Goal: Task Accomplishment & Management: Manage account settings

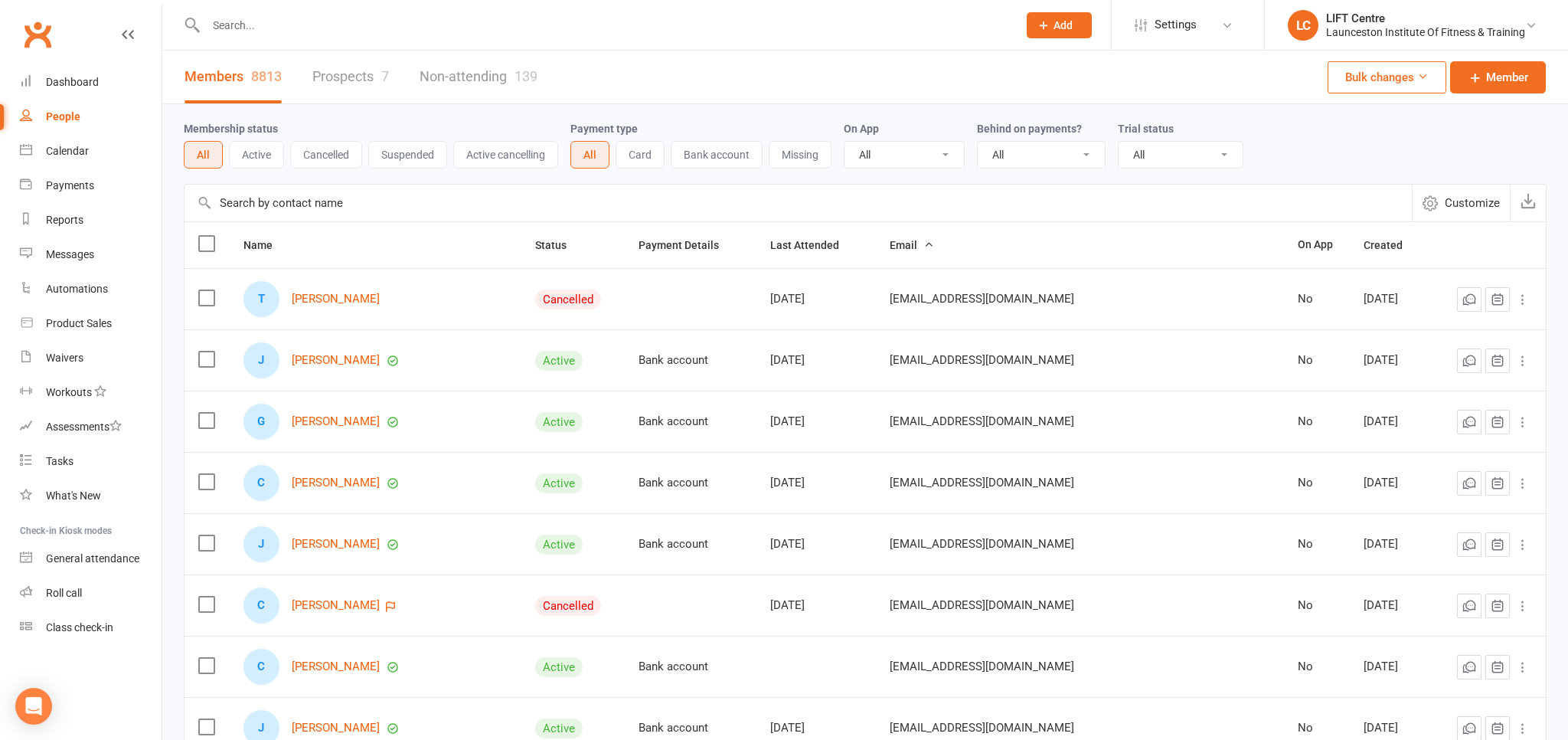
select select "100"
click at [249, 16] on input "text" at bounding box center [603, 25] width 805 height 21
click at [244, 57] on link "Members 8813" at bounding box center [233, 77] width 97 height 53
click at [253, 32] on input "text" at bounding box center [603, 25] width 805 height 21
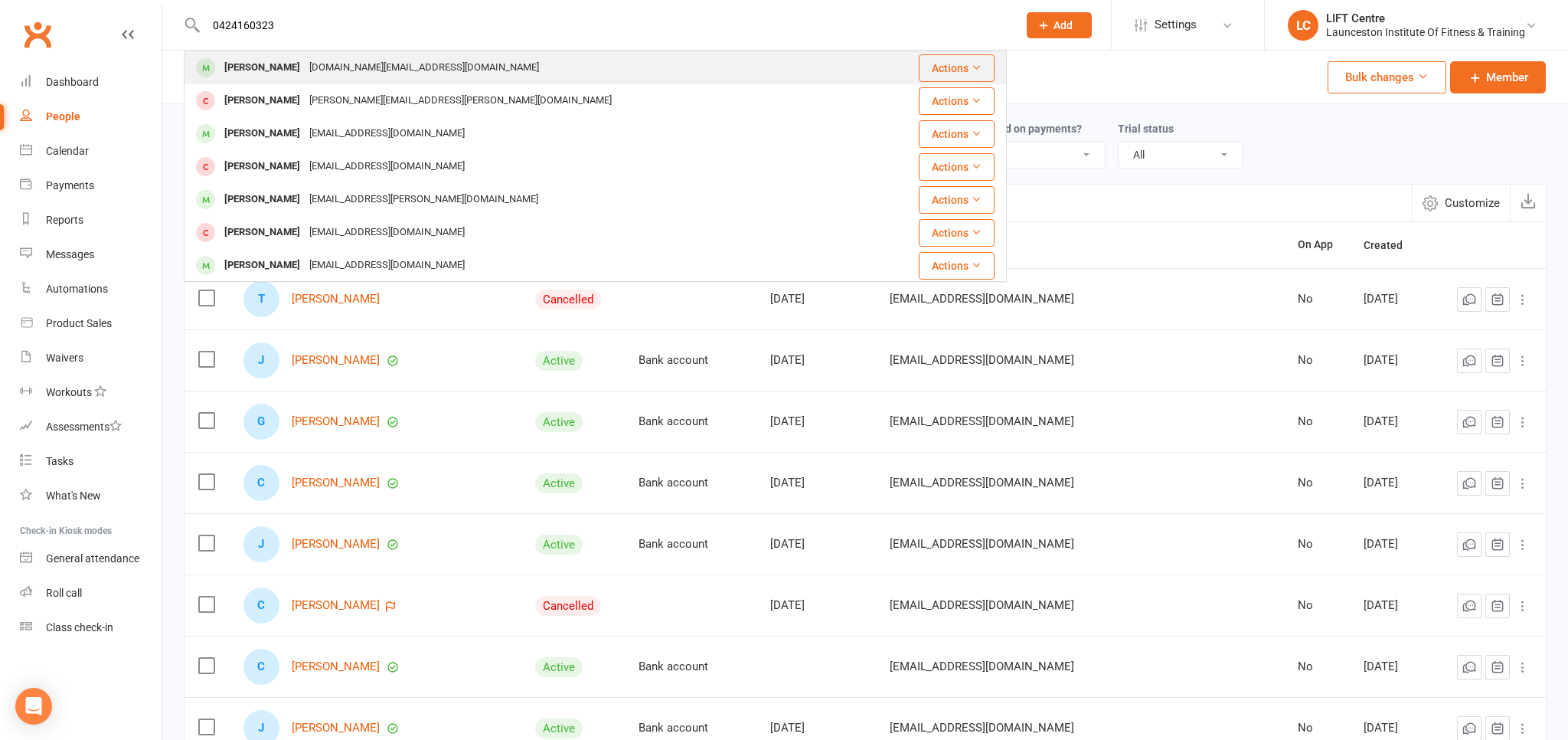
type input "0424160323"
click at [277, 66] on div "Christine Li" at bounding box center [262, 67] width 85 height 22
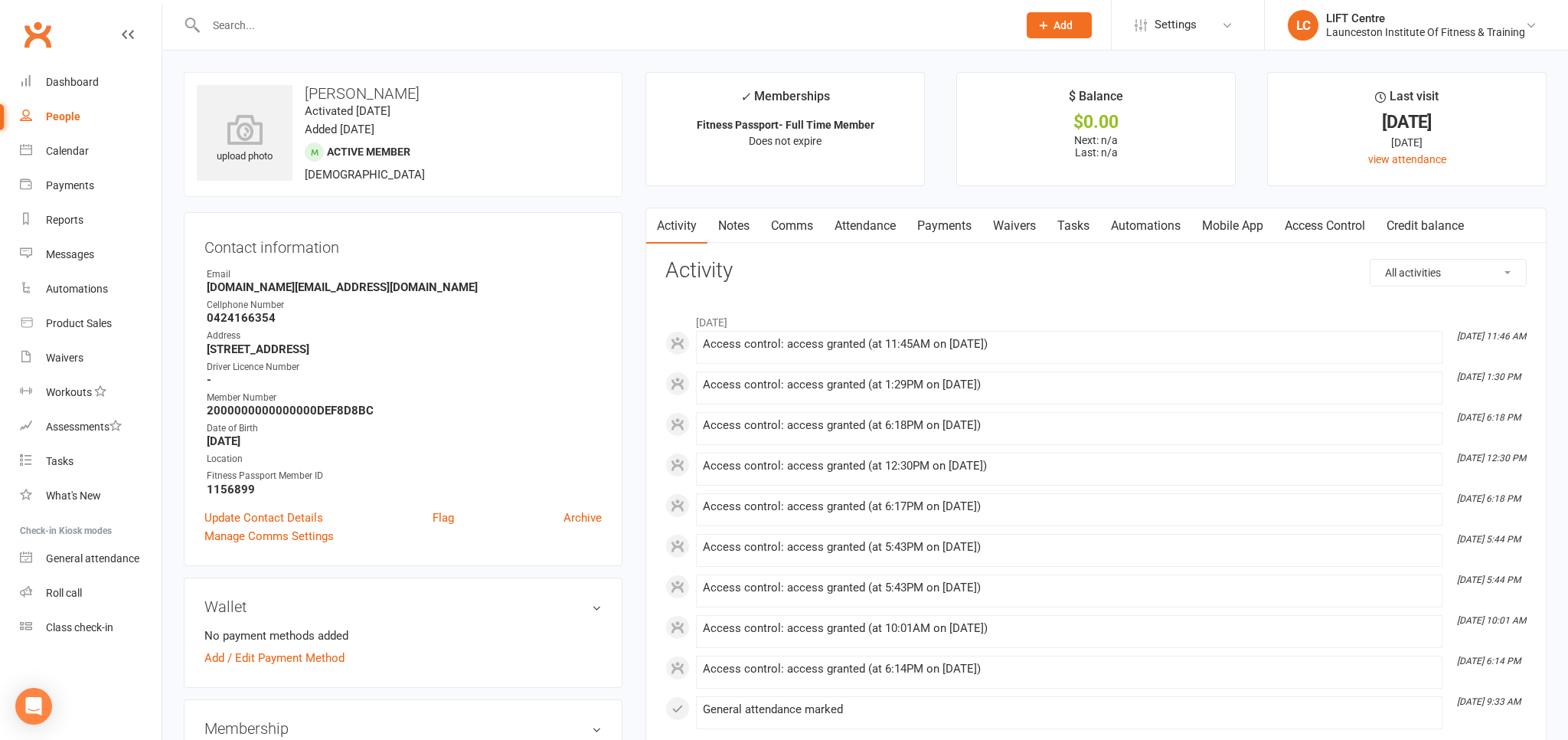
click at [76, 114] on div "People" at bounding box center [63, 116] width 34 height 12
click at [0, 0] on div "Loading" at bounding box center [0, 0] width 0 height 0
select select "100"
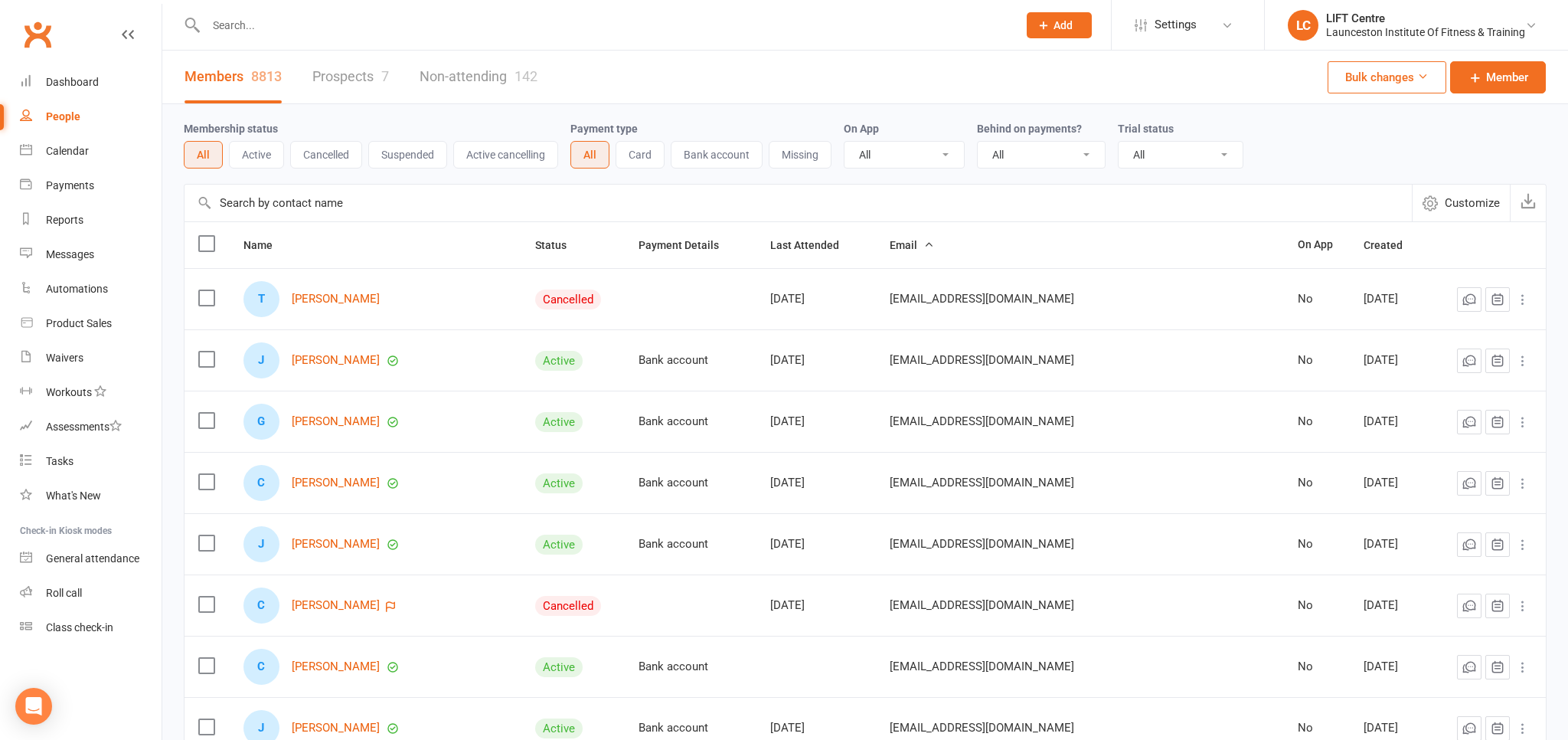
click at [54, 128] on link "People" at bounding box center [90, 117] width 141 height 34
click at [66, 354] on div "Waivers" at bounding box center [65, 357] width 38 height 12
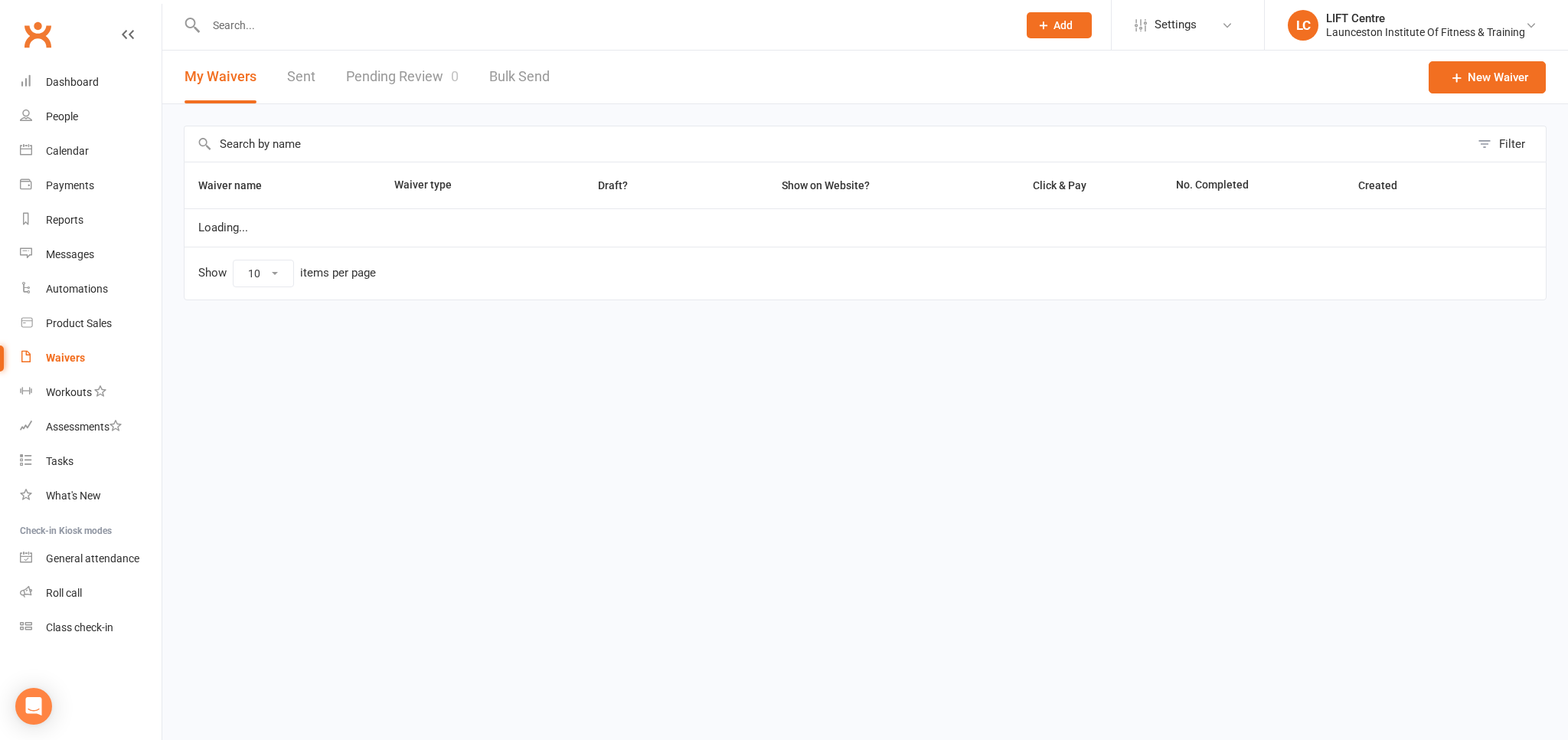
select select "50"
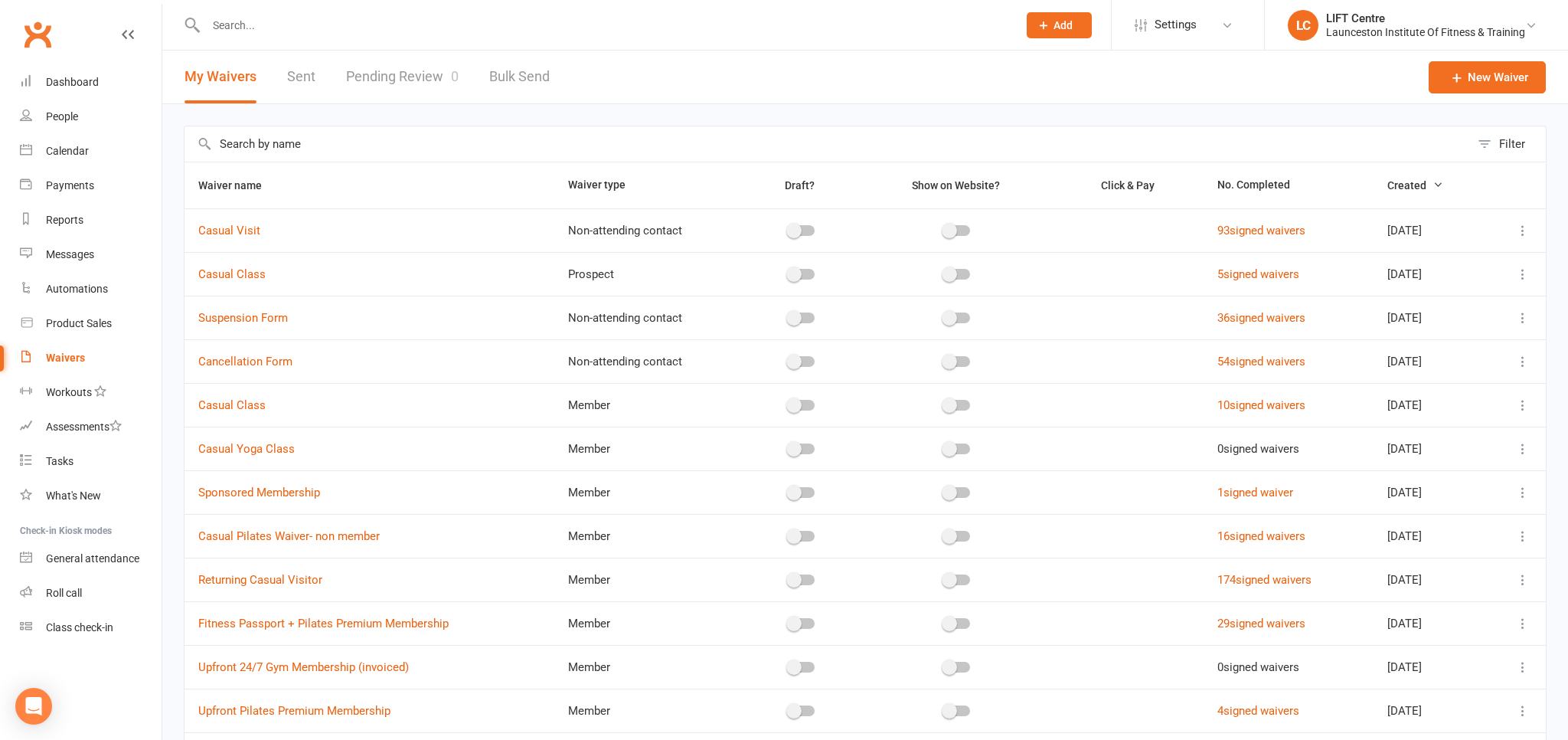
click at [66, 362] on div "Waivers" at bounding box center [65, 357] width 39 height 12
click at [353, 72] on link "Pending Review 0" at bounding box center [402, 77] width 113 height 53
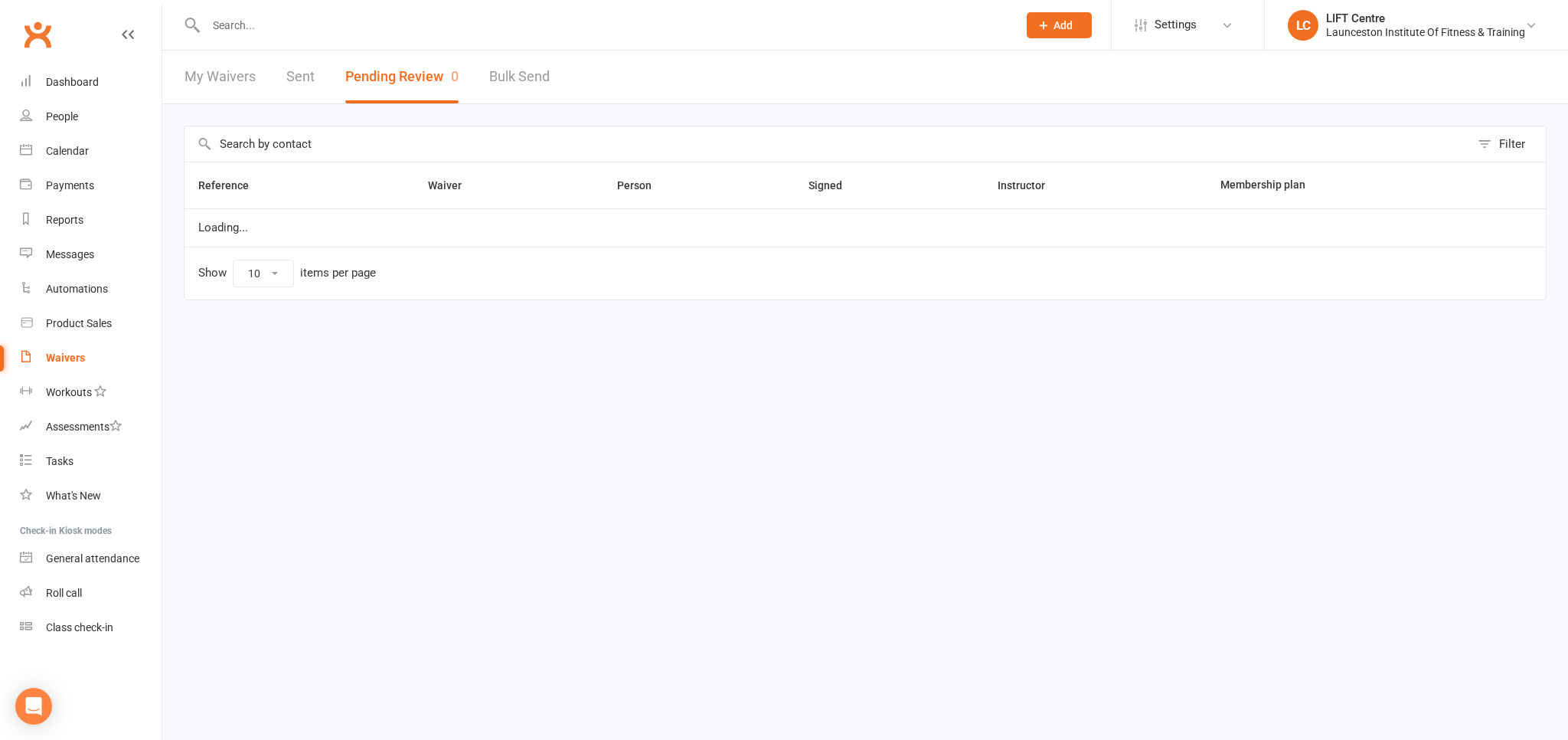
click at [353, 72] on button "Pending Review 0" at bounding box center [401, 77] width 114 height 53
click at [216, 85] on link "My Waivers" at bounding box center [220, 77] width 71 height 53
select select "50"
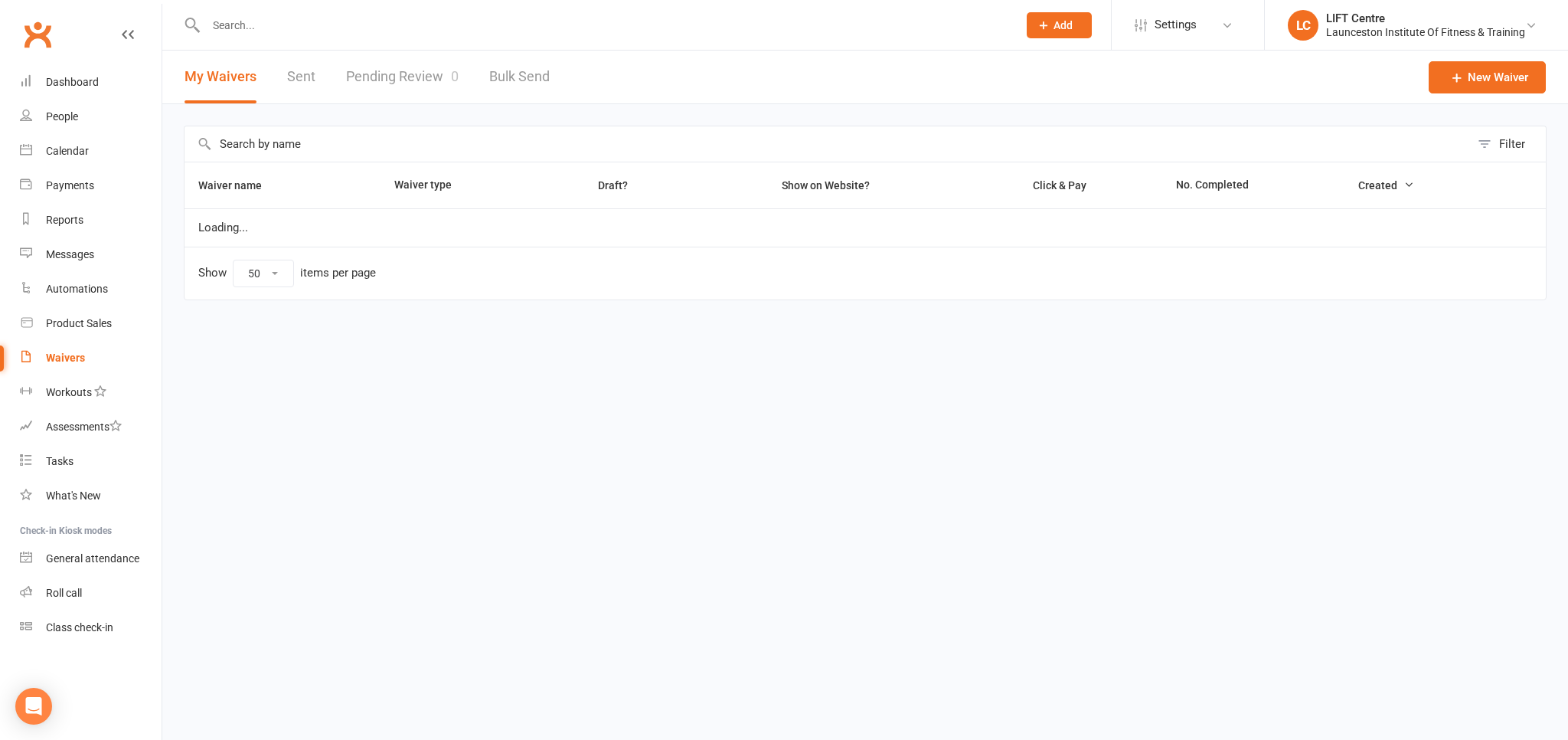
click at [449, 93] on link "Pending Review 0" at bounding box center [402, 77] width 113 height 53
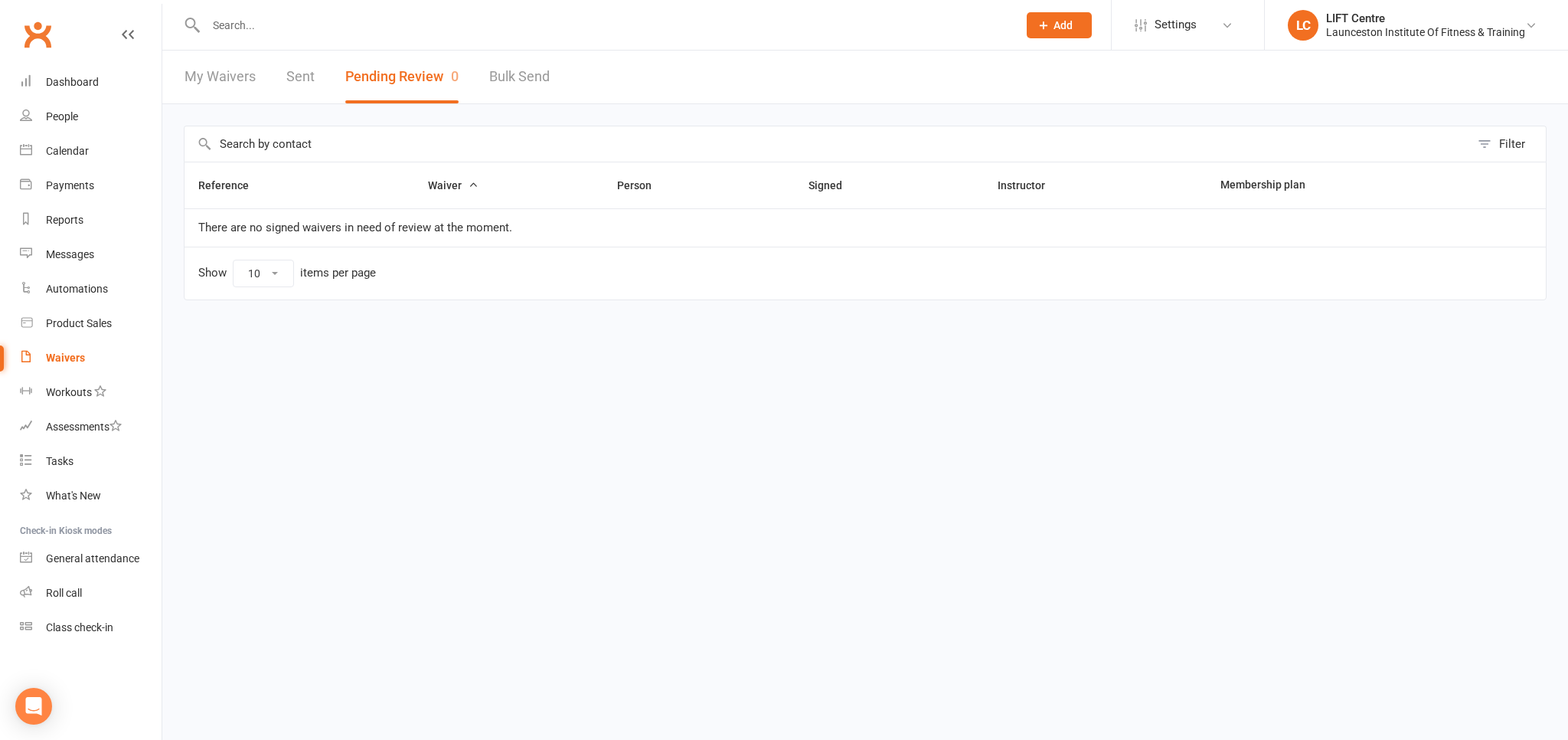
click at [240, 79] on link "My Waivers" at bounding box center [220, 77] width 71 height 53
select select "50"
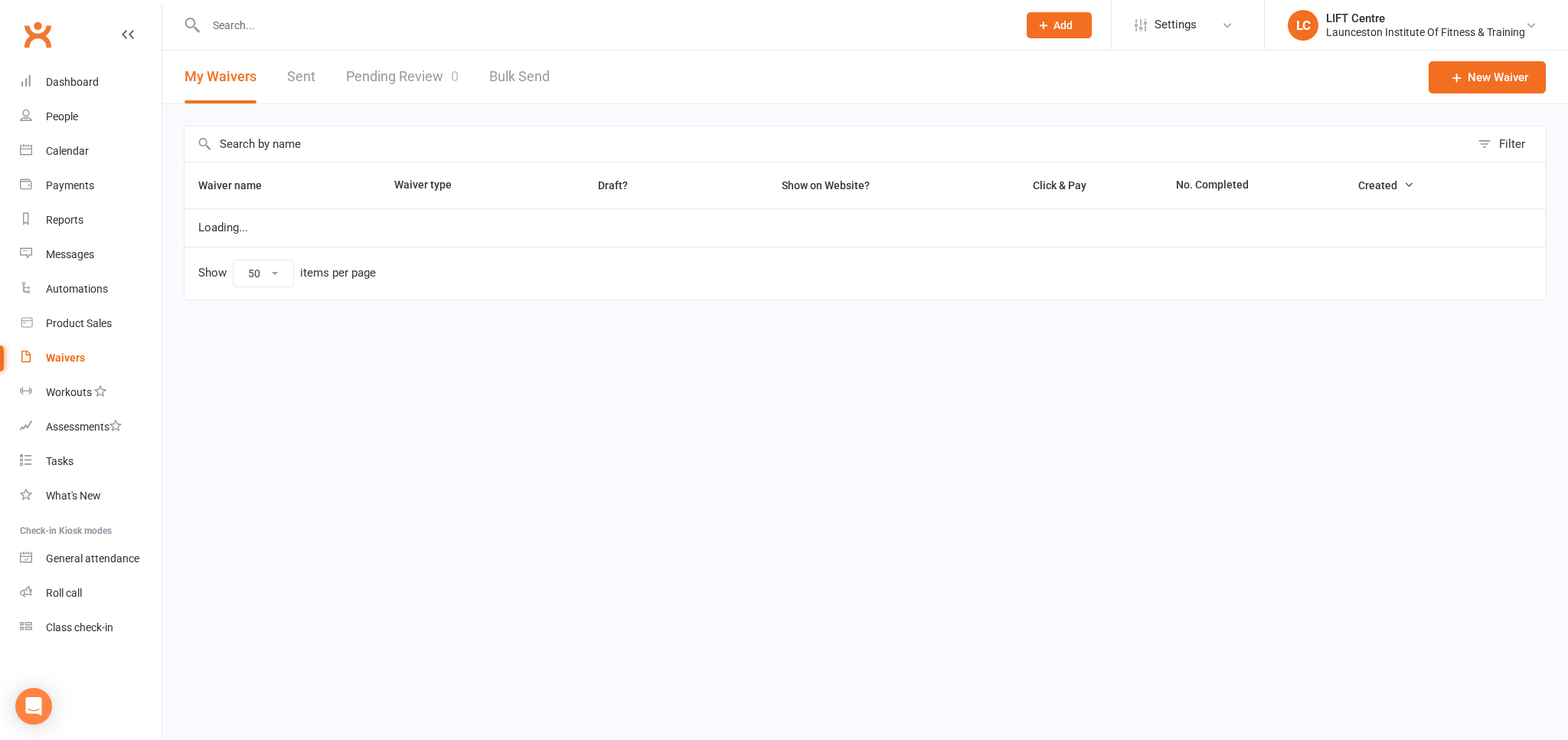
click at [371, 81] on link "Pending Review 0" at bounding box center [402, 77] width 113 height 53
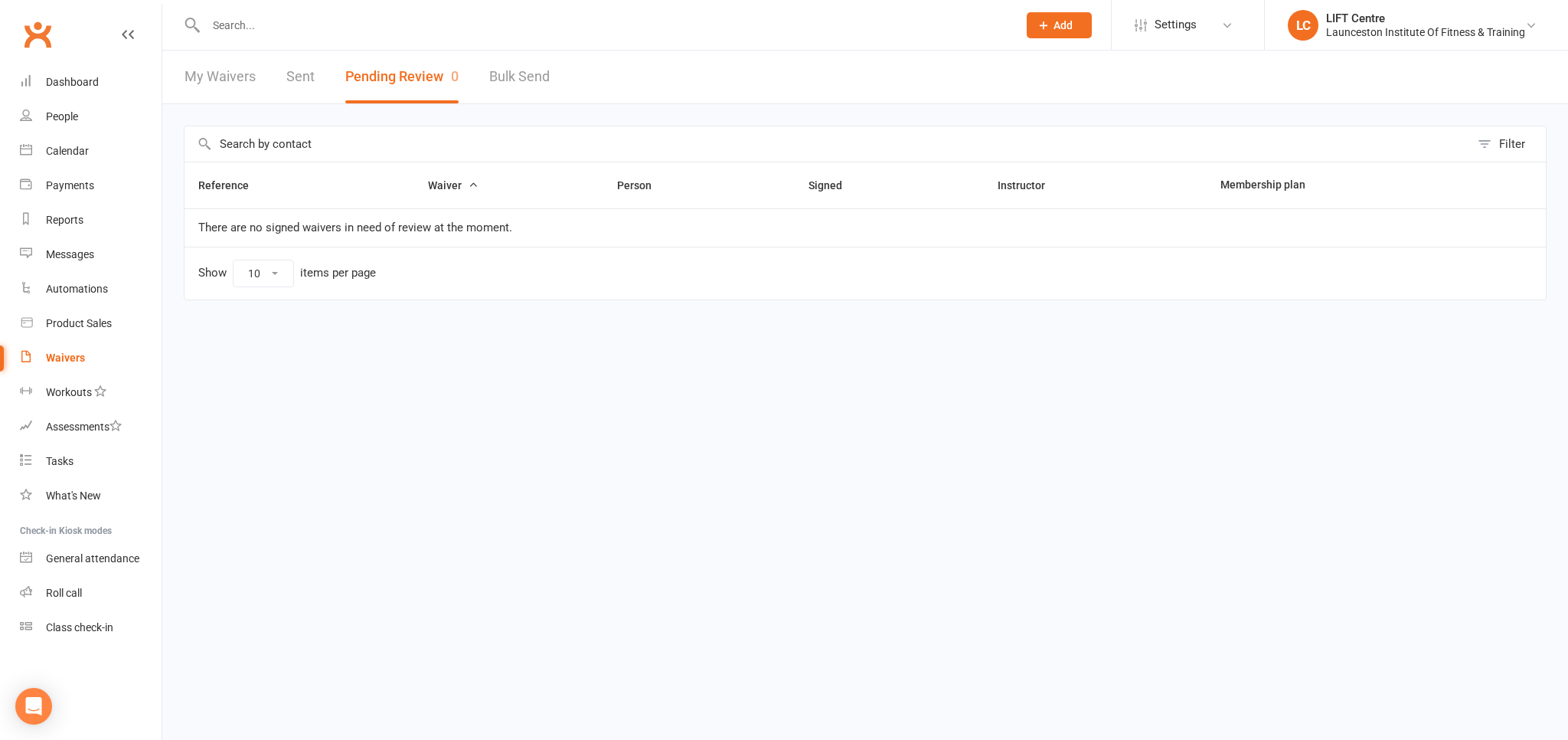
click at [181, 86] on div "My Waivers Sent Pending Review 0 Bulk Send" at bounding box center [367, 77] width 410 height 53
click at [253, 75] on link "My Waivers" at bounding box center [220, 77] width 71 height 53
select select "50"
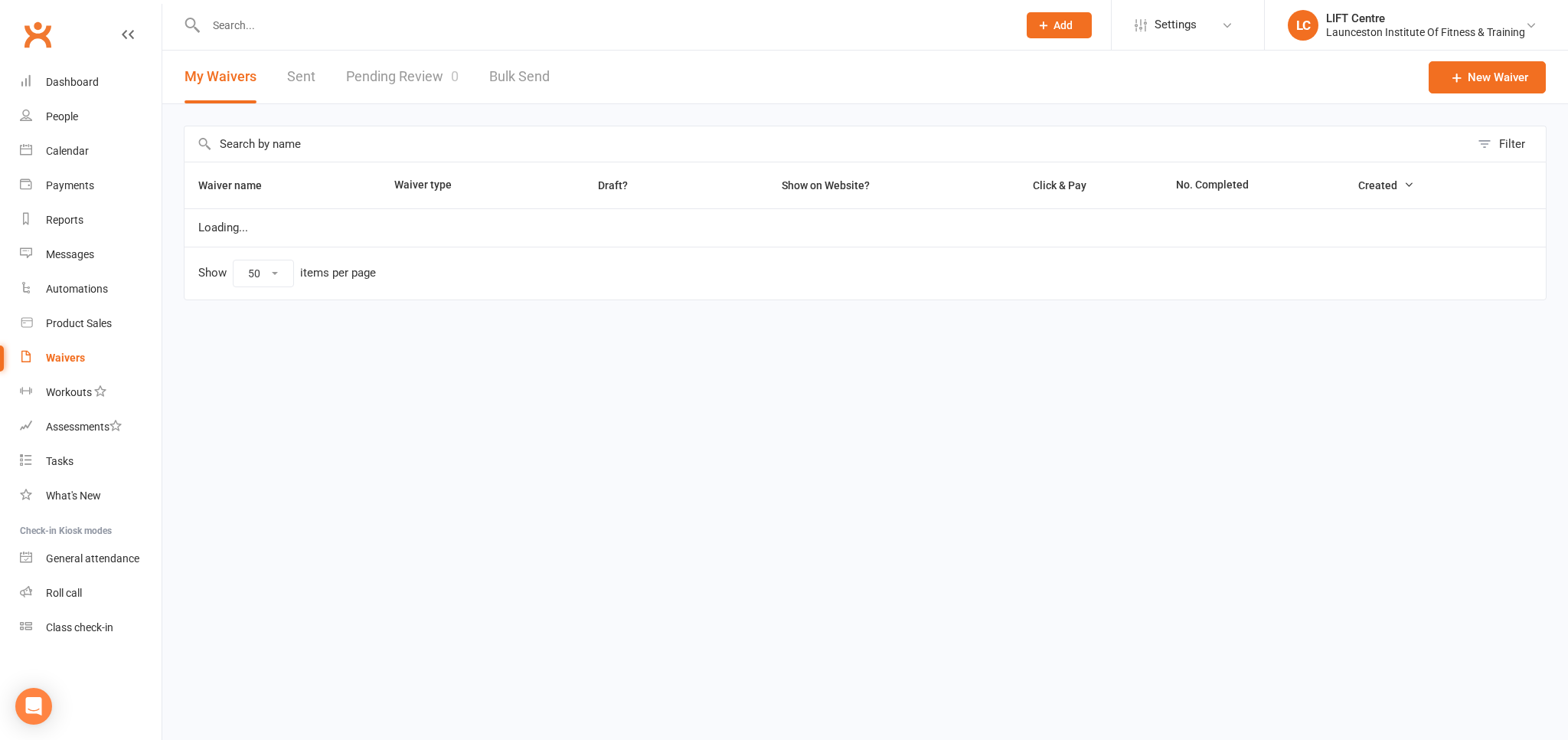
click at [381, 78] on link "Pending Review 0" at bounding box center [402, 77] width 113 height 53
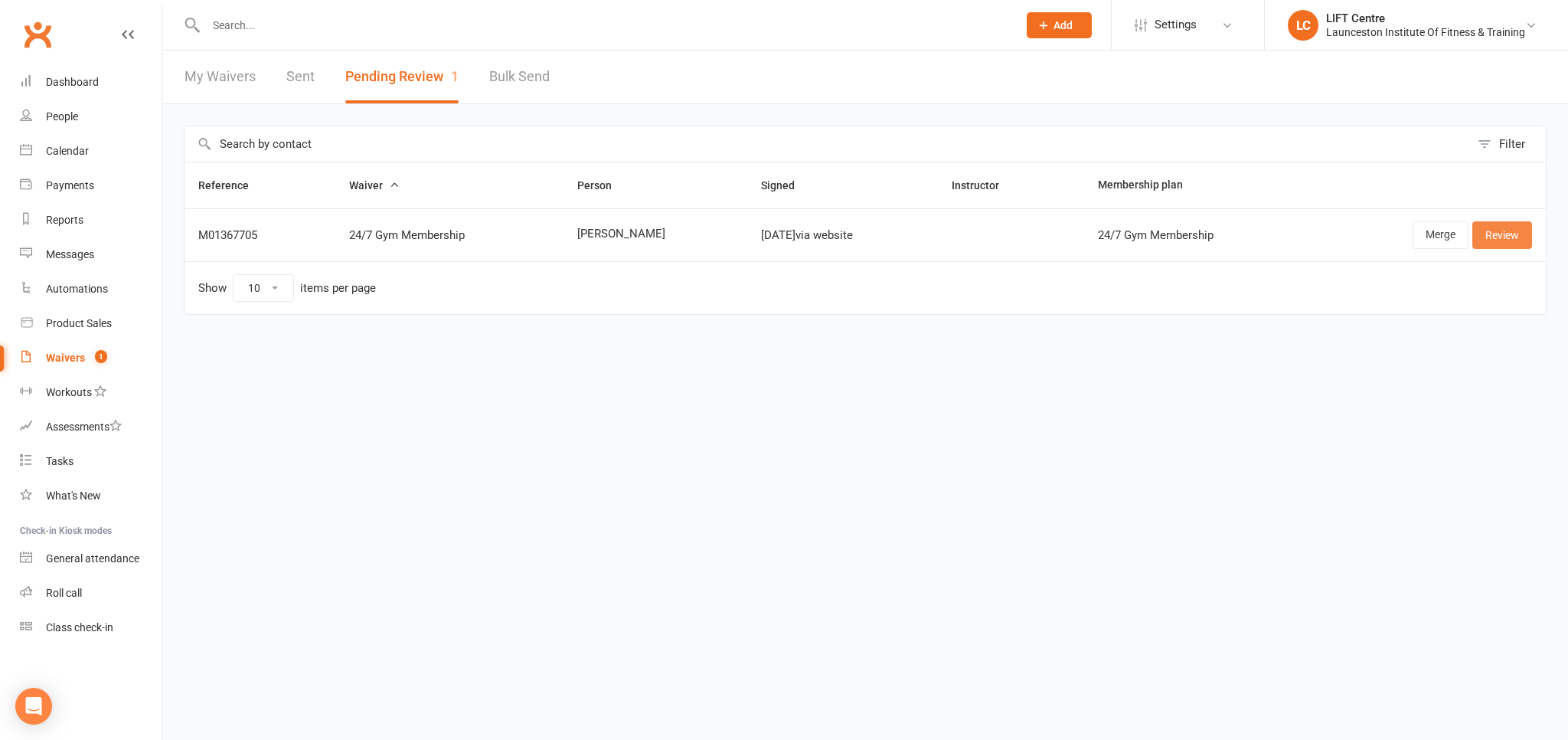
click at [1513, 243] on link "Review" at bounding box center [1502, 235] width 60 height 28
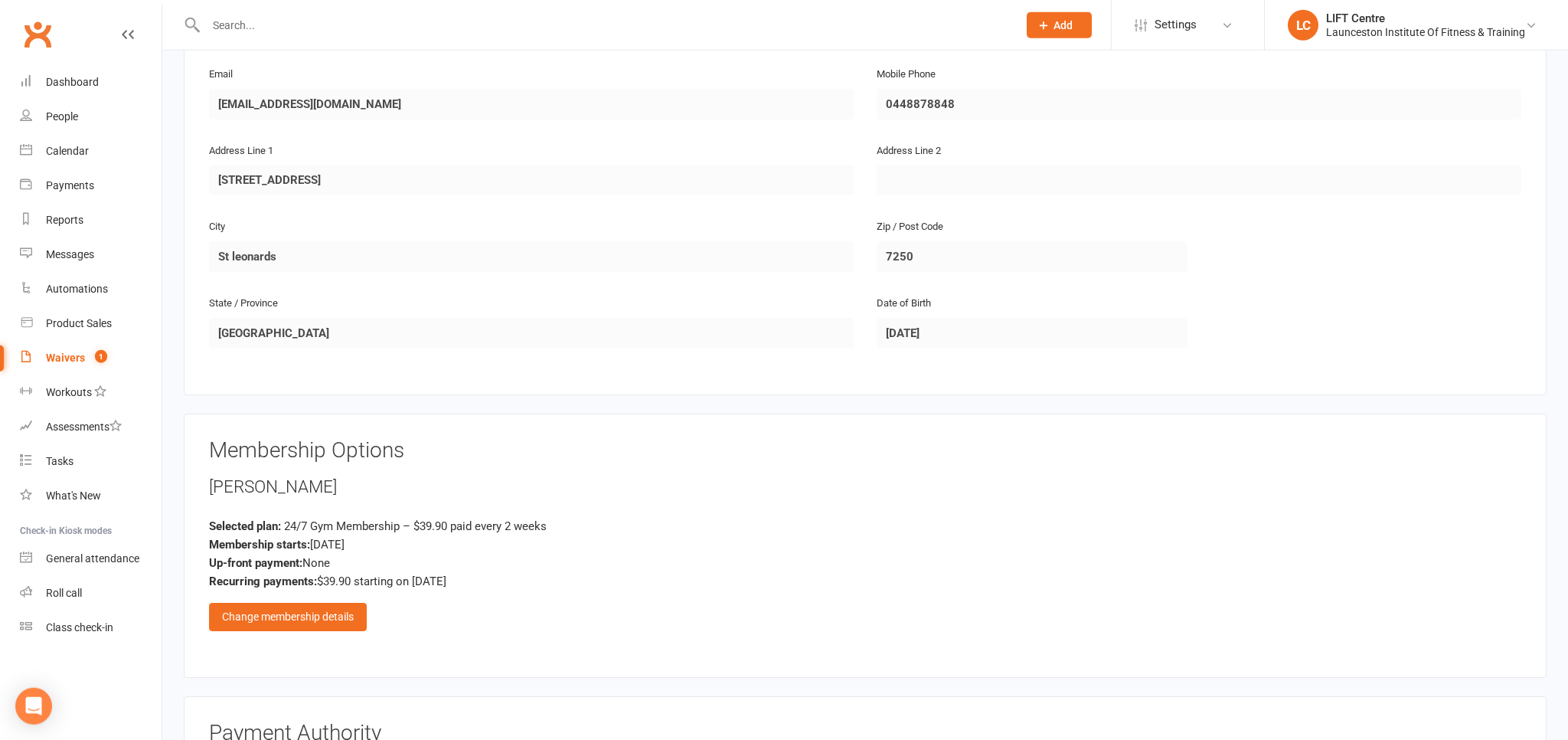
scroll to position [404, 0]
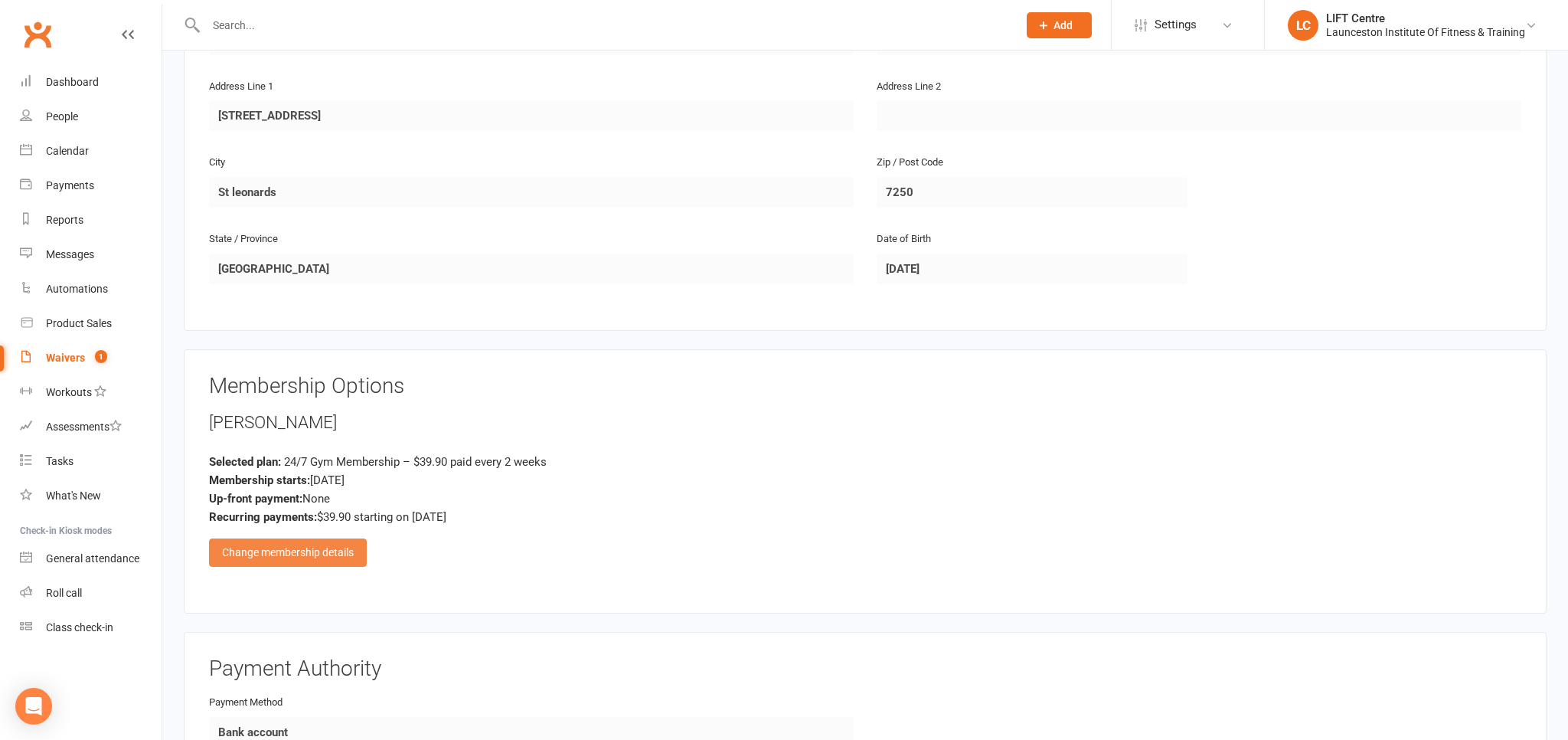
click at [296, 558] on div "Change membership details" at bounding box center [288, 552] width 158 height 28
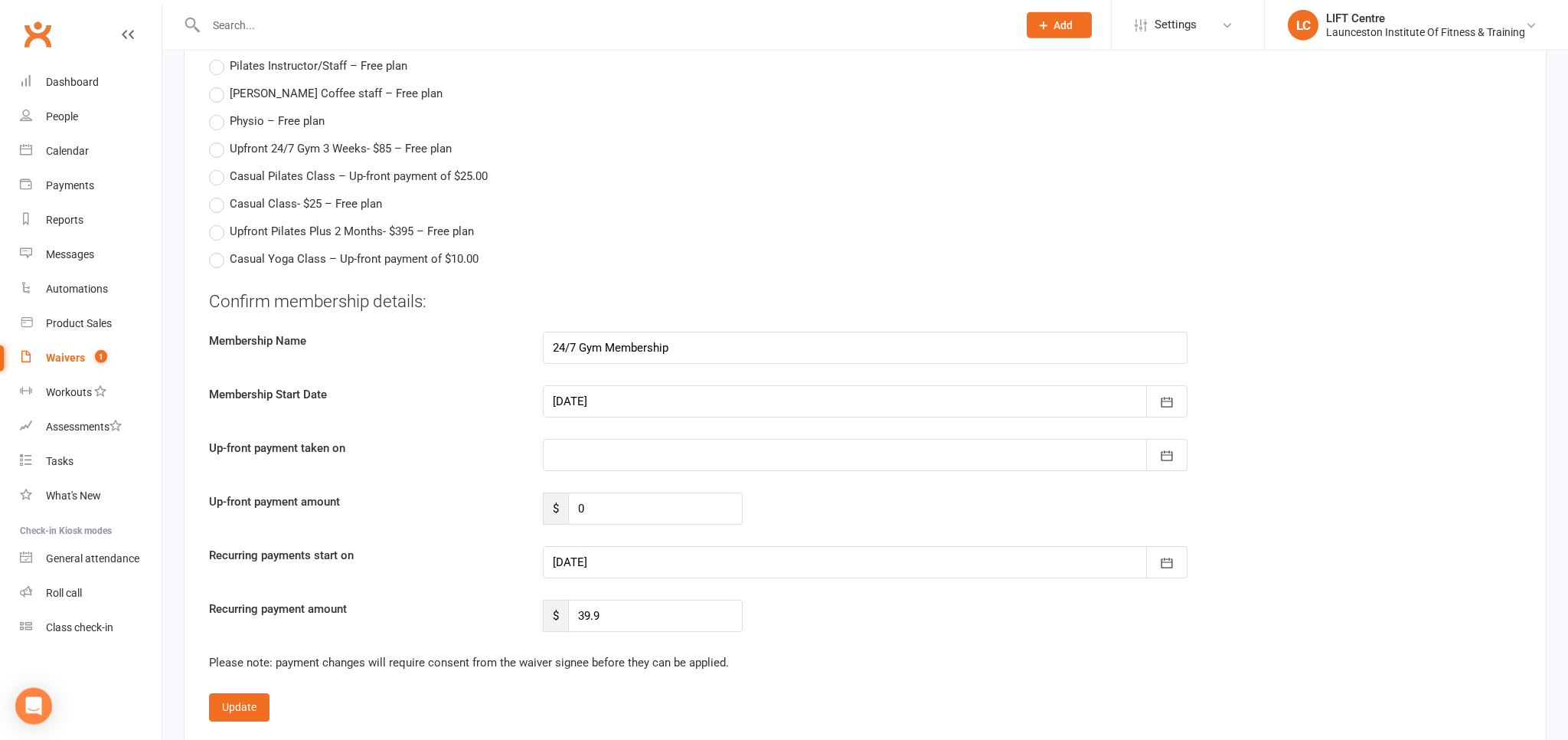
scroll to position [1779, 0]
click at [574, 545] on div at bounding box center [865, 561] width 645 height 32
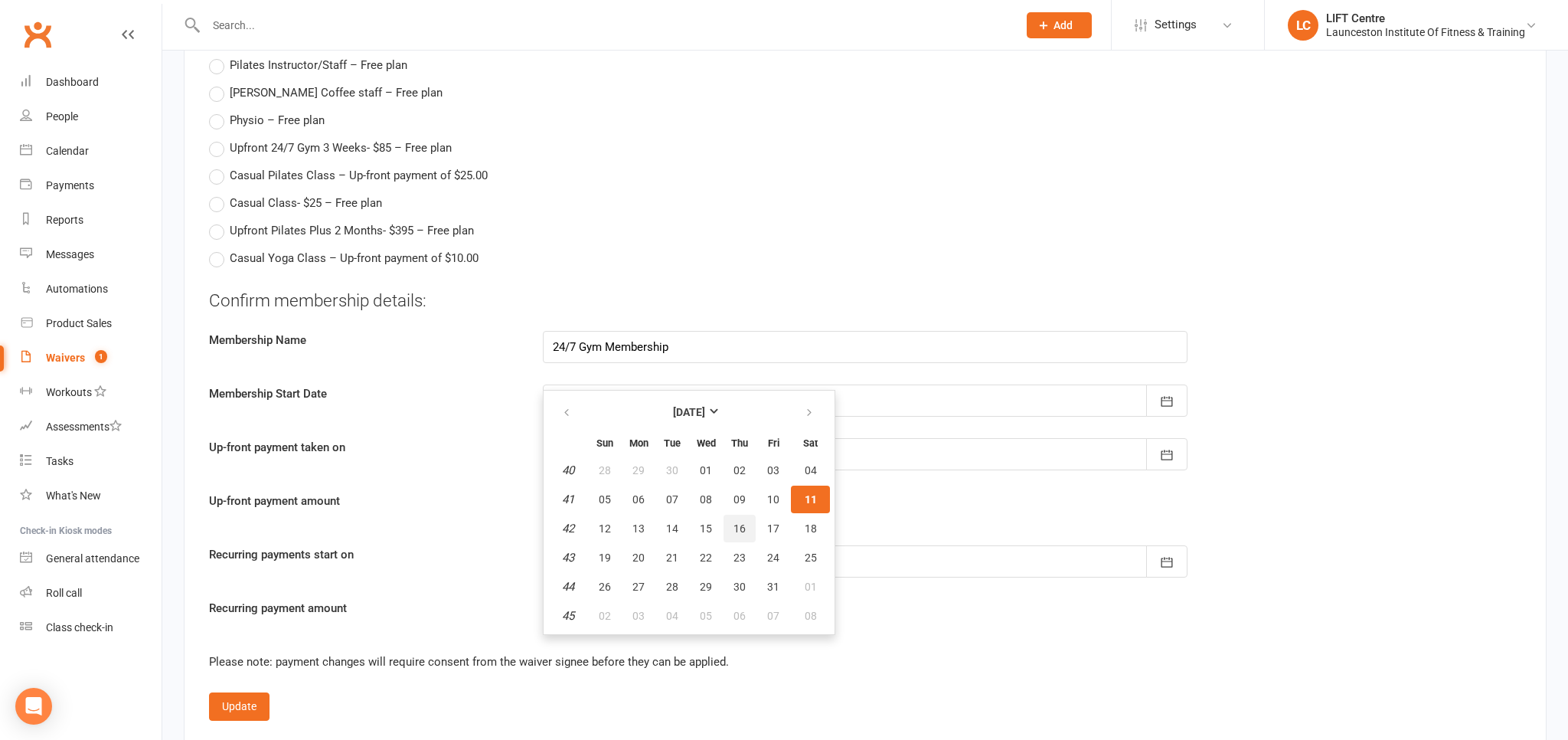
click at [741, 522] on span "16" at bounding box center [739, 528] width 12 height 12
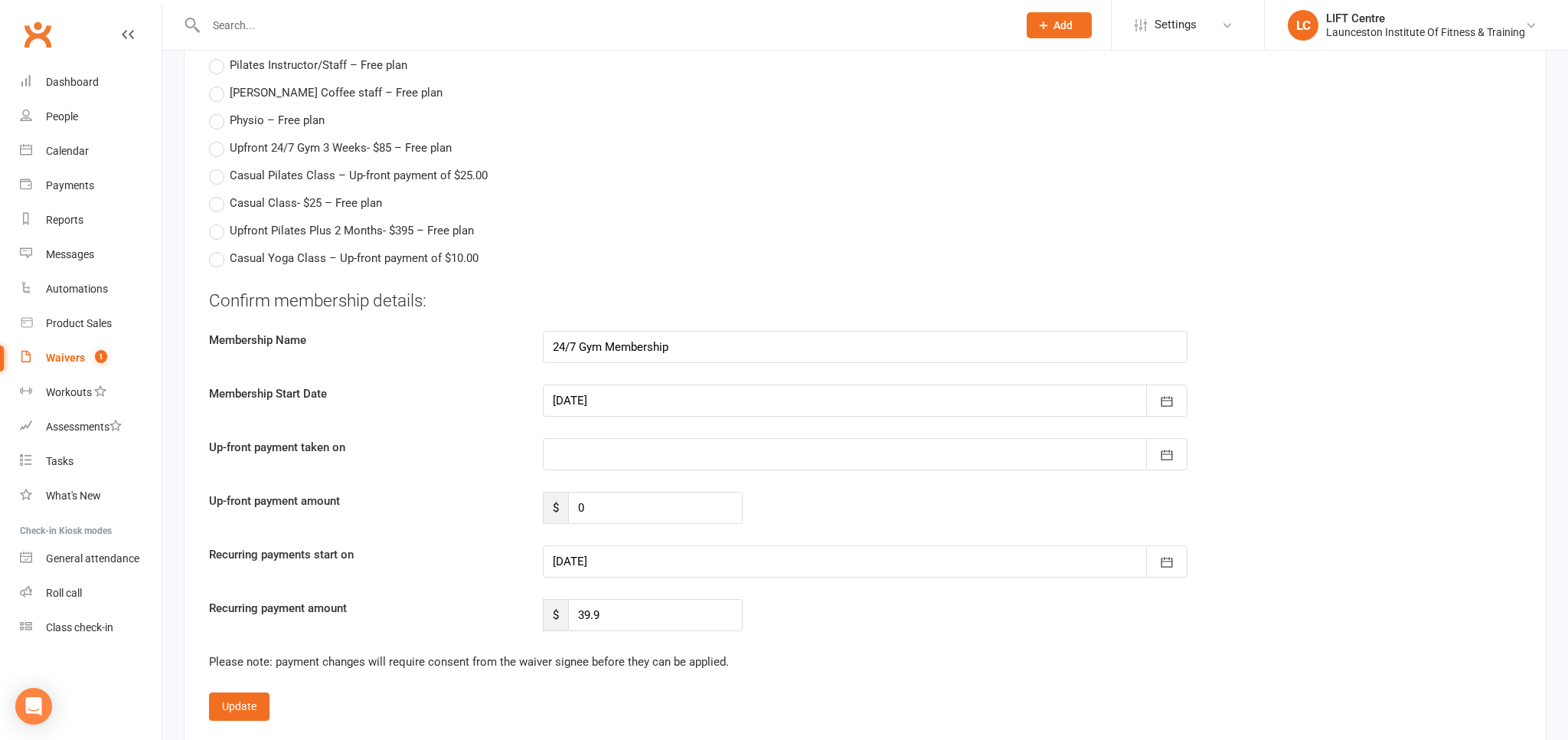
type input "16 Oct 2025"
click at [236, 708] on button "Update" at bounding box center [240, 706] width 60 height 28
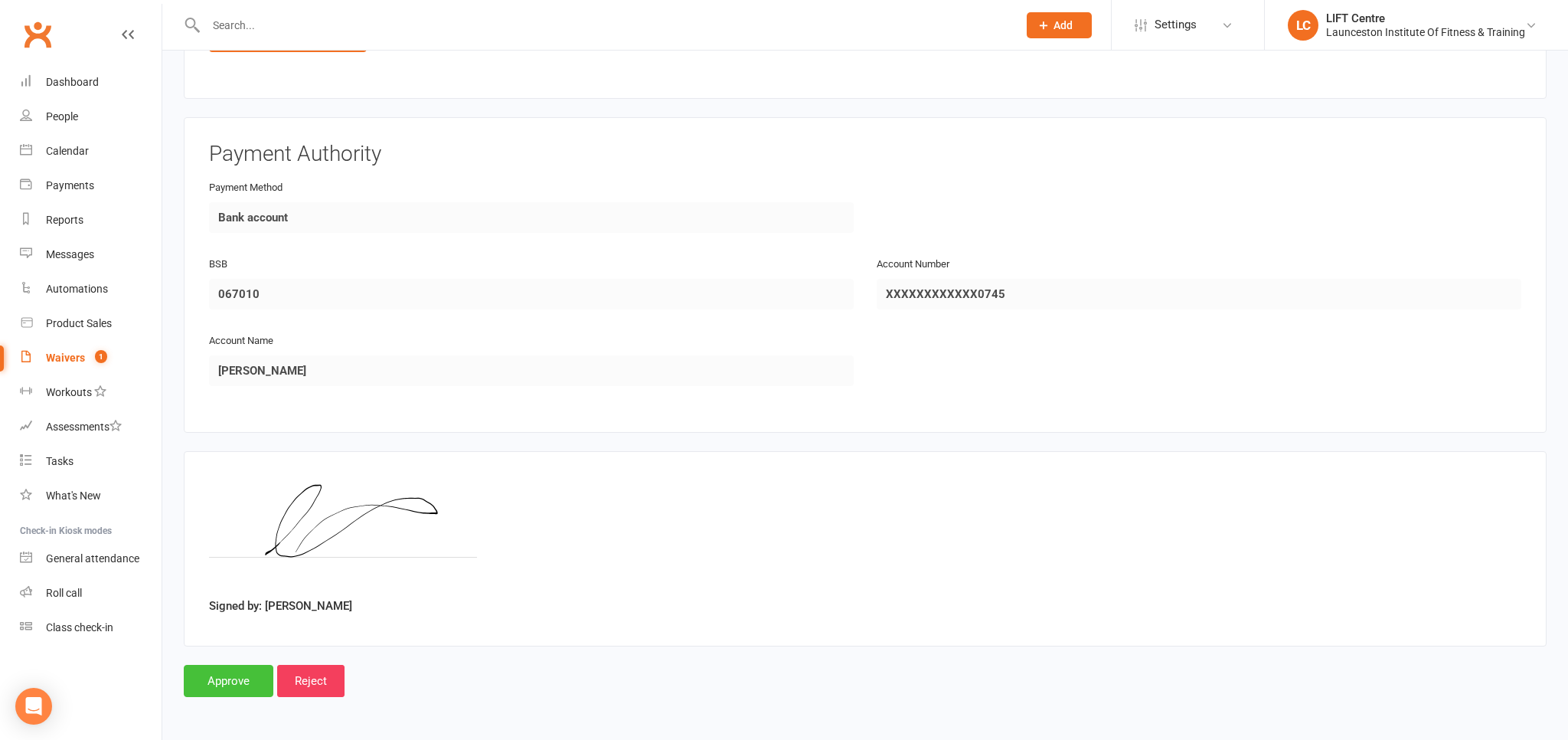
scroll to position [913, 0]
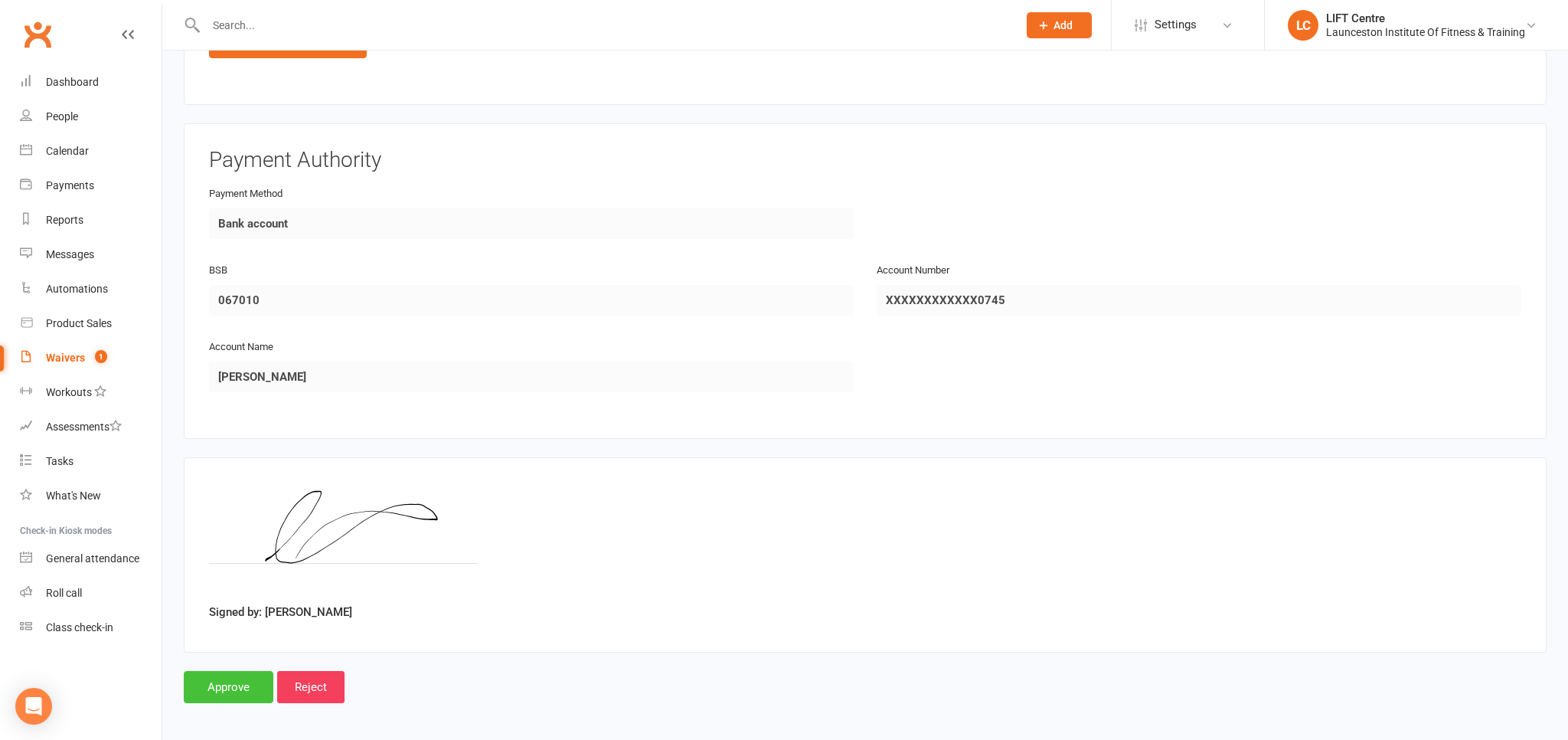
click at [235, 675] on input "Approve" at bounding box center [229, 686] width 90 height 32
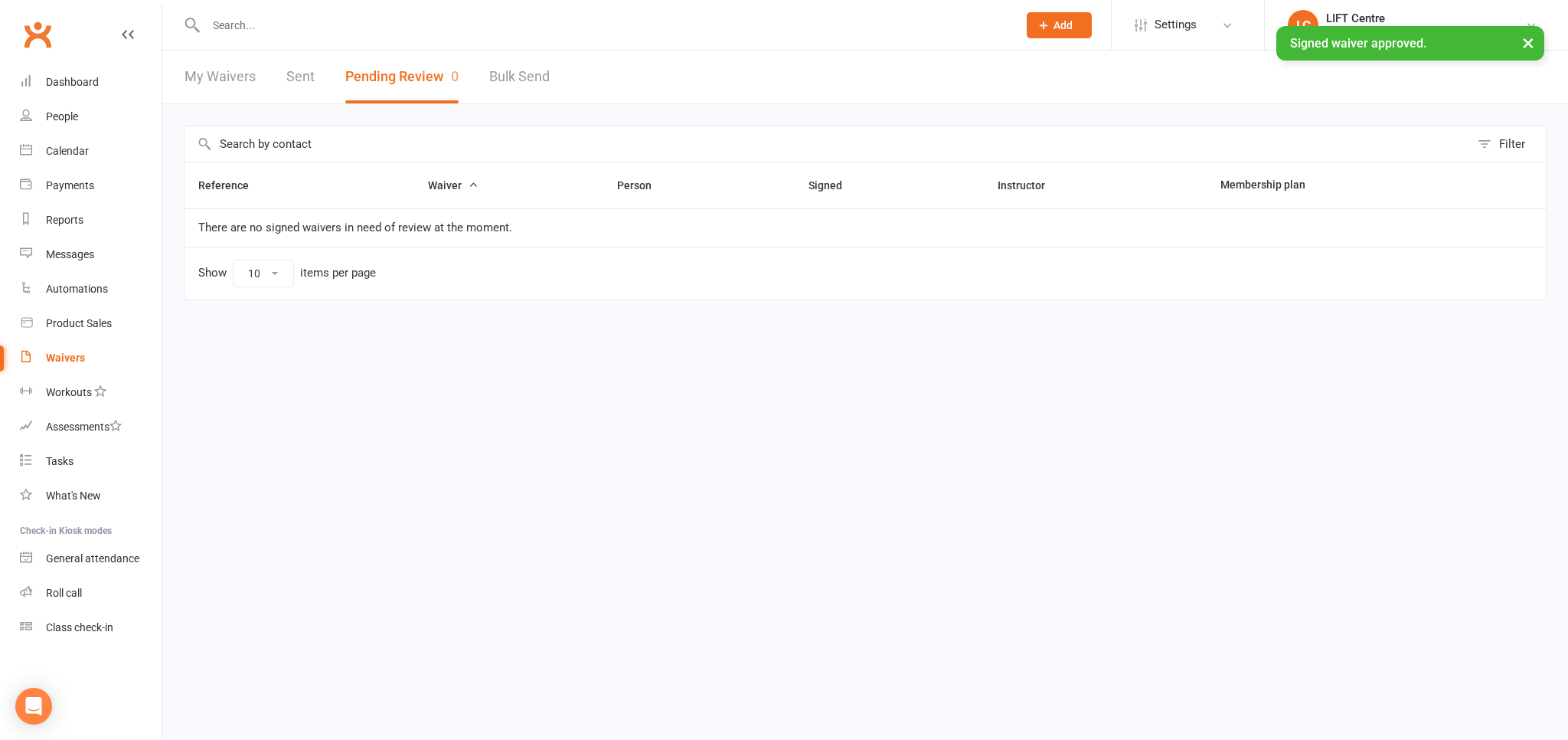
click at [230, 71] on link "My Waivers" at bounding box center [220, 77] width 71 height 53
select select "50"
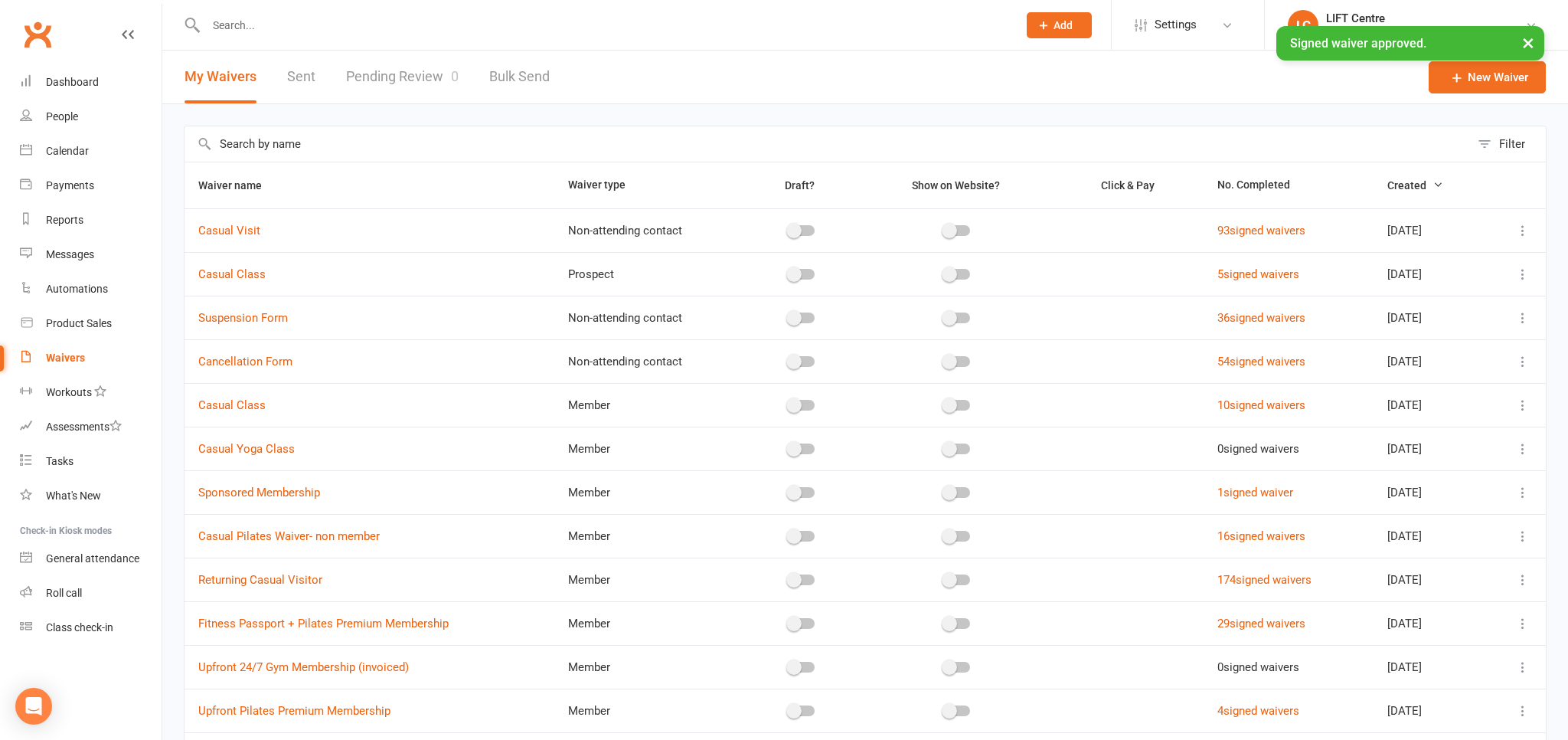
click at [280, 23] on input "text" at bounding box center [603, 25] width 805 height 21
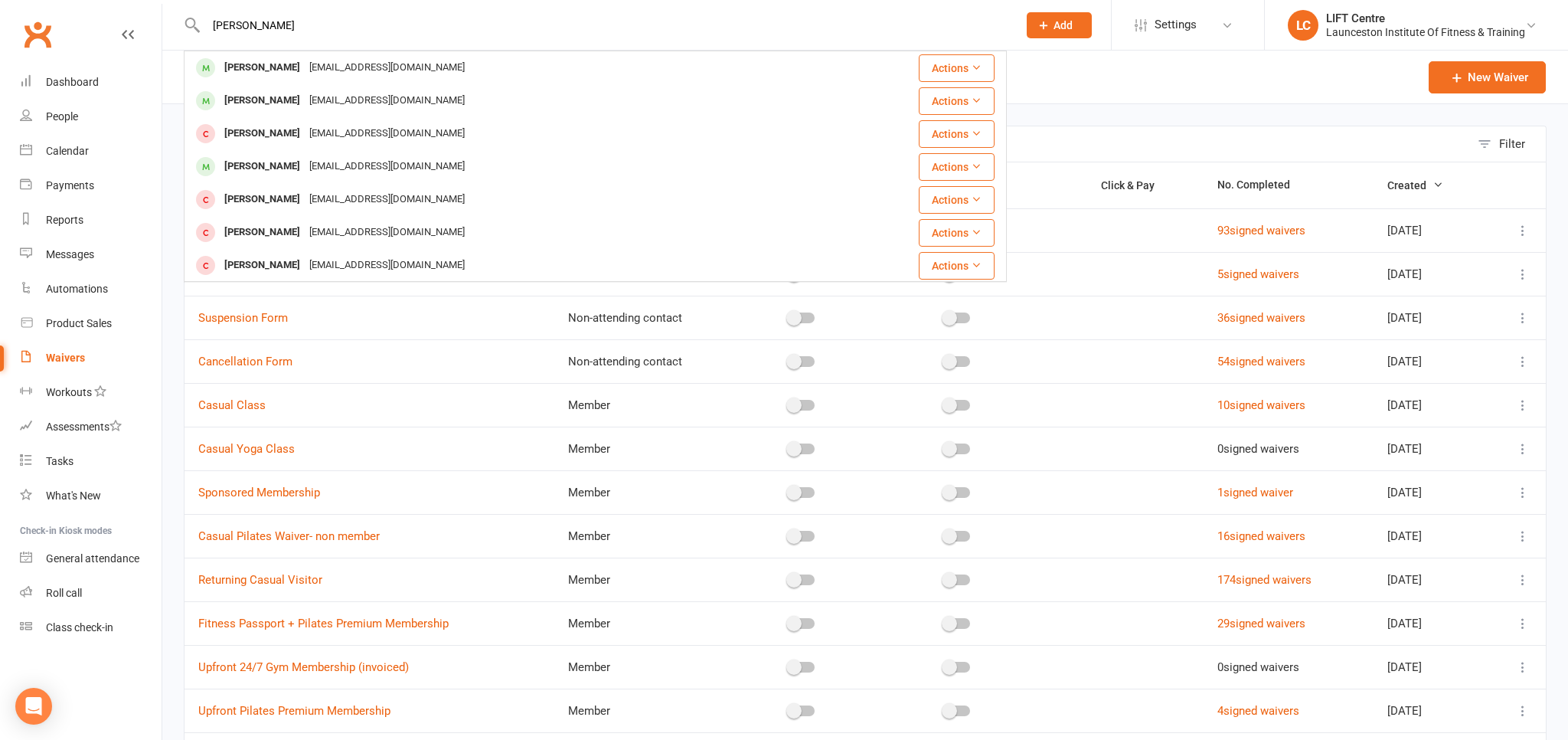
type input "drew paterson"
click at [323, 52] on div "Drew Paterson a.paterson1329@gmail.com Actions Nichola Paterson Nlpaterson@outl…" at bounding box center [595, 166] width 823 height 231
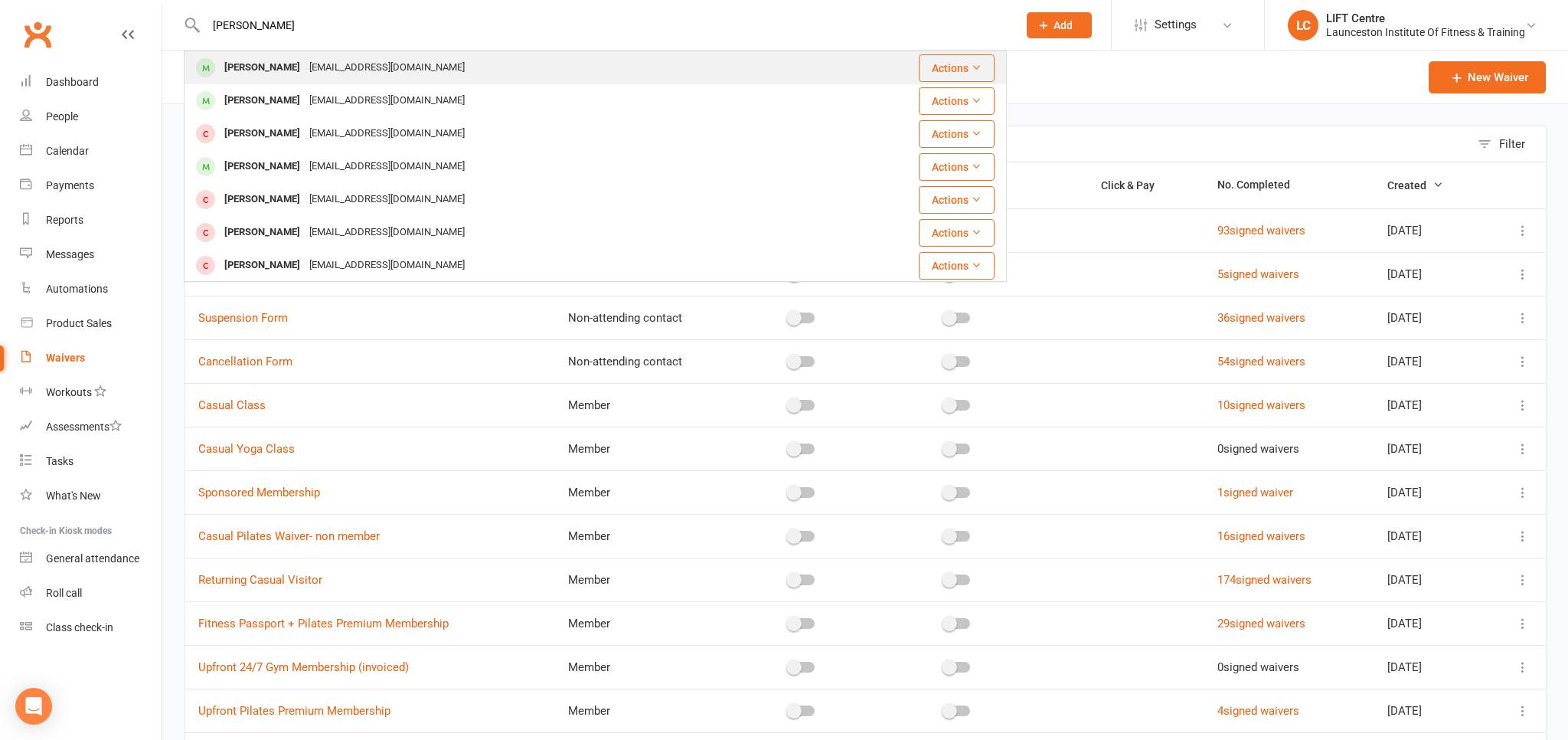
click at [321, 73] on div "a.paterson1329@gmail.com" at bounding box center [387, 67] width 164 height 22
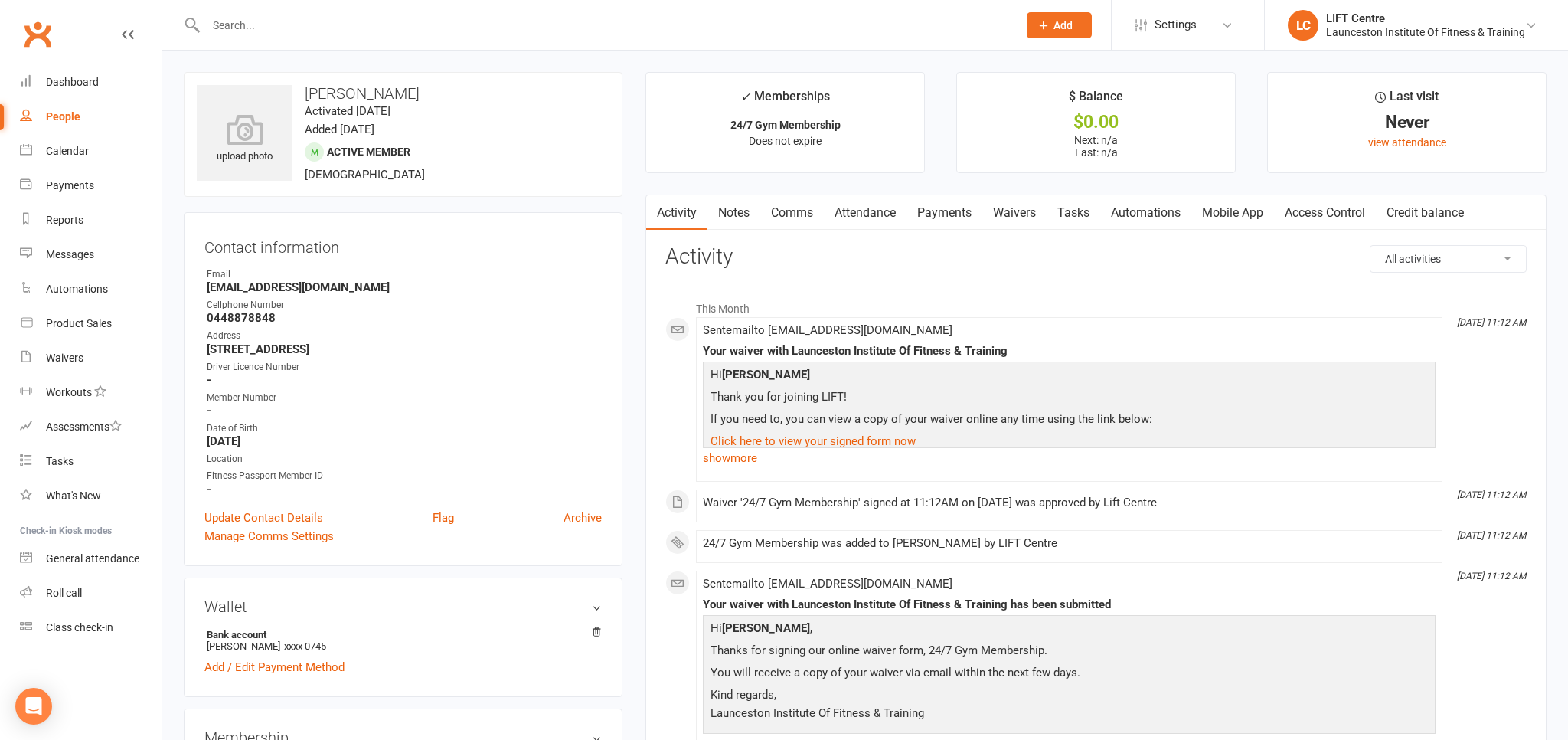
click at [1328, 216] on link "Access Control" at bounding box center [1324, 213] width 102 height 35
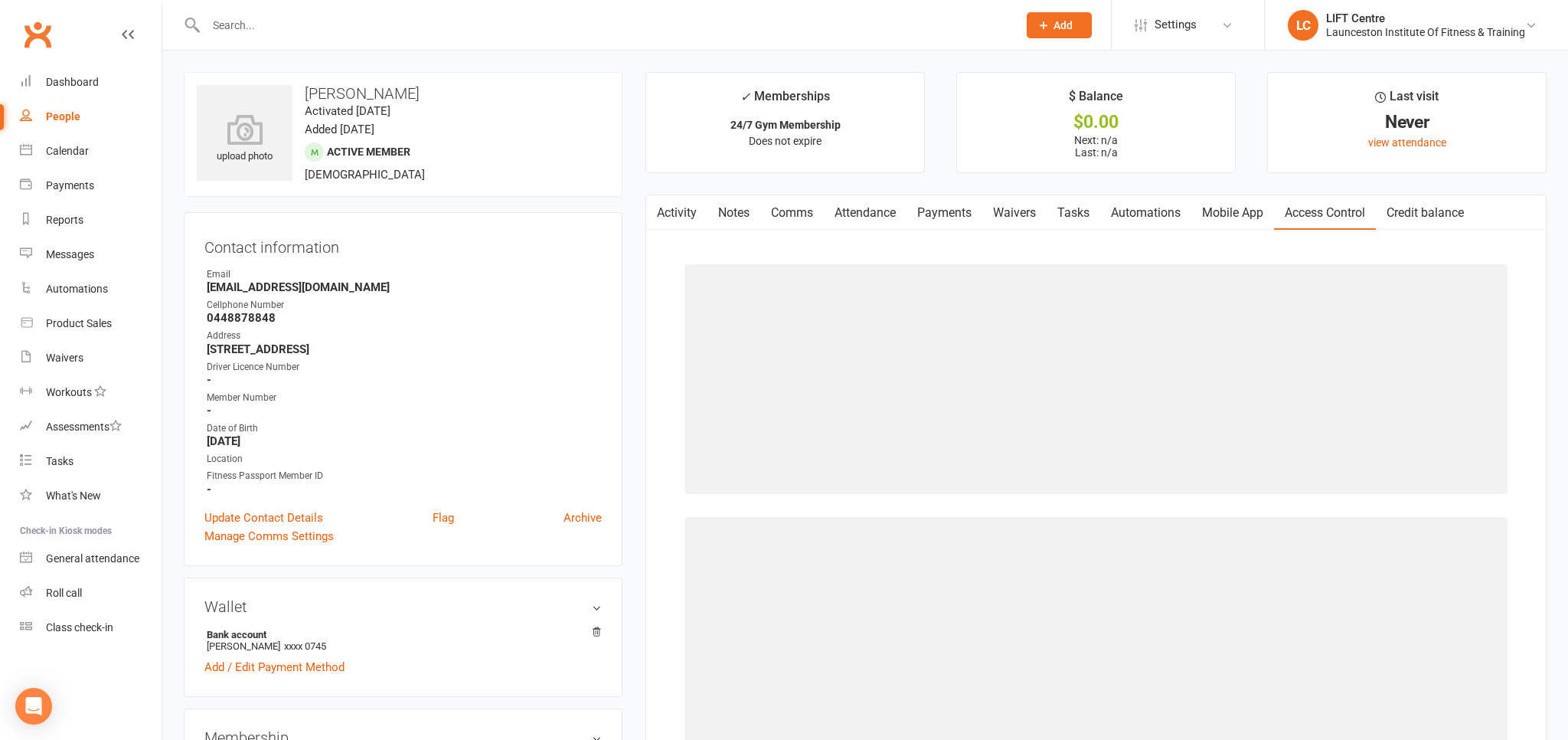
click at [1328, 216] on link "Access Control" at bounding box center [1324, 213] width 102 height 35
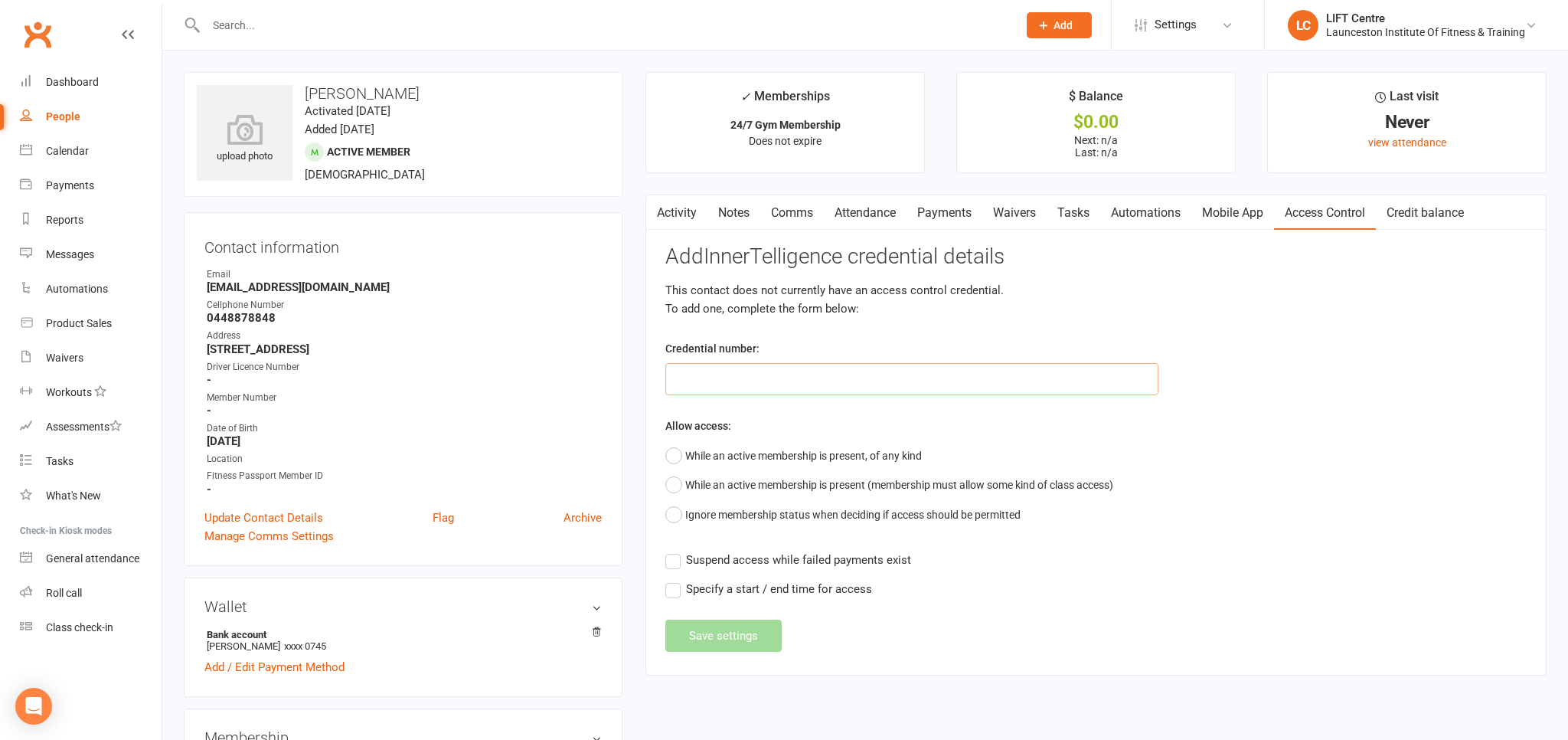
click at [839, 381] on input "text" at bounding box center [912, 379] width 493 height 32
paste input "20000000000000004999CCAE"
type input "20000000000000004999CCAE"
click at [673, 451] on button "While an active membership is present, of any kind" at bounding box center [794, 455] width 257 height 29
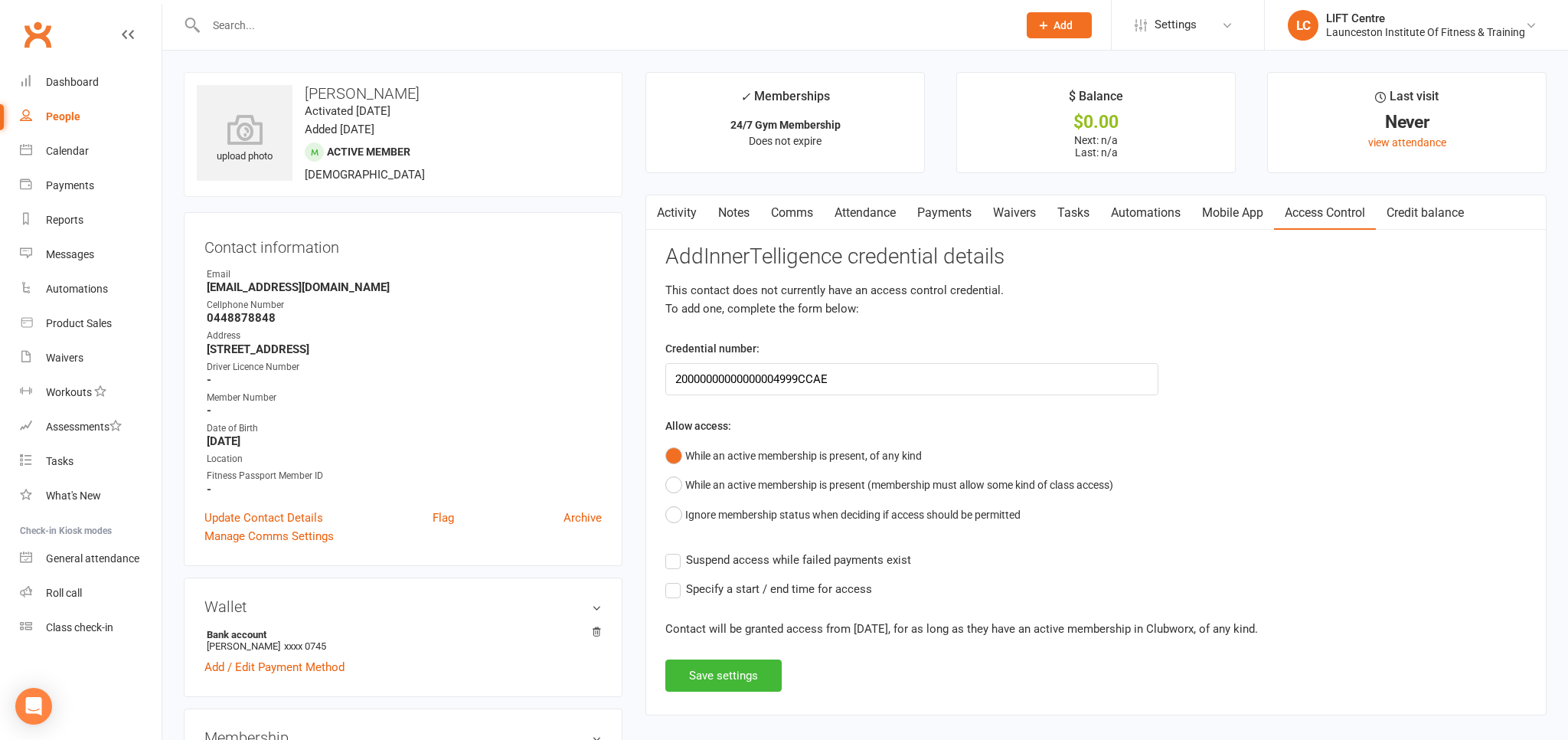
click at [665, 567] on div "Activity Notes Comms Attendance Payments Waivers Tasks Automations Mobile App A…" at bounding box center [1095, 455] width 901 height 521
click at [670, 554] on label "Suspend access while failed payments exist" at bounding box center [788, 559] width 246 height 18
click at [670, 550] on input "Suspend access while failed payments exist" at bounding box center [788, 550] width 246 height 0
click at [699, 666] on button "Save settings" at bounding box center [724, 675] width 116 height 32
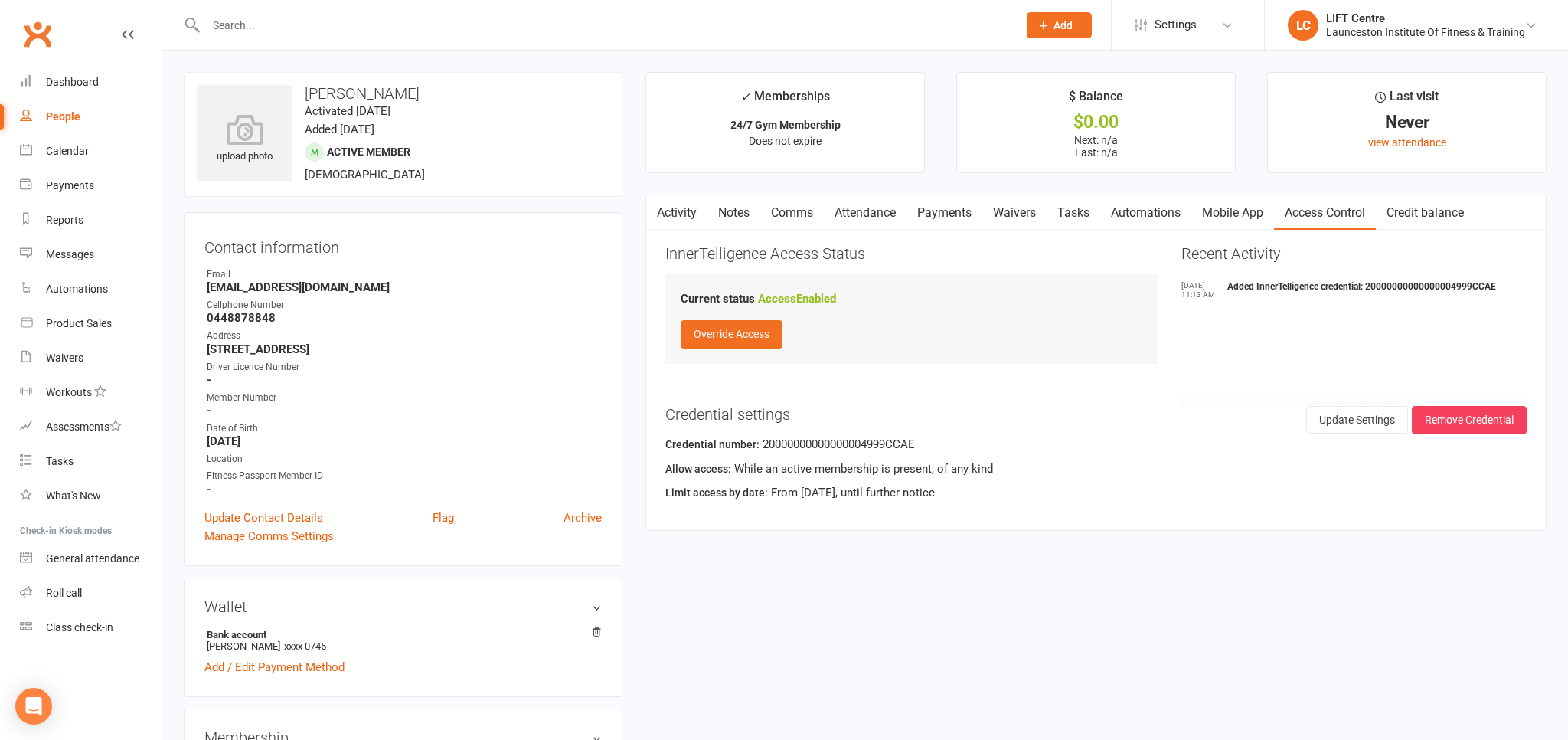
click at [56, 127] on link "People" at bounding box center [90, 117] width 141 height 34
select select "100"
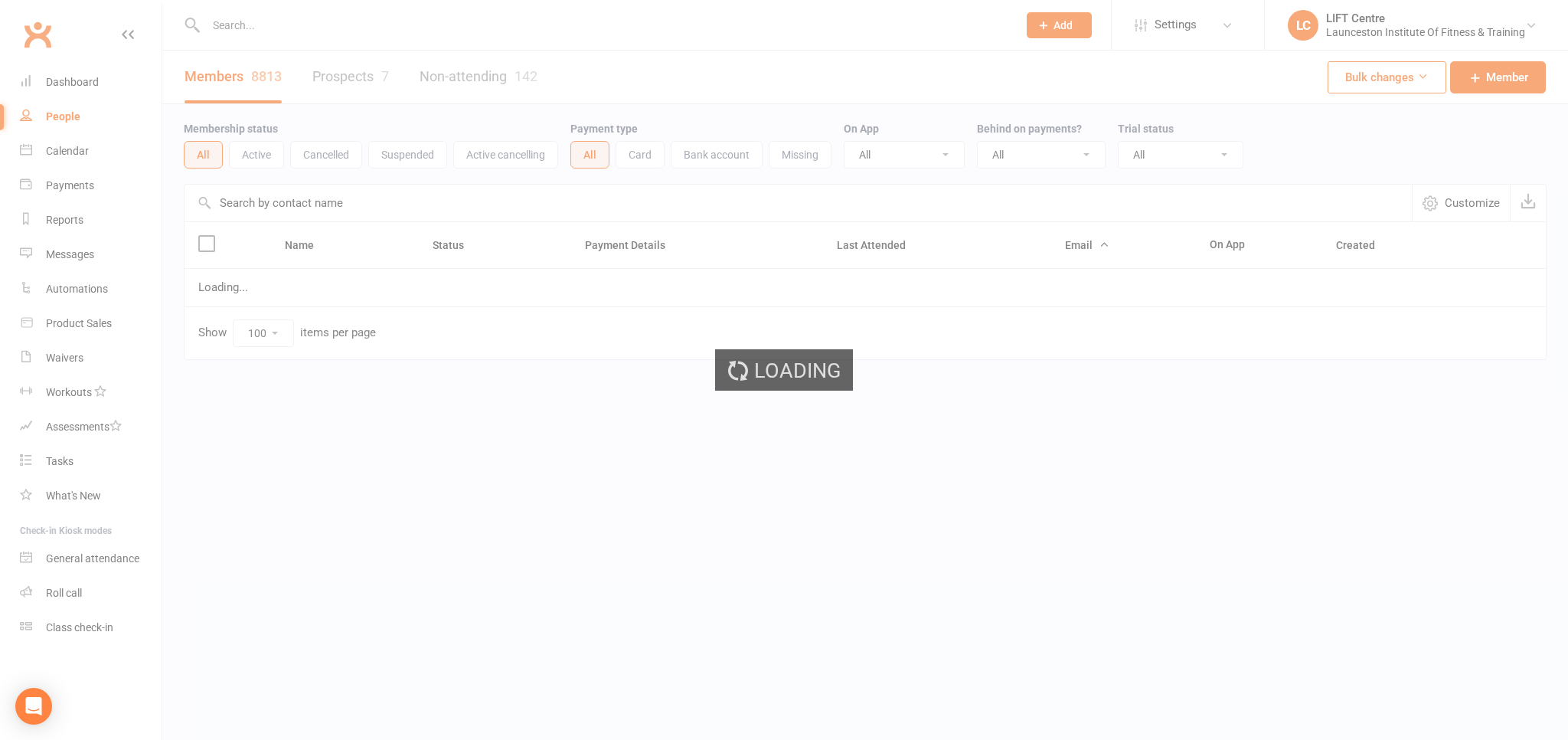
click at [56, 127] on div "Loading" at bounding box center [784, 370] width 1568 height 740
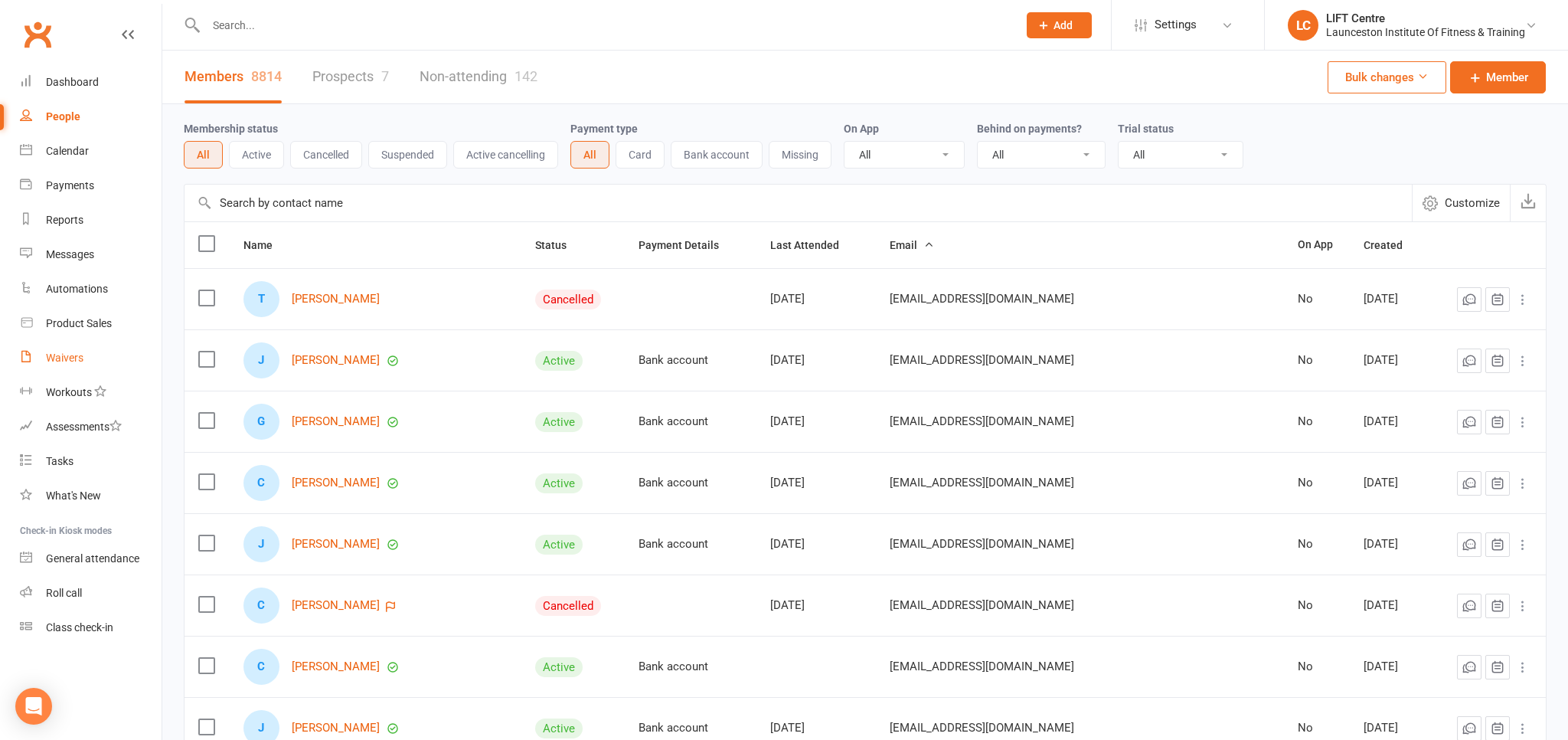
click at [70, 361] on div "Waivers" at bounding box center [65, 357] width 38 height 12
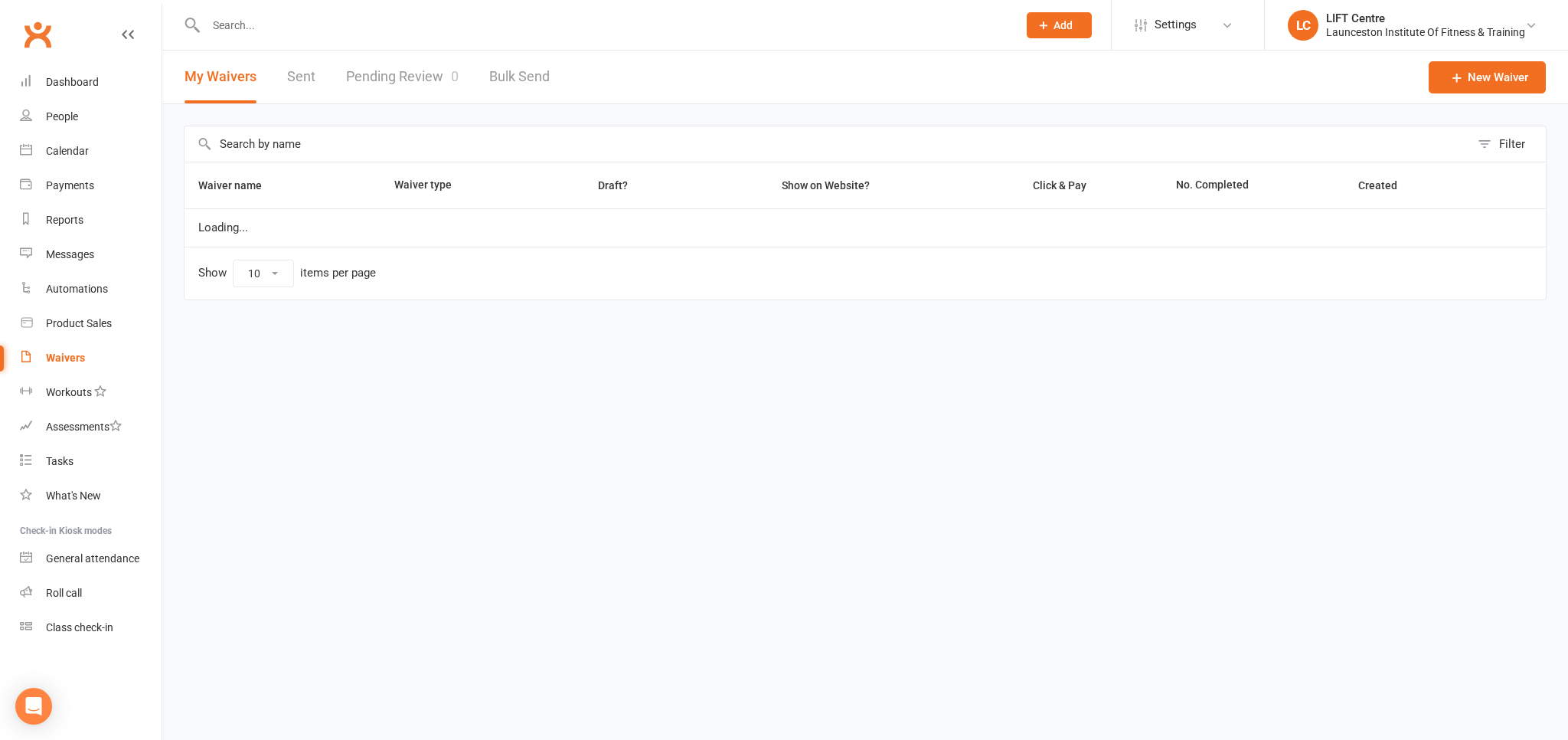
select select "50"
click at [70, 361] on div "Waivers" at bounding box center [65, 357] width 39 height 12
click at [398, 77] on link "Pending Review 0" at bounding box center [402, 77] width 113 height 53
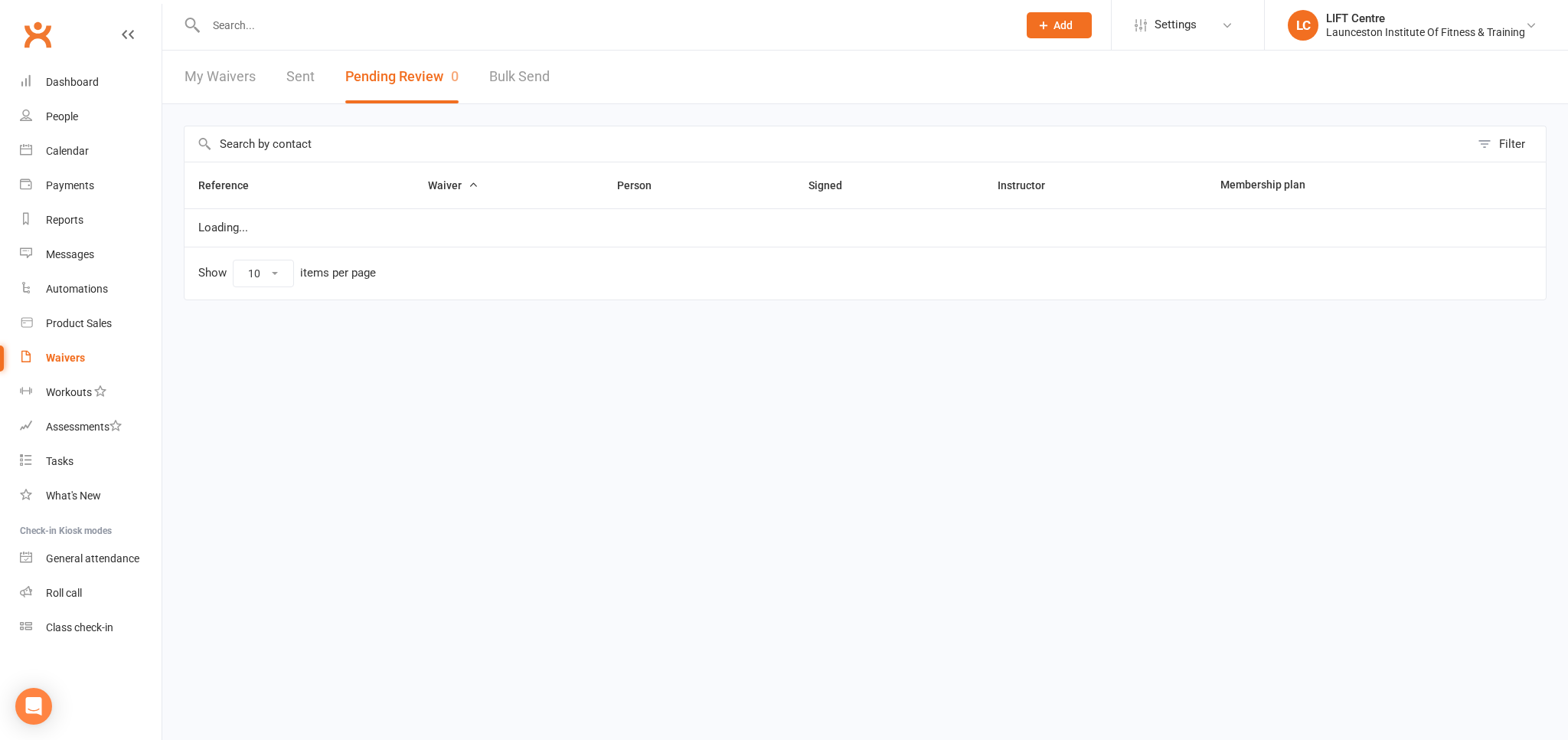
click at [398, 77] on button "Pending Review 0" at bounding box center [401, 77] width 114 height 53
click at [243, 78] on link "My Waivers" at bounding box center [220, 77] width 71 height 53
select select "50"
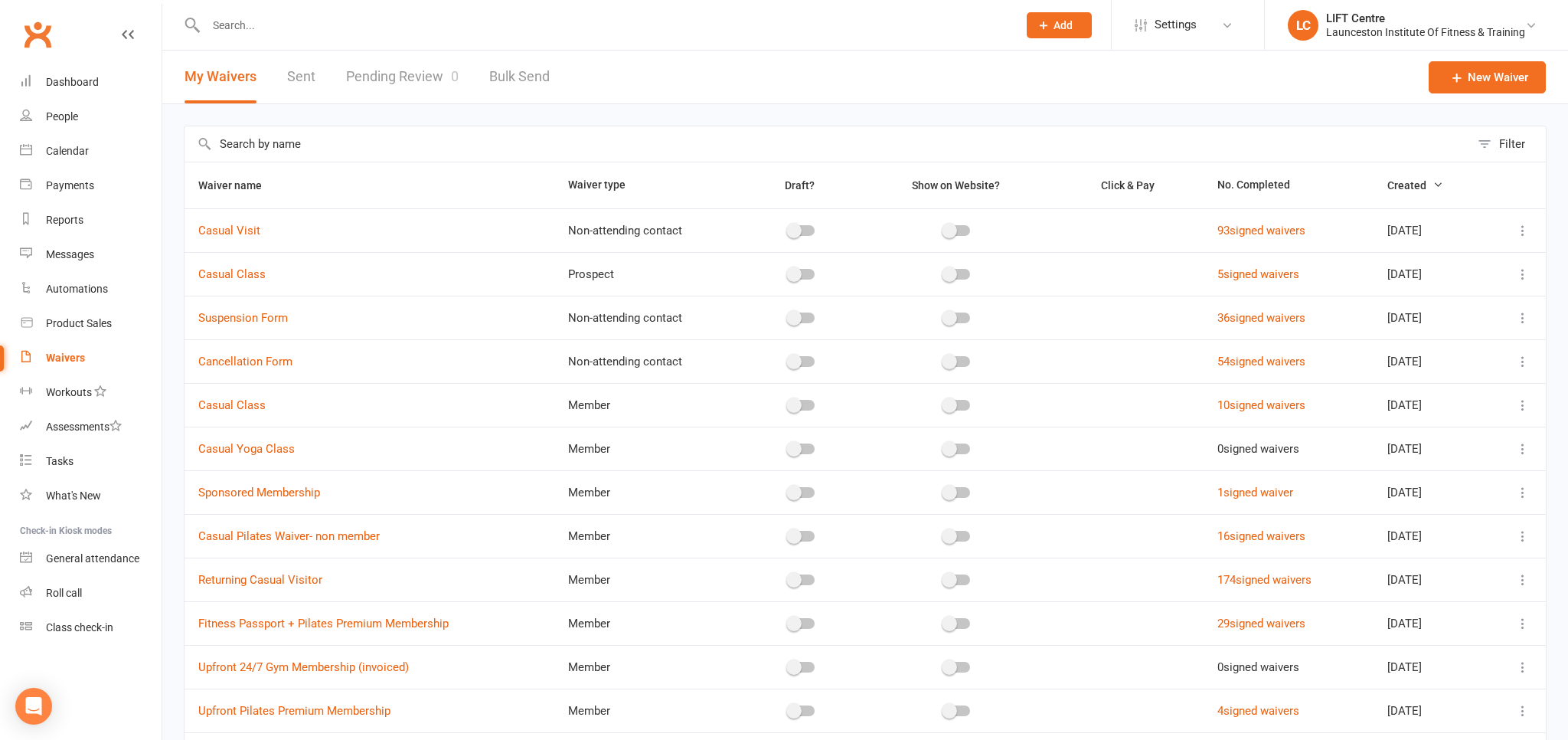
click at [392, 77] on link "Pending Review 0" at bounding box center [402, 77] width 113 height 53
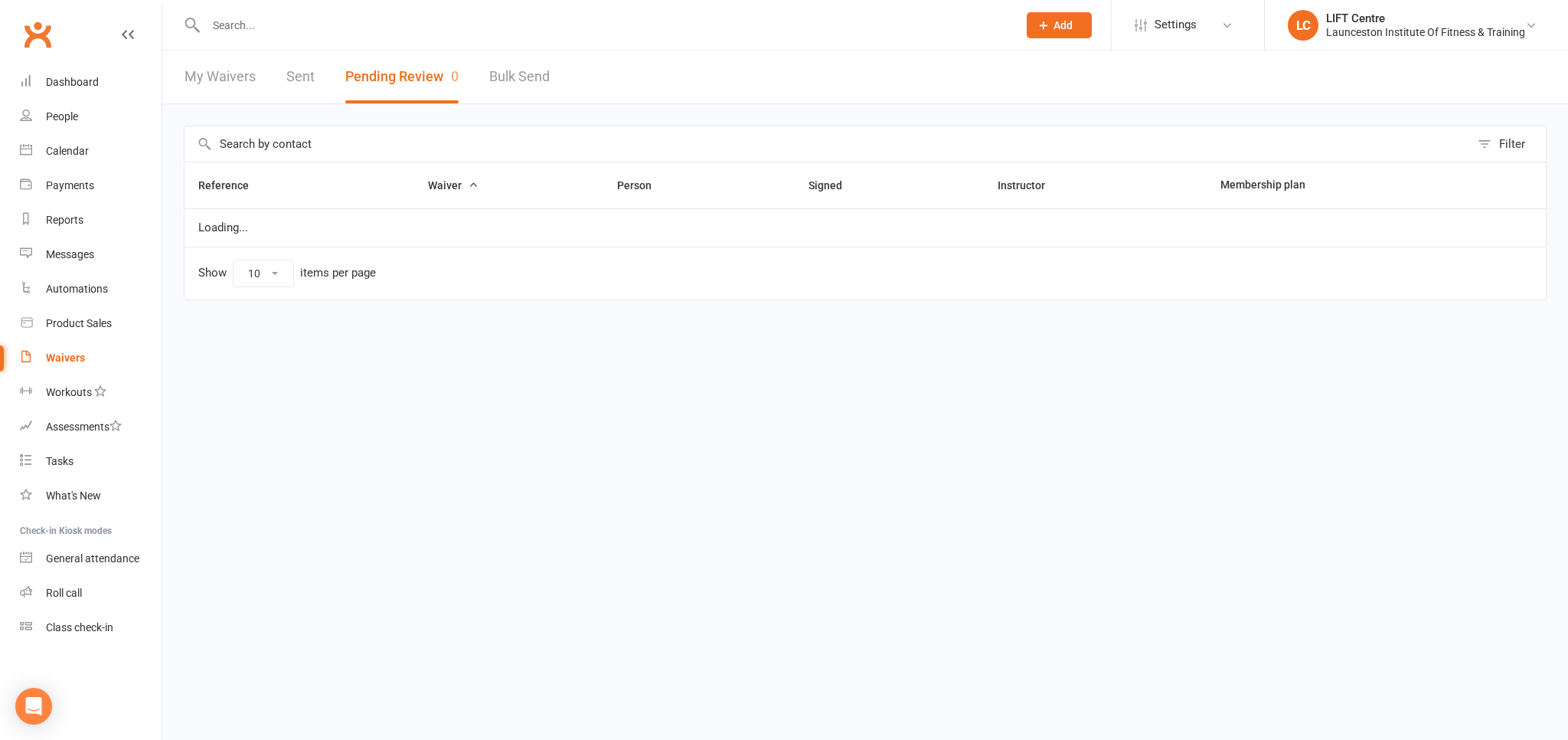
click at [392, 77] on button "Pending Review 0" at bounding box center [401, 77] width 114 height 53
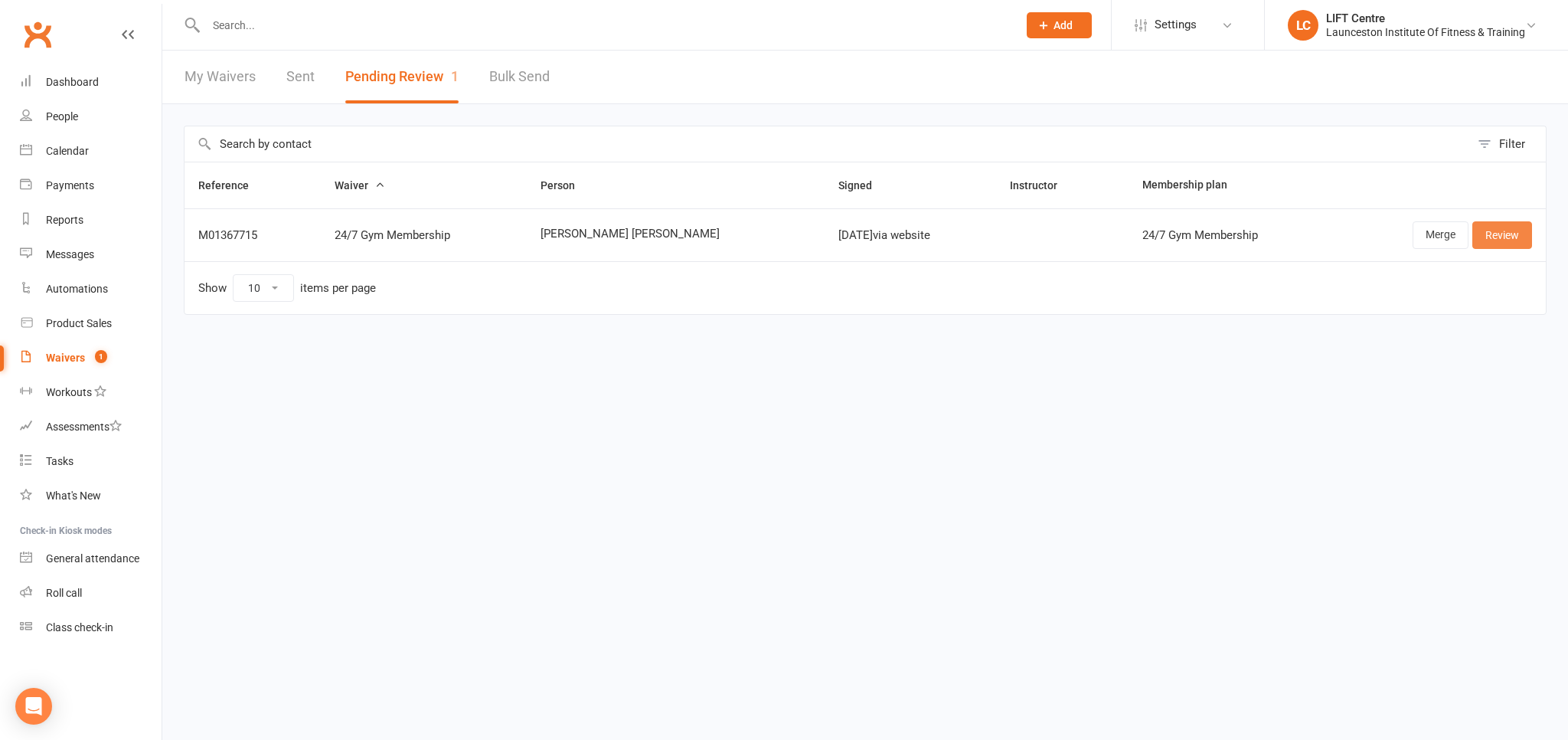
click at [1493, 240] on link "Review" at bounding box center [1502, 235] width 60 height 28
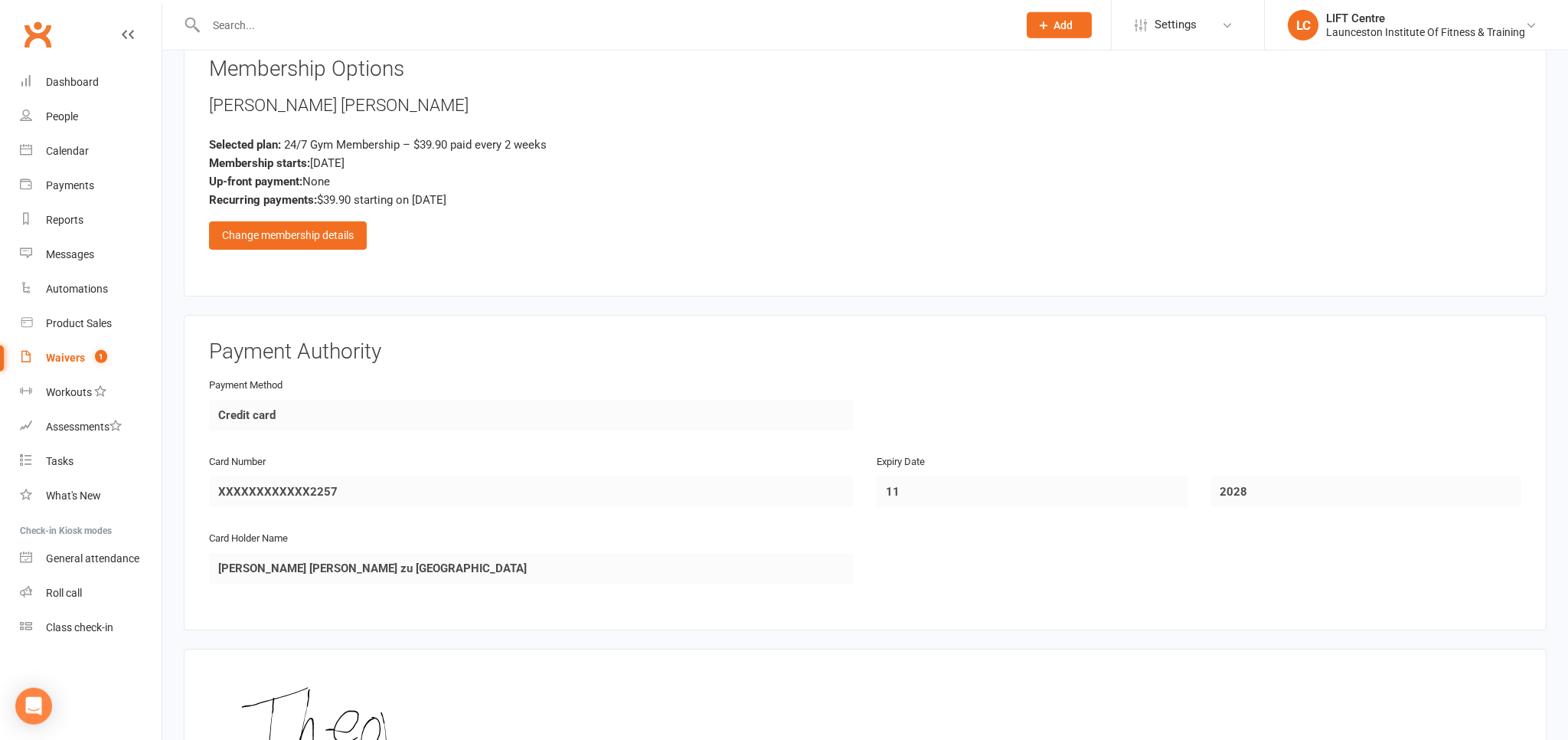
scroll to position [809, 0]
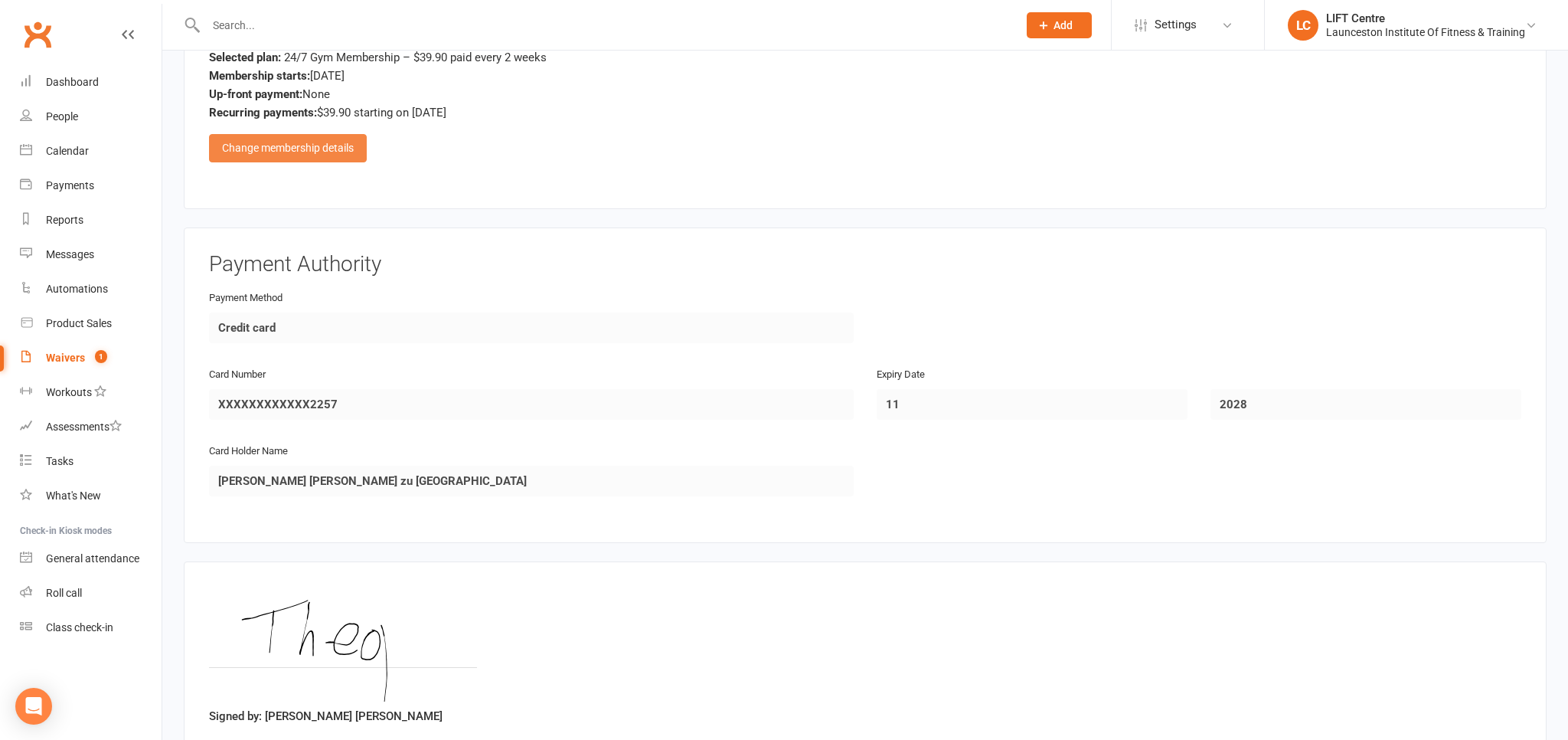
click at [297, 149] on div "Change membership details" at bounding box center [288, 148] width 158 height 28
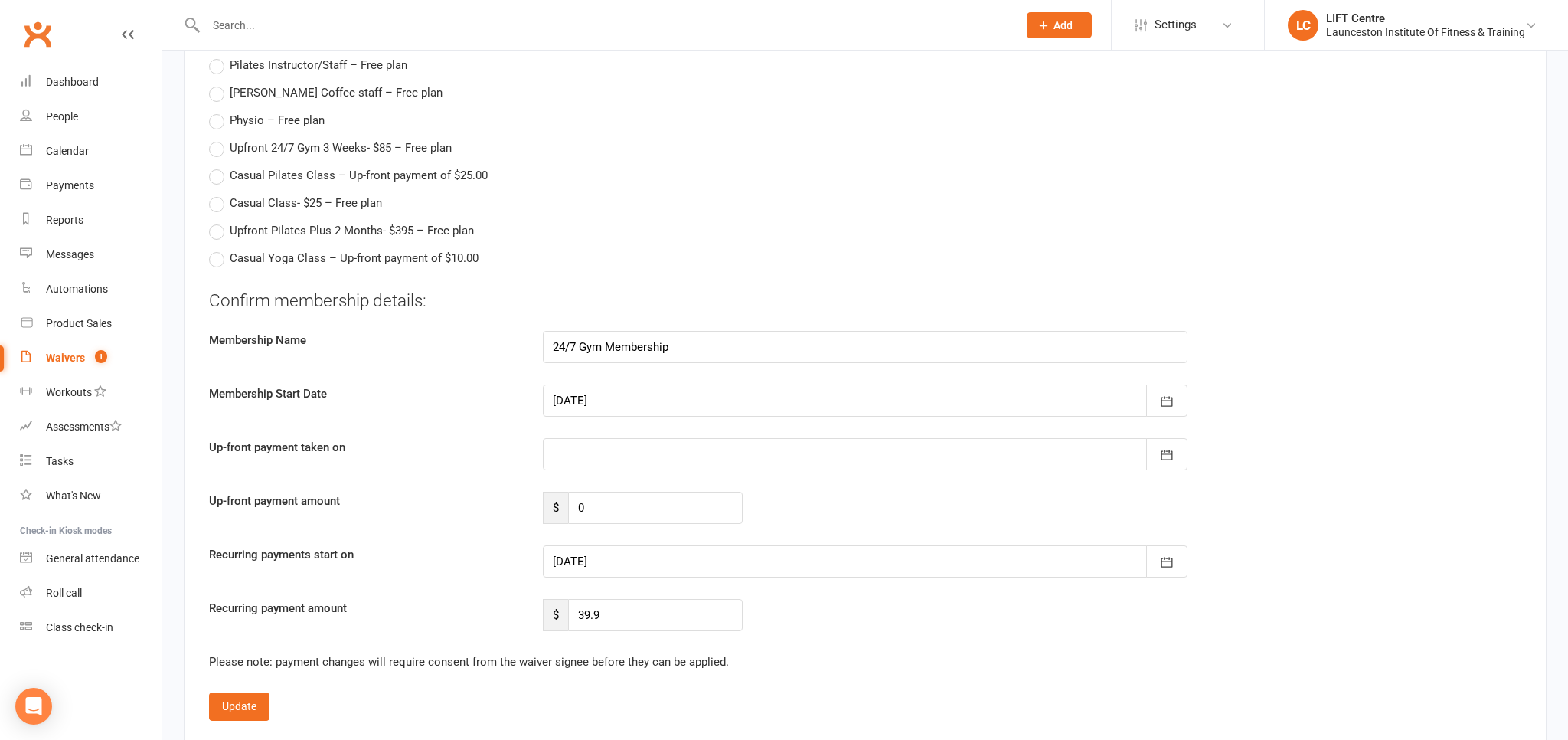
scroll to position [2263, 0]
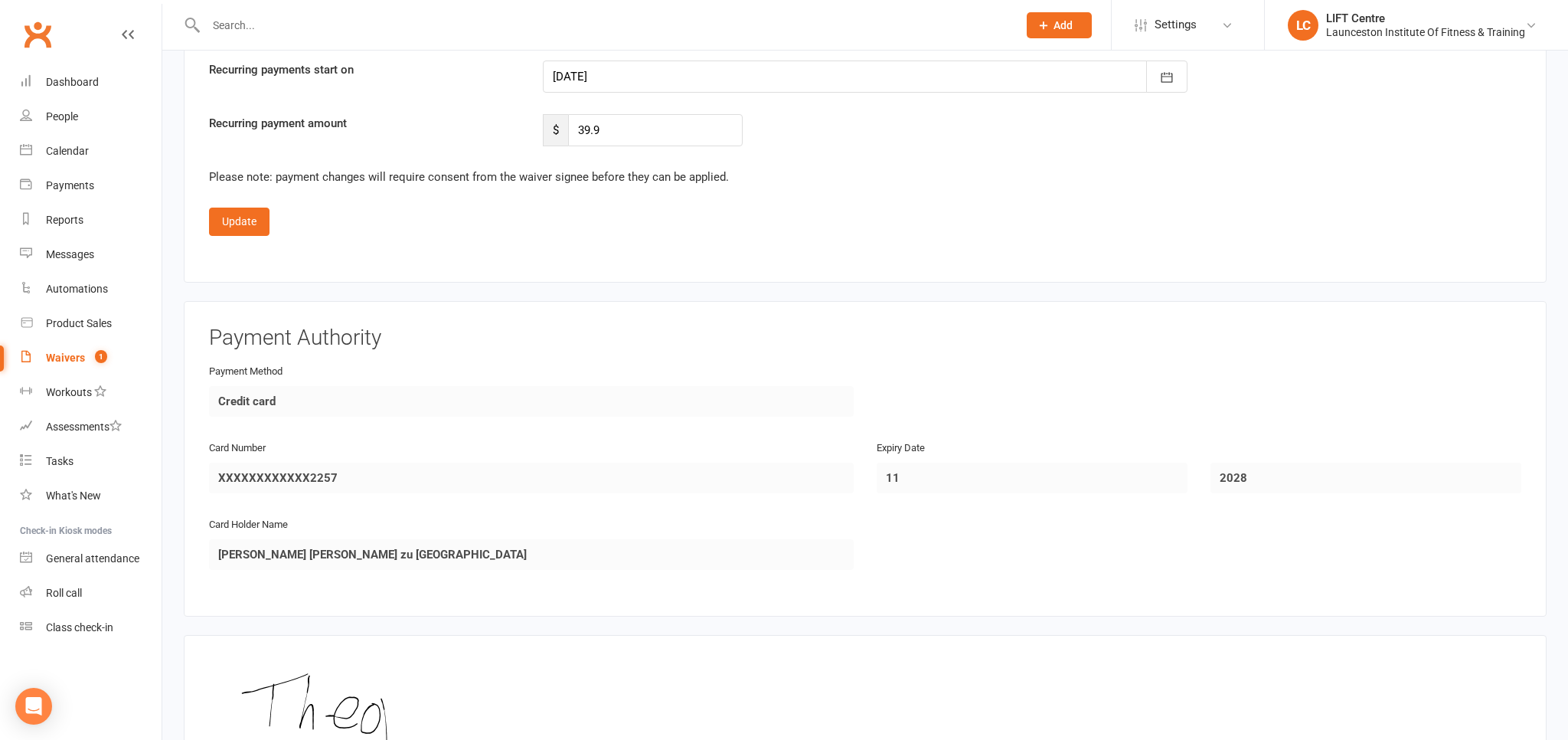
click at [599, 63] on div at bounding box center [865, 76] width 645 height 32
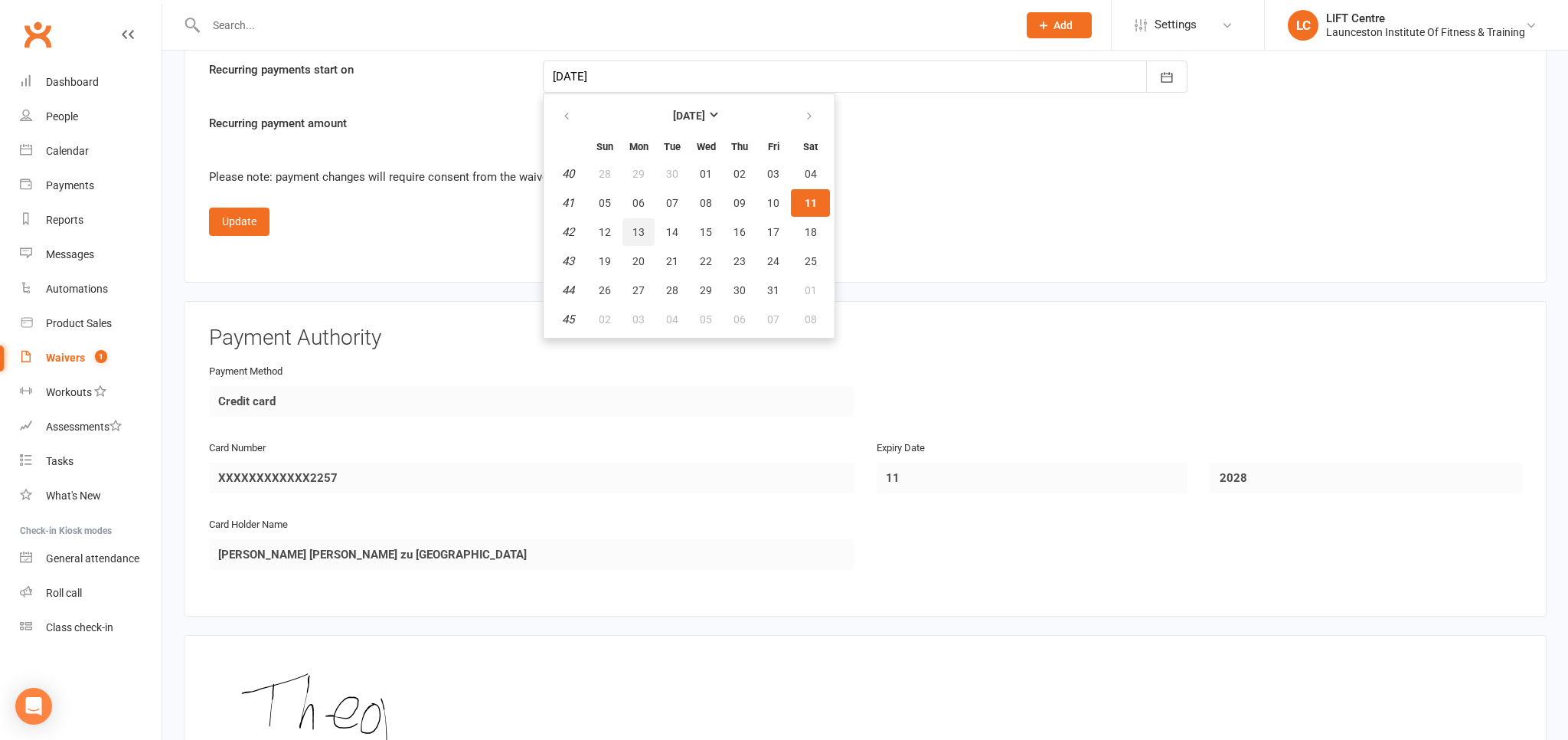
click at [633, 229] on span "13" at bounding box center [638, 231] width 12 height 12
type input "13 Oct 2025"
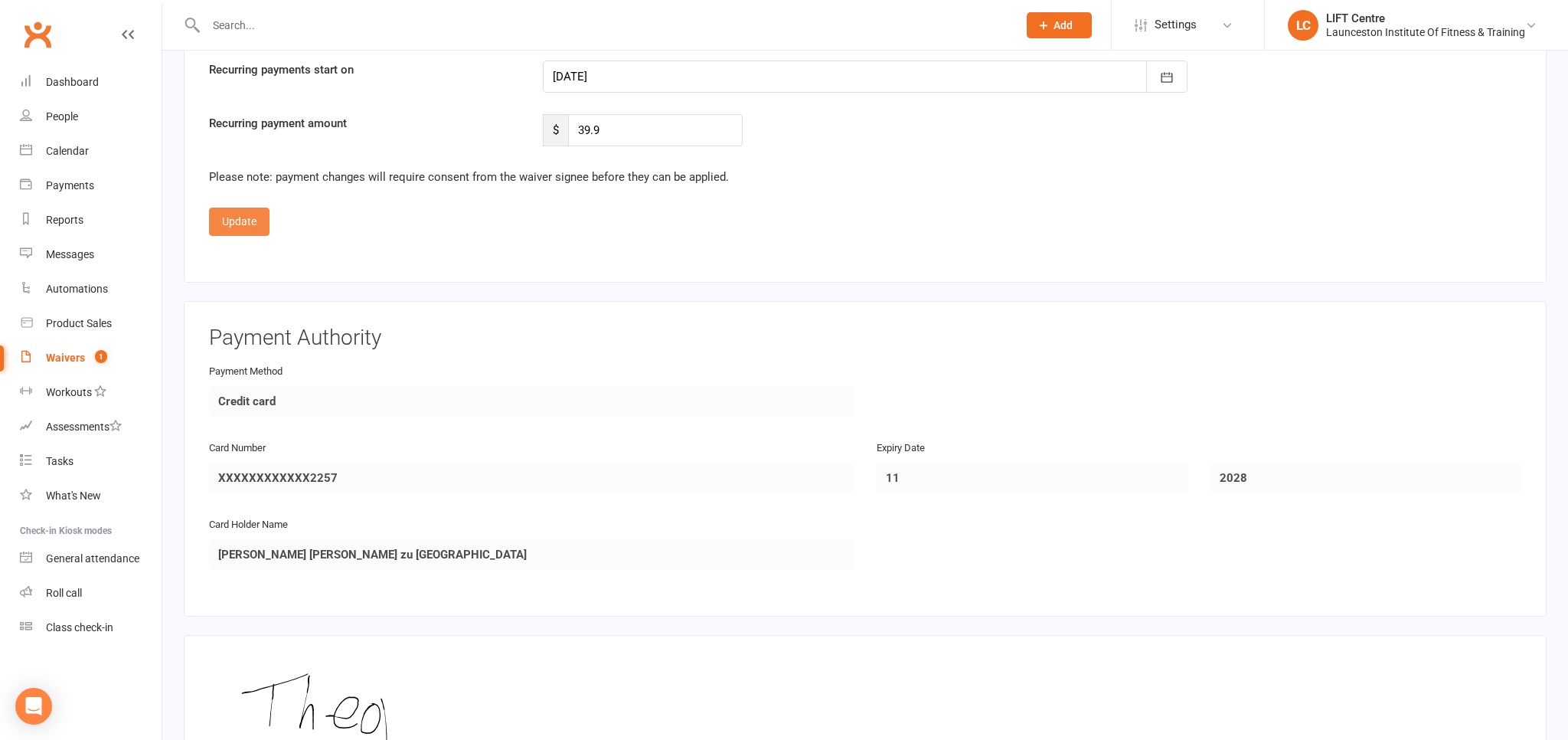
click at [244, 210] on button "Update" at bounding box center [240, 222] width 60 height 28
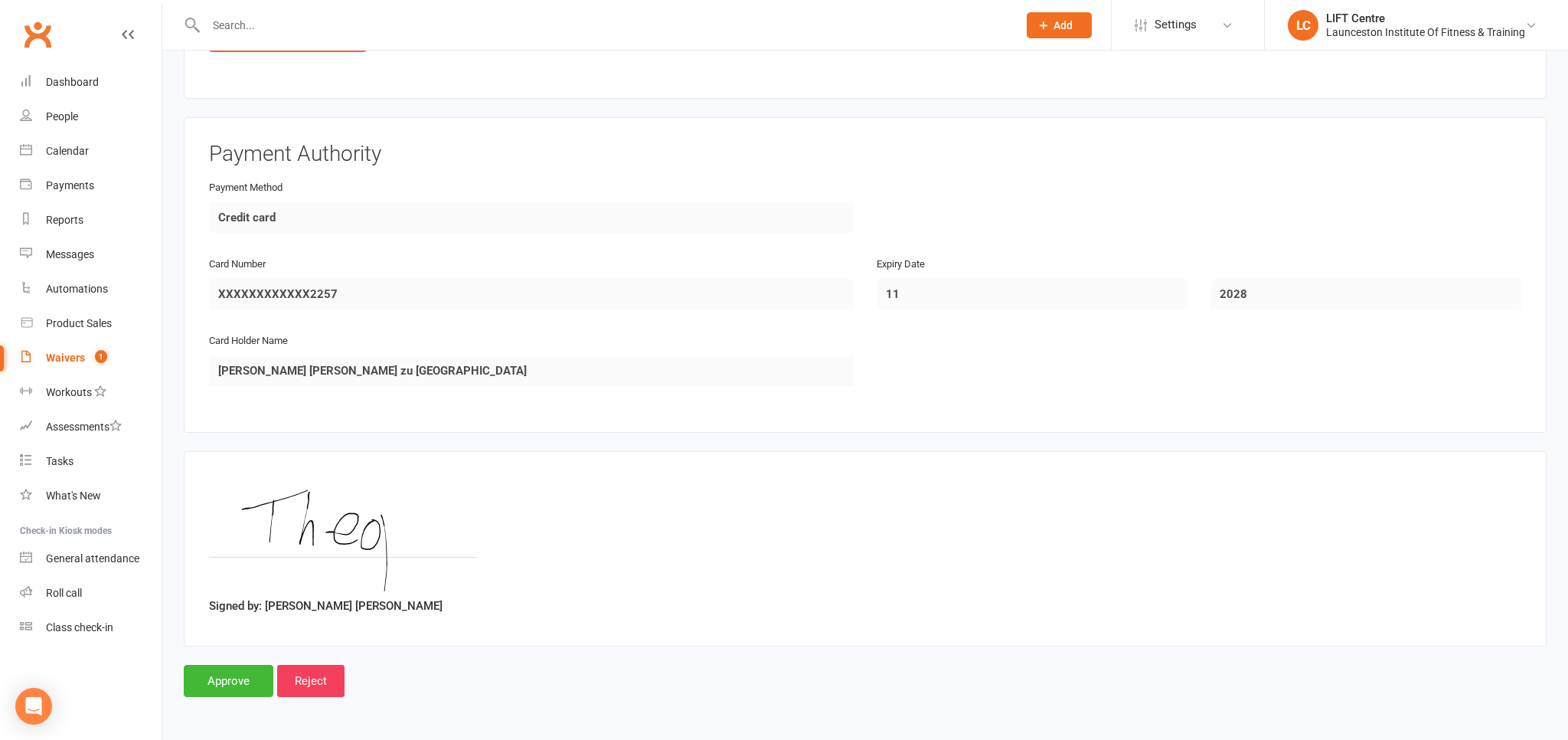
scroll to position [913, 0]
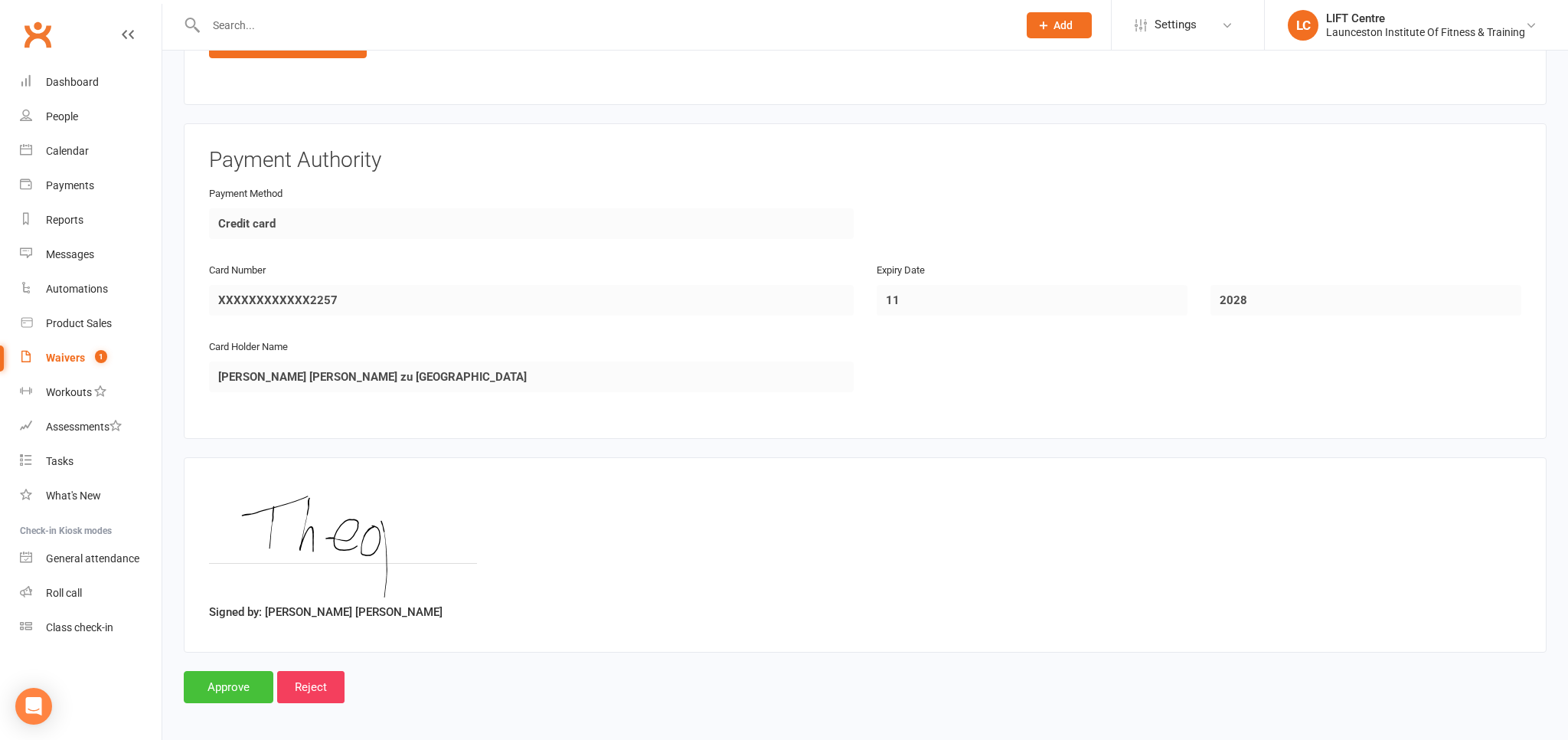
click at [231, 672] on input "Approve" at bounding box center [229, 686] width 90 height 32
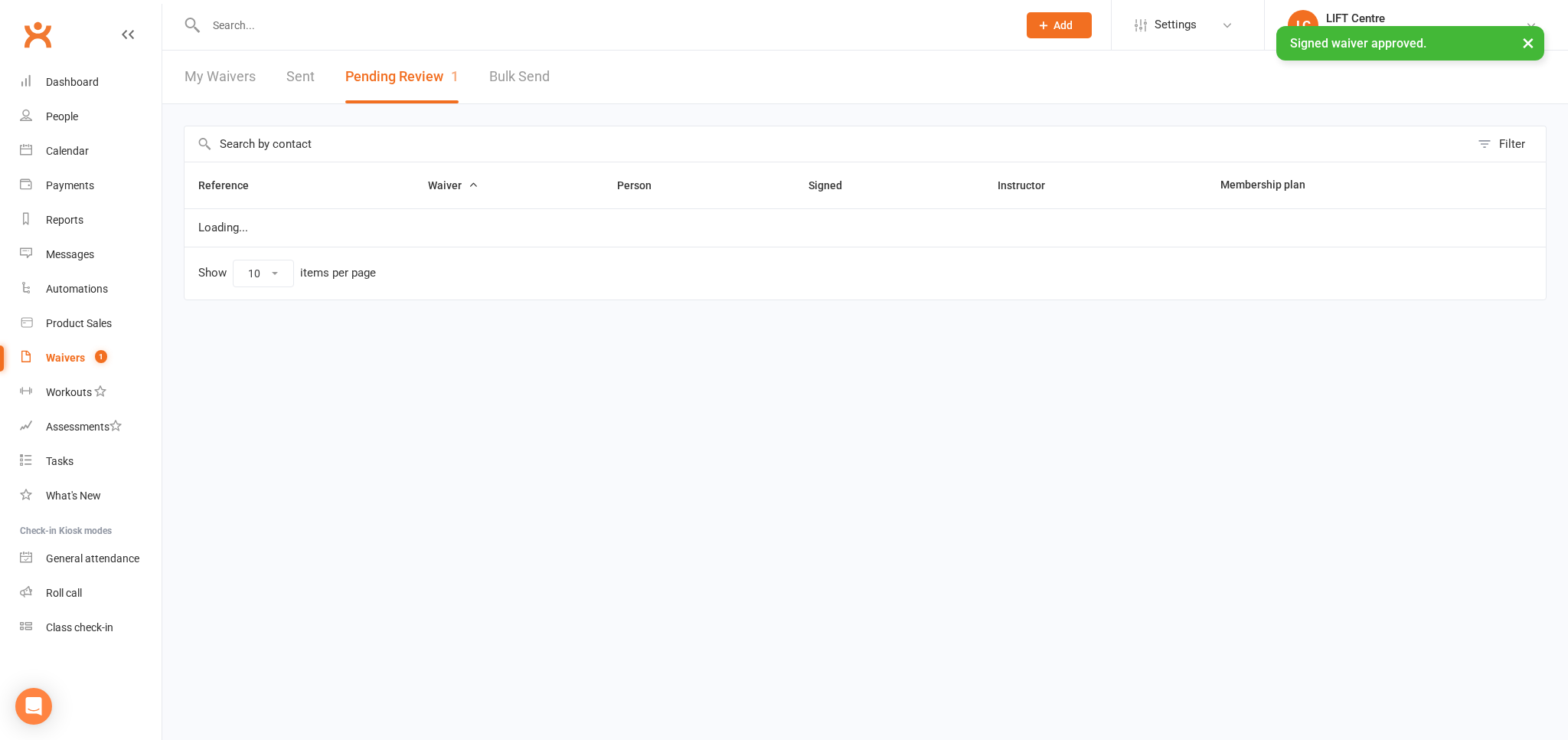
click at [225, 29] on input "text" at bounding box center [603, 25] width 805 height 21
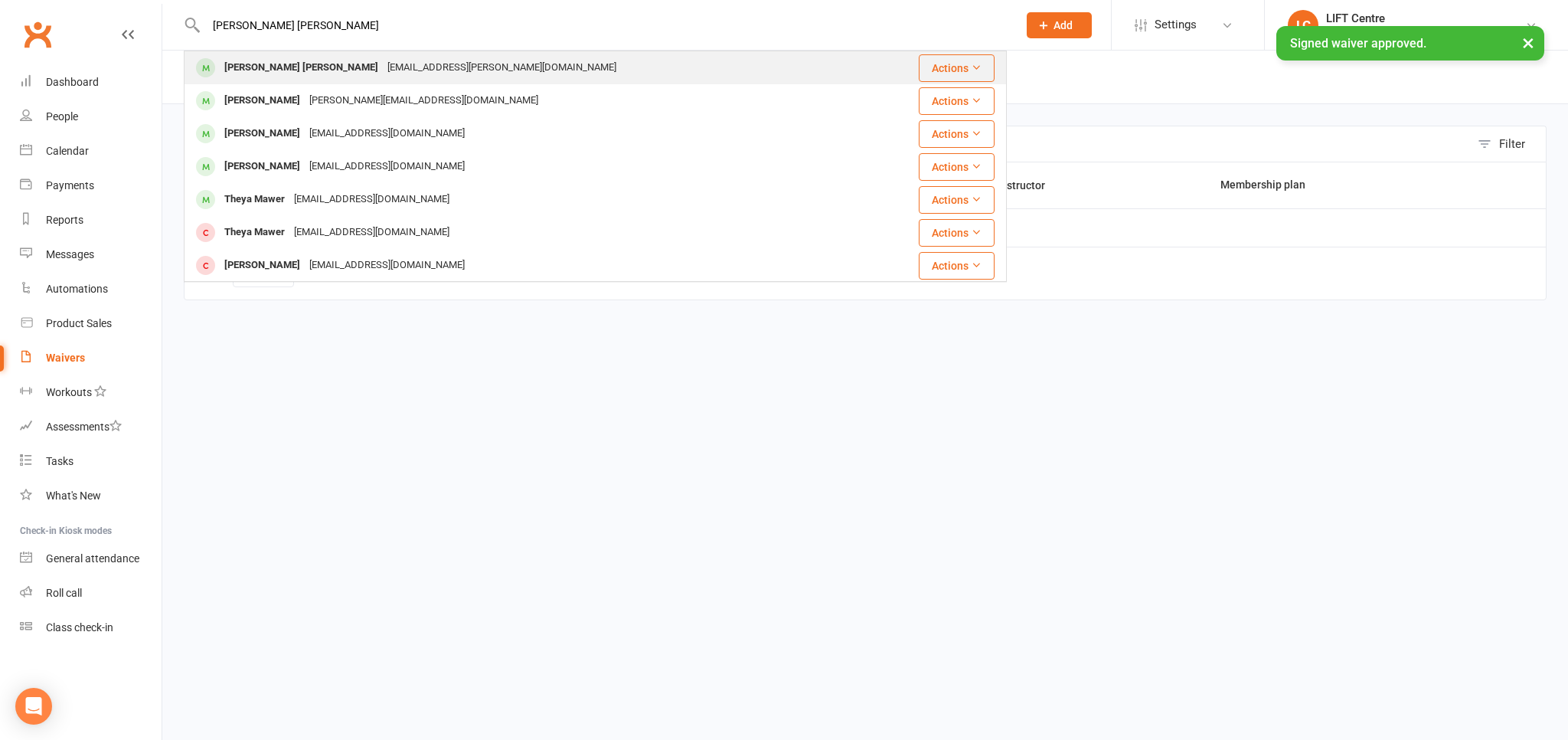
type input "theo von heyl"
click at [240, 68] on div "Theo Von heyl" at bounding box center [301, 67] width 163 height 22
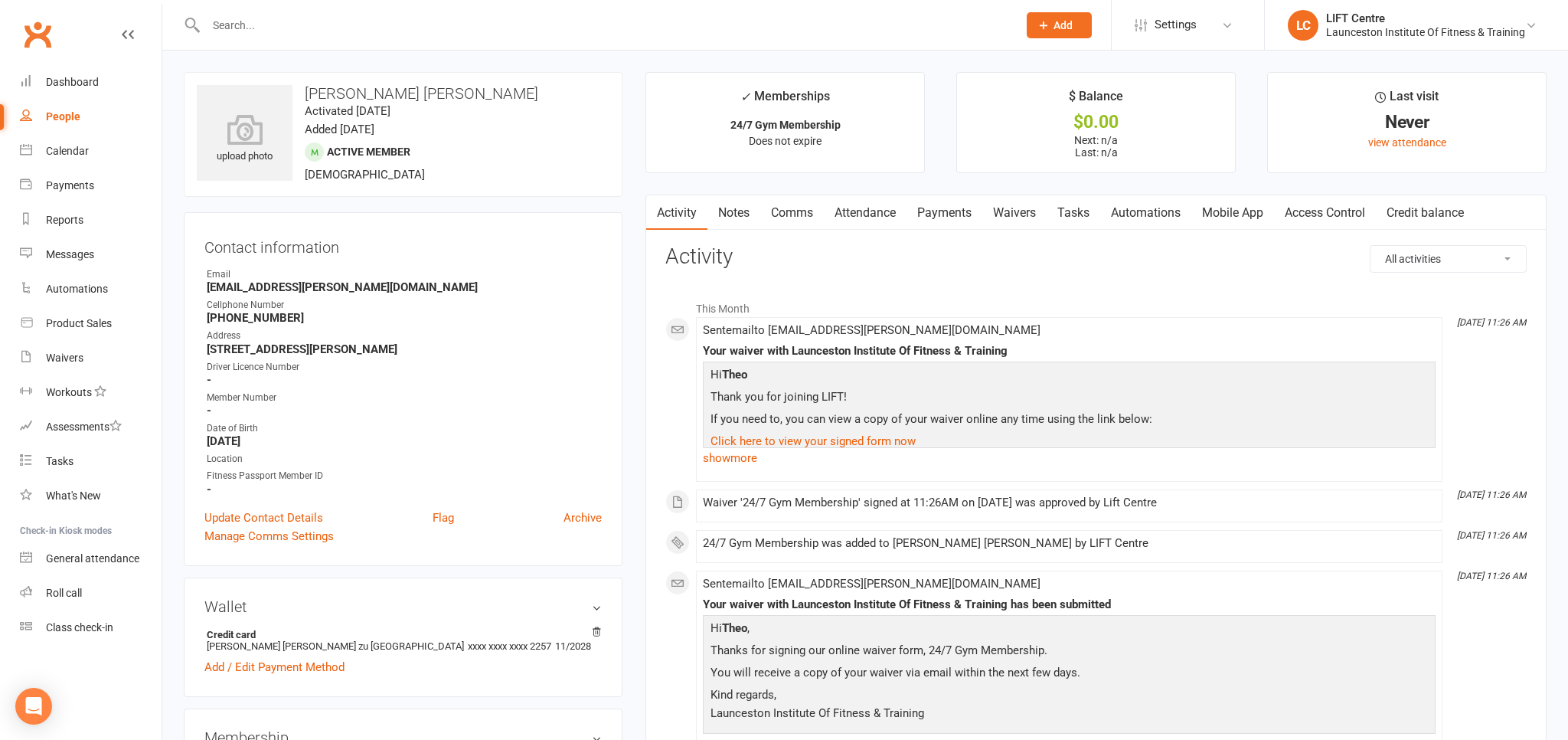
click at [1340, 209] on link "Access Control" at bounding box center [1324, 213] width 102 height 35
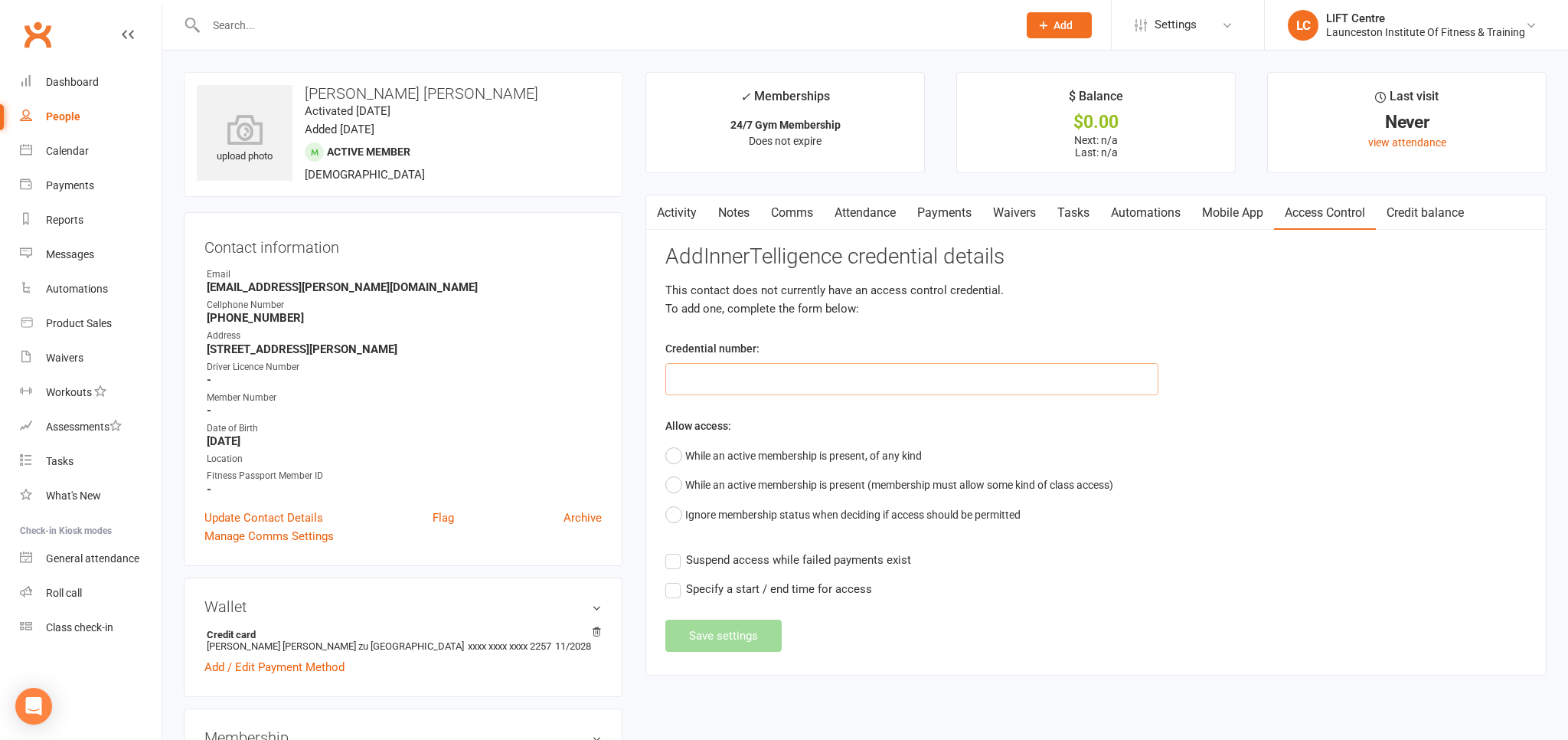
click at [703, 376] on input "text" at bounding box center [912, 379] width 493 height 32
paste input "2000000000000000496B3AEE"
type input "2000000000000000496B3AEE"
click at [670, 451] on button "While an active membership is present, of any kind" at bounding box center [794, 455] width 257 height 29
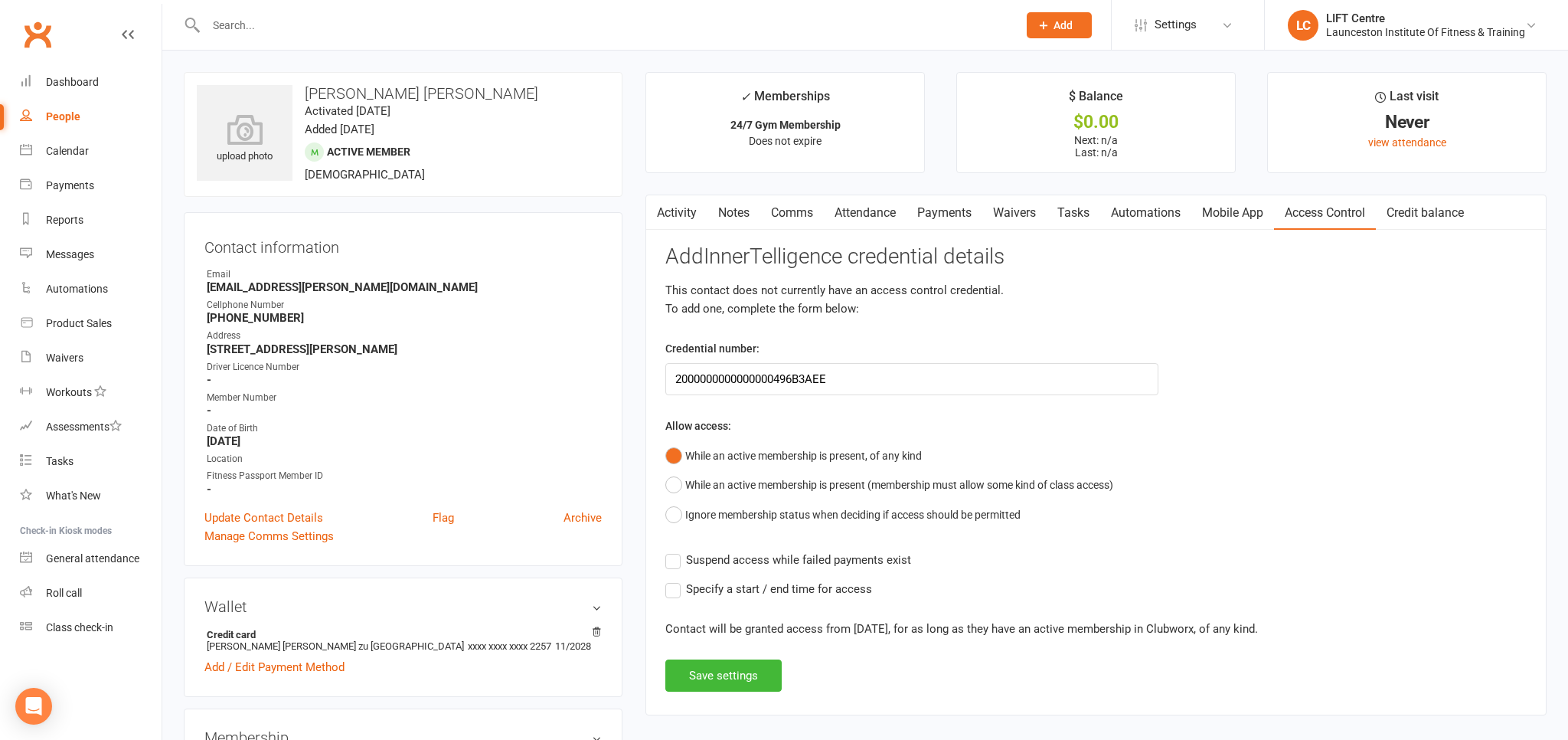
click at [675, 558] on label "Suspend access while failed payments exist" at bounding box center [788, 559] width 246 height 18
click at [675, 550] on input "Suspend access while failed payments exist" at bounding box center [788, 550] width 246 height 0
click at [742, 675] on button "Save settings" at bounding box center [724, 675] width 116 height 32
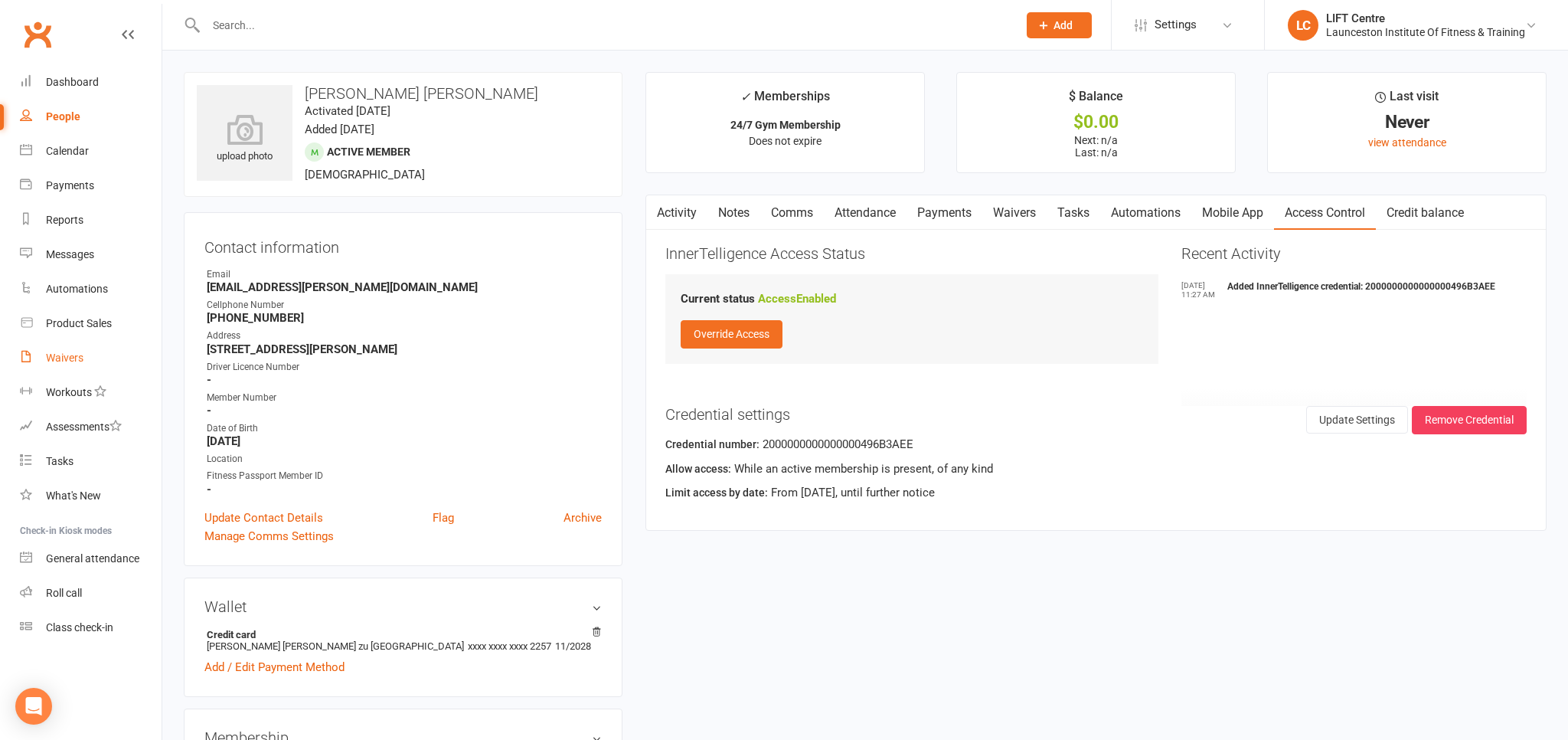
click at [73, 365] on link "Waivers" at bounding box center [90, 358] width 141 height 34
select select "50"
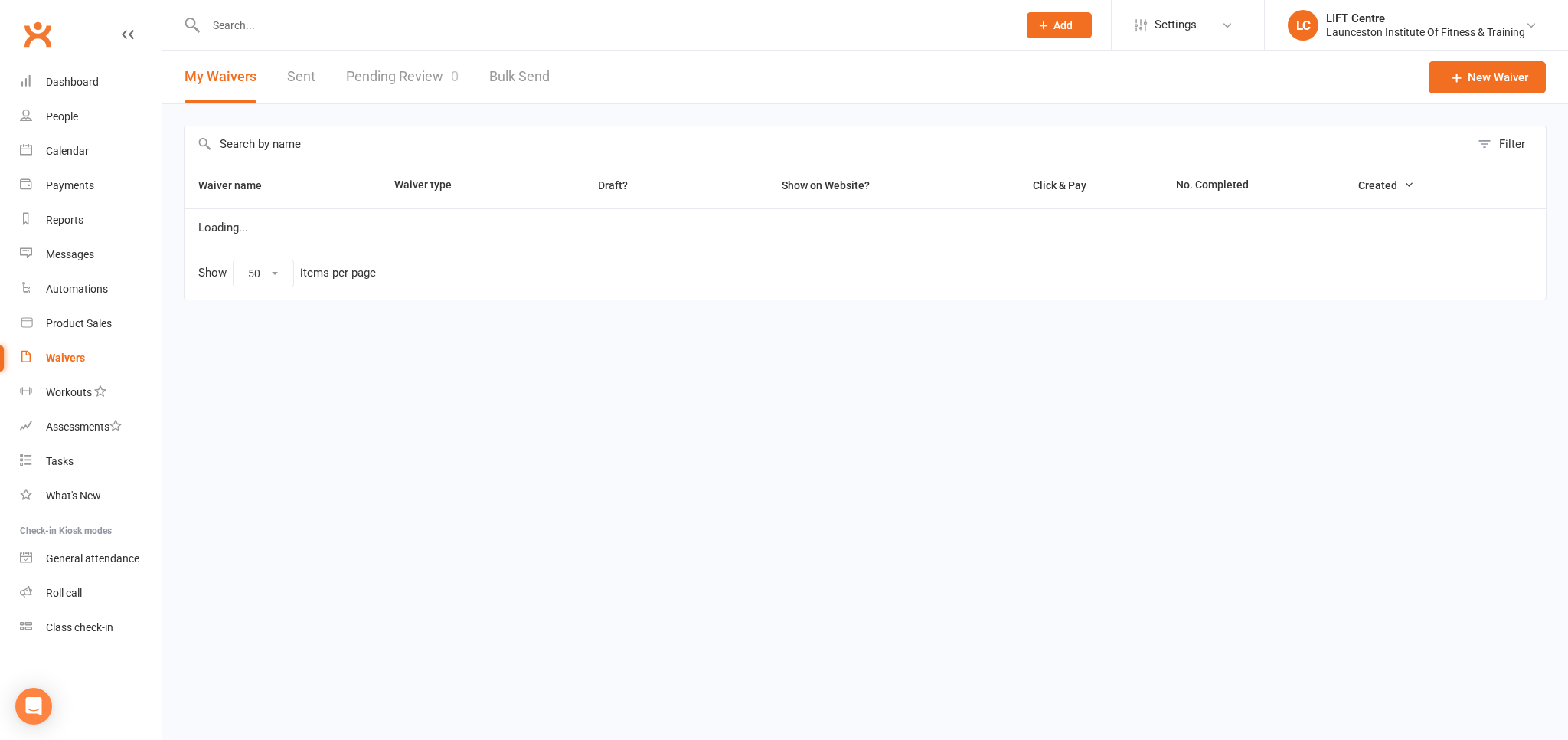
click at [369, 89] on link "Pending Review 0" at bounding box center [402, 77] width 113 height 53
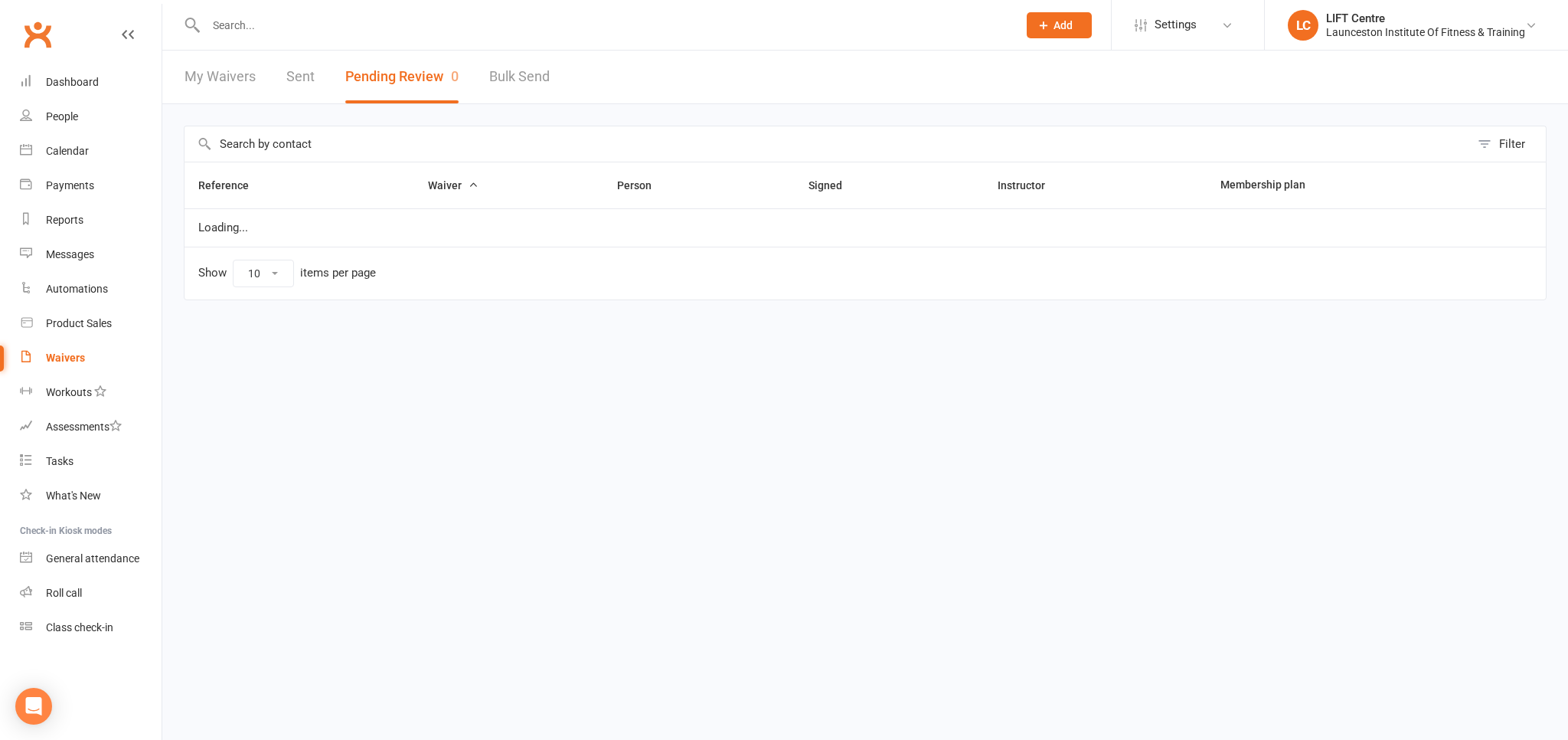
click at [369, 89] on button "Pending Review 0" at bounding box center [401, 77] width 114 height 53
click at [246, 87] on link "My Waivers" at bounding box center [220, 77] width 71 height 53
select select "50"
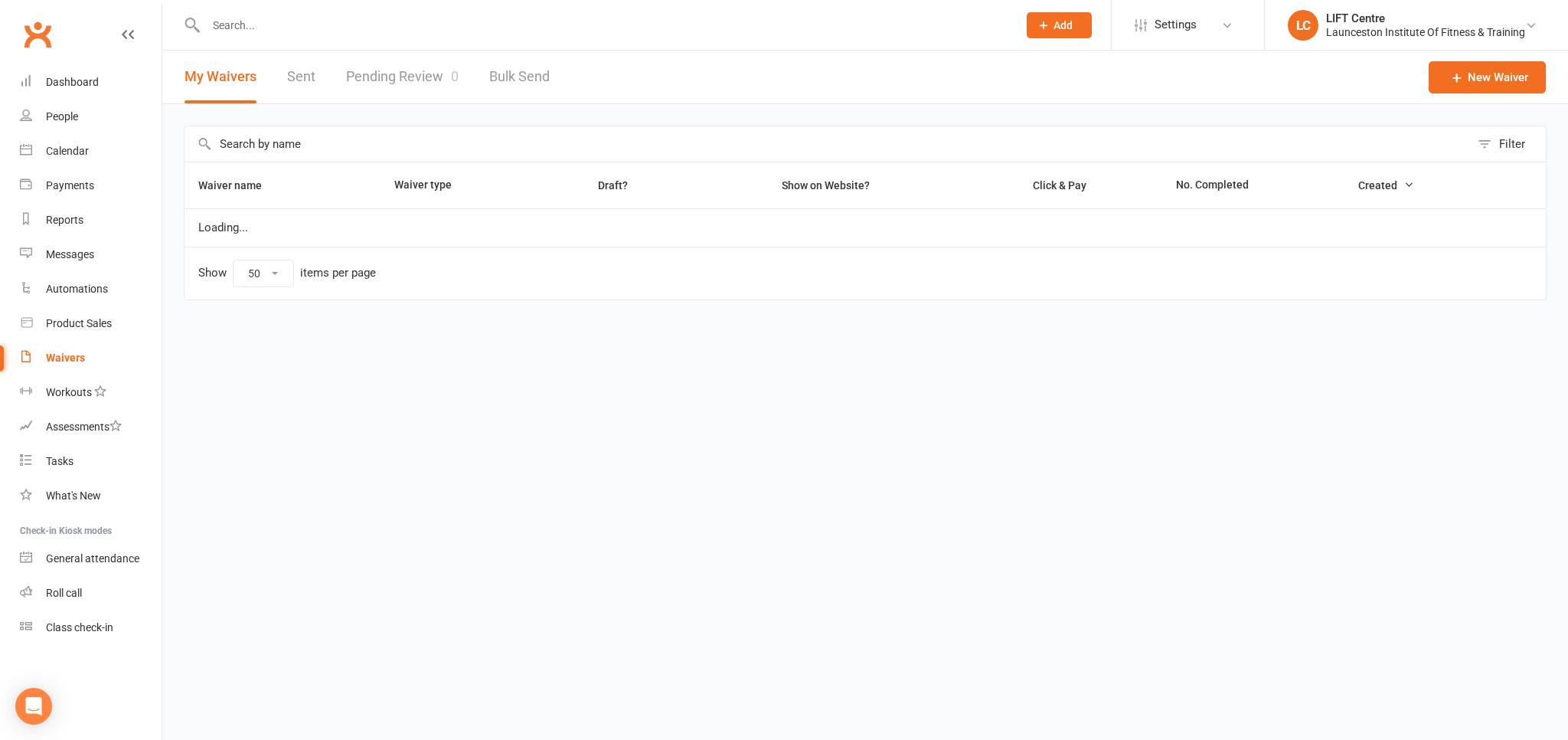
click at [392, 93] on link "Pending Review 0" at bounding box center [402, 77] width 113 height 53
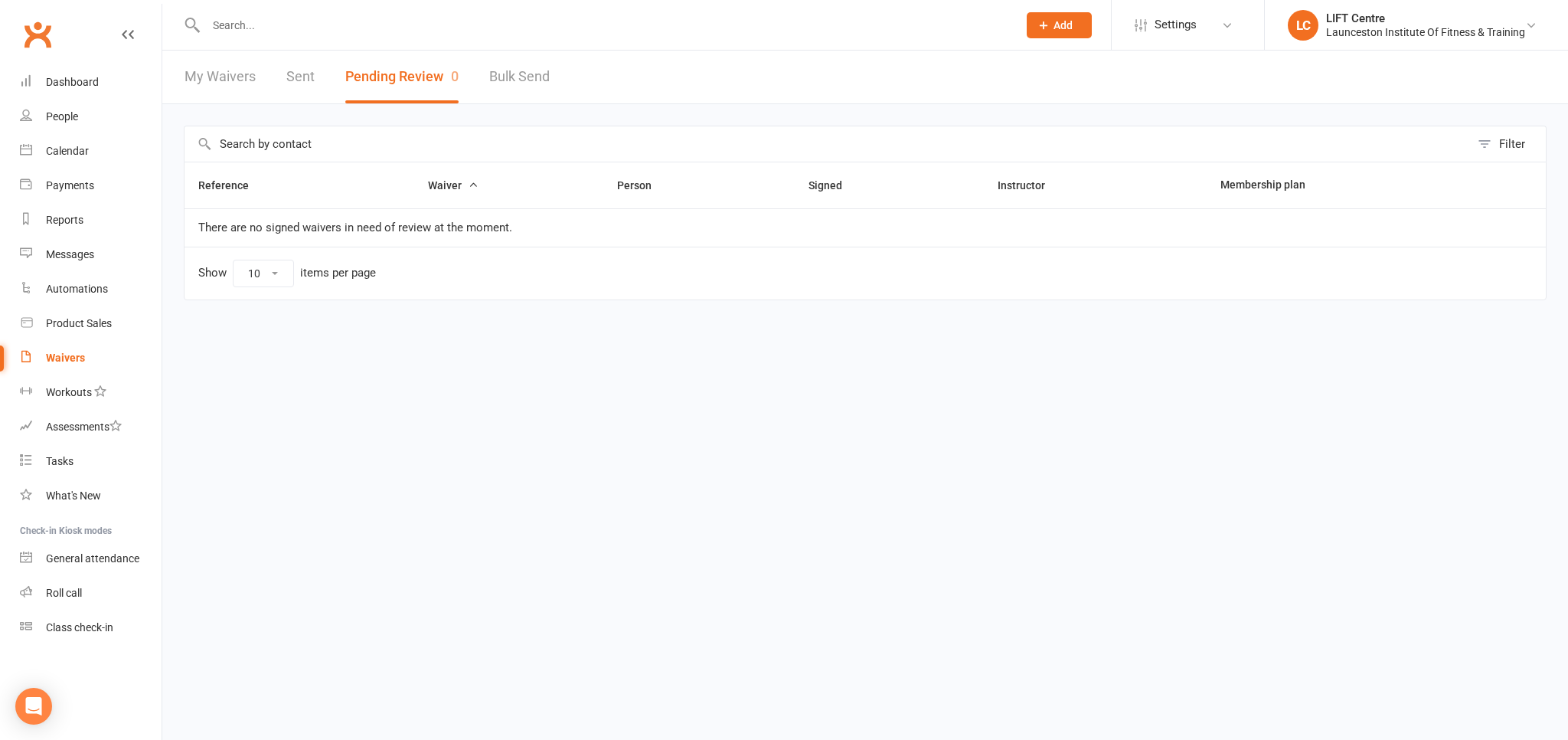
click at [253, 78] on link "My Waivers" at bounding box center [220, 77] width 71 height 53
select select "50"
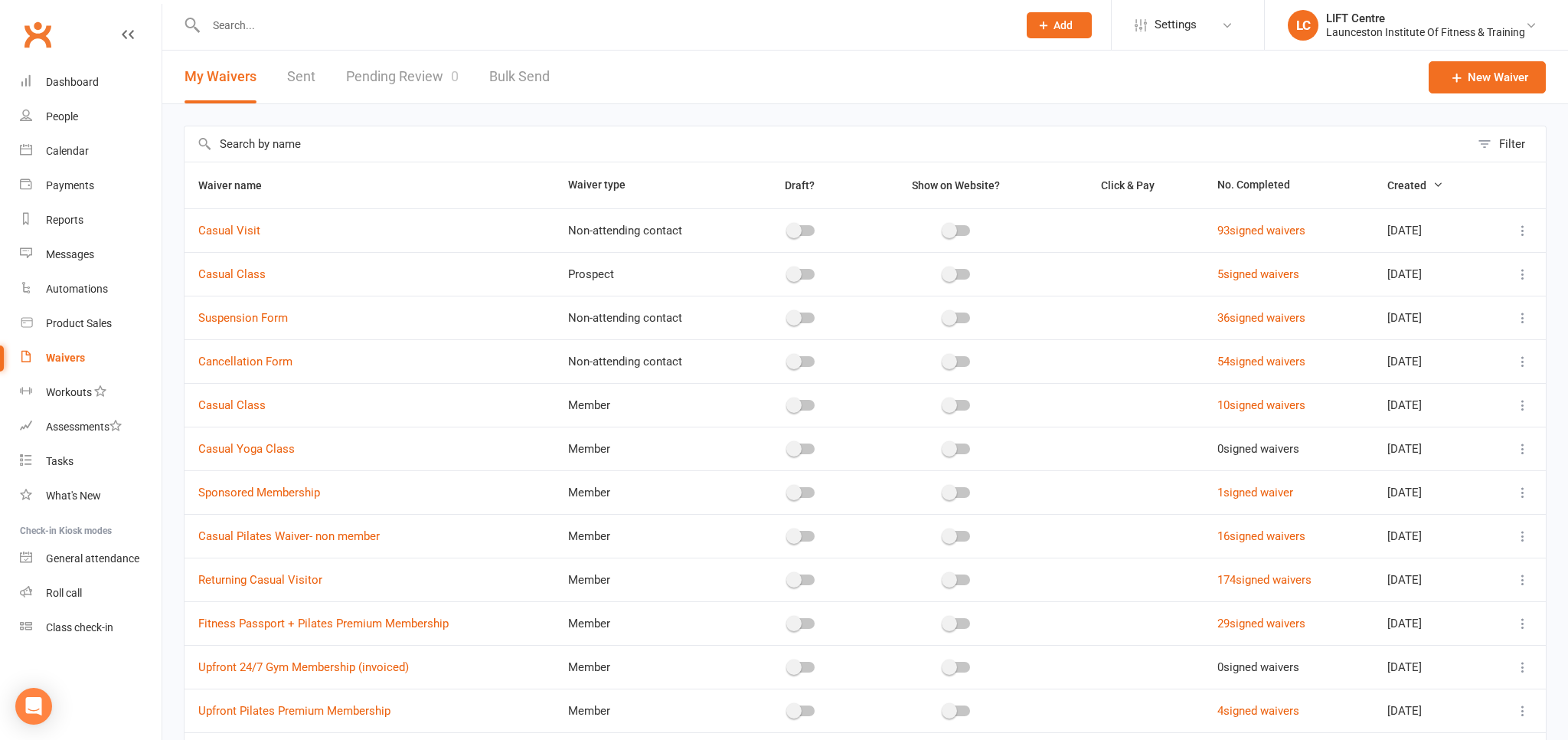
click at [355, 75] on link "Pending Review 0" at bounding box center [402, 77] width 113 height 53
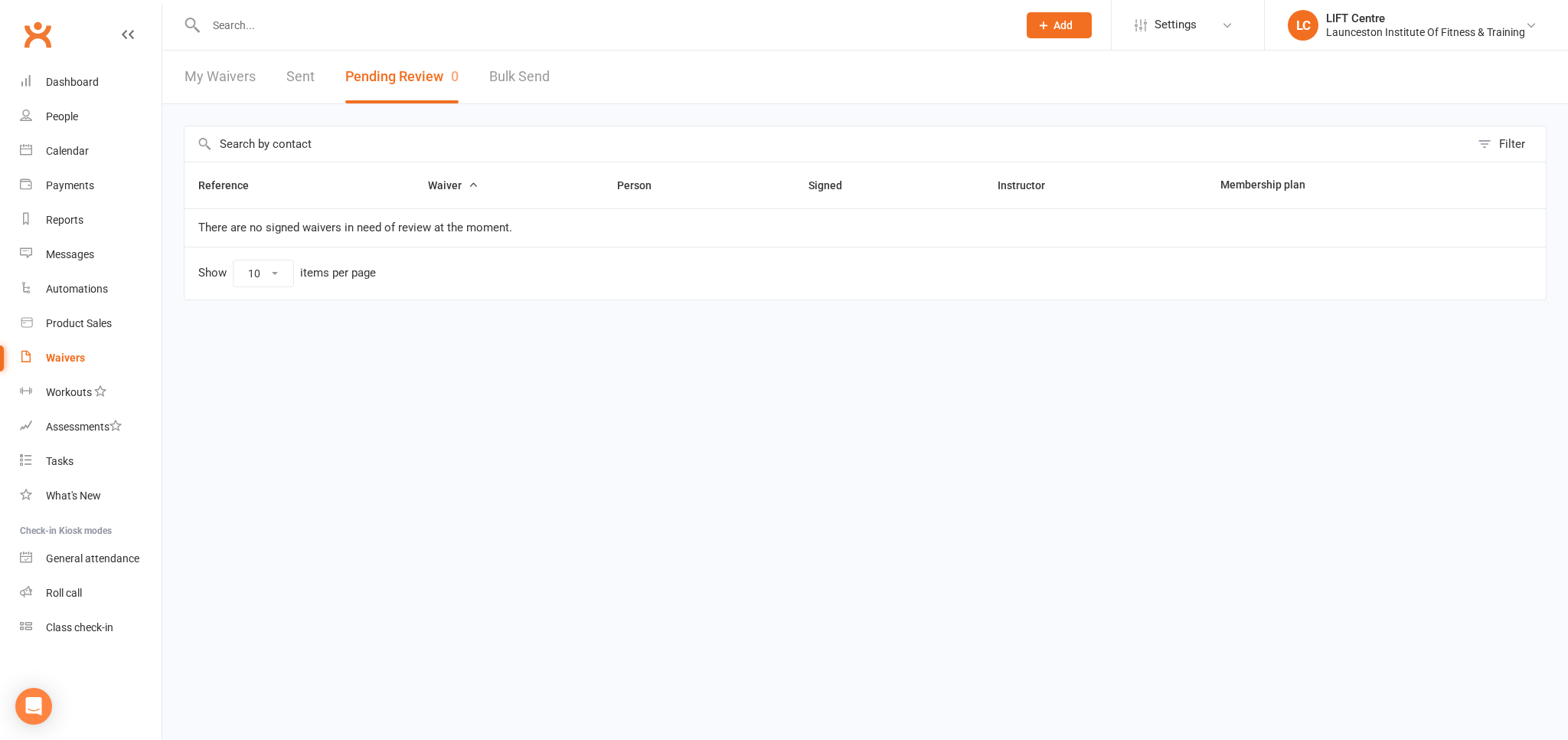
click at [237, 69] on link "My Waivers" at bounding box center [220, 77] width 71 height 53
select select "50"
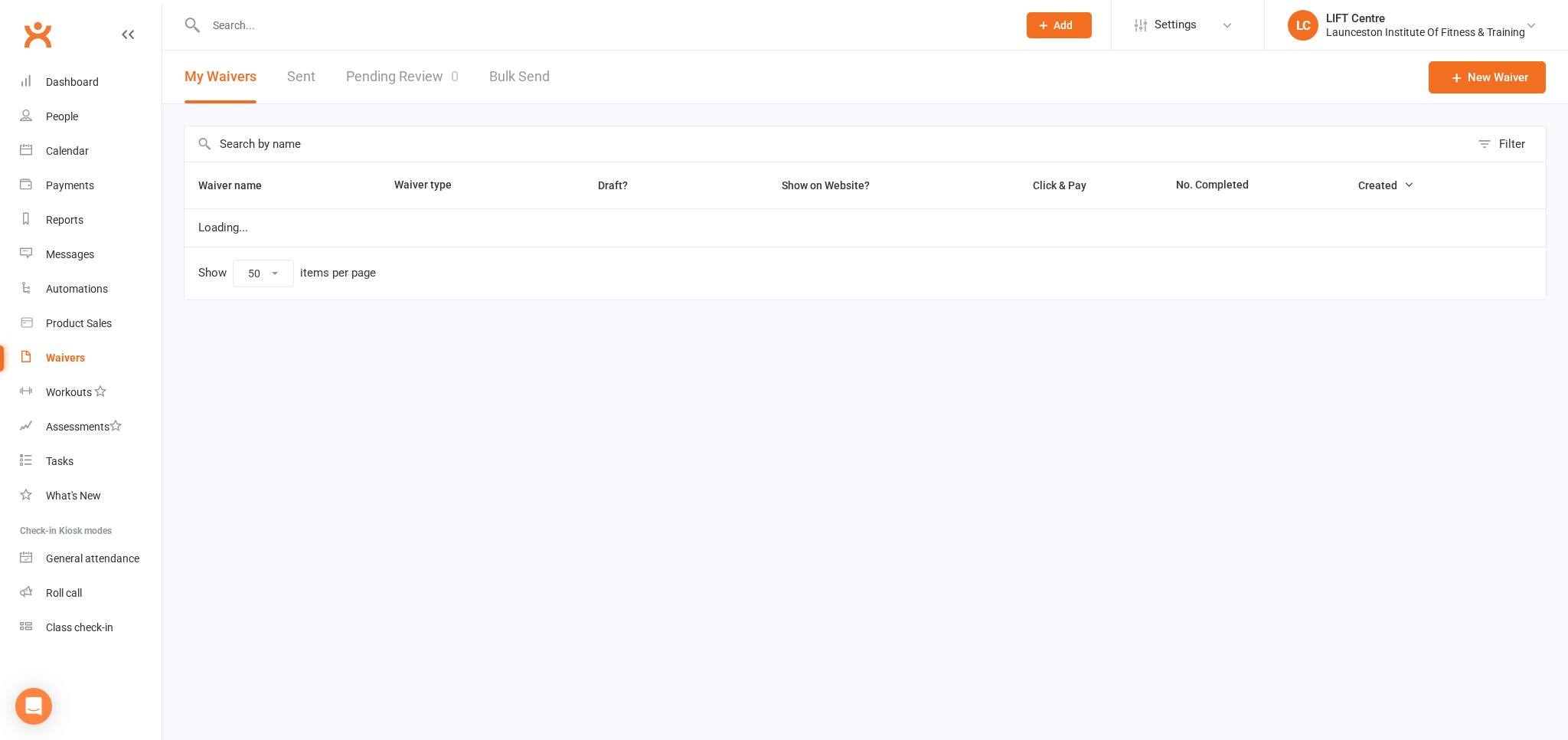
click at [237, 69] on button "My Waivers" at bounding box center [221, 77] width 72 height 53
click at [363, 56] on link "Pending Review 0" at bounding box center [402, 77] width 113 height 53
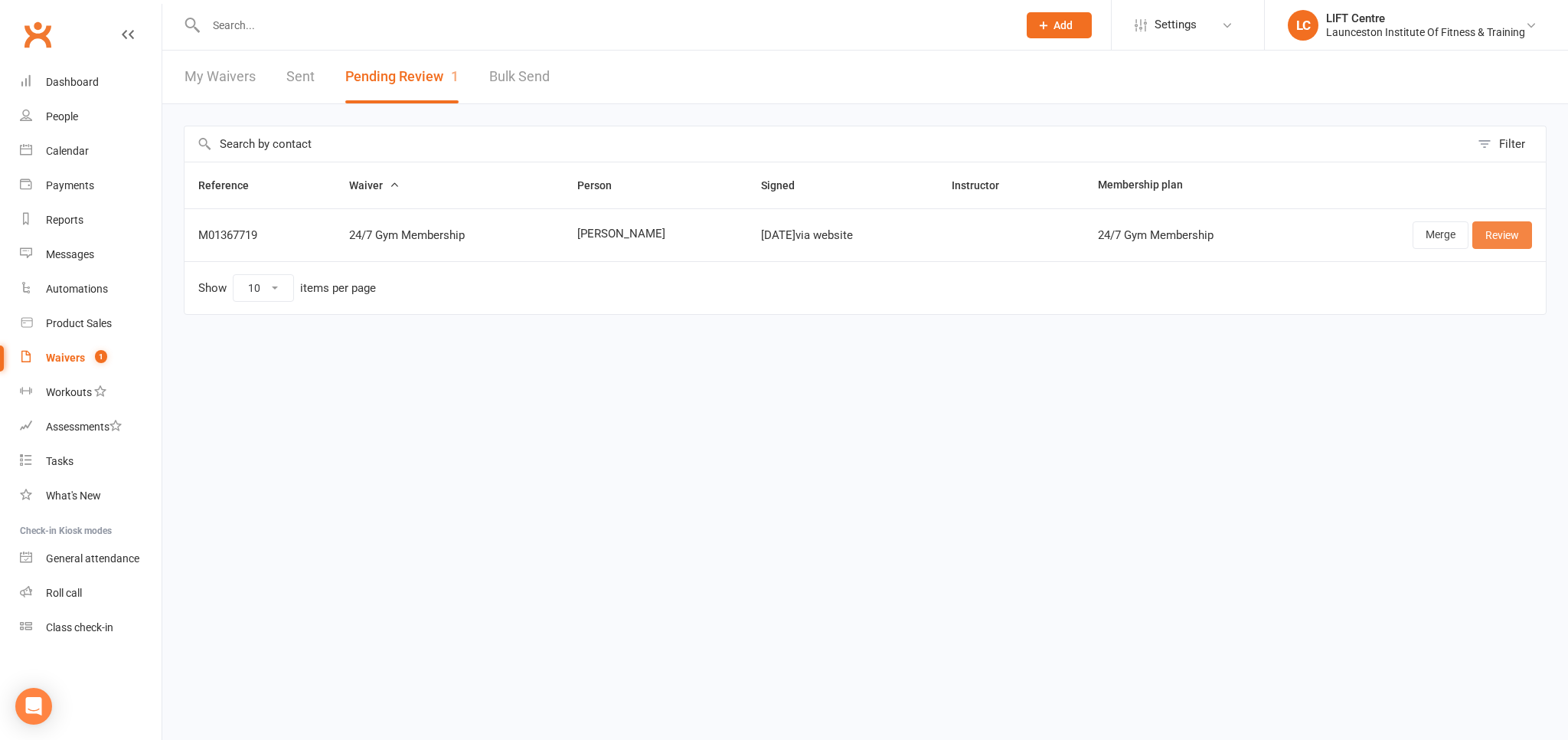
click at [1521, 235] on link "Review" at bounding box center [1502, 235] width 60 height 28
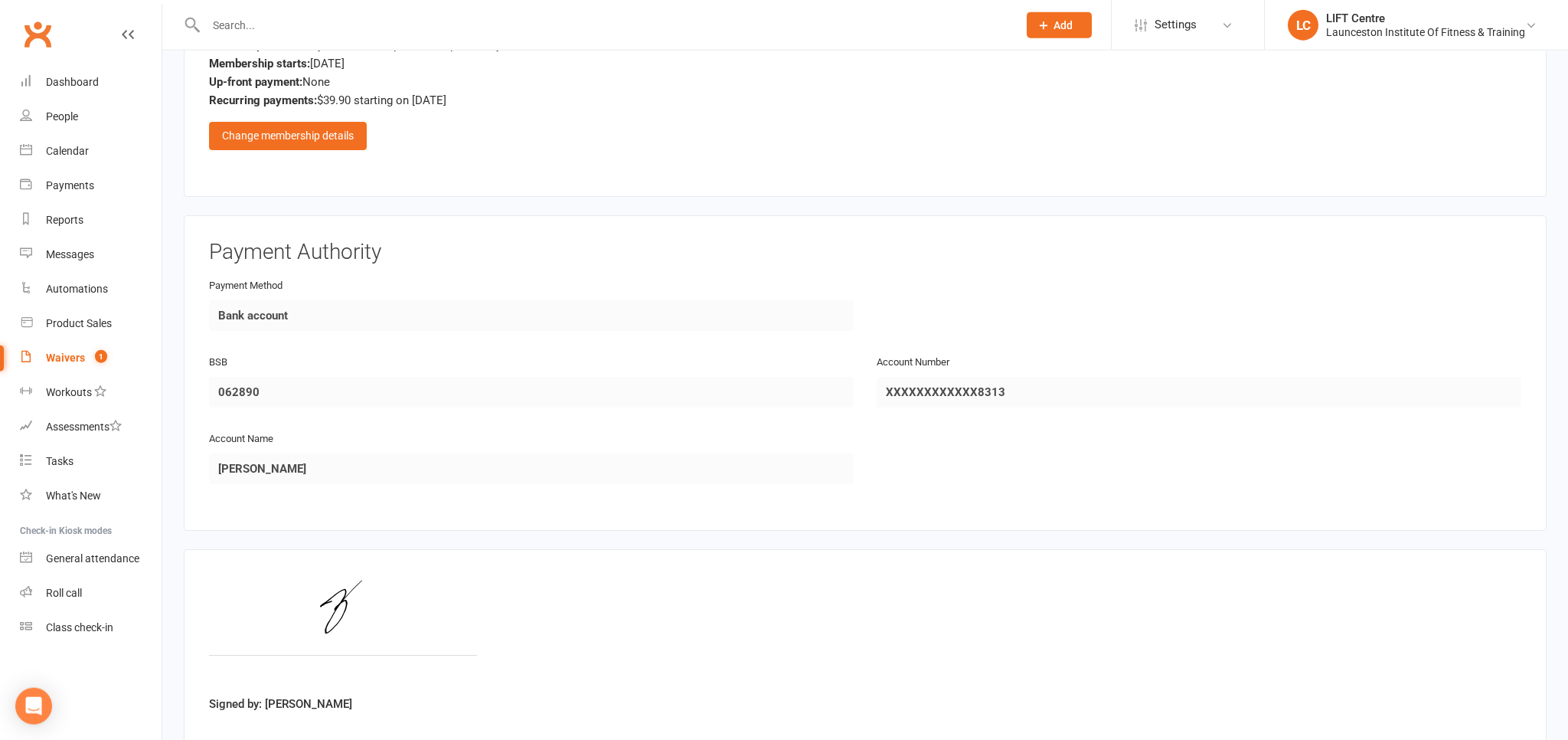
scroll to position [889, 0]
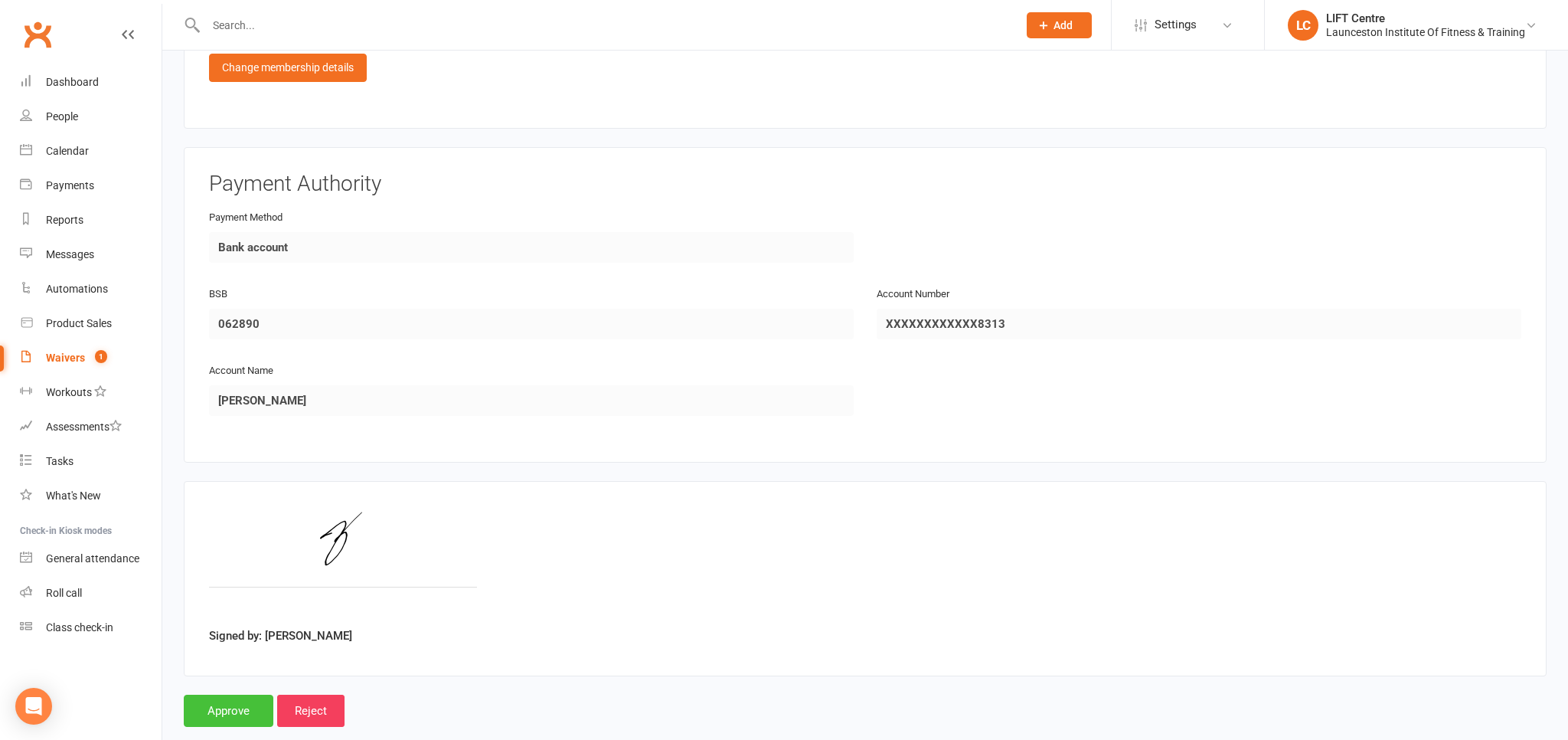
click at [238, 711] on input "Approve" at bounding box center [229, 710] width 90 height 32
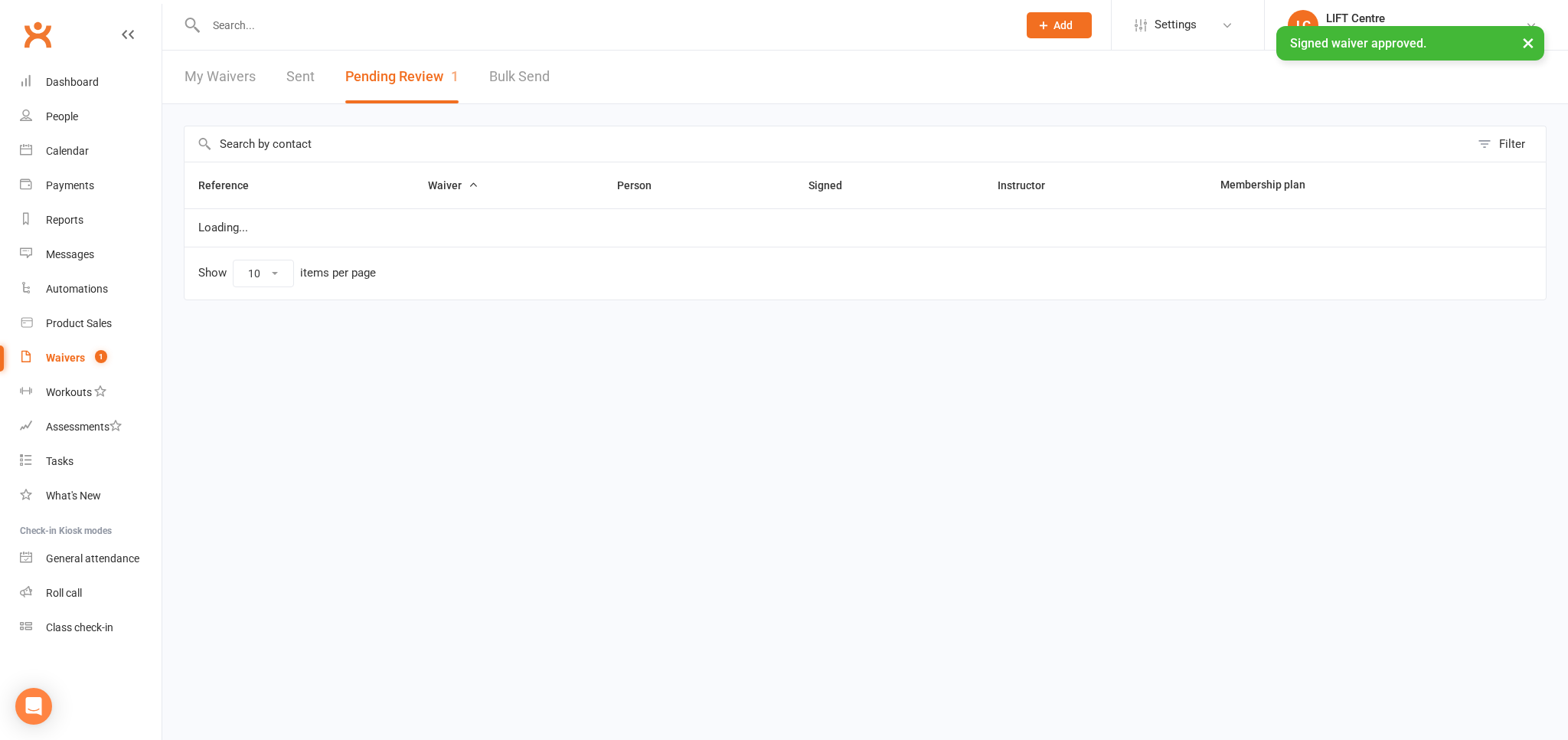
click at [223, 20] on input "text" at bounding box center [603, 25] width 805 height 21
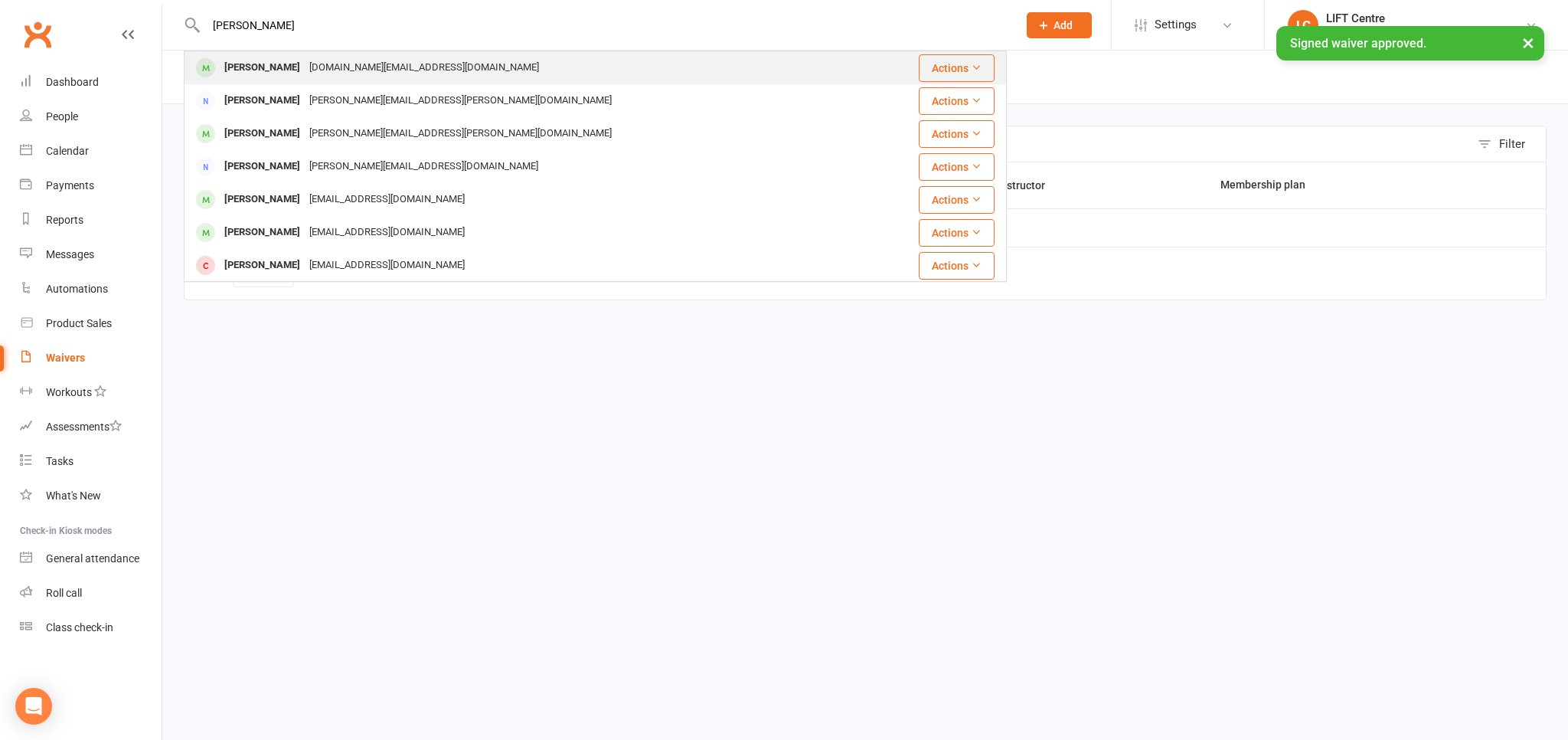
type input "janella perez"
click at [238, 73] on div "Janelle Perez" at bounding box center [262, 67] width 85 height 22
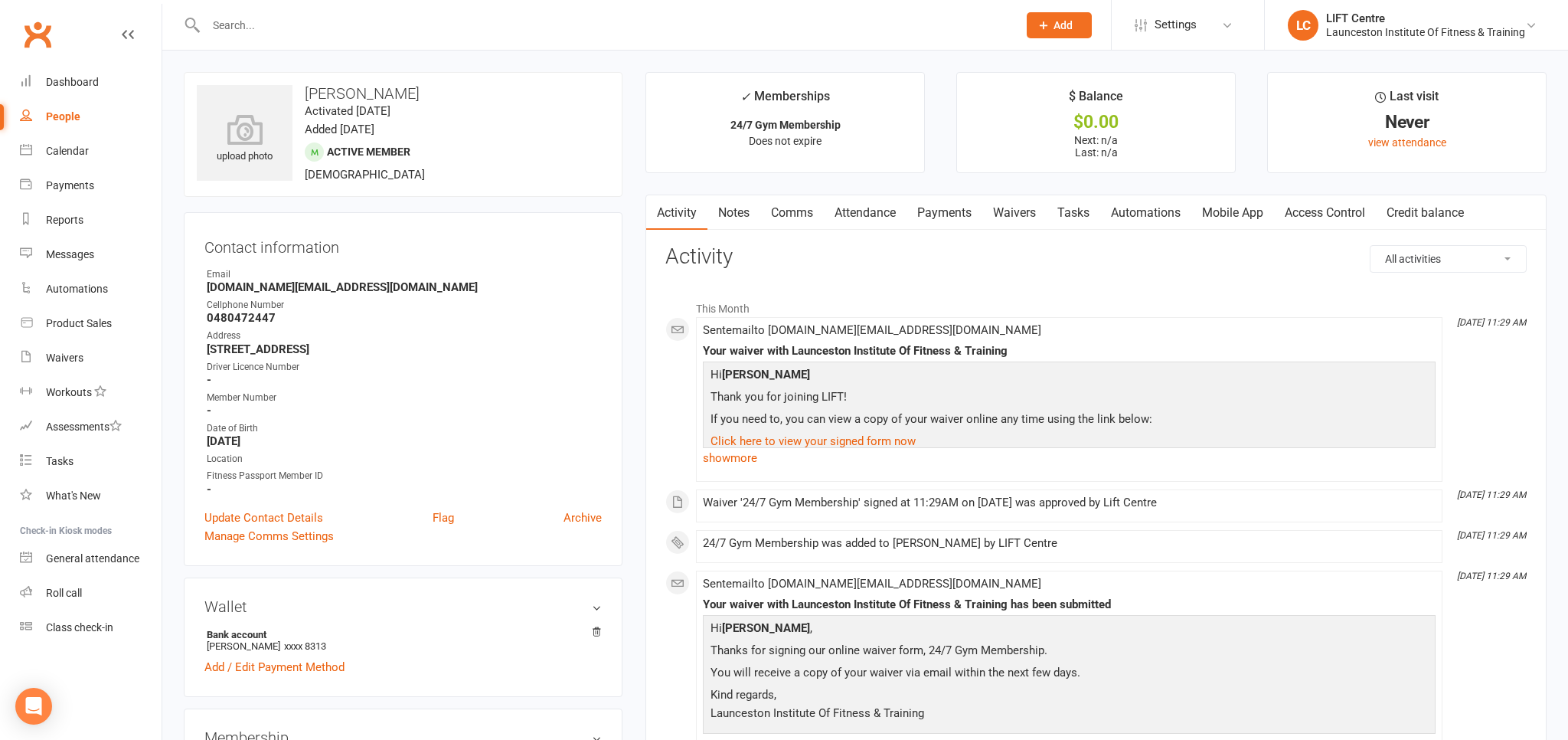
click at [1321, 215] on link "Access Control" at bounding box center [1324, 213] width 102 height 35
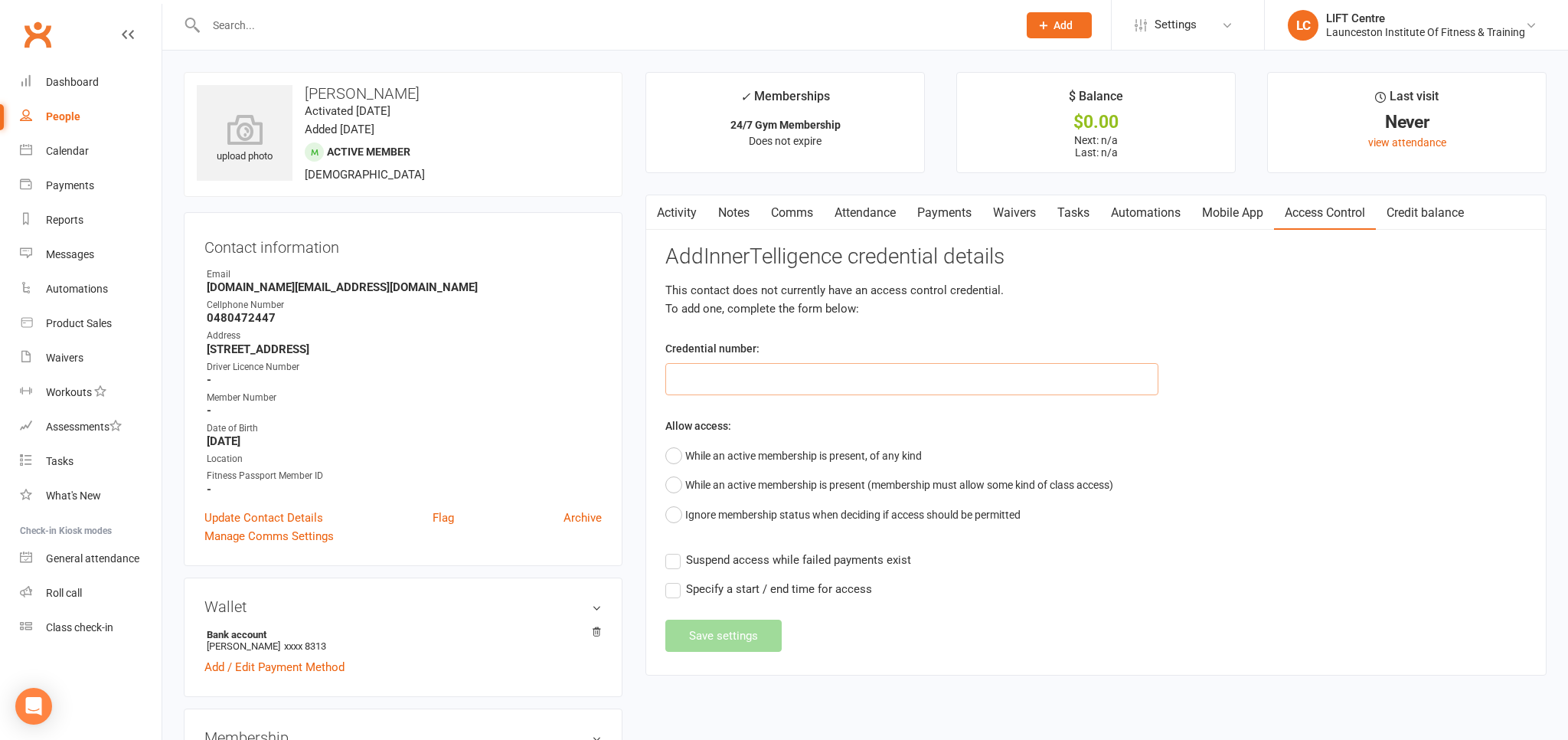
click at [811, 380] on input "text" at bounding box center [912, 379] width 493 height 32
paste input "2000000000000000DB5889BE"
type input "2000000000000000DB5889BE"
click at [663, 450] on div "Activity Notes Comms Attendance Payments Waivers Tasks Automations Mobile App A…" at bounding box center [1095, 435] width 901 height 481
click at [667, 451] on button "While an active membership is present, of any kind" at bounding box center [794, 455] width 257 height 29
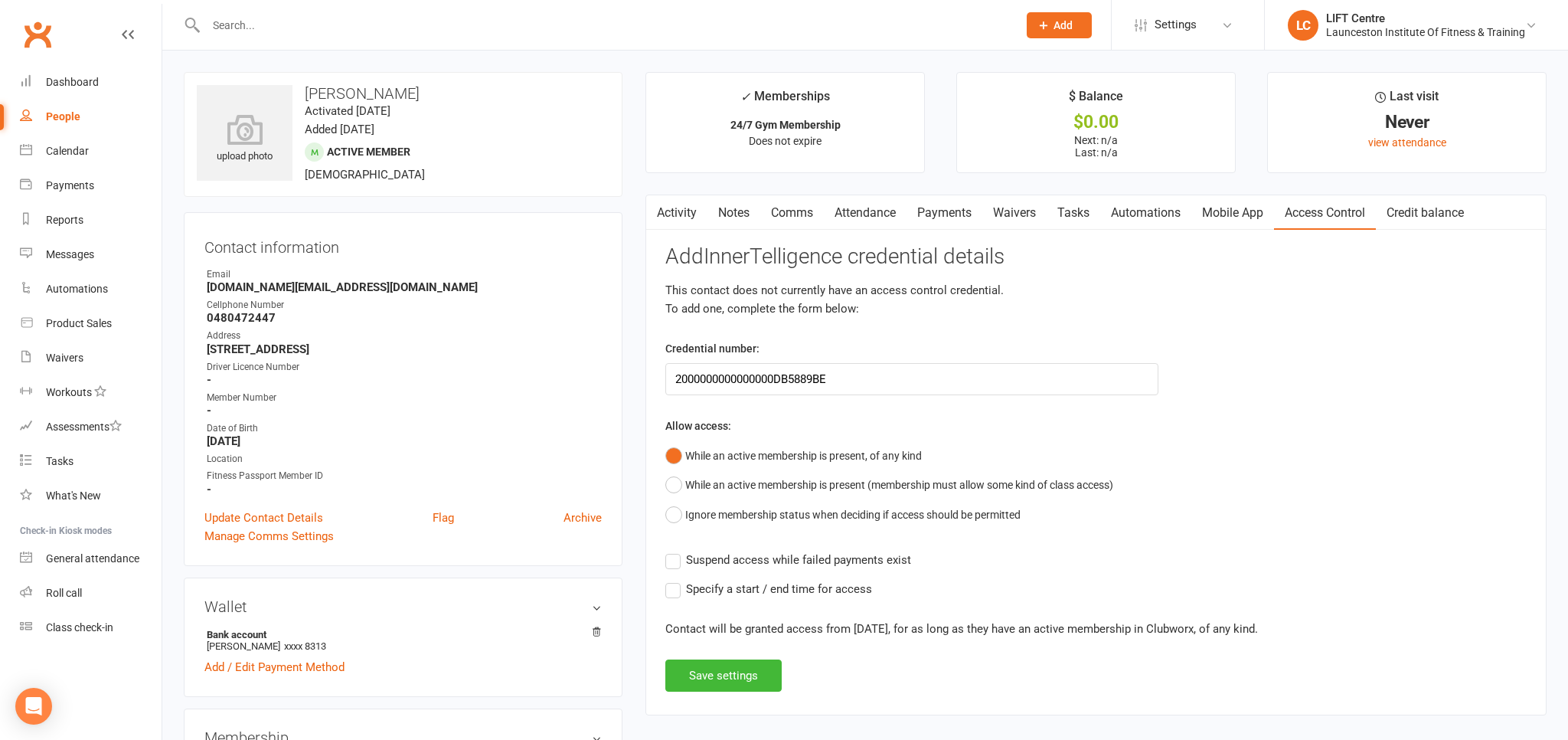
click at [674, 559] on label "Suspend access while failed payments exist" at bounding box center [788, 559] width 246 height 18
click at [674, 550] on input "Suspend access while failed payments exist" at bounding box center [788, 550] width 246 height 0
click at [711, 675] on button "Save settings" at bounding box center [724, 675] width 116 height 32
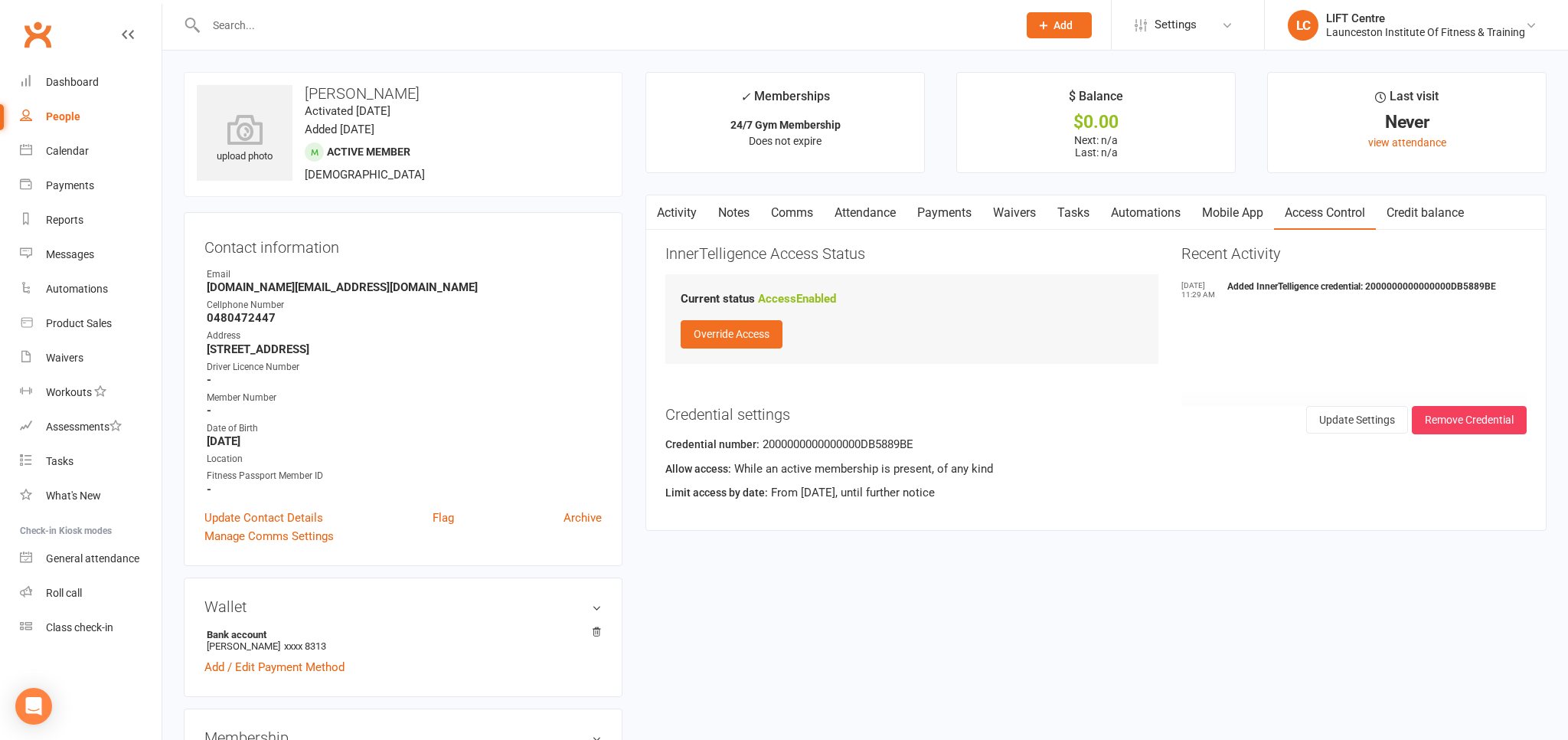
click at [69, 112] on div "People" at bounding box center [63, 116] width 34 height 12
click at [0, 0] on div "Loading" at bounding box center [0, 0] width 0 height 0
select select "100"
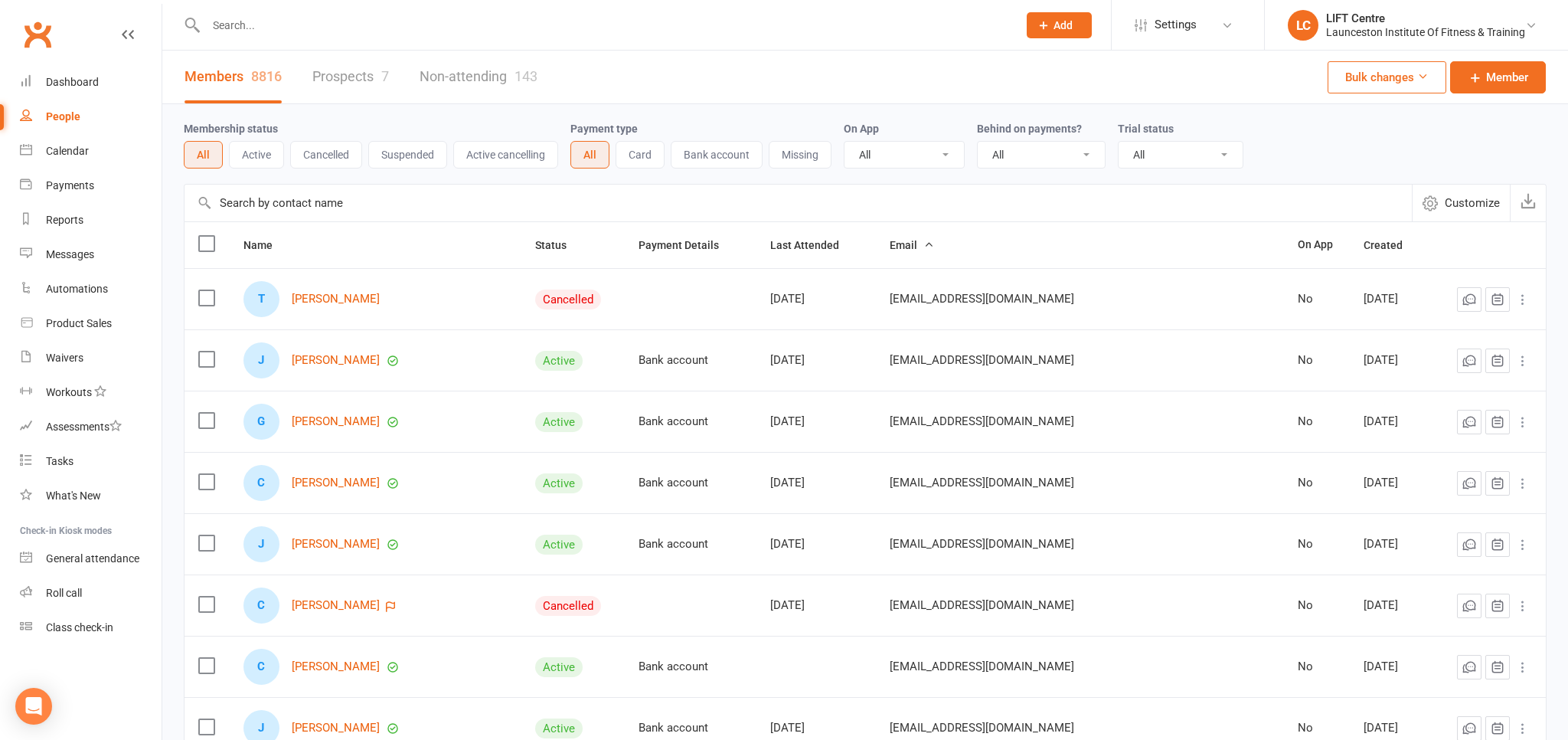
click at [46, 29] on link "Clubworx" at bounding box center [37, 34] width 38 height 38
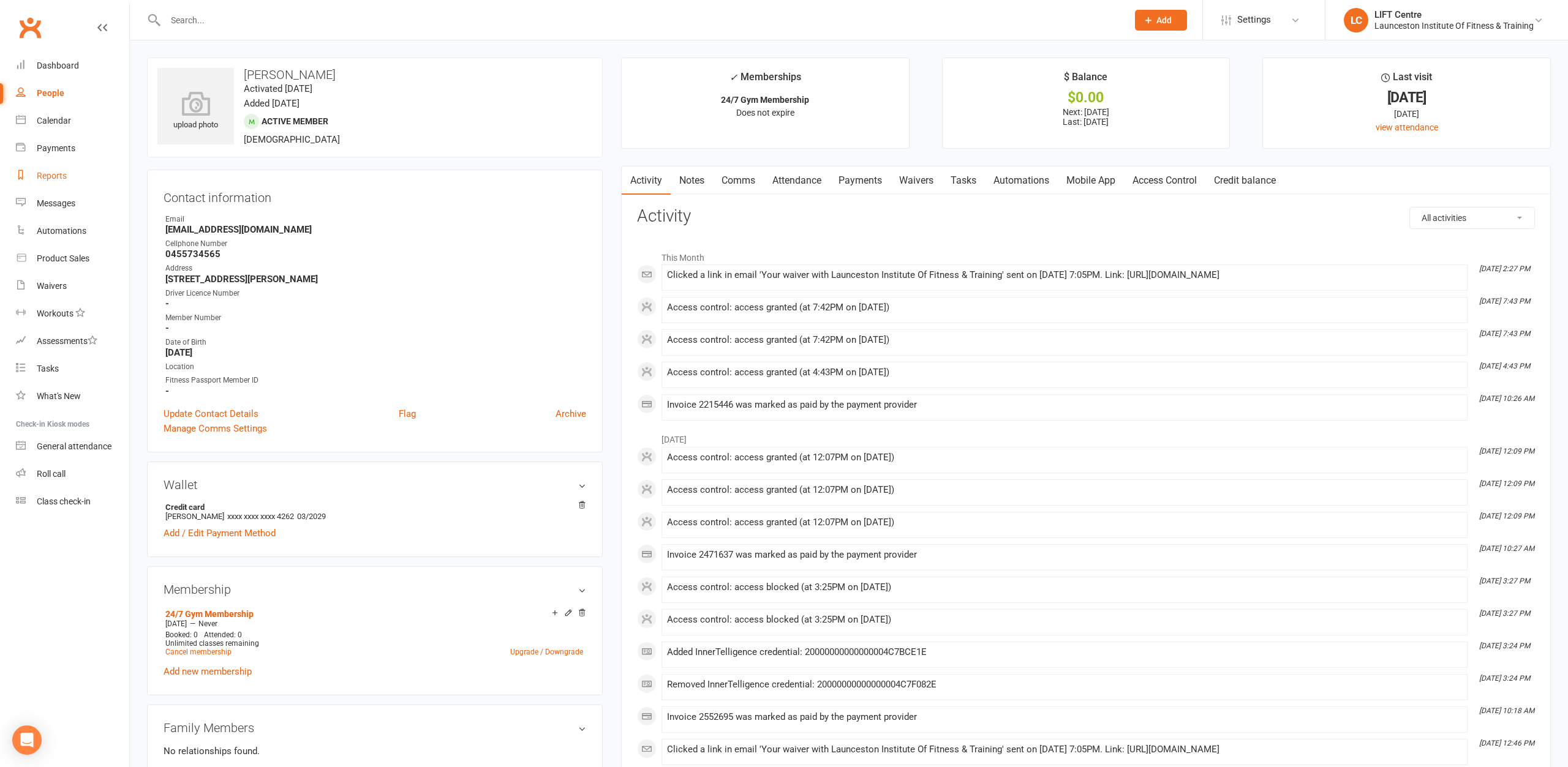
click at [46, 177] on div "Reports" at bounding box center [52, 175] width 30 height 10
select select "100"
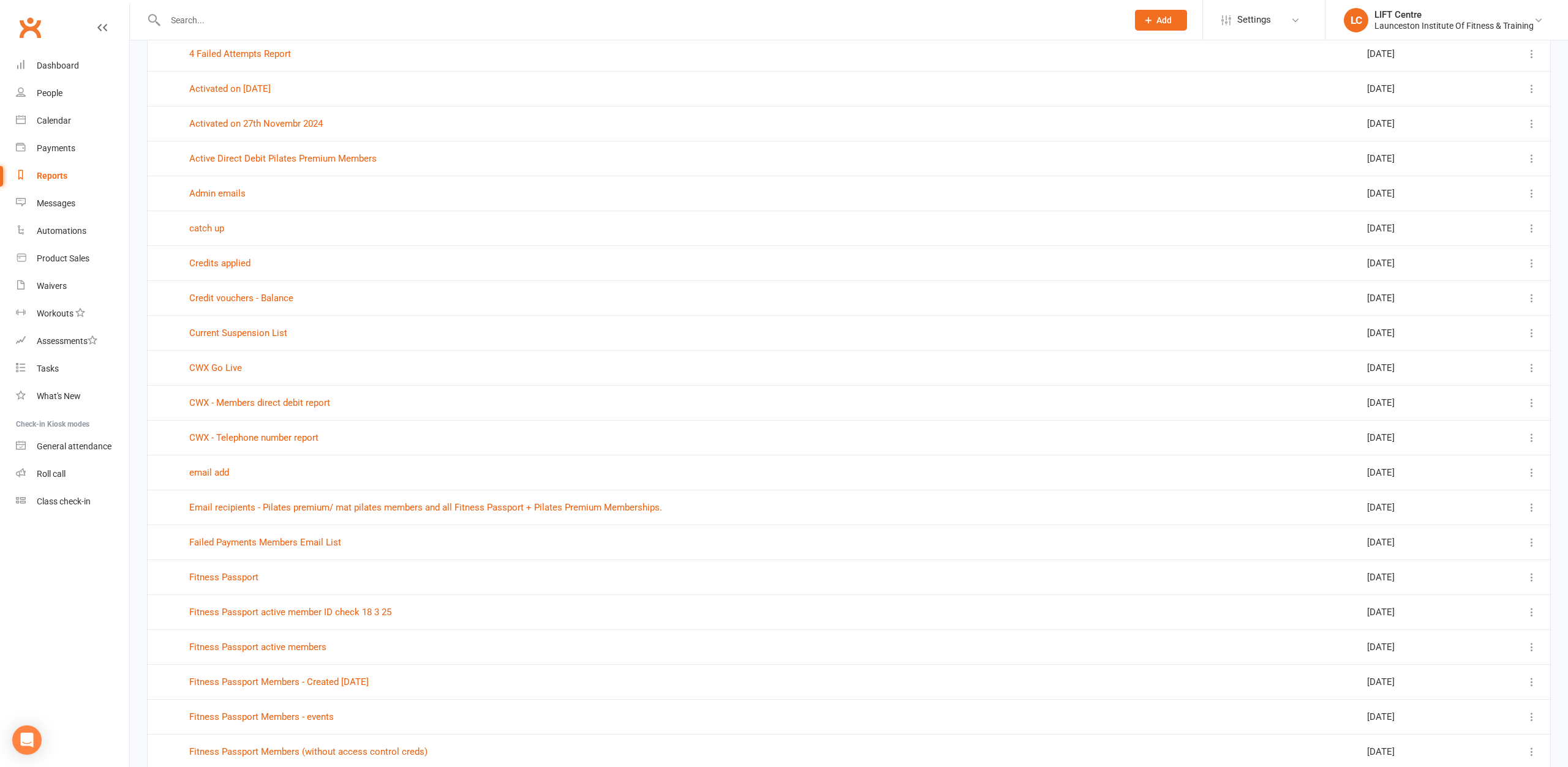
scroll to position [63, 0]
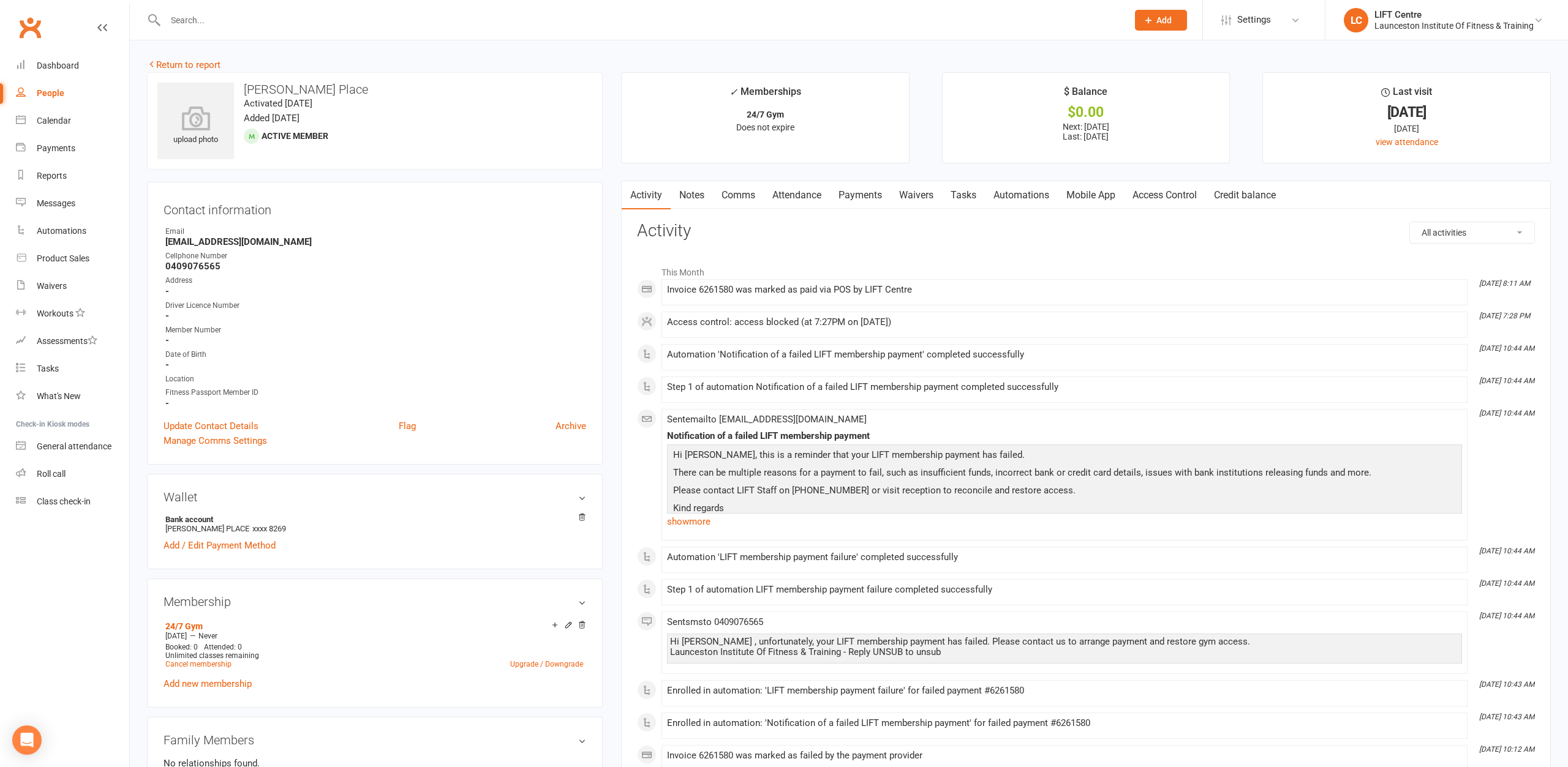
click at [1154, 187] on link "Access Control" at bounding box center [1165, 195] width 82 height 28
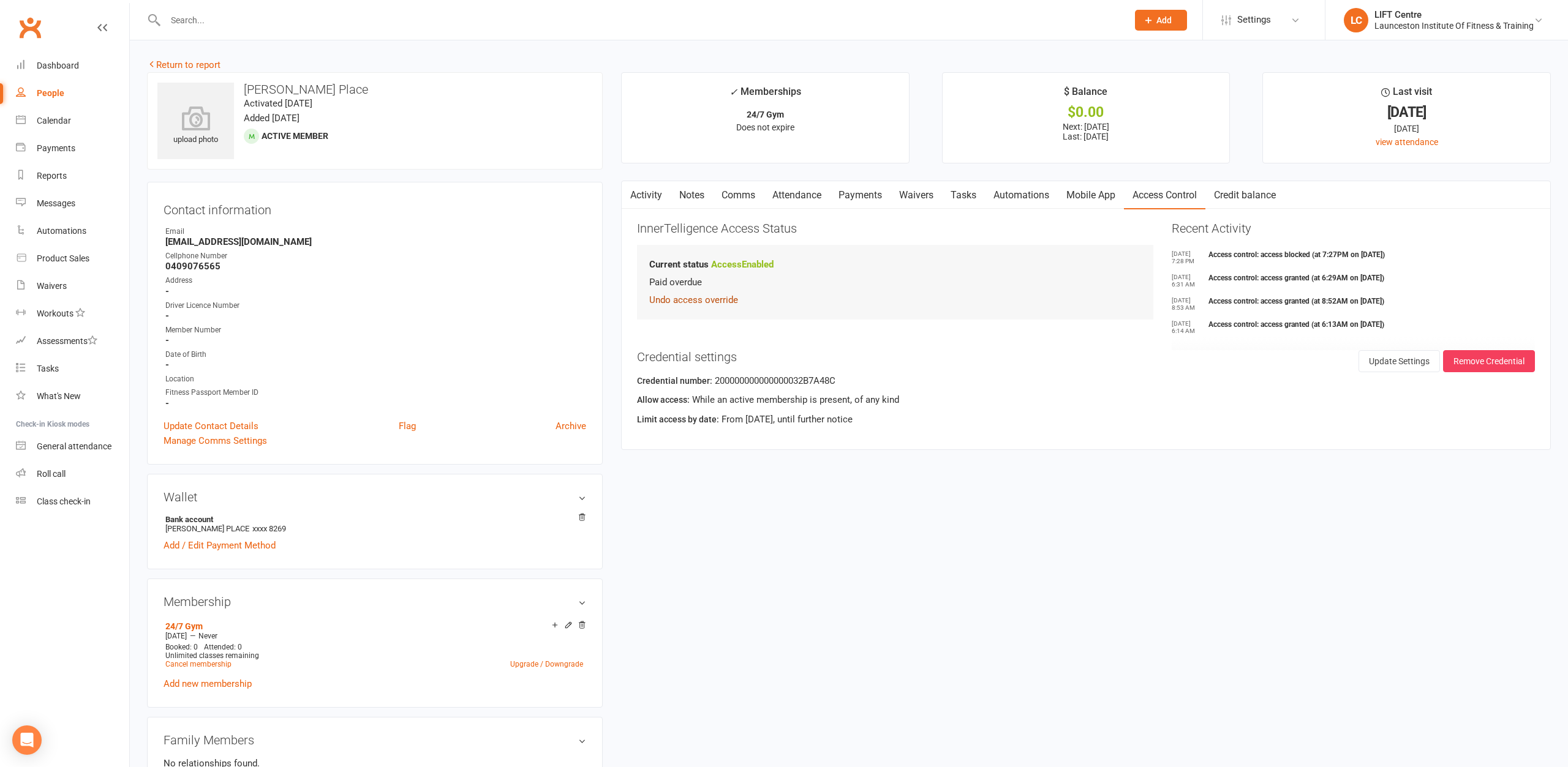
click at [698, 302] on button "Undo access override" at bounding box center [694, 300] width 89 height 14
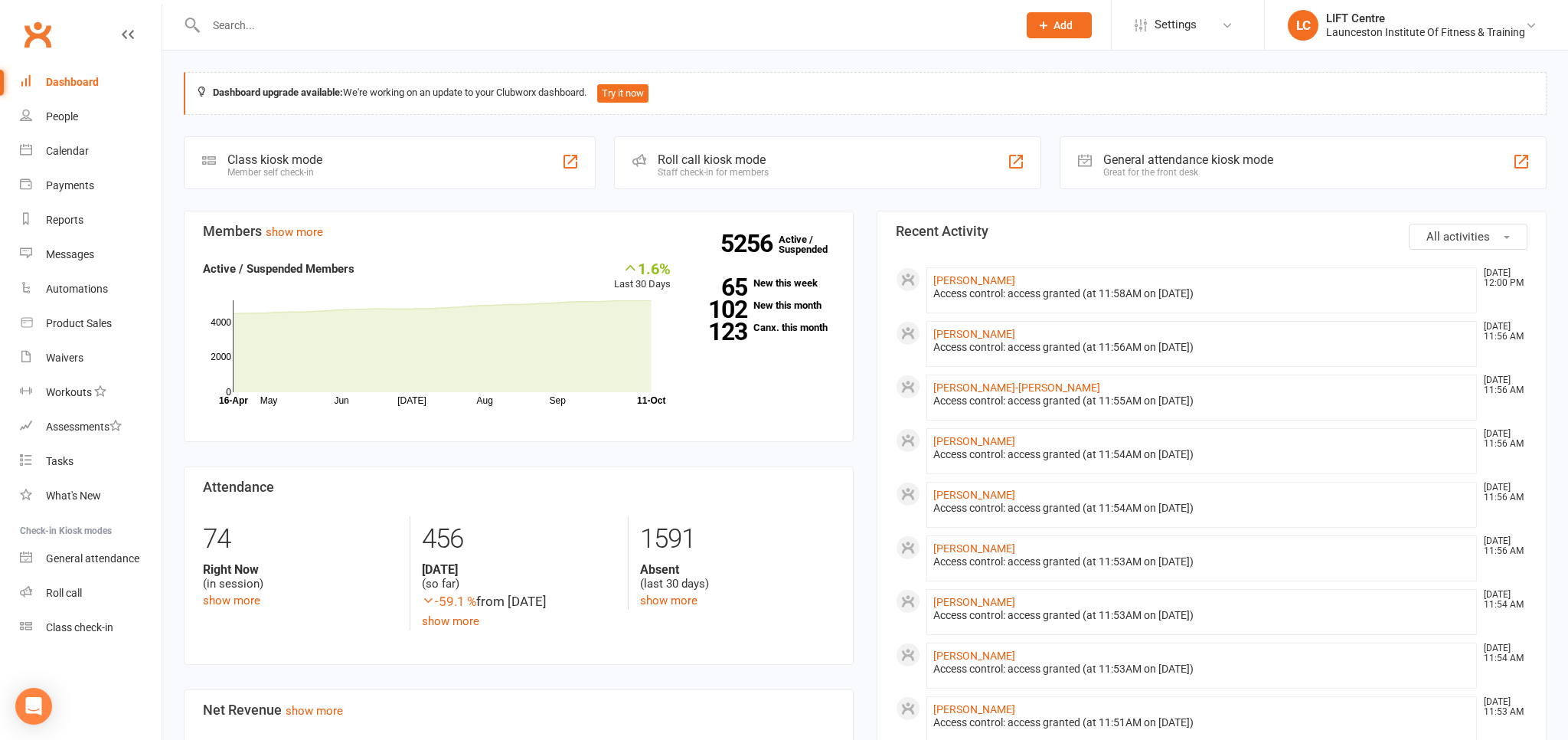
click at [45, 29] on link "Clubworx" at bounding box center [37, 34] width 38 height 38
click at [92, 223] on link "Reports" at bounding box center [90, 220] width 141 height 34
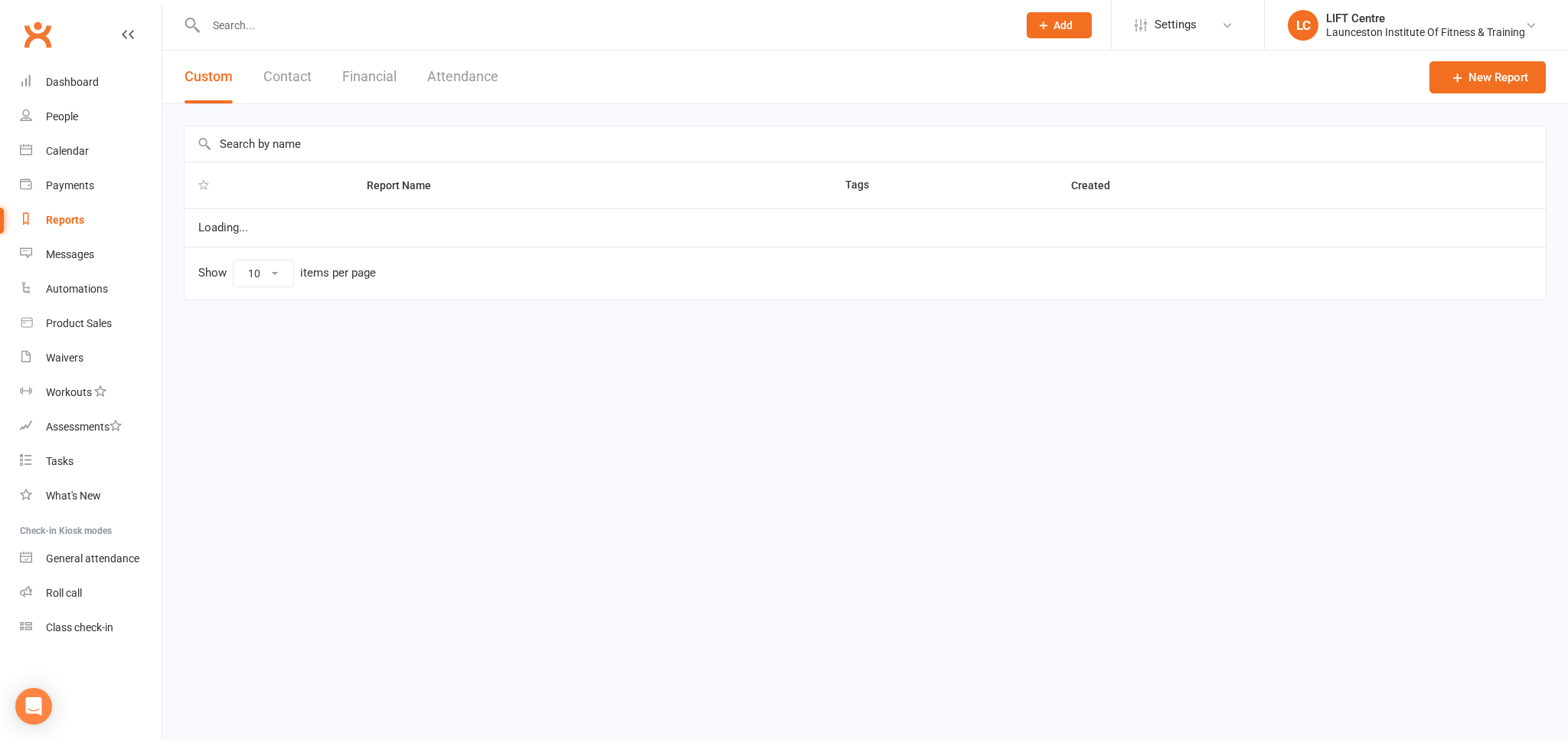
select select "100"
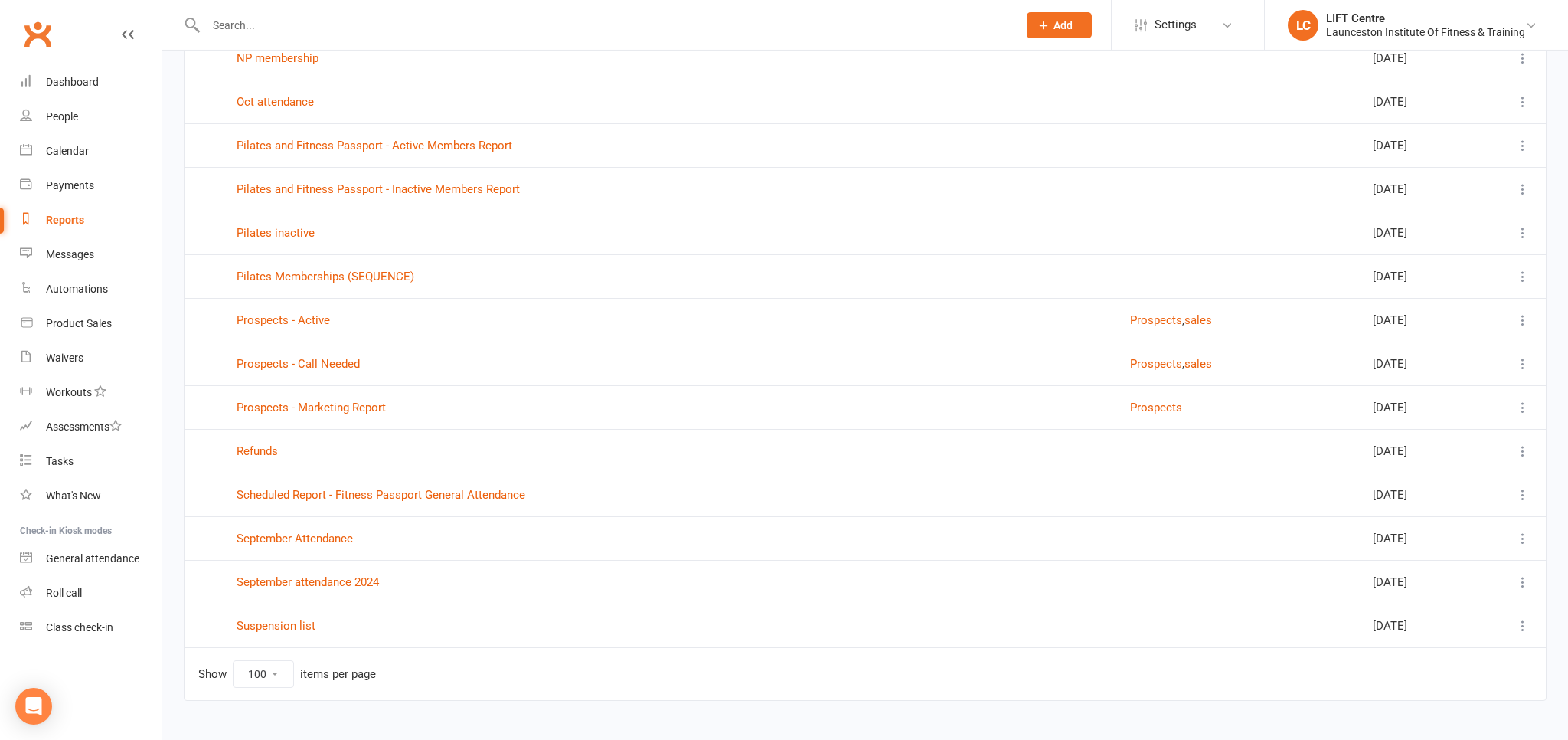
scroll to position [2587, 0]
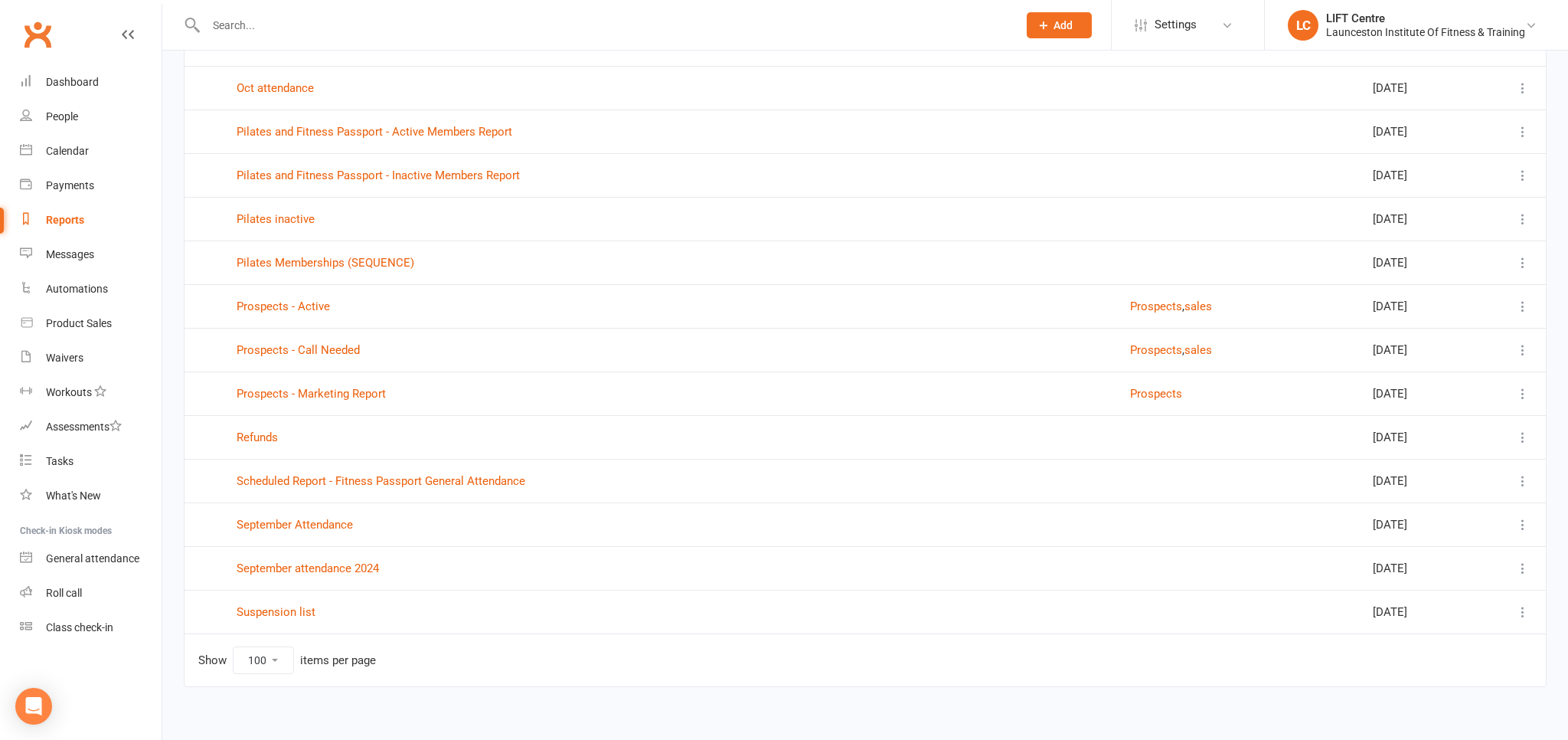
click at [35, 26] on link "Clubworx" at bounding box center [37, 34] width 38 height 38
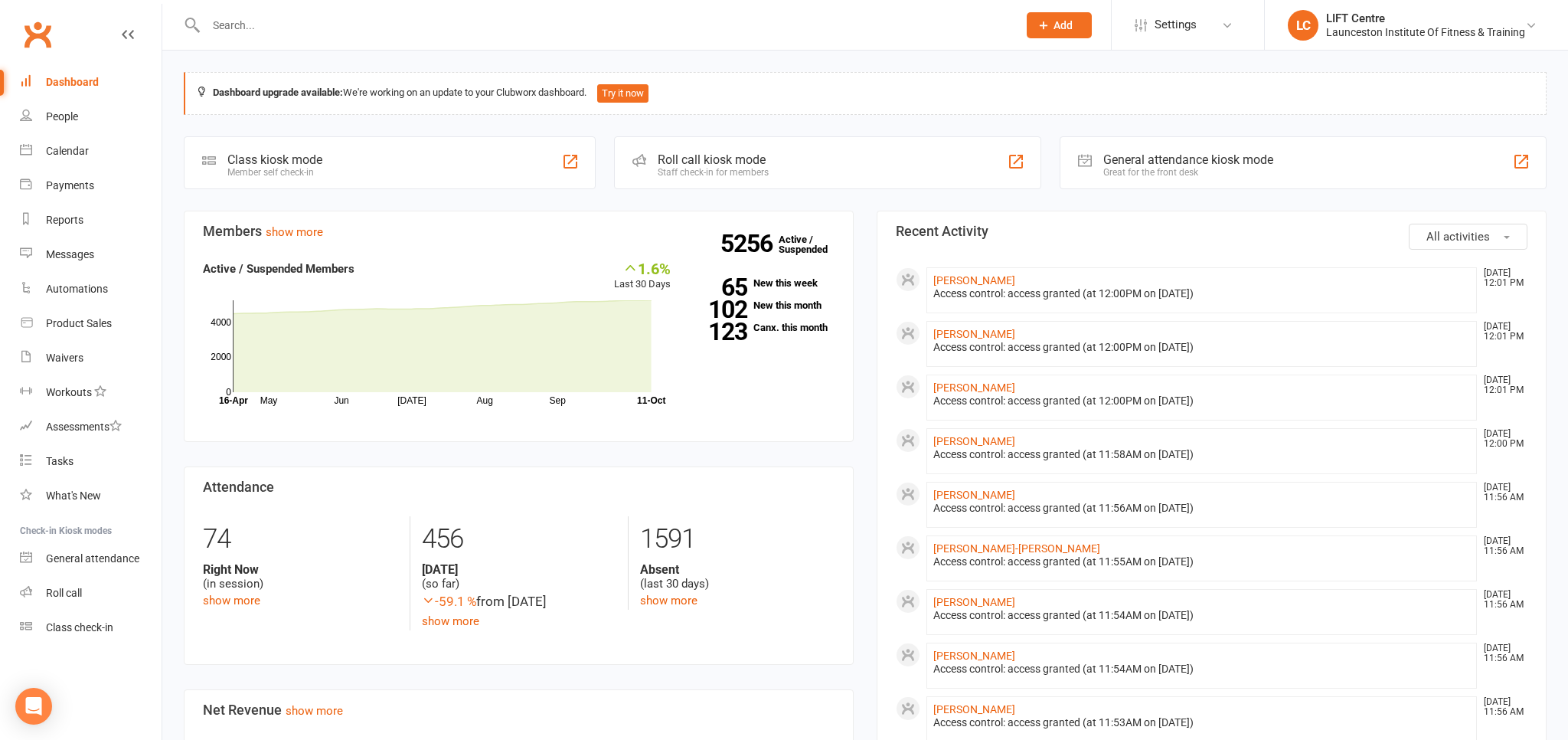
click at [38, 34] on link "Clubworx" at bounding box center [37, 34] width 38 height 38
click at [43, 37] on link "Clubworx" at bounding box center [37, 34] width 38 height 38
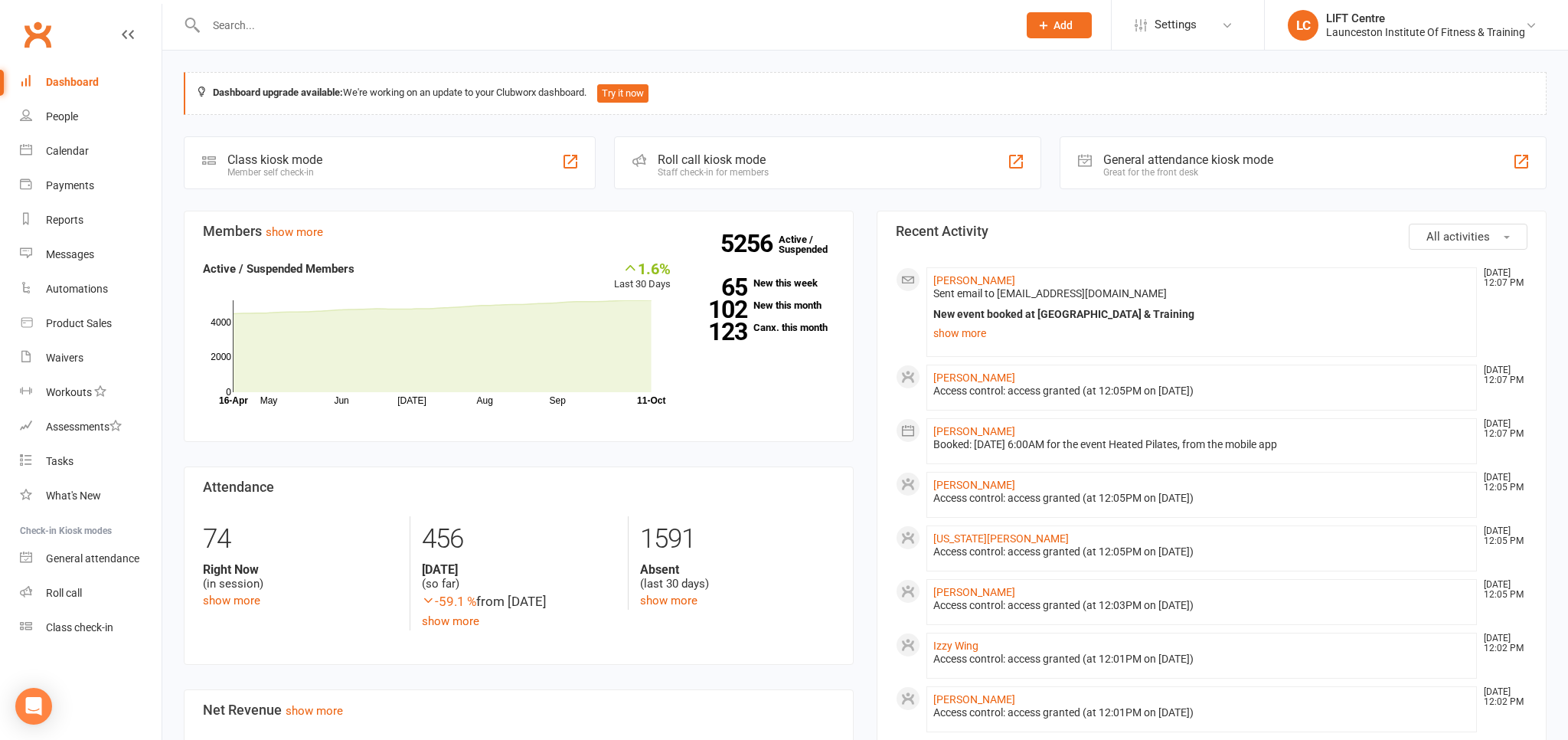
click at [47, 29] on link "Clubworx" at bounding box center [37, 34] width 38 height 38
click at [74, 143] on link "Calendar" at bounding box center [90, 151] width 141 height 34
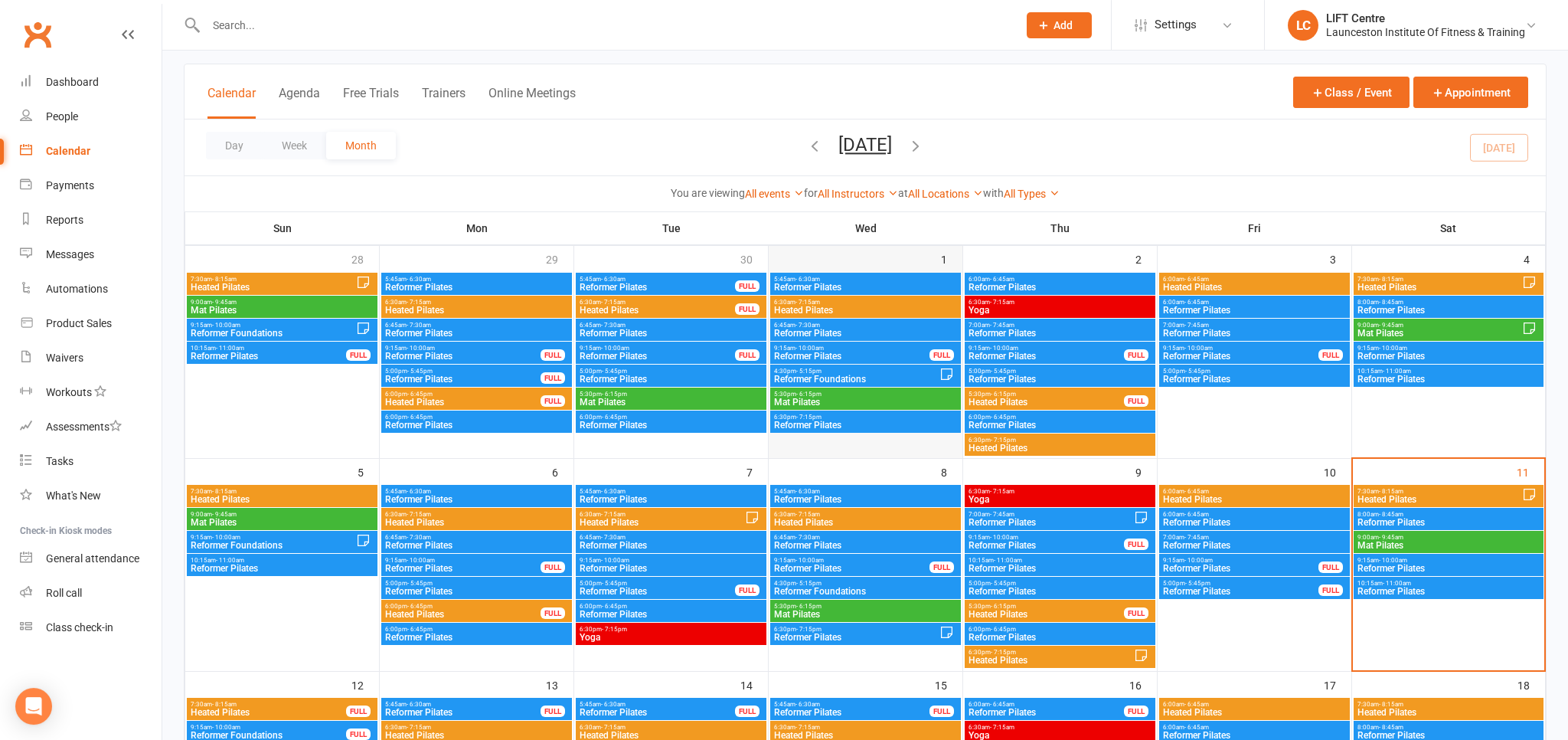
scroll to position [162, 0]
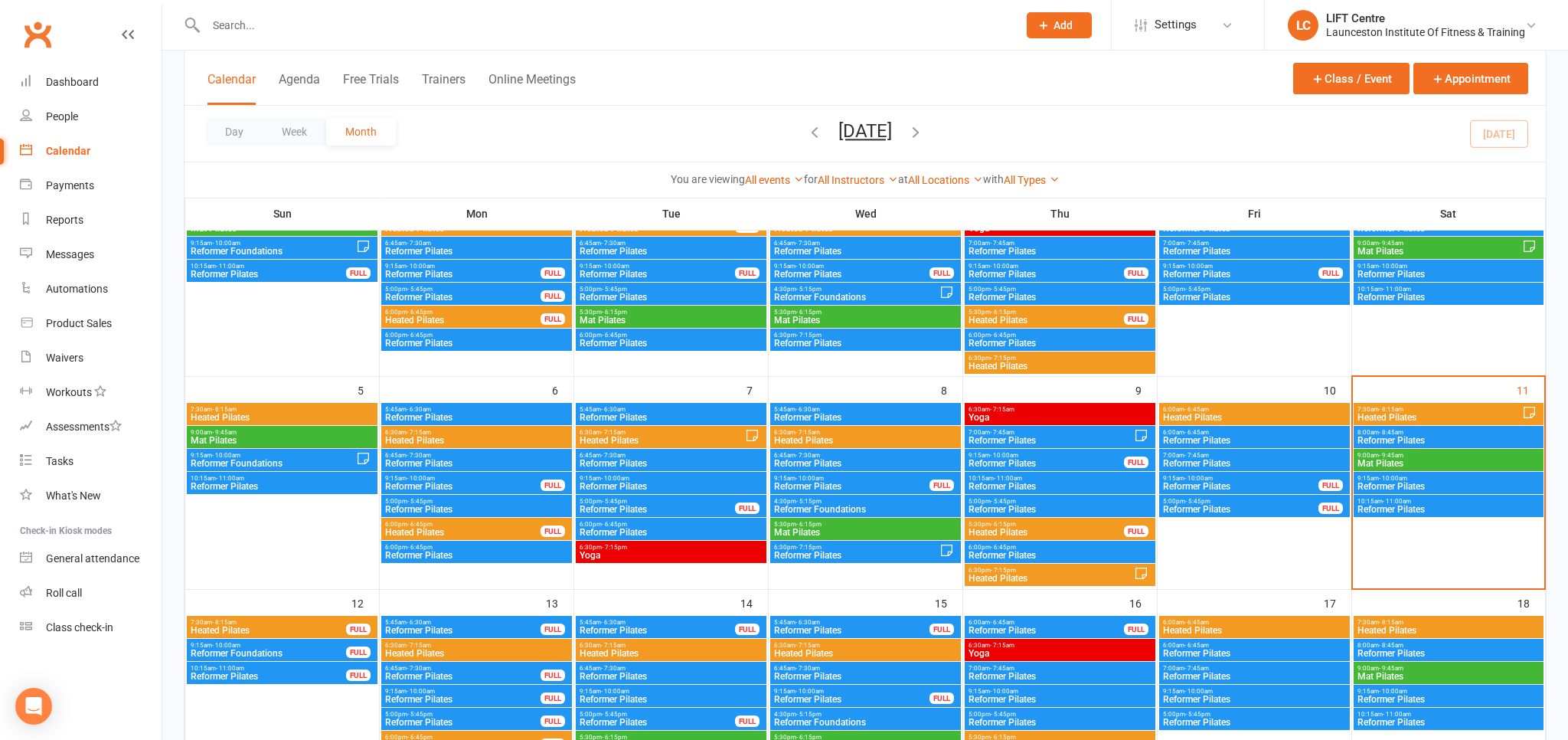
click at [1409, 437] on span "Reformer Pilates" at bounding box center [1449, 440] width 184 height 9
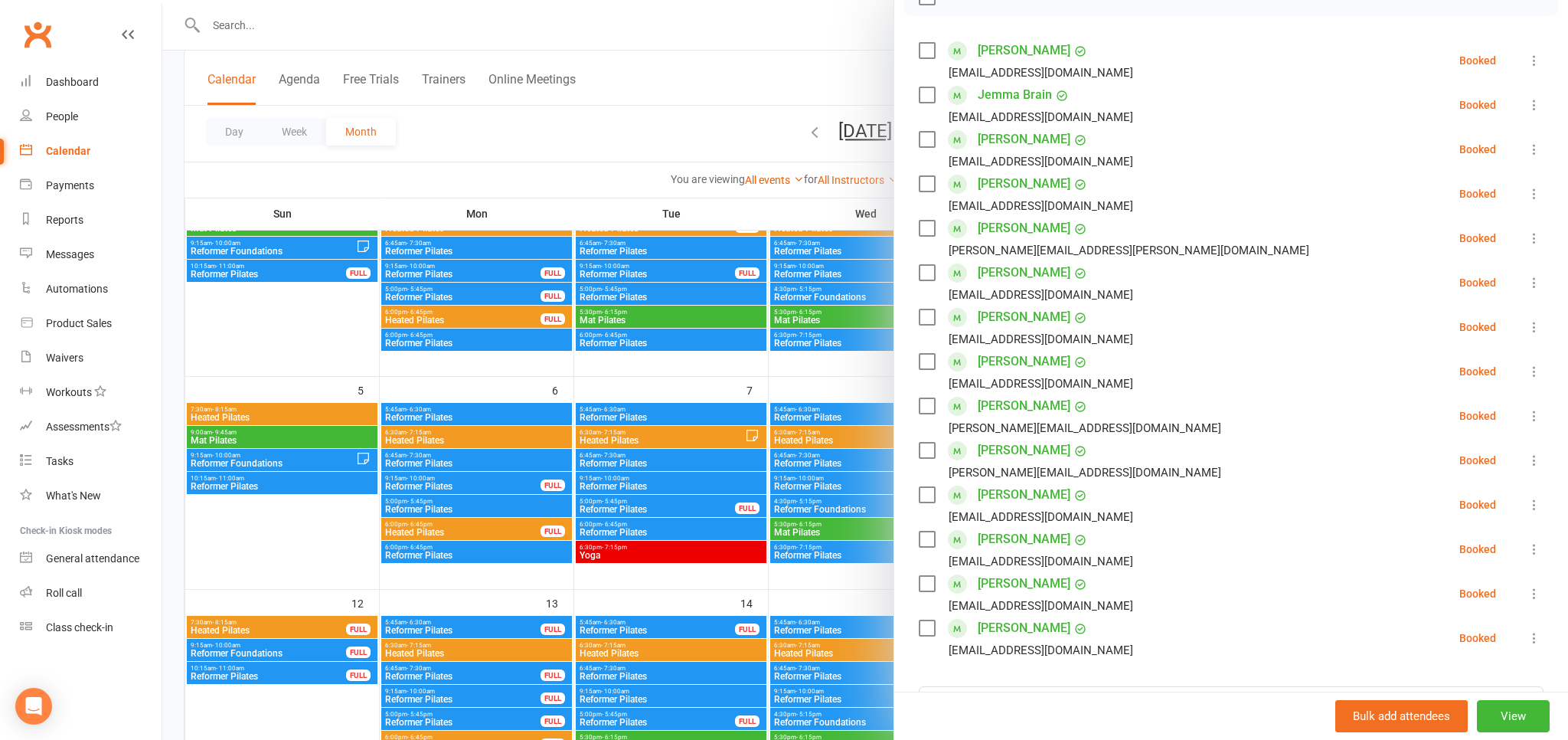
scroll to position [253, 0]
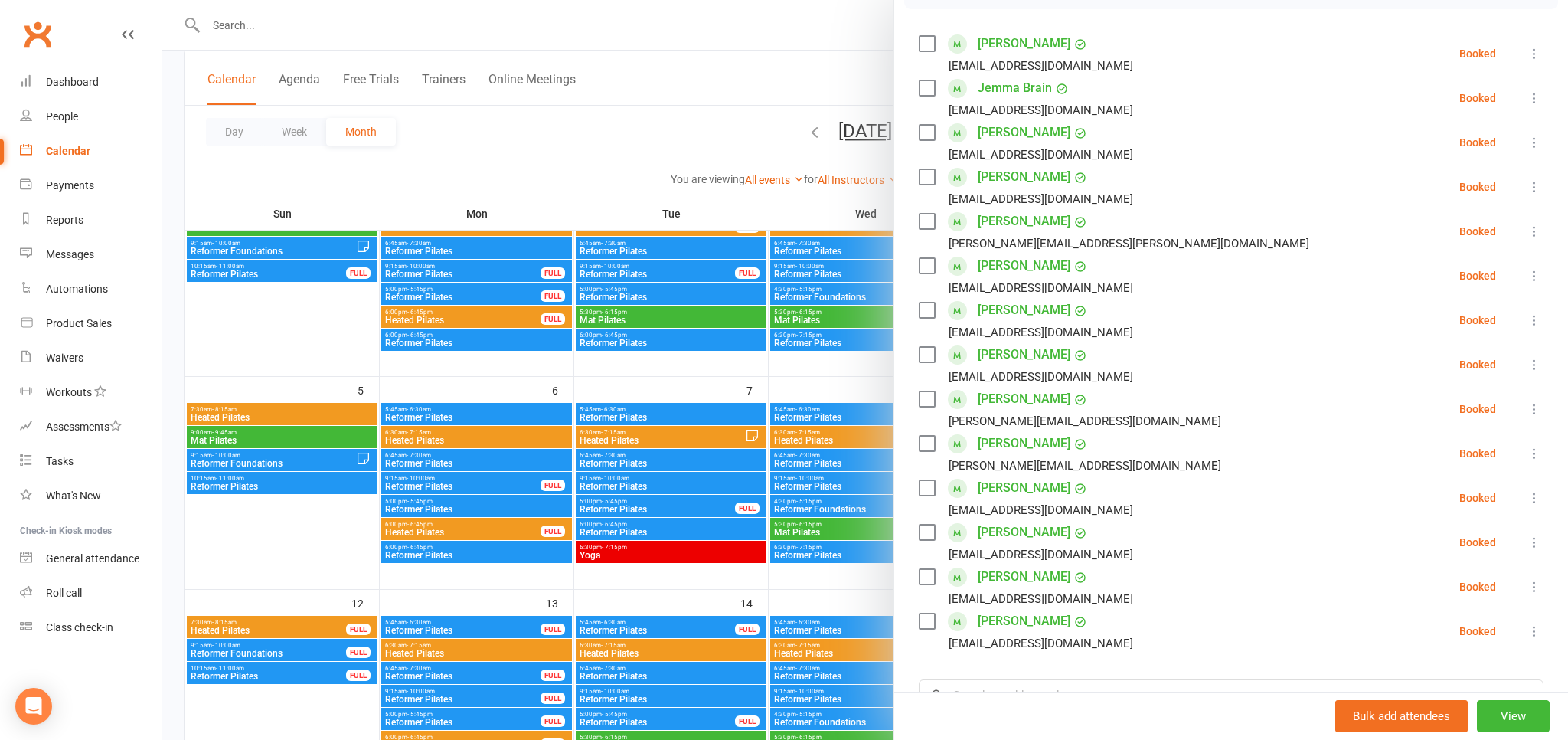
click at [839, 519] on div at bounding box center [865, 370] width 1405 height 740
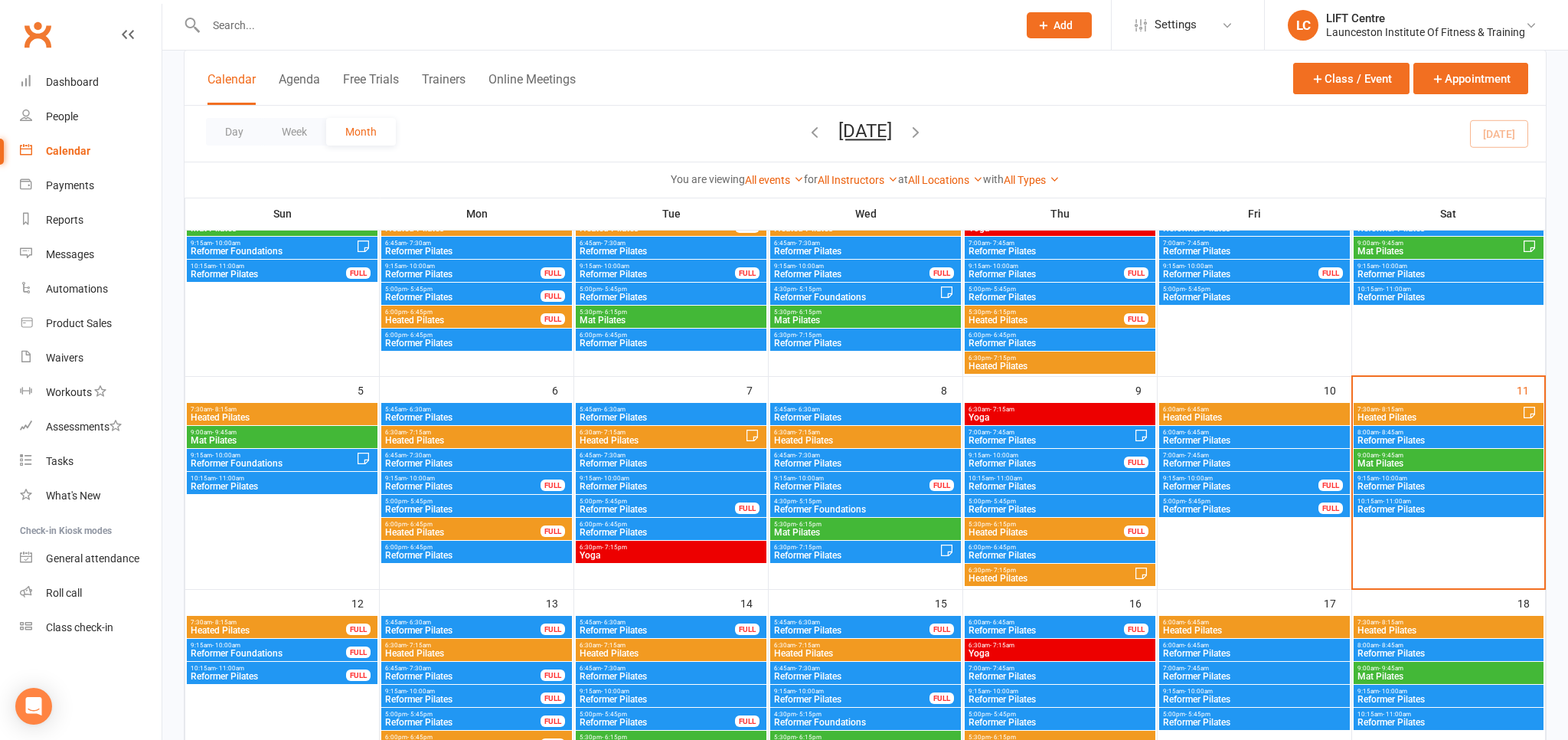
click at [1398, 510] on span "Reformer Pilates" at bounding box center [1449, 509] width 184 height 9
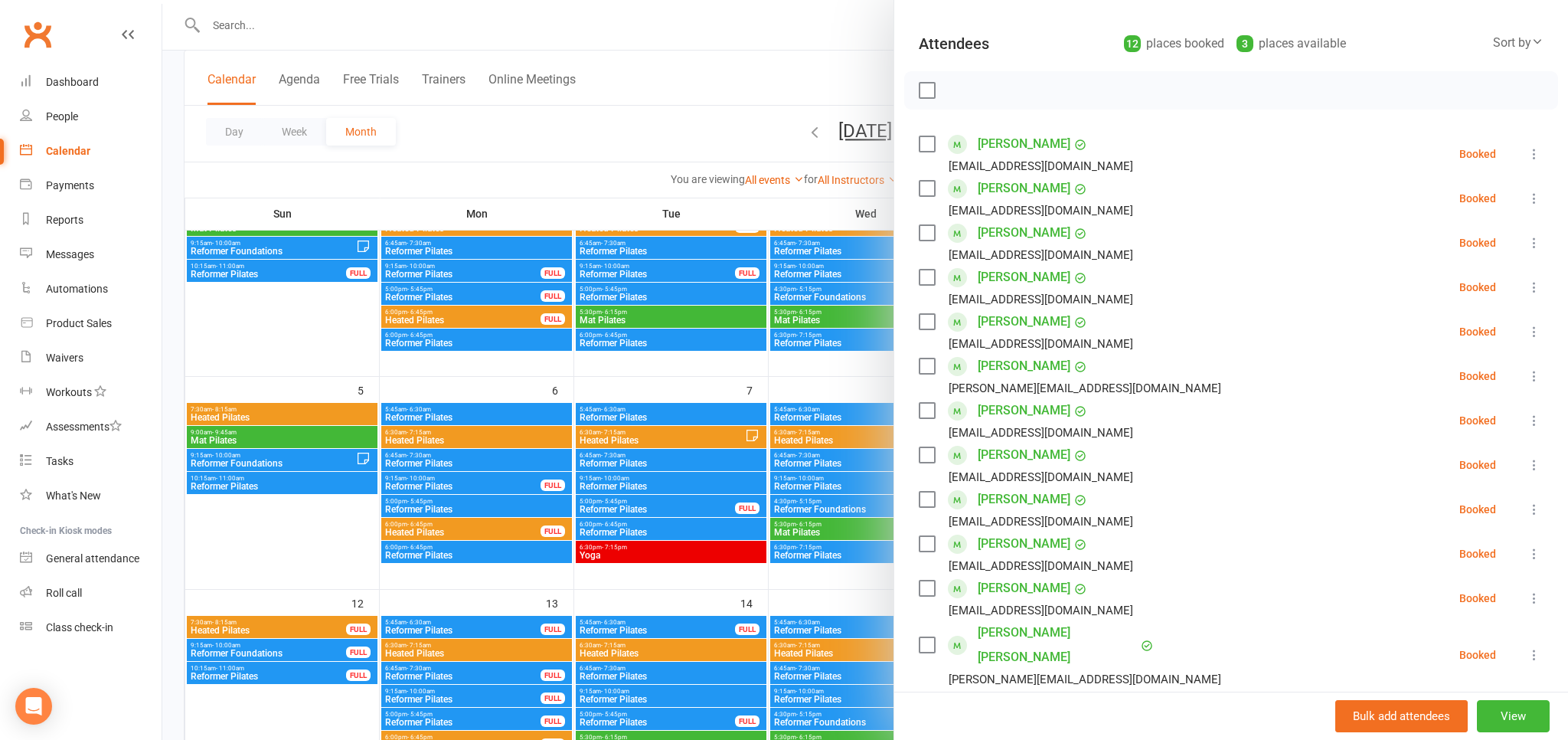
scroll to position [168, 0]
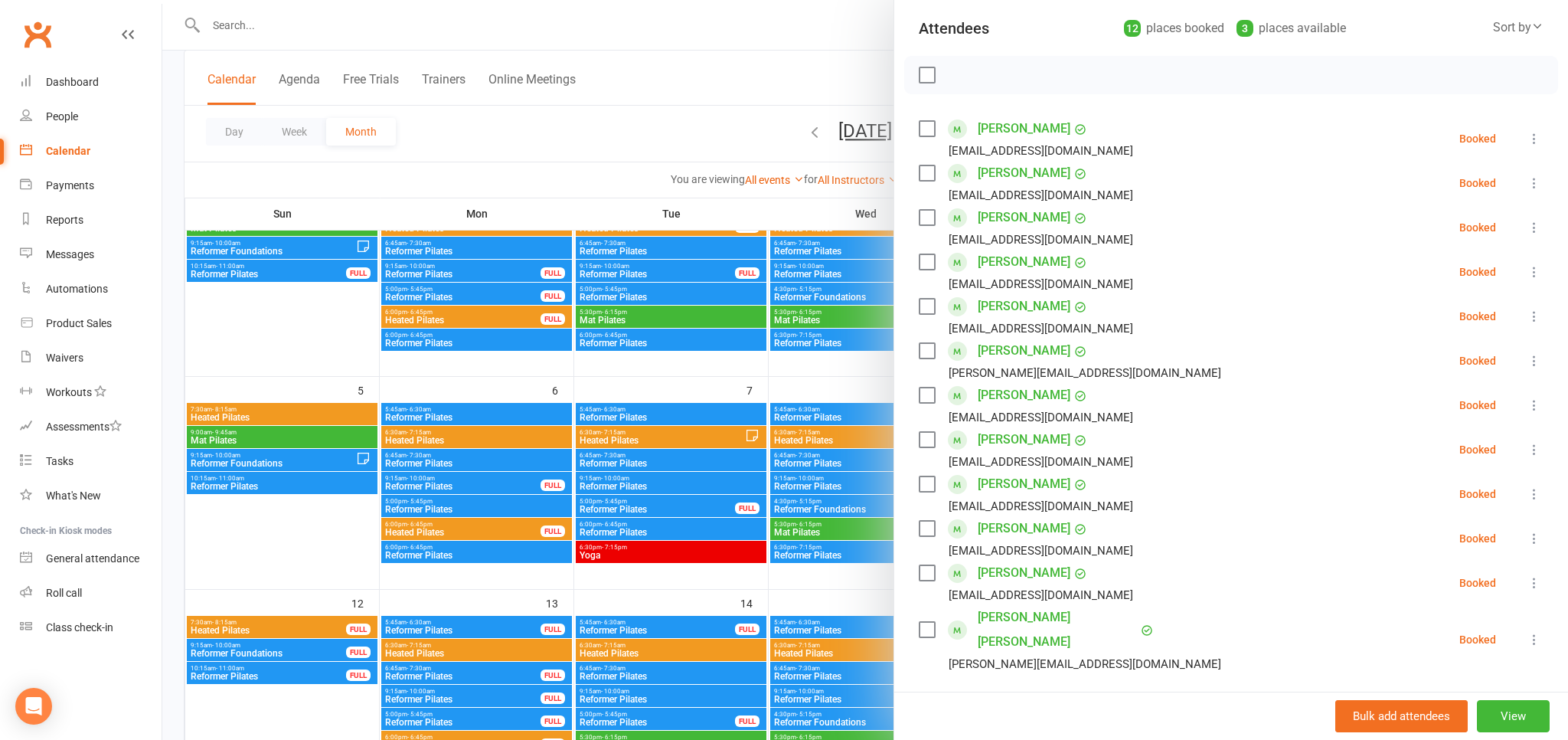
click at [801, 599] on div at bounding box center [865, 370] width 1405 height 740
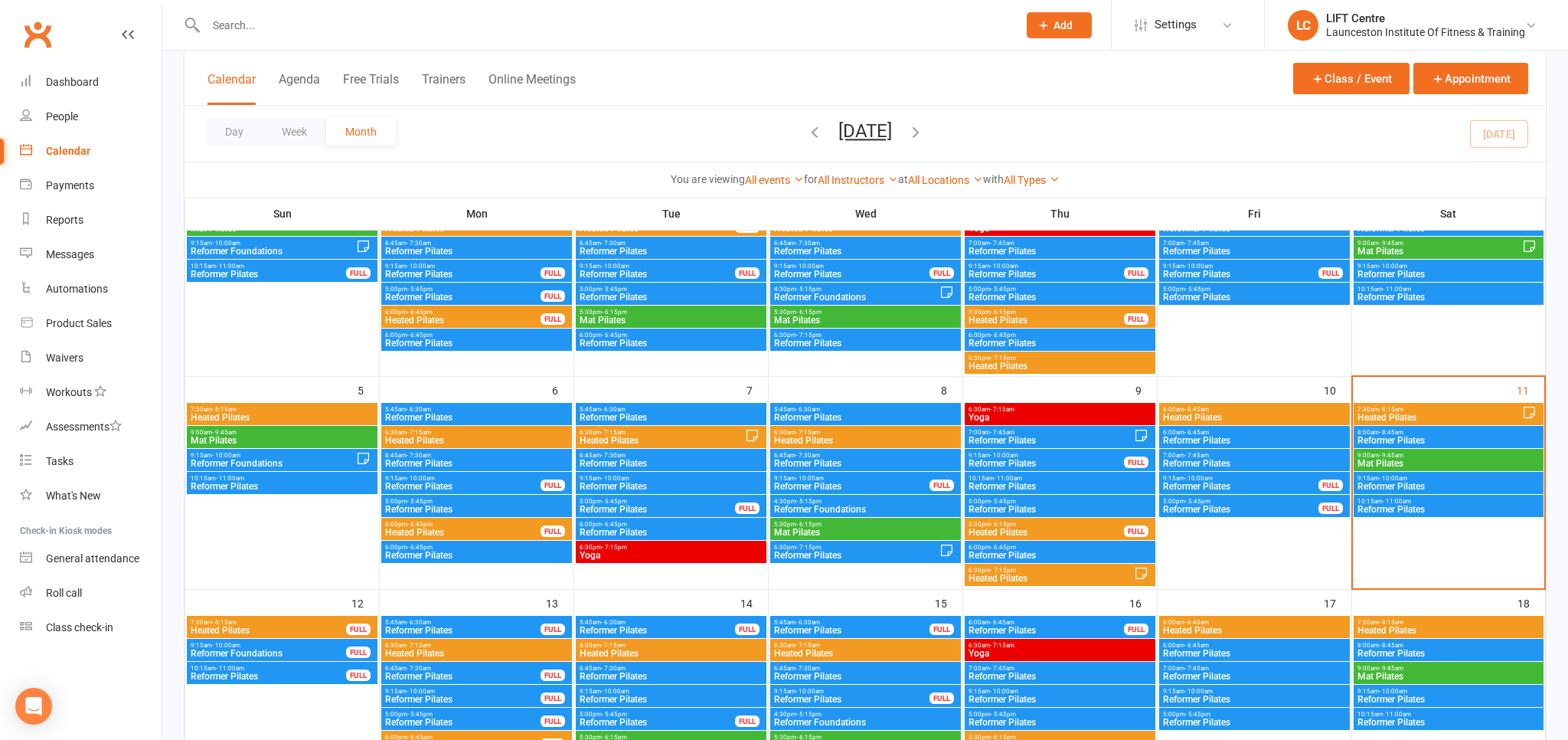
click at [270, 626] on span "Heated Pilates" at bounding box center [268, 630] width 157 height 9
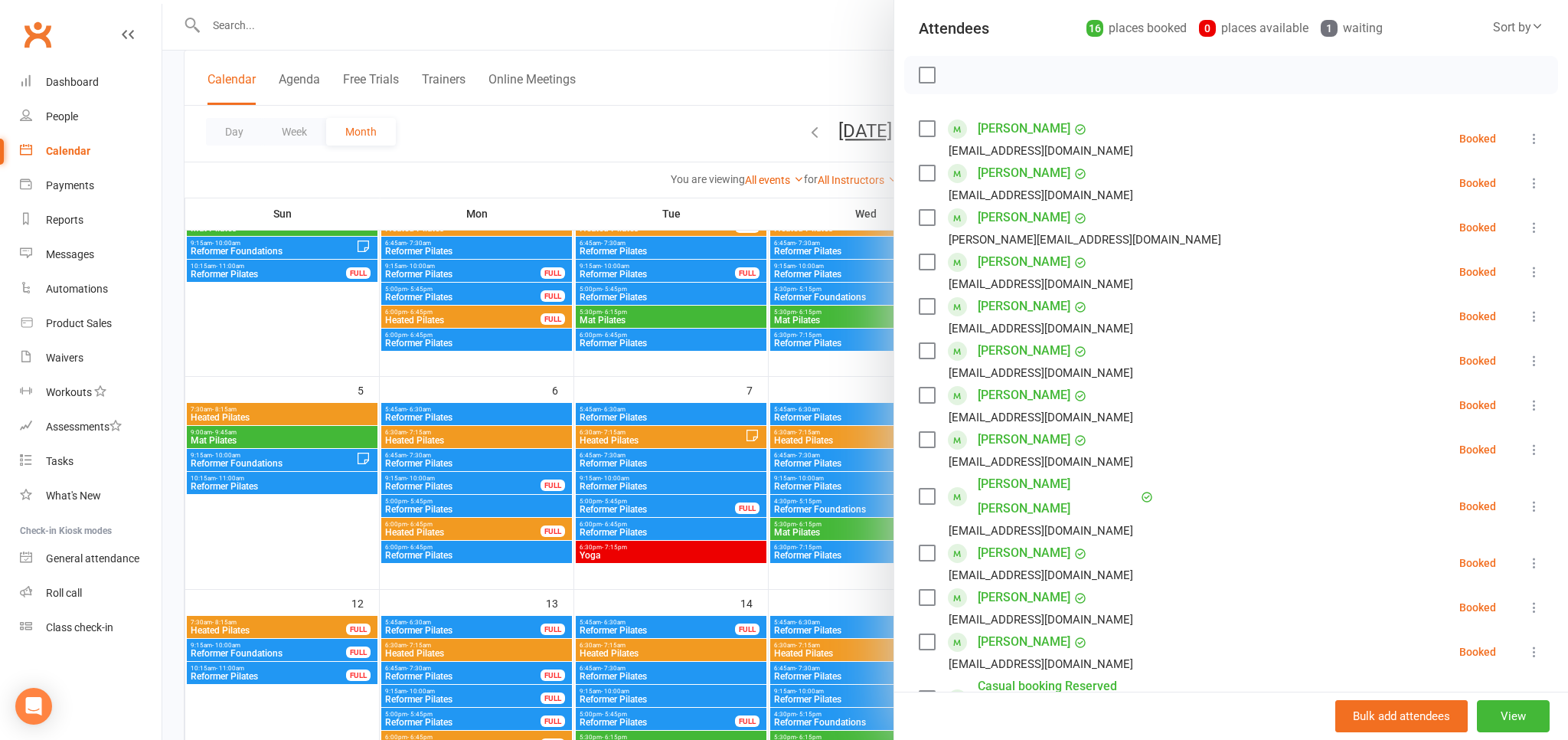
click at [326, 674] on div at bounding box center [865, 370] width 1405 height 740
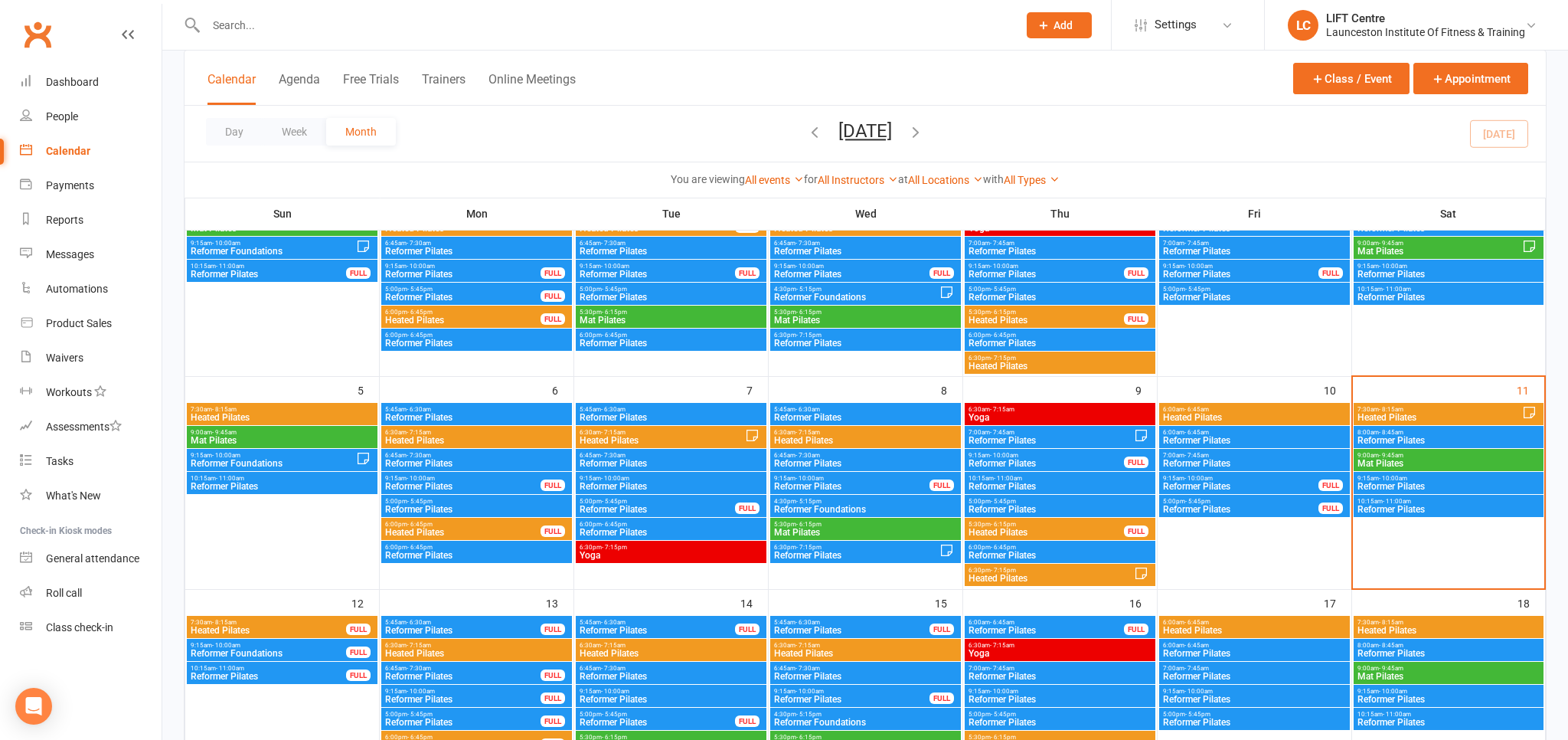
click at [271, 651] on span "Reformer Foundations" at bounding box center [268, 653] width 157 height 9
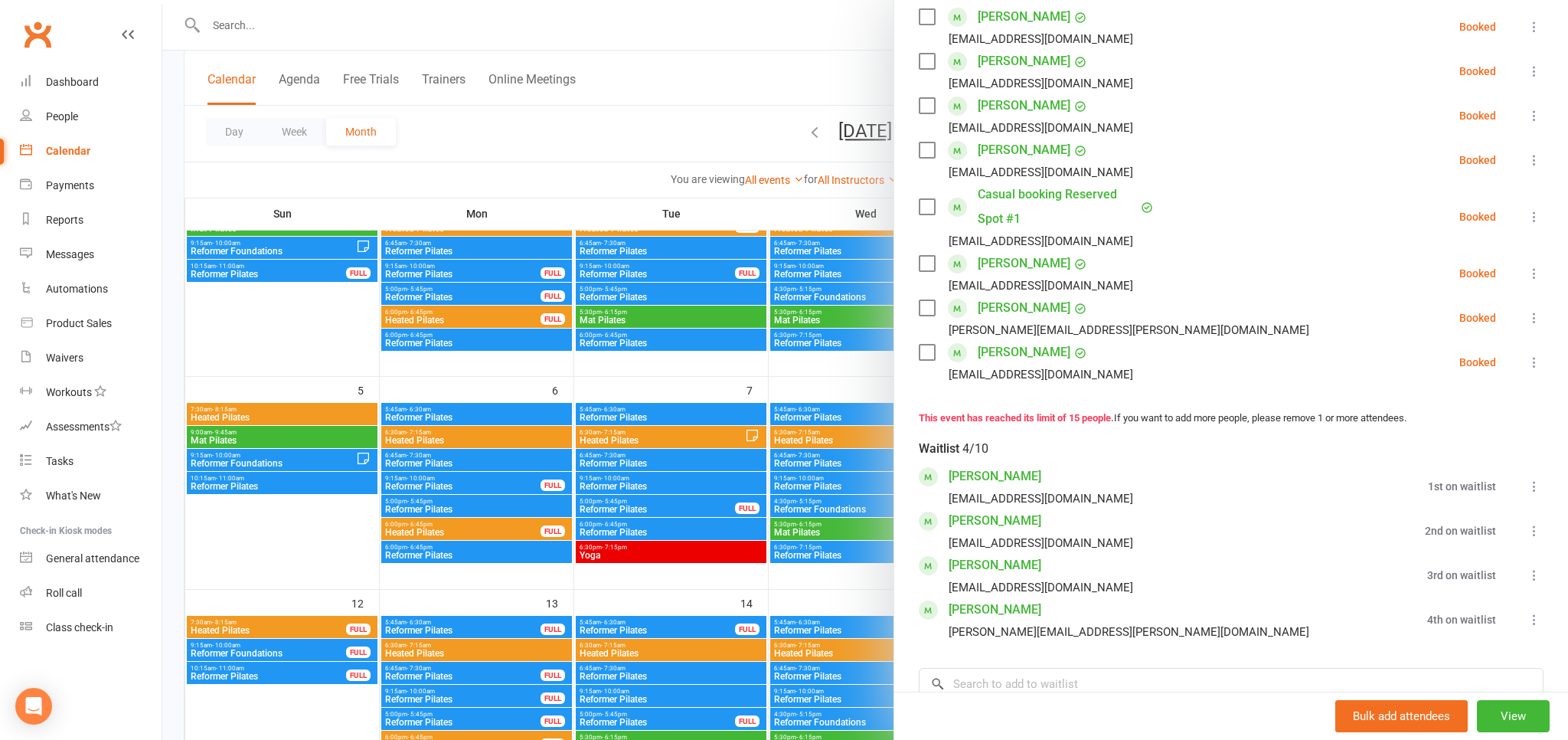
scroll to position [676, 0]
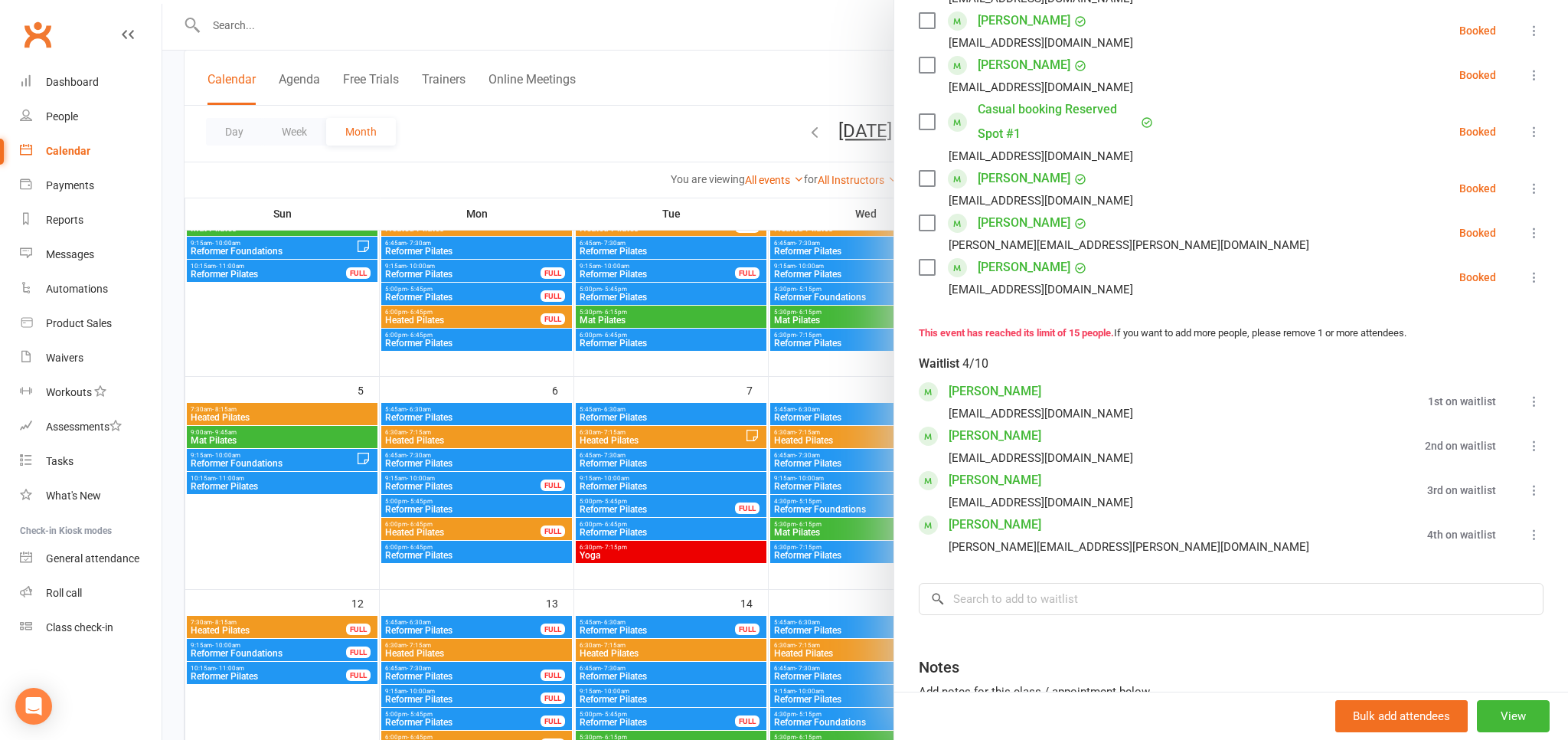
click at [253, 656] on div at bounding box center [865, 370] width 1405 height 740
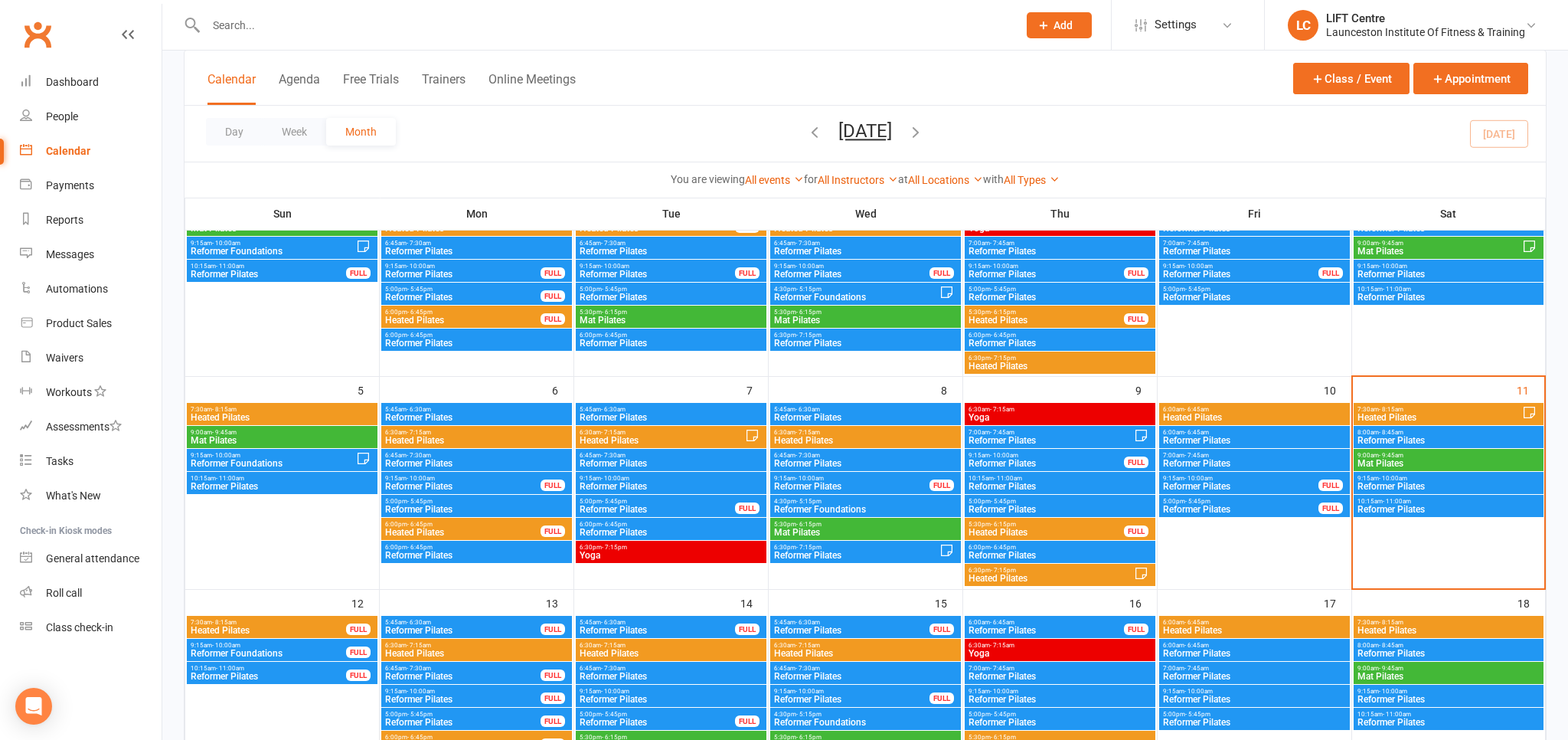
click at [235, 677] on span "Reformer Pilates" at bounding box center [268, 675] width 157 height 9
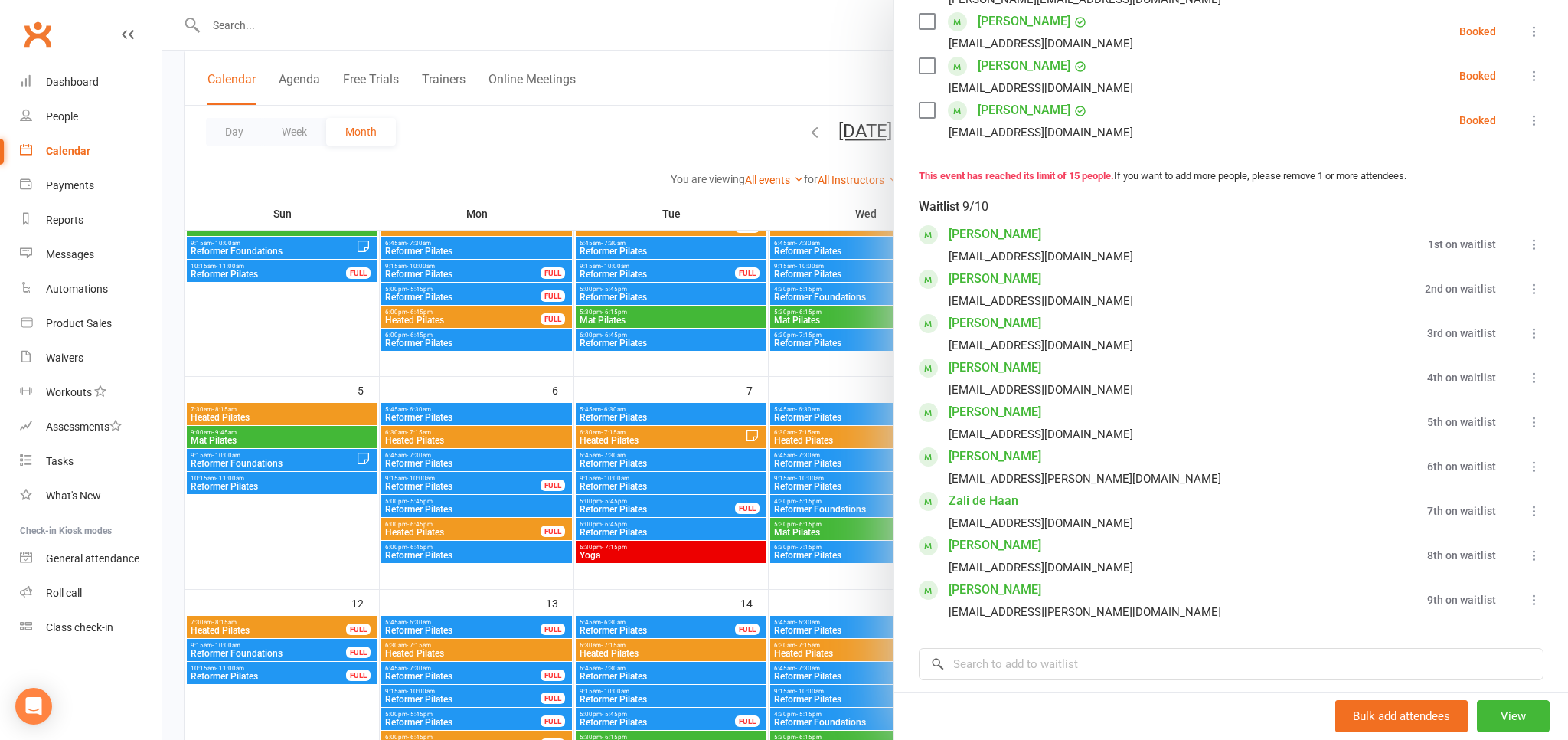
scroll to position [1014, 0]
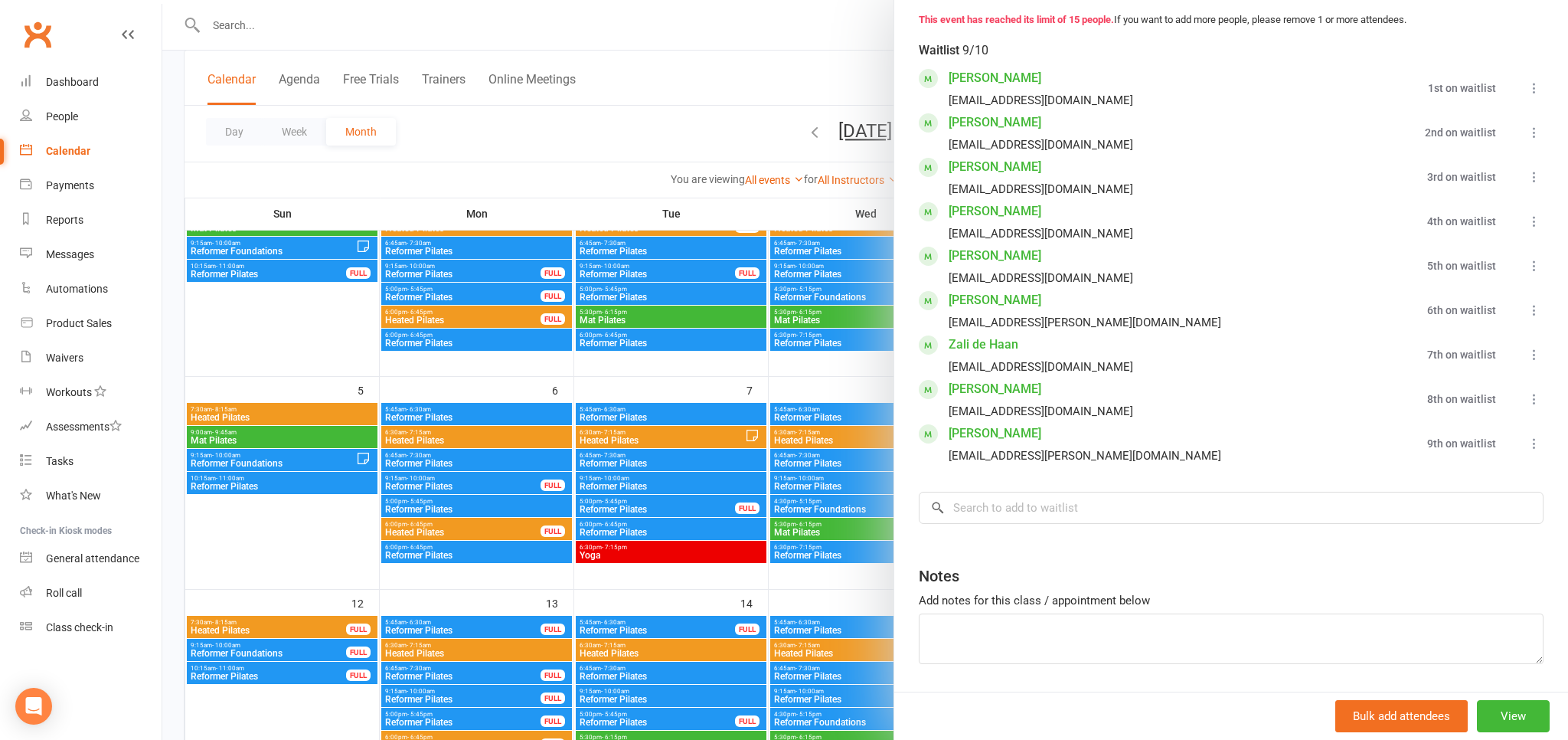
click at [265, 666] on div at bounding box center [865, 370] width 1405 height 740
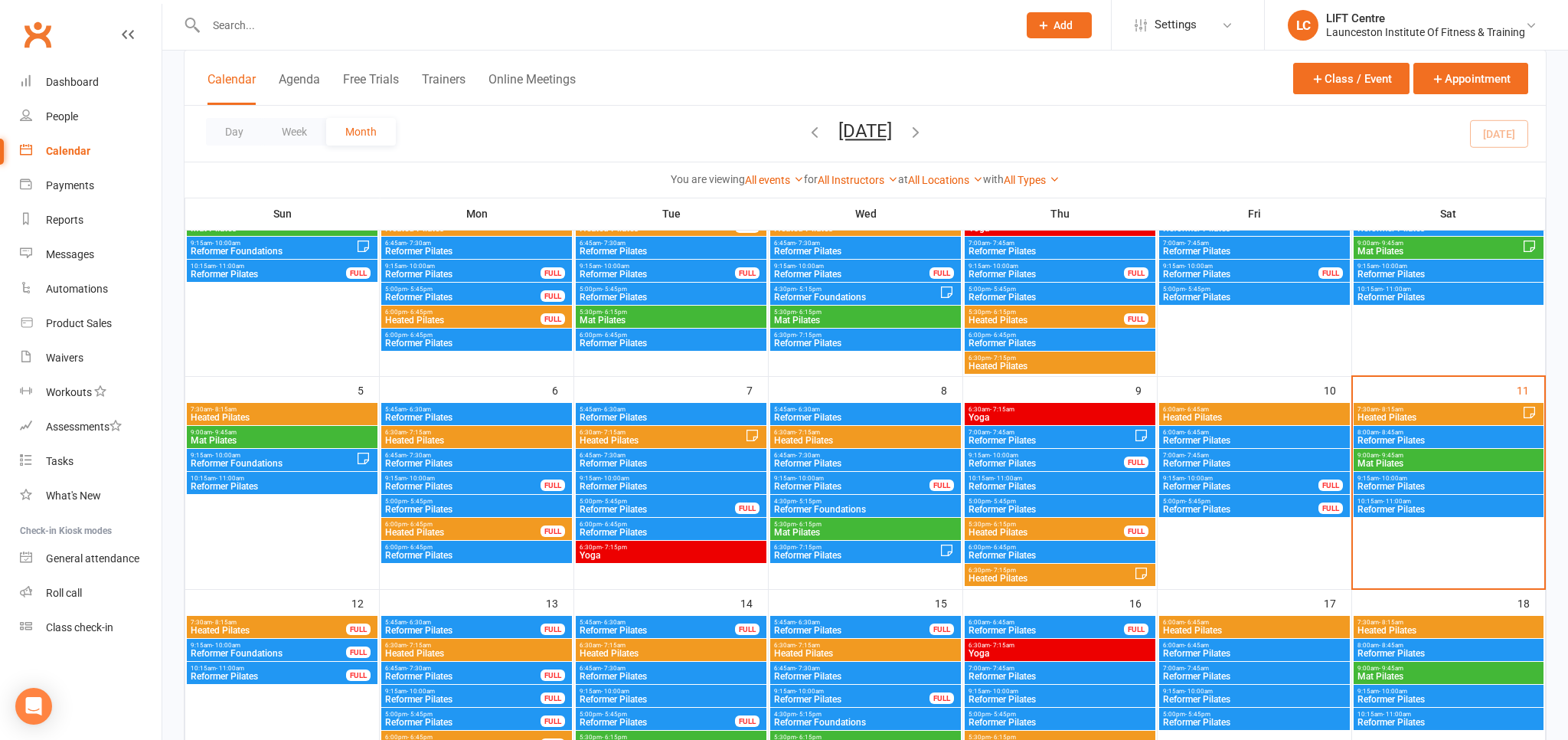
click at [254, 652] on span "Reformer Foundations" at bounding box center [268, 653] width 157 height 9
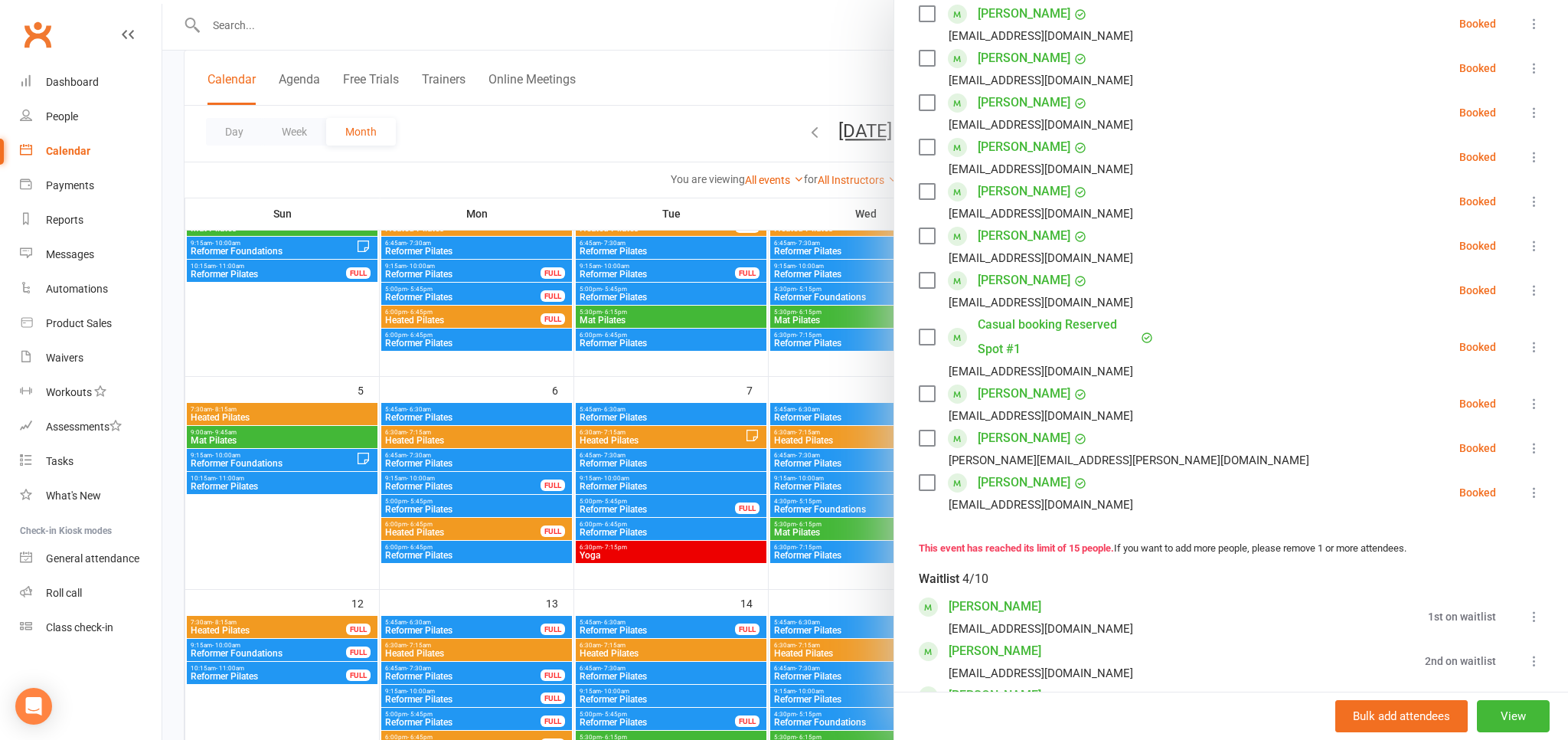
scroll to position [309, 0]
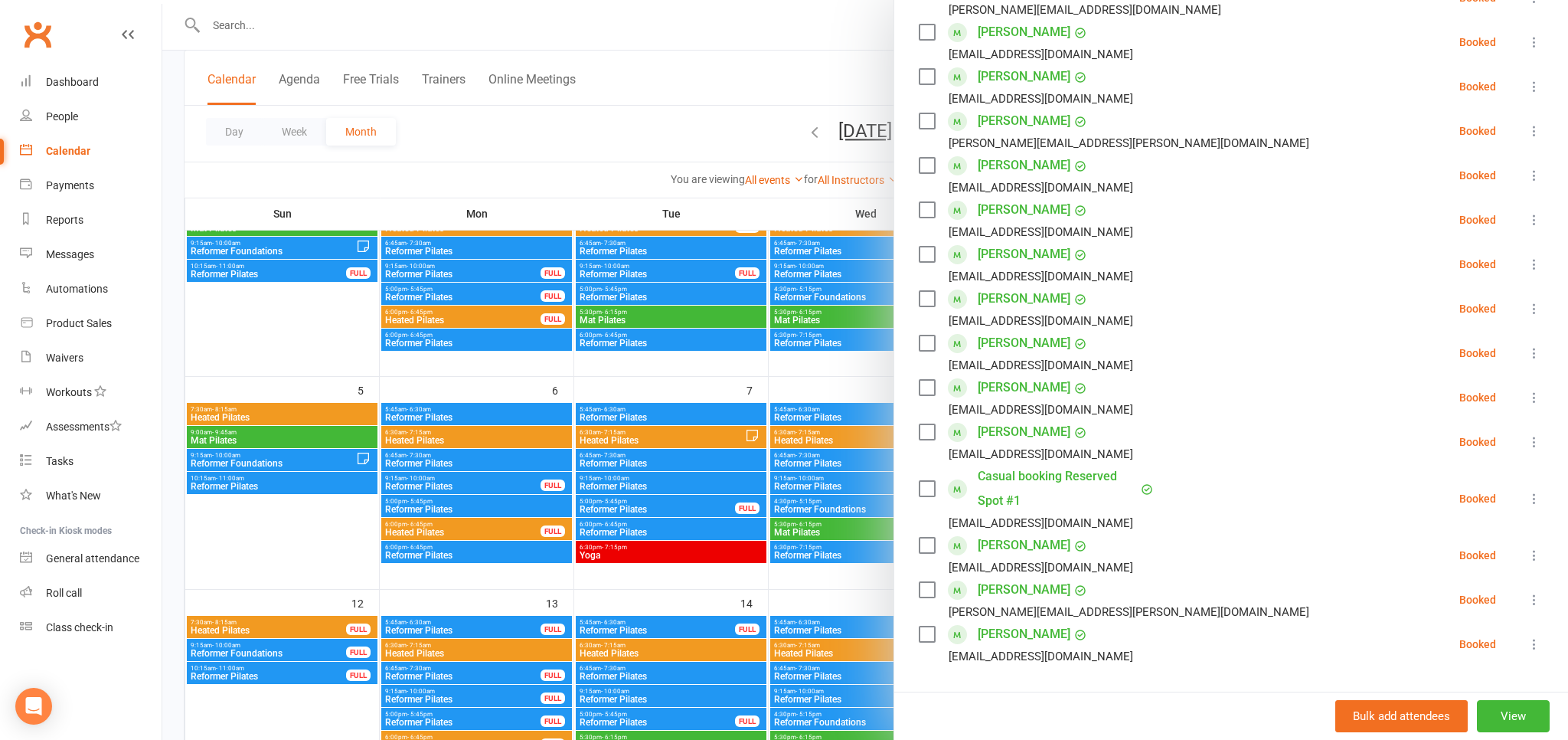
click at [239, 558] on div at bounding box center [865, 370] width 1405 height 740
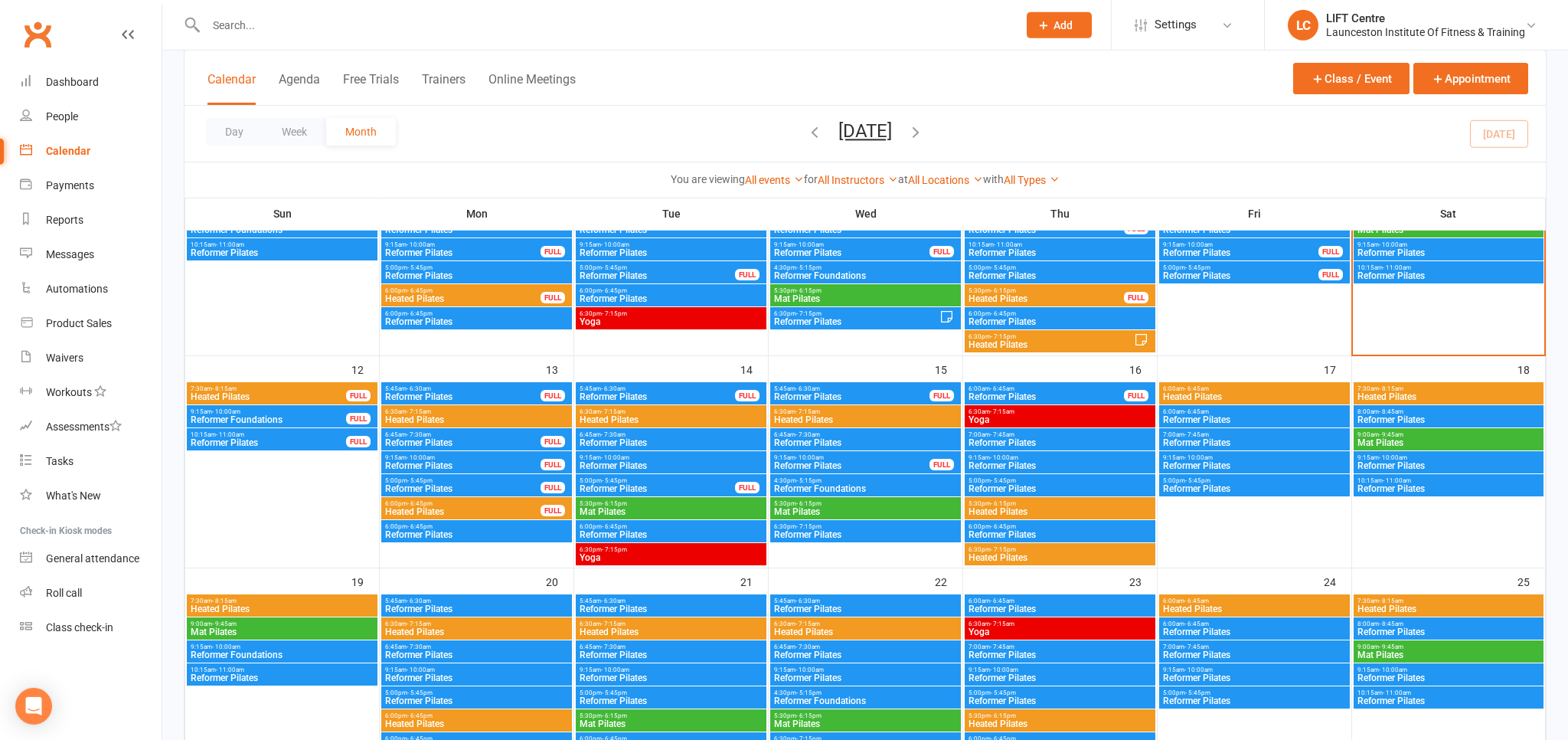
scroll to position [404, 0]
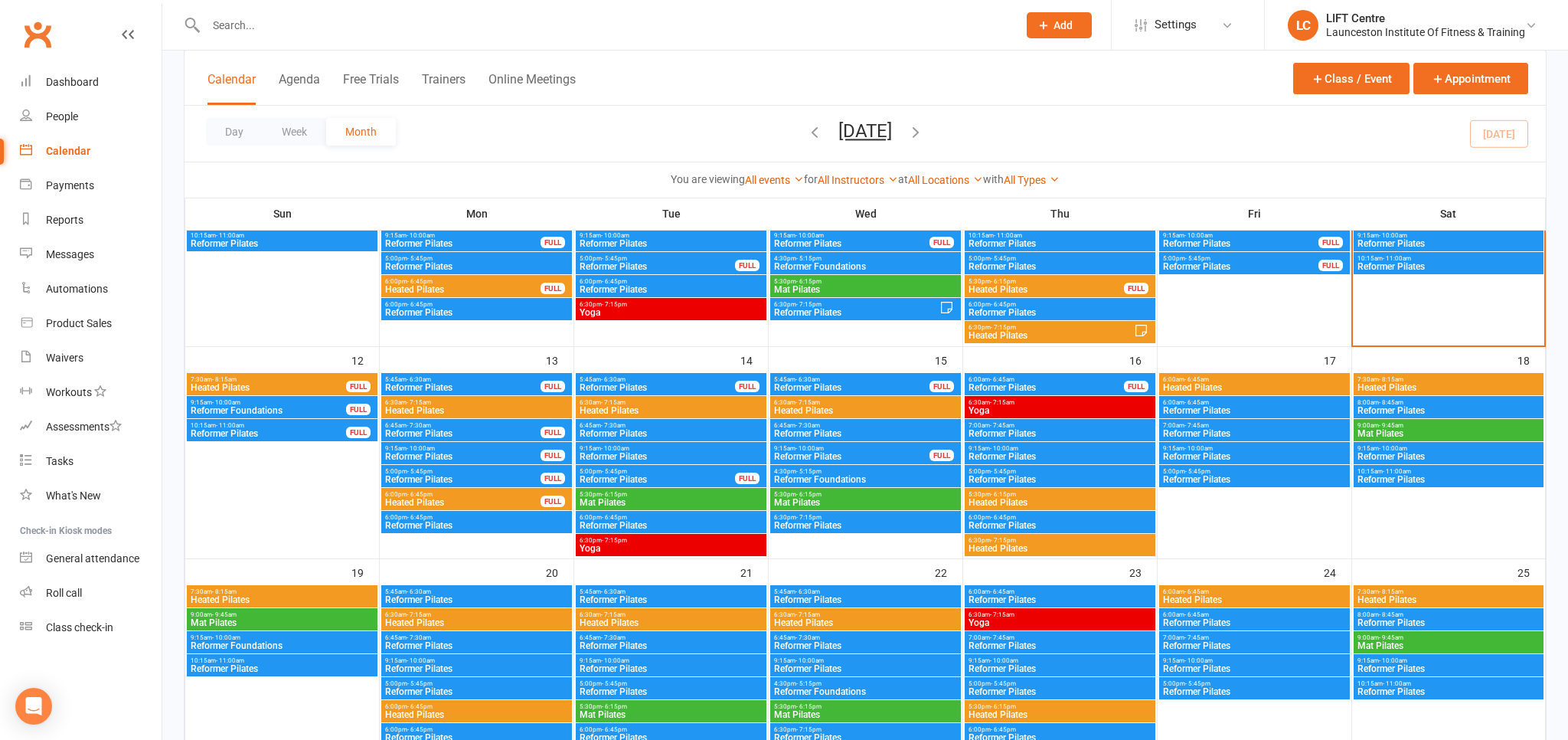
click at [26, 41] on link "Clubworx" at bounding box center [37, 34] width 38 height 38
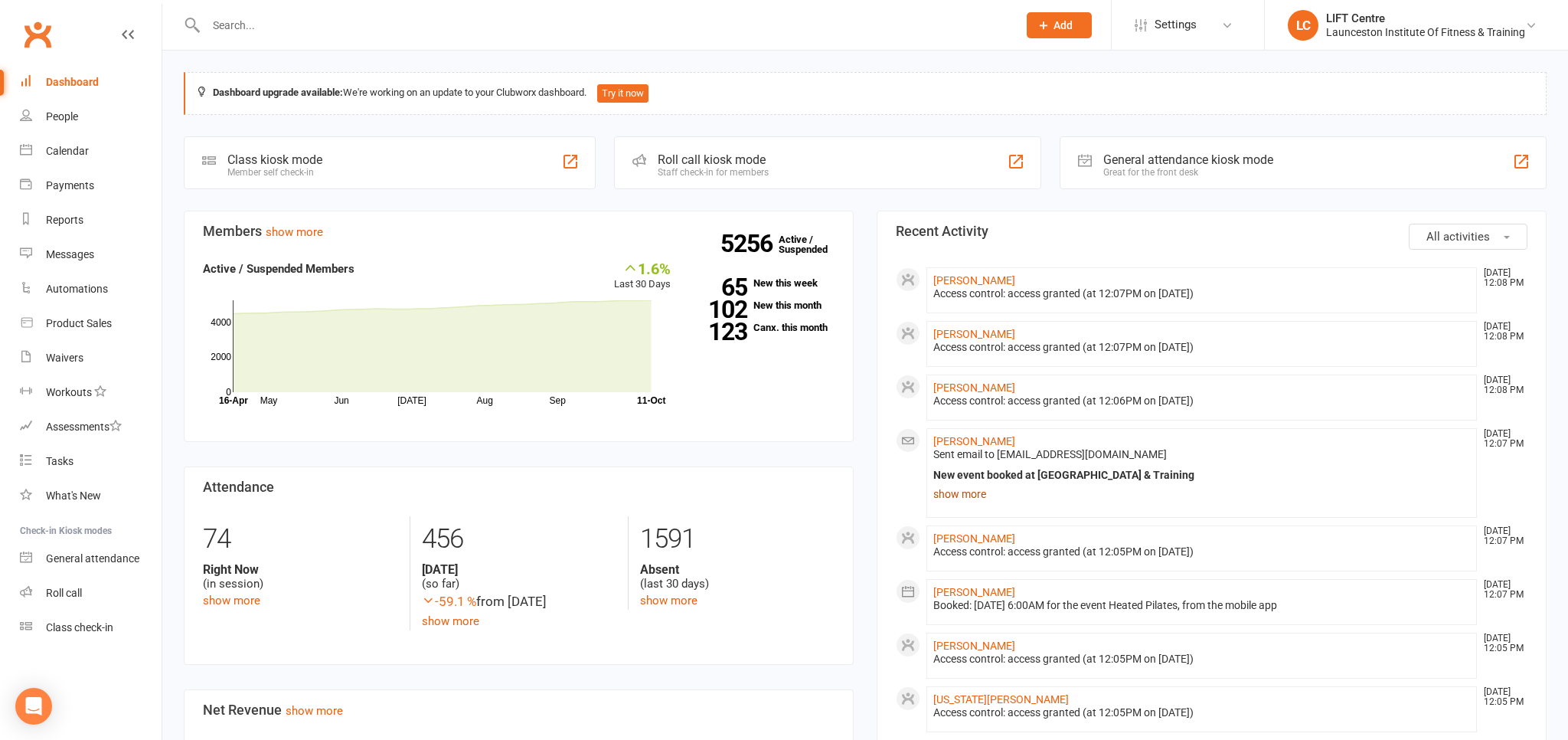
click at [971, 491] on link "show more" at bounding box center [1202, 494] width 537 height 21
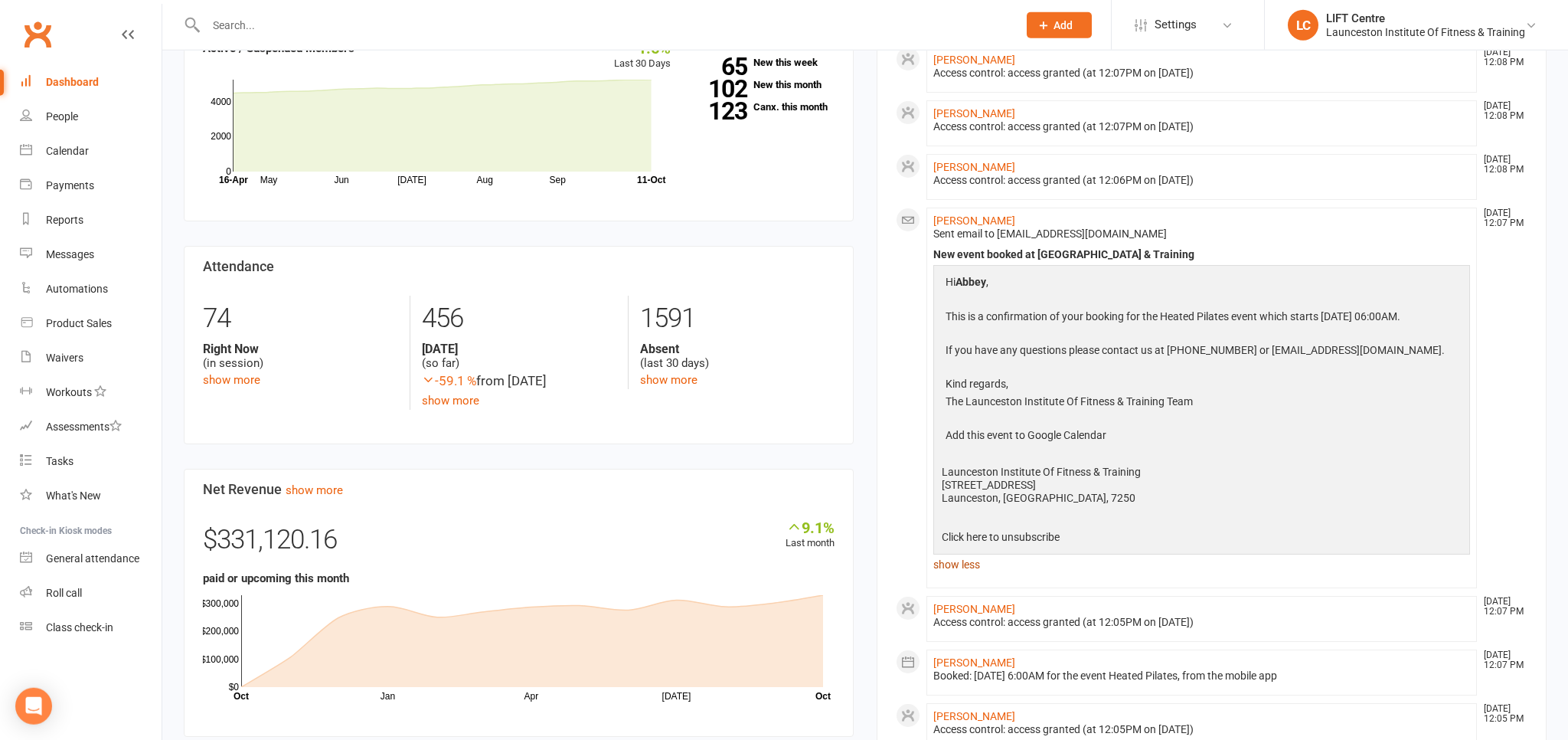
scroll to position [242, 0]
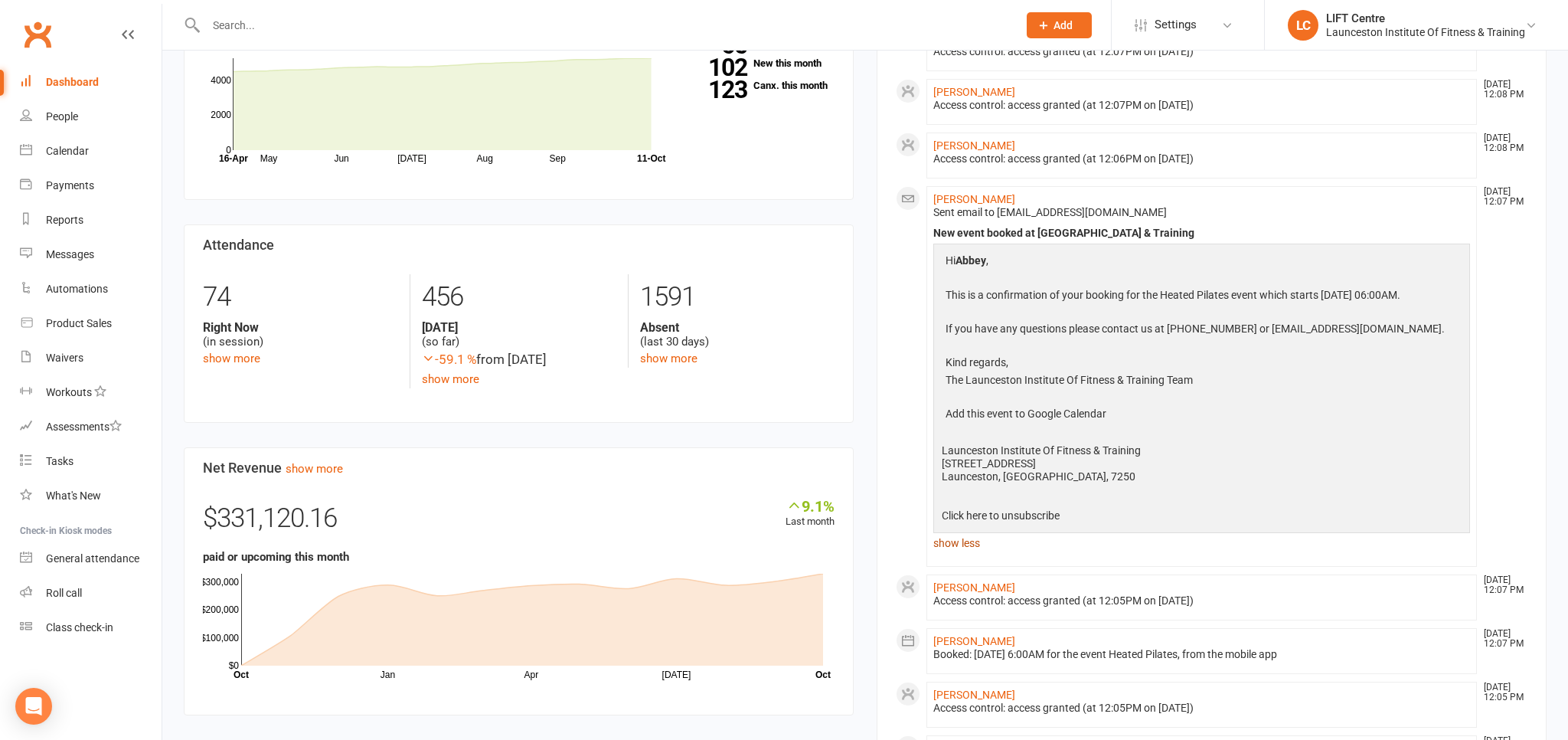
click at [954, 554] on link "show less" at bounding box center [1202, 543] width 537 height 21
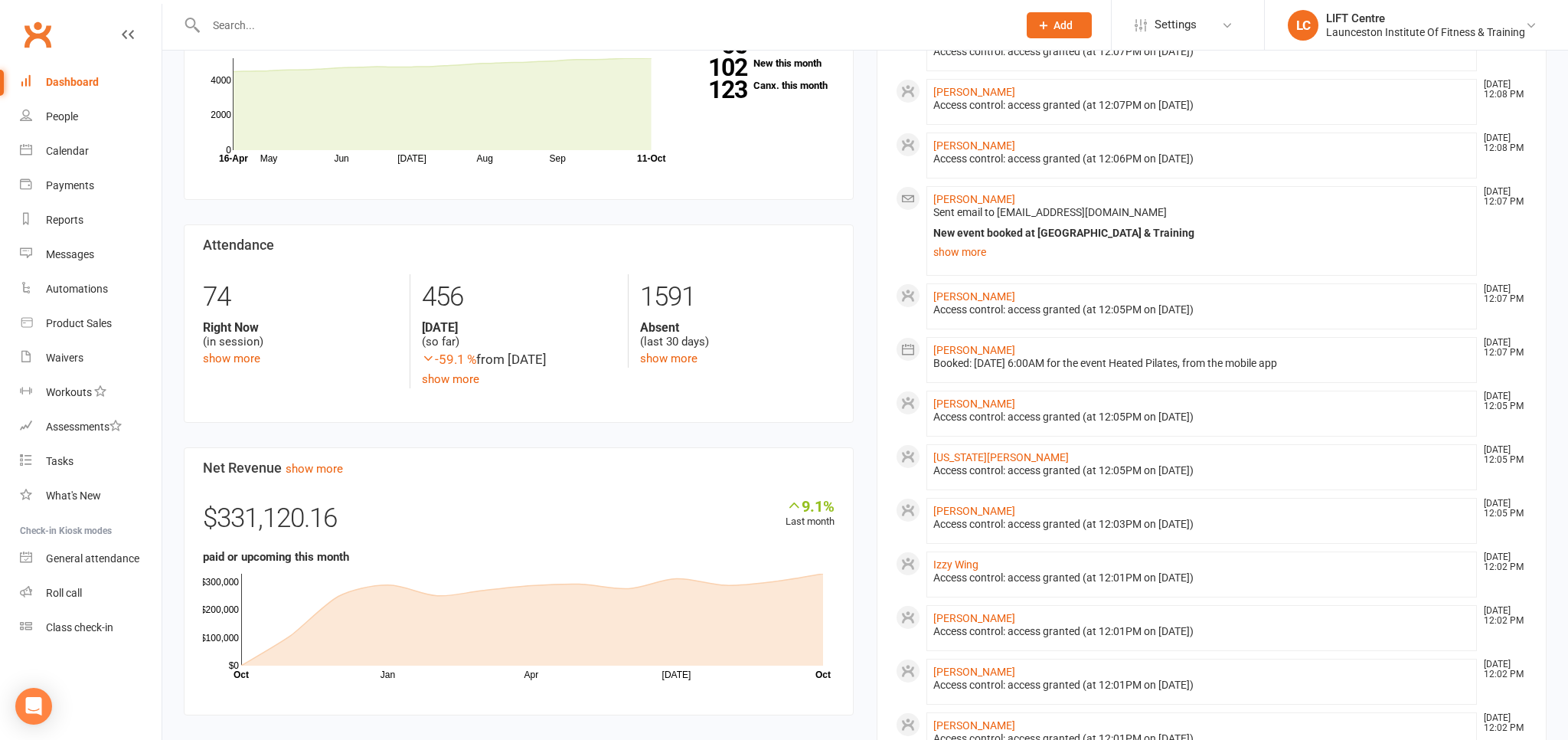
click at [47, 25] on link "Clubworx" at bounding box center [37, 34] width 38 height 38
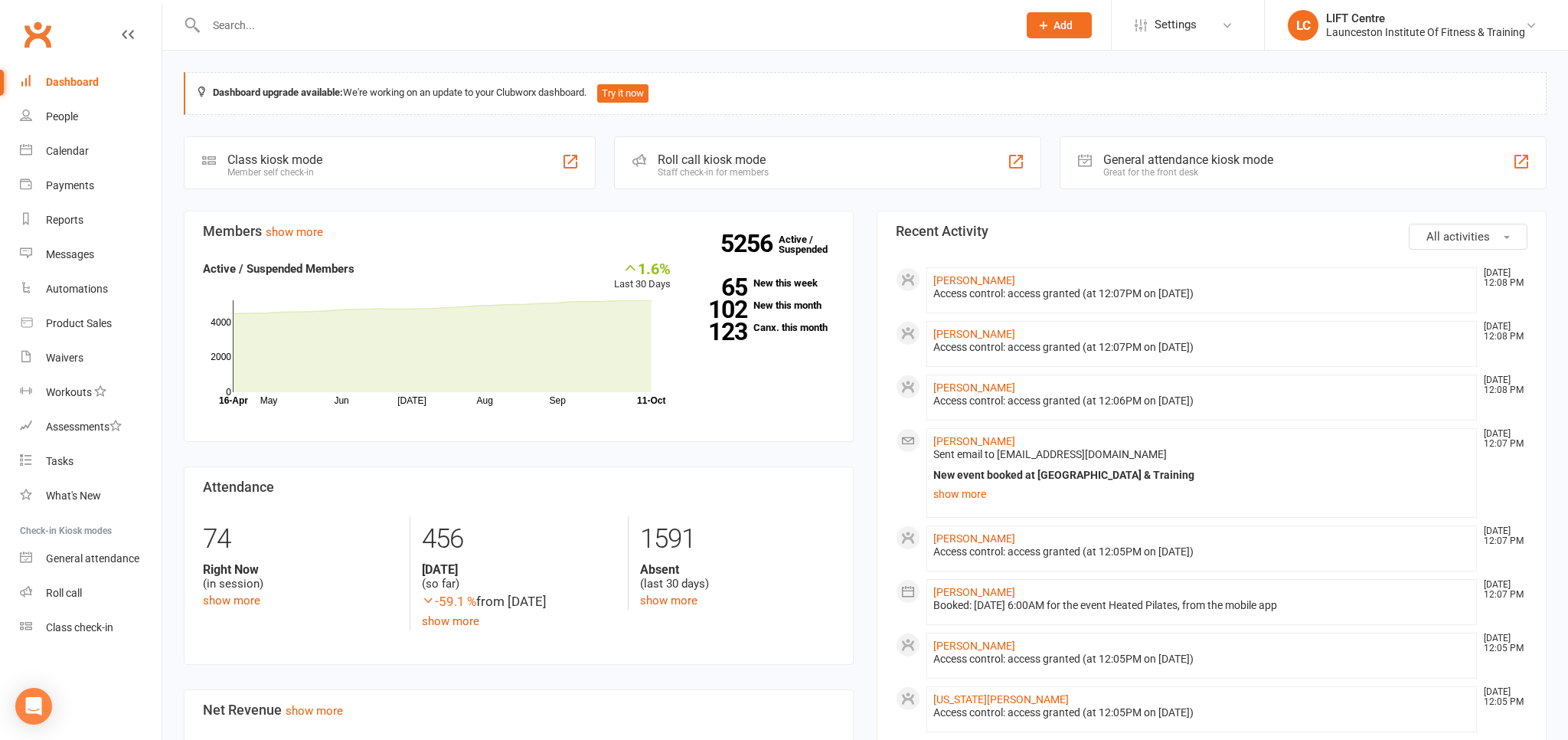
click at [41, 30] on link "Clubworx" at bounding box center [37, 34] width 38 height 38
click at [34, 38] on link "Clubworx" at bounding box center [37, 34] width 38 height 38
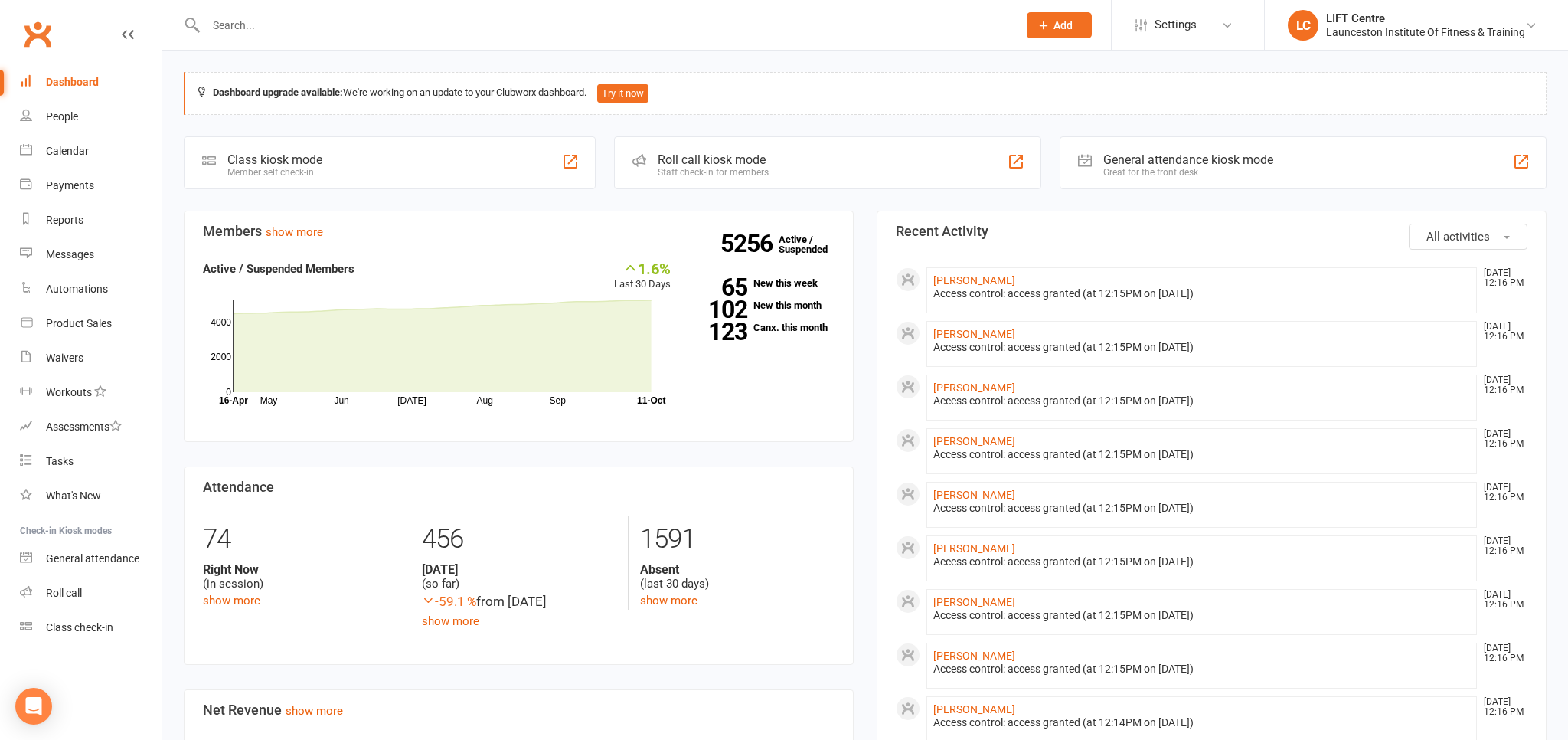
click at [40, 38] on link "Clubworx" at bounding box center [37, 34] width 38 height 38
click at [60, 34] on div "Clubworx" at bounding box center [81, 43] width 162 height 56
click at [43, 30] on link "Clubworx" at bounding box center [37, 34] width 38 height 38
click at [93, 225] on link "Reports" at bounding box center [90, 220] width 141 height 34
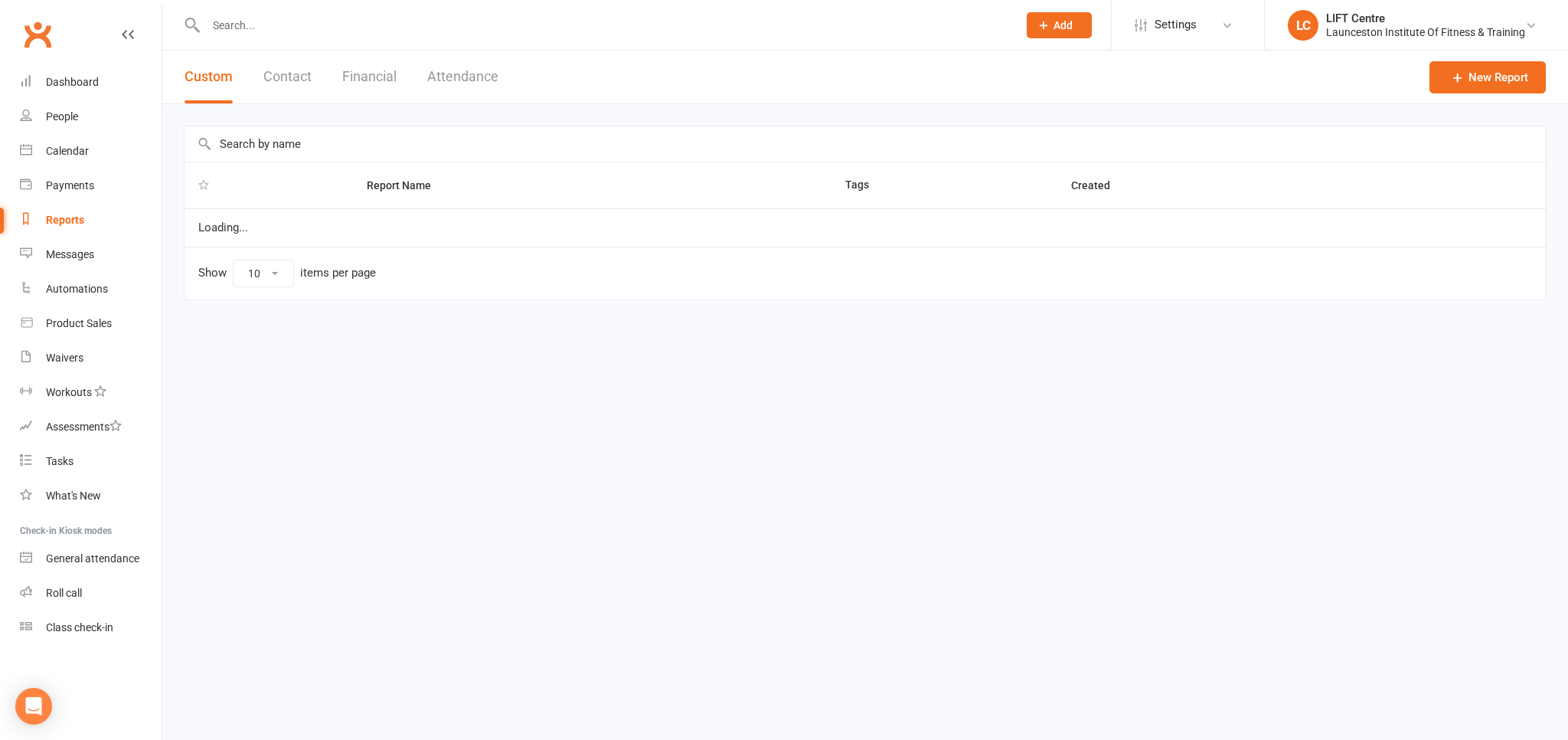
select select "100"
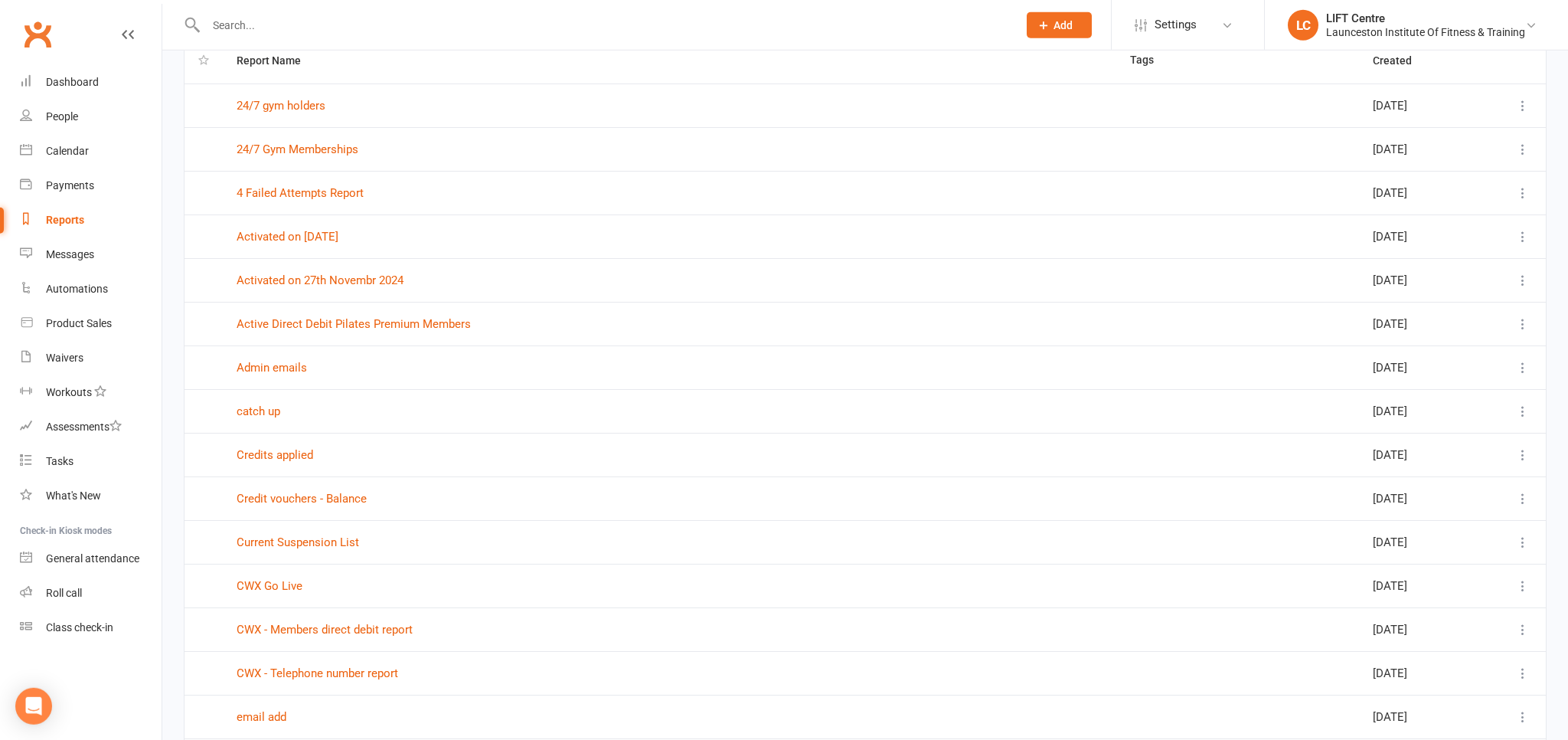
scroll to position [162, 0]
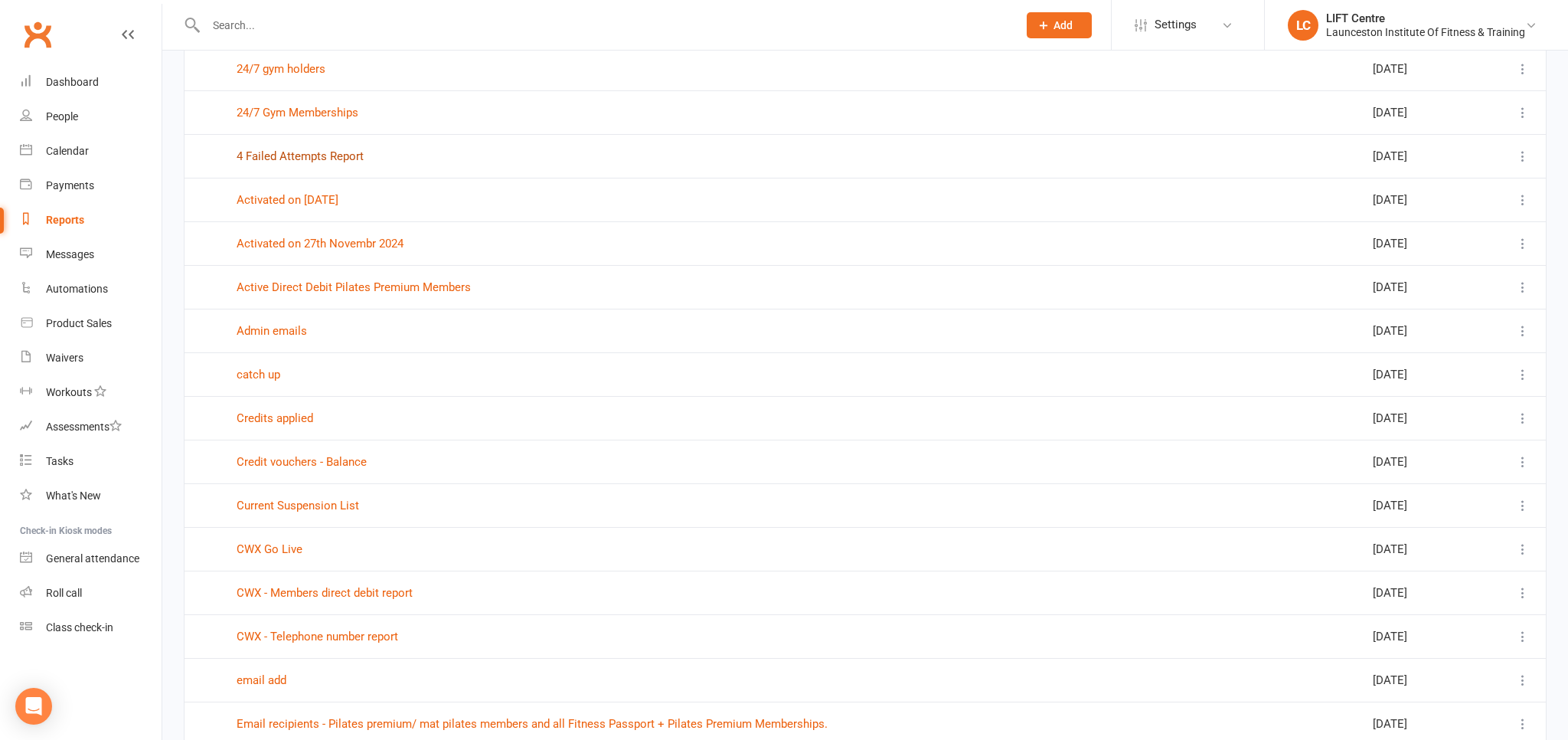
click at [311, 155] on link "4 Failed Attempts Report" at bounding box center [299, 156] width 127 height 14
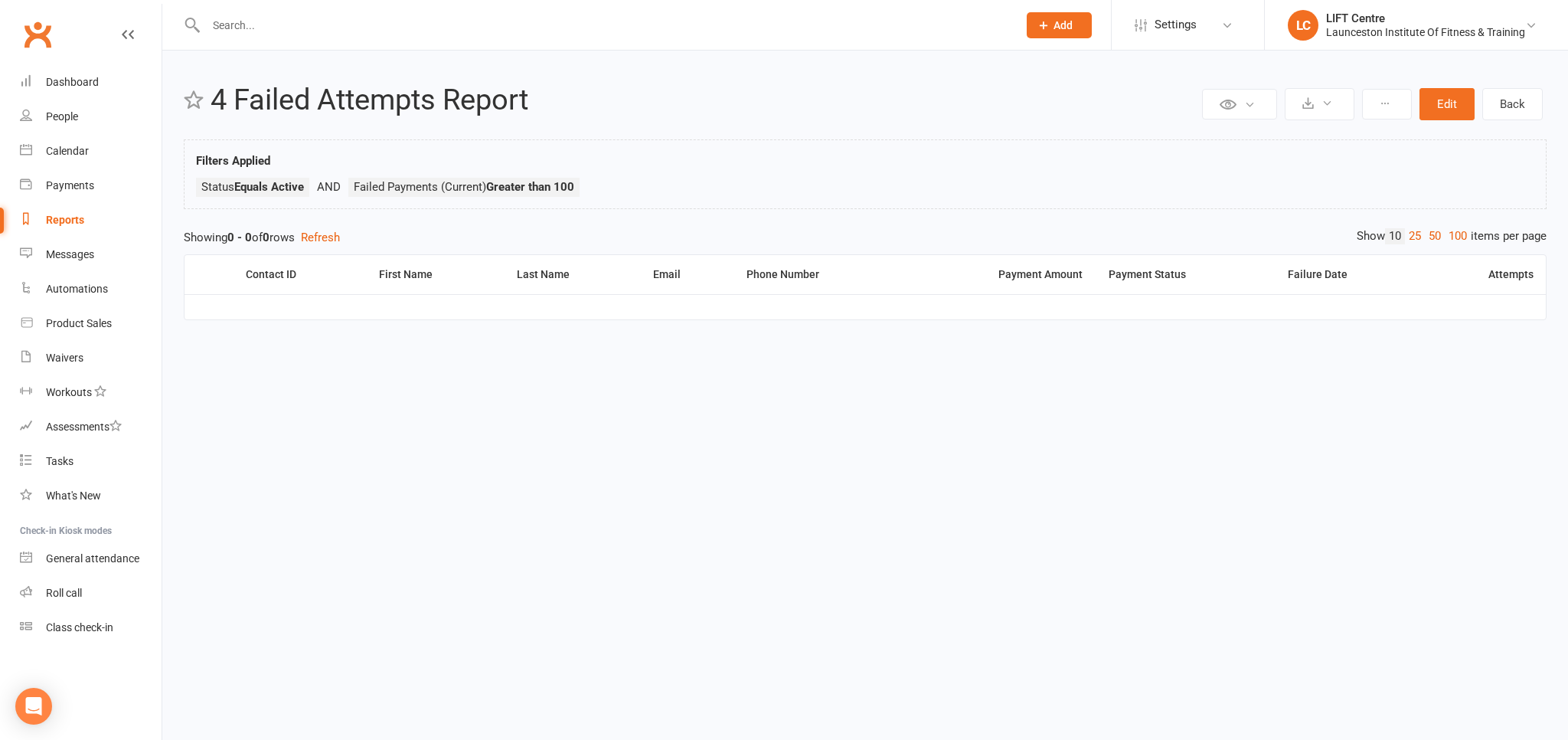
select select "100"
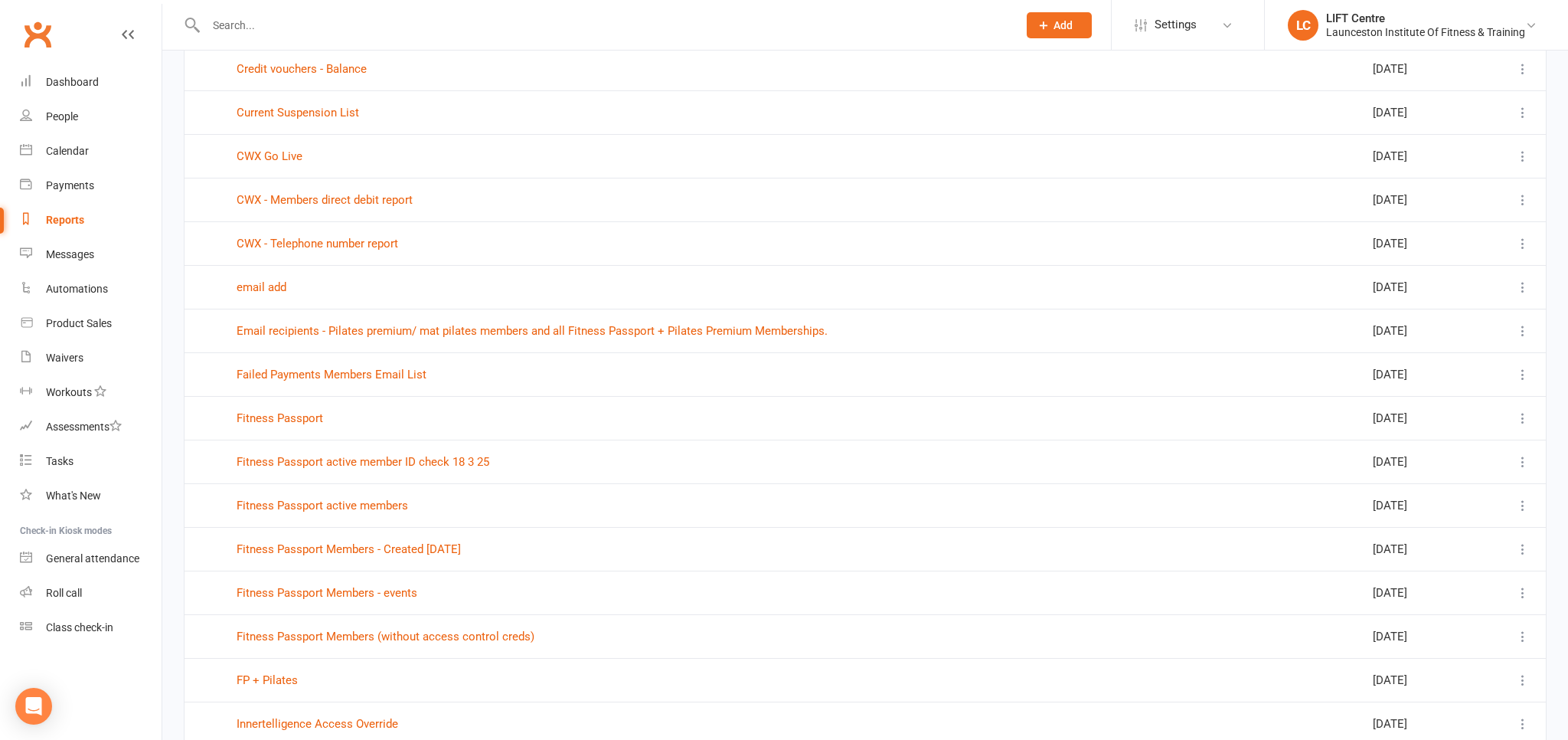
scroll to position [566, 0]
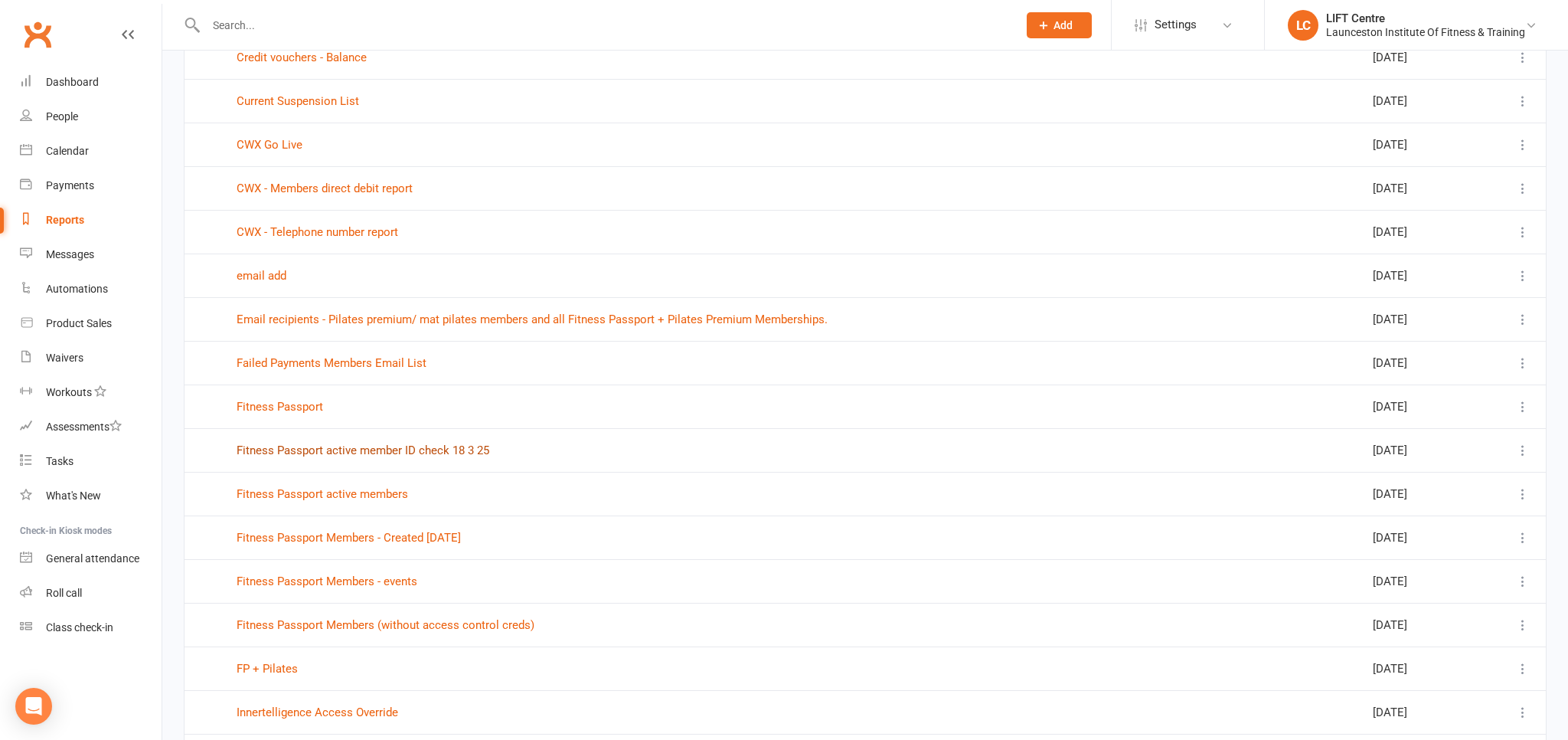
click at [306, 446] on link "Fitness Passport active member ID check 18 3 25" at bounding box center [362, 450] width 253 height 14
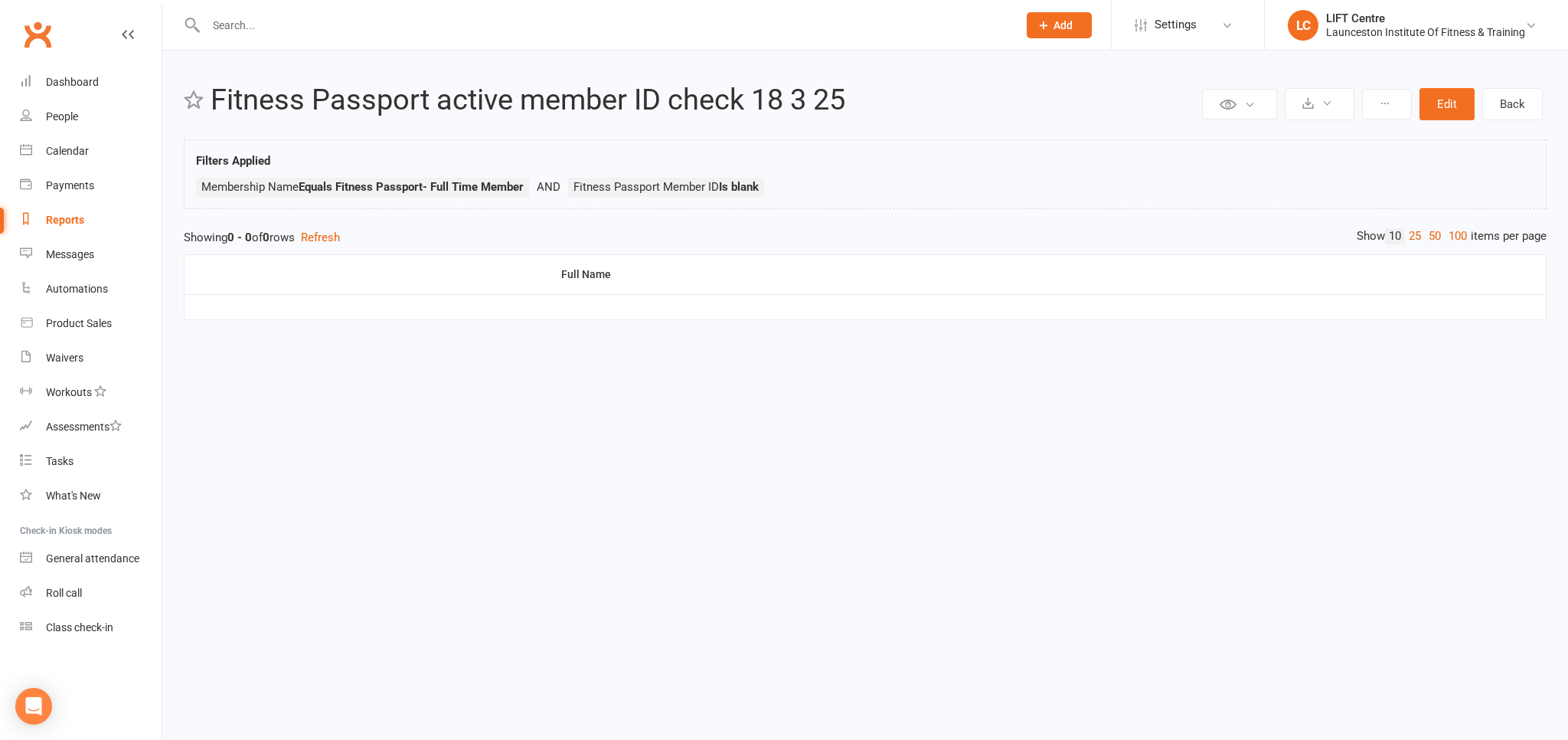
select select "100"
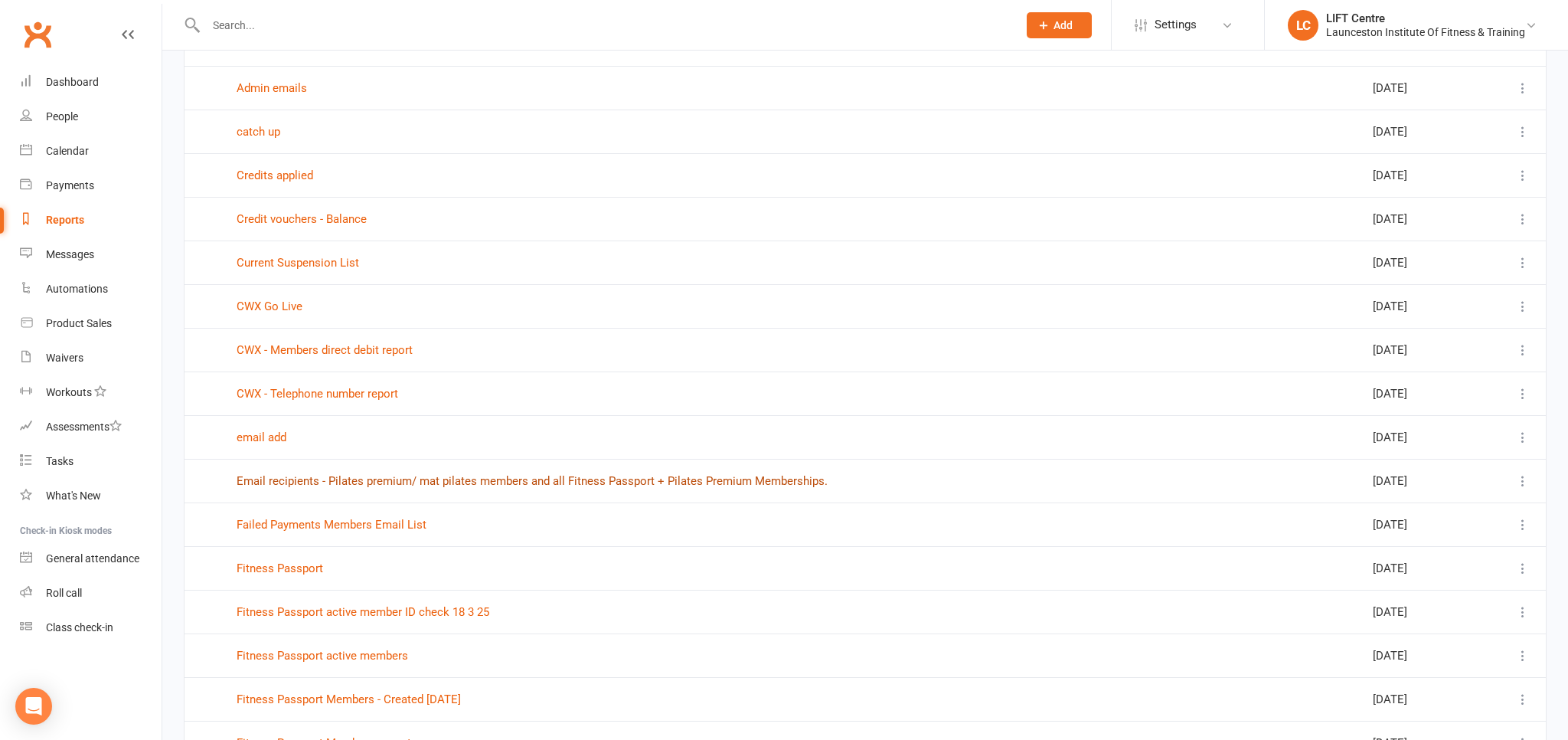
scroll to position [728, 0]
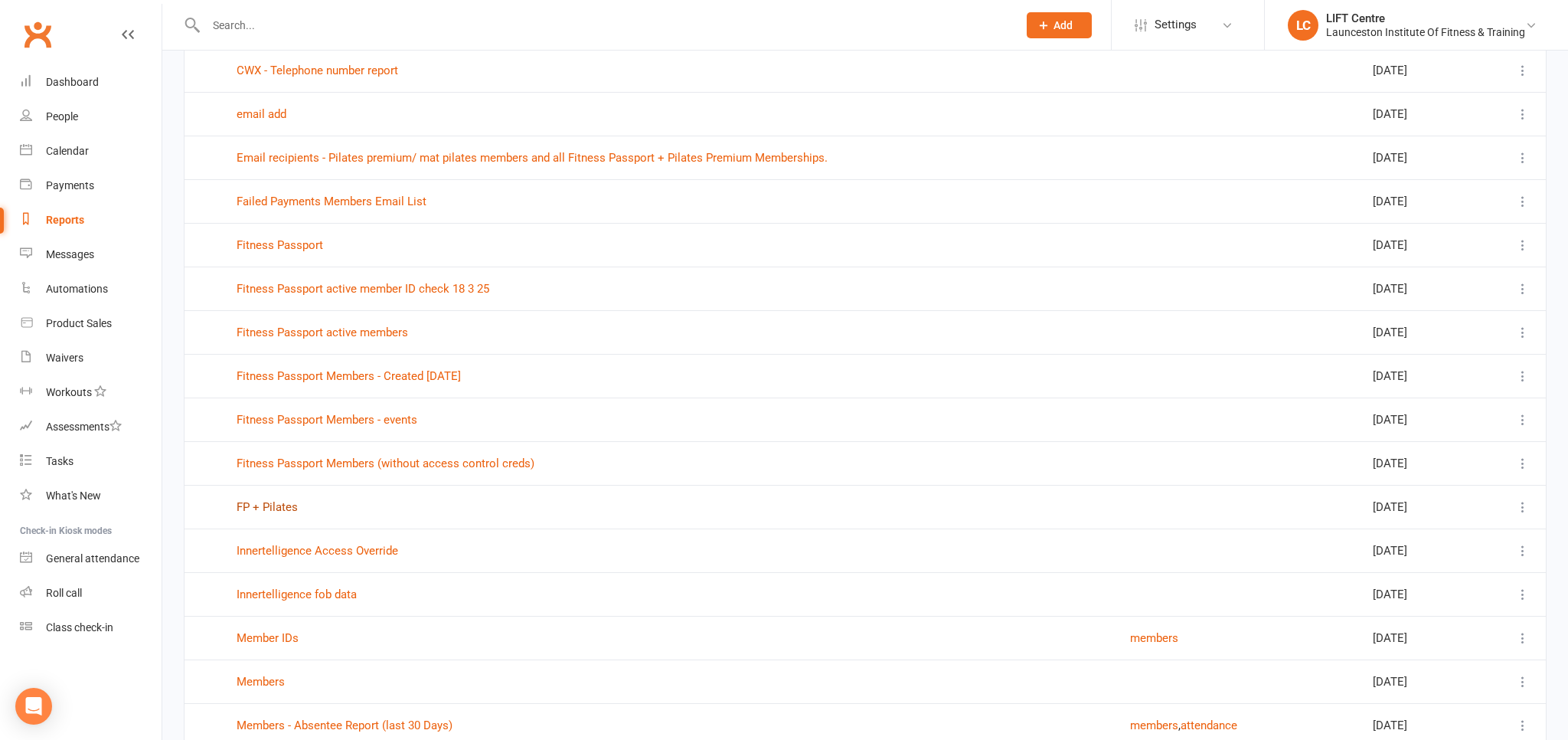
click at [275, 500] on link "FP + Pilates" at bounding box center [267, 507] width 61 height 14
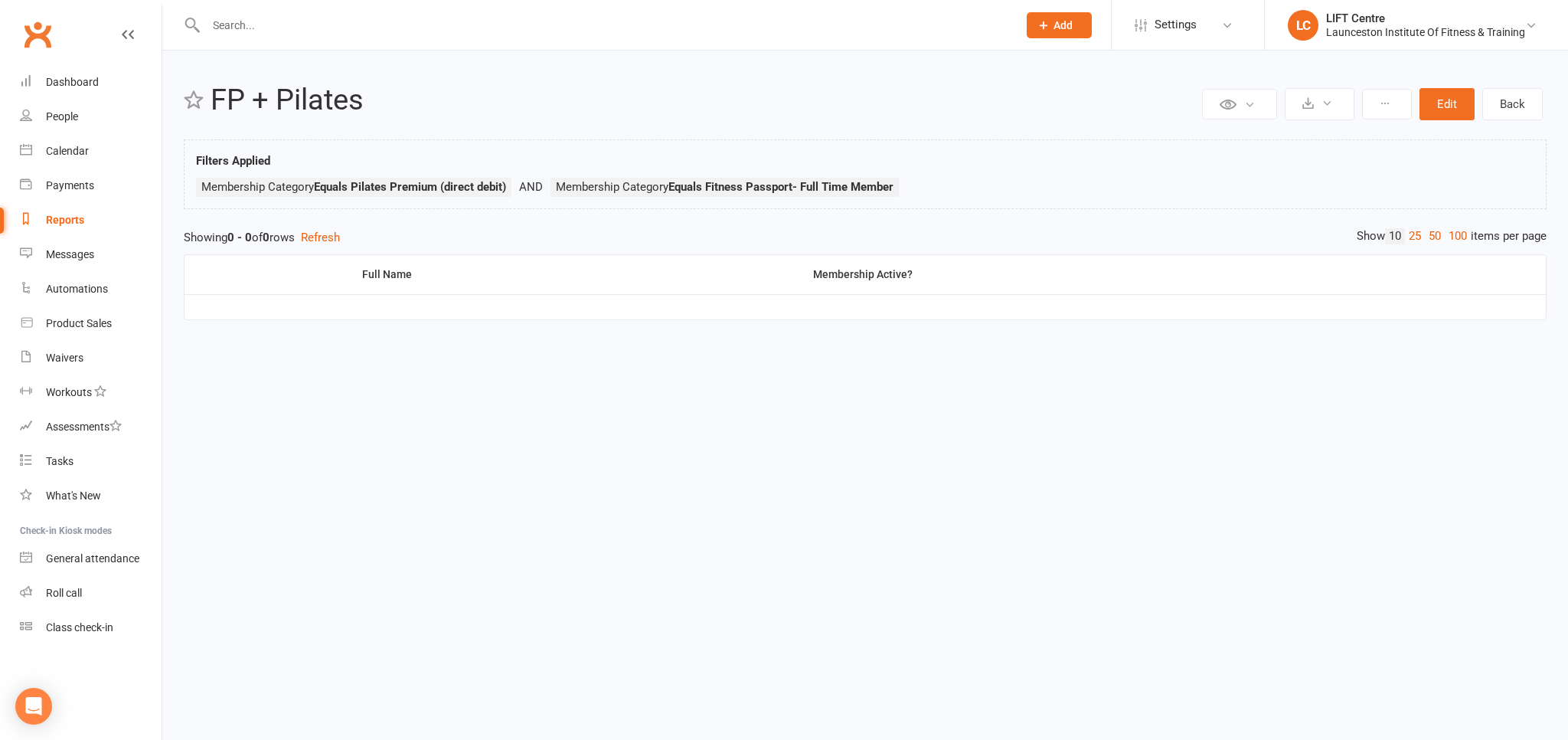
select select "100"
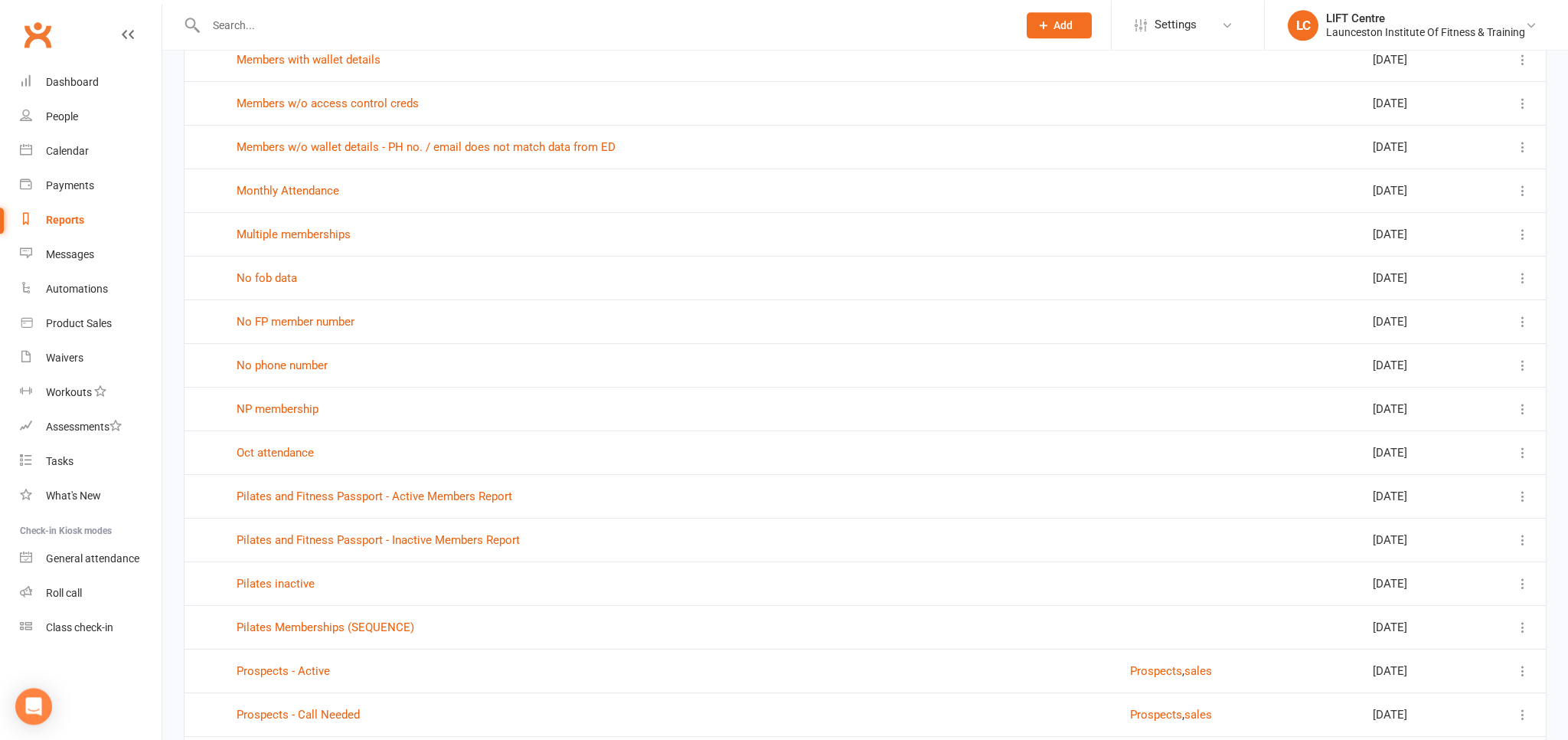
scroll to position [2263, 0]
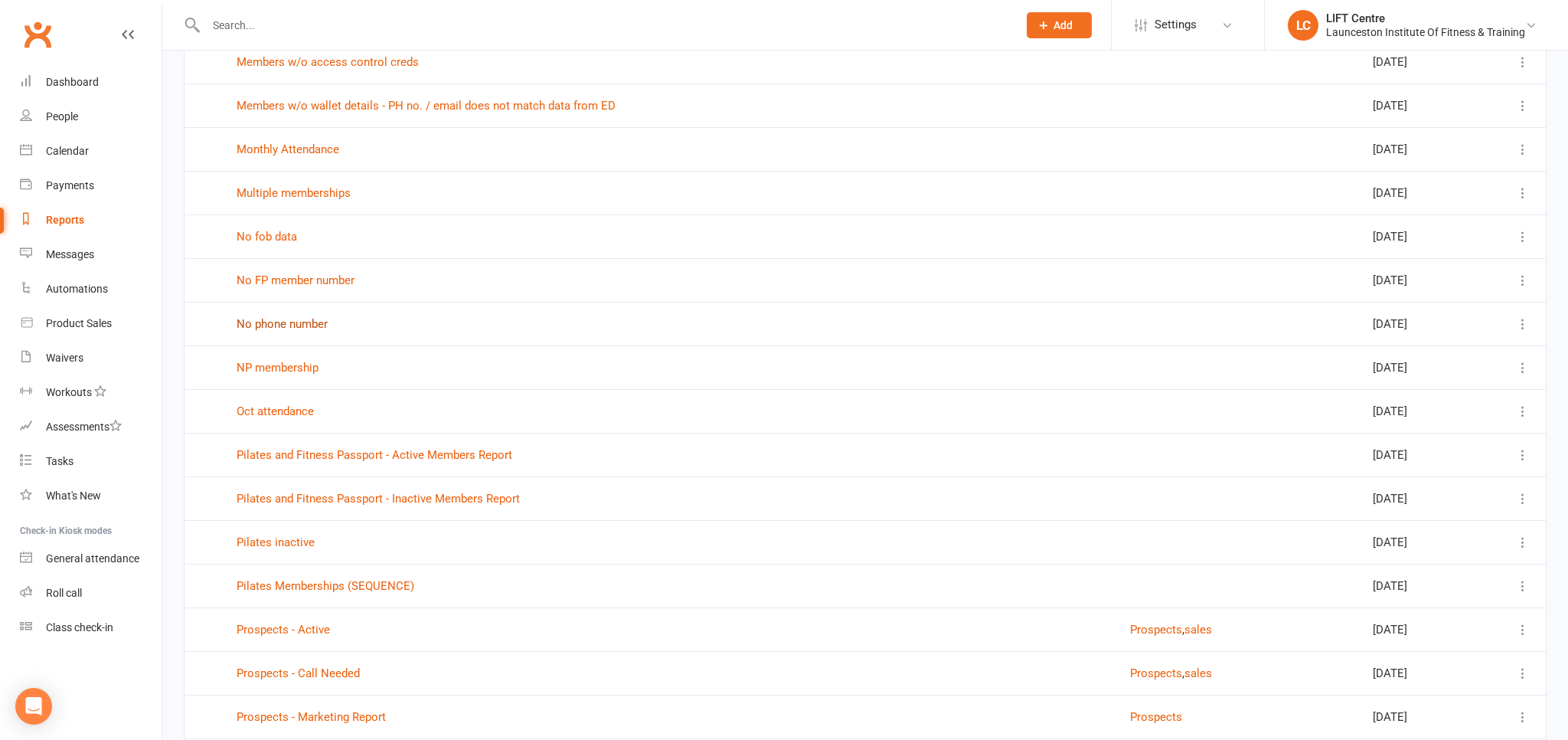
click at [256, 317] on link "No phone number" at bounding box center [281, 324] width 91 height 14
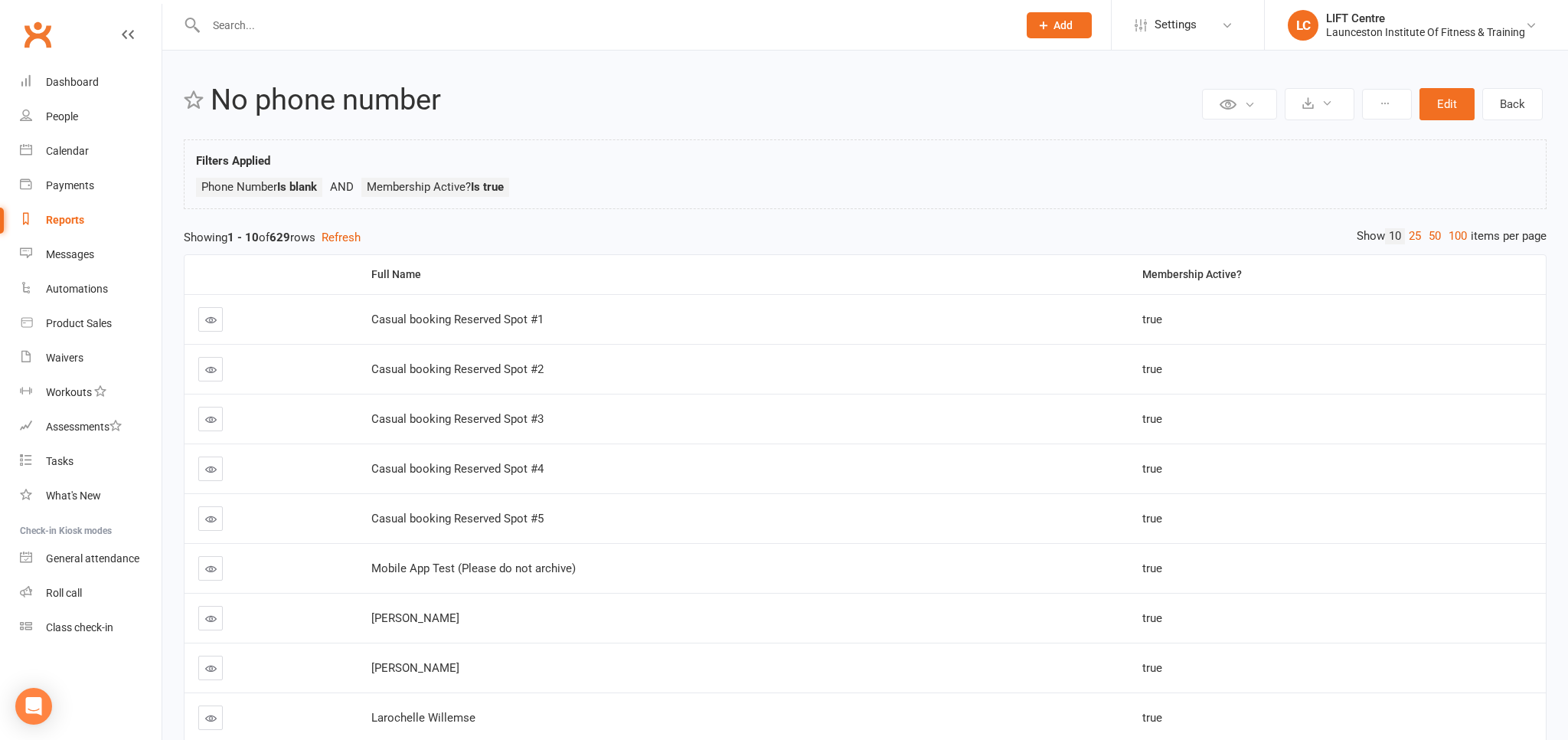
scroll to position [171, 0]
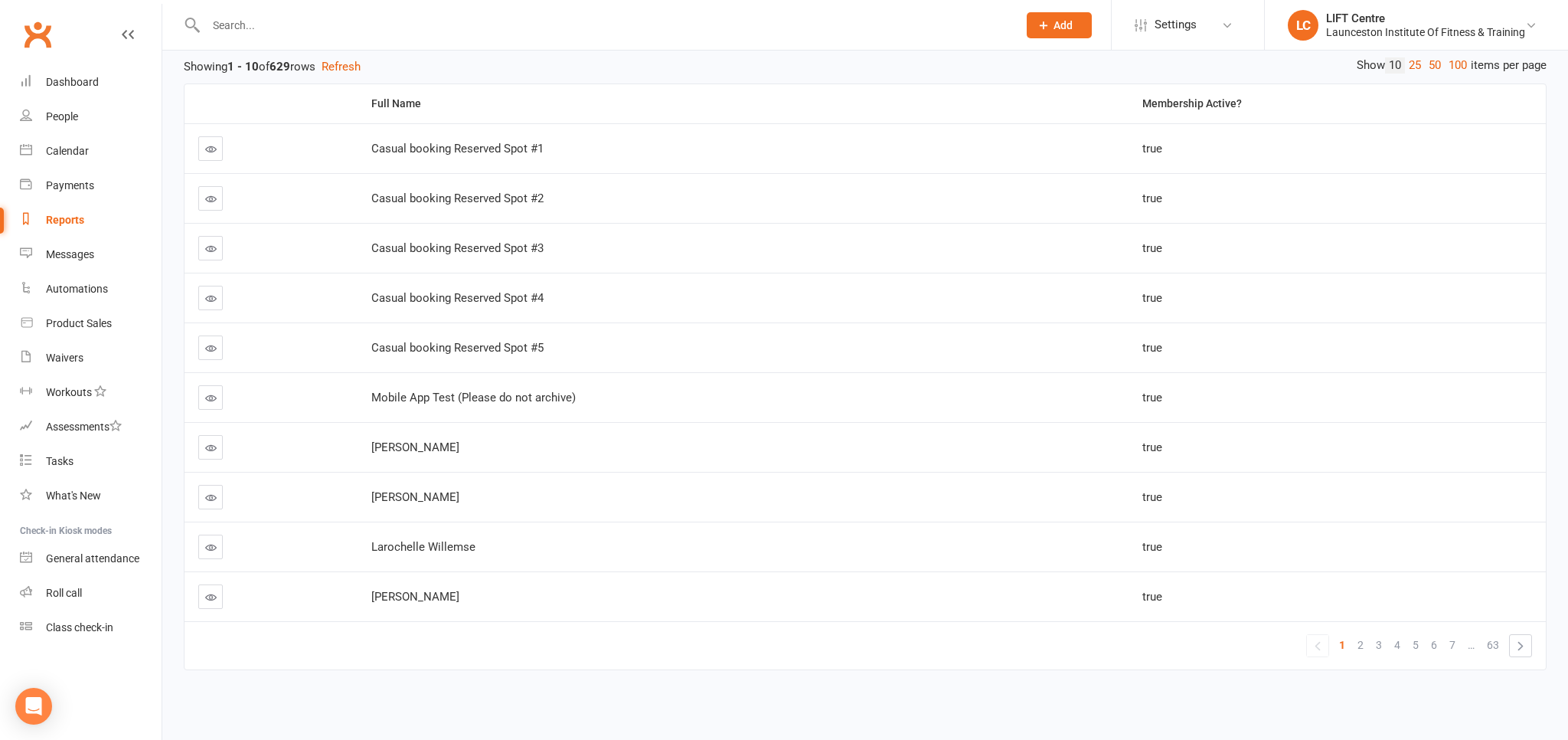
click at [38, 23] on link "Clubworx" at bounding box center [37, 34] width 38 height 38
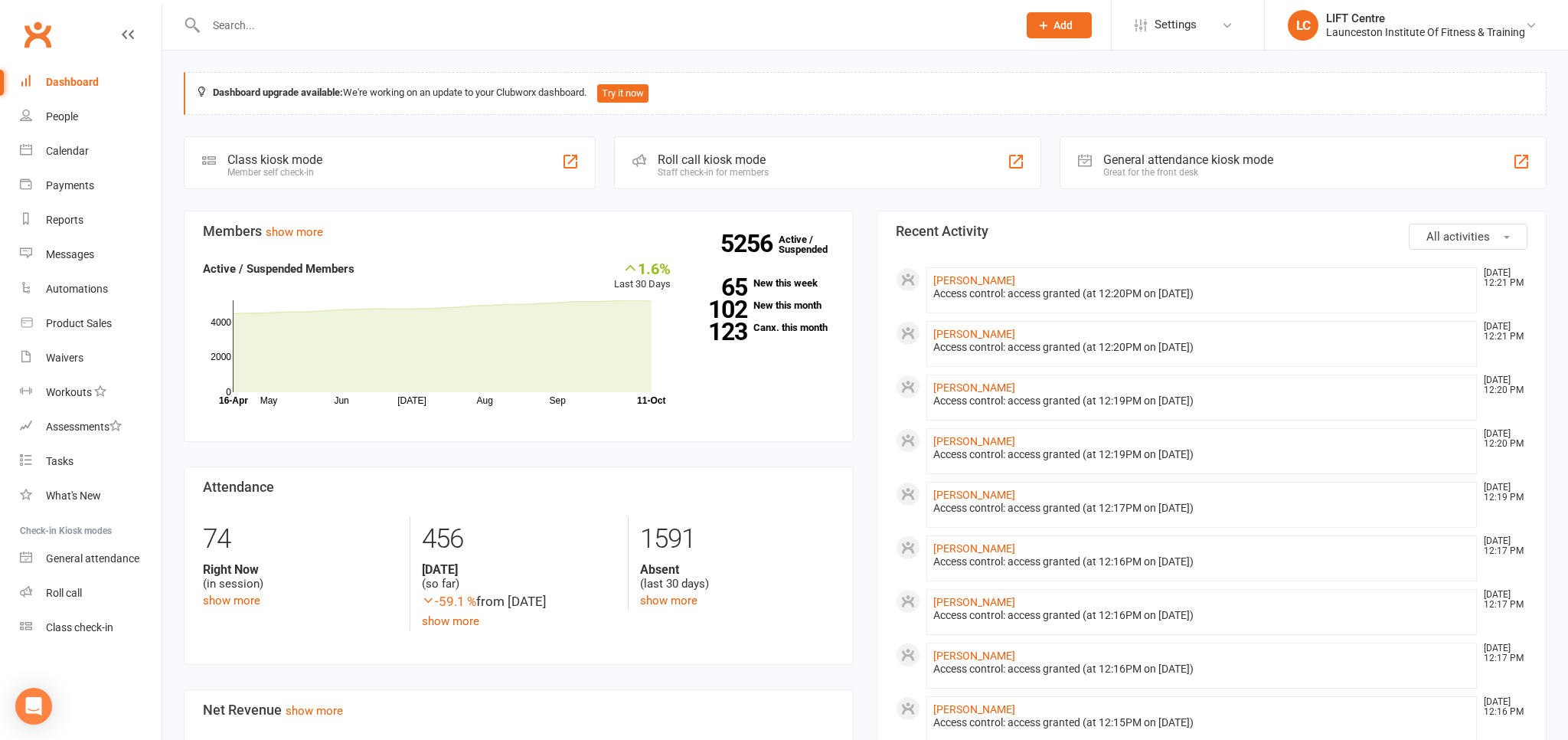
click at [48, 24] on link "Clubworx" at bounding box center [37, 34] width 38 height 38
click at [38, 39] on link "Clubworx" at bounding box center [37, 34] width 38 height 38
click at [300, 26] on input "text" at bounding box center [603, 25] width 805 height 21
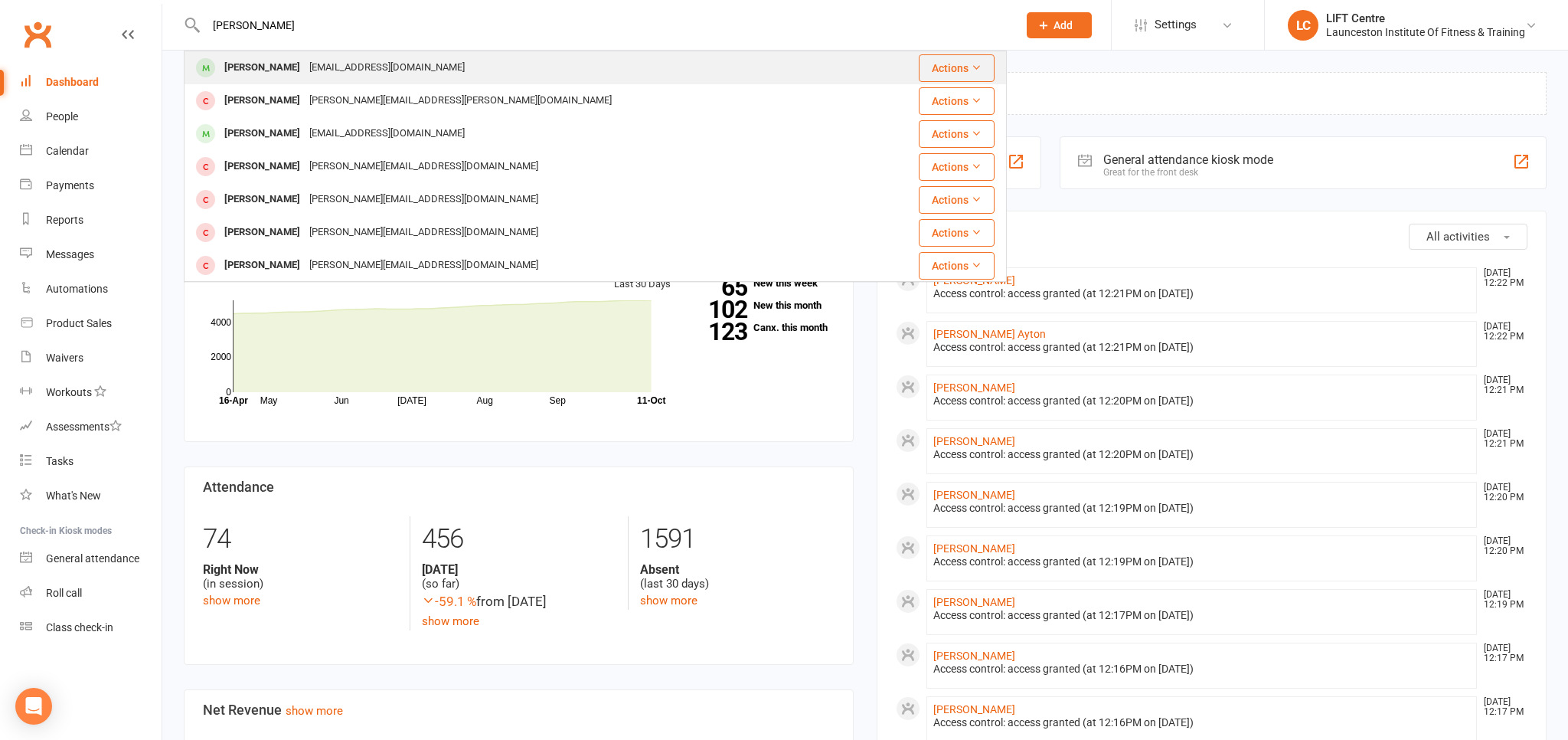
type input "connor alexan"
click at [310, 65] on div "connoralexander57@gmail.com" at bounding box center [387, 67] width 164 height 22
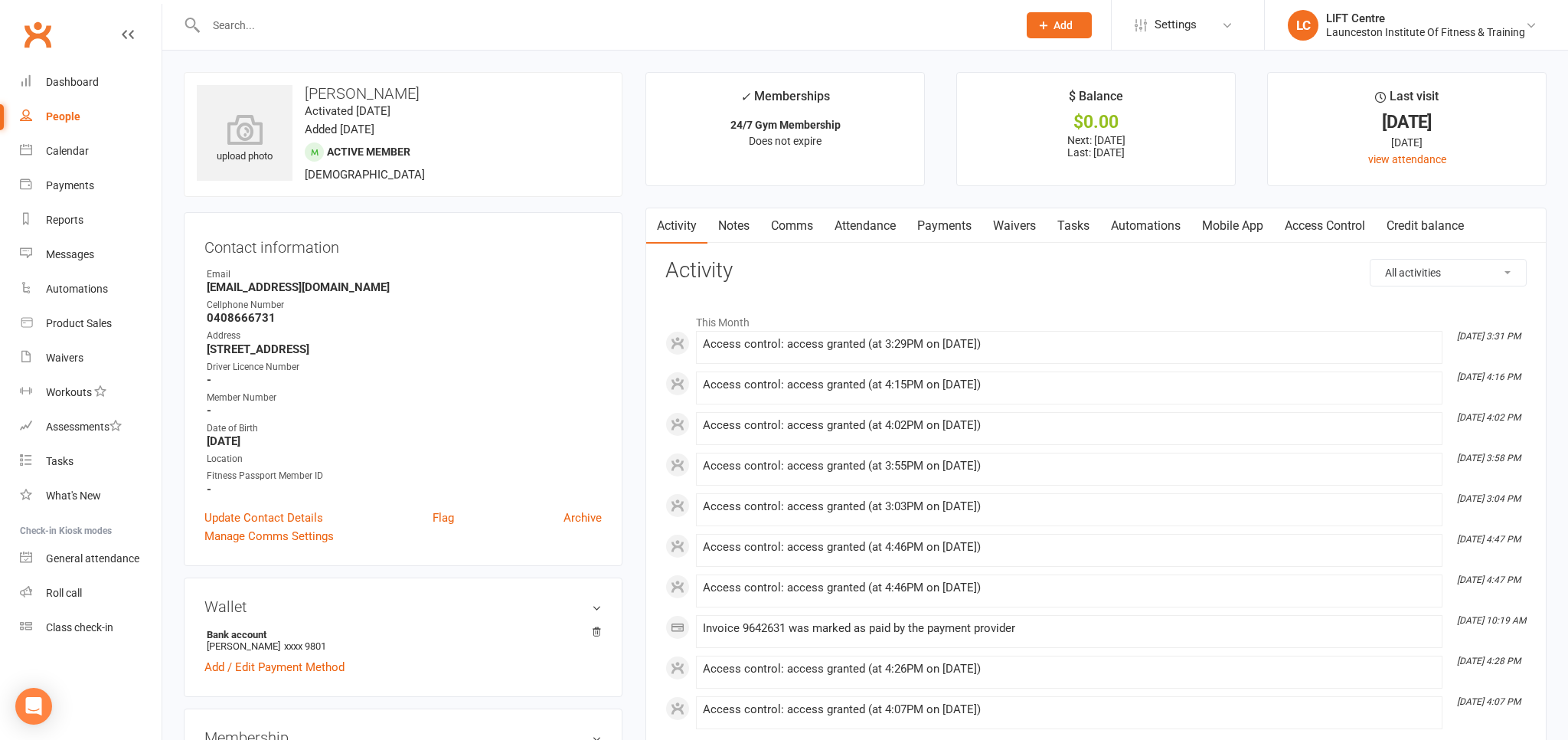
click at [43, 43] on link "Clubworx" at bounding box center [37, 34] width 38 height 38
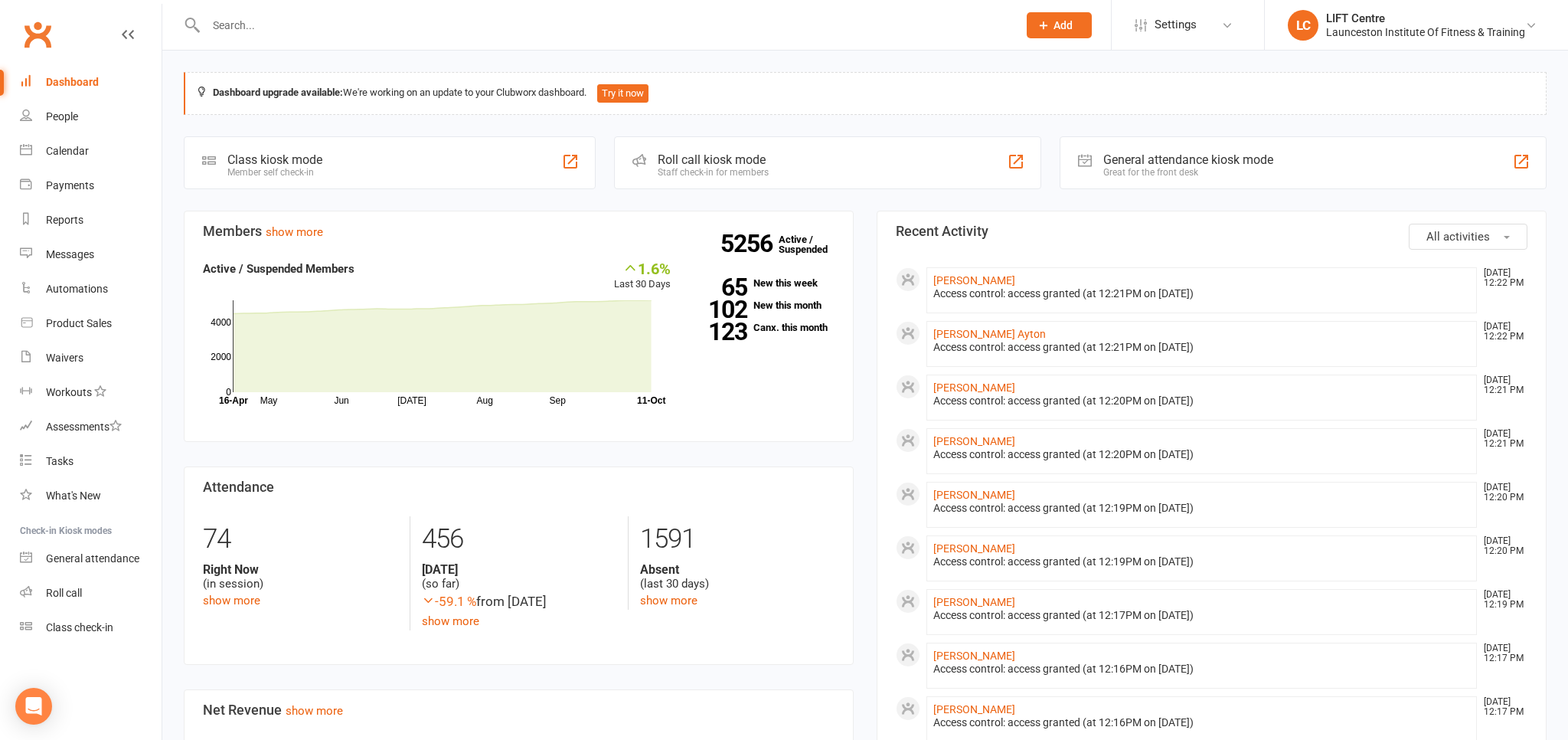
click at [35, 38] on link "Clubworx" at bounding box center [37, 34] width 38 height 38
click at [263, 31] on input "text" at bounding box center [603, 25] width 805 height 21
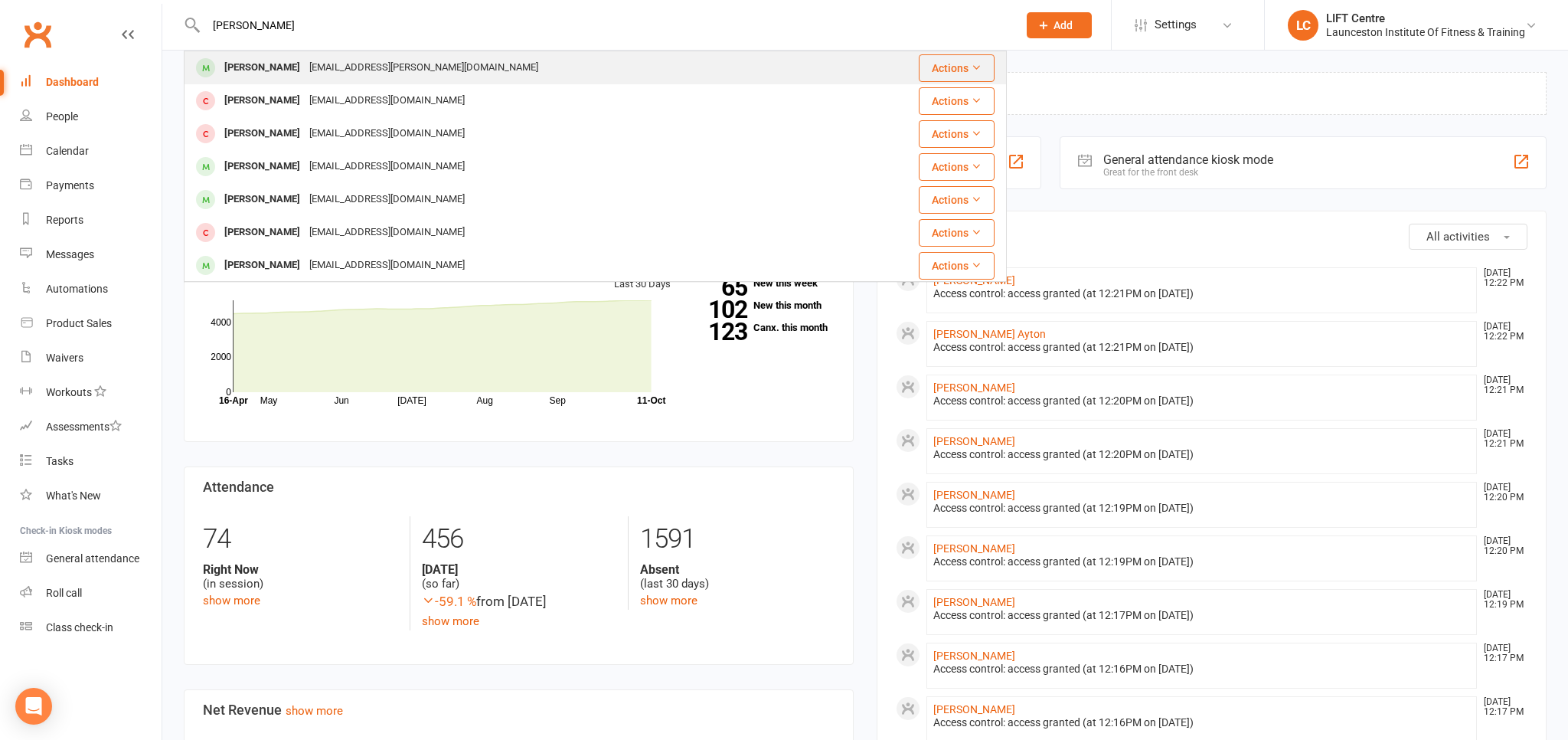
type input "gabby pyke"
click at [305, 66] on div "gabby.pyka@gmail.com" at bounding box center [423, 67] width 238 height 22
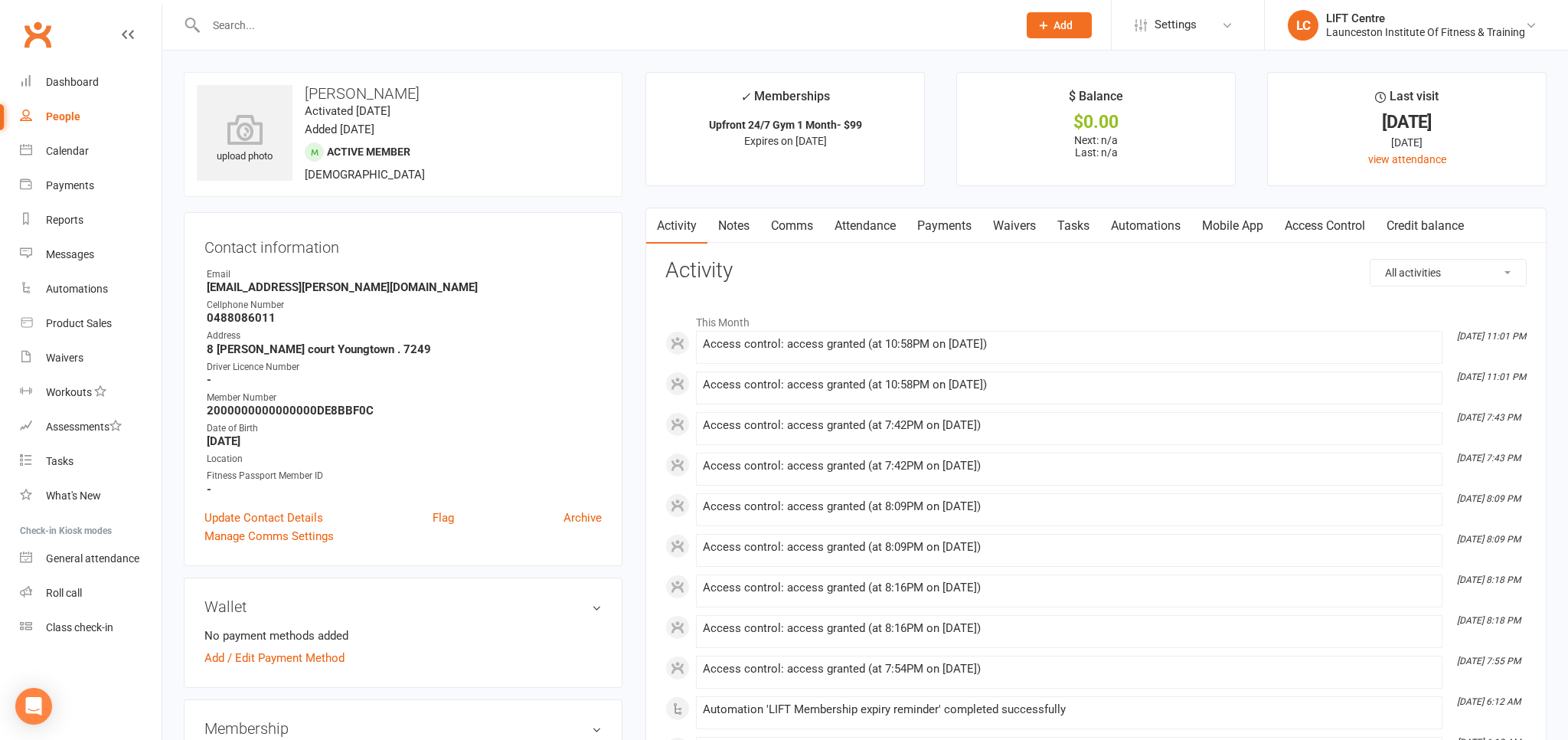
click at [42, 25] on link "Clubworx" at bounding box center [37, 34] width 38 height 38
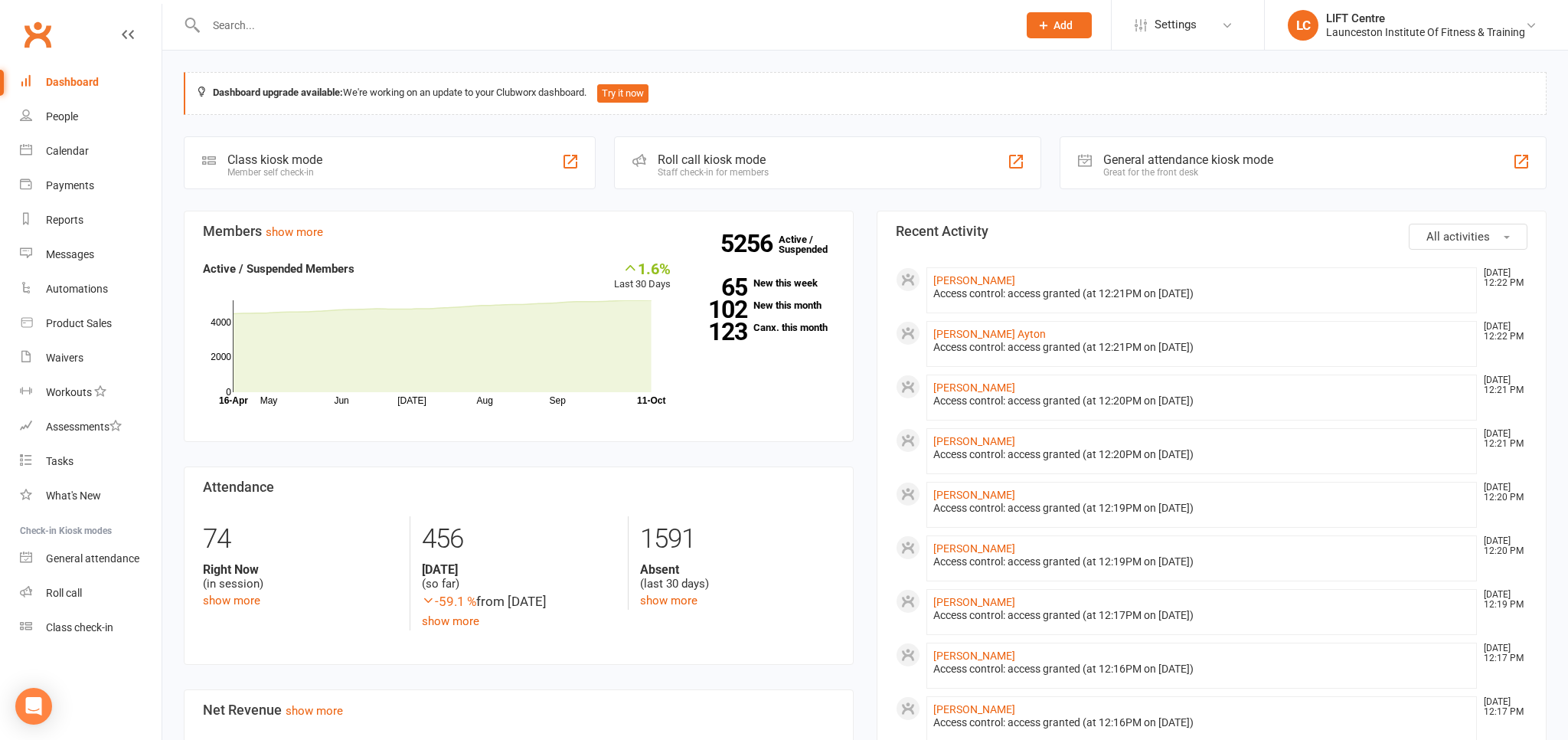
click at [43, 29] on link "Clubworx" at bounding box center [37, 34] width 38 height 38
click at [13, 51] on div "Clubworx" at bounding box center [81, 43] width 162 height 56
click at [33, 34] on link "Clubworx" at bounding box center [37, 34] width 38 height 38
click at [29, 32] on link "Clubworx" at bounding box center [37, 34] width 38 height 38
click at [29, 38] on link "Clubworx" at bounding box center [37, 34] width 38 height 38
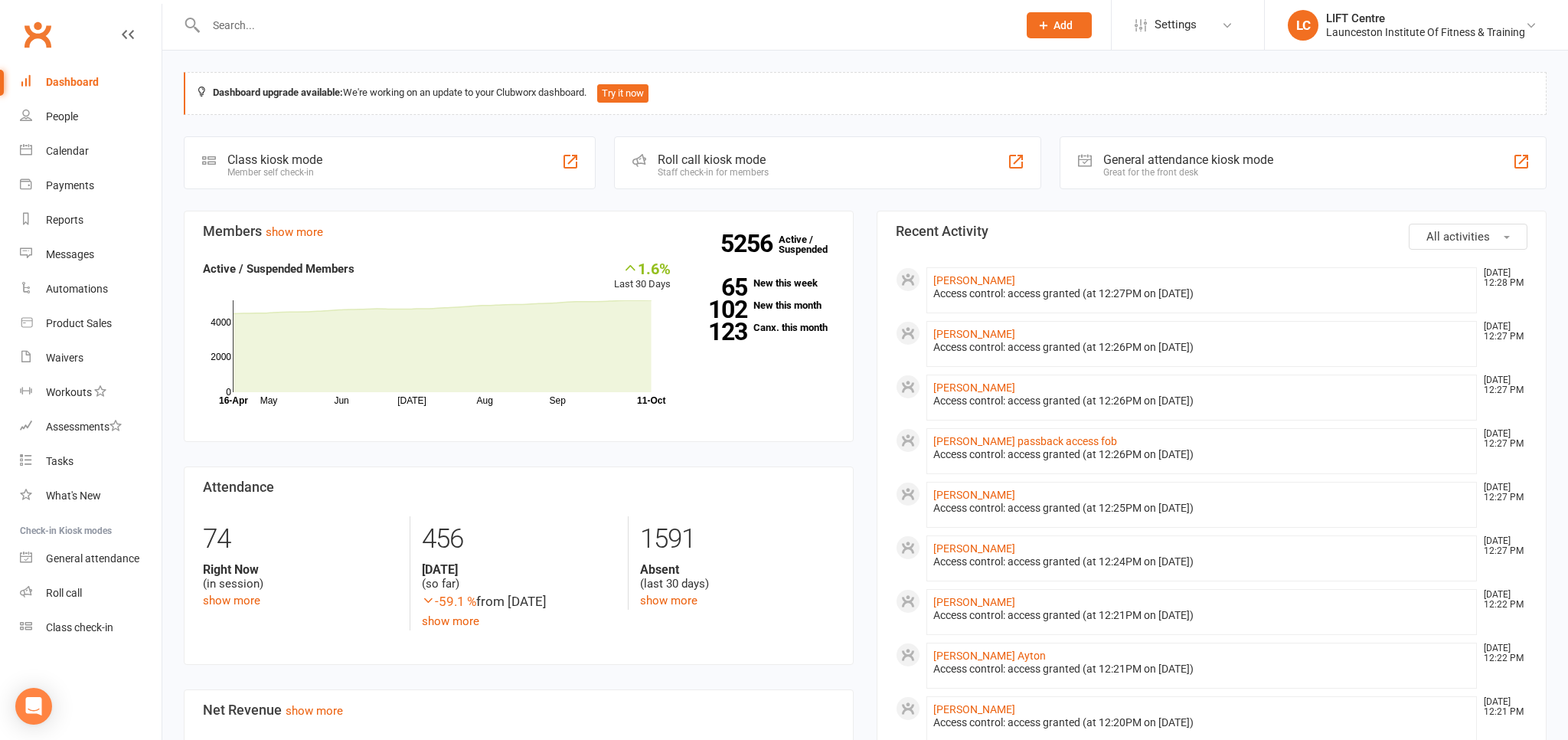
click at [307, 28] on input "text" at bounding box center [603, 25] width 805 height 21
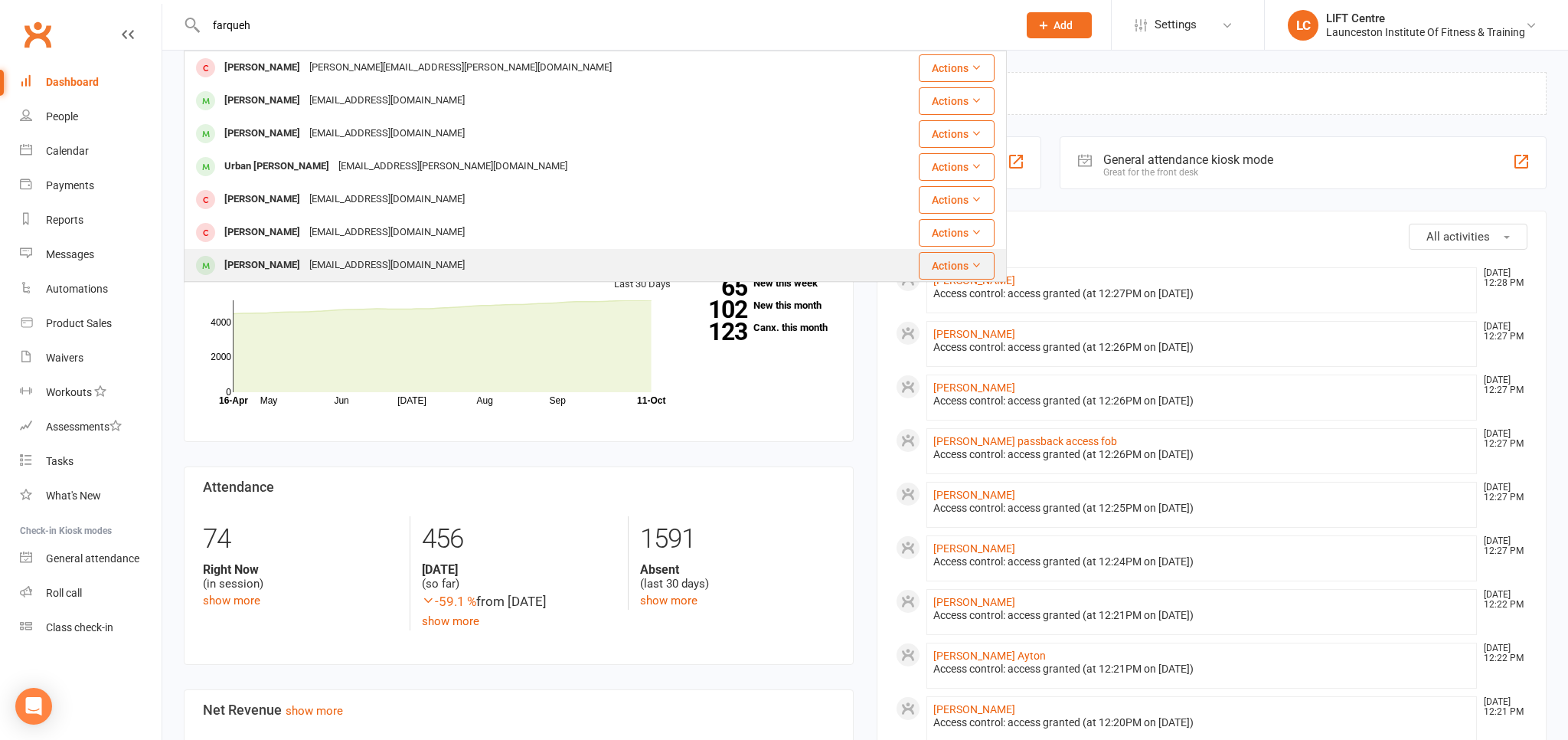
type input "farqueh"
click at [305, 262] on div "whatcatisthat@gmail.com" at bounding box center [387, 265] width 164 height 22
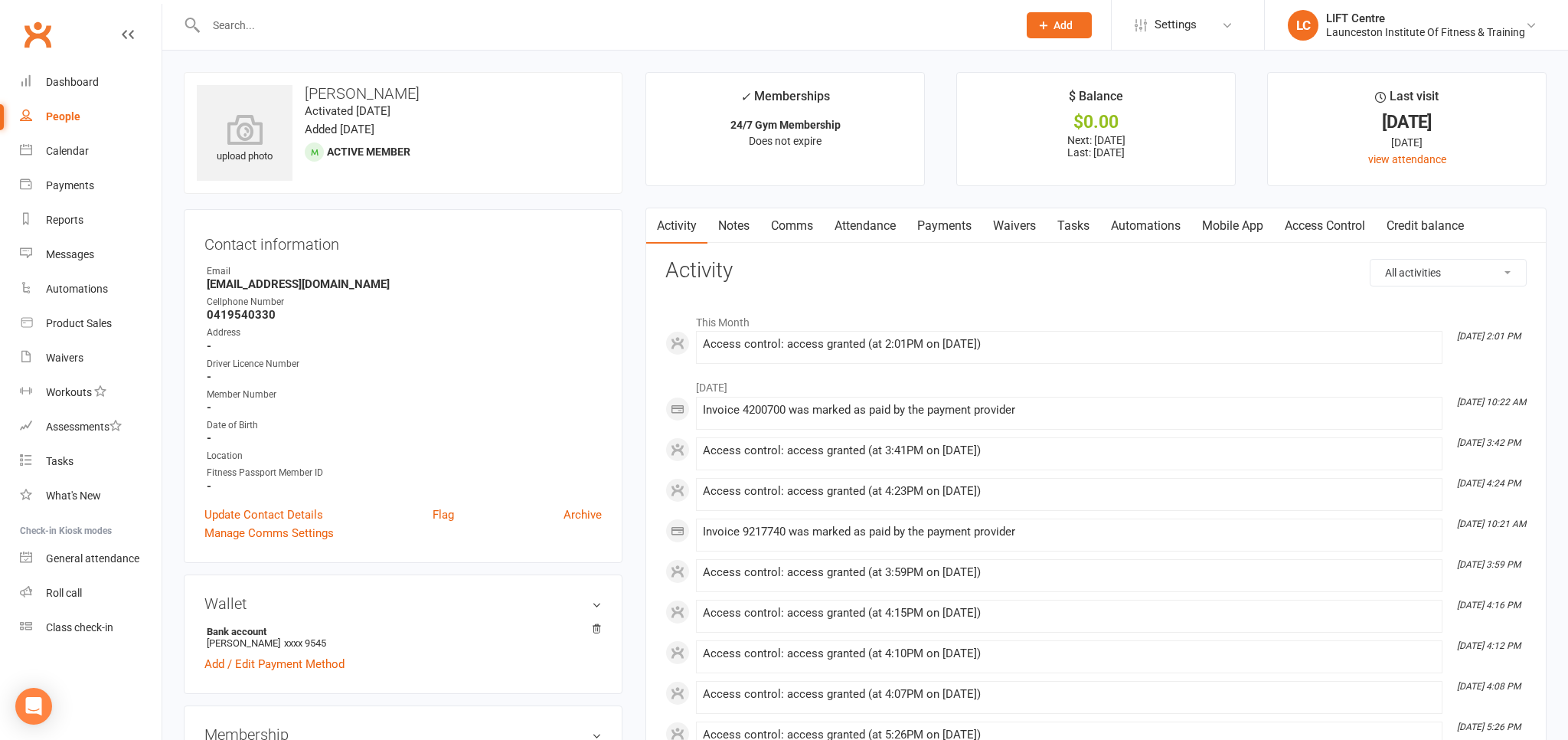
click at [970, 222] on link "Payments" at bounding box center [944, 226] width 76 height 35
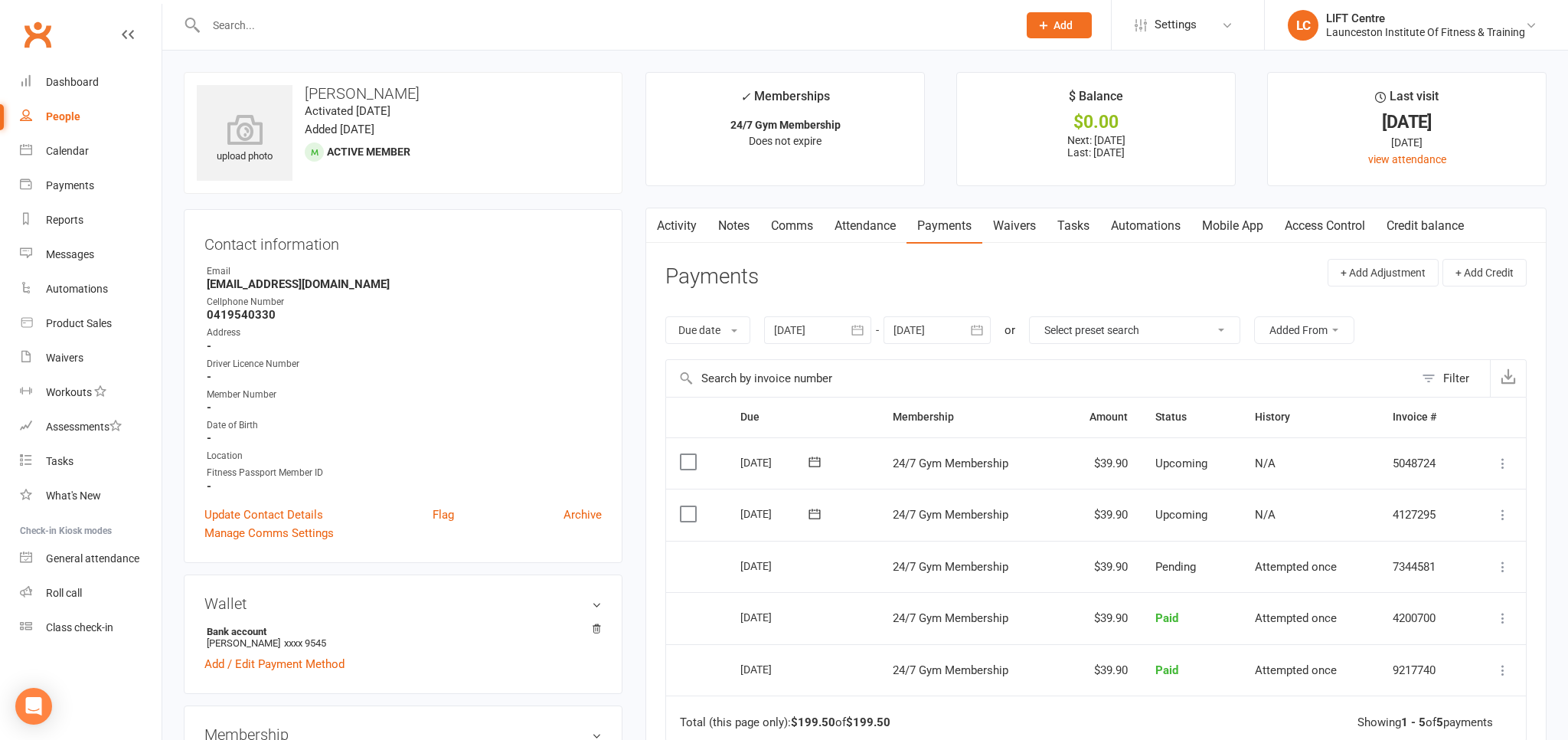
click at [860, 330] on icon "button" at bounding box center [858, 330] width 16 height 16
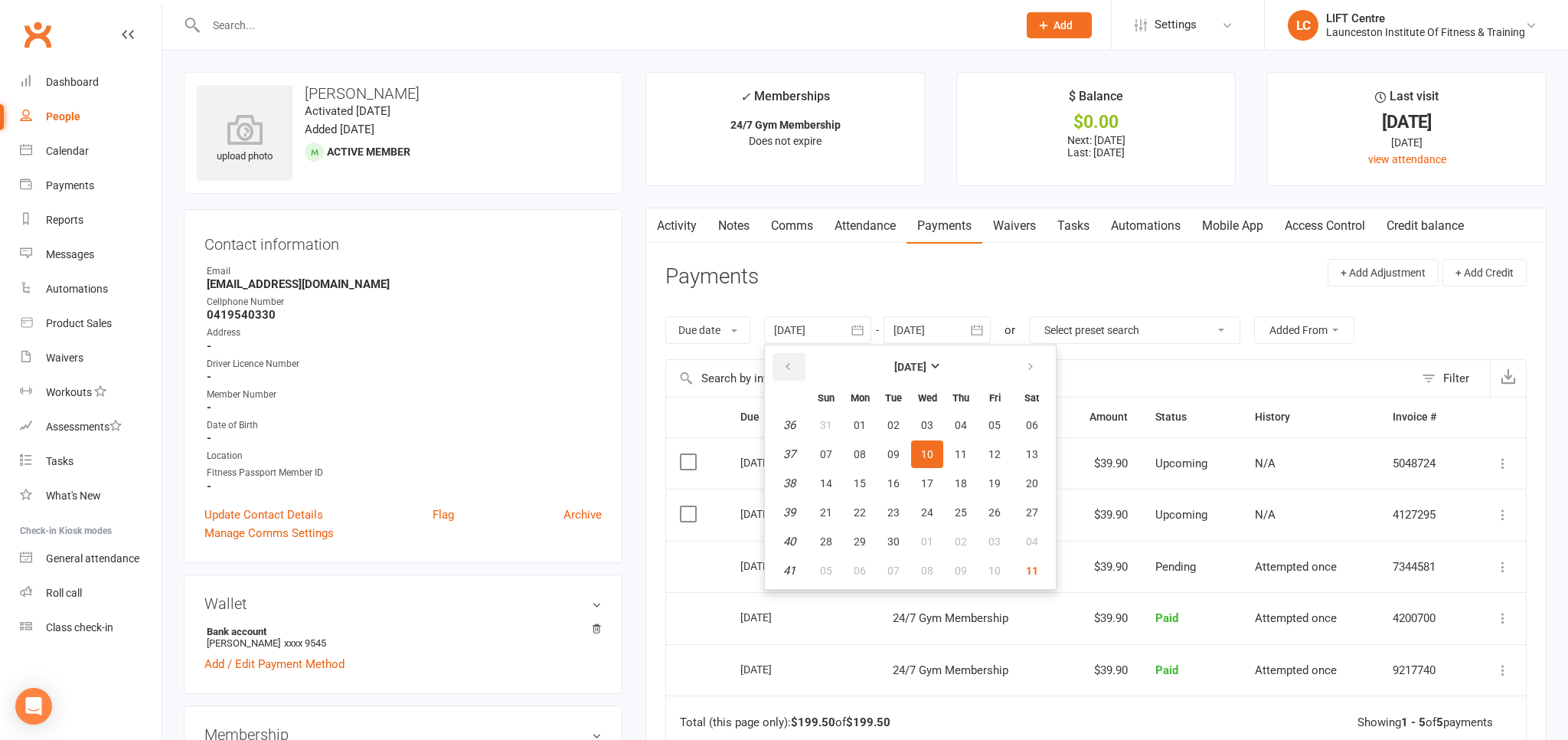
click at [793, 367] on icon "button" at bounding box center [787, 366] width 11 height 12
click at [941, 461] on button "09" at bounding box center [926, 455] width 32 height 28
type input "09 Jul 2025"
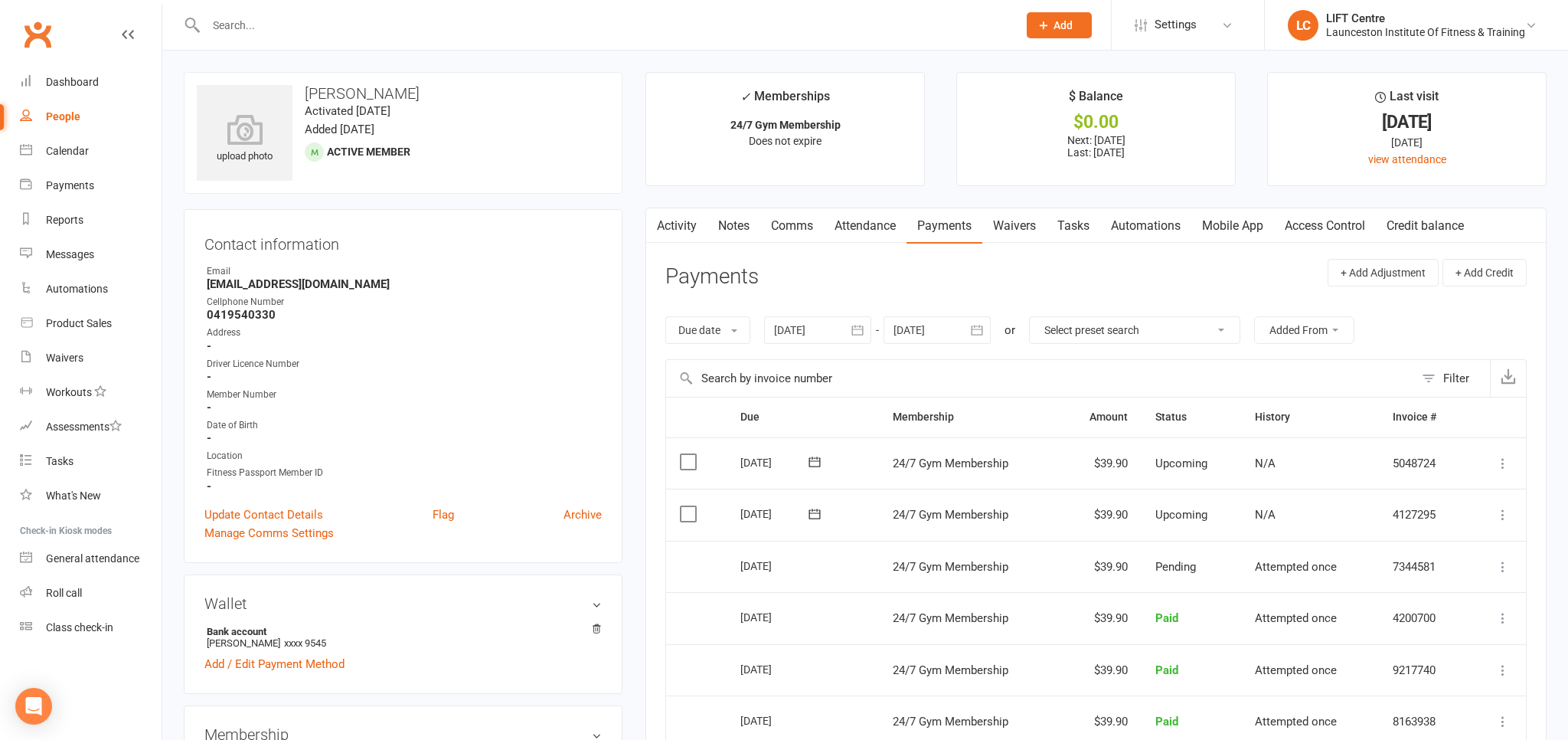
click at [242, 24] on input "text" at bounding box center [603, 25] width 805 height 21
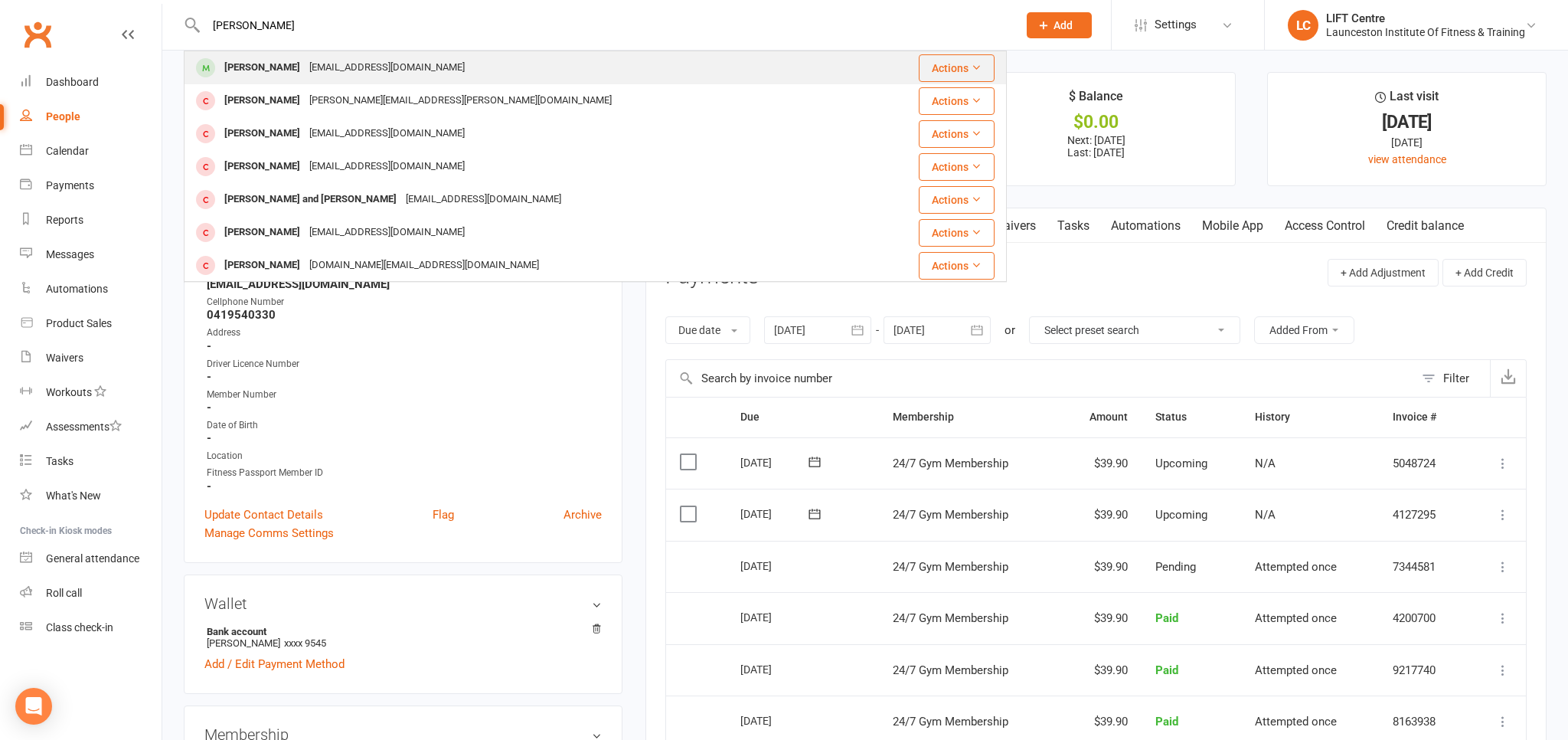
type input "peter far"
click at [310, 62] on div "whatcatisthat@gmail.com" at bounding box center [387, 67] width 164 height 22
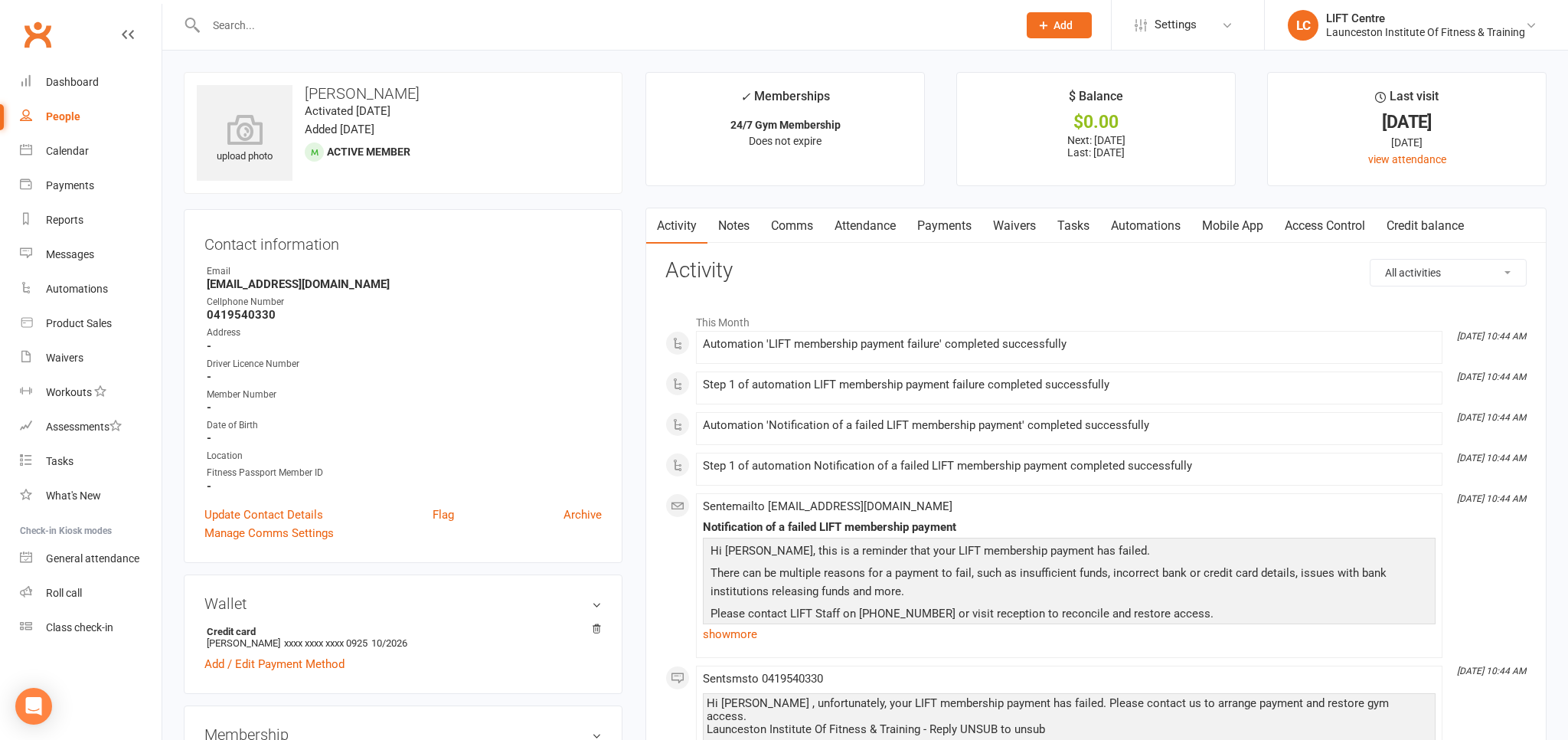
click at [941, 228] on link "Payments" at bounding box center [944, 226] width 76 height 35
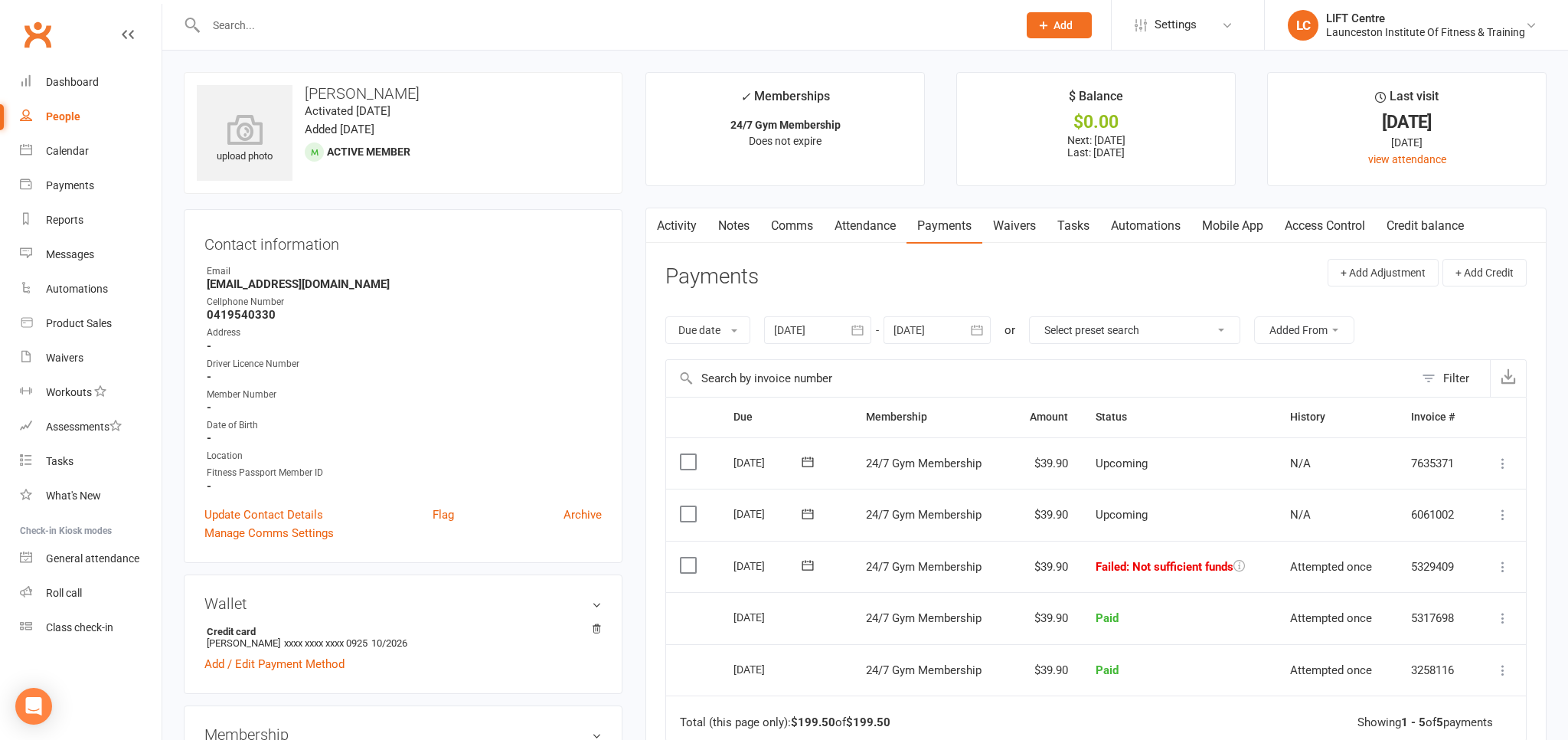
click at [859, 329] on icon "button" at bounding box center [857, 330] width 11 height 10
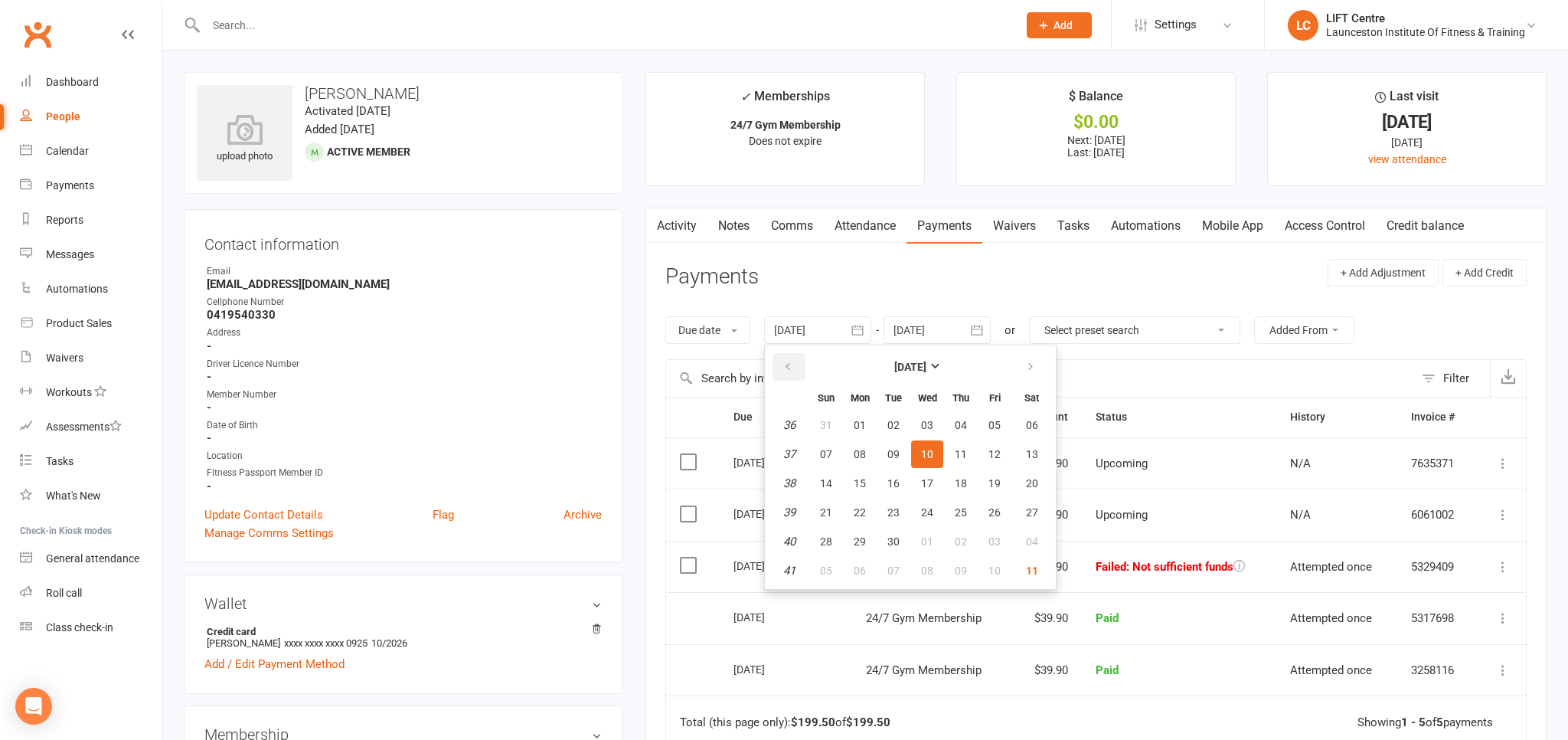
click at [788, 361] on icon "button" at bounding box center [787, 366] width 11 height 12
click at [916, 477] on button "16" at bounding box center [926, 483] width 32 height 28
type input "16 Jul 2025"
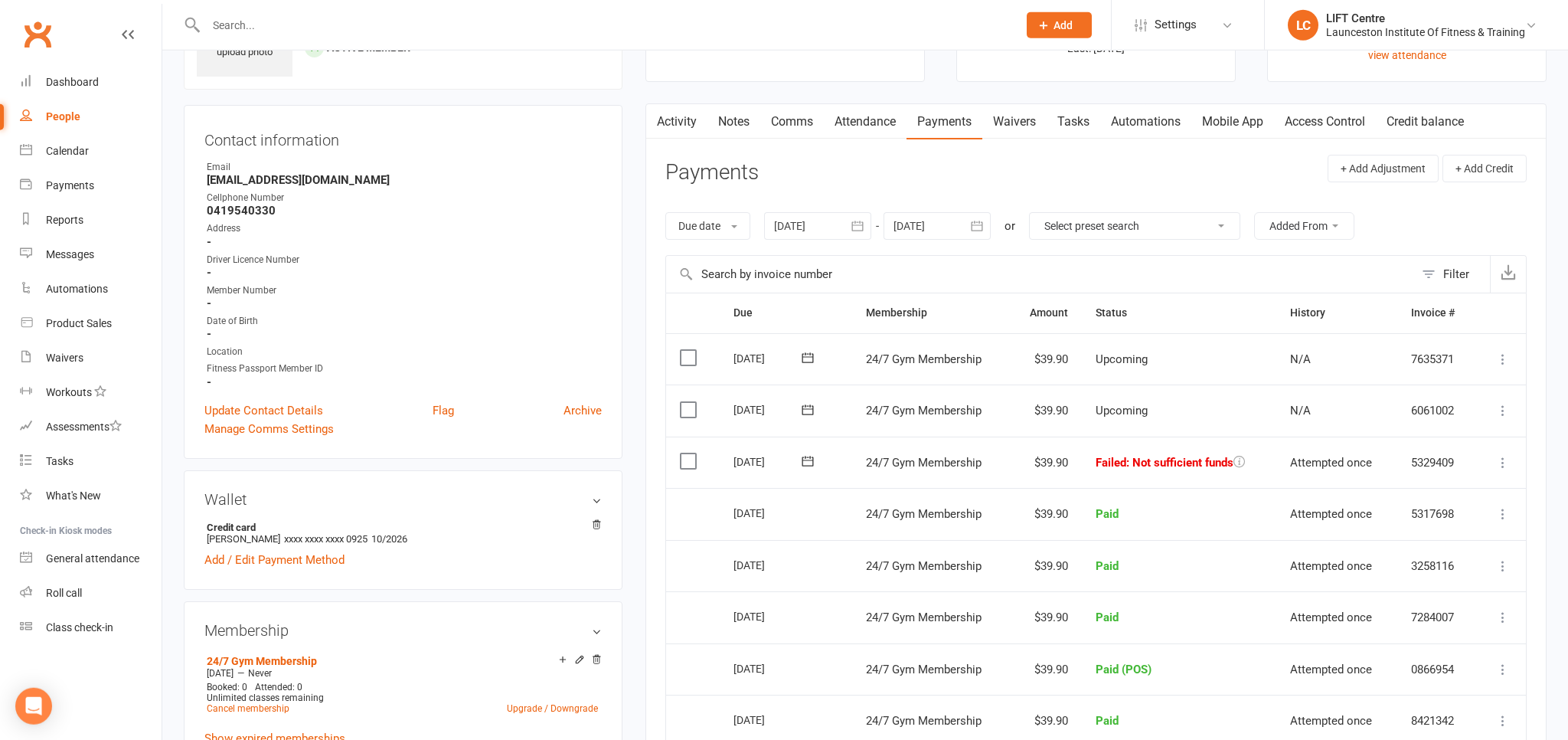
scroll to position [162, 0]
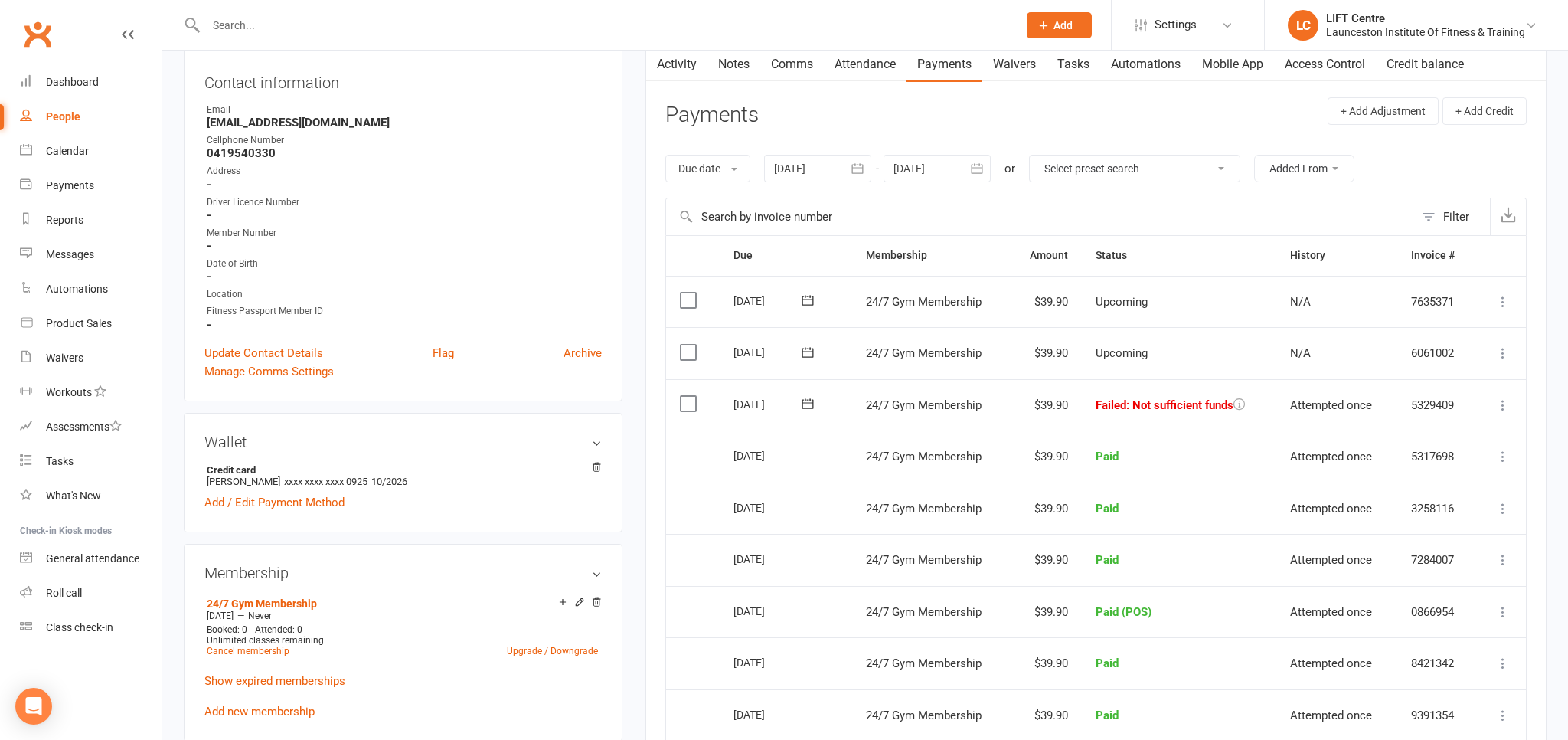
click at [1503, 404] on icon at bounding box center [1503, 405] width 16 height 16
click at [1416, 549] on link "Retry now" at bounding box center [1435, 557] width 151 height 30
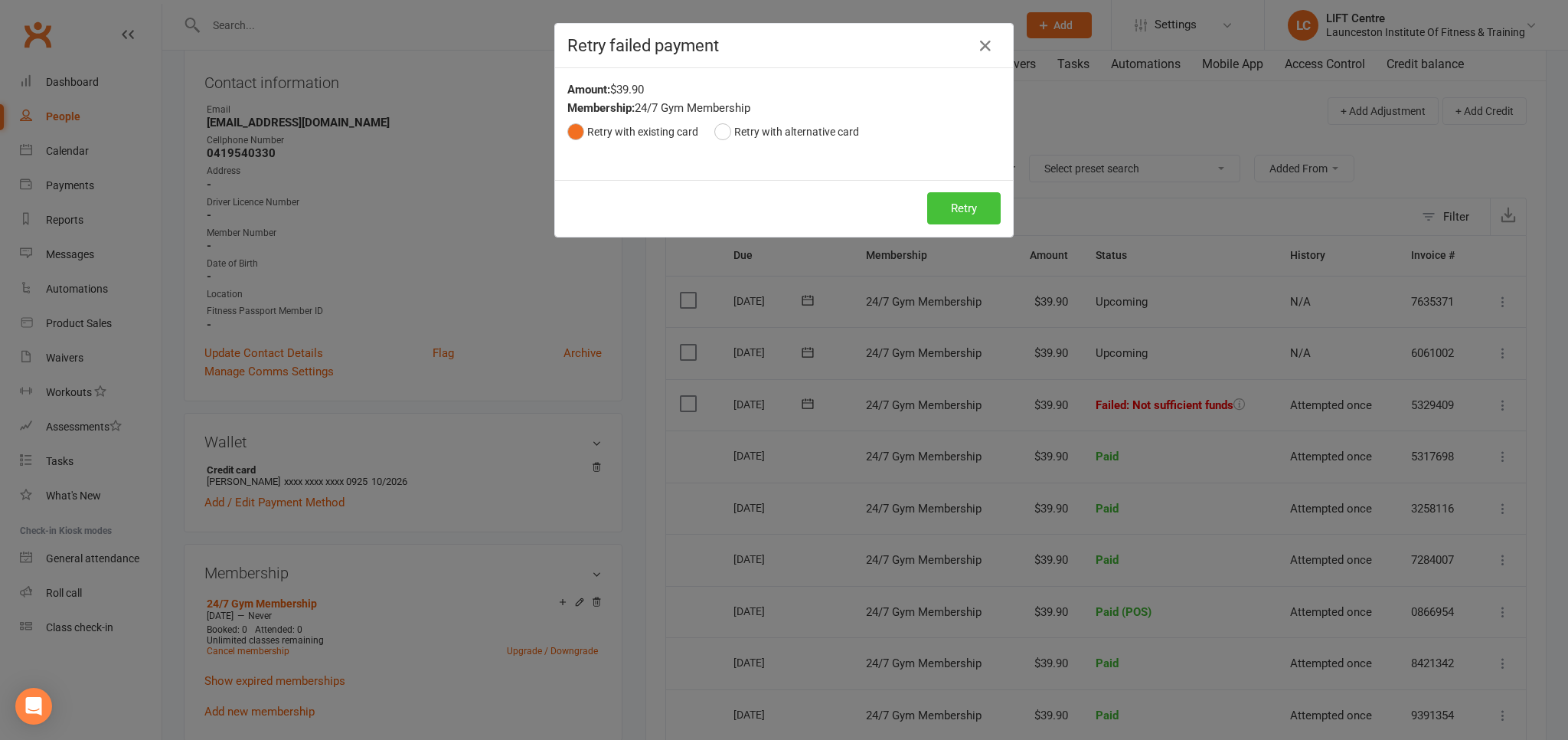
click at [964, 204] on button "Retry" at bounding box center [964, 208] width 74 height 32
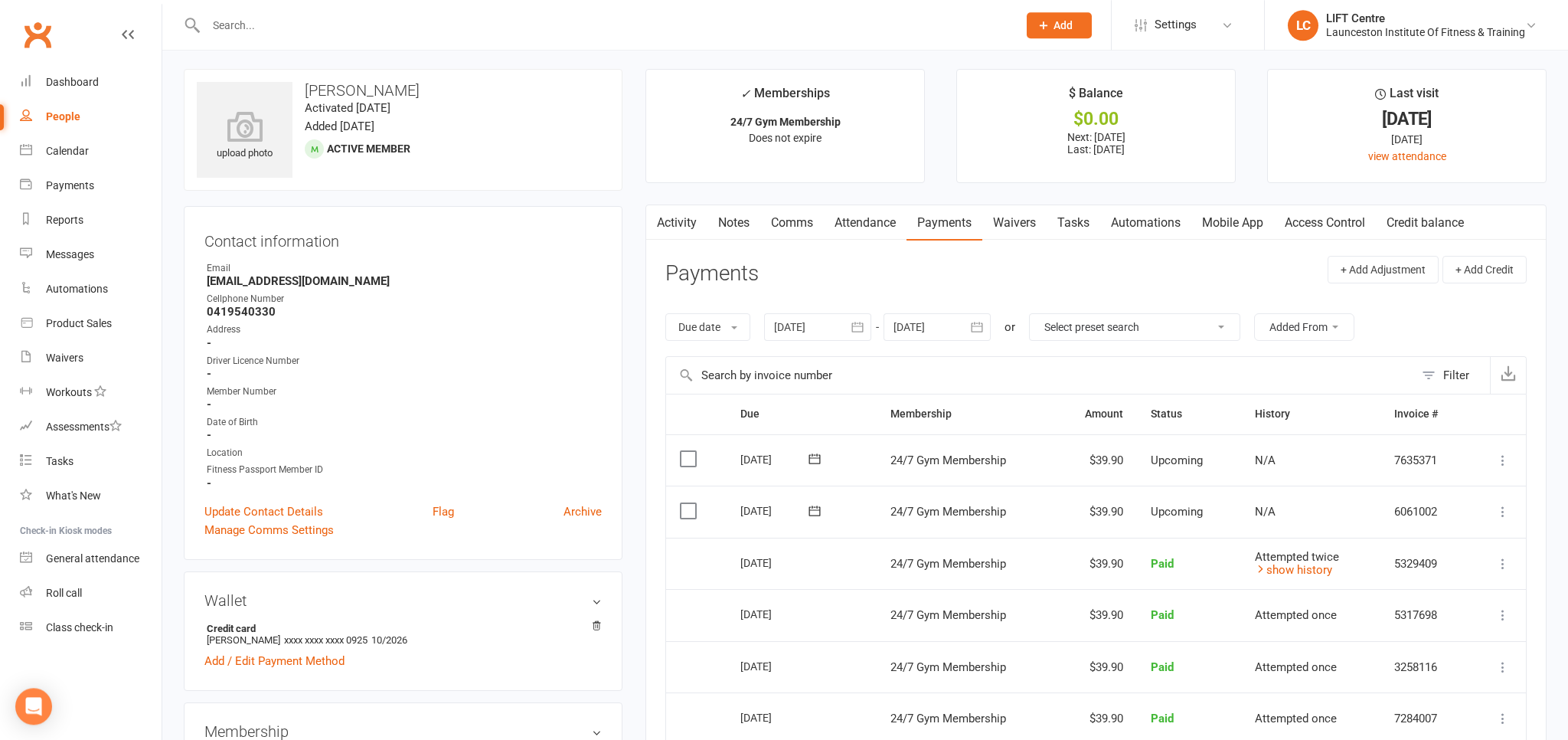
scroll to position [0, 0]
click at [289, 21] on input "text" at bounding box center [603, 25] width 805 height 21
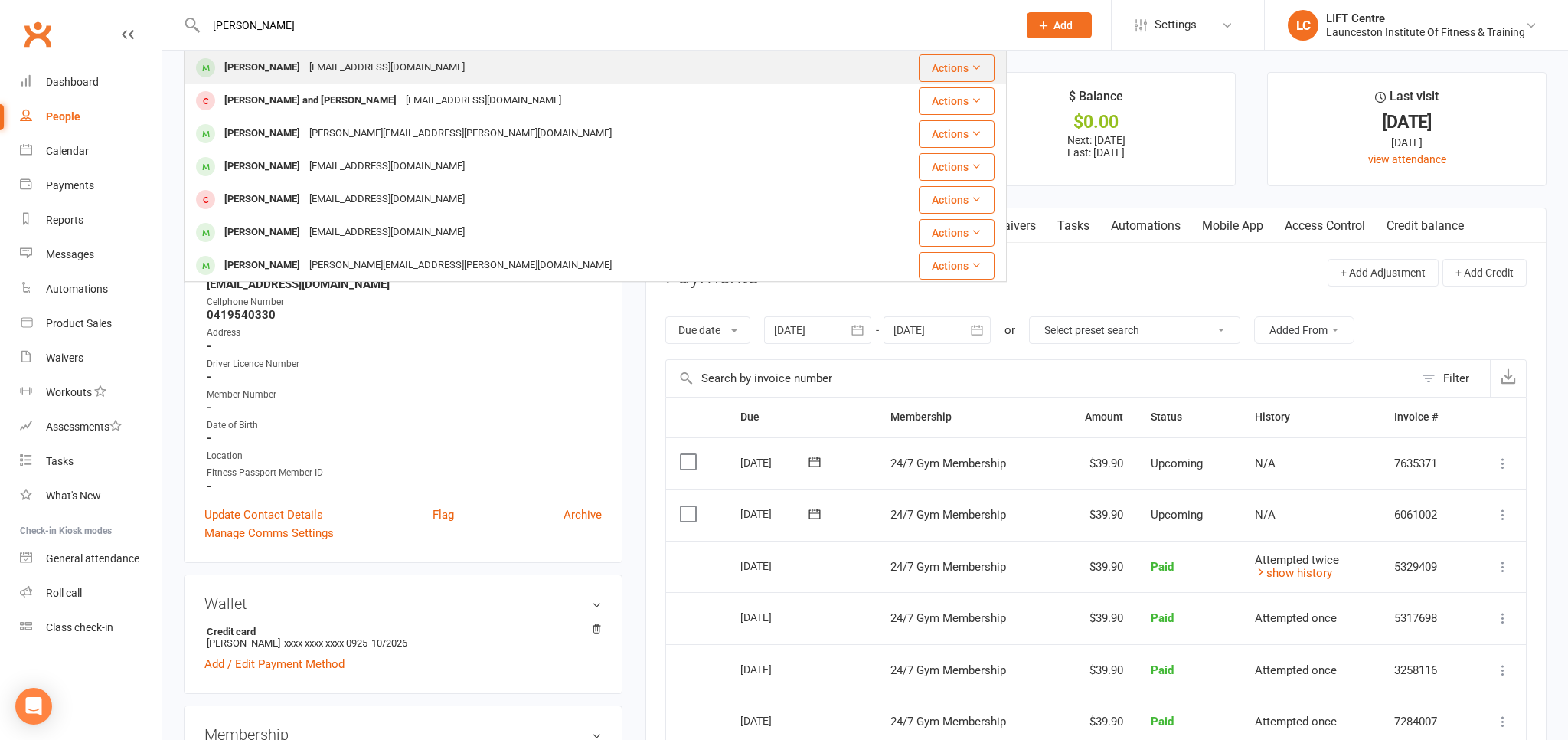
type input "rory farq"
click at [343, 62] on div "whatcatisthat@gmail.com" at bounding box center [387, 67] width 164 height 22
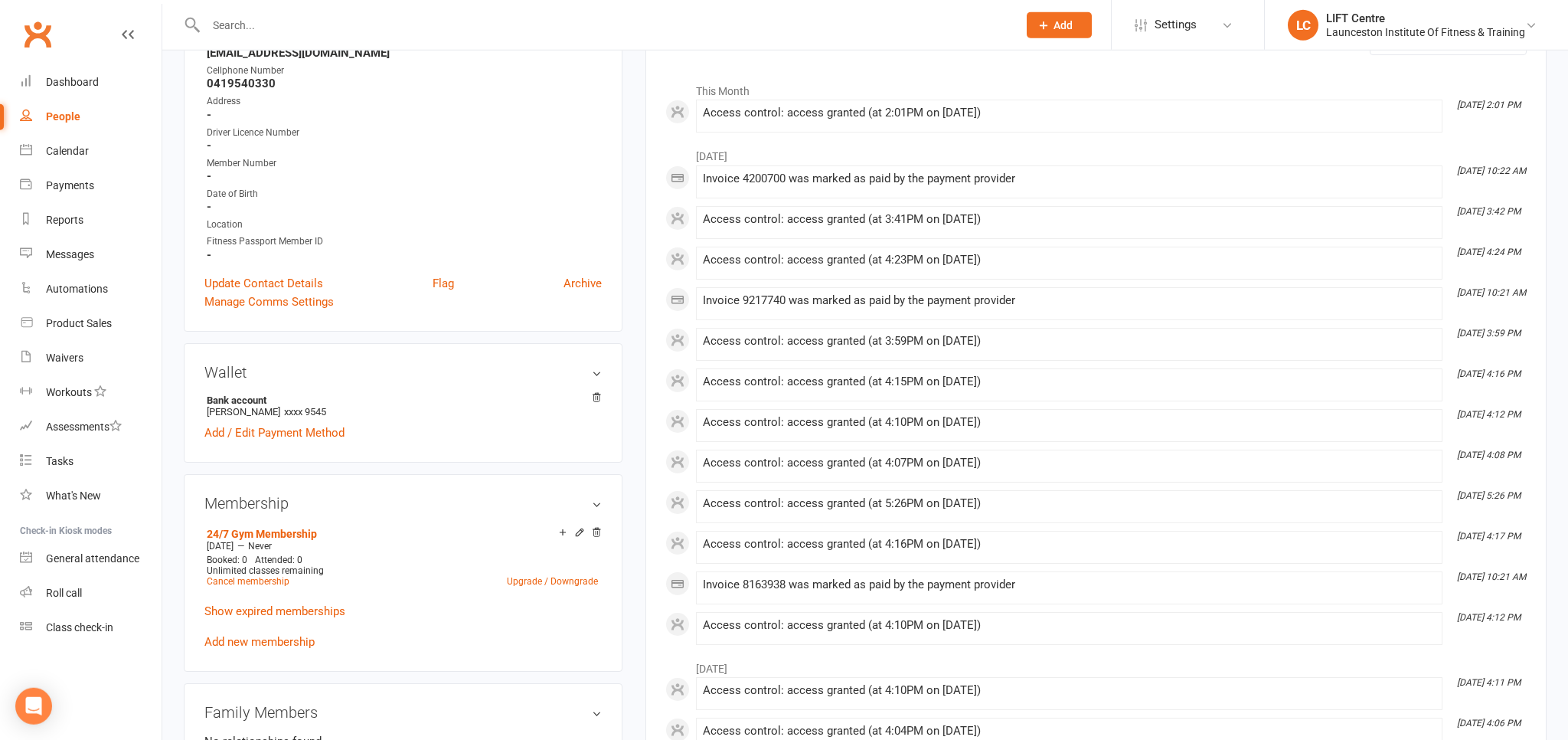
scroll to position [242, 0]
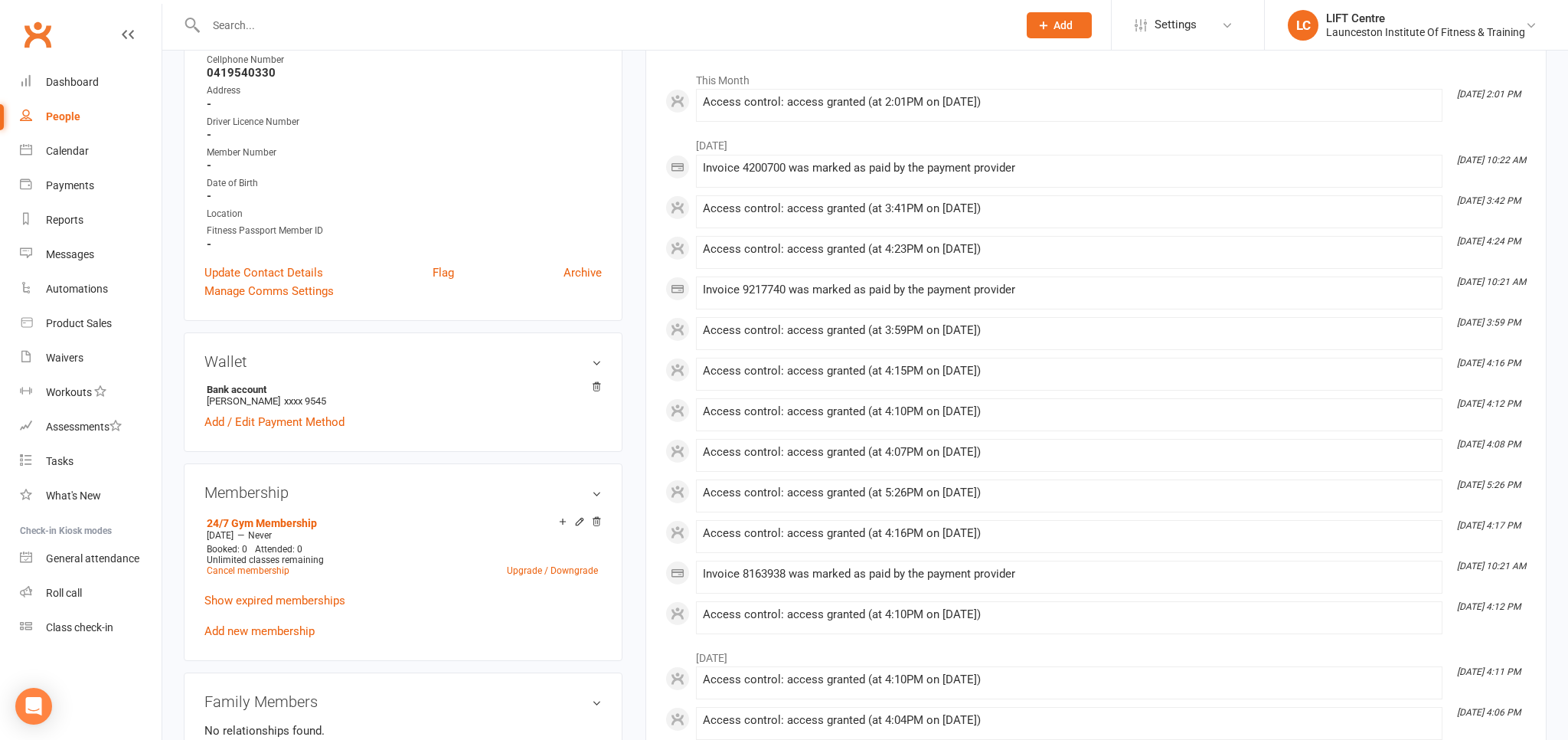
click at [25, 33] on link "Clubworx" at bounding box center [37, 34] width 38 height 38
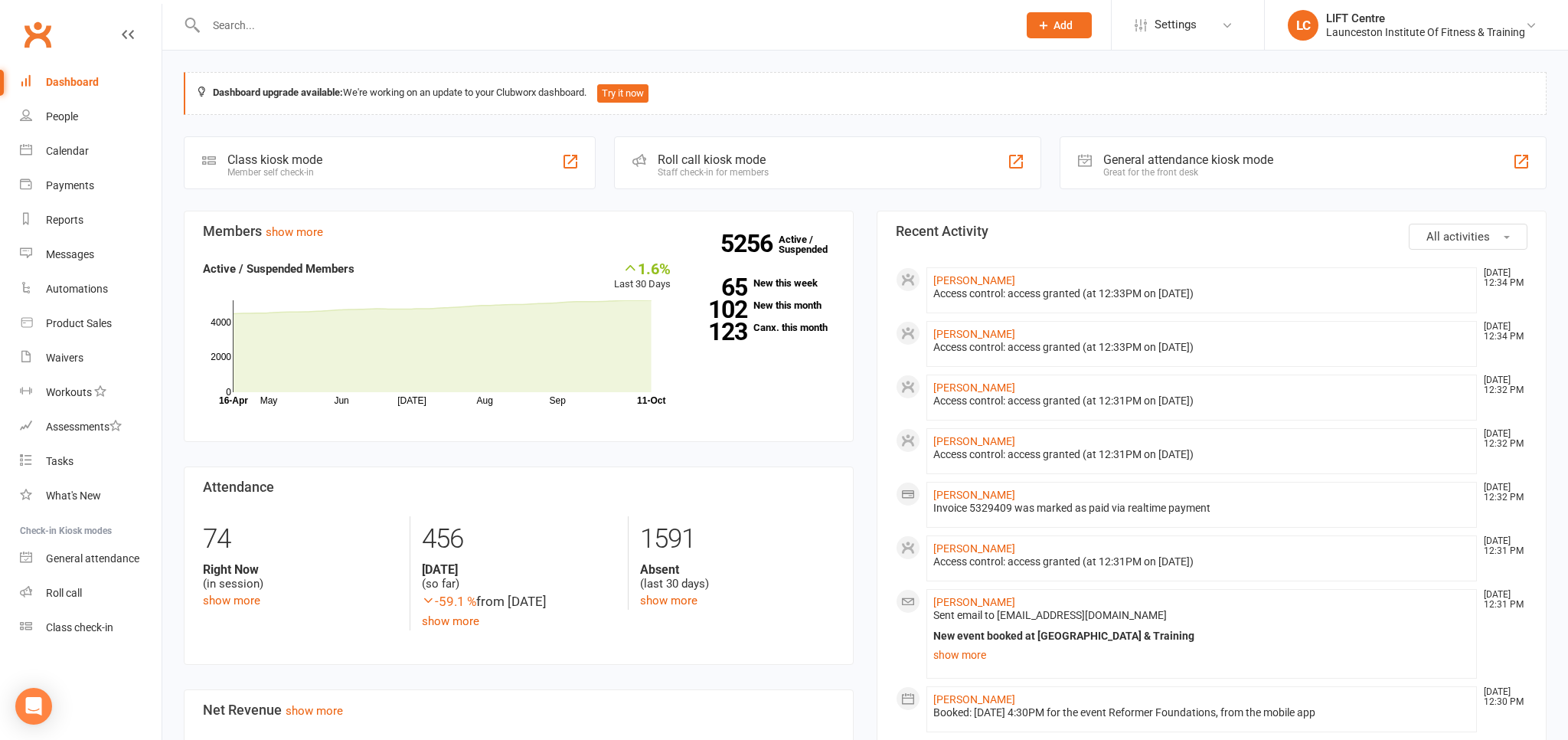
click at [32, 29] on link "Clubworx" at bounding box center [37, 34] width 38 height 38
click at [52, 30] on link "Clubworx" at bounding box center [37, 34] width 38 height 38
click at [220, 32] on input "text" at bounding box center [603, 25] width 805 height 21
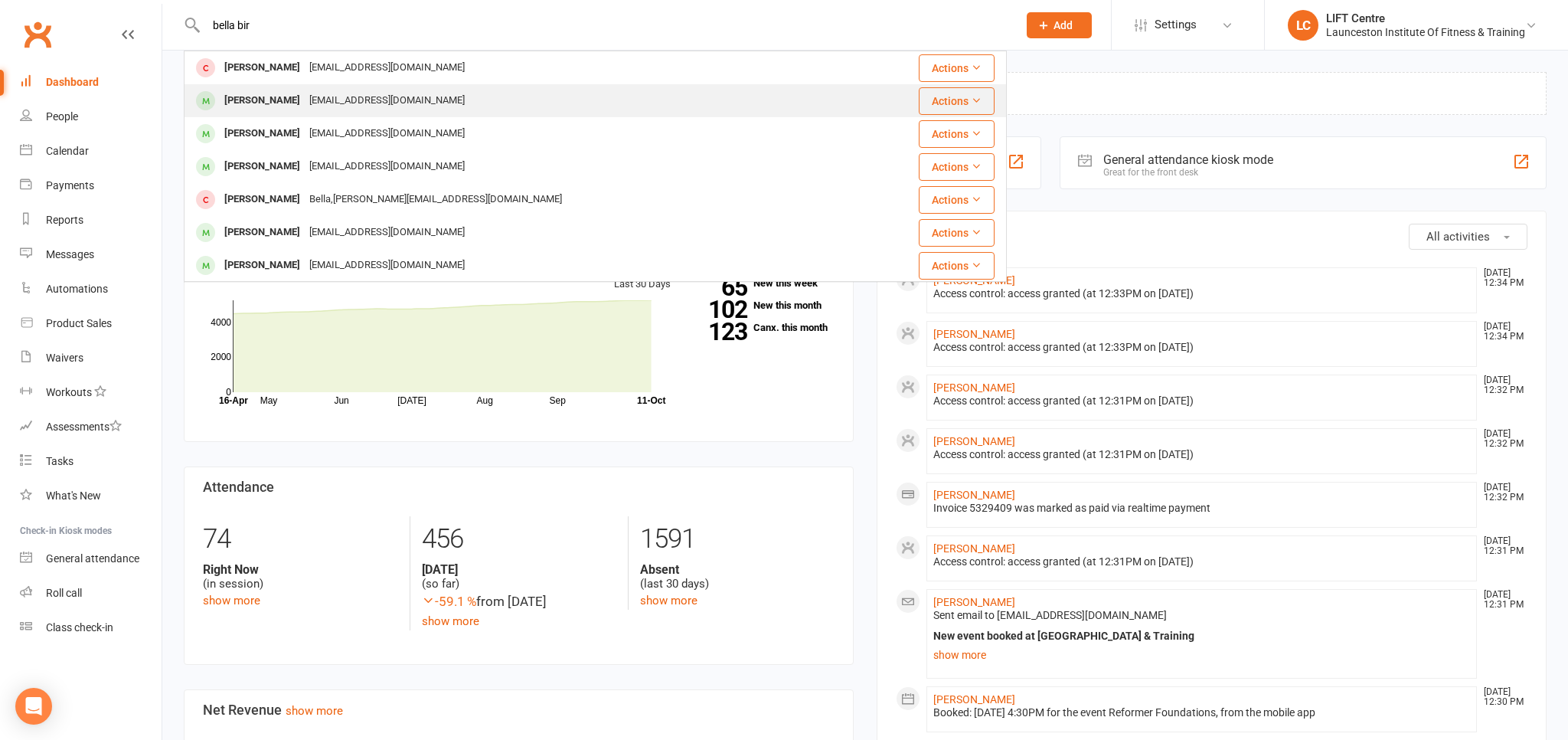
type input "bella bir"
click at [264, 100] on div "Bella Birrell" at bounding box center [262, 101] width 85 height 22
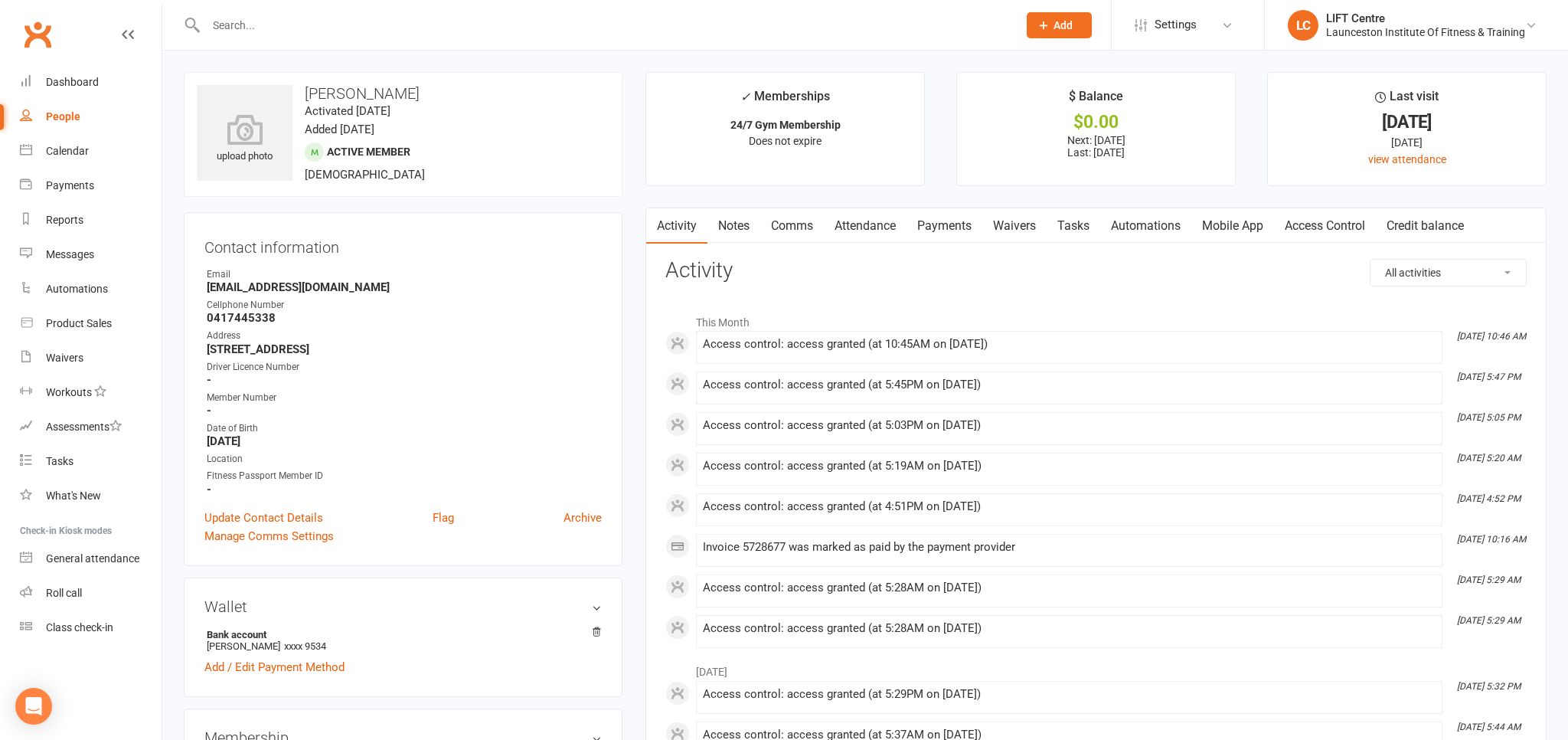
click at [965, 226] on link "Payments" at bounding box center [944, 226] width 76 height 35
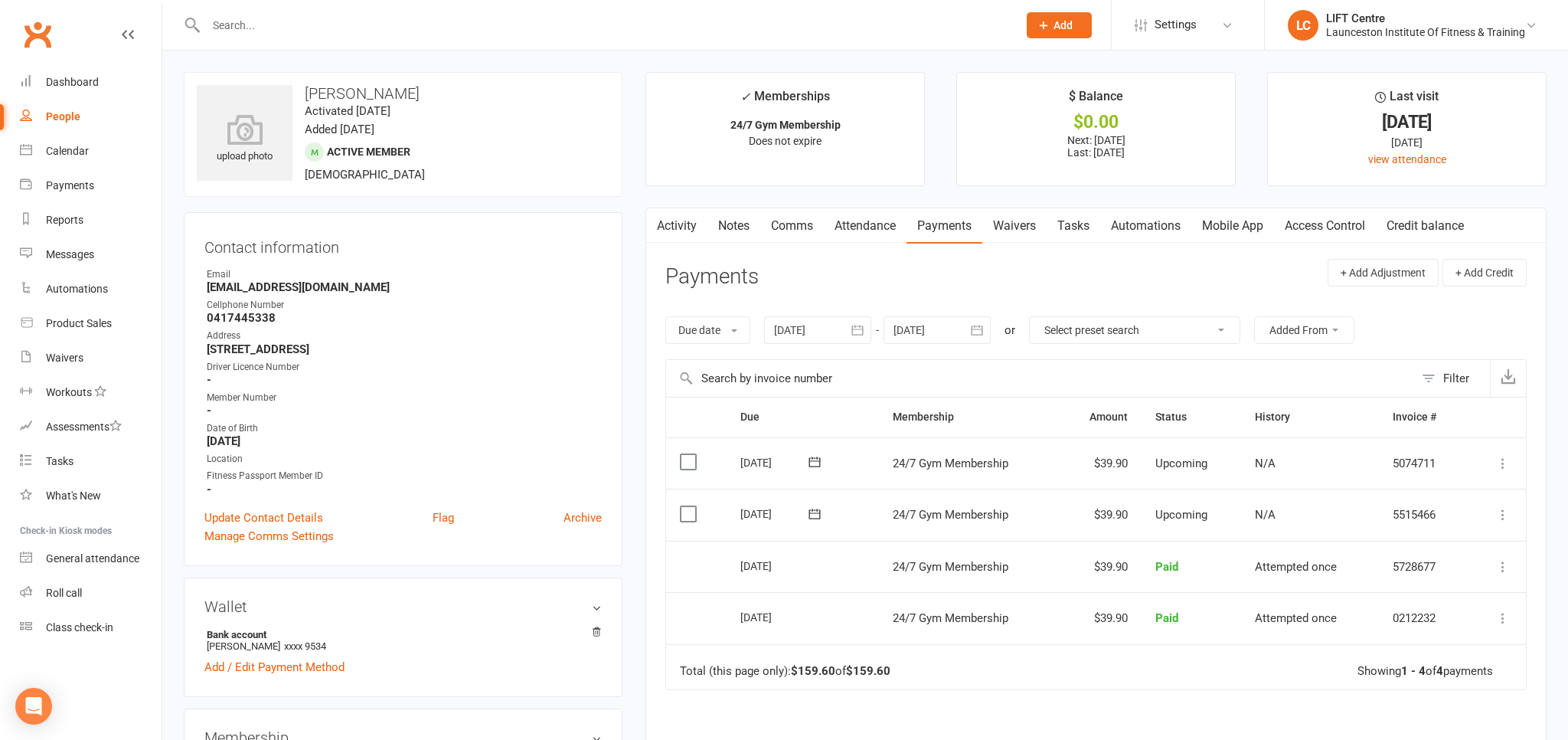
click at [684, 231] on link "Activity" at bounding box center [676, 226] width 61 height 35
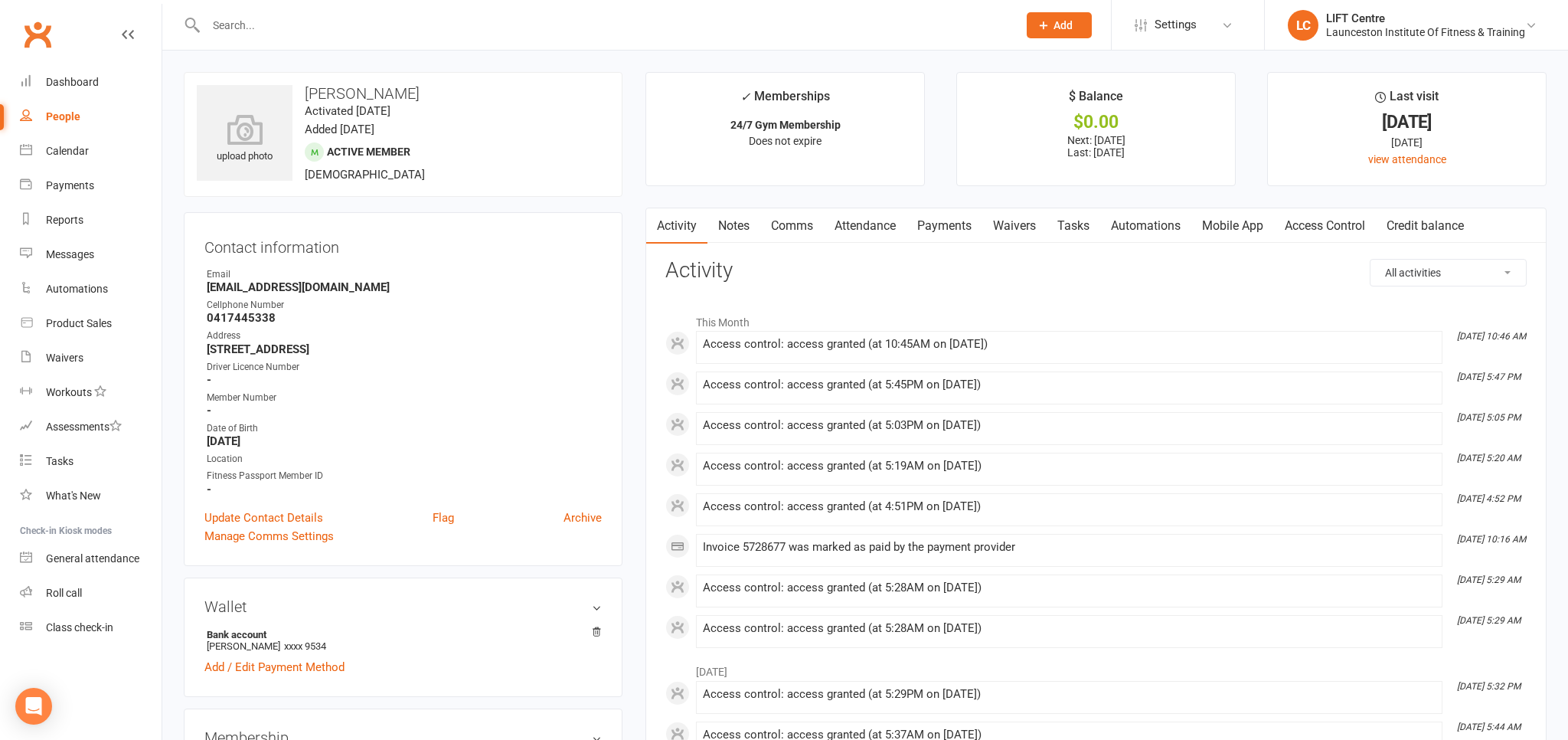
click at [33, 34] on link "Clubworx" at bounding box center [37, 34] width 38 height 38
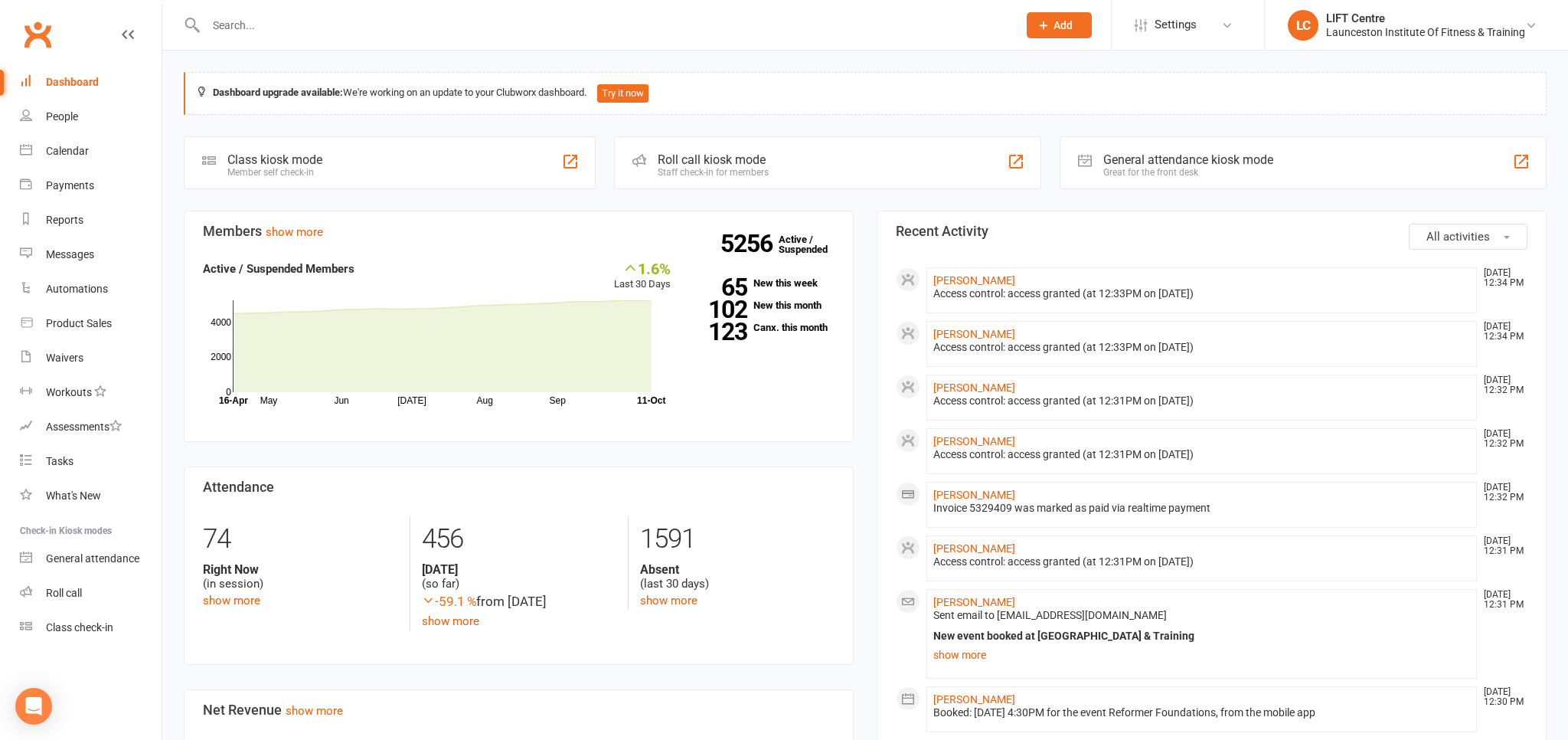
click at [39, 20] on link "Clubworx" at bounding box center [37, 34] width 38 height 38
click at [258, 18] on input "text" at bounding box center [603, 25] width 805 height 21
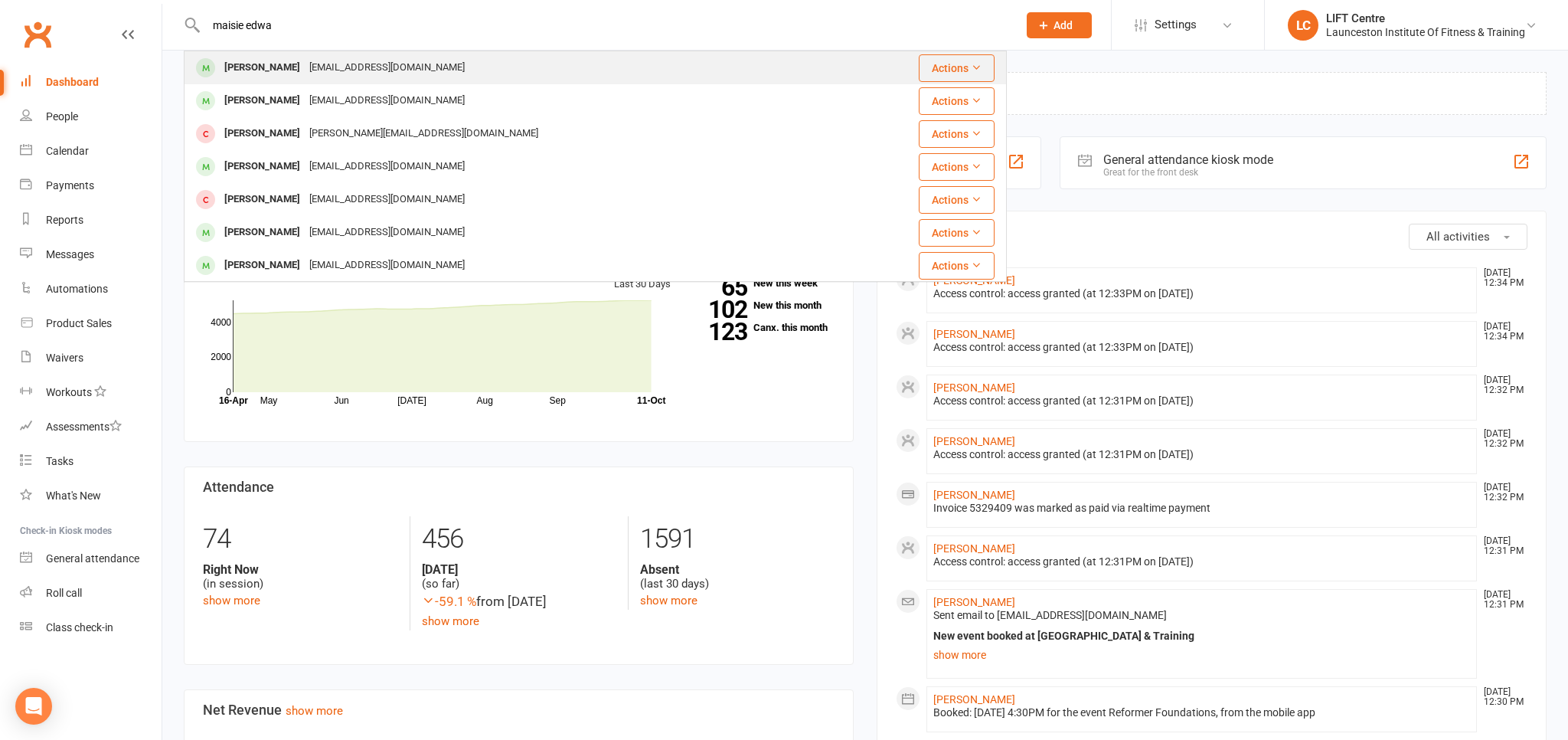
type input "maisie edwa"
click at [359, 66] on div "[EMAIL_ADDRESS][DOMAIN_NAME]" at bounding box center [387, 67] width 164 height 22
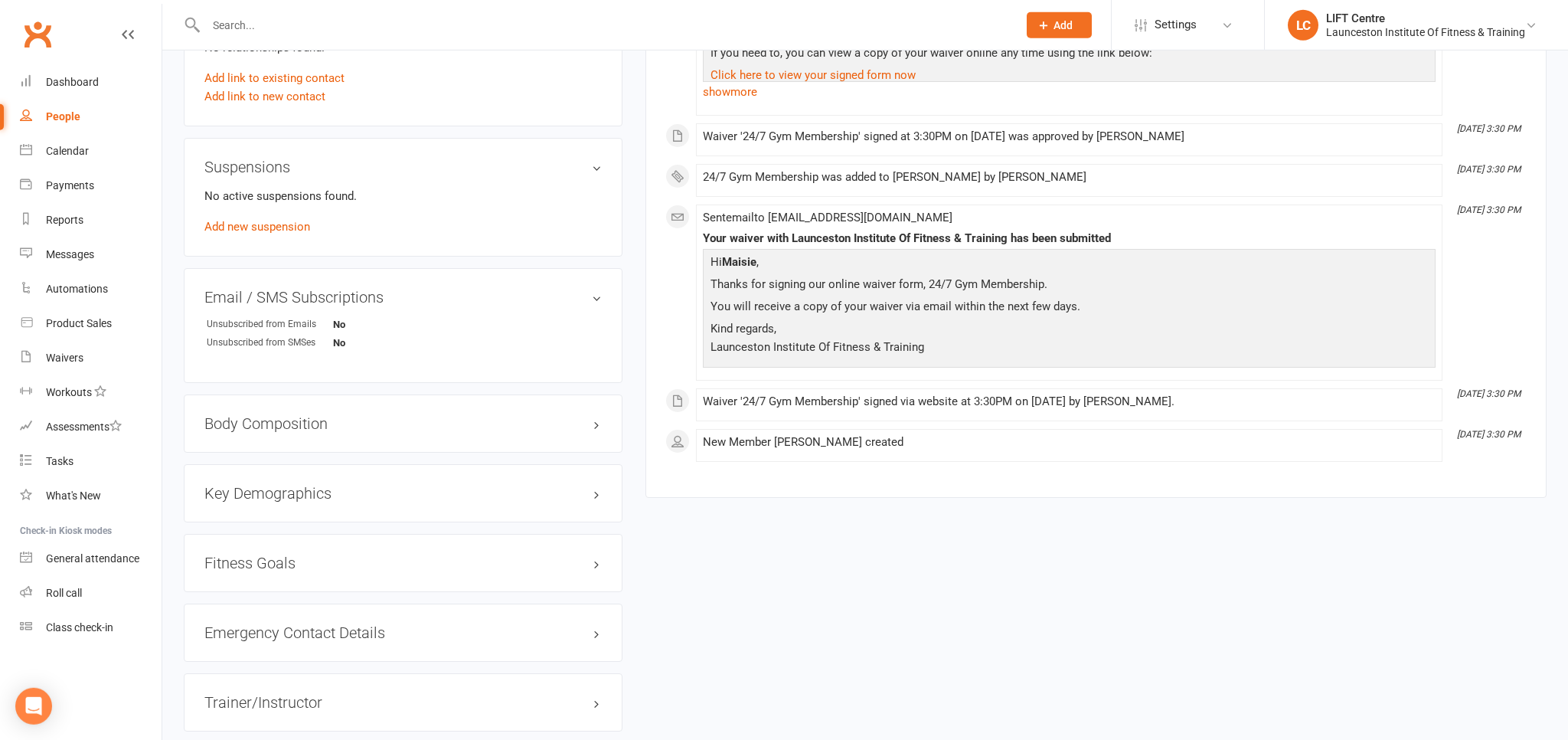
scroll to position [728, 0]
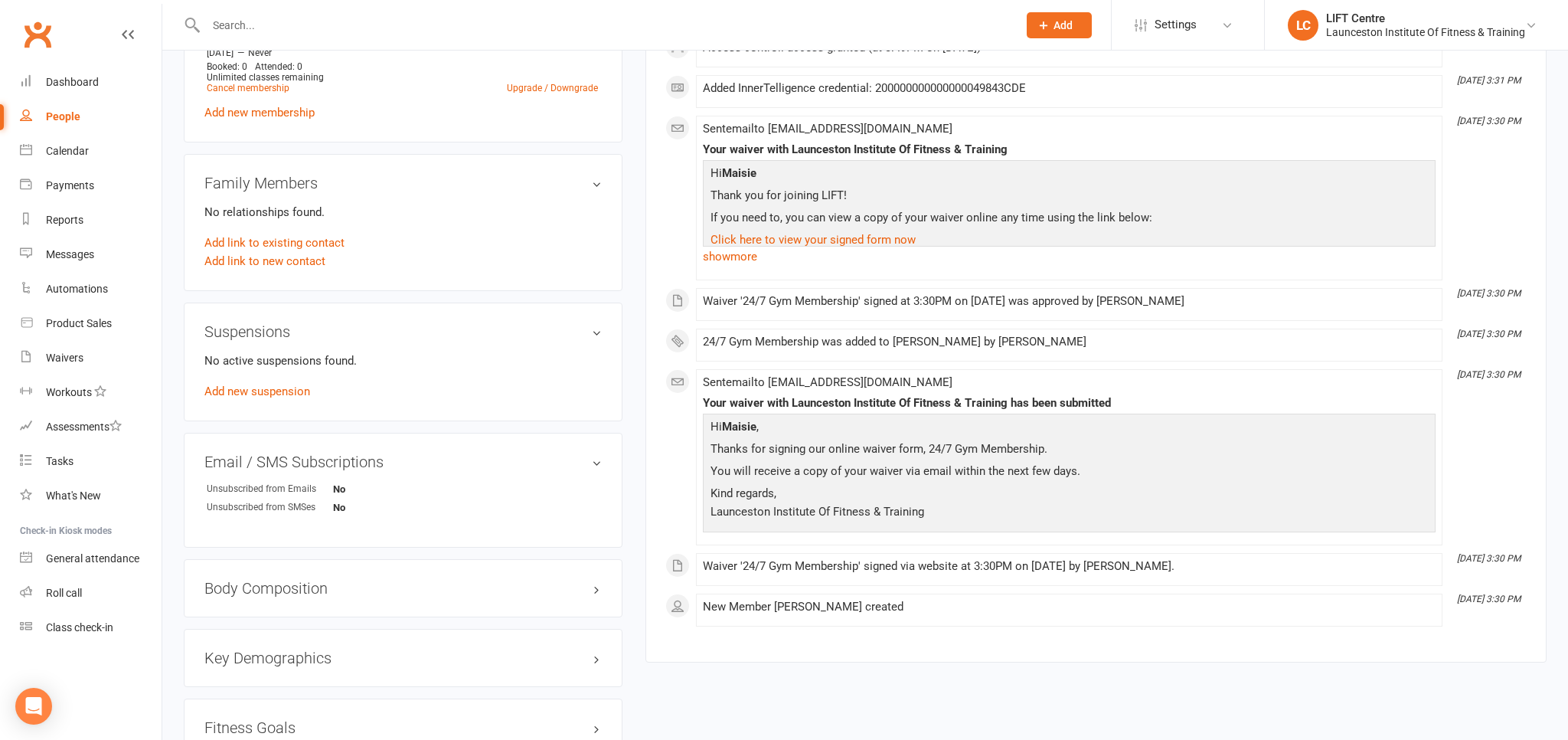
click at [38, 35] on link "Clubworx" at bounding box center [37, 34] width 38 height 38
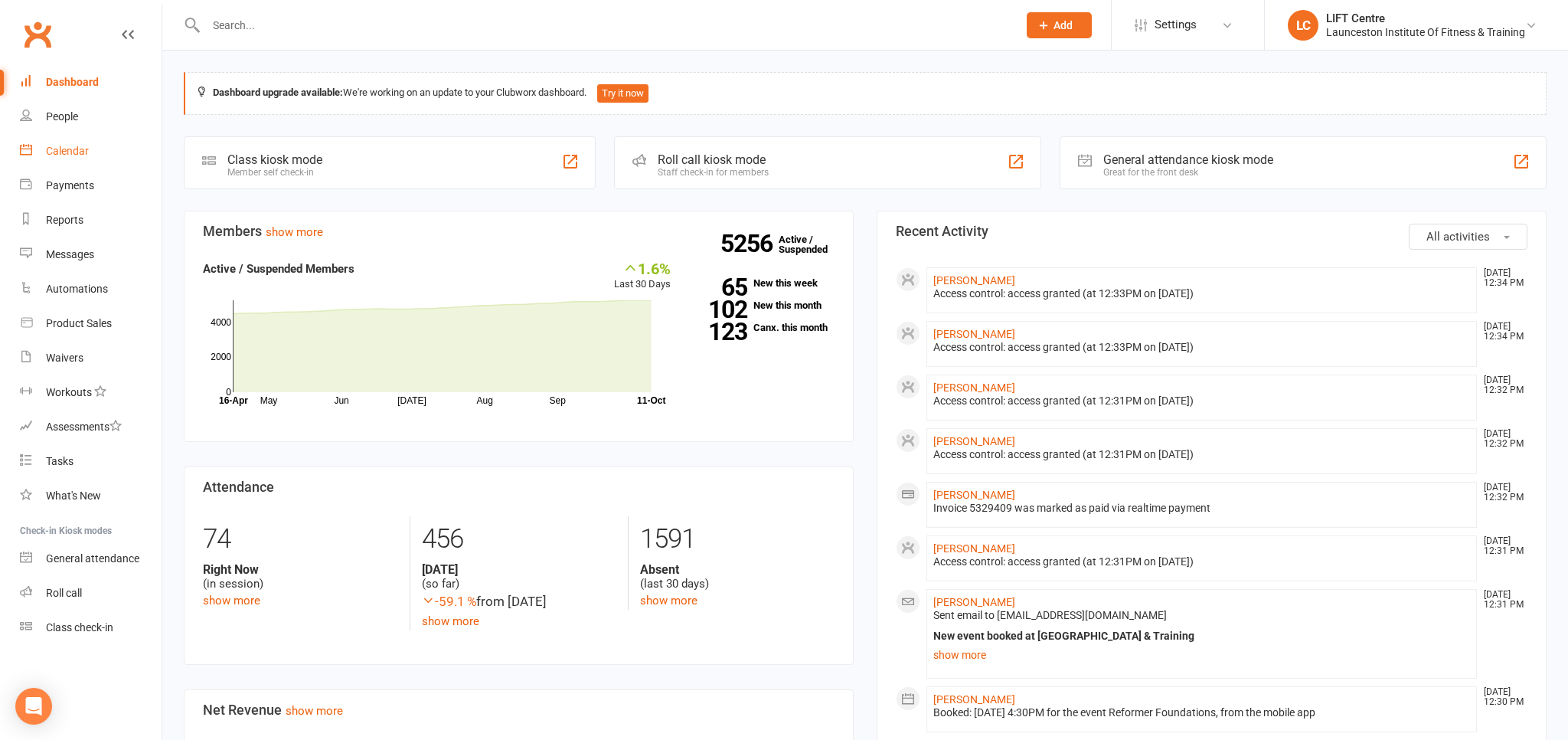
click at [73, 146] on div "Calendar" at bounding box center [67, 150] width 43 height 12
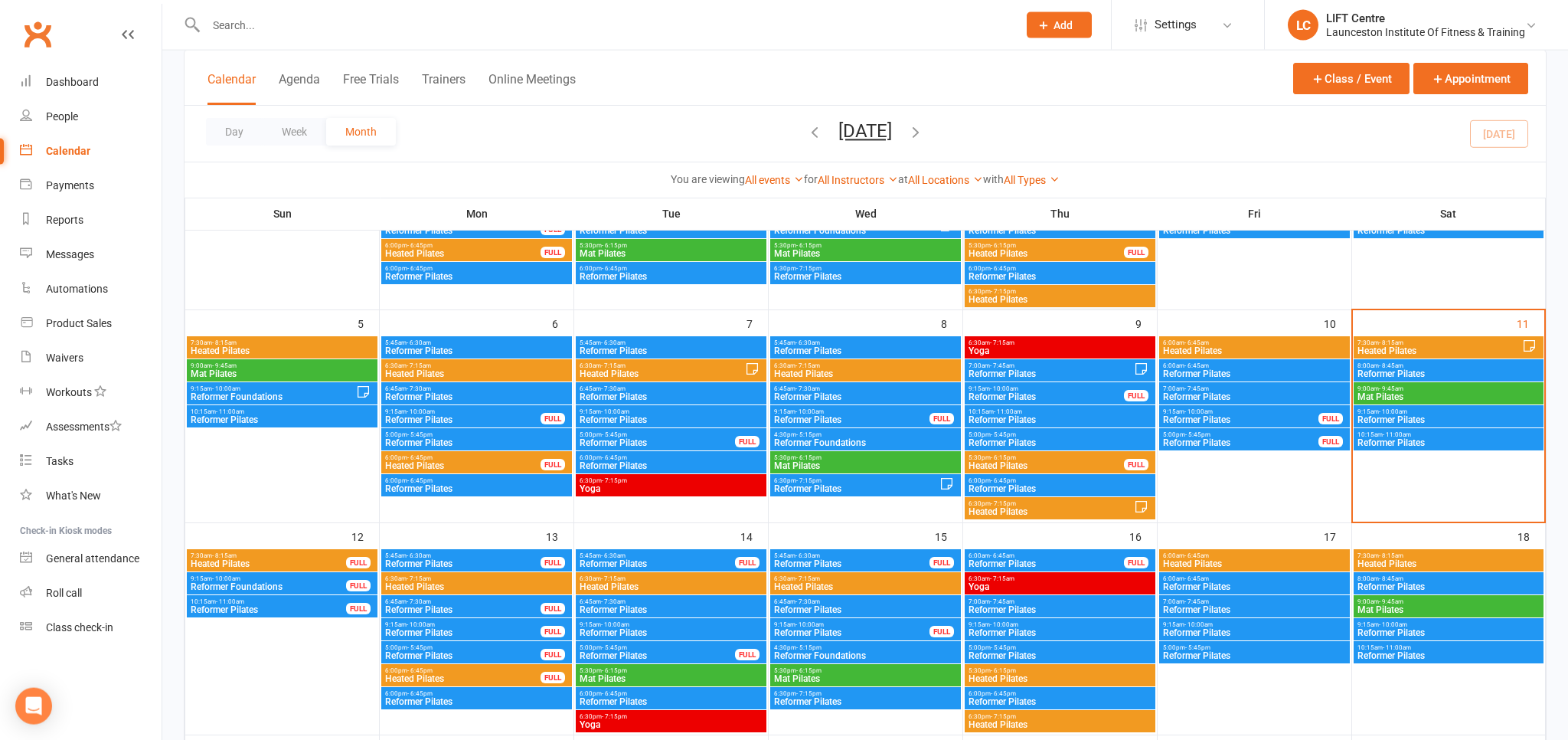
scroll to position [242, 0]
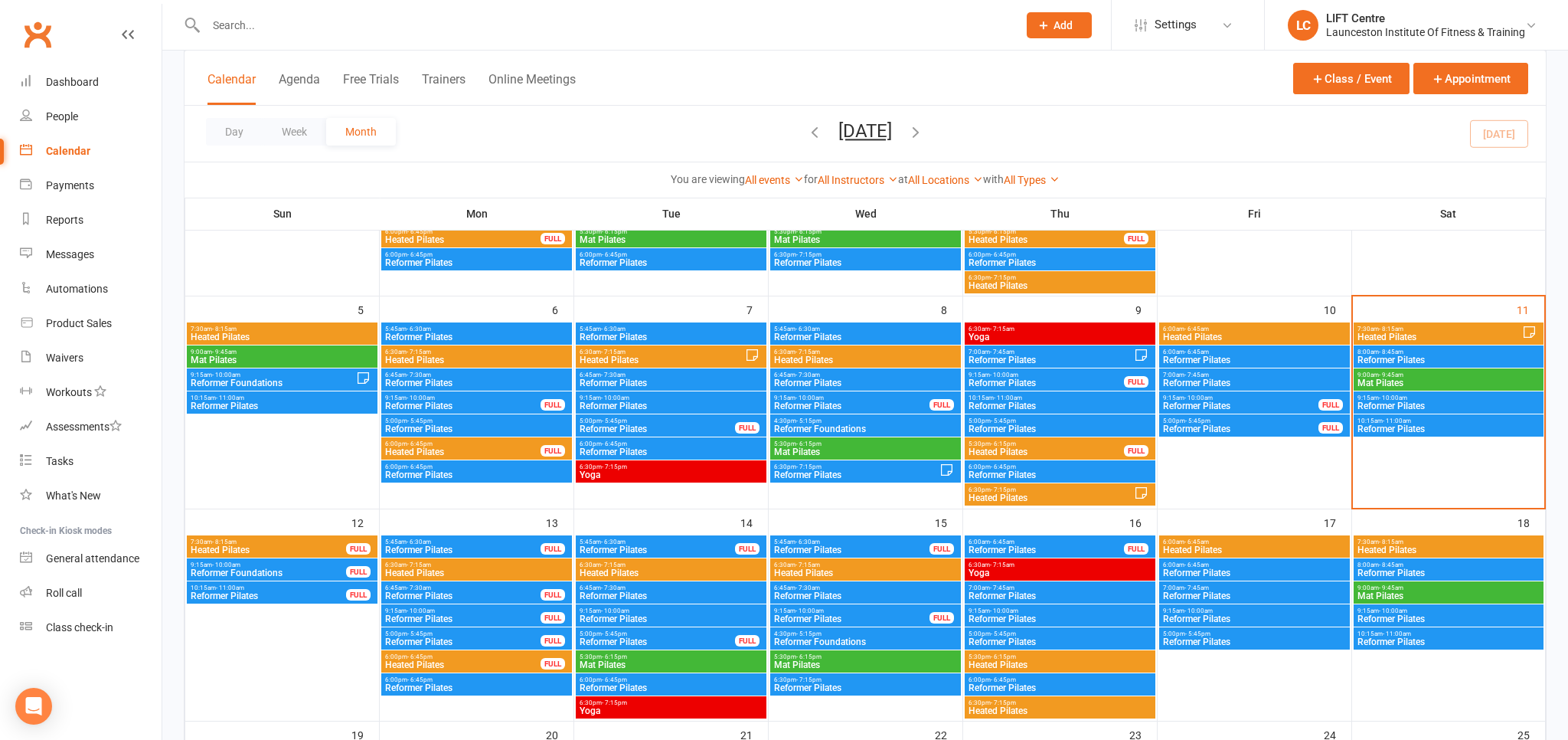
click at [282, 536] on div "7:30am - 8:15am Heated Pilates FULL" at bounding box center [282, 546] width 190 height 22
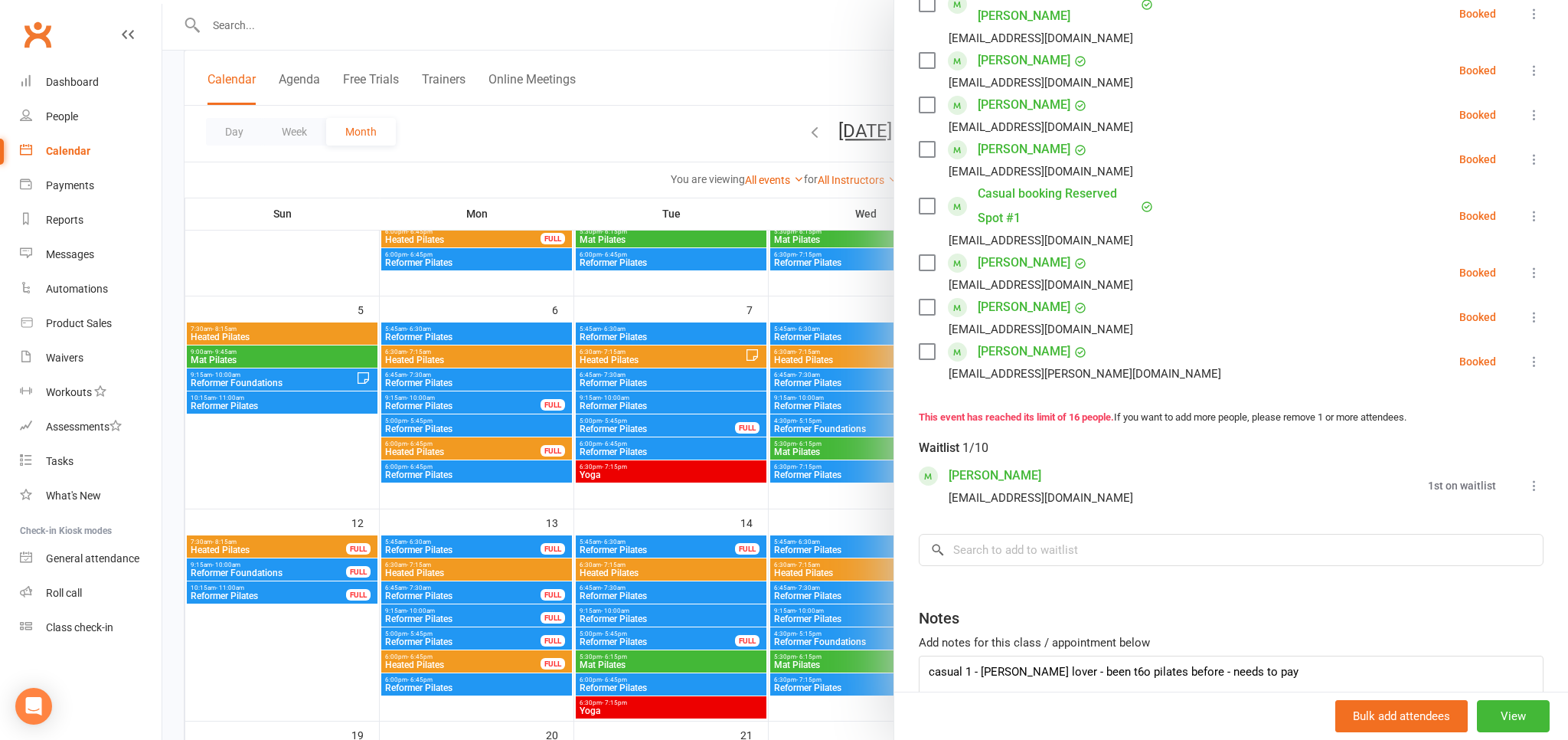
scroll to position [676, 0]
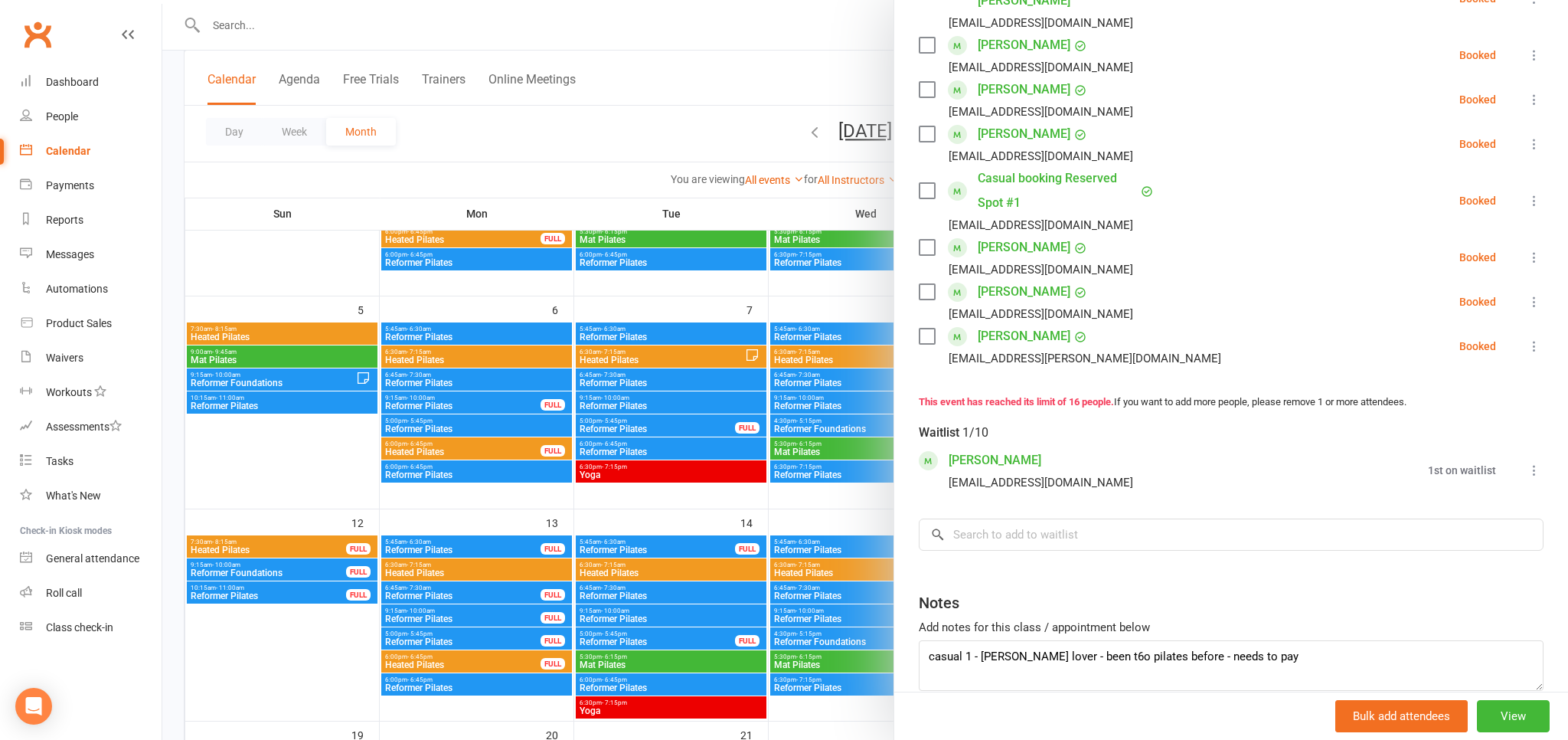
click at [217, 416] on div at bounding box center [865, 370] width 1405 height 740
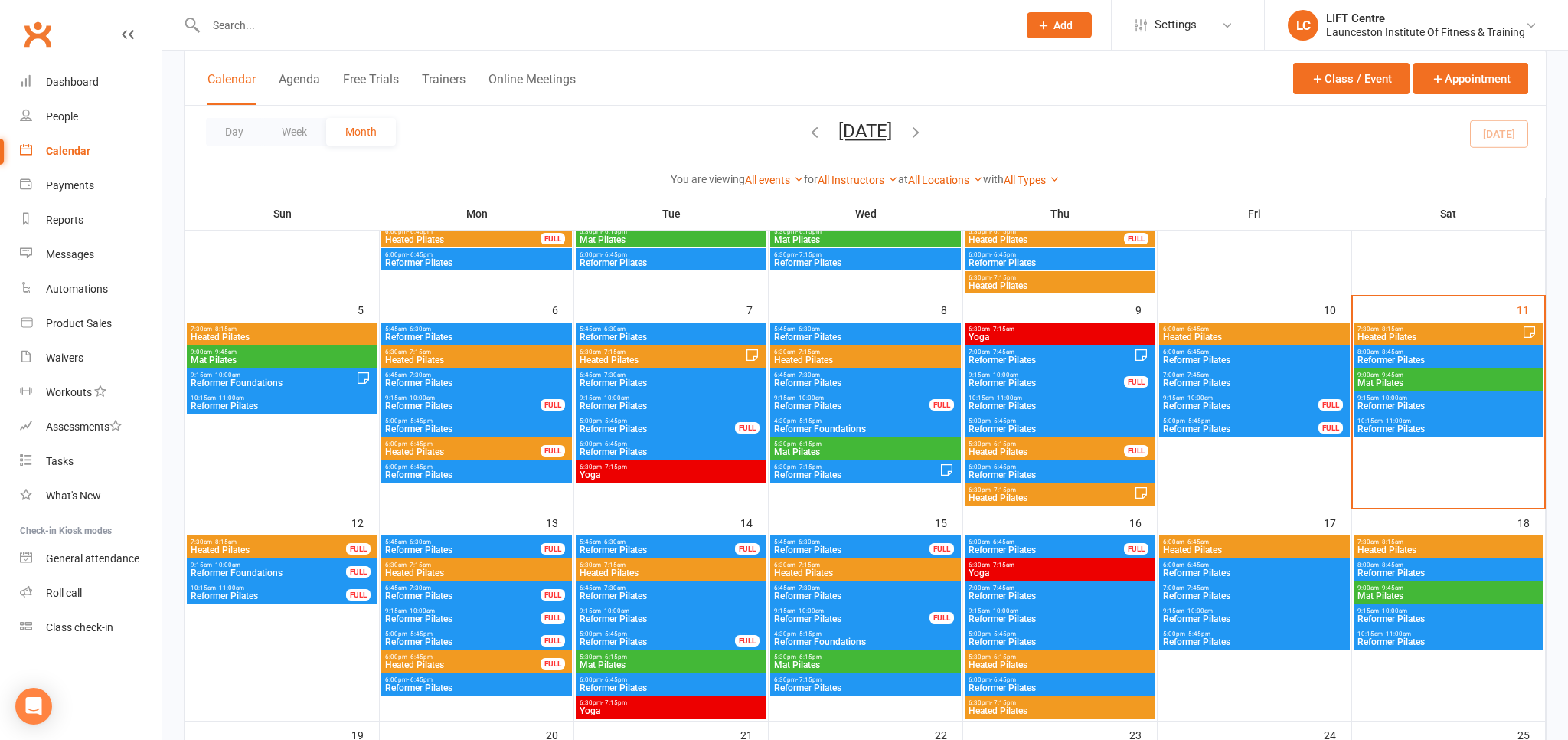
click at [37, 37] on link "Clubworx" at bounding box center [37, 34] width 38 height 38
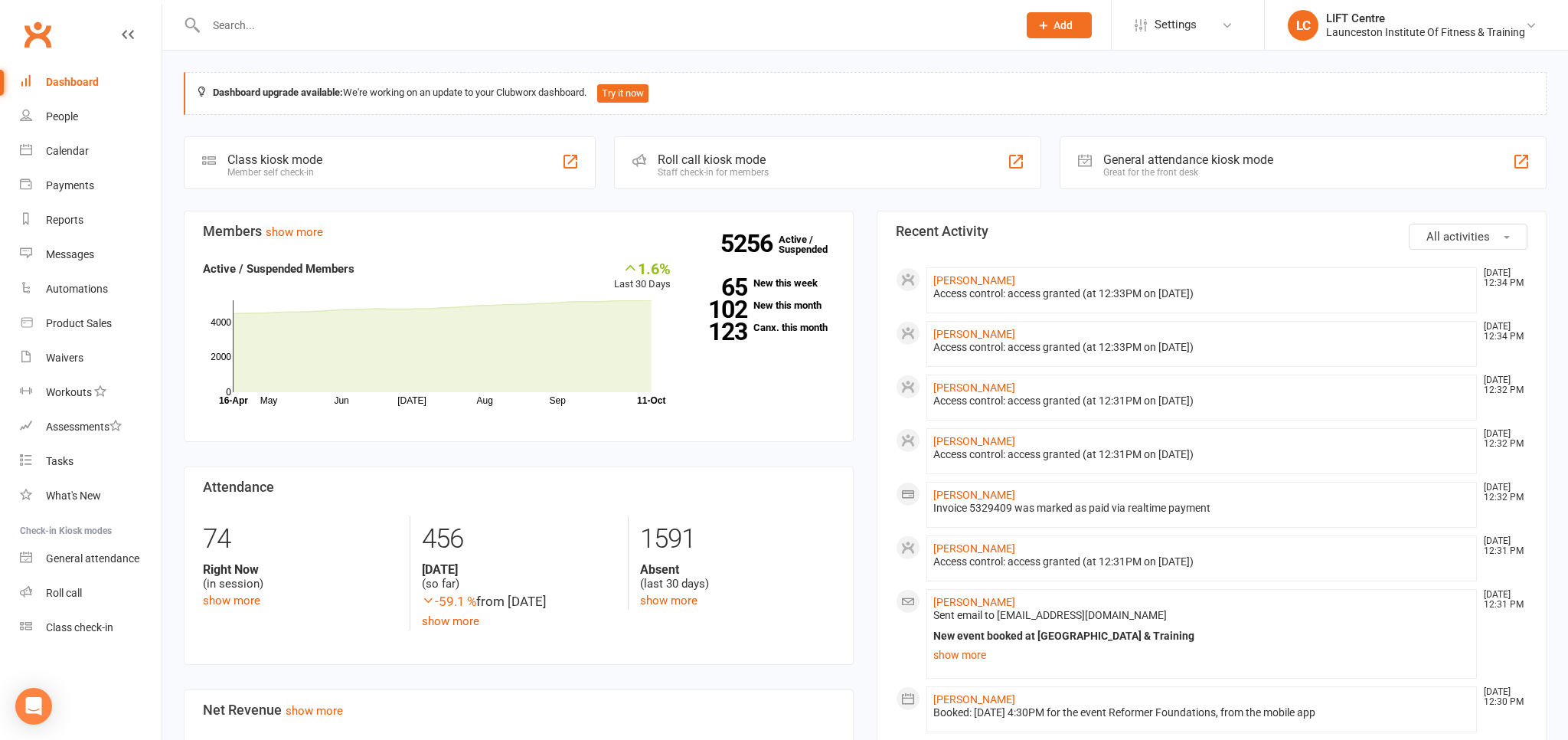
click at [38, 34] on link "Clubworx" at bounding box center [37, 34] width 38 height 38
click at [29, 35] on link "Clubworx" at bounding box center [37, 34] width 38 height 38
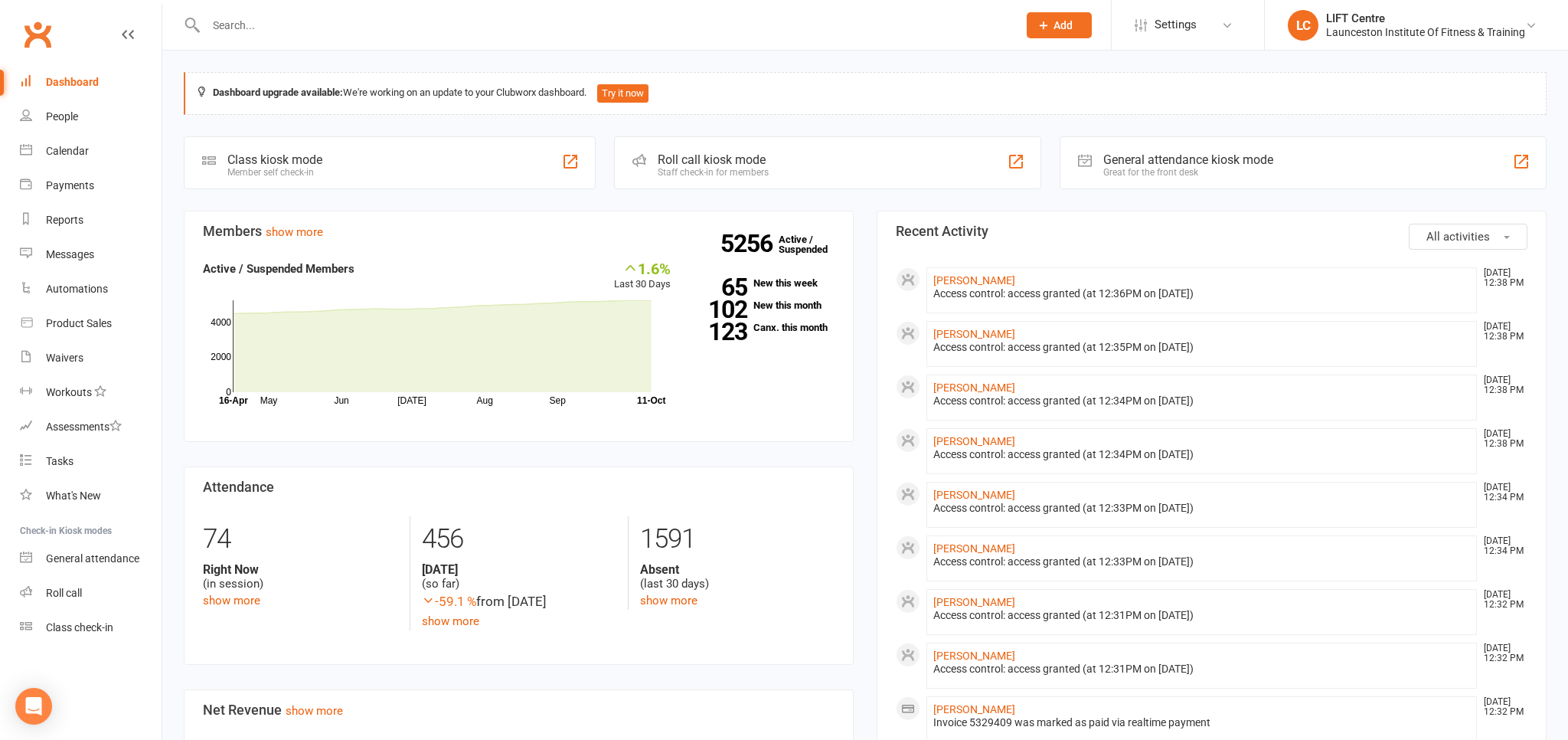
click at [45, 35] on link "Clubworx" at bounding box center [37, 34] width 38 height 38
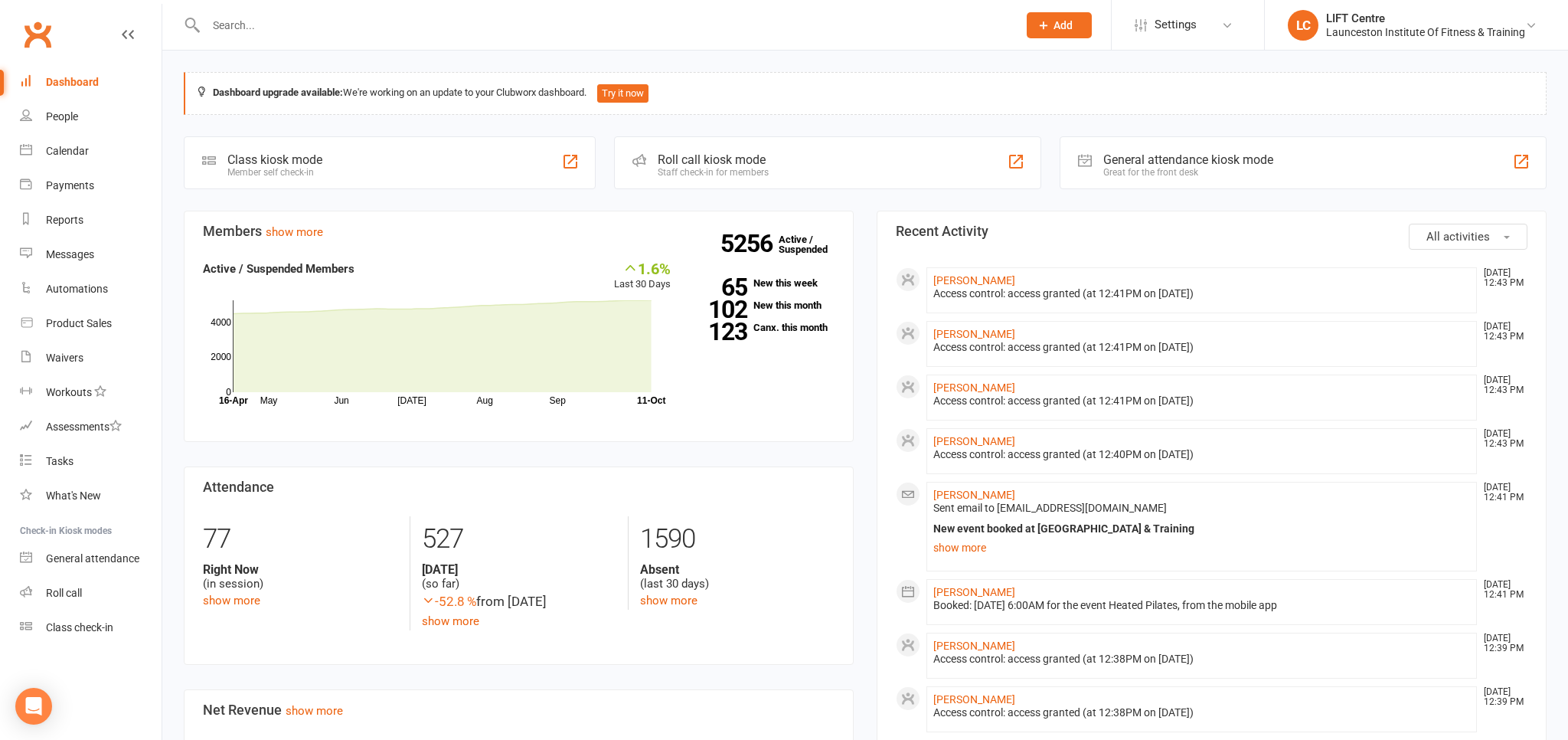
click at [247, 20] on input "text" at bounding box center [603, 25] width 805 height 21
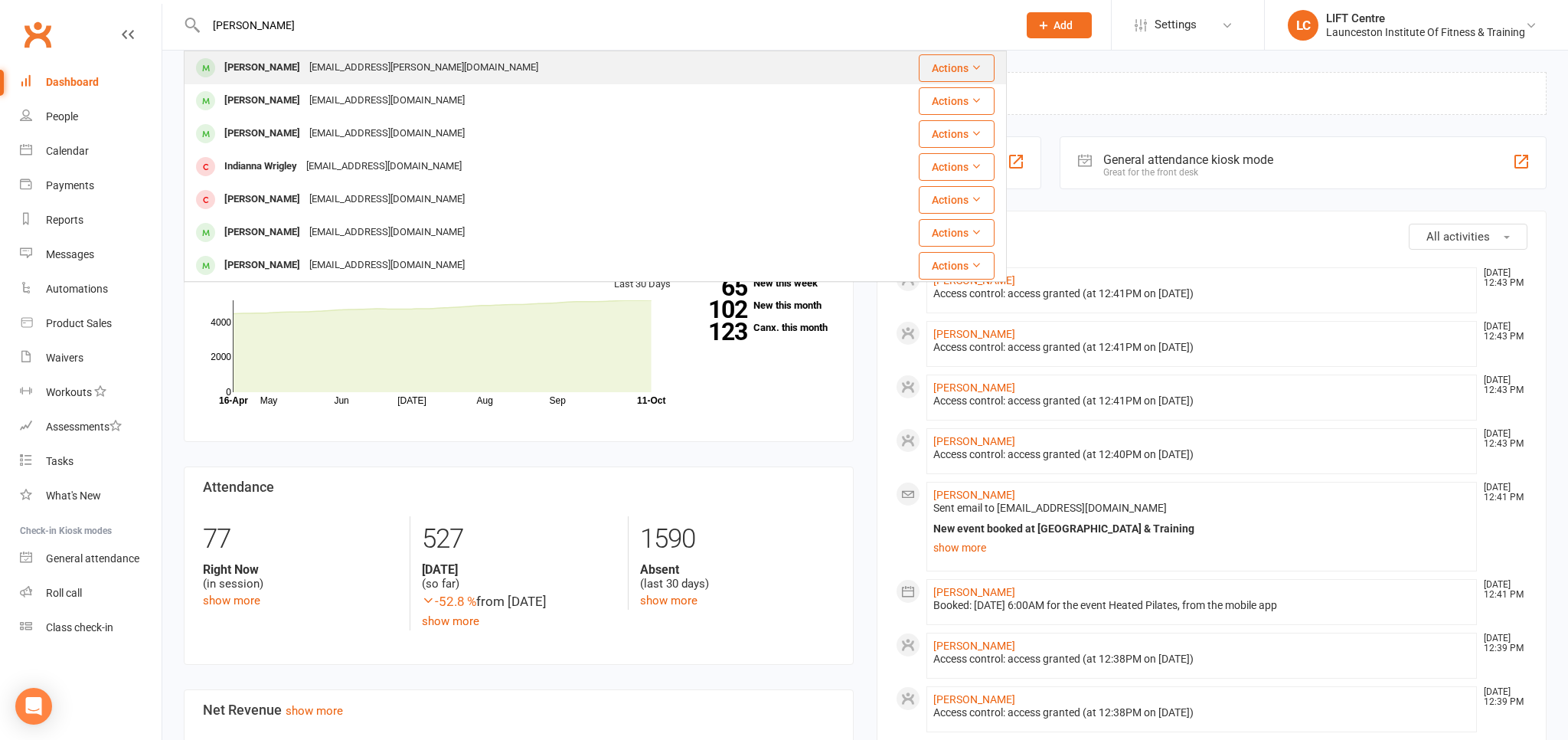
type input "hianna roley"
click at [254, 66] on div "[PERSON_NAME]" at bounding box center [262, 67] width 85 height 22
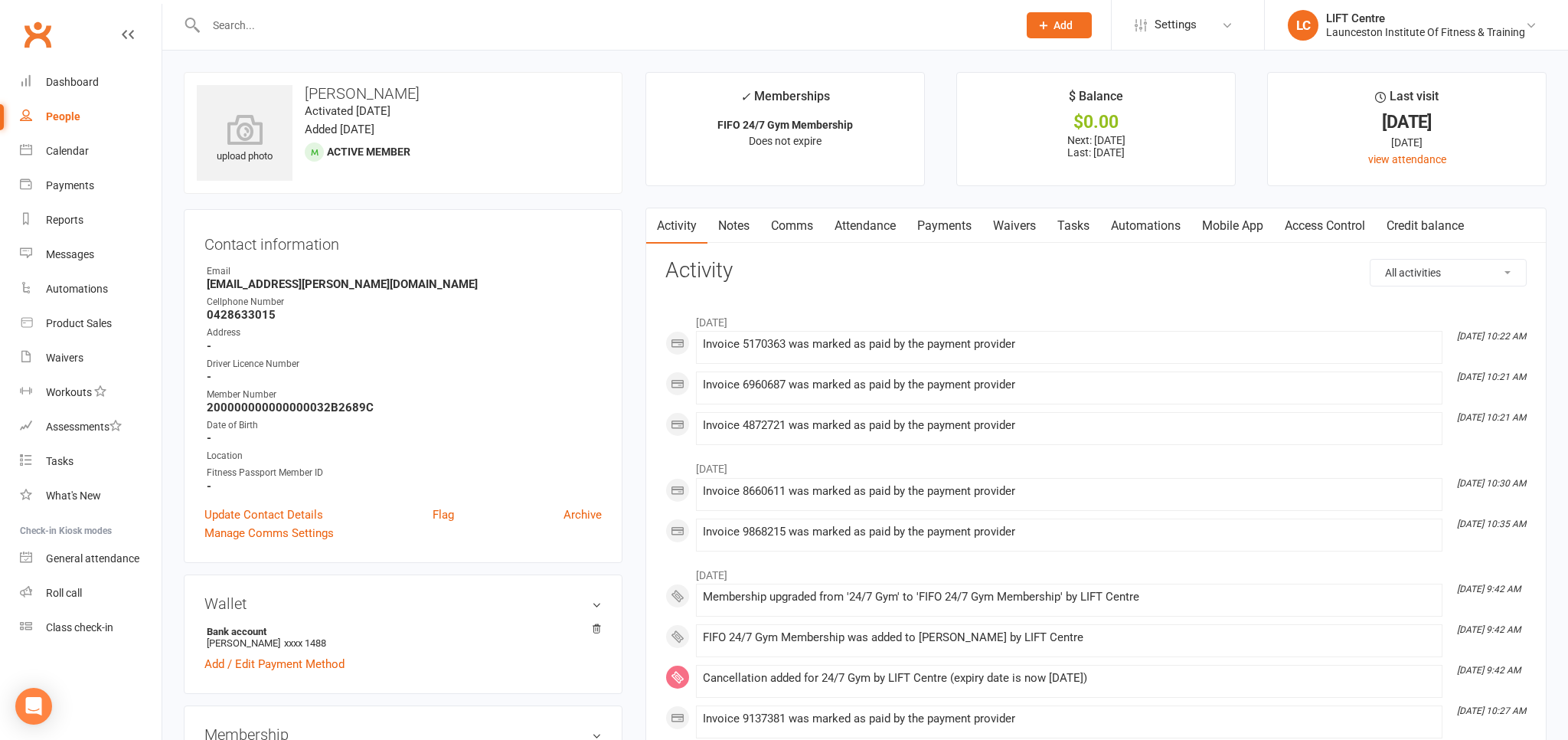
click at [1025, 222] on link "Waivers" at bounding box center [1015, 226] width 65 height 35
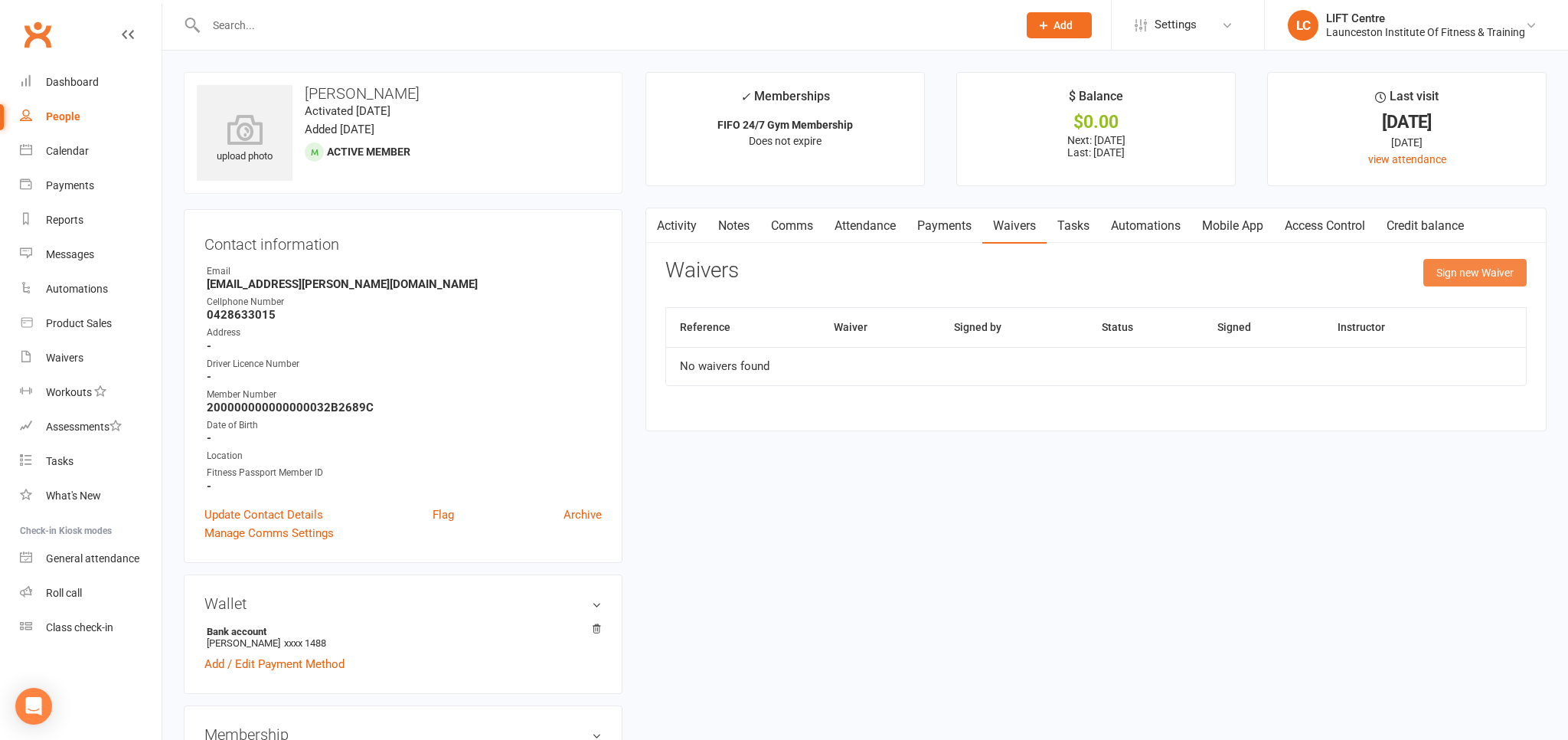
click at [1454, 274] on button "Sign new Waiver" at bounding box center [1475, 273] width 103 height 28
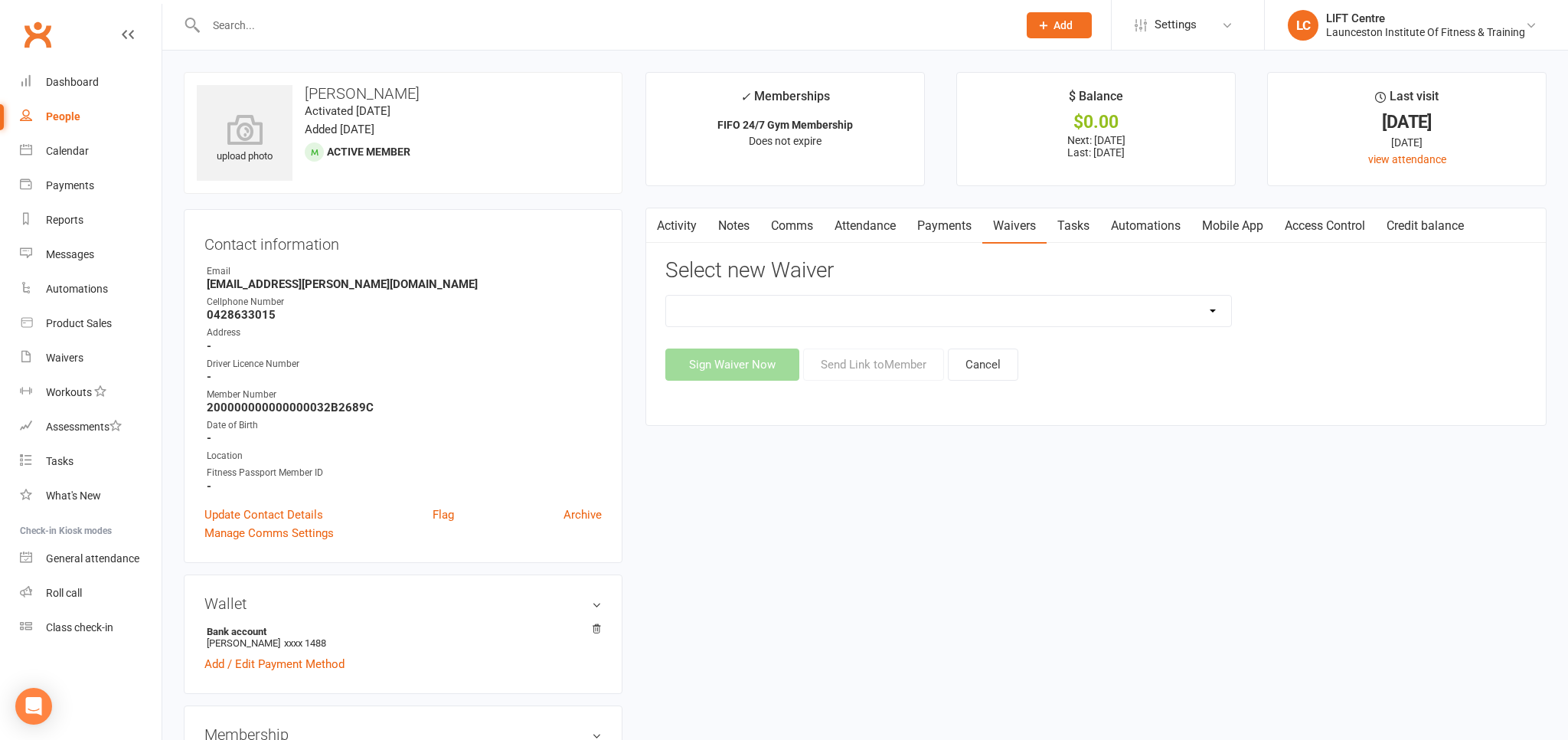
click at [666, 296] on select "24/7 Gym Membership Cancellation Form Casual Class Casual Class Casual Pilates …" at bounding box center [948, 311] width 565 height 30
select select "12888"
click option "Cancellation Form" at bounding box center [0, 0] width 0 height 0
click at [845, 369] on button "Send Link to Member" at bounding box center [873, 364] width 141 height 32
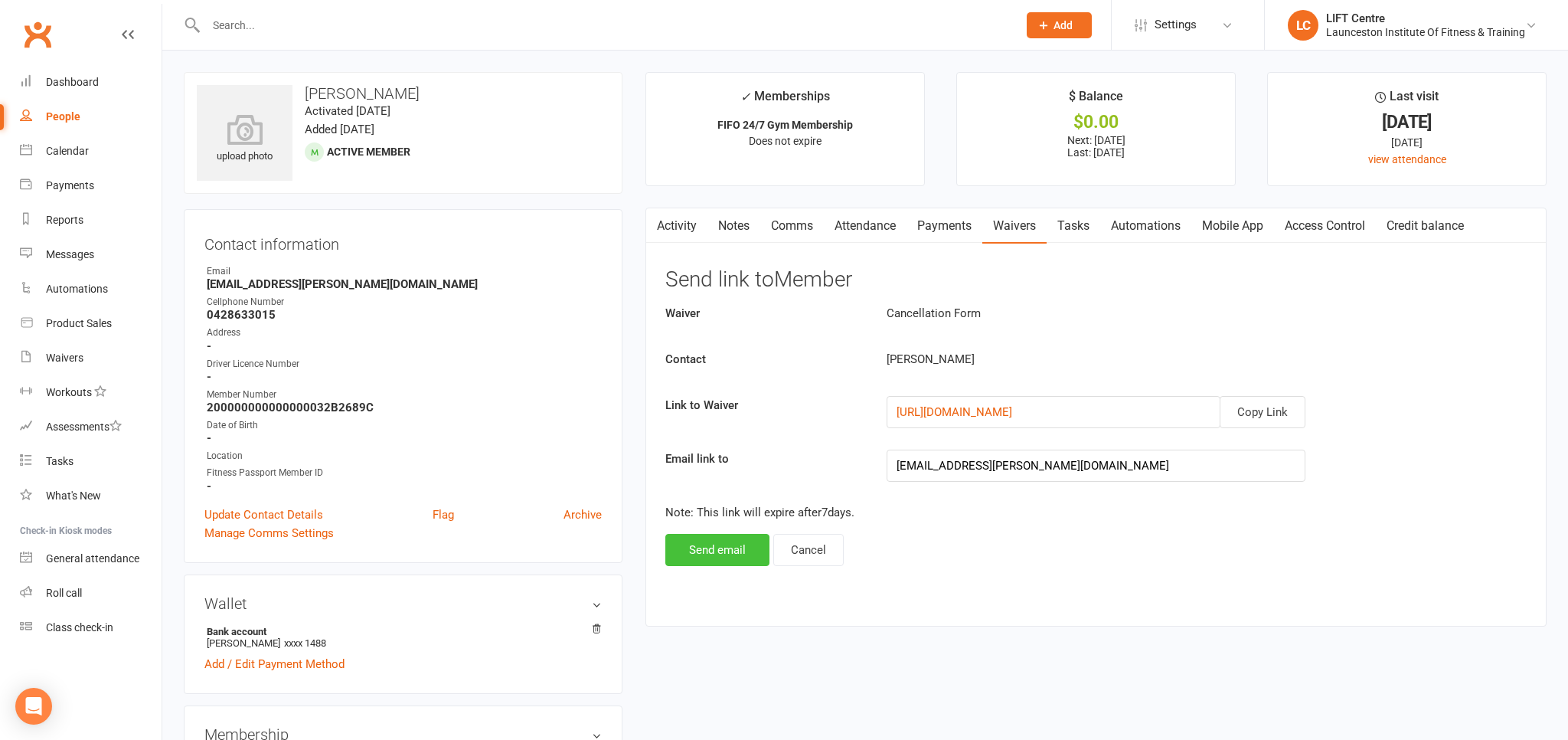
click at [721, 556] on button "Send email" at bounding box center [717, 549] width 104 height 32
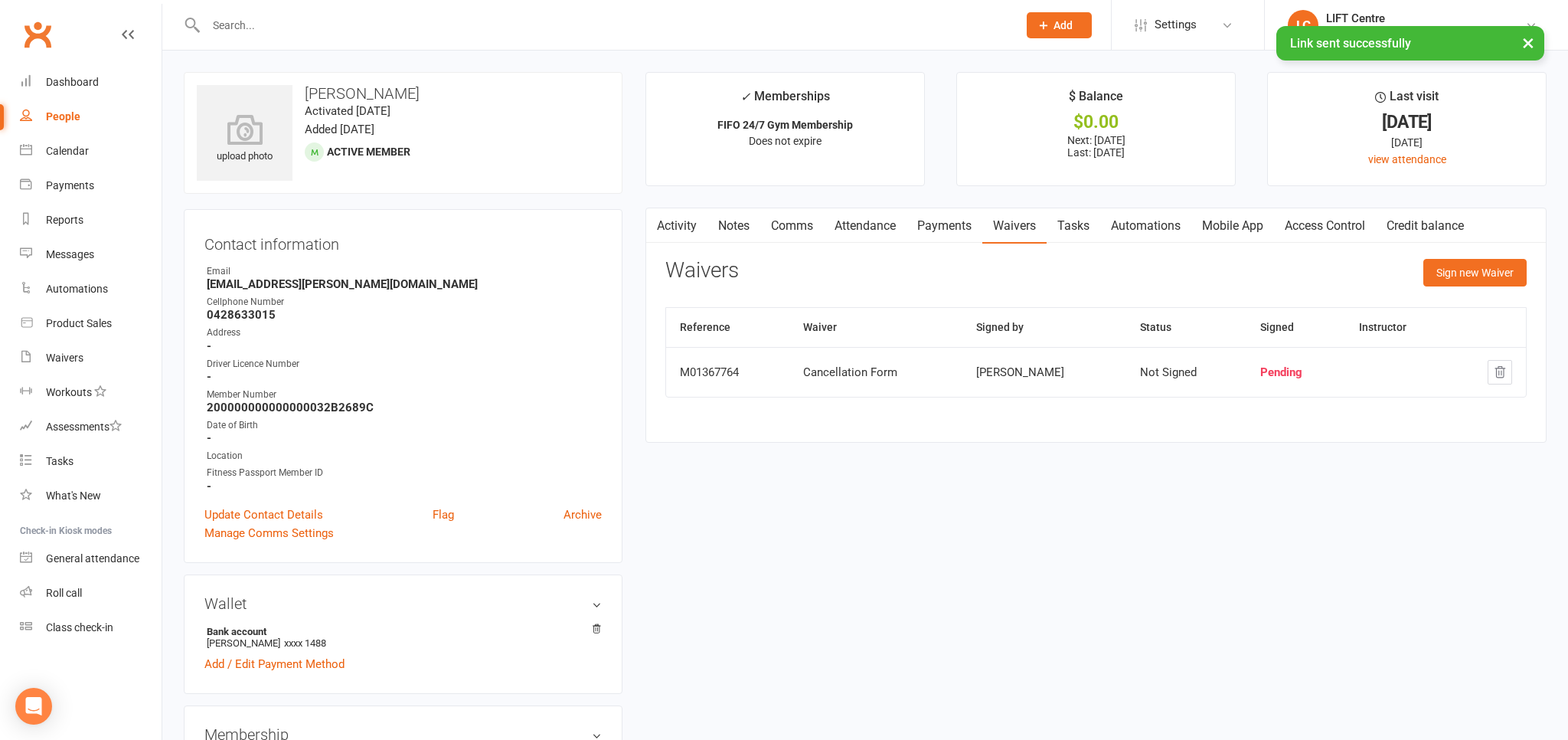
click at [948, 220] on link "Payments" at bounding box center [944, 226] width 76 height 35
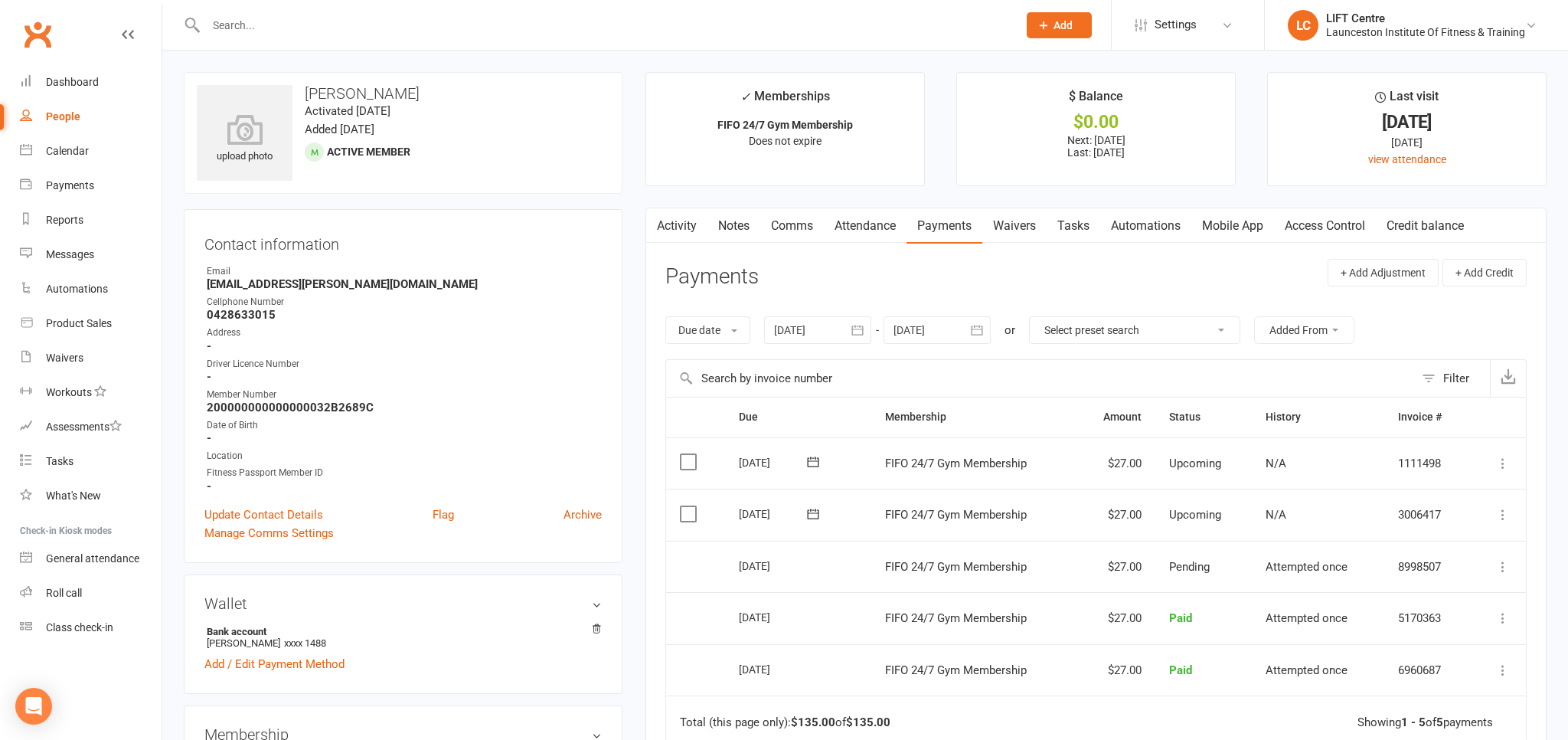
click at [679, 222] on link "Activity" at bounding box center [676, 226] width 61 height 35
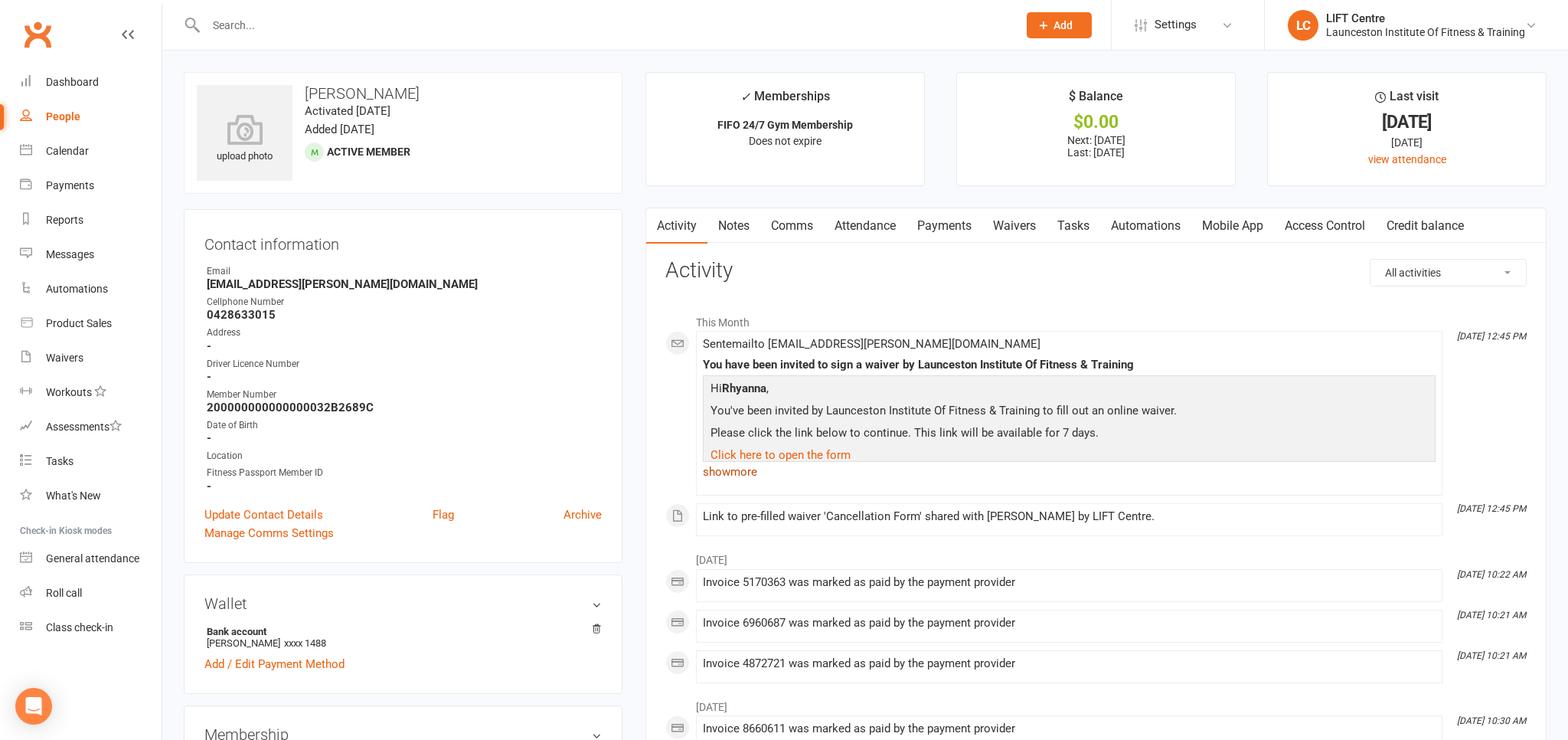
click at [738, 470] on link "show more" at bounding box center [1069, 472] width 732 height 21
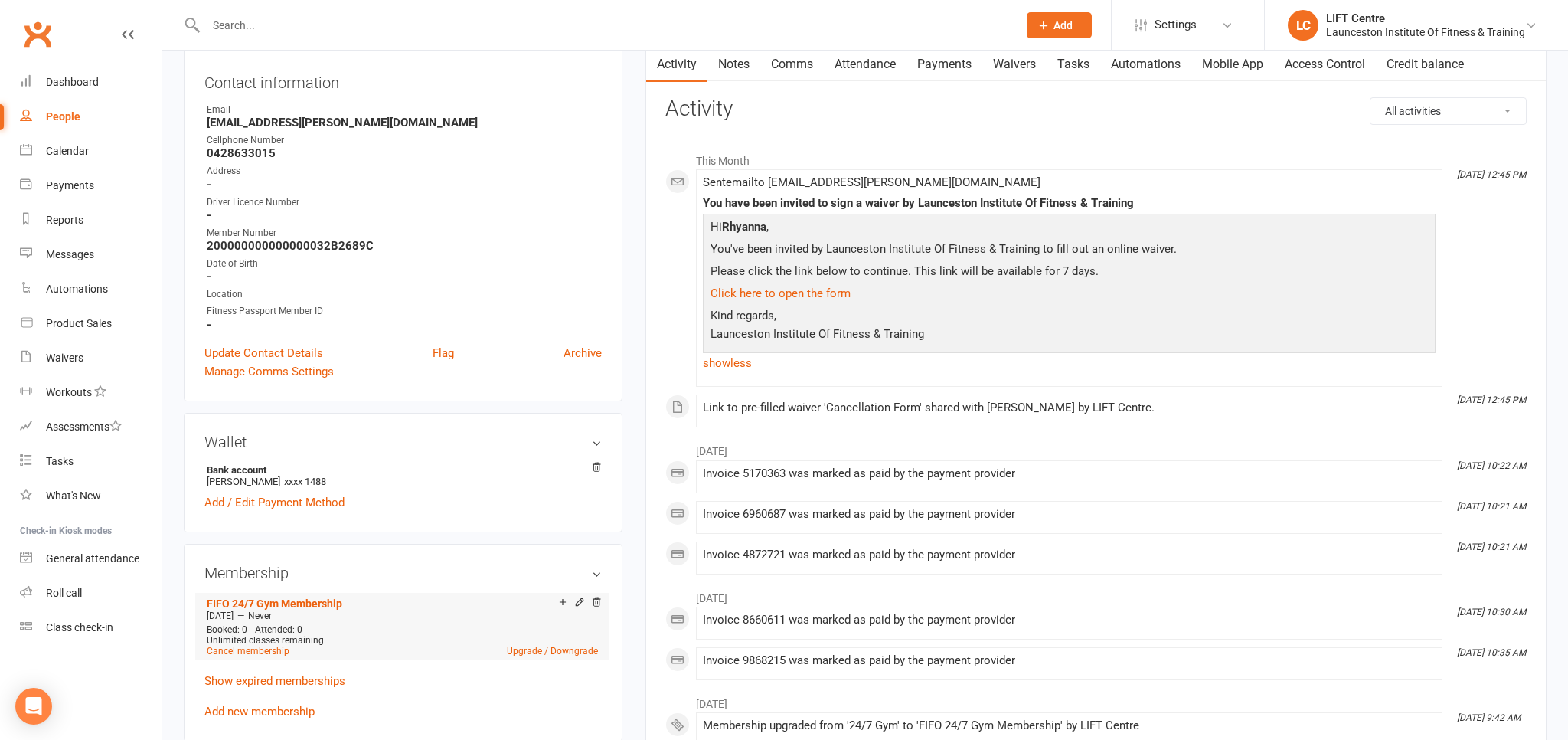
scroll to position [323, 0]
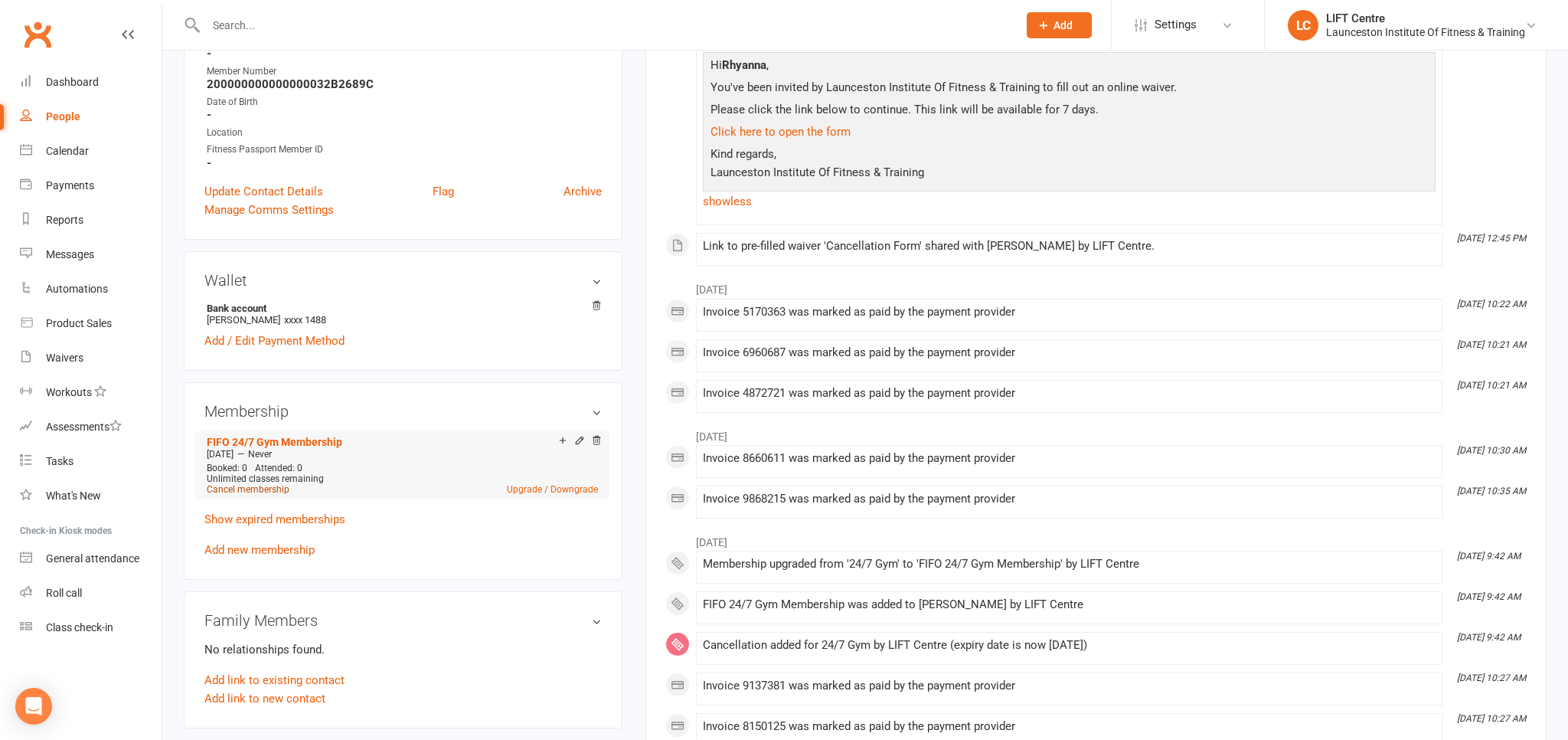
click at [272, 493] on link "Cancel membership" at bounding box center [248, 489] width 83 height 11
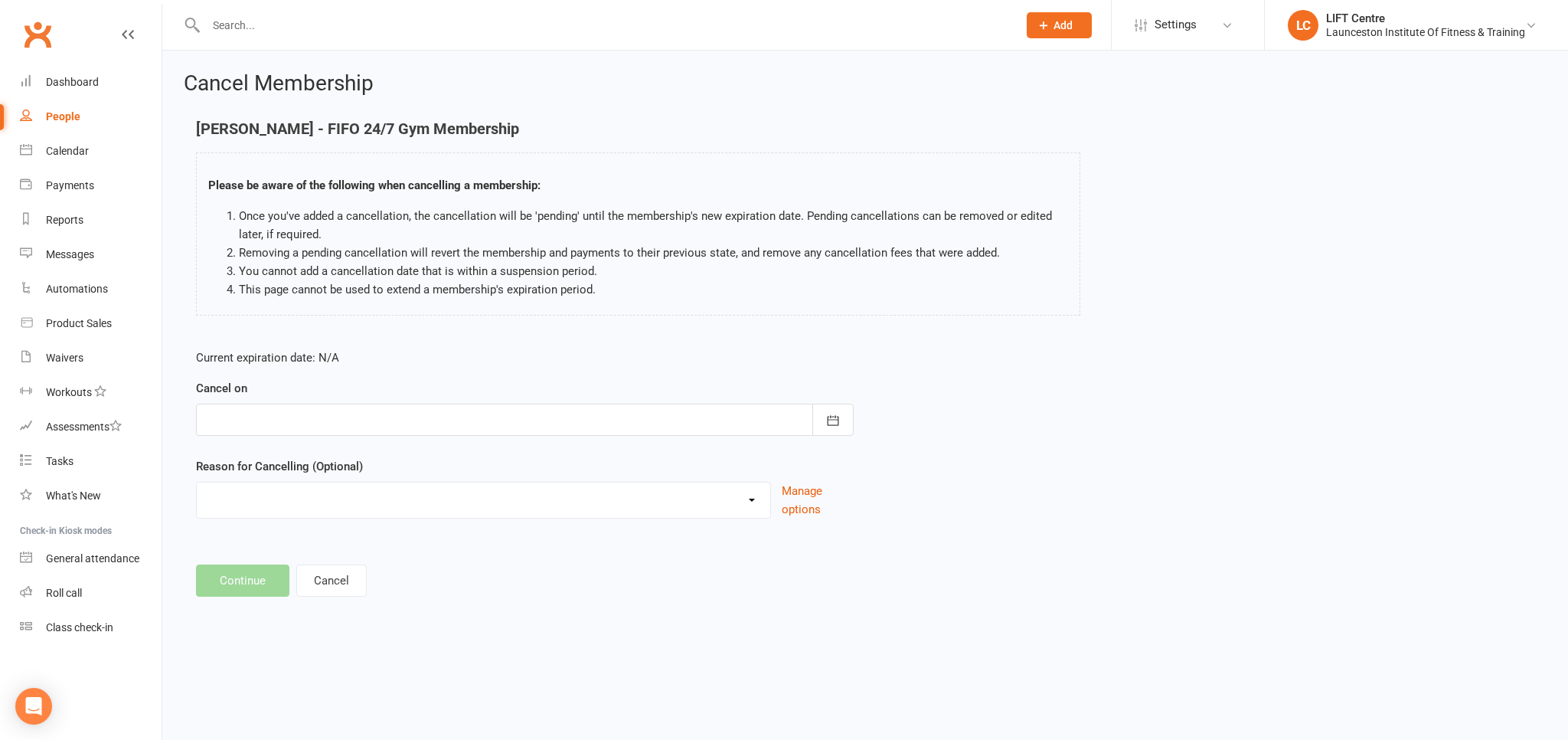
click at [495, 417] on div at bounding box center [525, 419] width 657 height 32
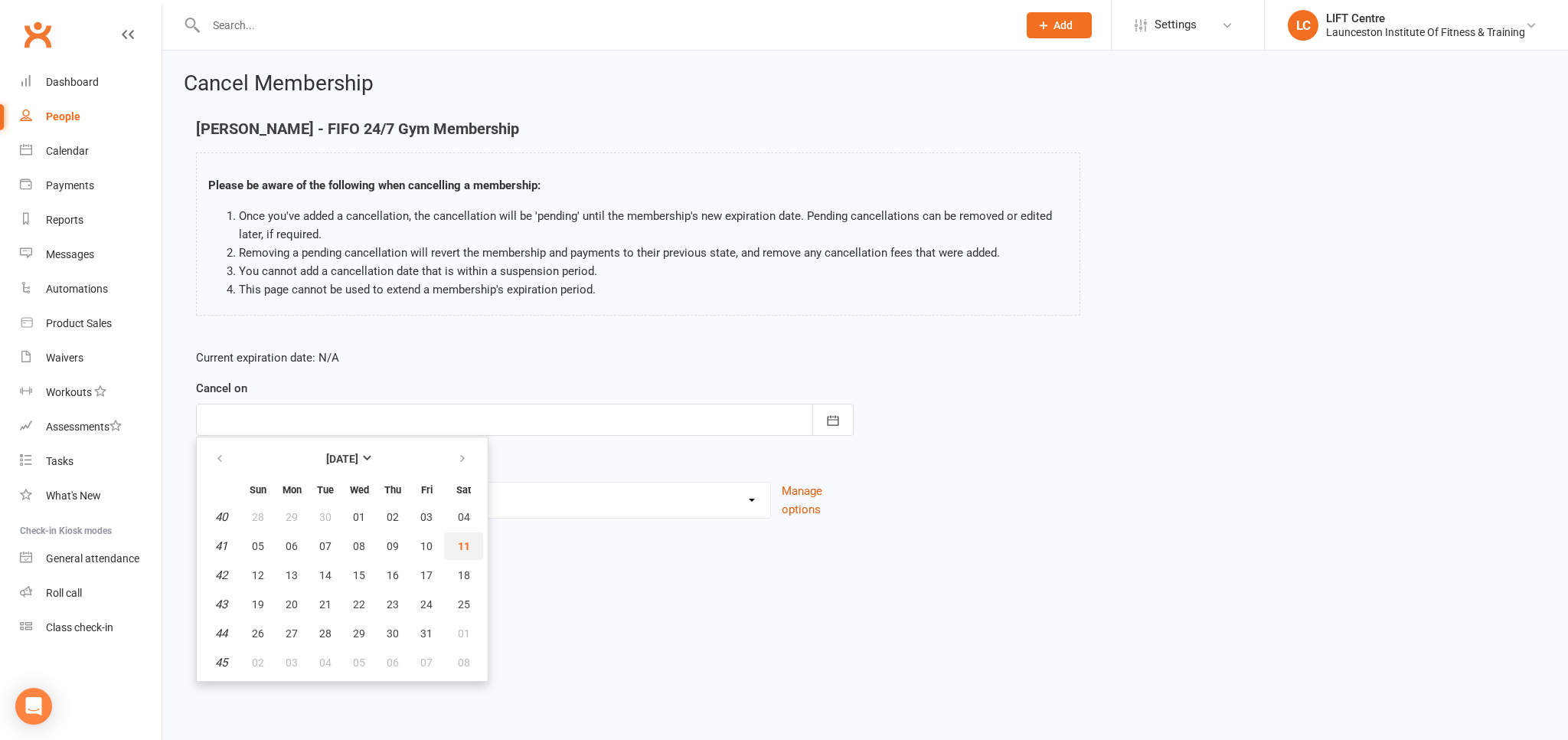
click at [462, 541] on span "11" at bounding box center [464, 545] width 12 height 12
type input "11 Oct 2025"
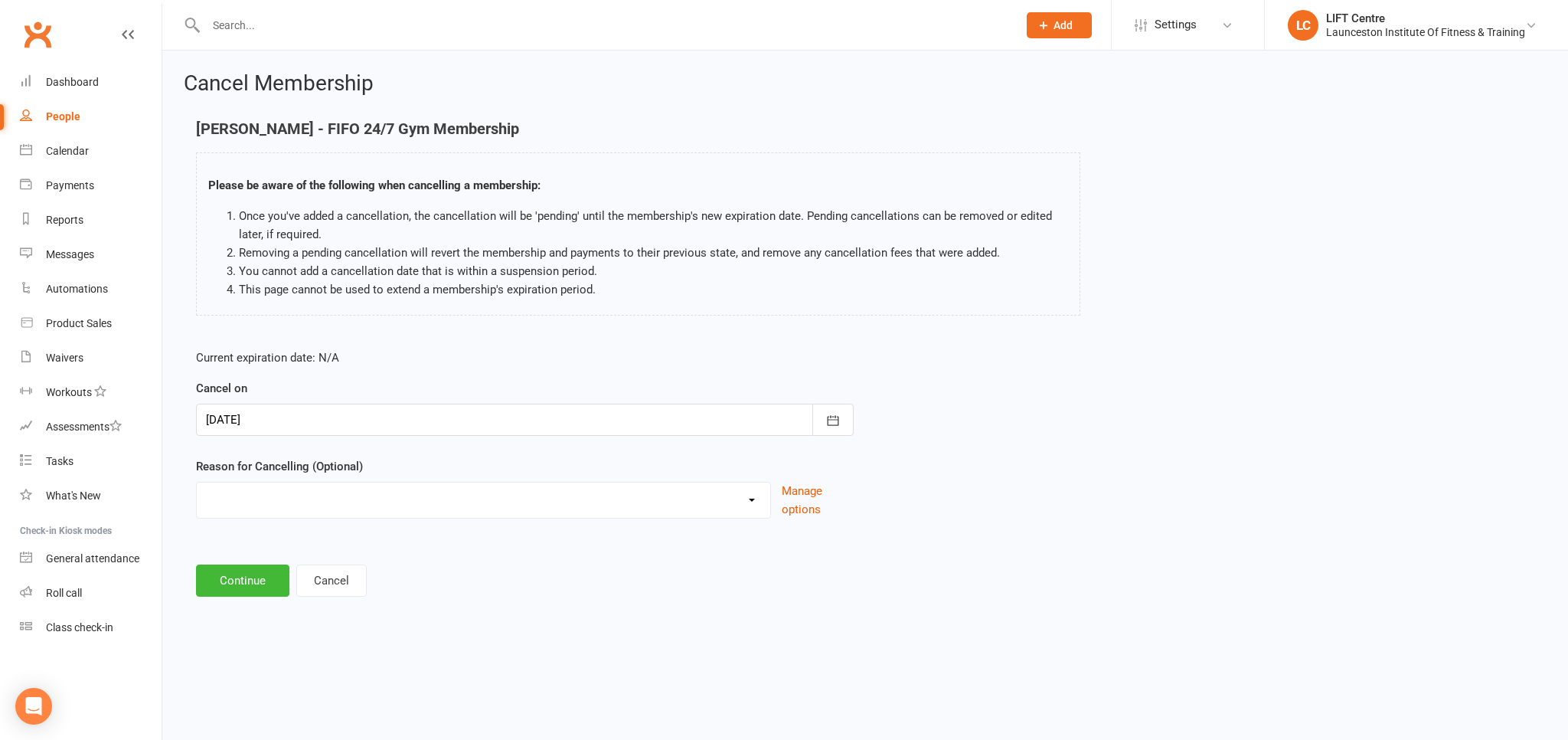
click at [197, 482] on select "Cancelled by staff (overdues) Change to Fitness Passport Changing gyms Injury M…" at bounding box center [483, 497] width 573 height 30
select select "4"
click option "Moving away" at bounding box center [0, 0] width 0 height 0
click at [258, 577] on button "Continue" at bounding box center [243, 580] width 93 height 32
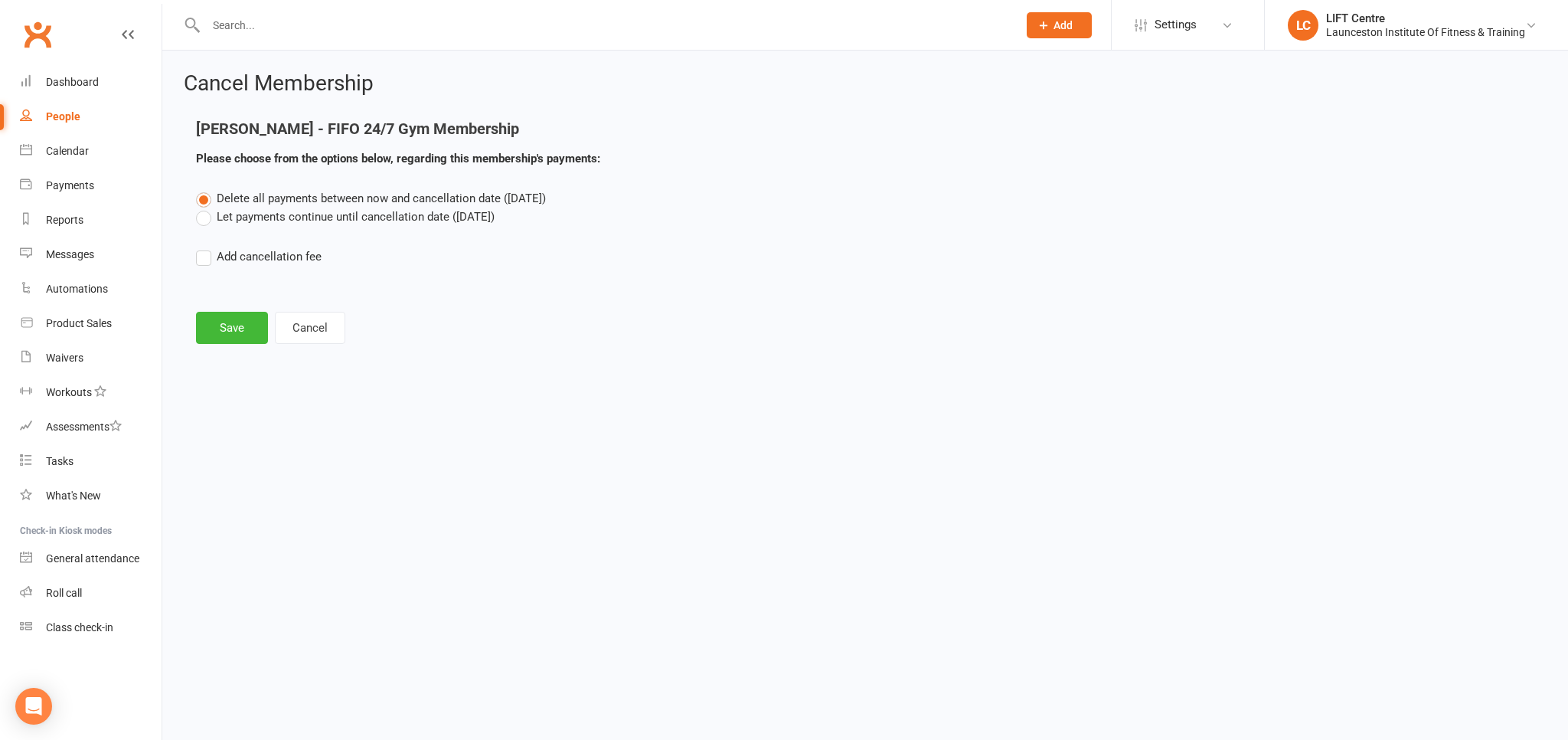
click at [199, 213] on label "Let payments continue until cancellation date (Oct 11, 2025)" at bounding box center [345, 217] width 298 height 18
click at [199, 208] on input "Let payments continue until cancellation date (Oct 11, 2025)" at bounding box center [201, 208] width 10 height 0
click at [218, 328] on button "Save" at bounding box center [232, 327] width 72 height 32
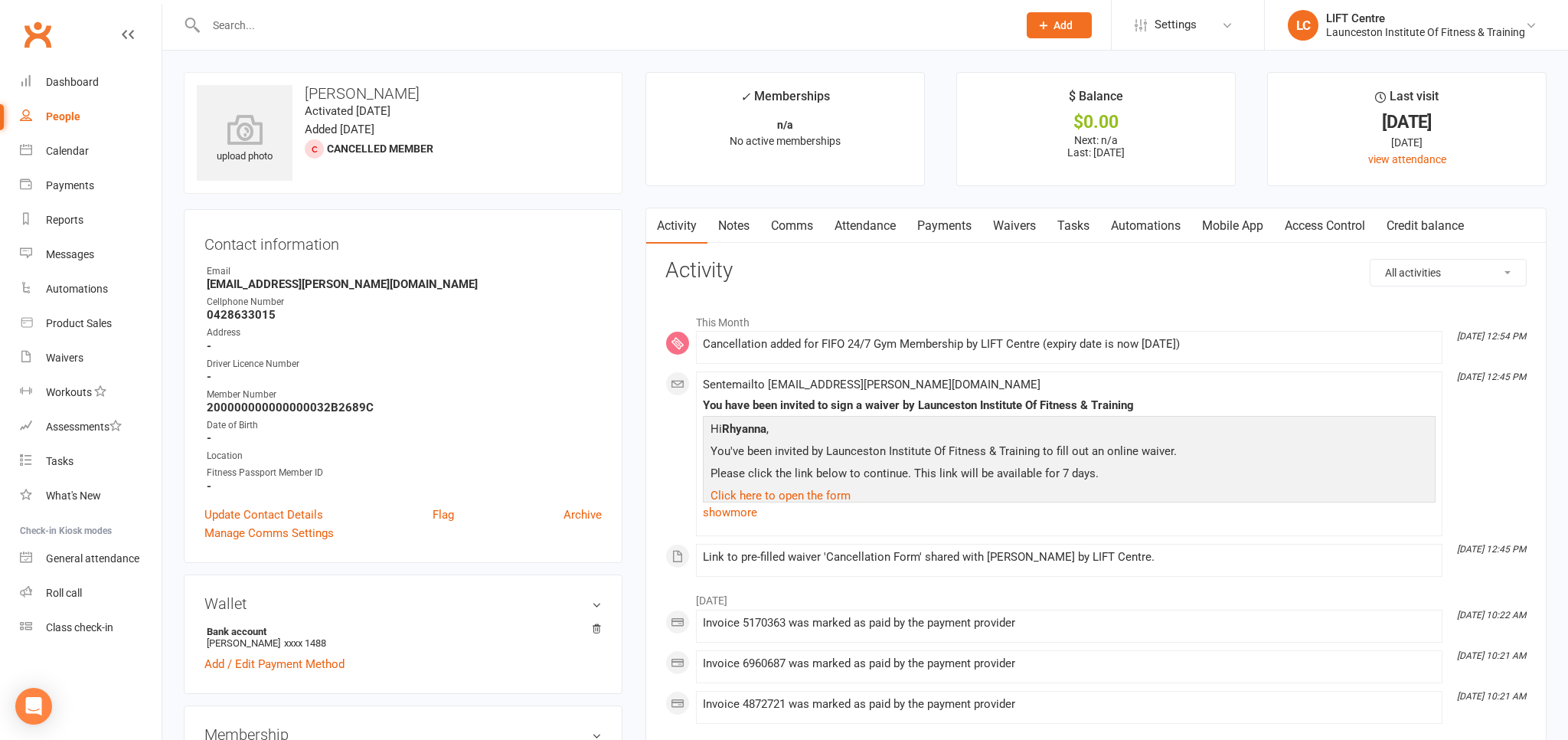
click at [1019, 224] on link "Waivers" at bounding box center [1015, 226] width 65 height 35
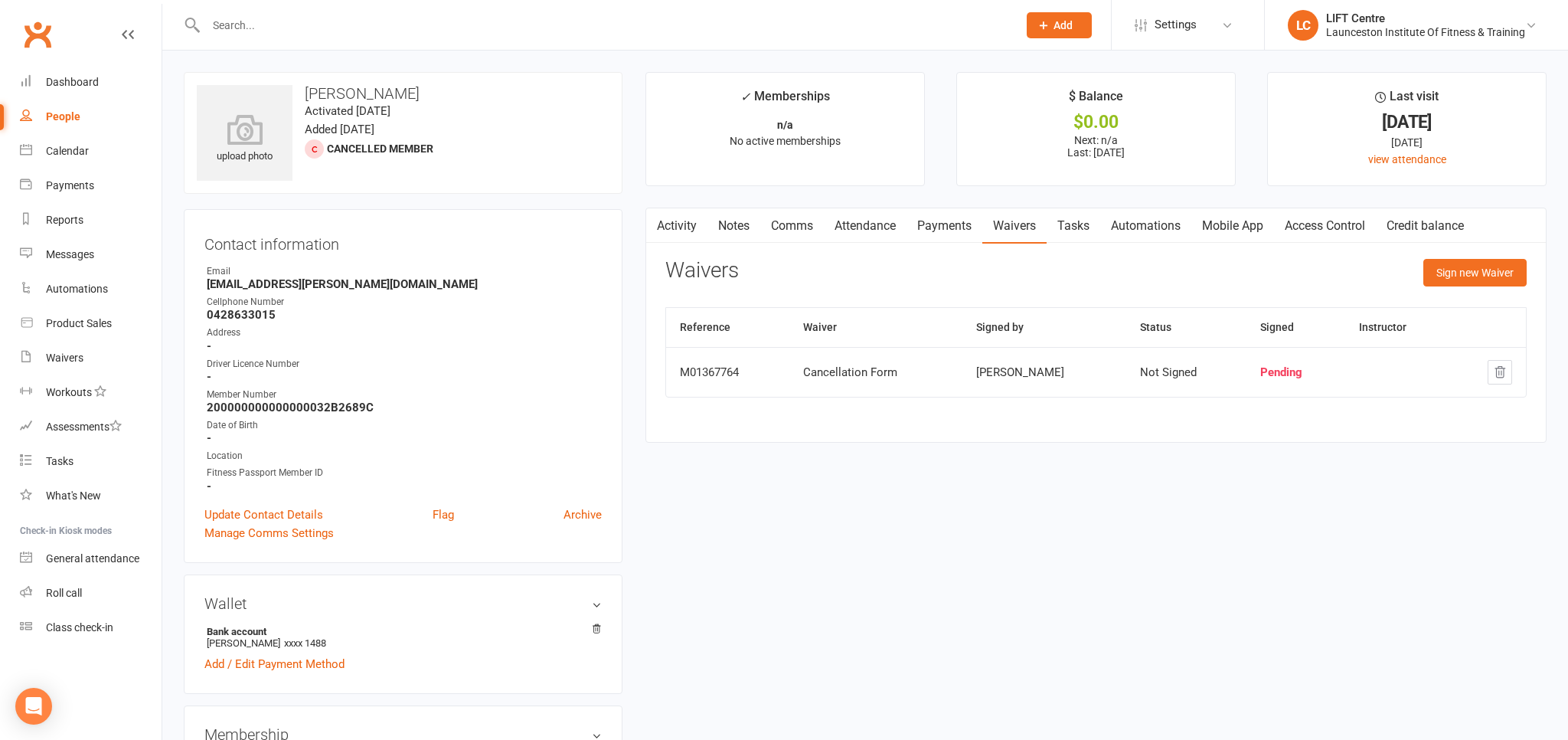
click at [684, 222] on link "Activity" at bounding box center [676, 226] width 61 height 35
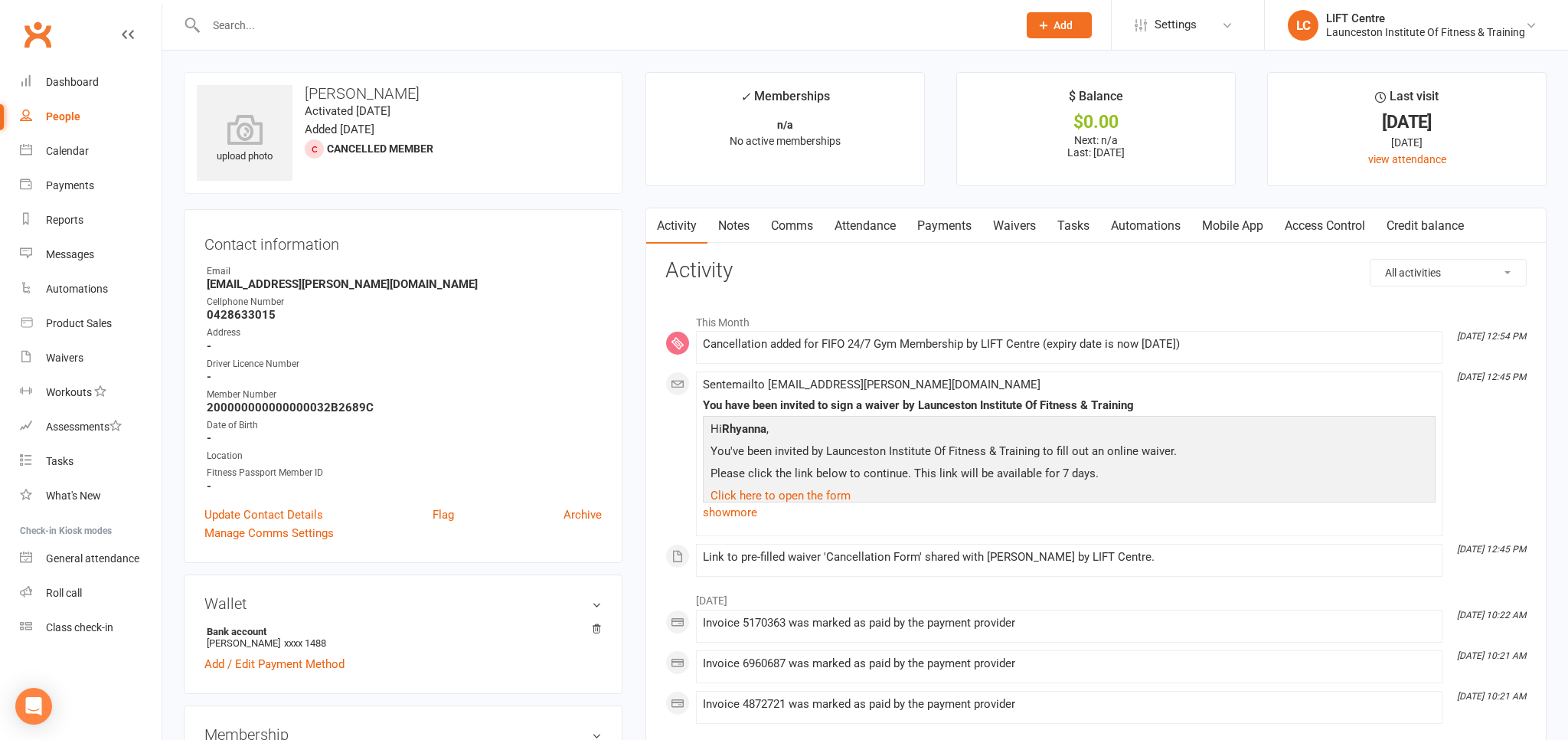
click at [43, 33] on link "Clubworx" at bounding box center [37, 34] width 38 height 38
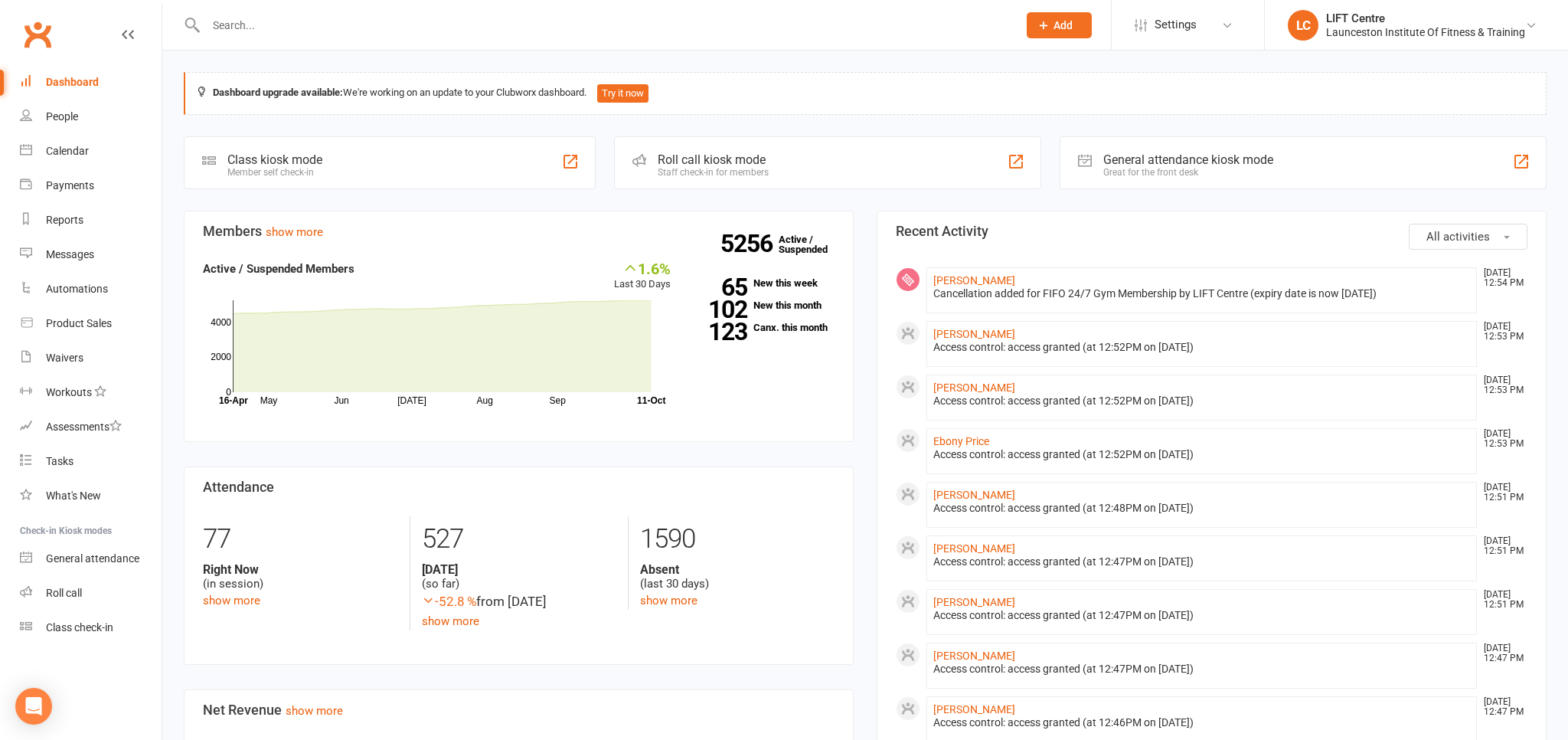
click at [49, 43] on link "Clubworx" at bounding box center [37, 34] width 38 height 38
click at [38, 24] on link "Clubworx" at bounding box center [37, 34] width 38 height 38
click at [43, 34] on link "Clubworx" at bounding box center [37, 34] width 38 height 38
click at [30, 38] on link "Clubworx" at bounding box center [37, 34] width 38 height 38
click at [81, 213] on link "Reports" at bounding box center [90, 220] width 141 height 34
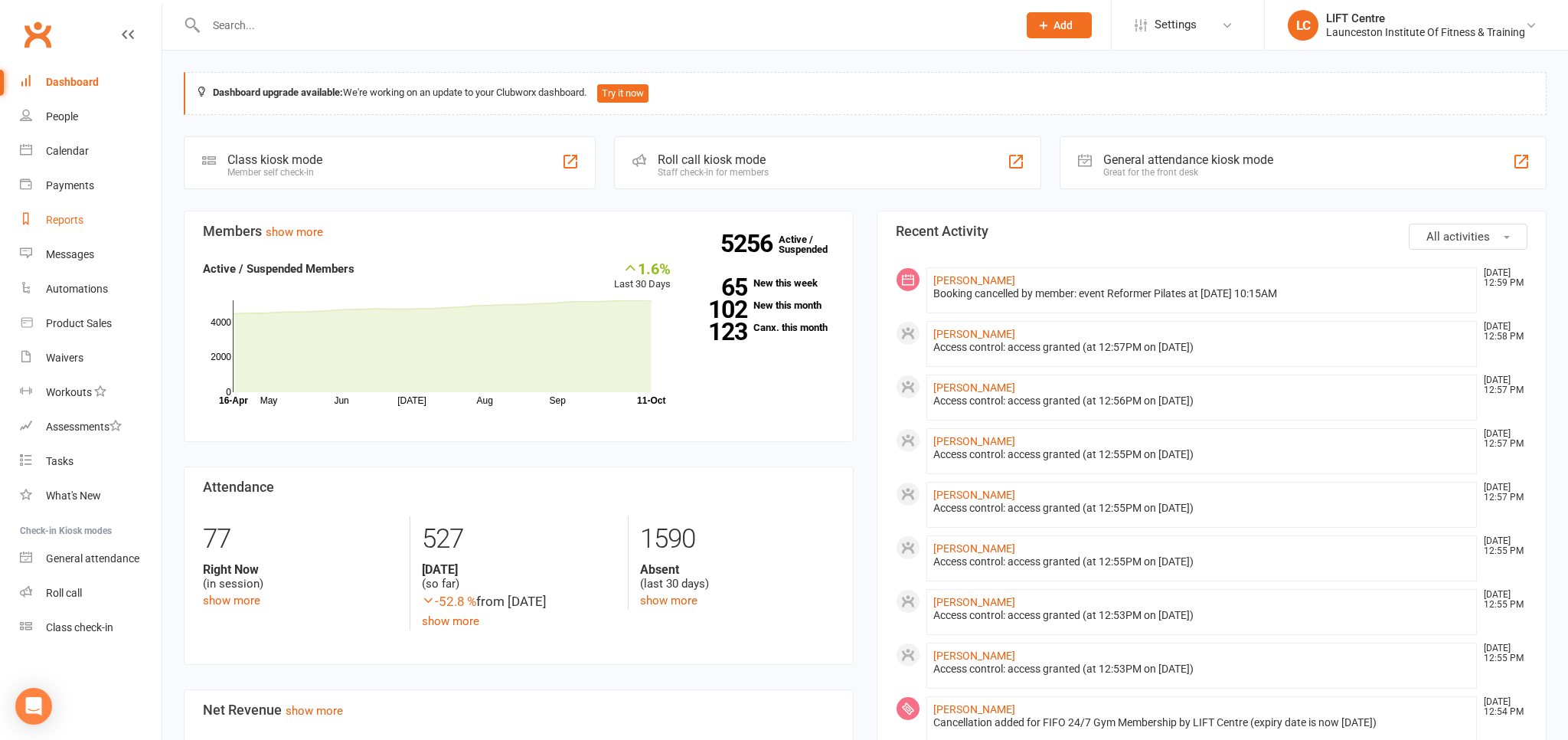
select select "100"
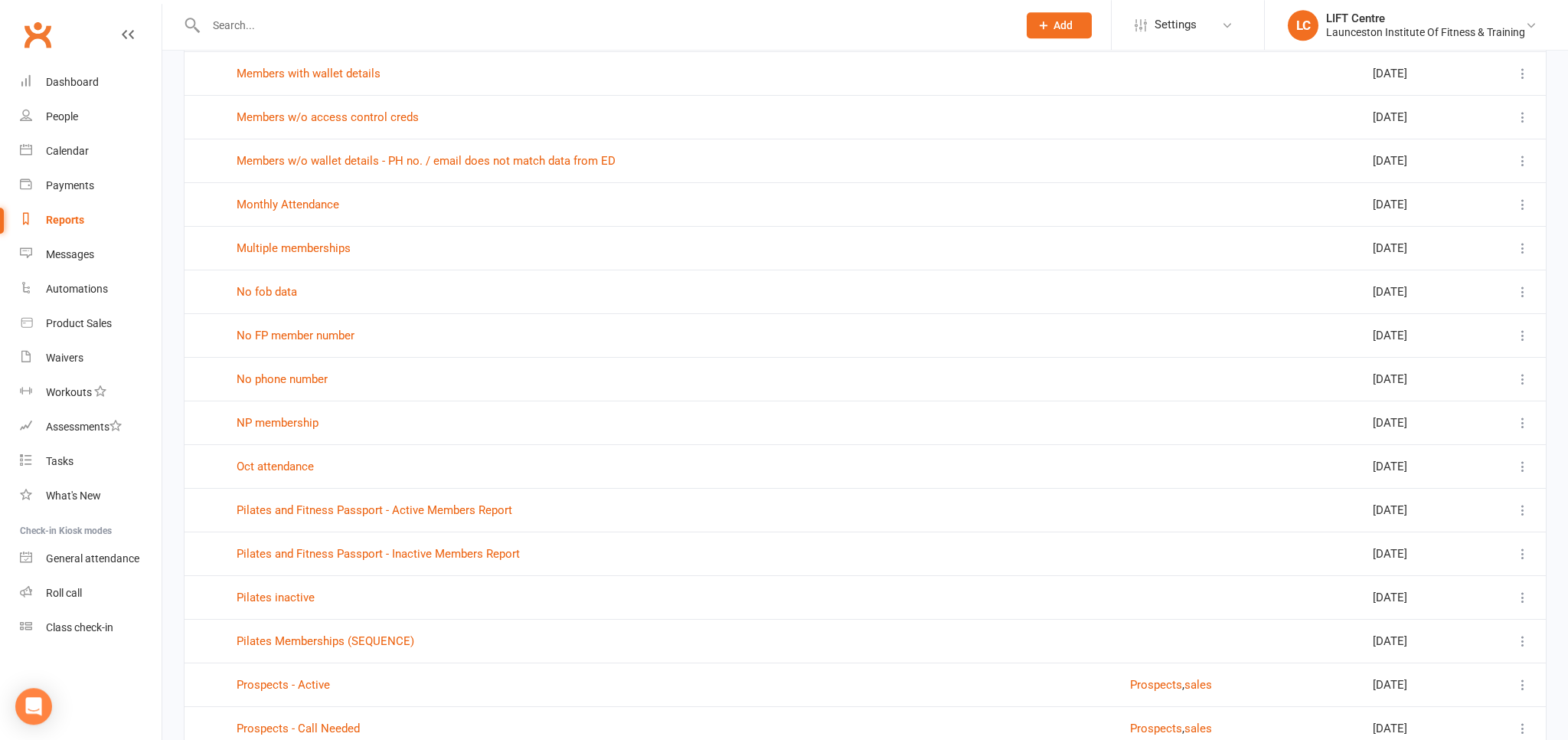
scroll to position [2263, 0]
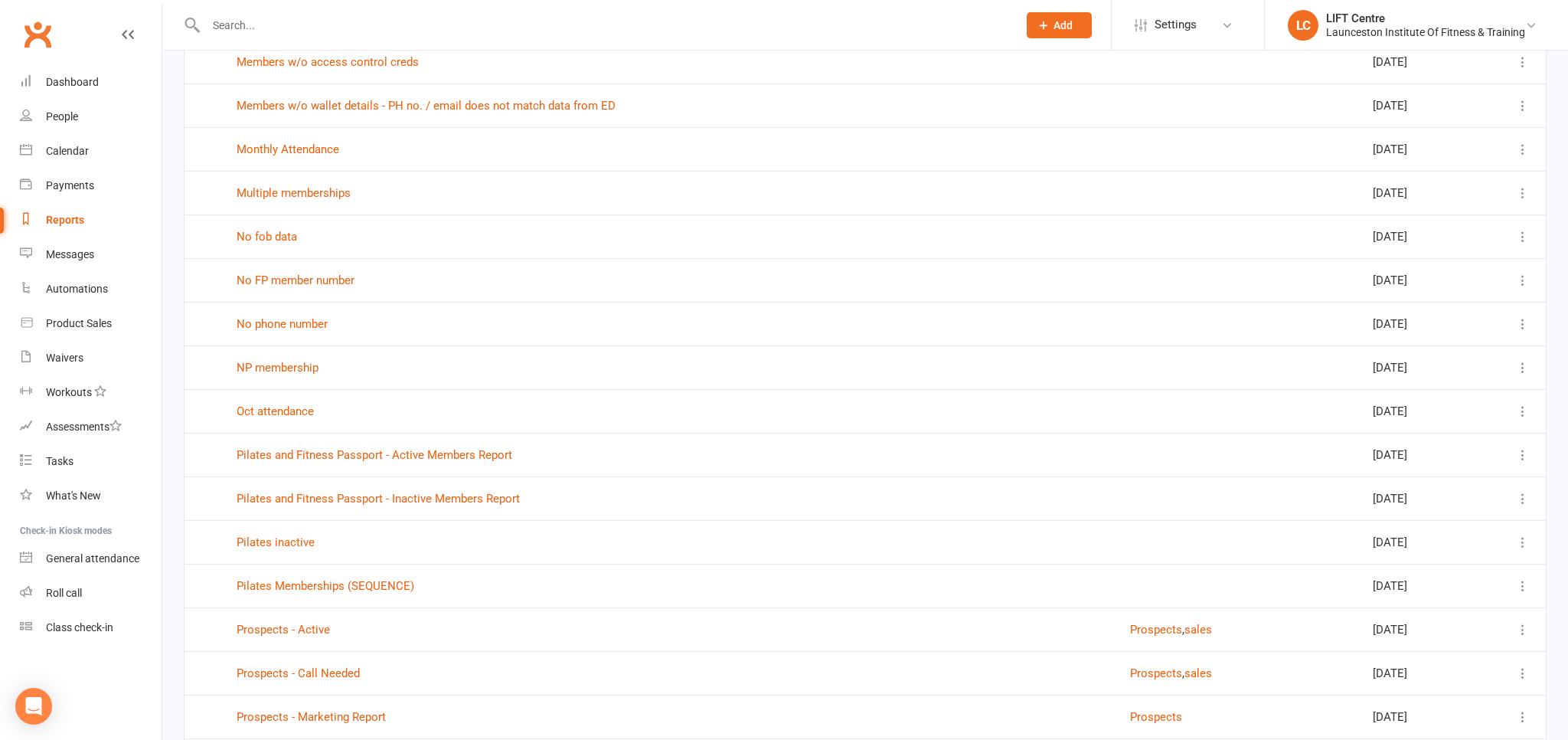
click at [38, 30] on link "Clubworx" at bounding box center [37, 34] width 38 height 38
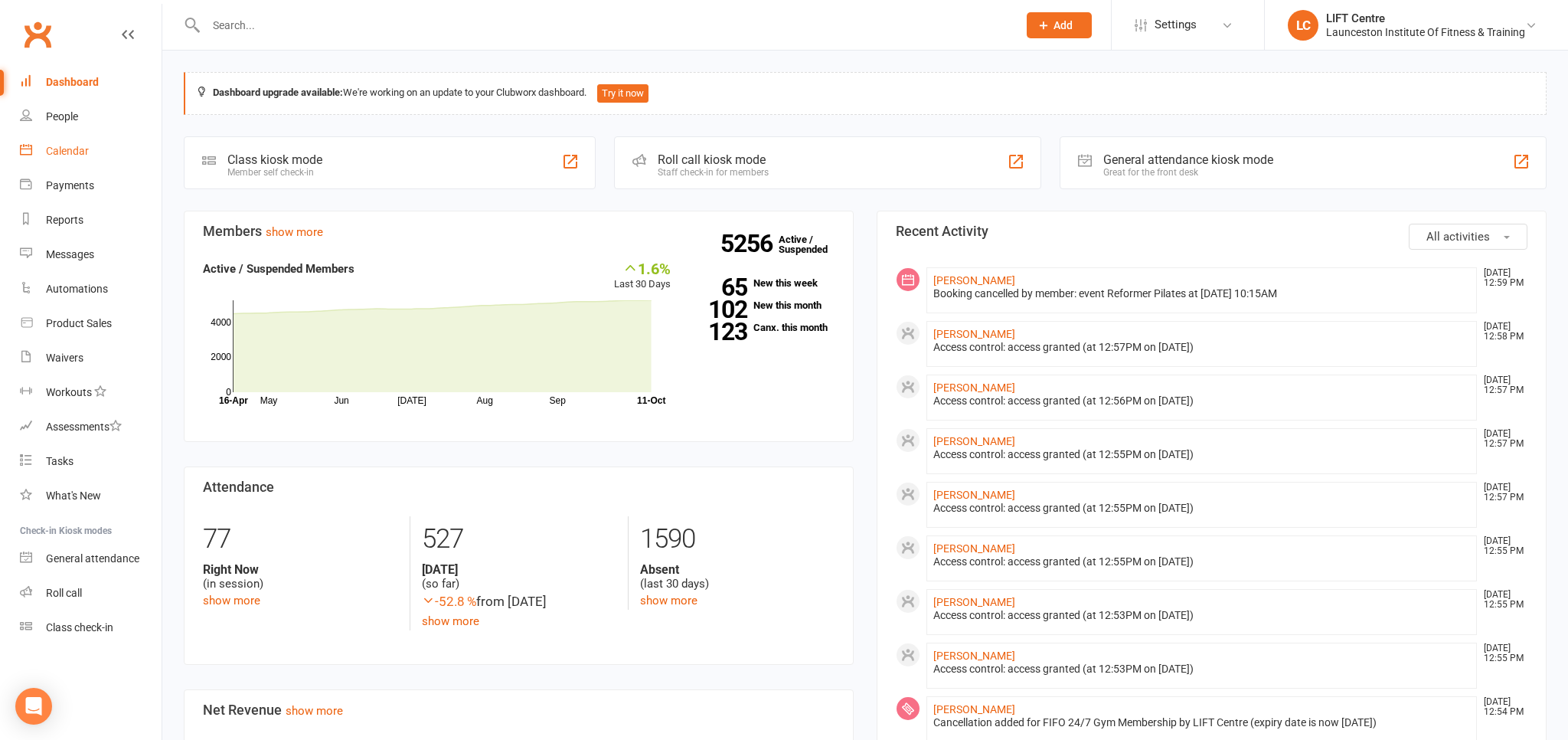
click at [63, 158] on link "Calendar" at bounding box center [90, 151] width 141 height 34
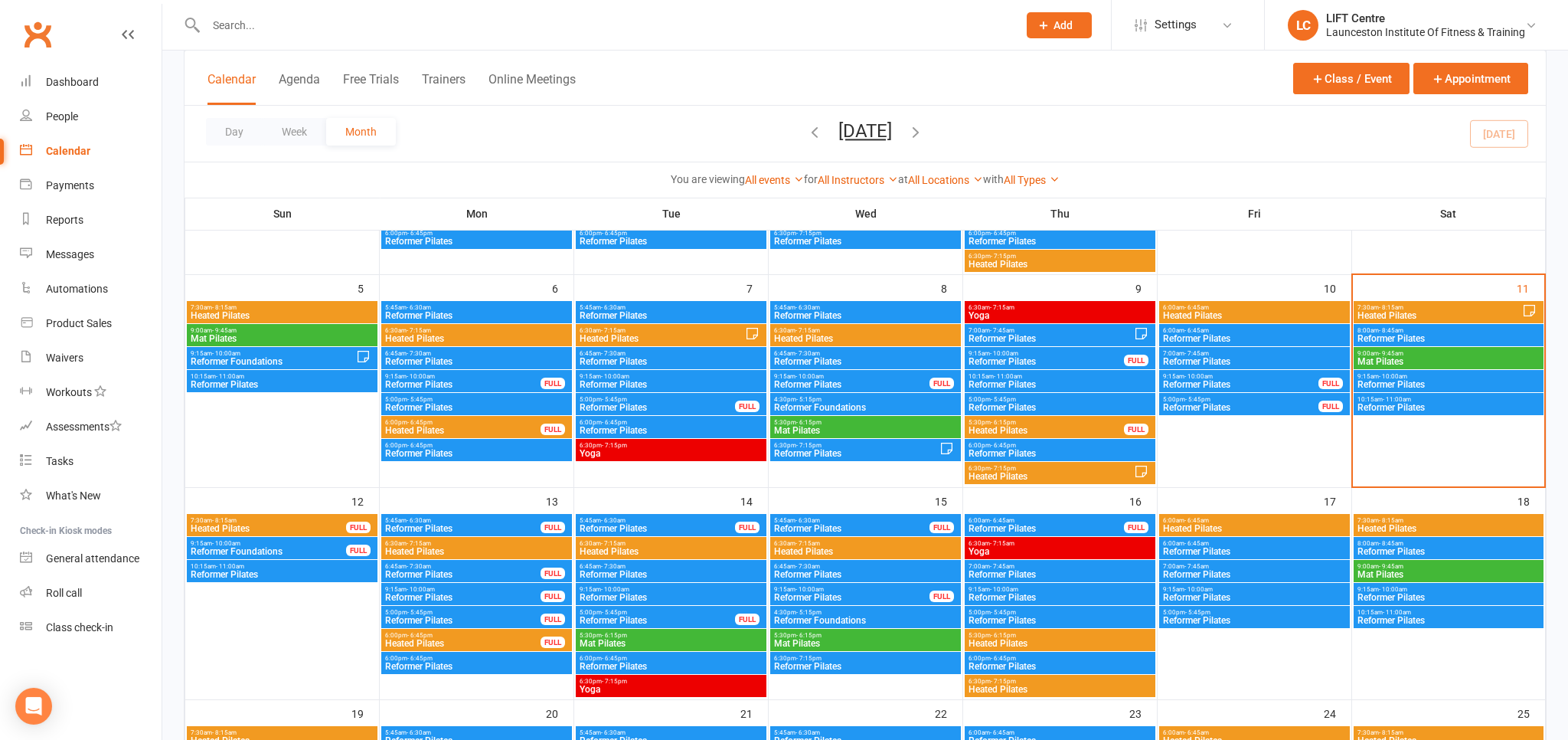
scroll to position [242, 0]
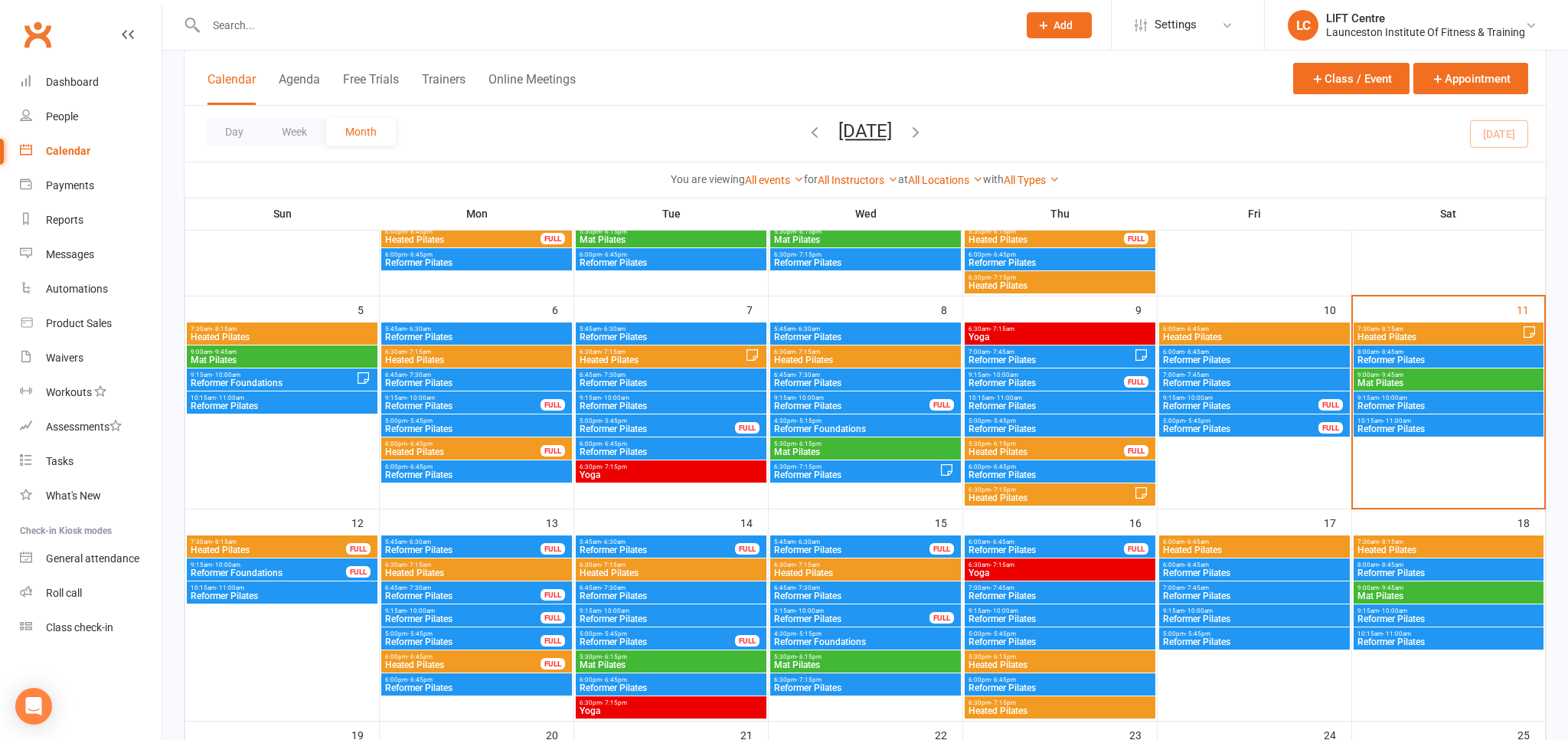
click at [243, 593] on span "Reformer Pilates" at bounding box center [282, 595] width 185 height 9
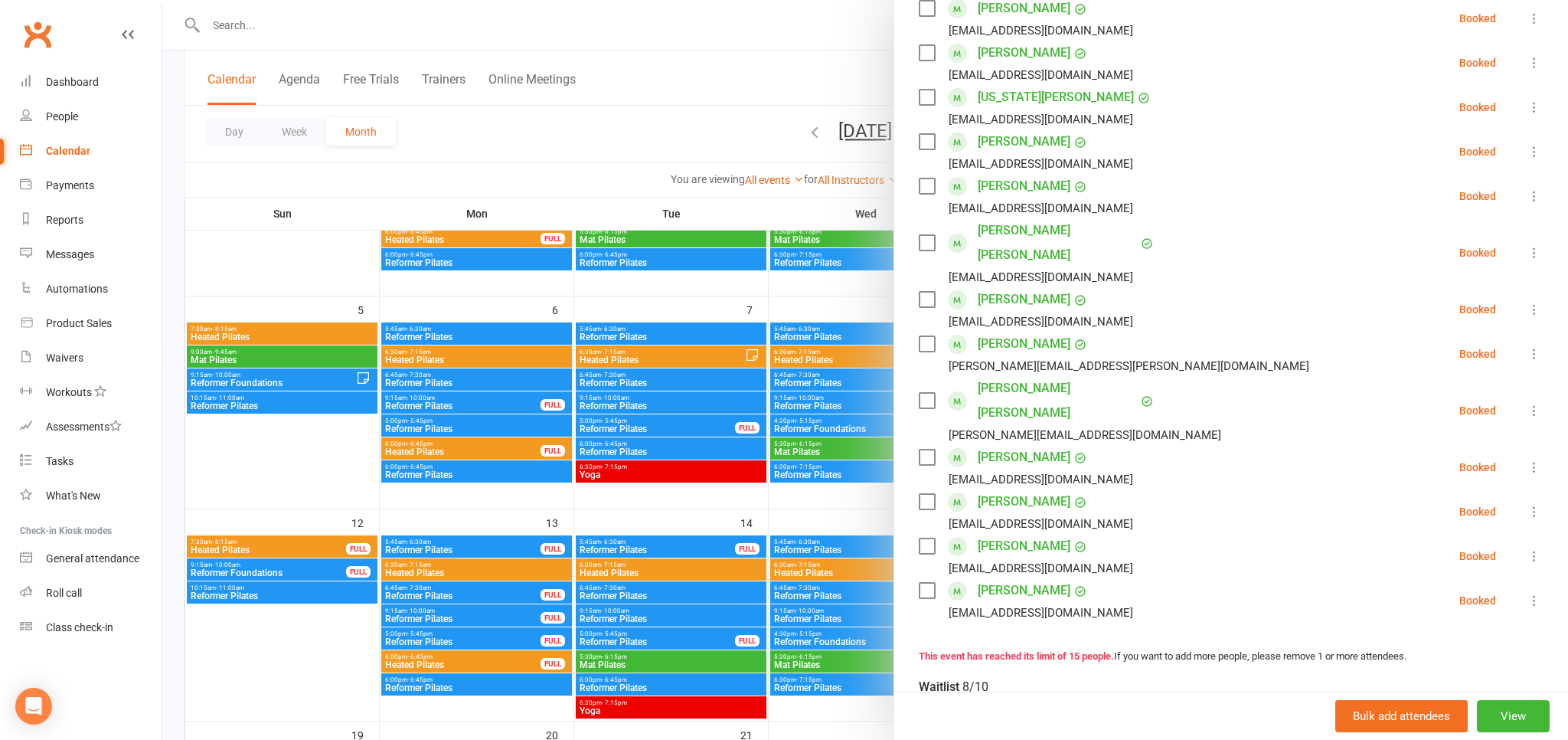
scroll to position [253, 0]
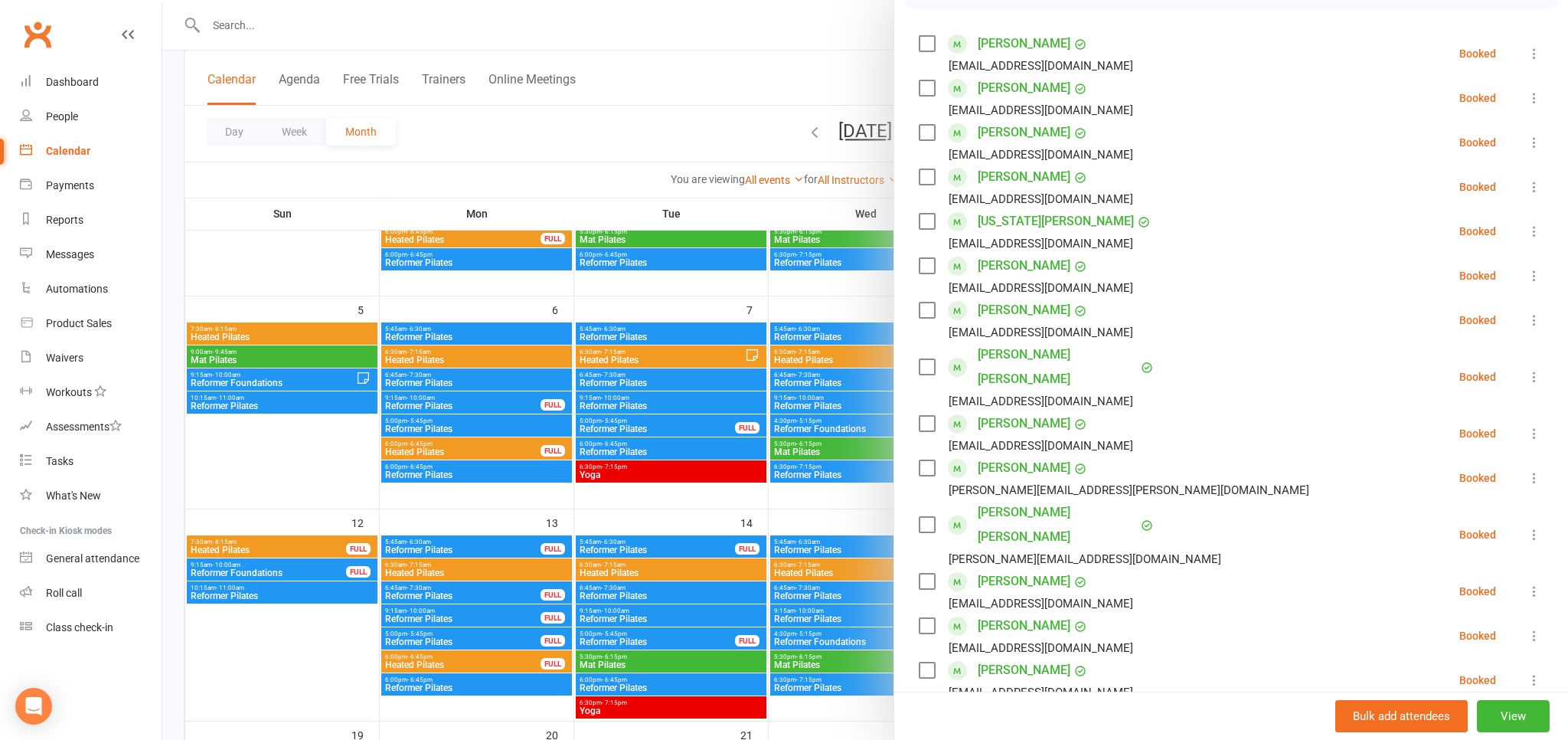
click at [311, 442] on div at bounding box center [865, 370] width 1405 height 740
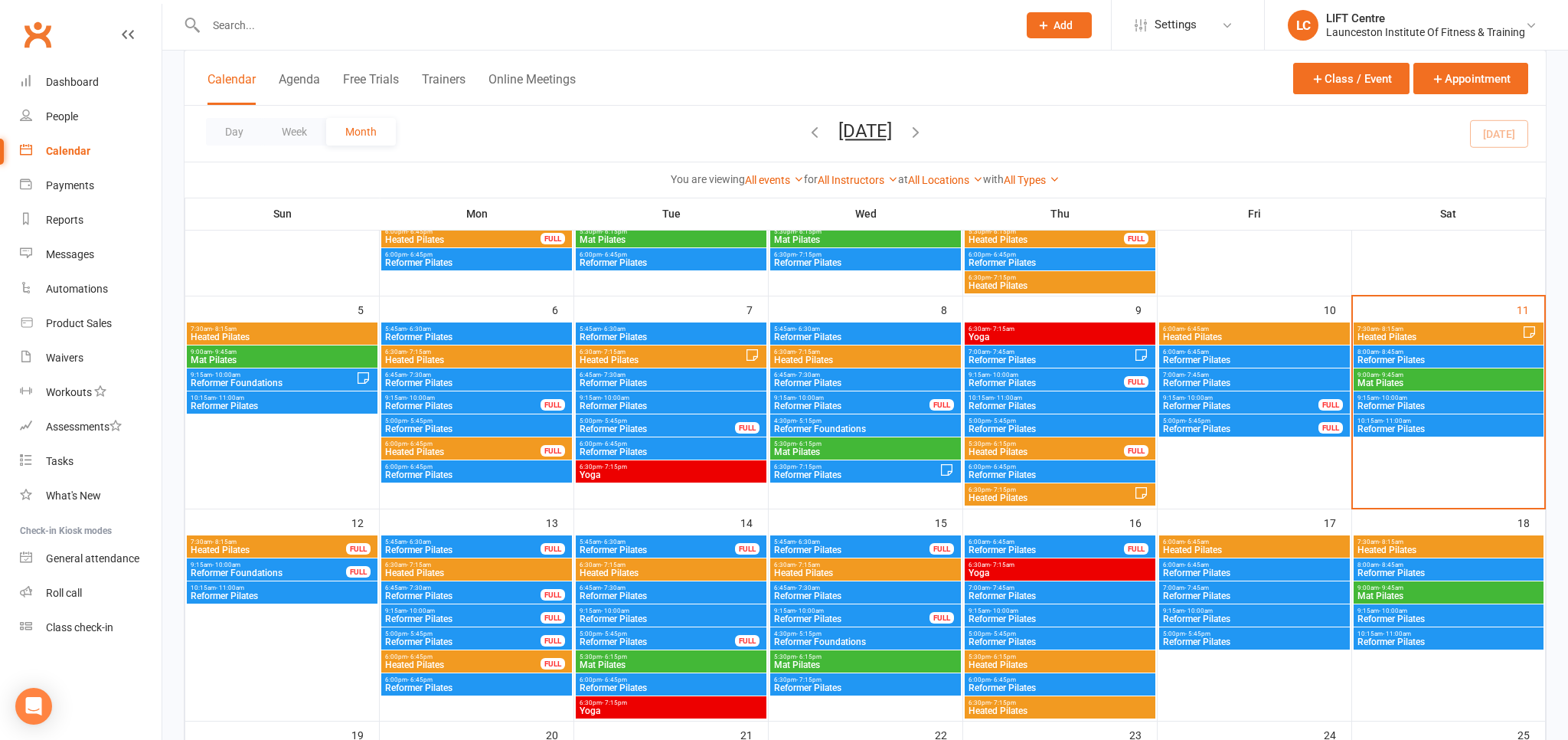
click at [7, 20] on div "Clubworx" at bounding box center [81, 43] width 162 height 56
click at [24, 17] on link "Clubworx" at bounding box center [37, 34] width 38 height 38
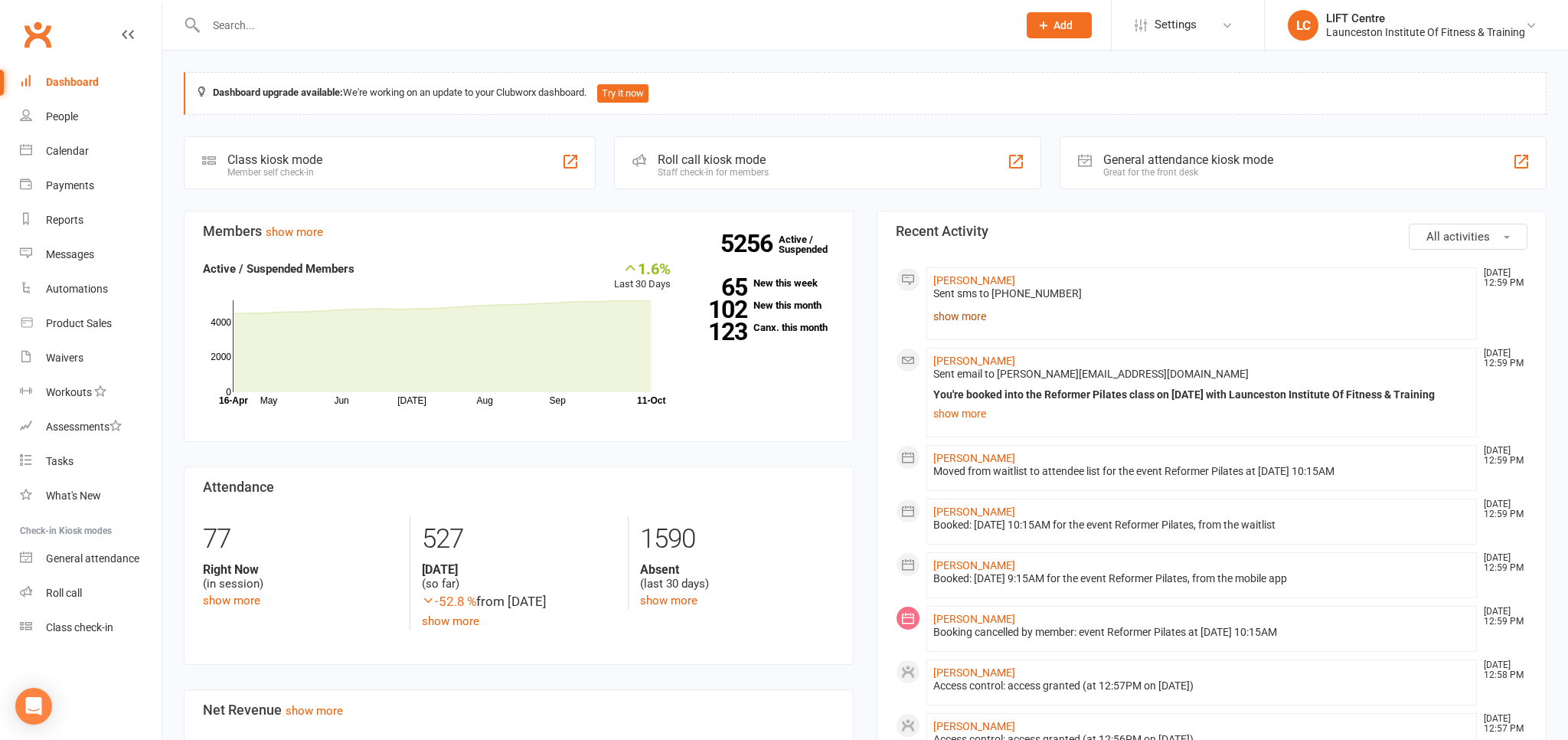
click at [959, 317] on link "show more" at bounding box center [1202, 316] width 537 height 21
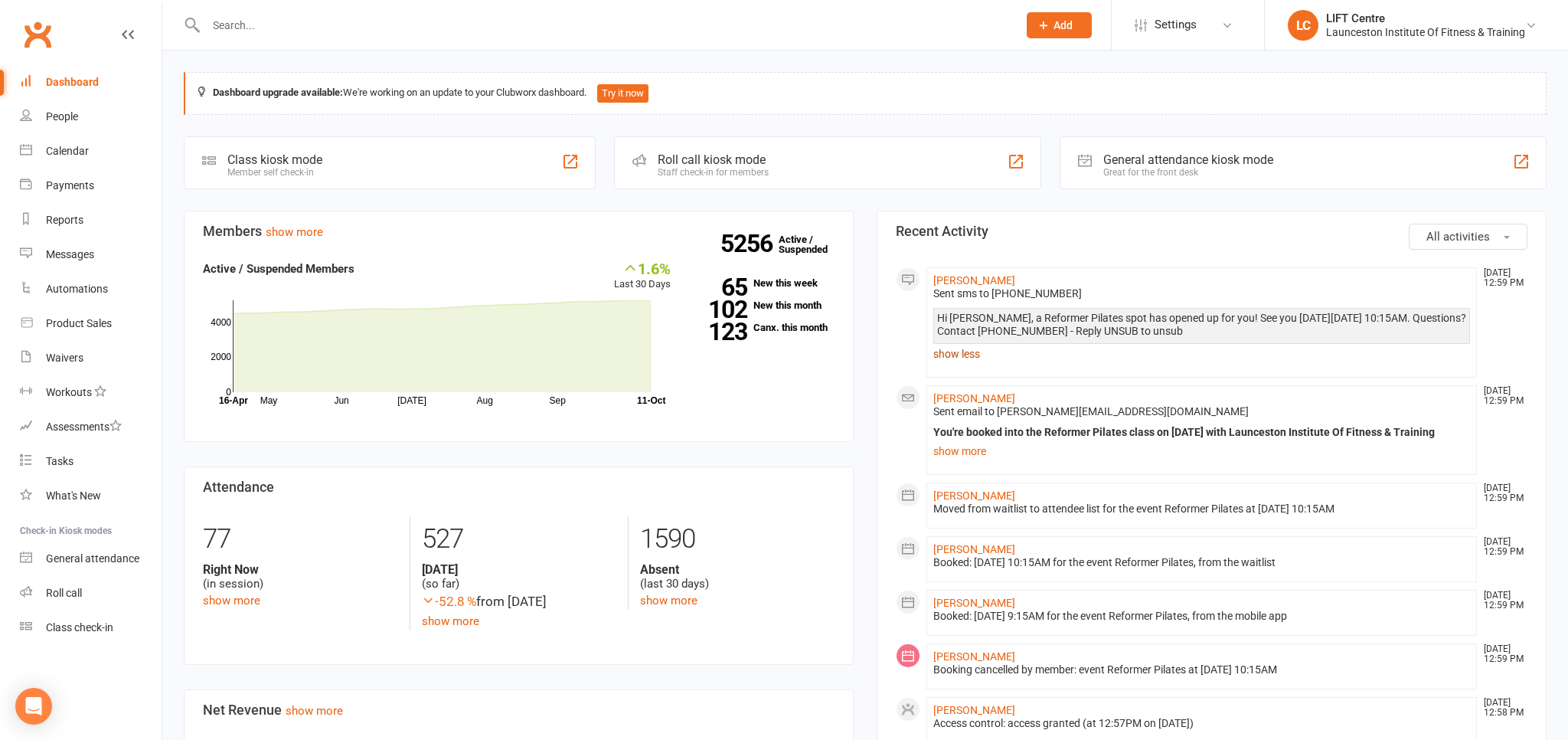
click at [951, 357] on link "show less" at bounding box center [1202, 354] width 537 height 21
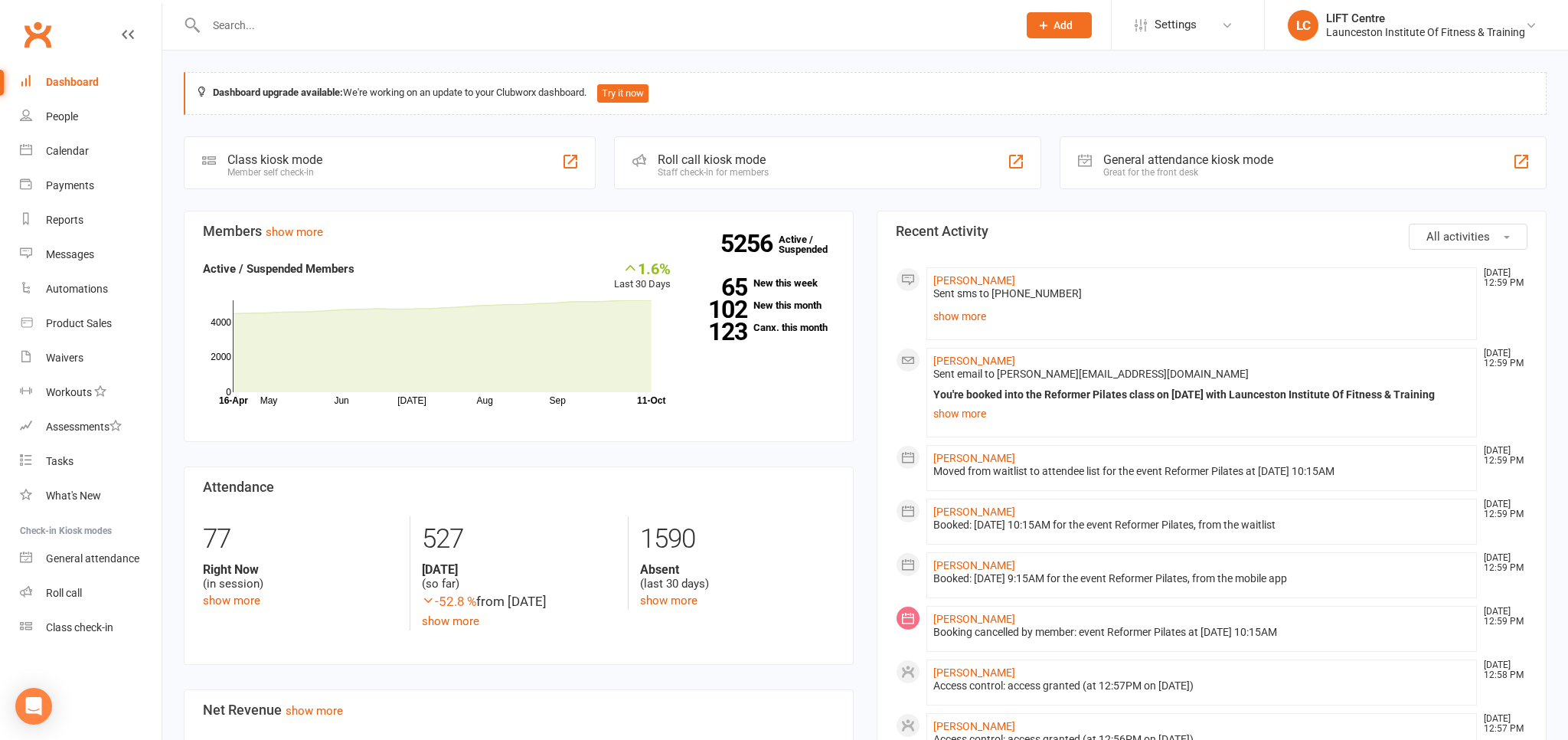
click at [51, 24] on link "Clubworx" at bounding box center [37, 34] width 38 height 38
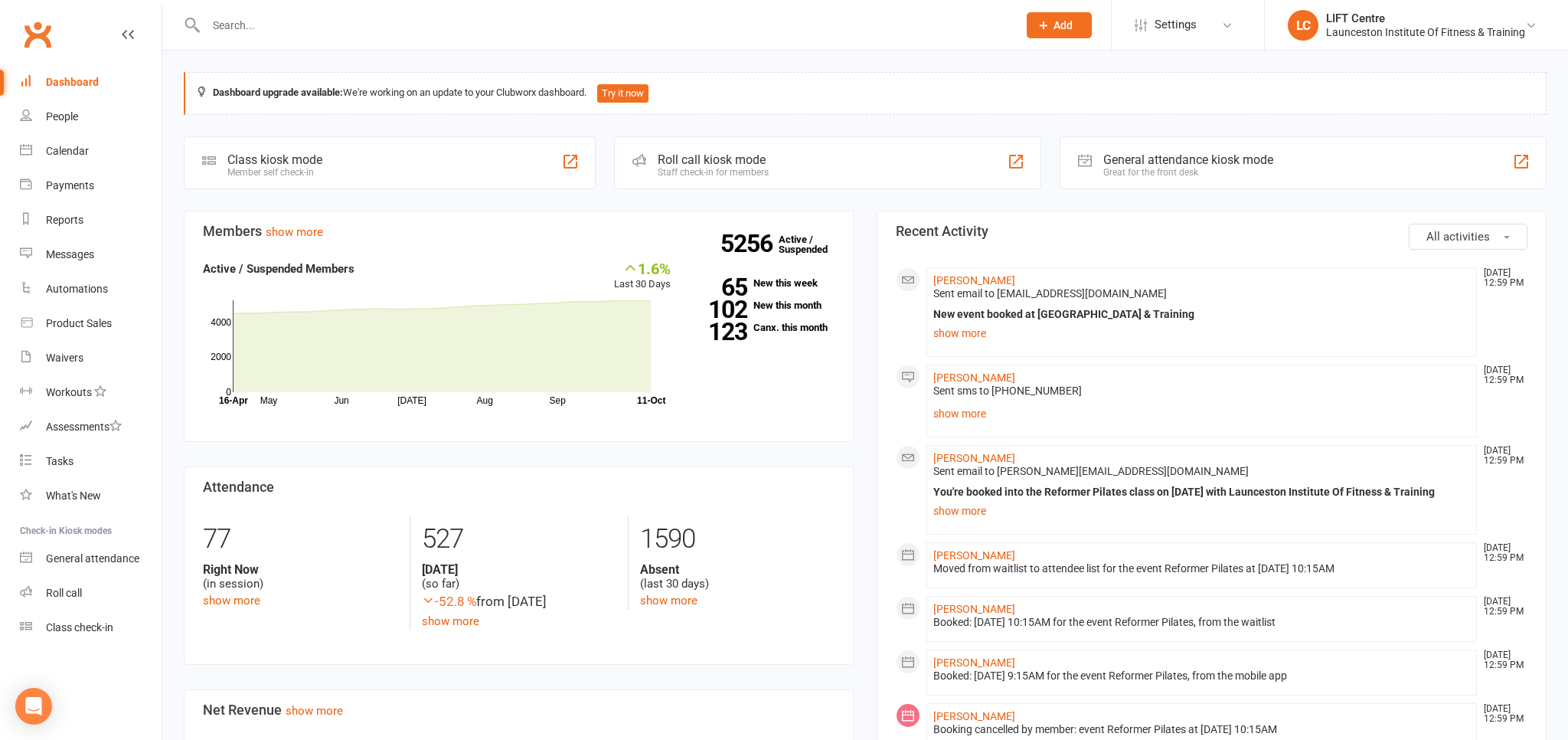
click at [48, 44] on link "Clubworx" at bounding box center [37, 34] width 38 height 38
click at [28, 38] on link "Clubworx" at bounding box center [37, 34] width 38 height 38
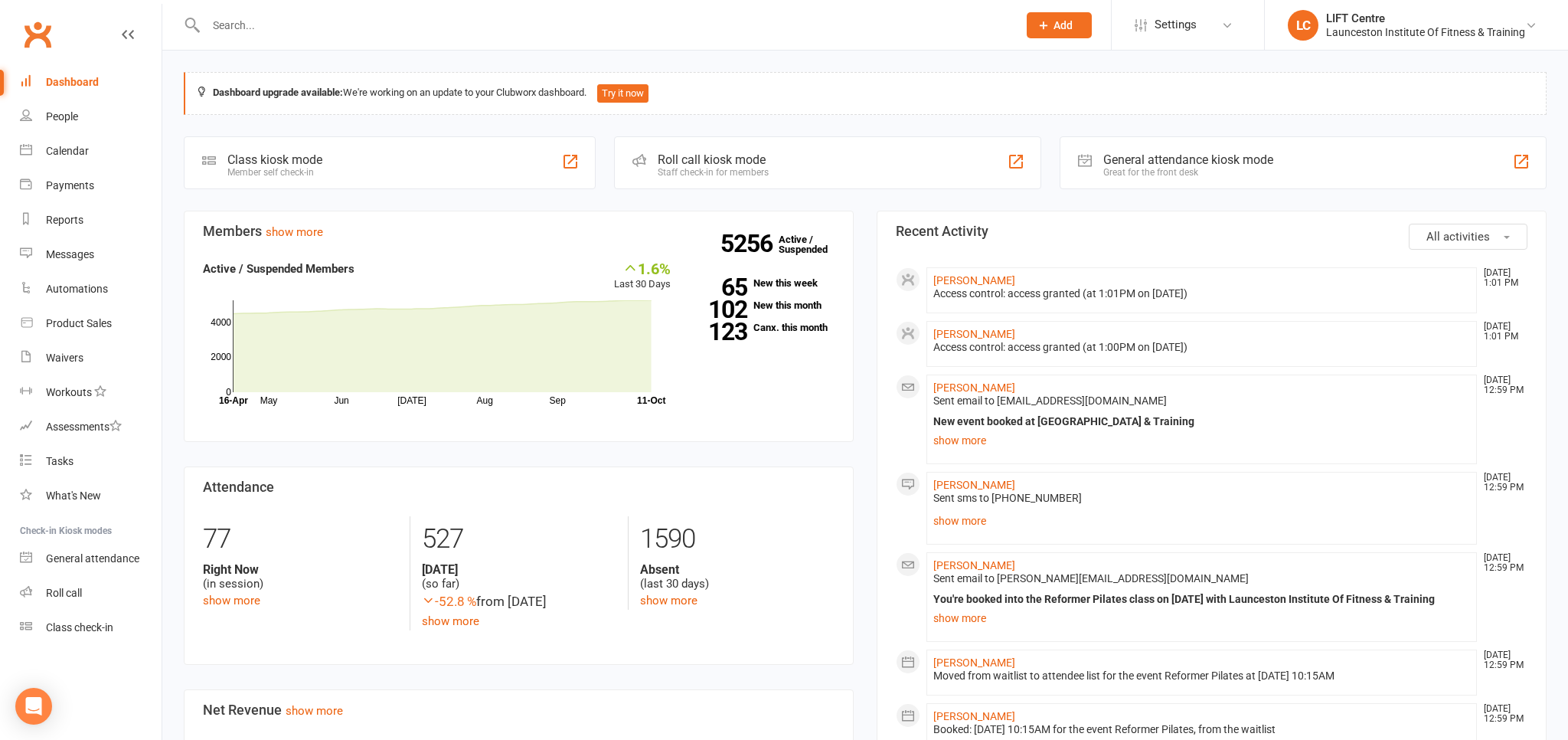
click at [29, 25] on link "Clubworx" at bounding box center [37, 34] width 38 height 38
click at [38, 35] on link "Clubworx" at bounding box center [37, 34] width 38 height 38
click at [30, 33] on link "Clubworx" at bounding box center [37, 34] width 38 height 38
click at [44, 30] on link "Clubworx" at bounding box center [37, 34] width 38 height 38
click at [36, 31] on link "Clubworx" at bounding box center [37, 34] width 38 height 38
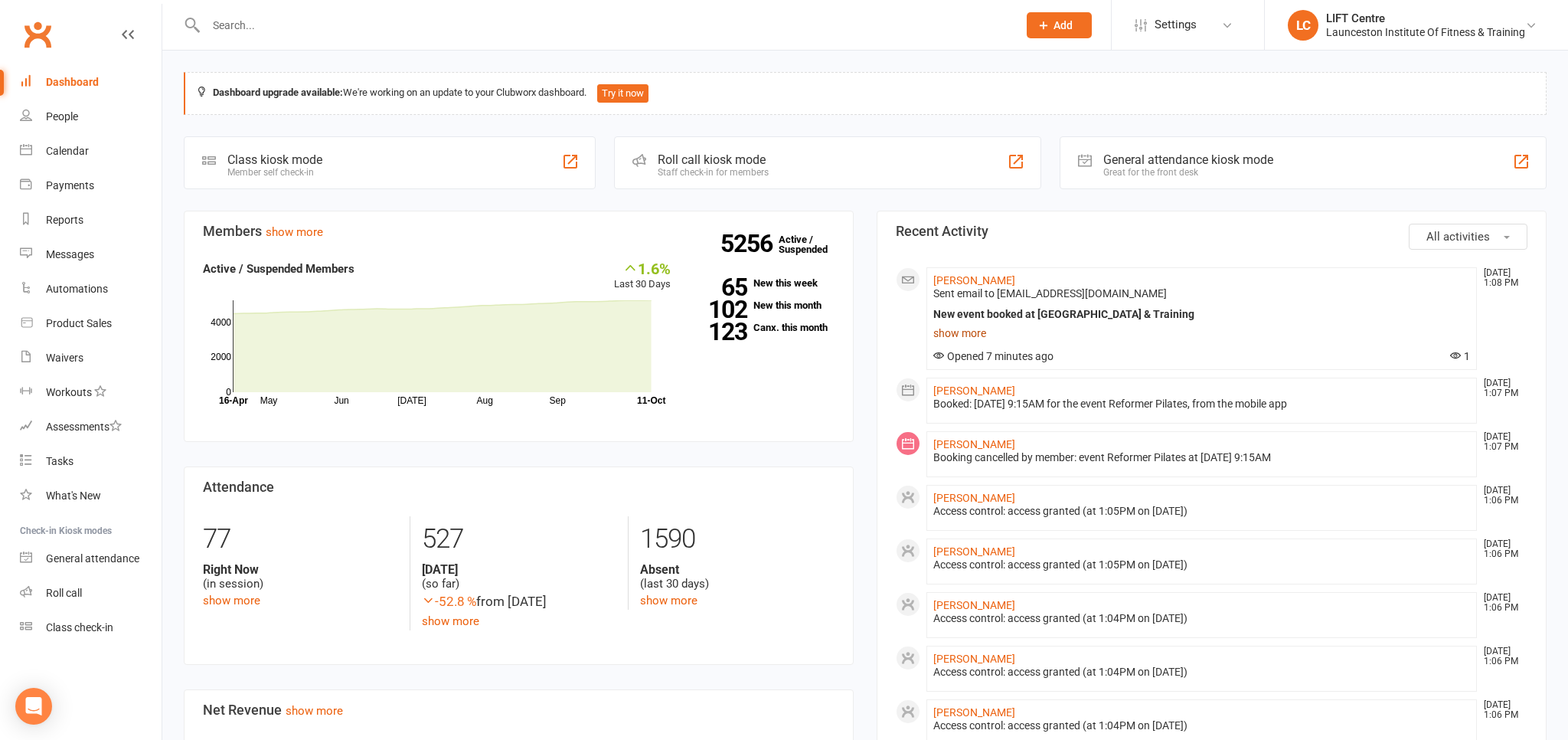
click at [982, 332] on link "show more" at bounding box center [1202, 333] width 537 height 21
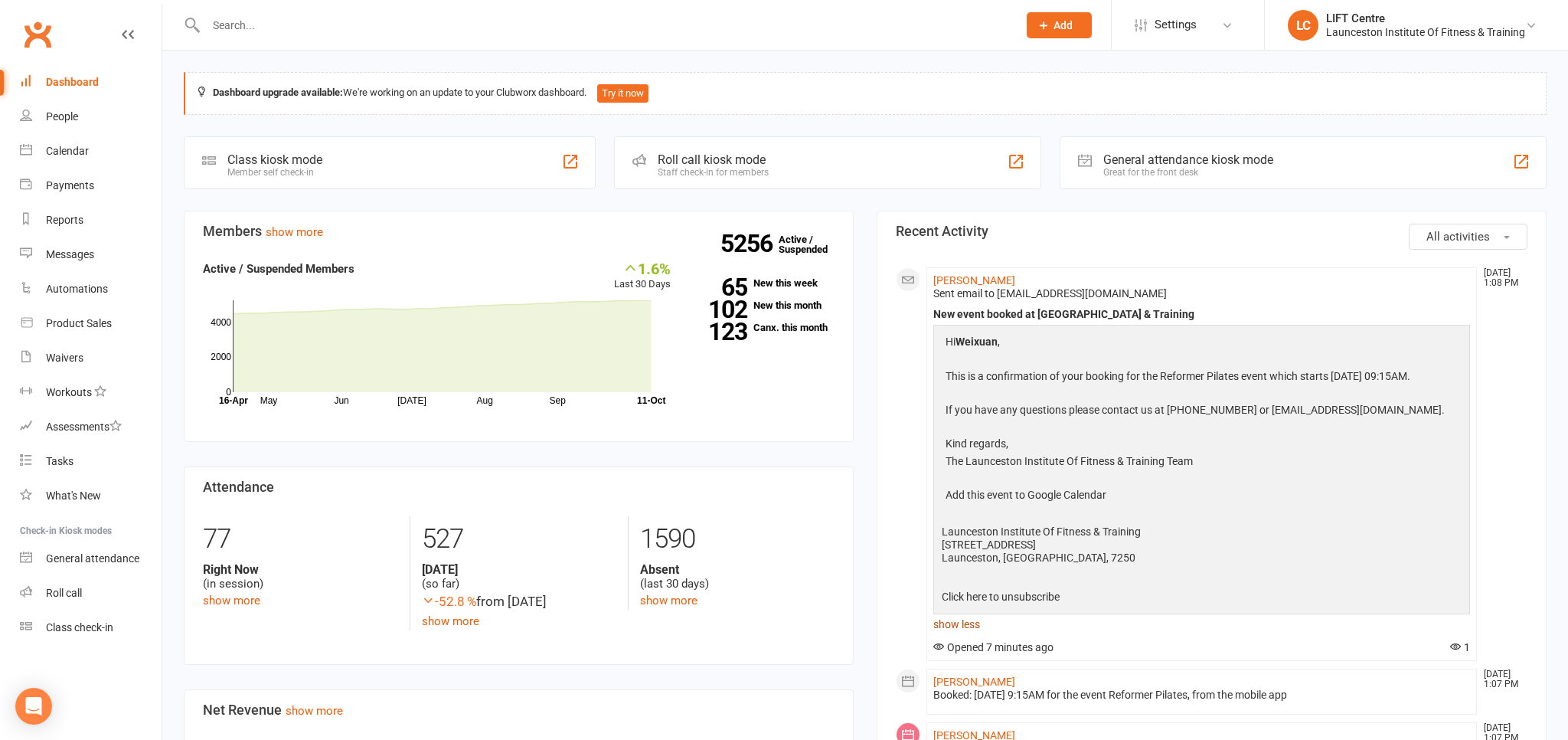
click at [945, 635] on link "show less" at bounding box center [1202, 624] width 537 height 21
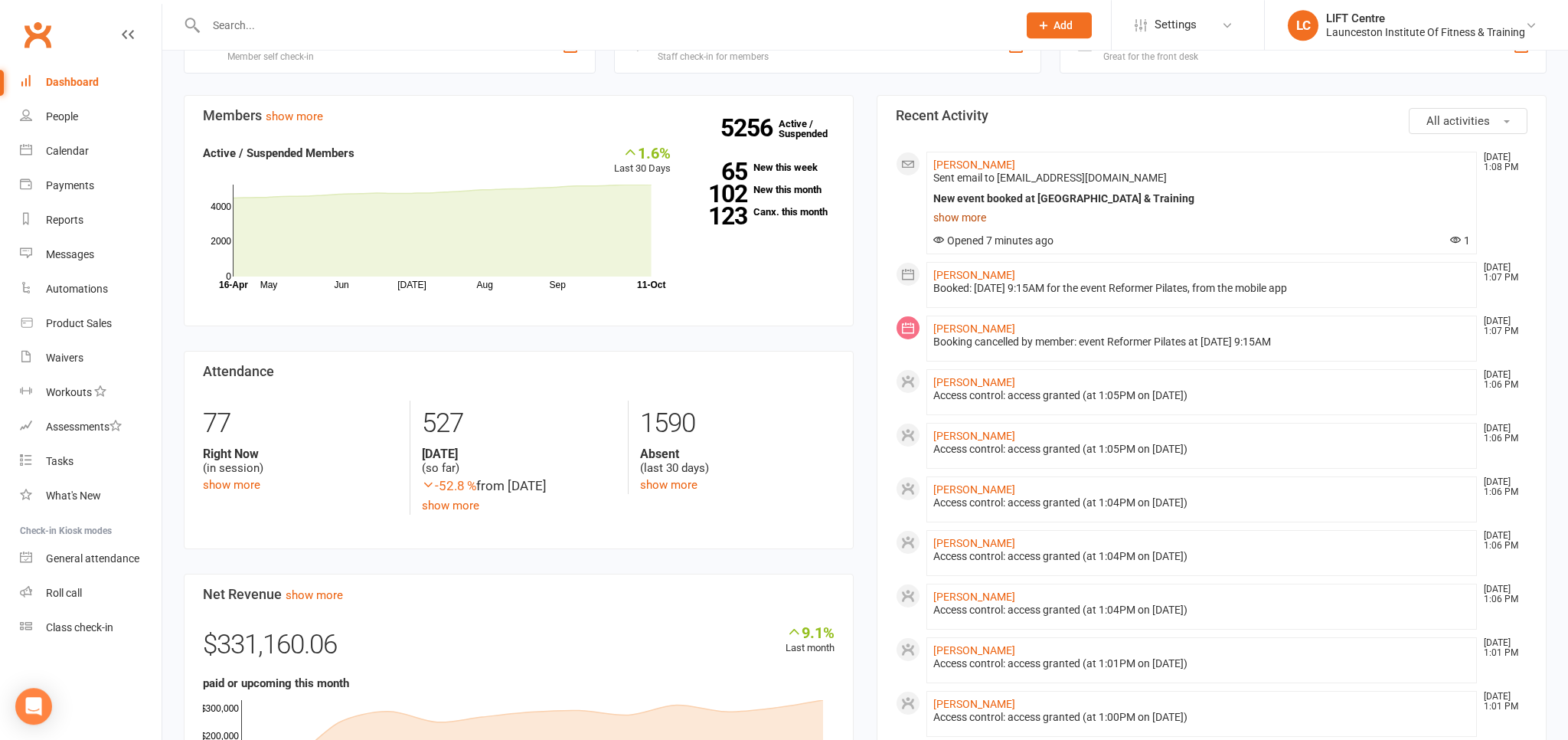
scroll to position [242, 0]
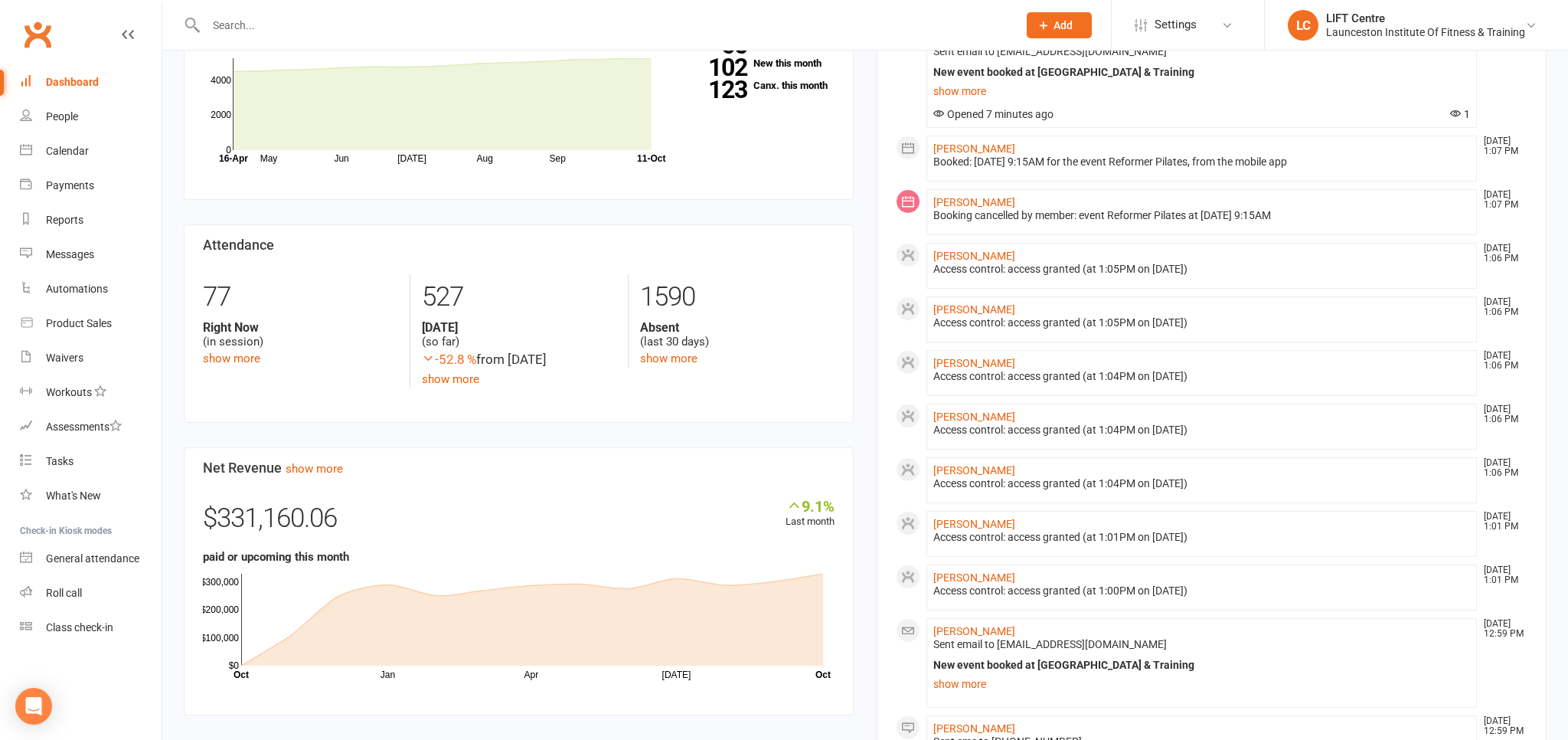
click at [23, 31] on link "Clubworx" at bounding box center [37, 34] width 38 height 38
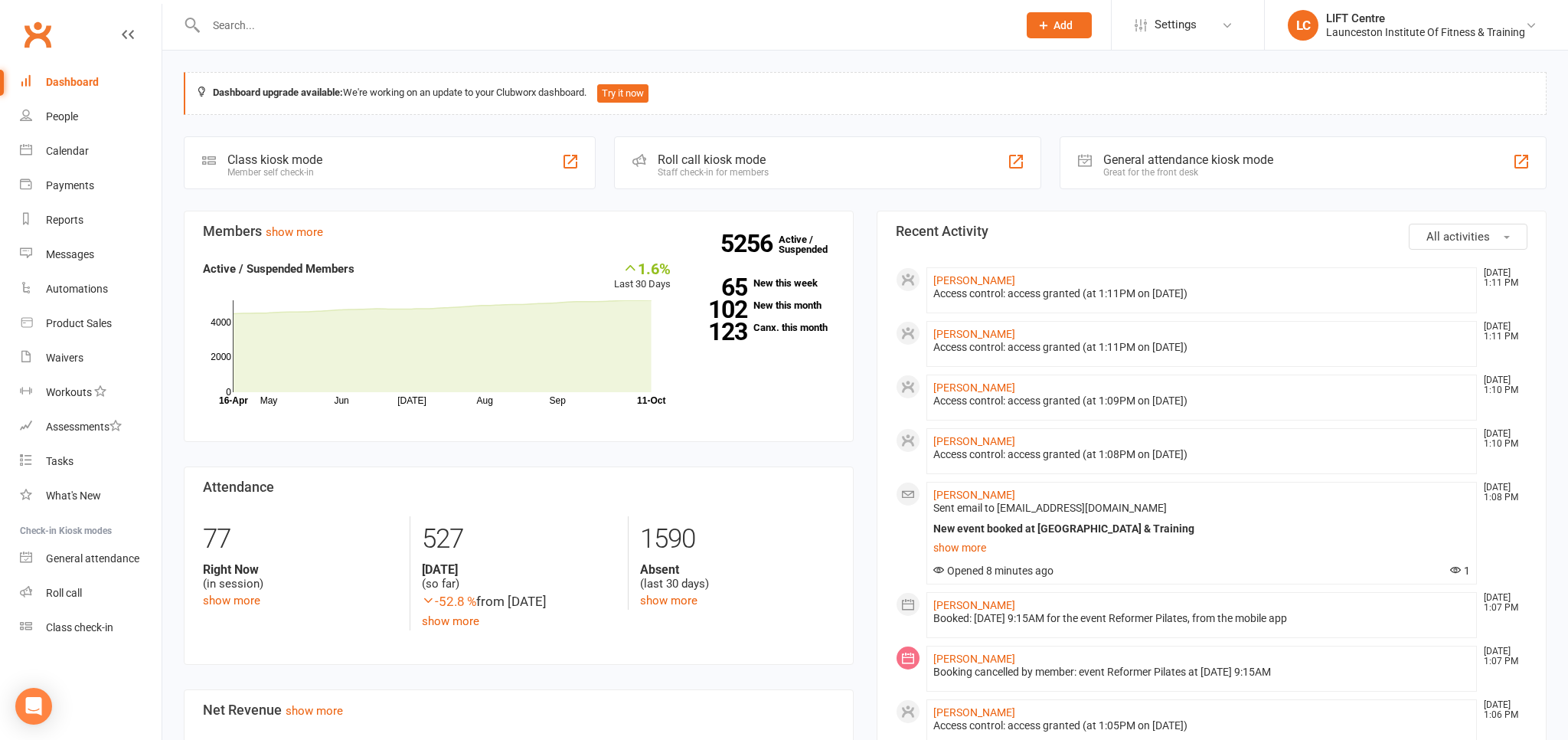
click at [43, 43] on link "Clubworx" at bounding box center [37, 34] width 38 height 38
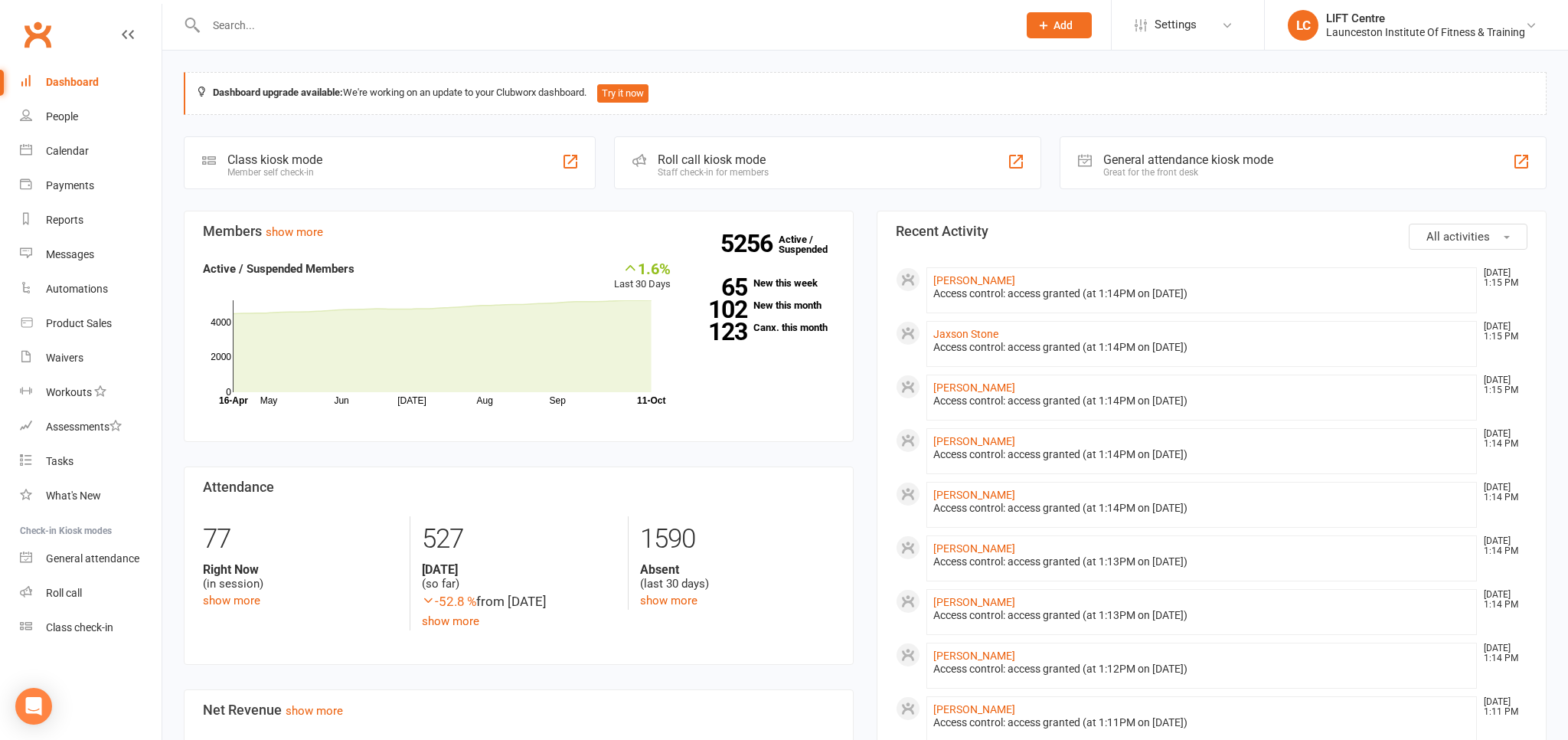
click at [27, 38] on link "Clubworx" at bounding box center [37, 34] width 38 height 38
click at [48, 30] on link "Clubworx" at bounding box center [37, 34] width 38 height 38
click at [233, 23] on input "text" at bounding box center [603, 25] width 805 height 21
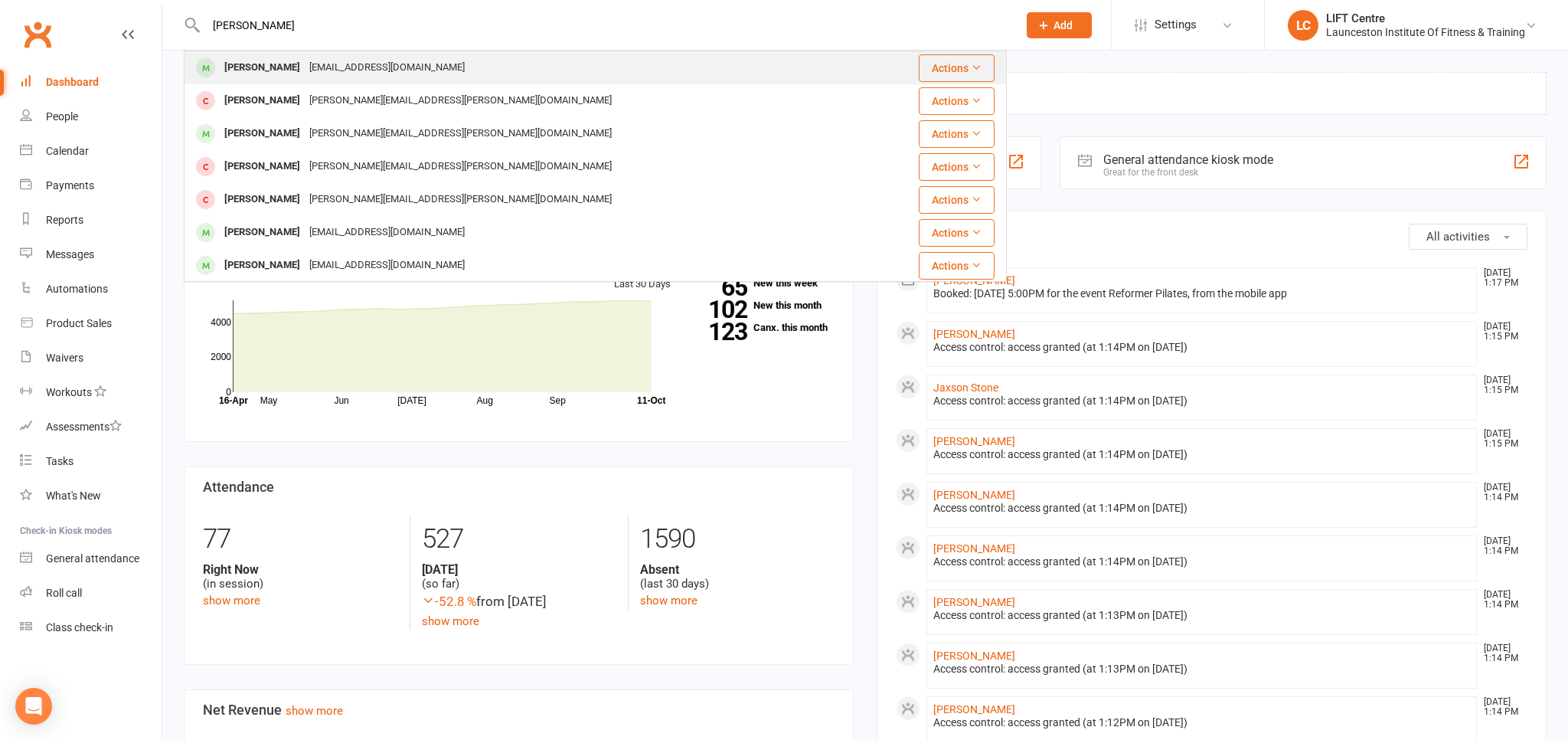
type input "maggie fearn"
click at [324, 70] on div "maggiefearn3@gmail.com" at bounding box center [387, 67] width 164 height 22
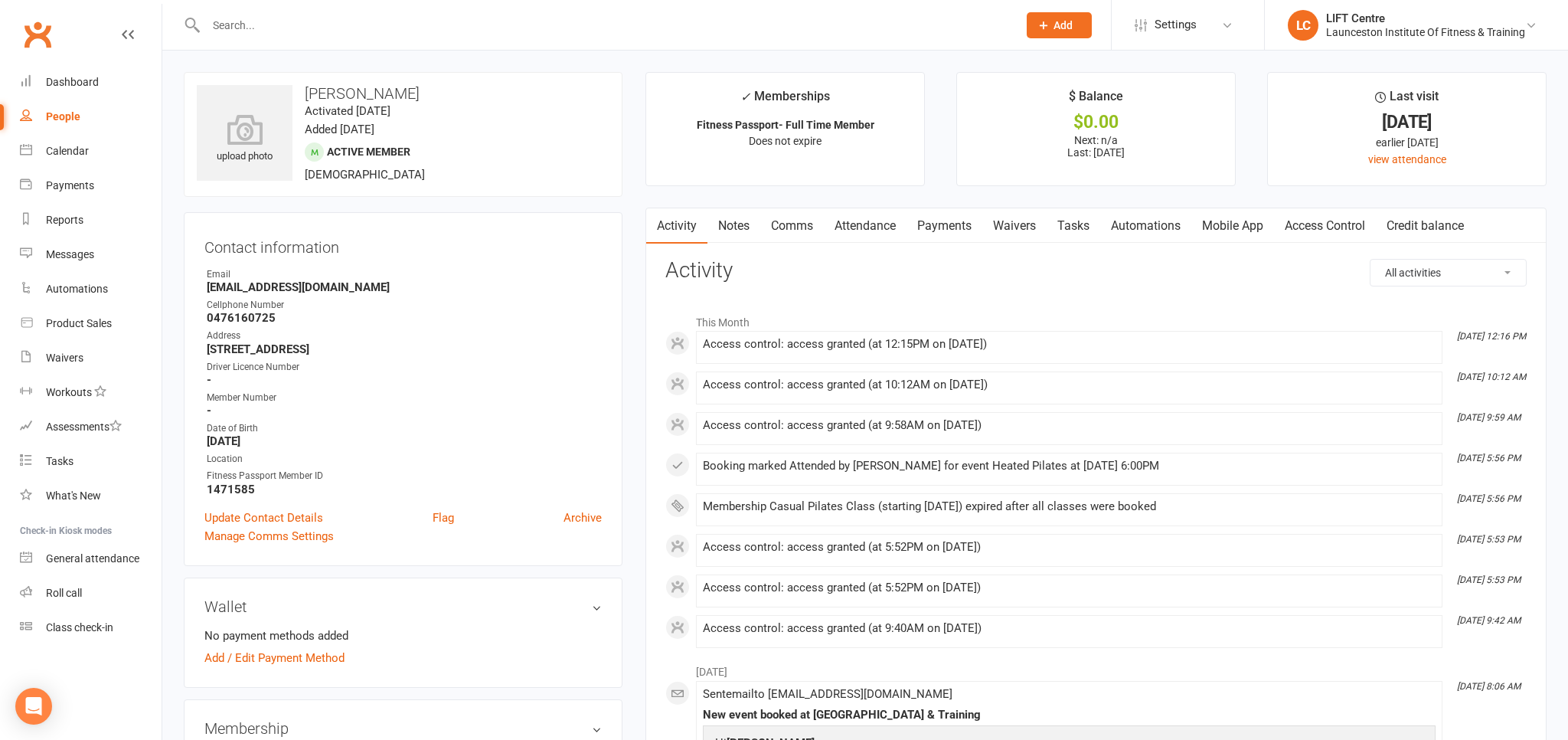
click at [732, 225] on link "Notes" at bounding box center [733, 226] width 53 height 35
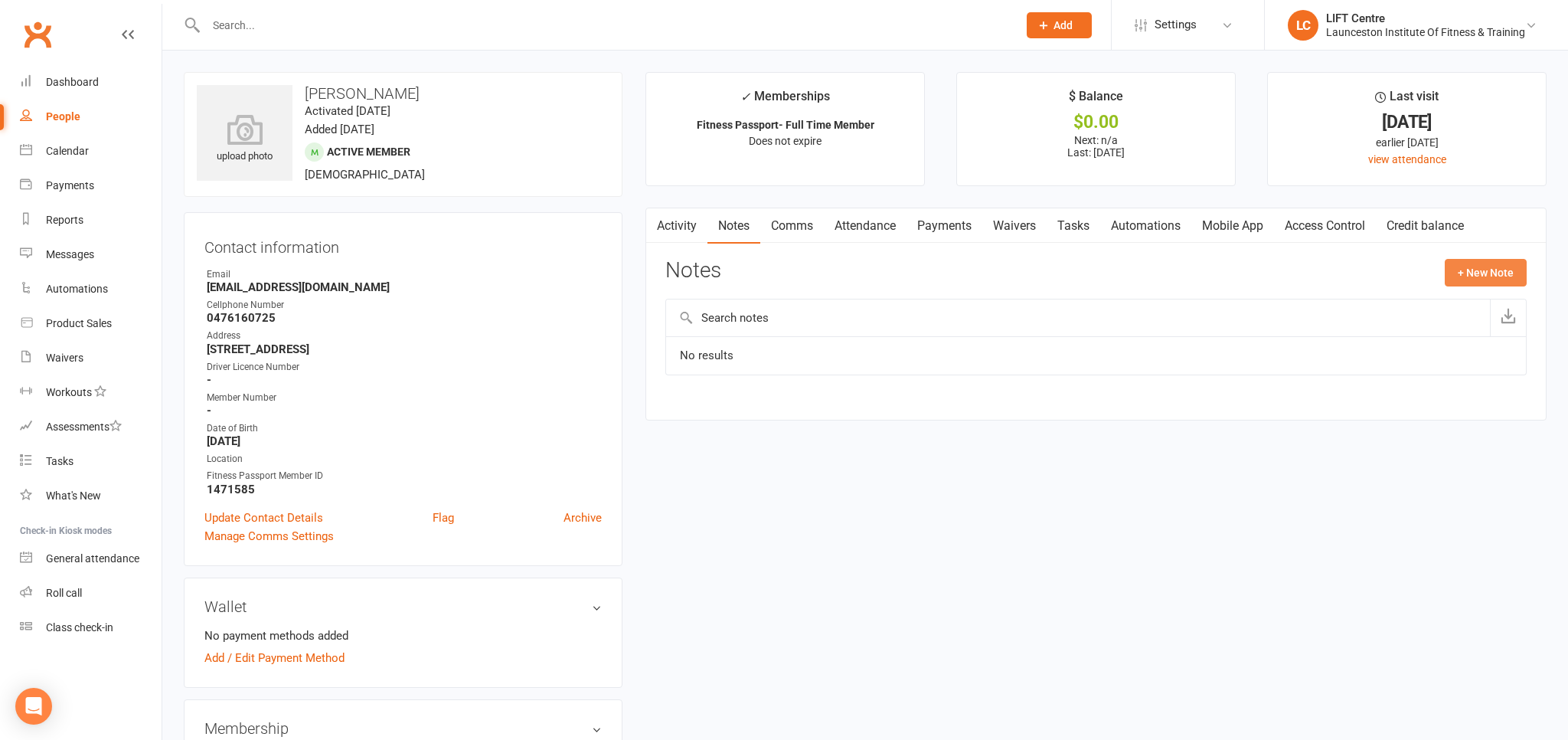
click at [1502, 279] on button "+ New Note" at bounding box center [1485, 273] width 82 height 28
click at [706, 340] on input "text" at bounding box center [1096, 335] width 862 height 32
type input "casual"
click at [724, 408] on textarea at bounding box center [1096, 423] width 862 height 51
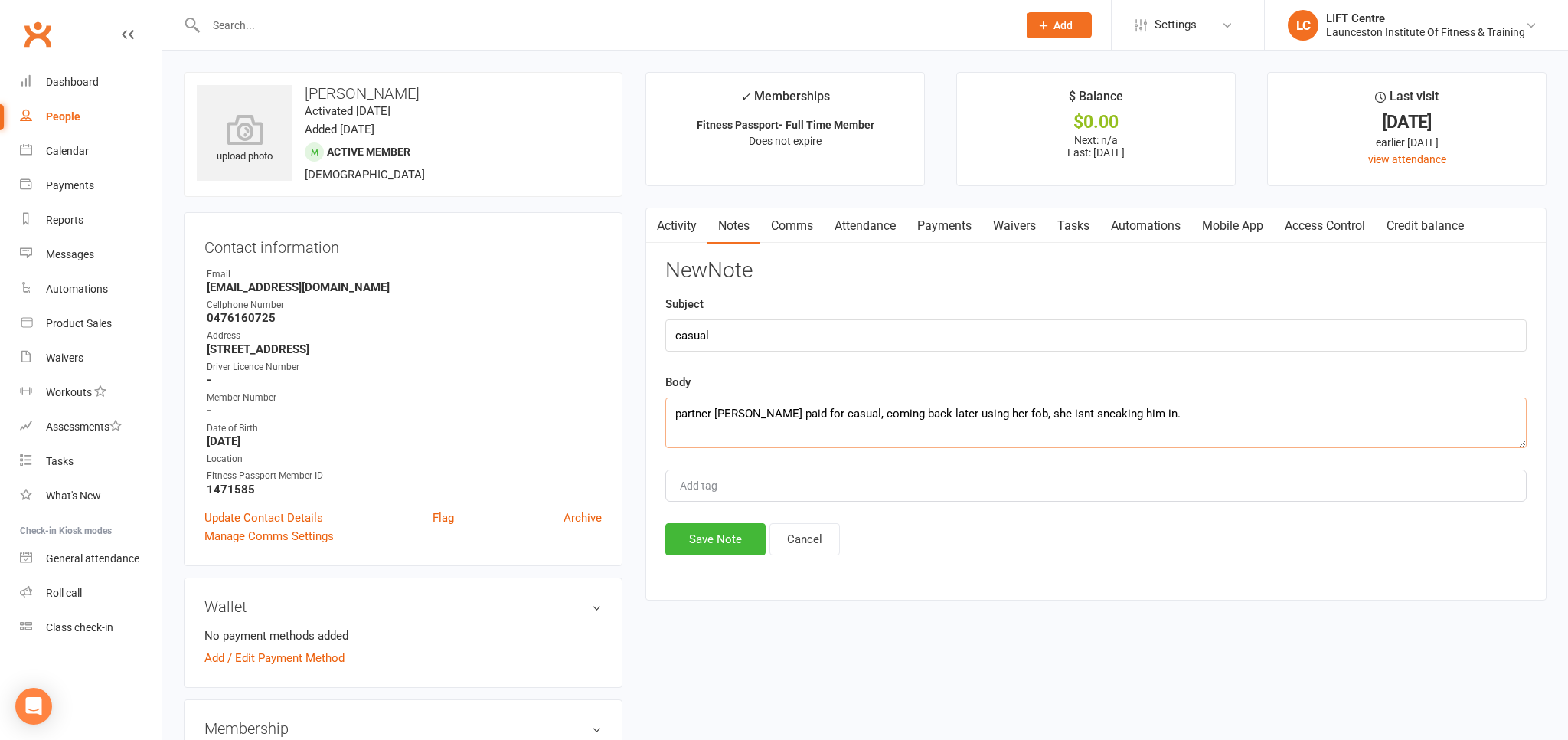
click at [1073, 412] on textarea "partner will mckechnie paid for casual, coming back later using her fob, she is…" at bounding box center [1096, 423] width 862 height 51
type textarea "partner [PERSON_NAME] paid for casual, coming back later using her fob, she isn…"
click at [700, 538] on button "Save Note" at bounding box center [715, 539] width 101 height 32
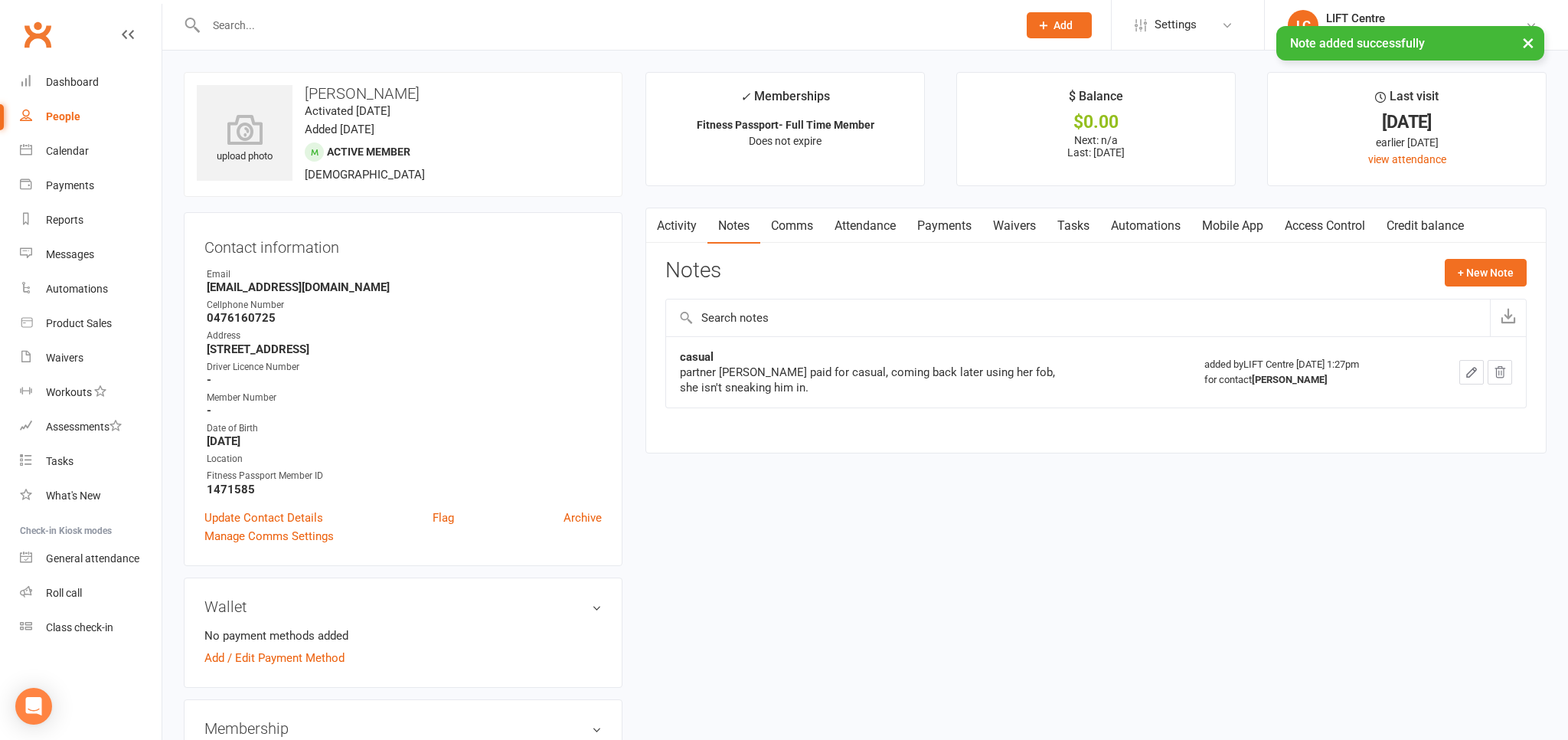
click at [670, 219] on link "Activity" at bounding box center [676, 226] width 61 height 35
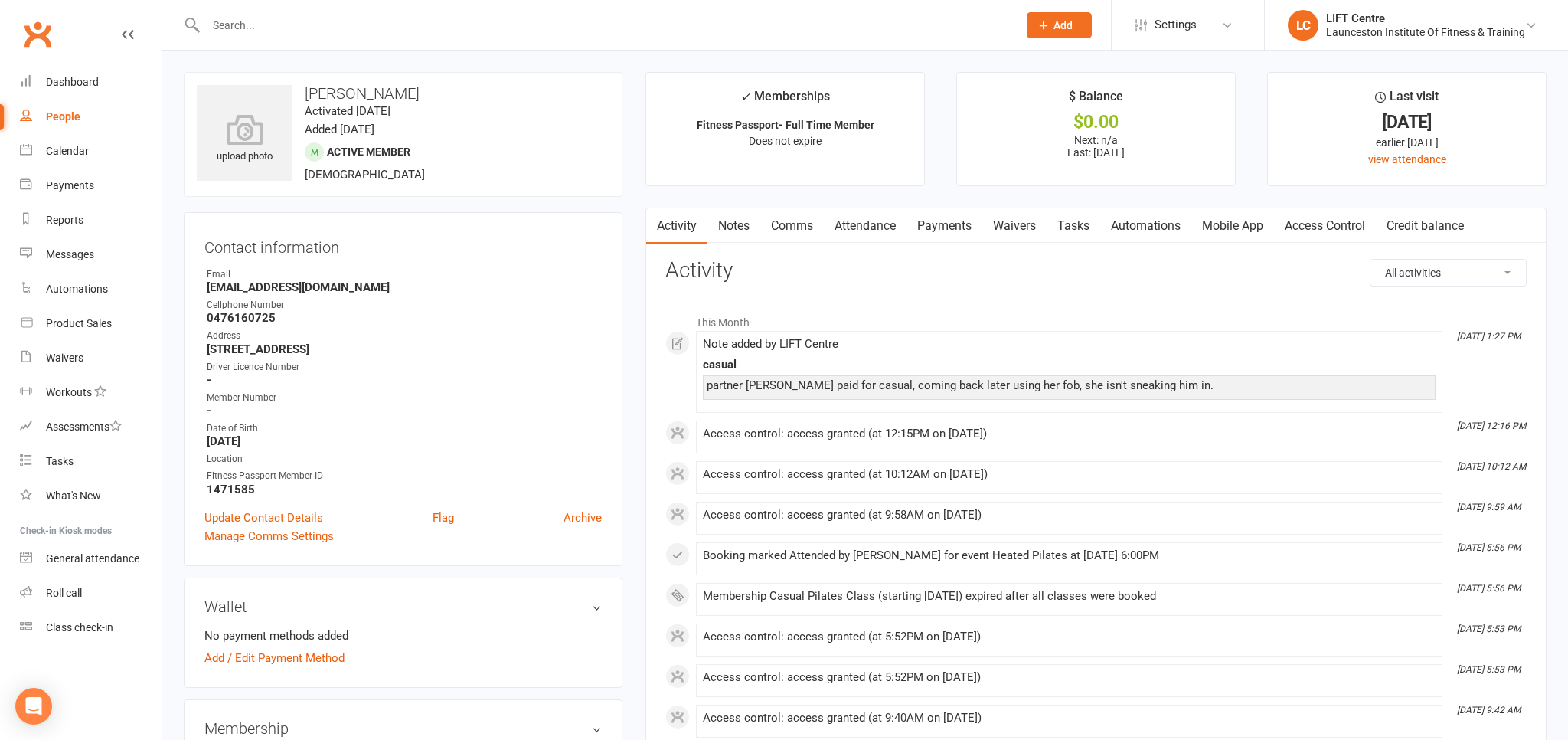
click at [51, 30] on link "Clubworx" at bounding box center [37, 34] width 38 height 38
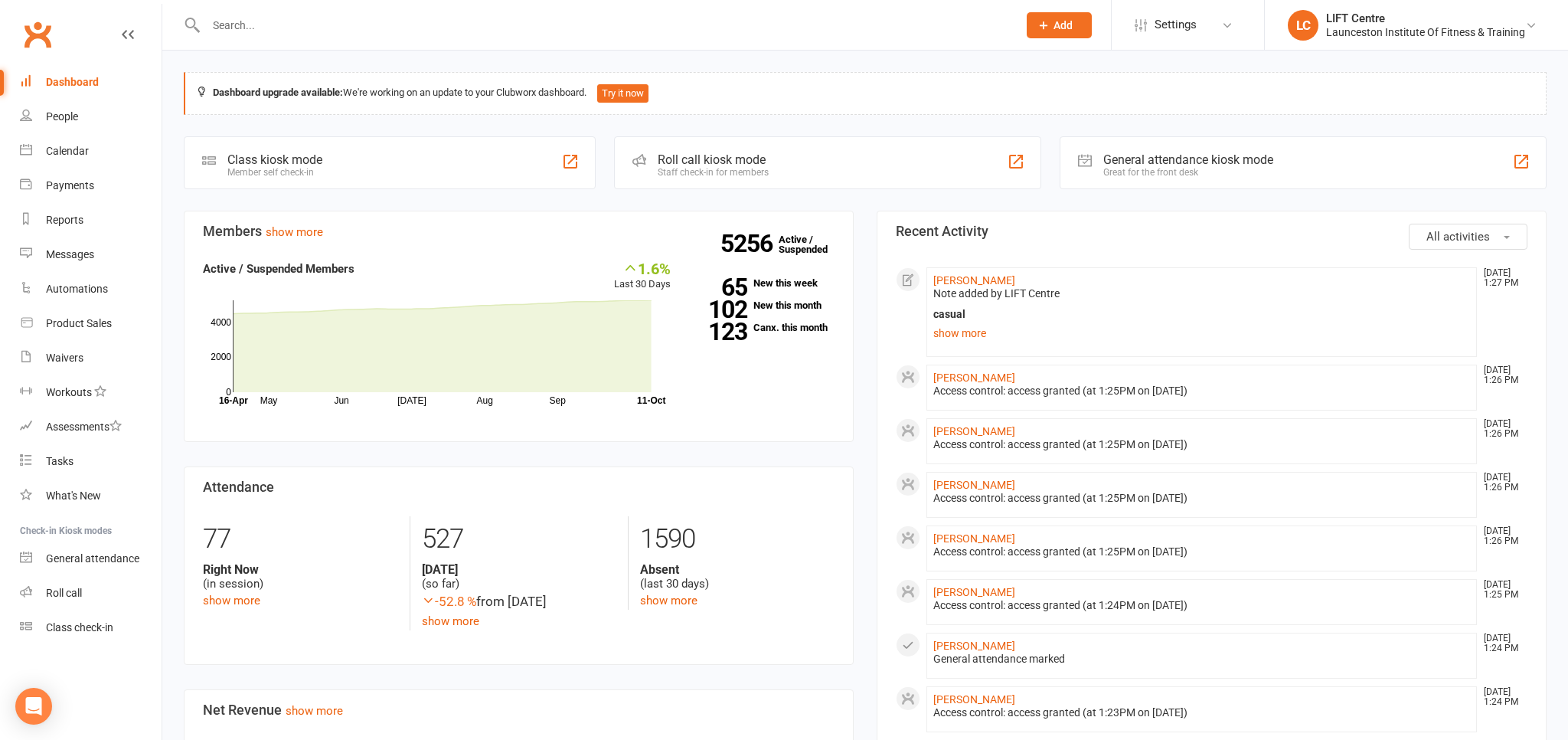
click at [25, 26] on link "Clubworx" at bounding box center [37, 34] width 38 height 38
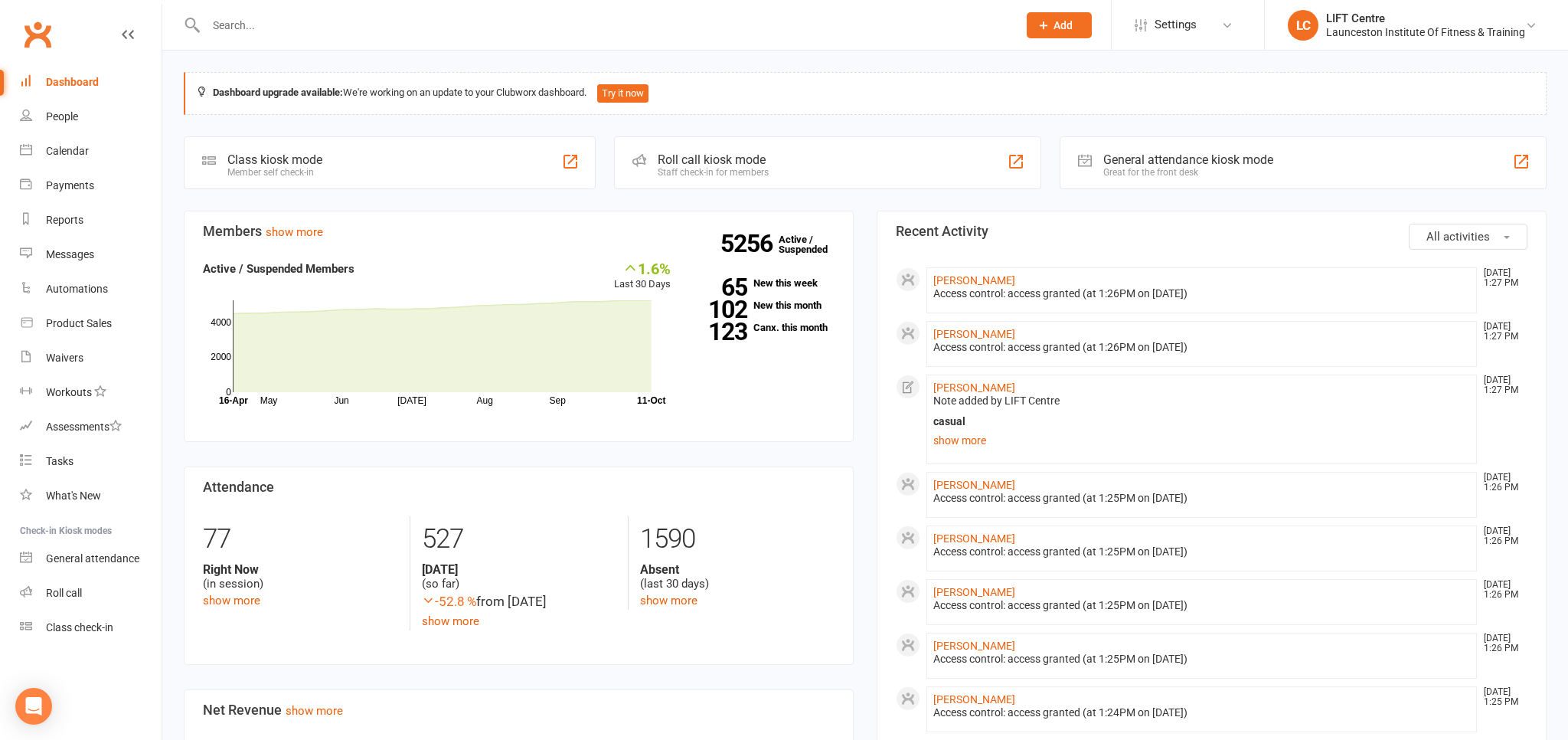
click at [28, 30] on link "Clubworx" at bounding box center [37, 34] width 38 height 38
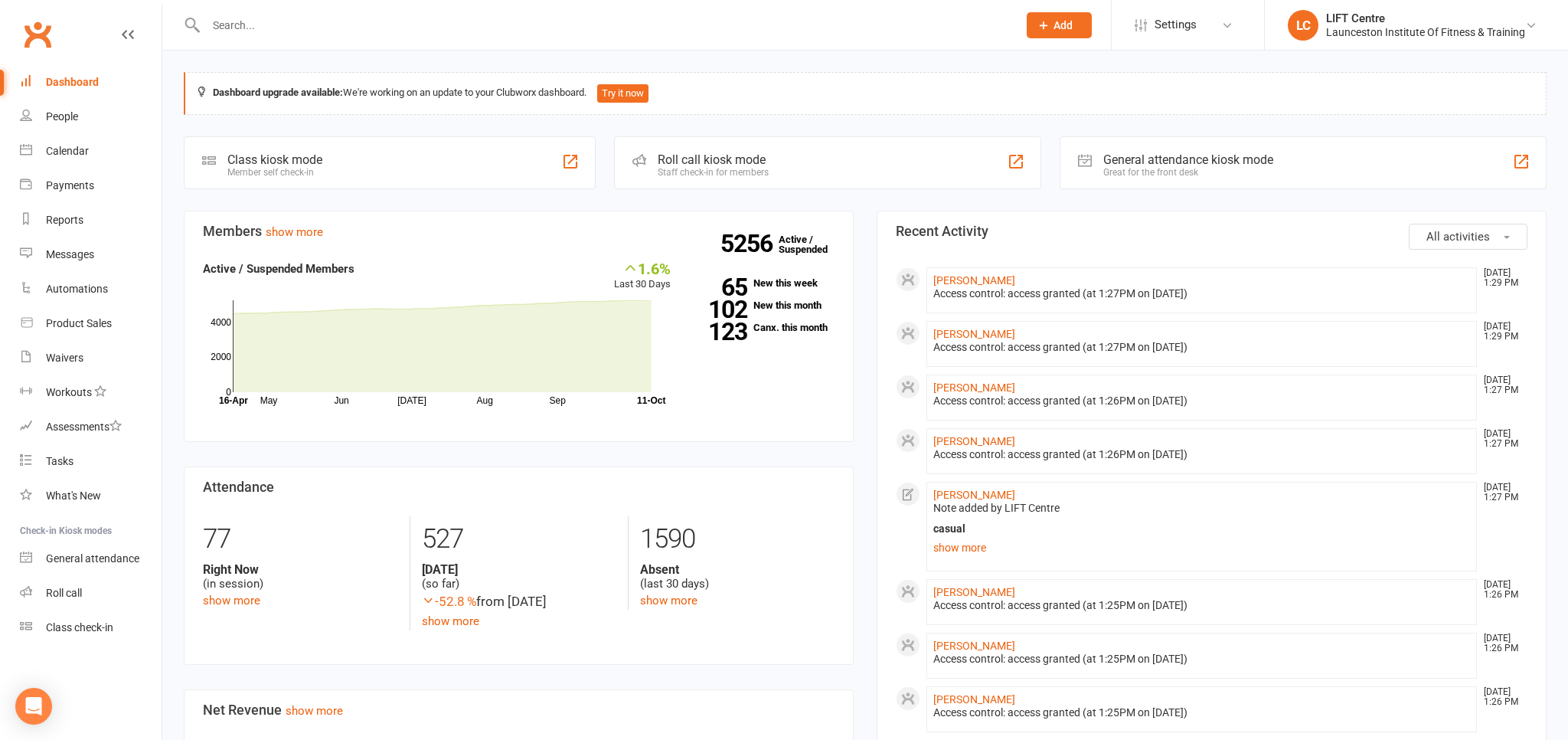
click at [50, 29] on link "Clubworx" at bounding box center [37, 34] width 38 height 38
click at [46, 43] on link "Clubworx" at bounding box center [37, 34] width 38 height 38
click at [47, 29] on link "Clubworx" at bounding box center [37, 34] width 38 height 38
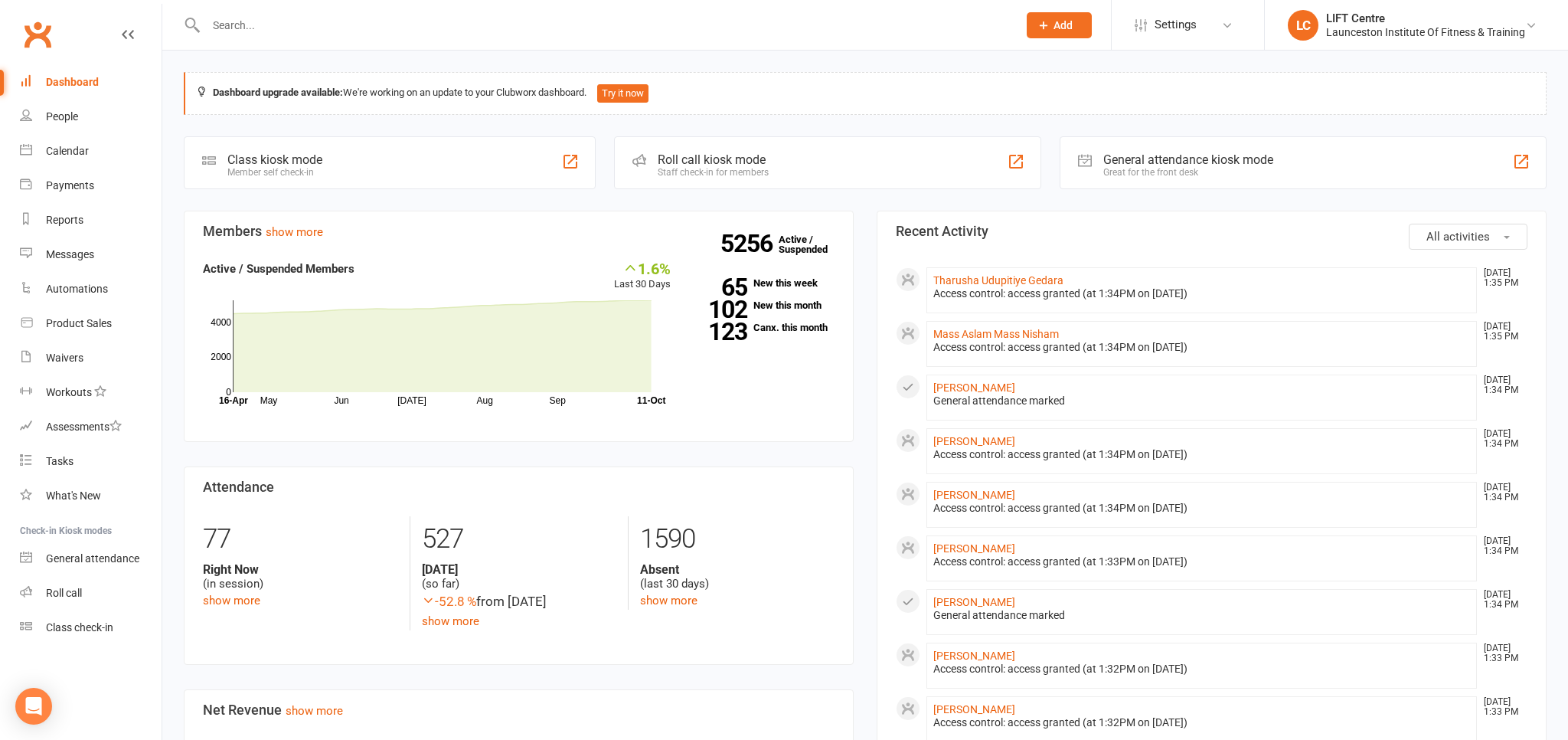
click at [54, 43] on link "Clubworx" at bounding box center [37, 34] width 38 height 38
click at [49, 23] on link "Clubworx" at bounding box center [37, 34] width 38 height 38
click at [74, 223] on div "Reports" at bounding box center [65, 219] width 38 height 12
select select "100"
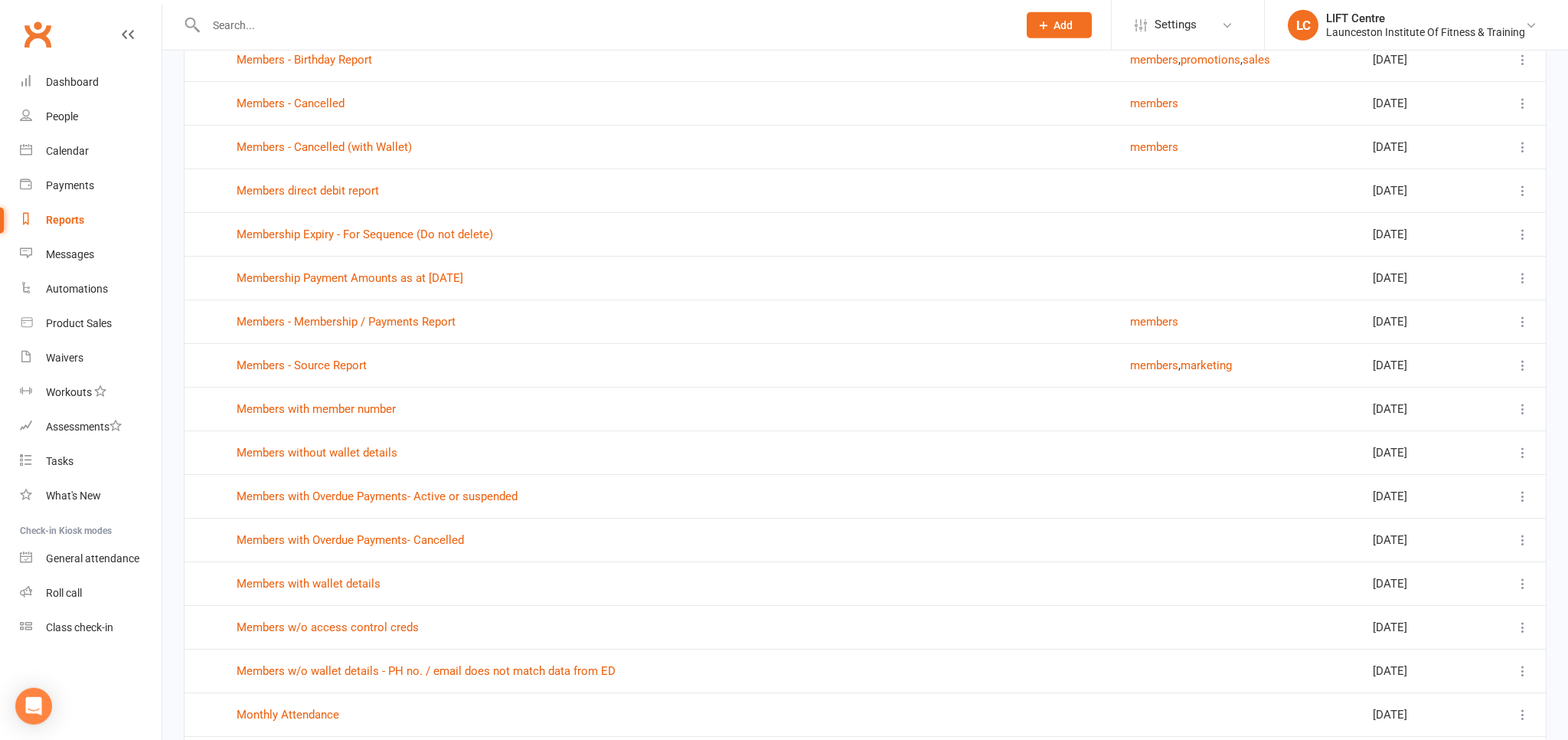
scroll to position [1779, 0]
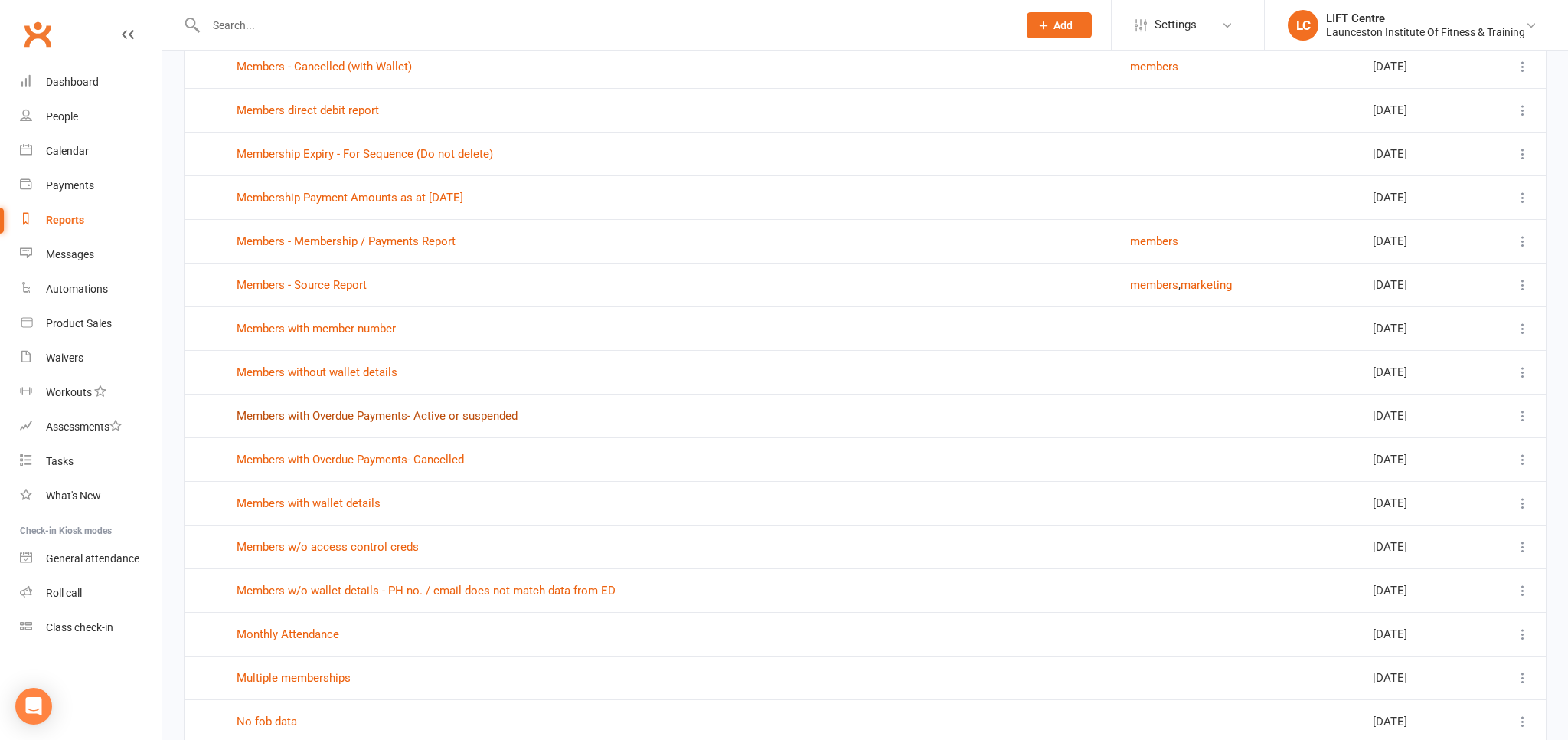
click at [316, 409] on link "Members with Overdue Payments- Active or suspended" at bounding box center [377, 415] width 281 height 14
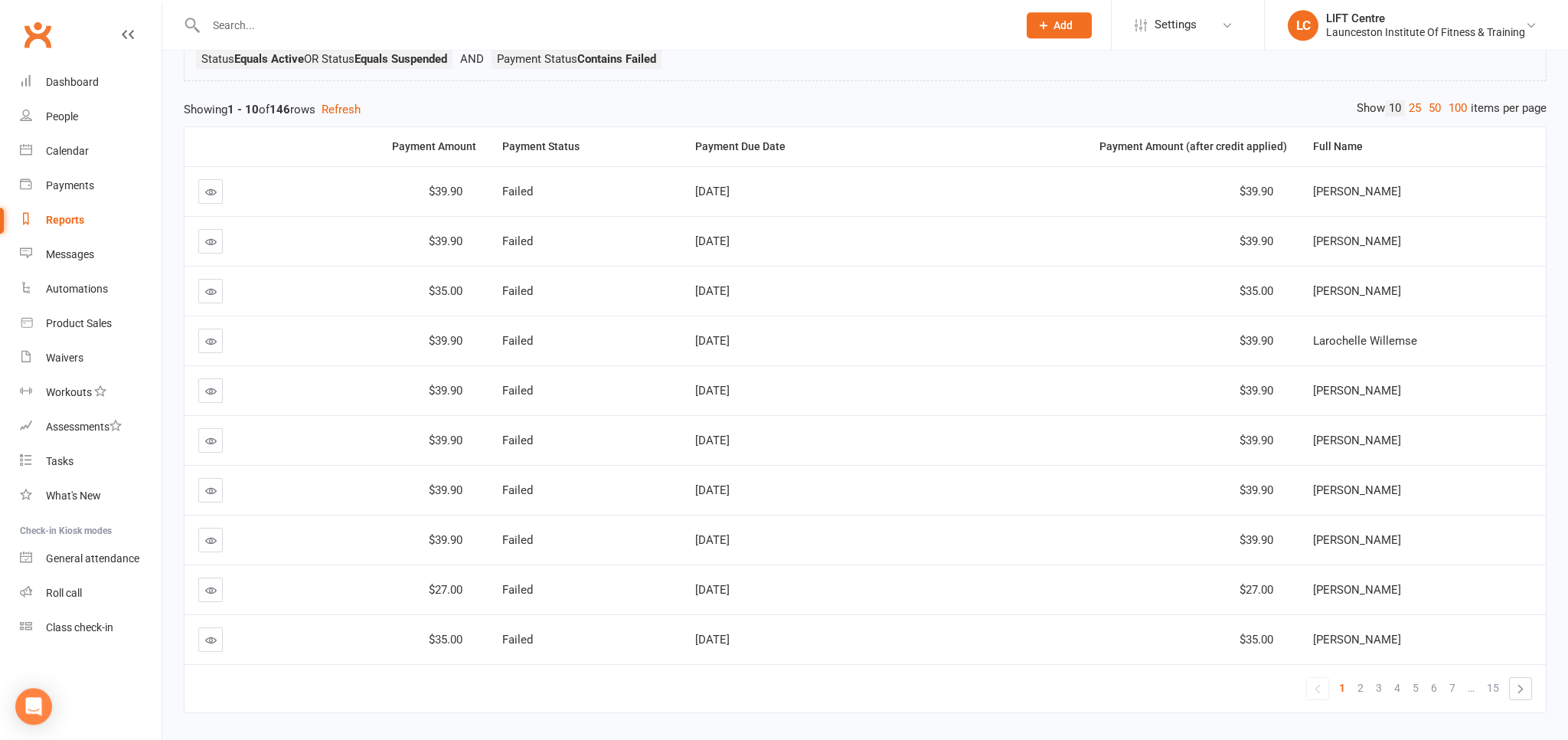
scroll to position [171, 0]
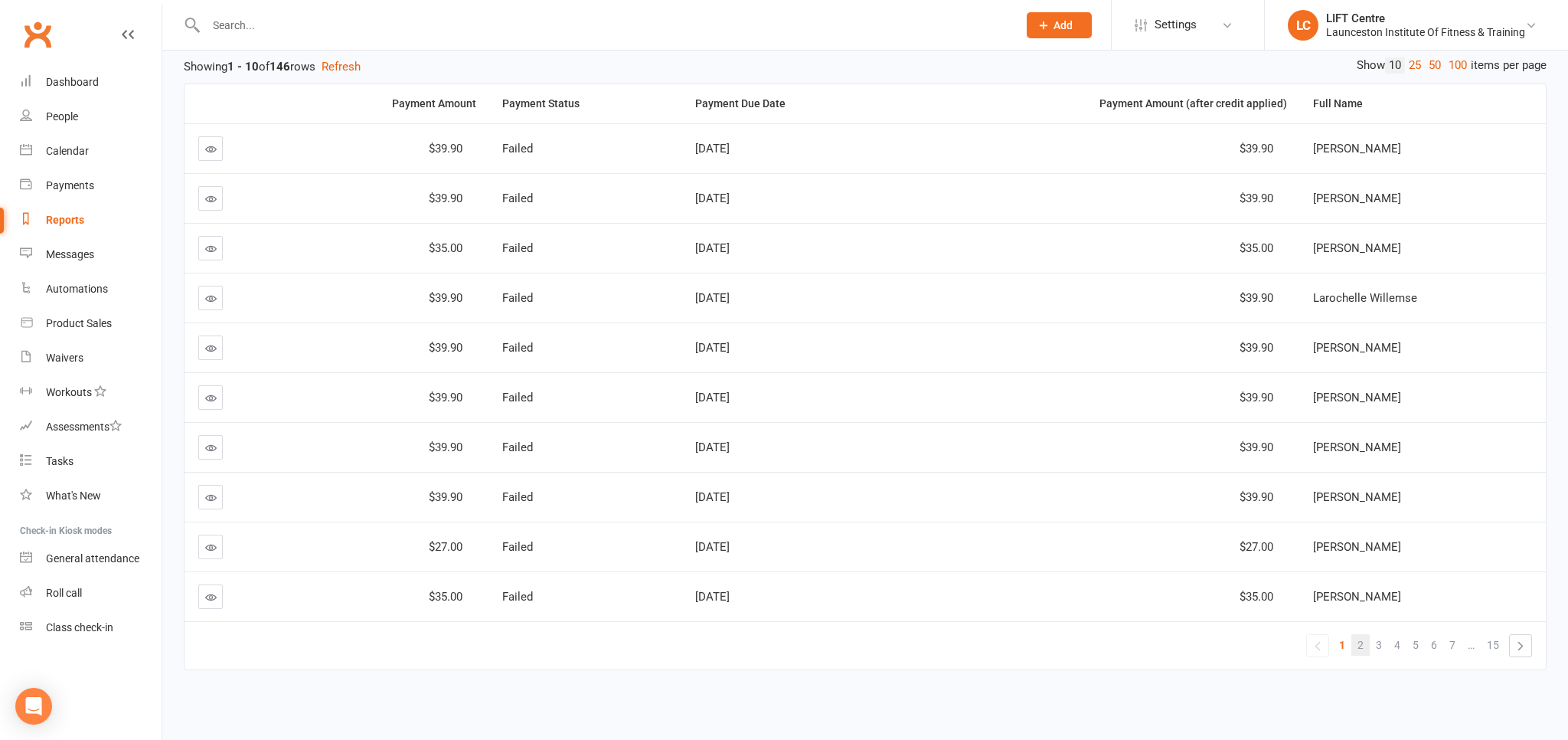
click at [1358, 638] on span "2" at bounding box center [1360, 644] width 6 height 21
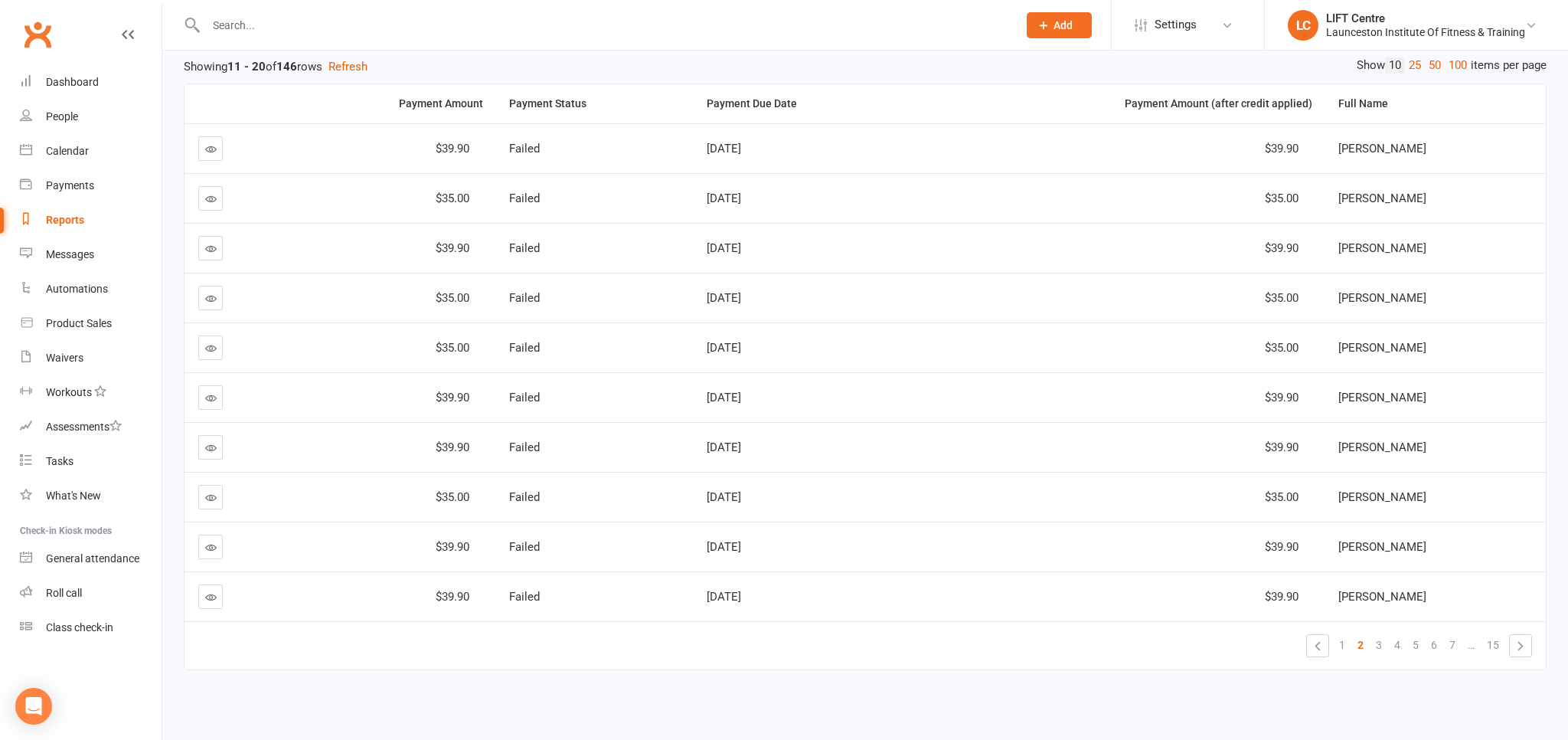
click at [40, 45] on link "Clubworx" at bounding box center [37, 34] width 38 height 38
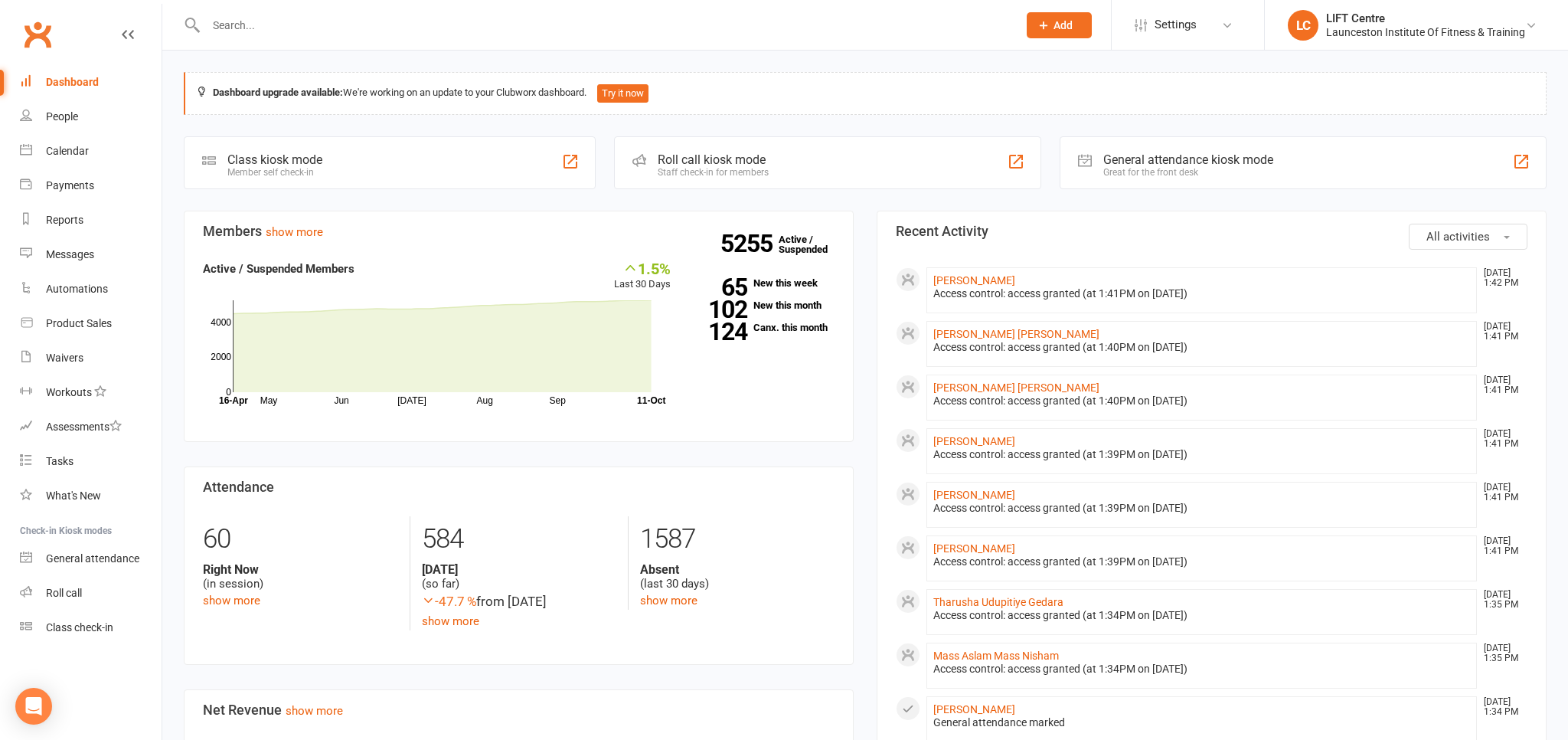
click at [325, 30] on input "text" at bounding box center [603, 25] width 805 height 21
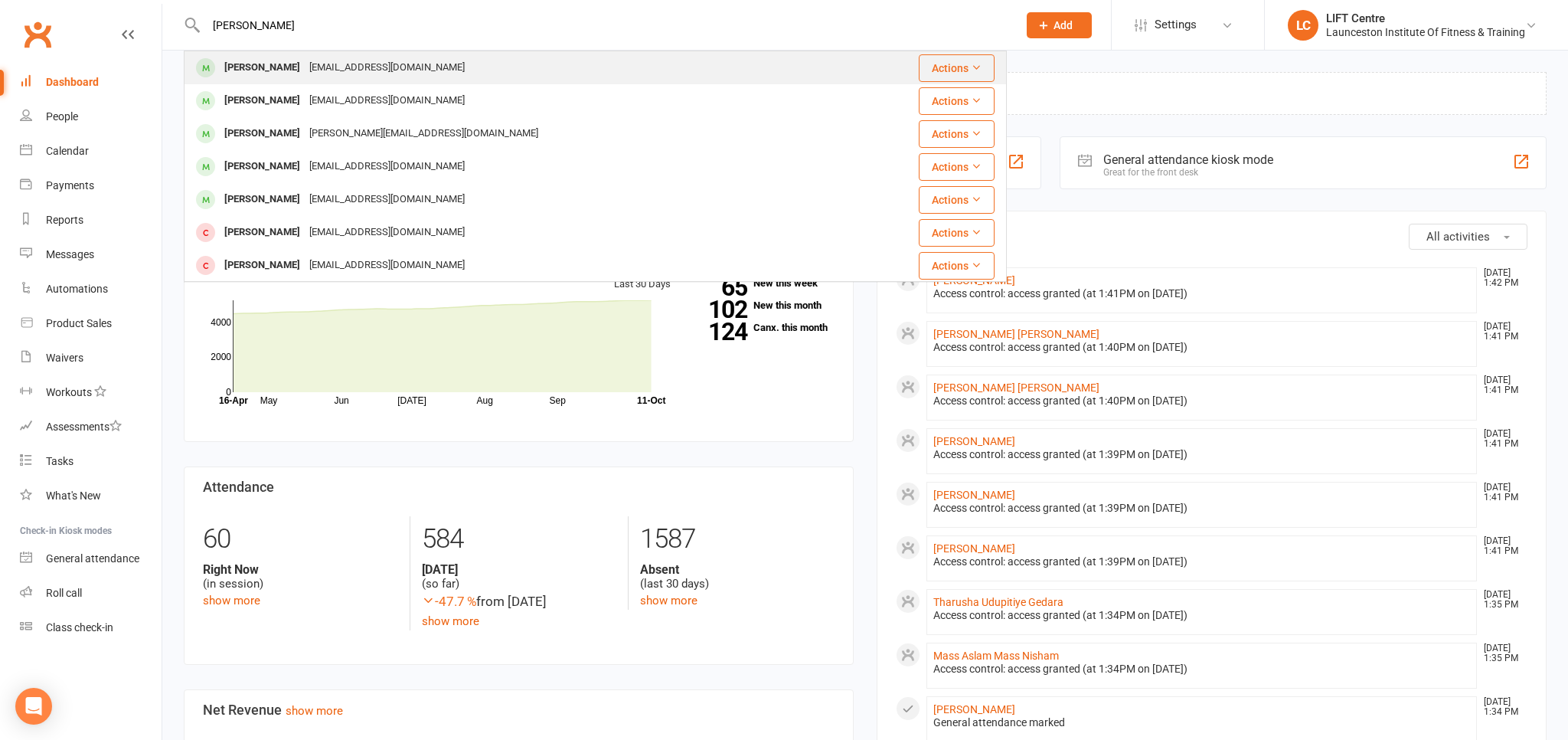
type input "martha parkinson"
click at [360, 56] on div "Martha Parkinson mparkinson103@gmail.com" at bounding box center [516, 68] width 661 height 31
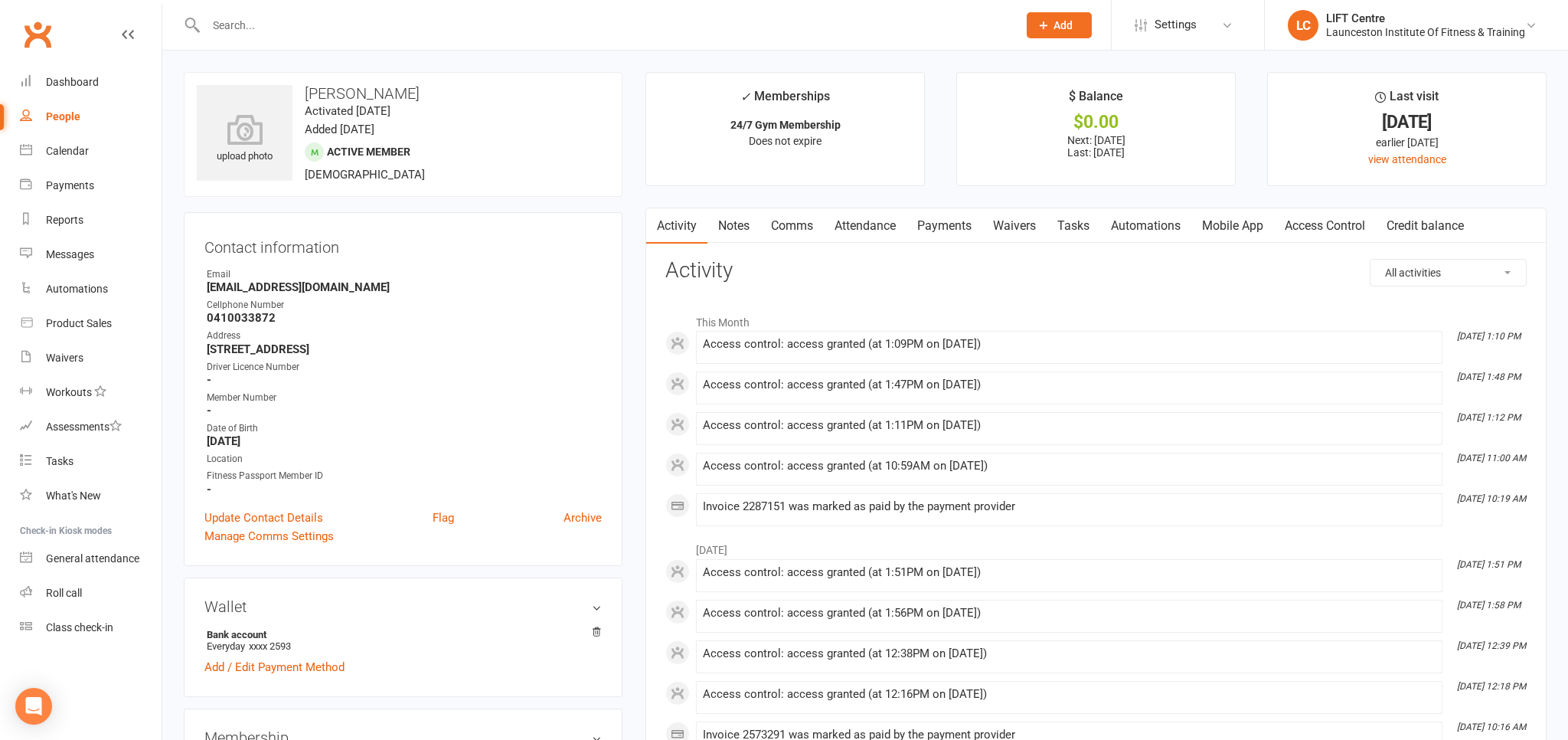
click at [939, 231] on link "Payments" at bounding box center [944, 226] width 76 height 35
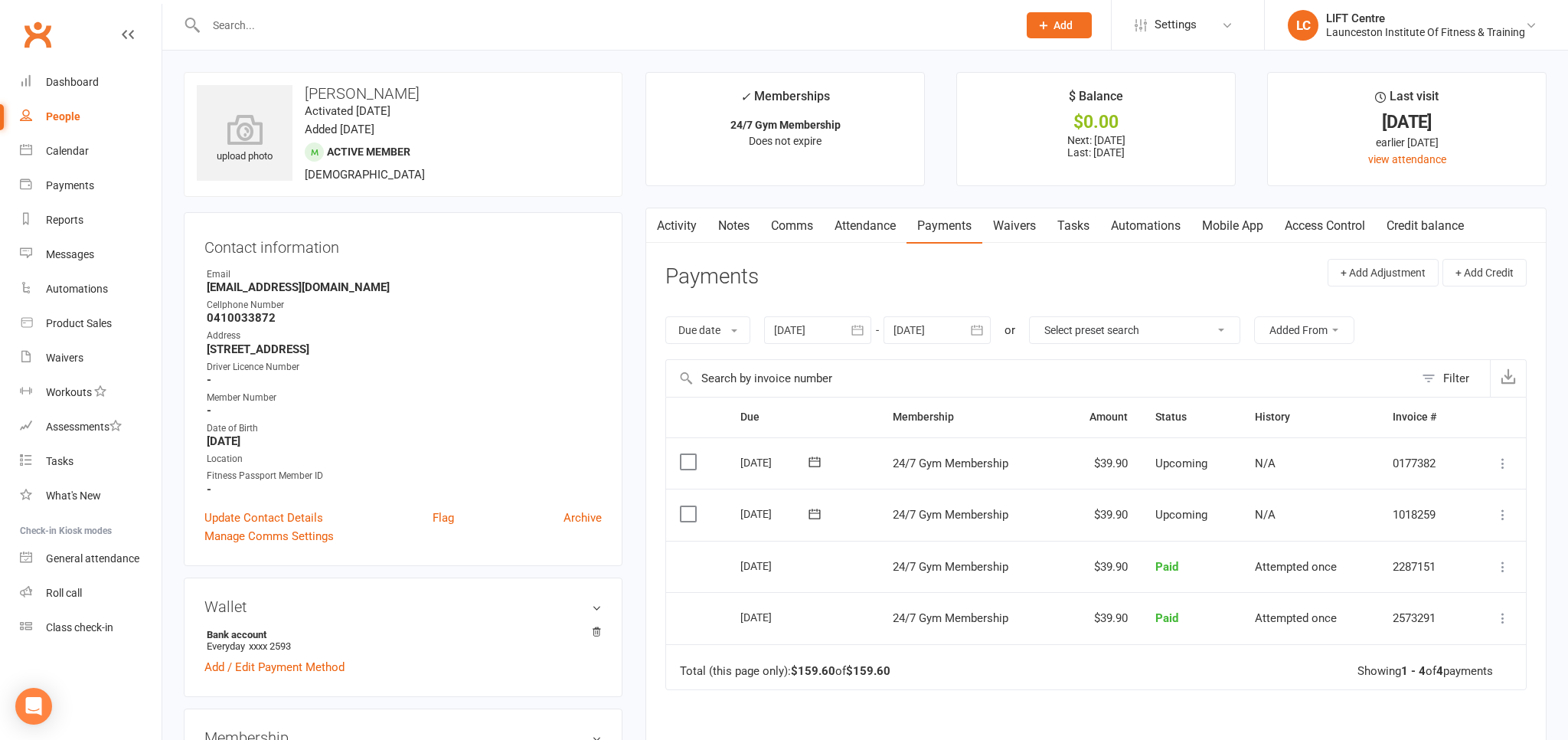
click at [48, 30] on link "Clubworx" at bounding box center [37, 34] width 38 height 38
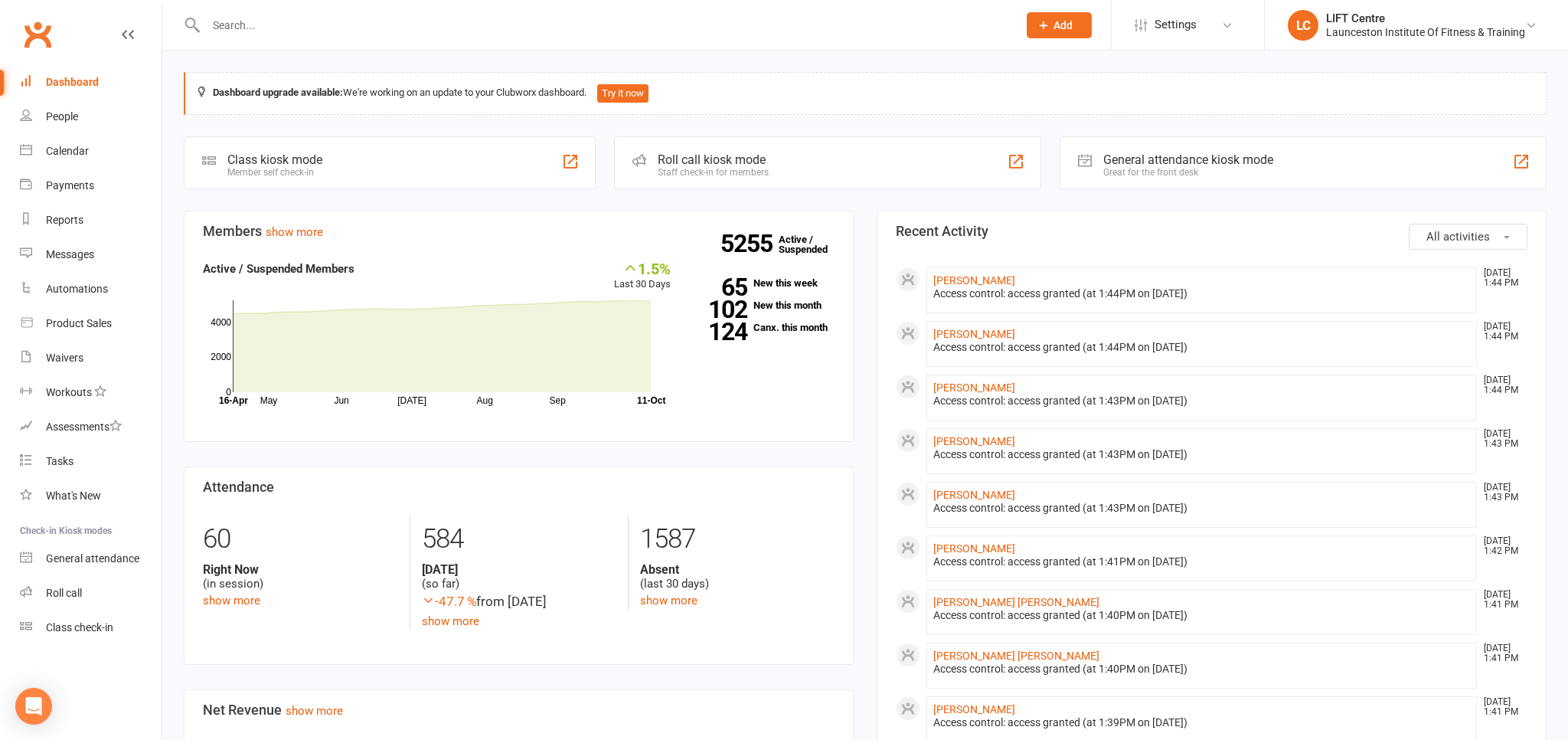
click at [40, 32] on link "Clubworx" at bounding box center [37, 34] width 38 height 38
click at [27, 29] on link "Clubworx" at bounding box center [37, 34] width 38 height 38
click at [56, 35] on link "Clubworx" at bounding box center [37, 34] width 38 height 38
click at [44, 20] on link "Clubworx" at bounding box center [37, 34] width 38 height 38
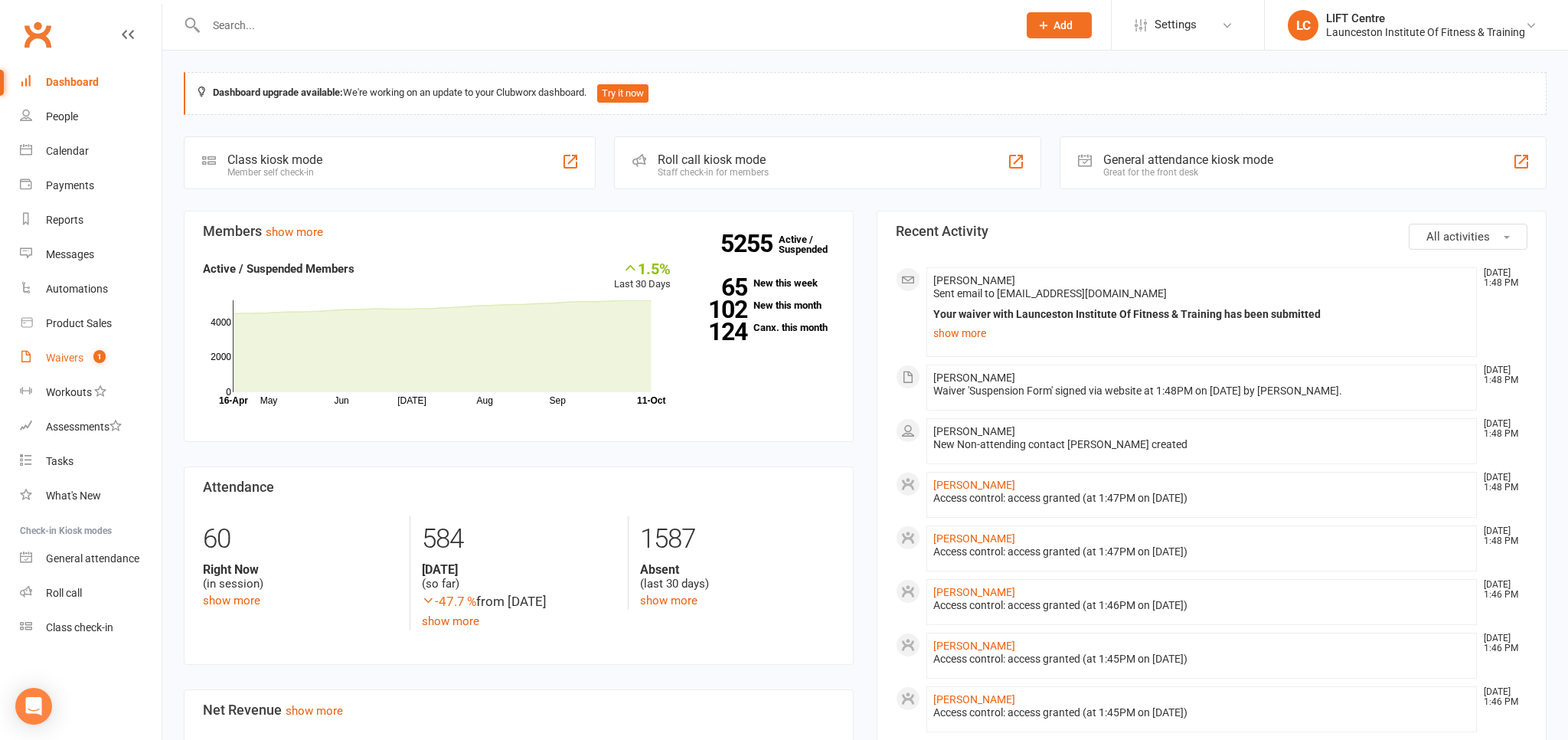
click at [69, 360] on div "Waivers" at bounding box center [65, 357] width 38 height 12
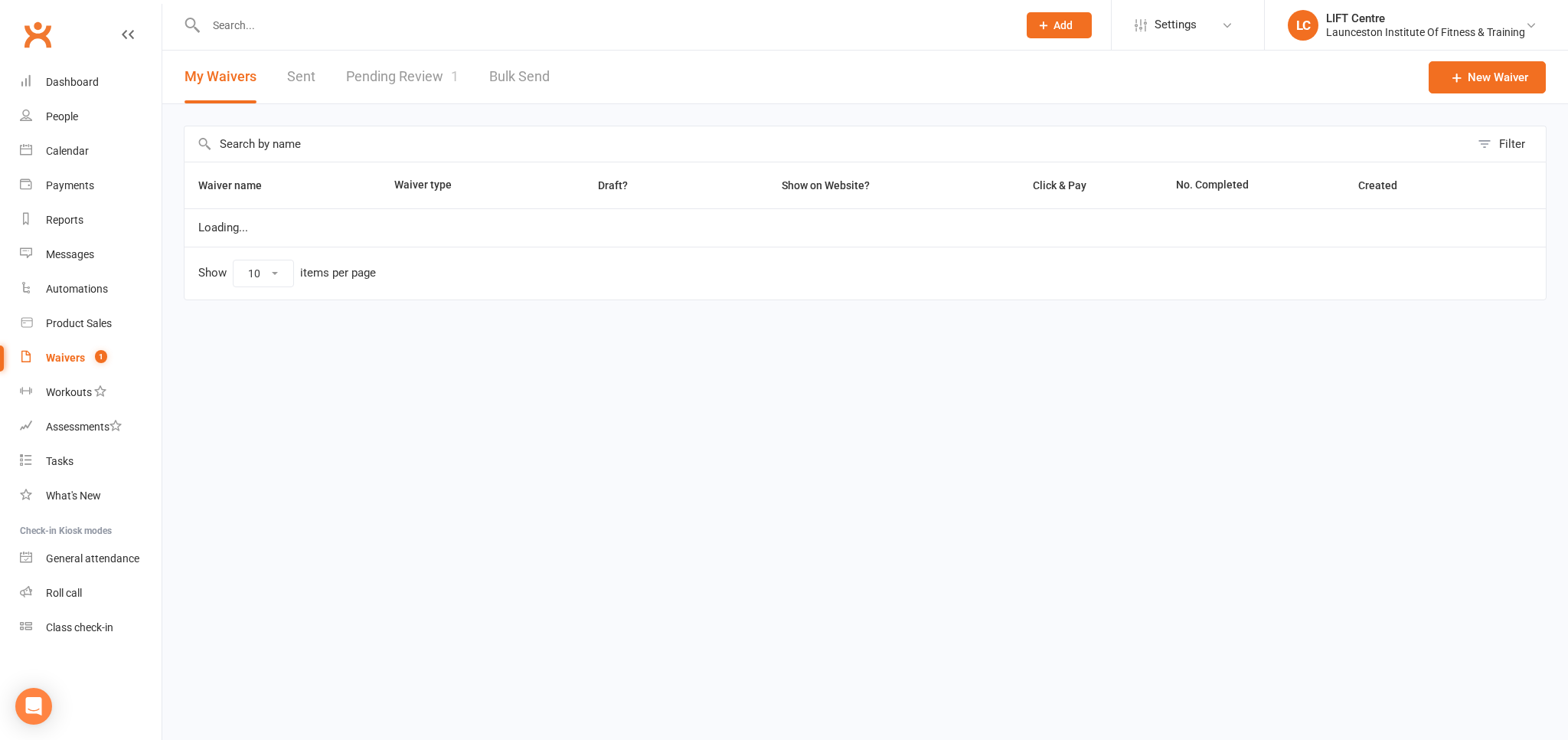
select select "50"
click at [419, 69] on link "Pending Review 1" at bounding box center [402, 77] width 113 height 53
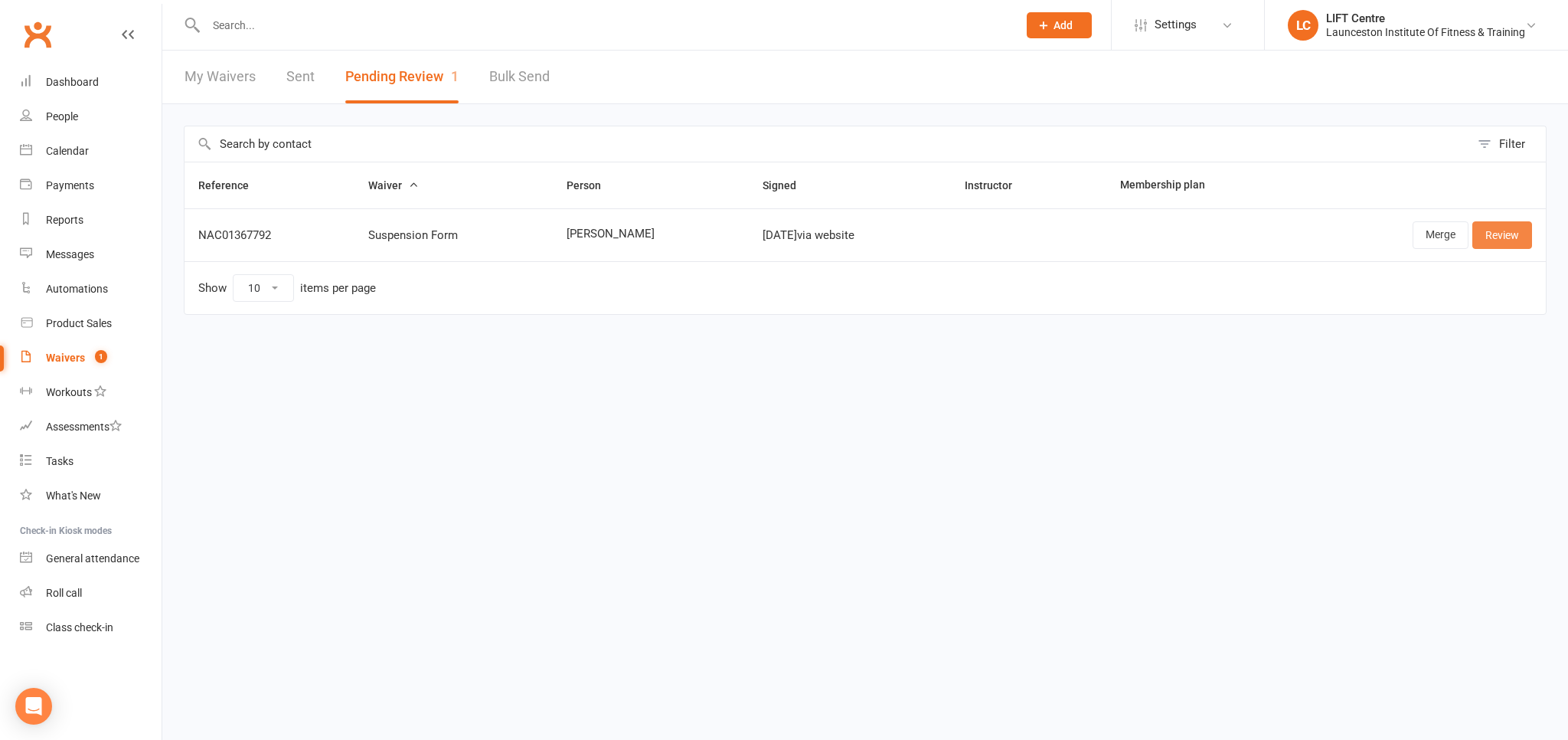
click at [1508, 226] on link "Review" at bounding box center [1502, 235] width 60 height 28
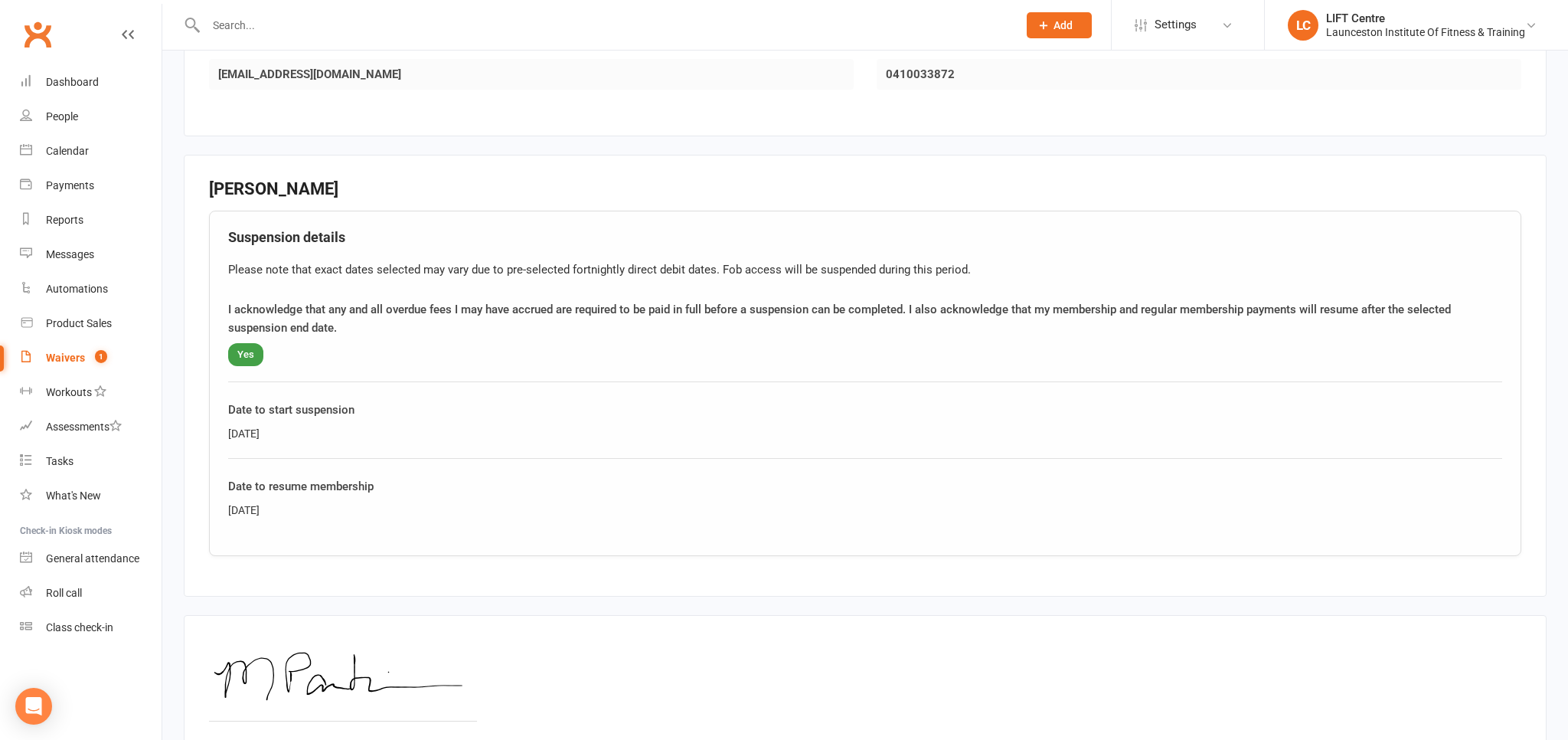
scroll to position [566, 0]
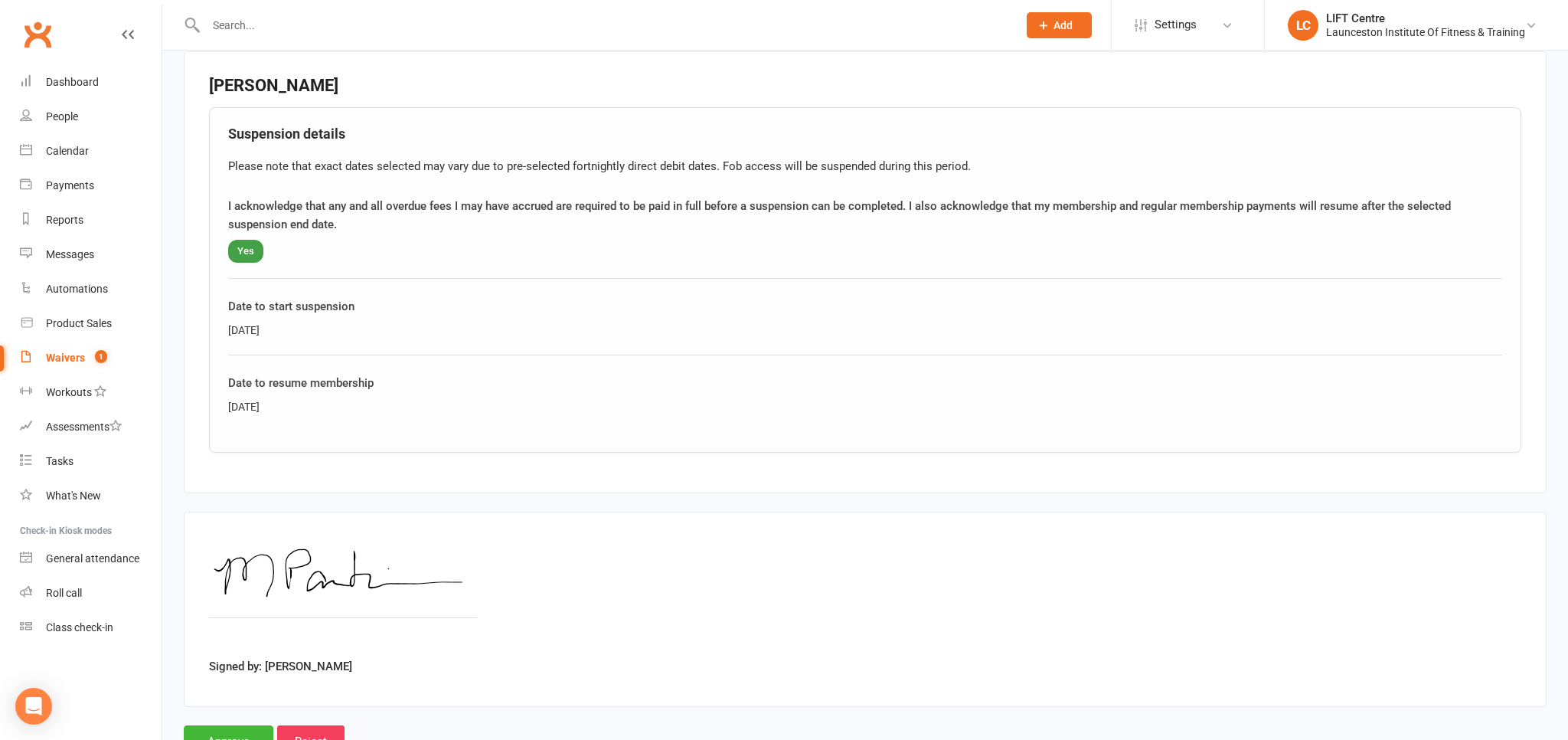
click at [249, 20] on input "text" at bounding box center [603, 25] width 805 height 21
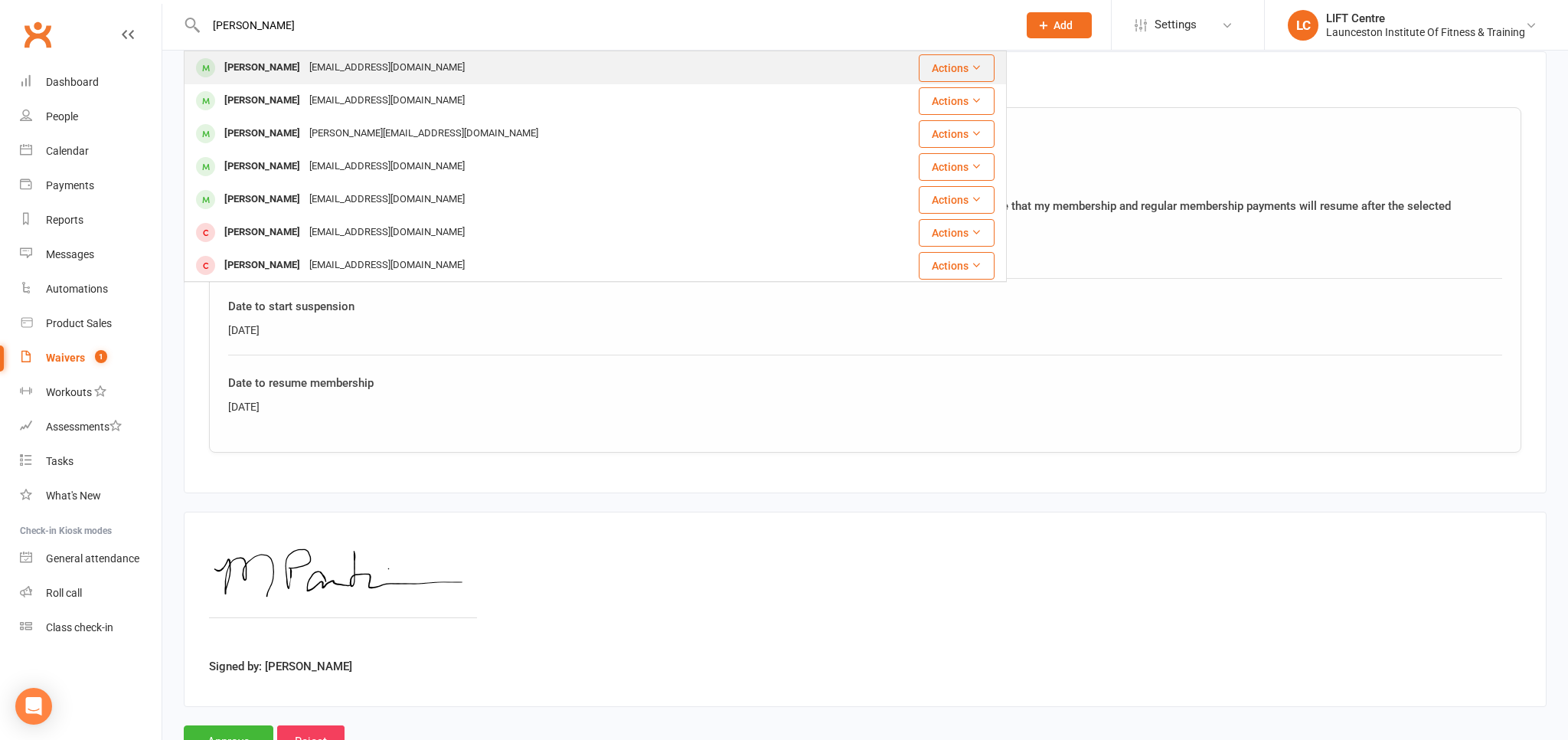
type input "martha parkinson"
click at [320, 65] on div "mparkinson103@gmail.com" at bounding box center [387, 67] width 164 height 22
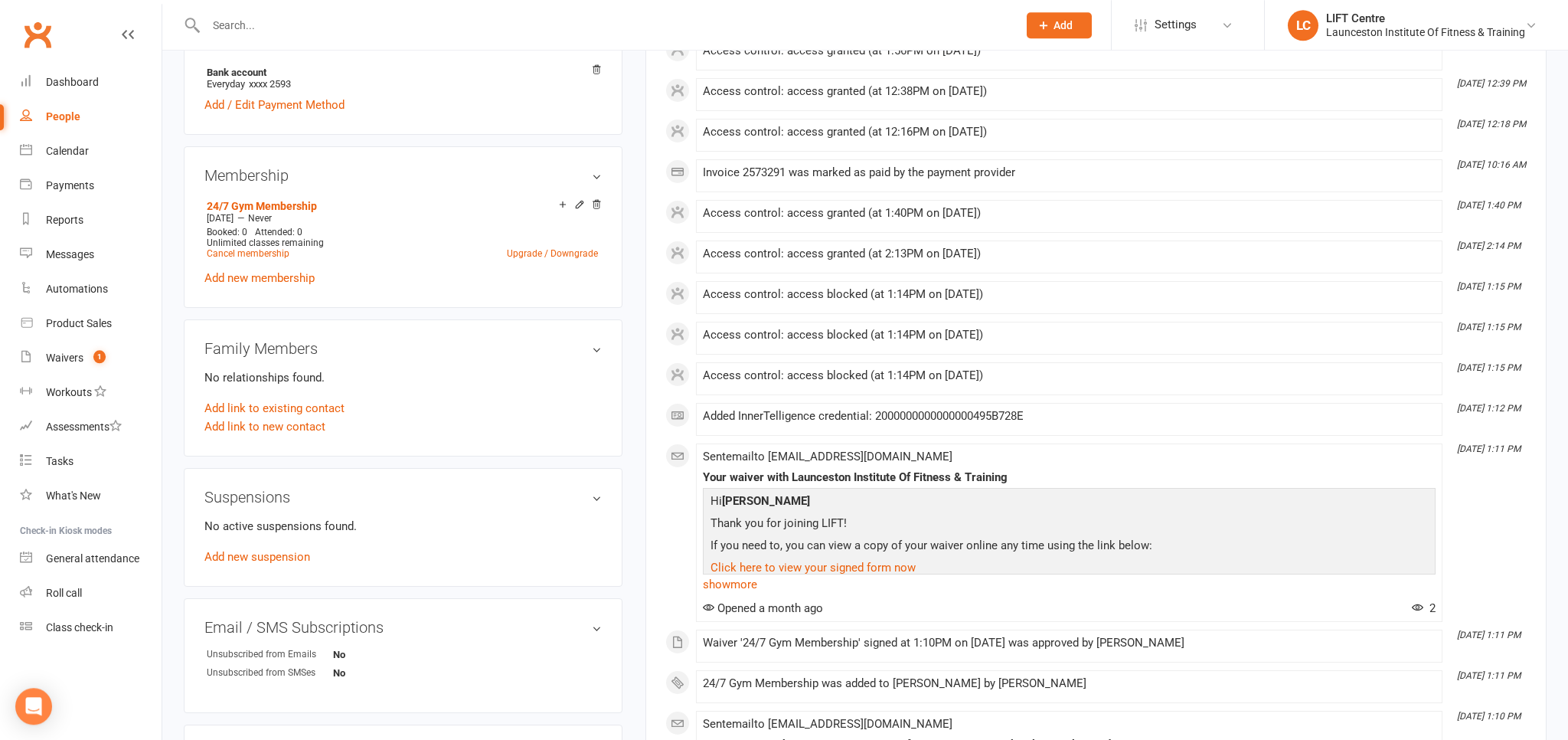
scroll to position [566, 0]
click at [262, 554] on link "Add new suspension" at bounding box center [257, 553] width 105 height 14
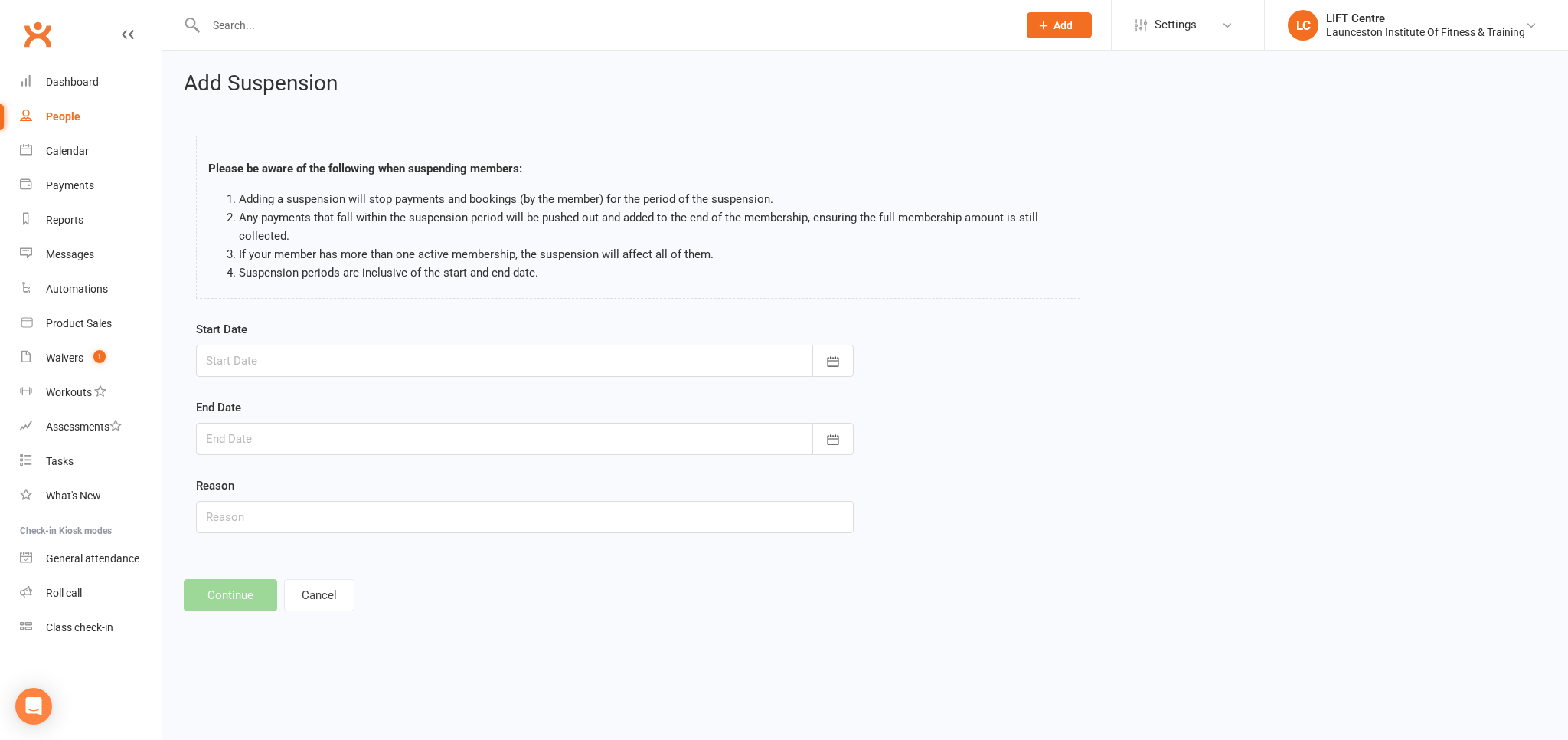
click at [377, 358] on div at bounding box center [525, 360] width 657 height 32
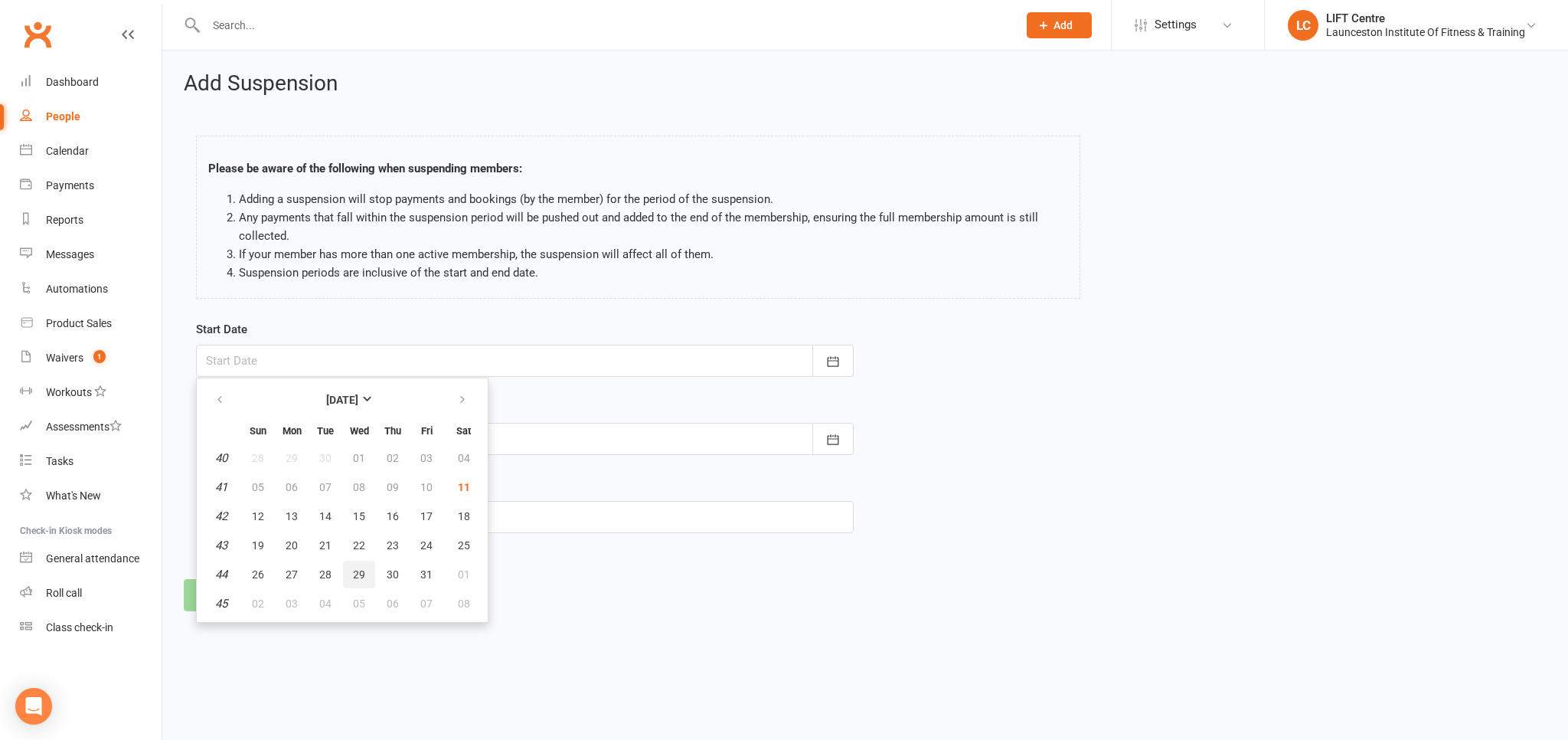
click at [358, 574] on span "29" at bounding box center [359, 574] width 12 height 12
type input "29 Oct 2025"
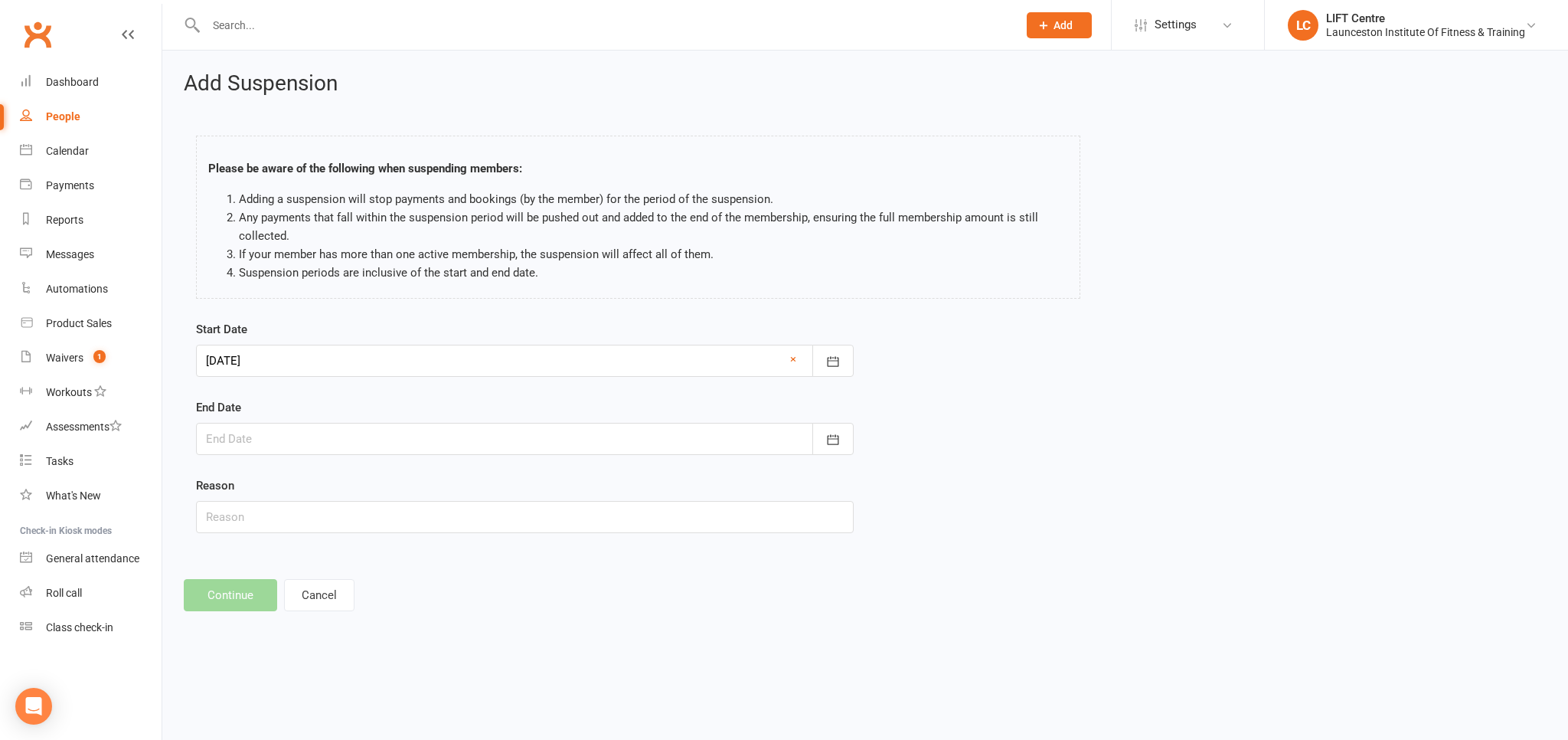
click at [284, 437] on div at bounding box center [525, 438] width 657 height 32
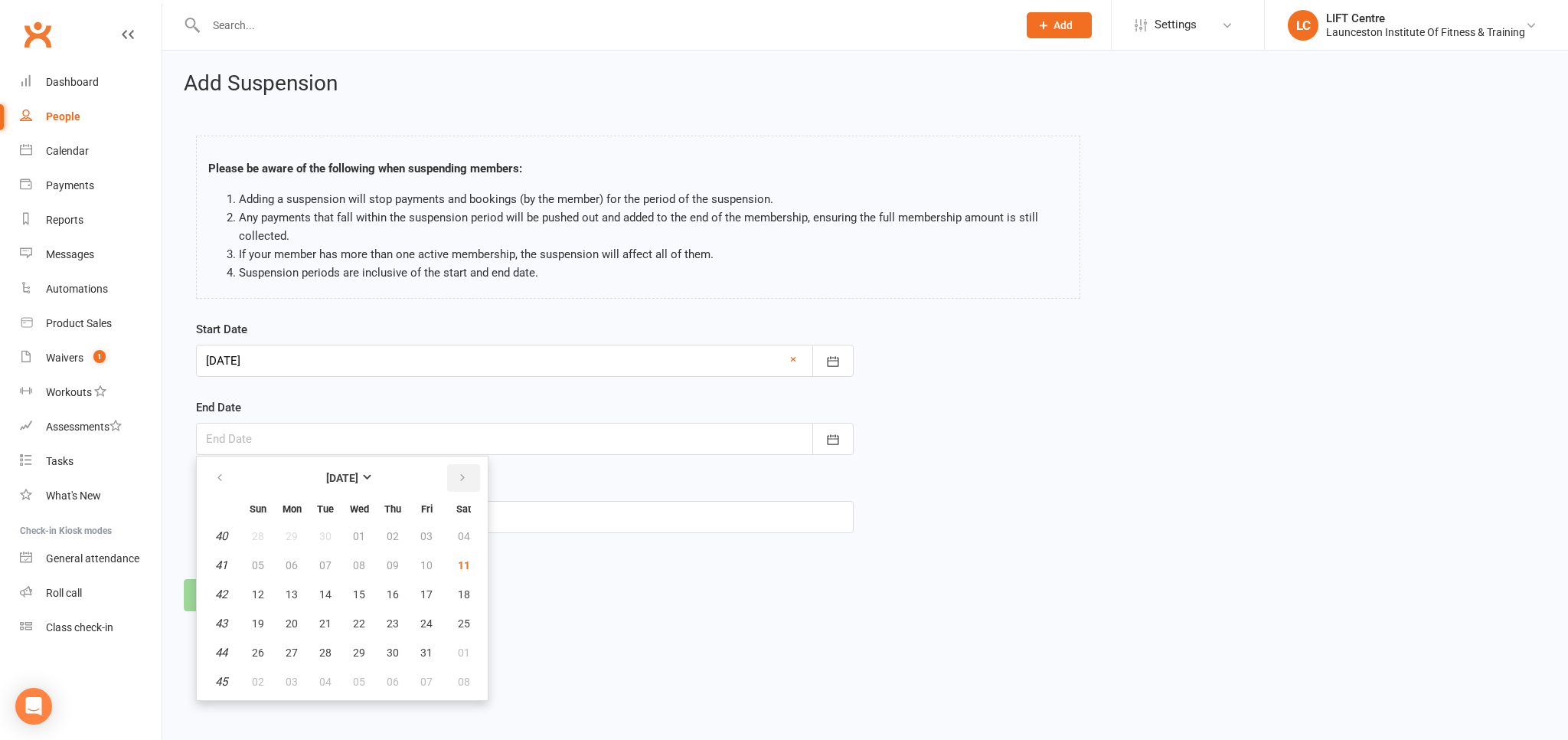
click at [462, 482] on icon "button" at bounding box center [462, 478] width 11 height 12
click at [354, 588] on span "17" at bounding box center [359, 594] width 12 height 12
type input "17 Dec 2025"
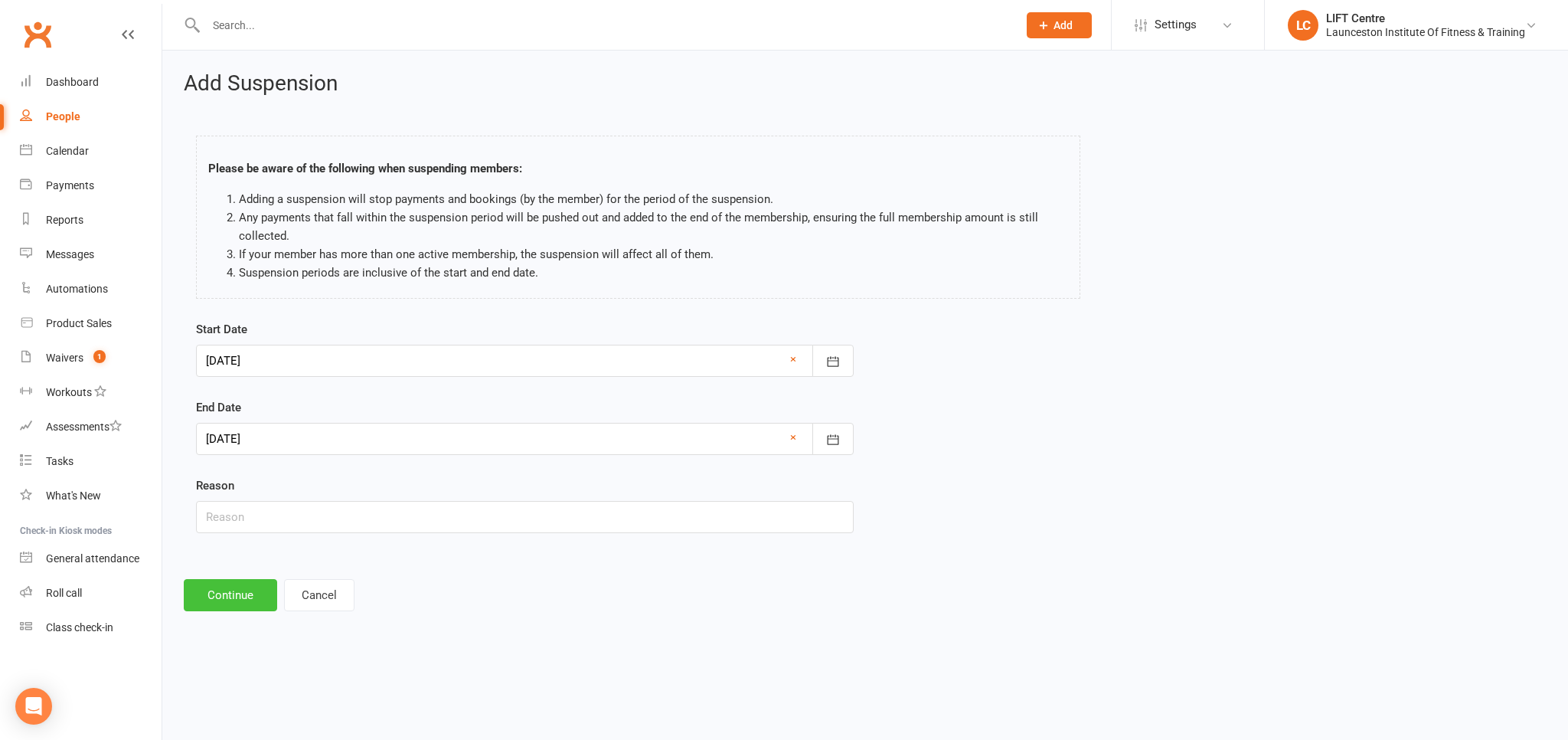
click at [240, 593] on button "Continue" at bounding box center [231, 594] width 93 height 32
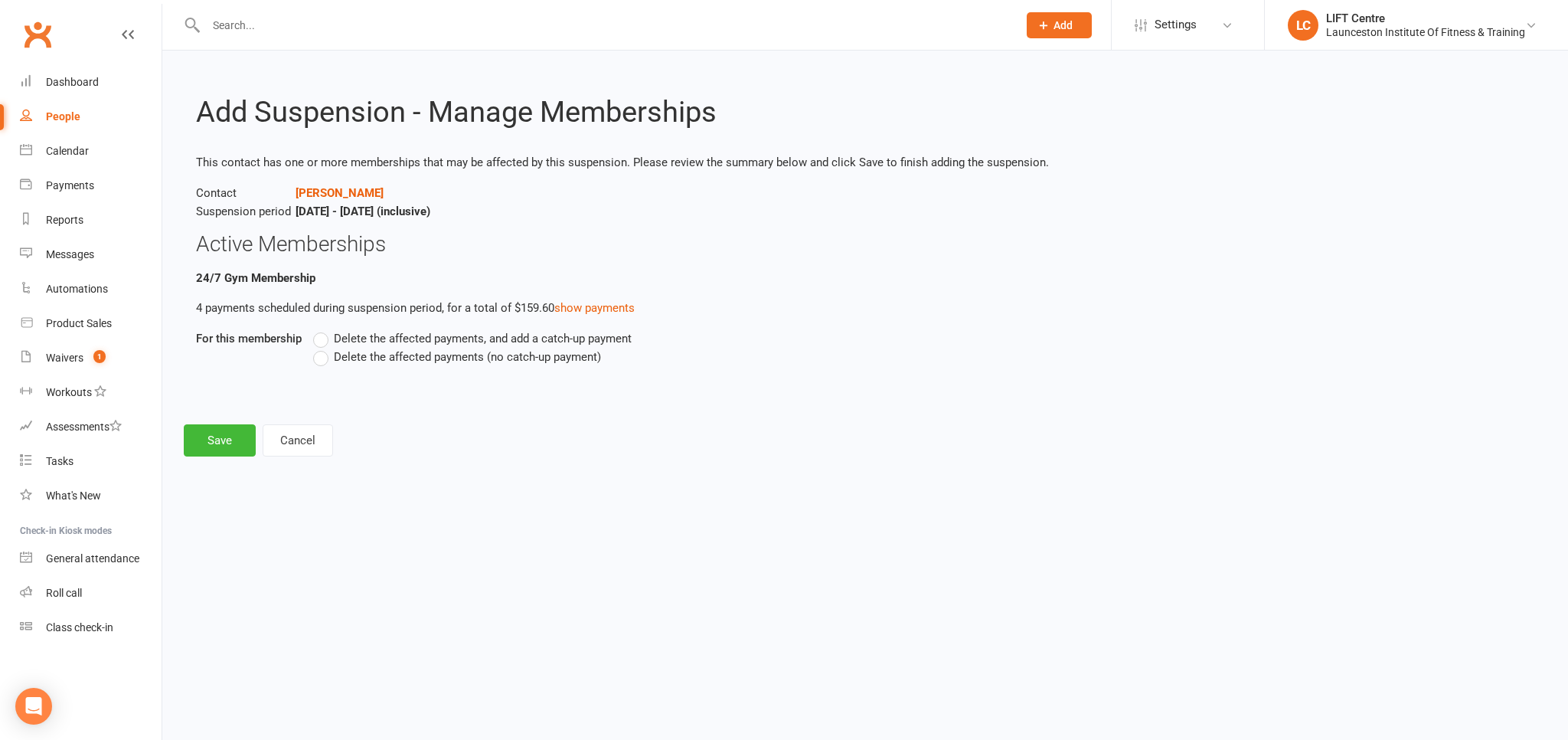
click at [318, 360] on label "Delete the affected payments (no catch-up payment)" at bounding box center [457, 357] width 288 height 18
click at [318, 348] on input "Delete the affected payments (no catch-up payment)" at bounding box center [318, 348] width 10 height 0
click at [226, 433] on button "Save" at bounding box center [220, 440] width 72 height 32
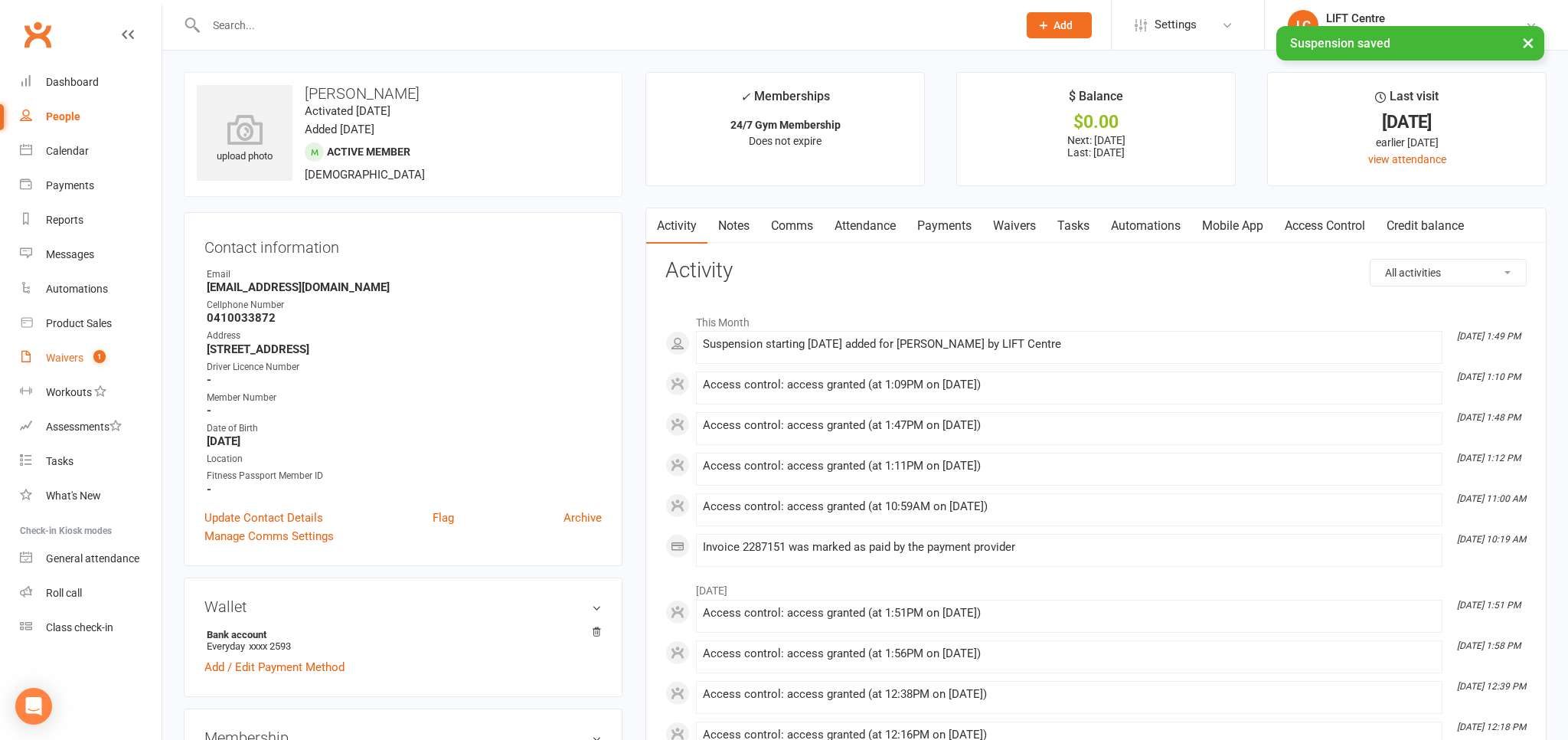
click at [66, 363] on div "Waivers" at bounding box center [65, 357] width 38 height 12
select select "50"
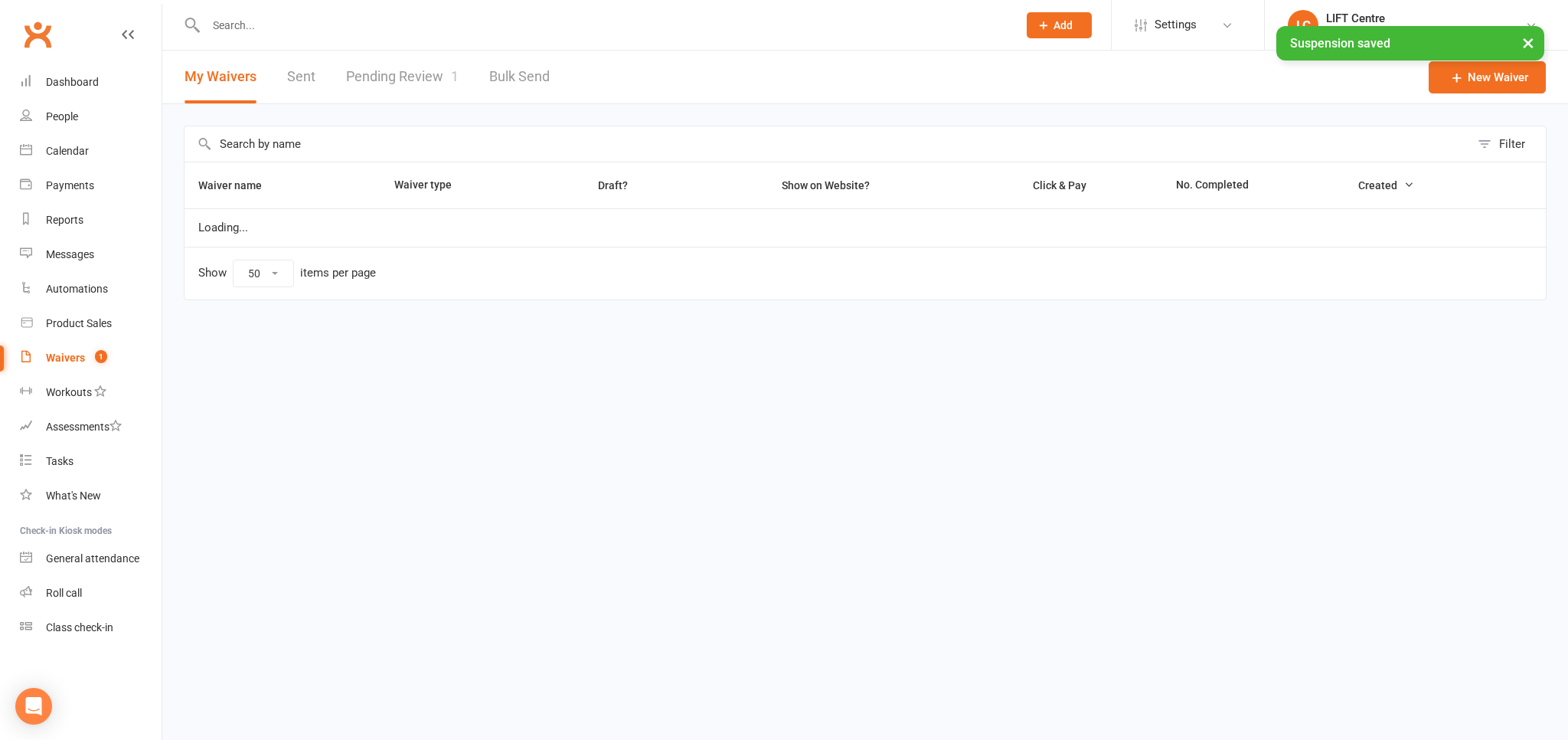
click at [429, 63] on link "Pending Review 1" at bounding box center [402, 77] width 113 height 53
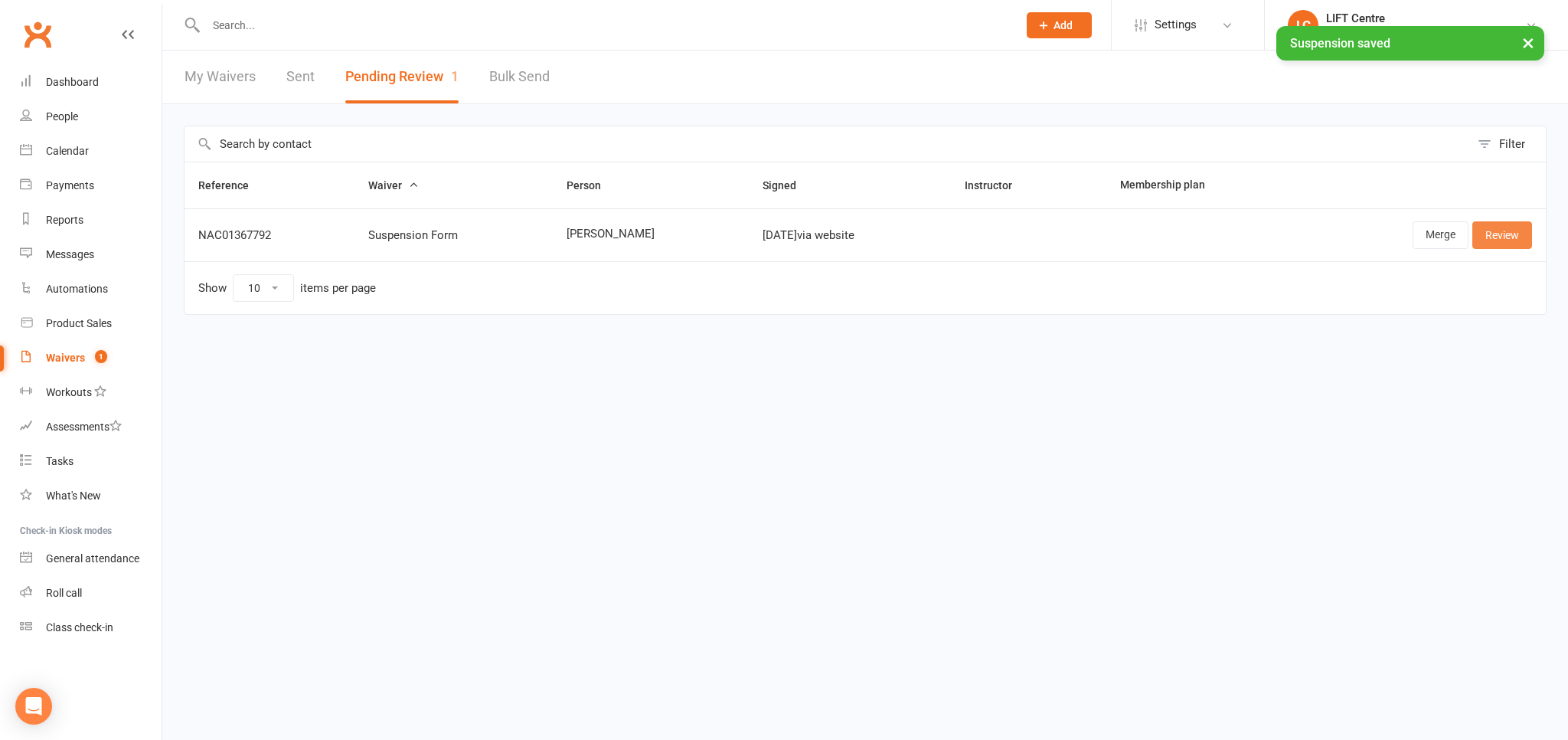
click at [1502, 235] on link "Review" at bounding box center [1502, 235] width 60 height 28
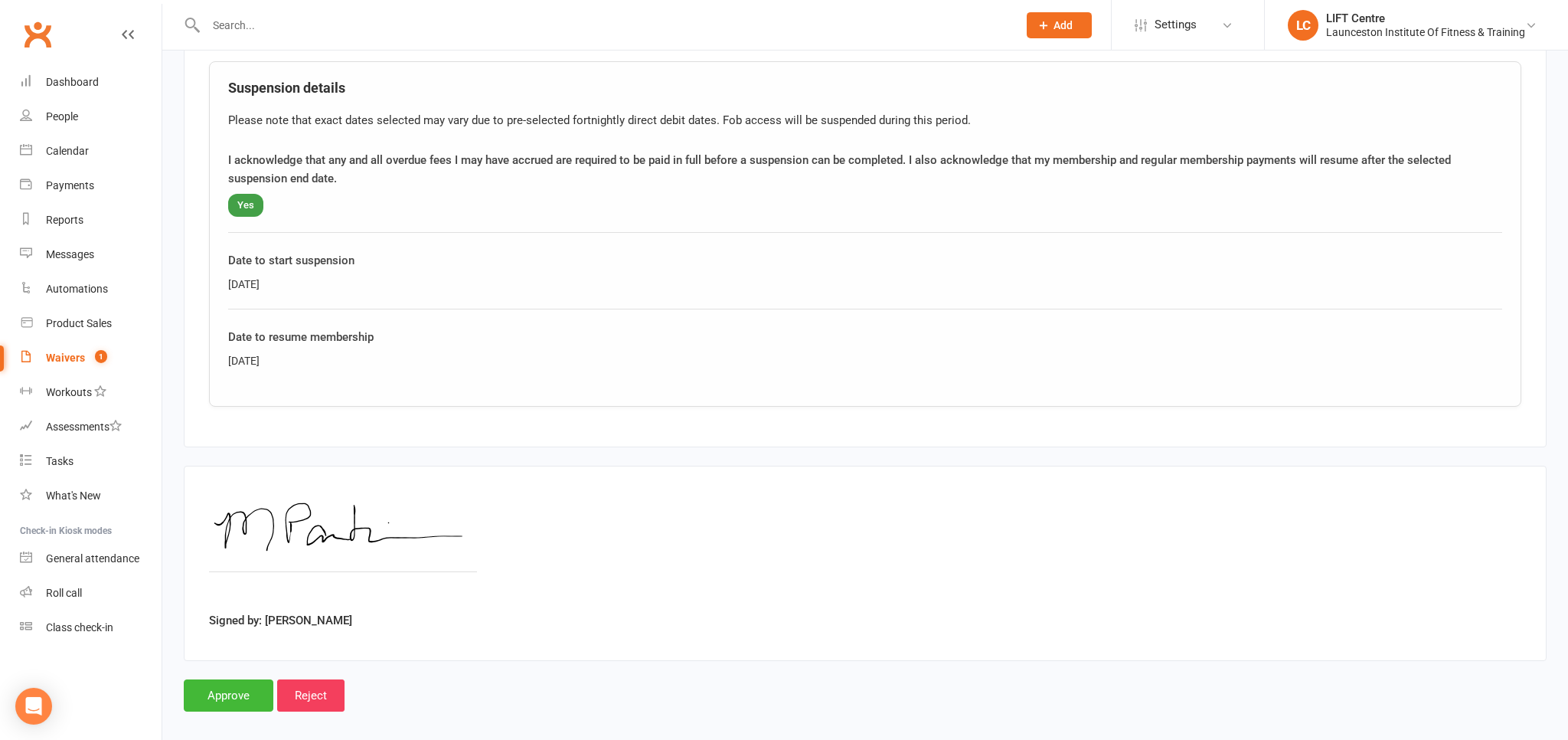
scroll to position [623, 0]
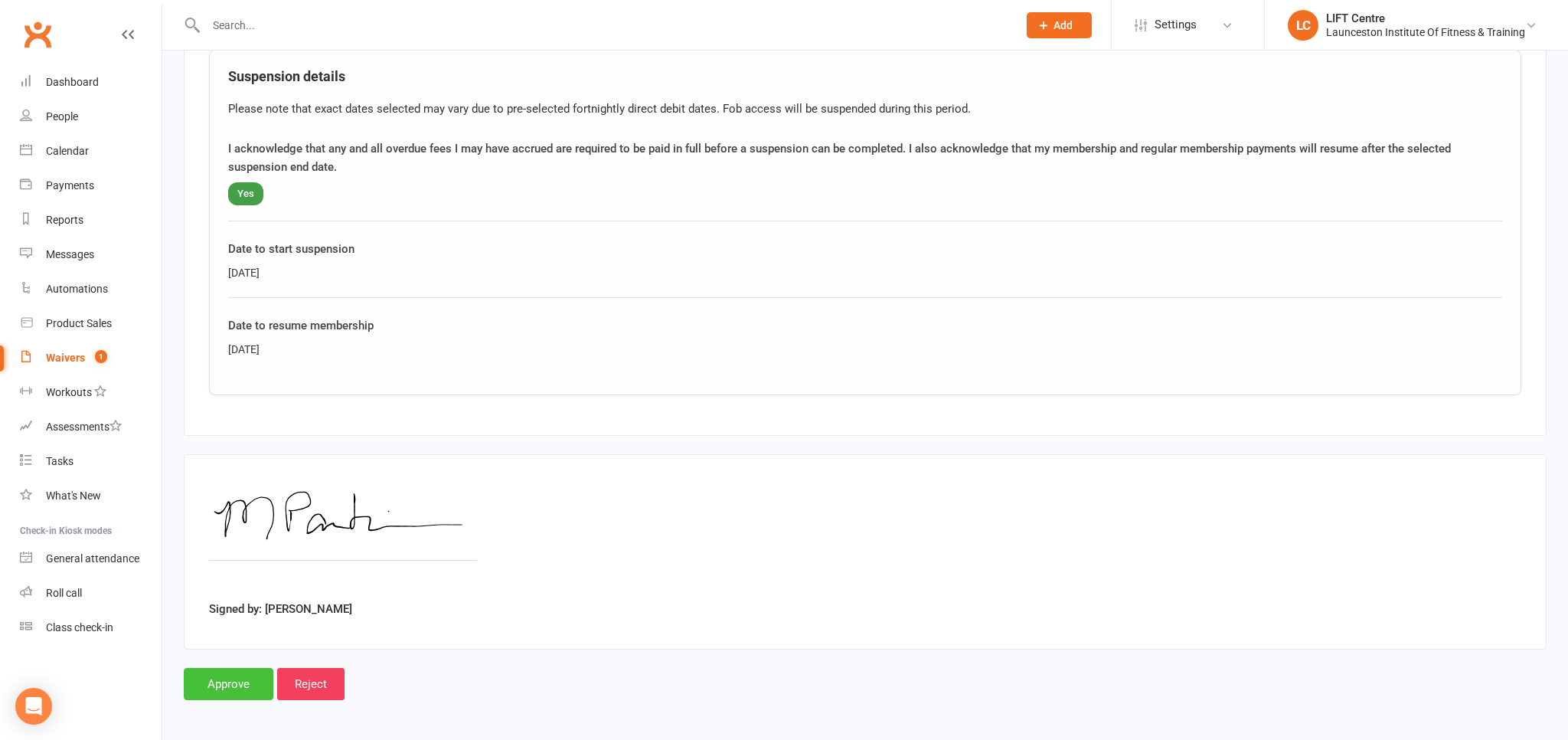
click at [235, 684] on input "Approve" at bounding box center [229, 684] width 90 height 32
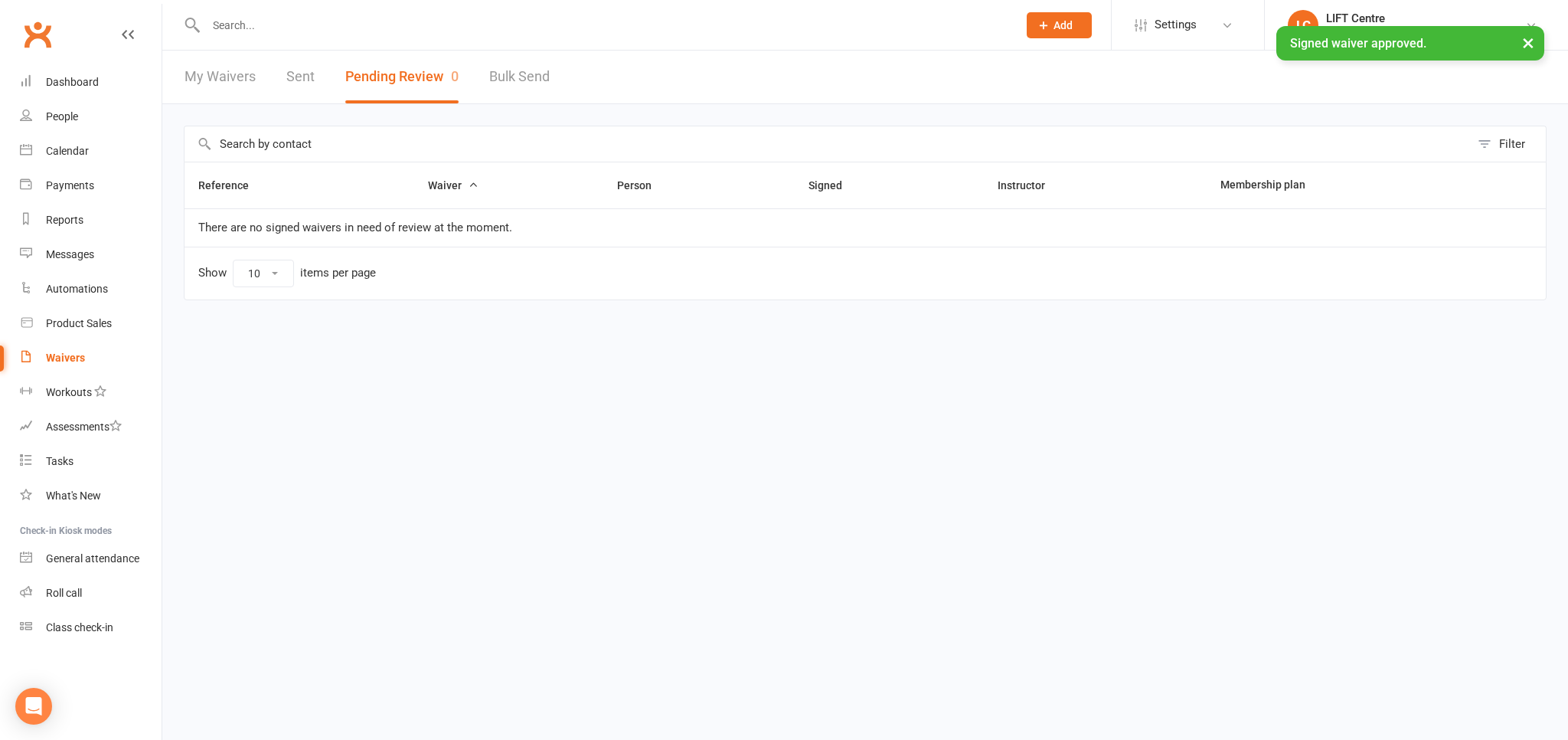
click at [44, 43] on link "Clubworx" at bounding box center [37, 34] width 38 height 38
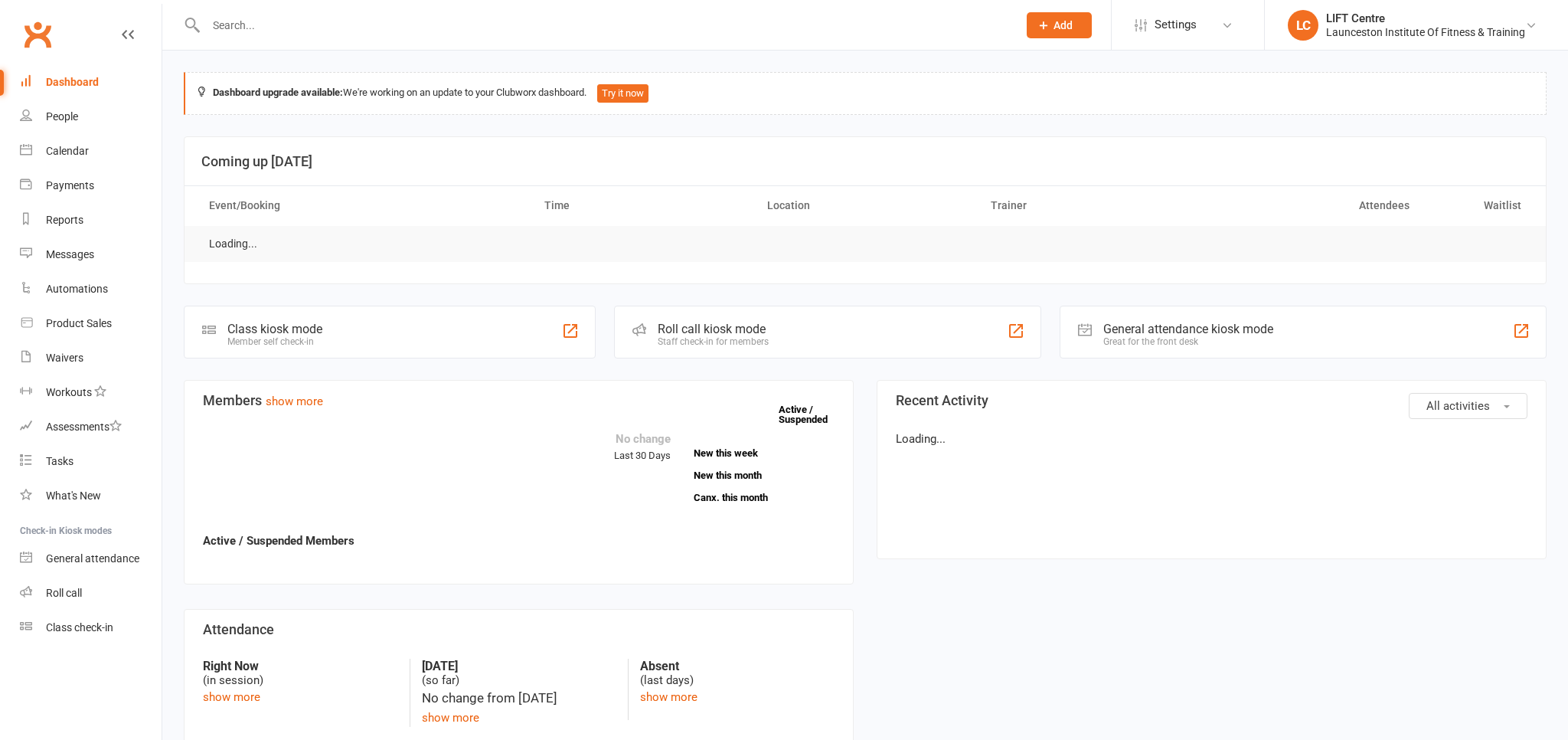
click at [252, 24] on input "text" at bounding box center [603, 25] width 805 height 21
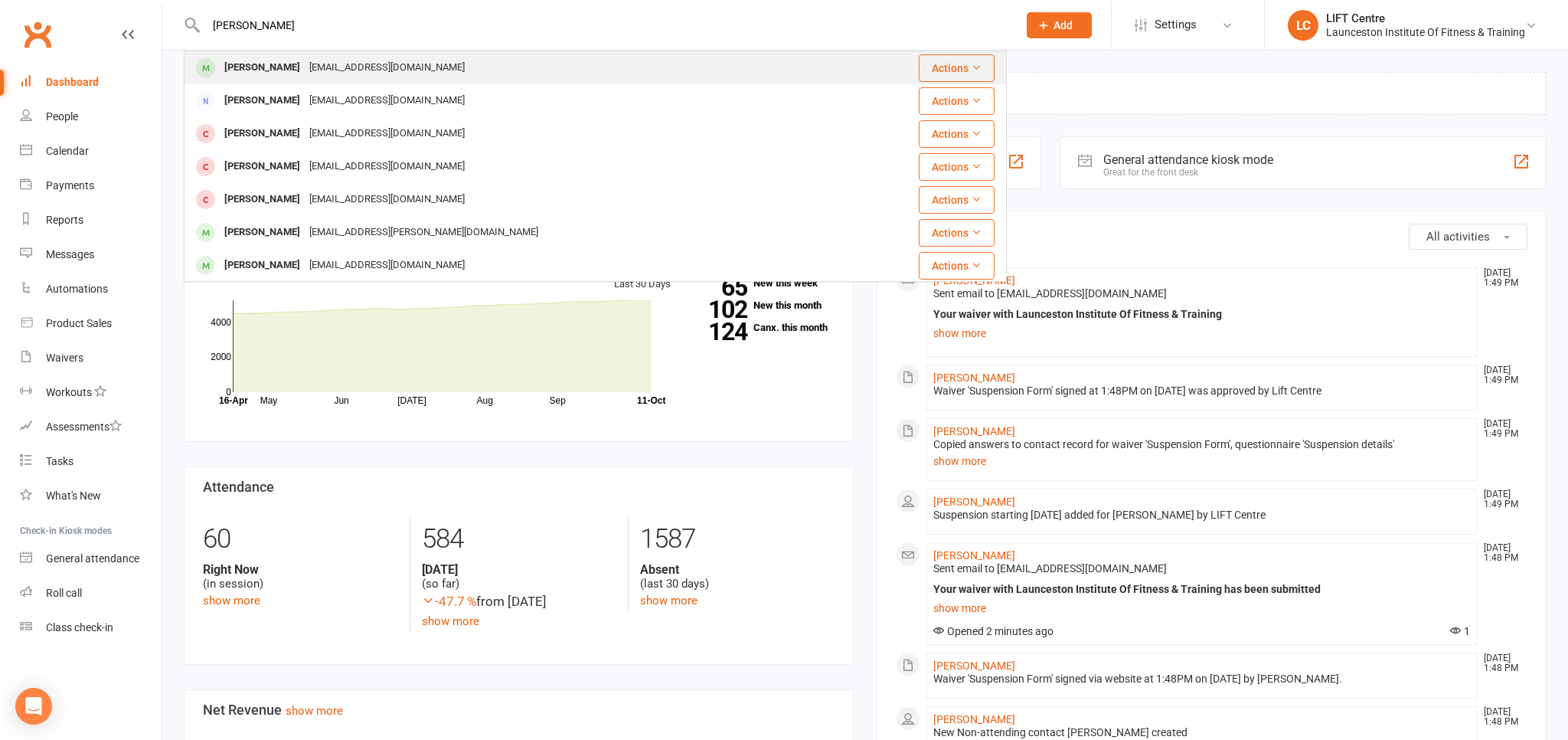
type input "martha parkin"
click at [356, 65] on div "mparkinson103@gmail.com" at bounding box center [387, 67] width 164 height 22
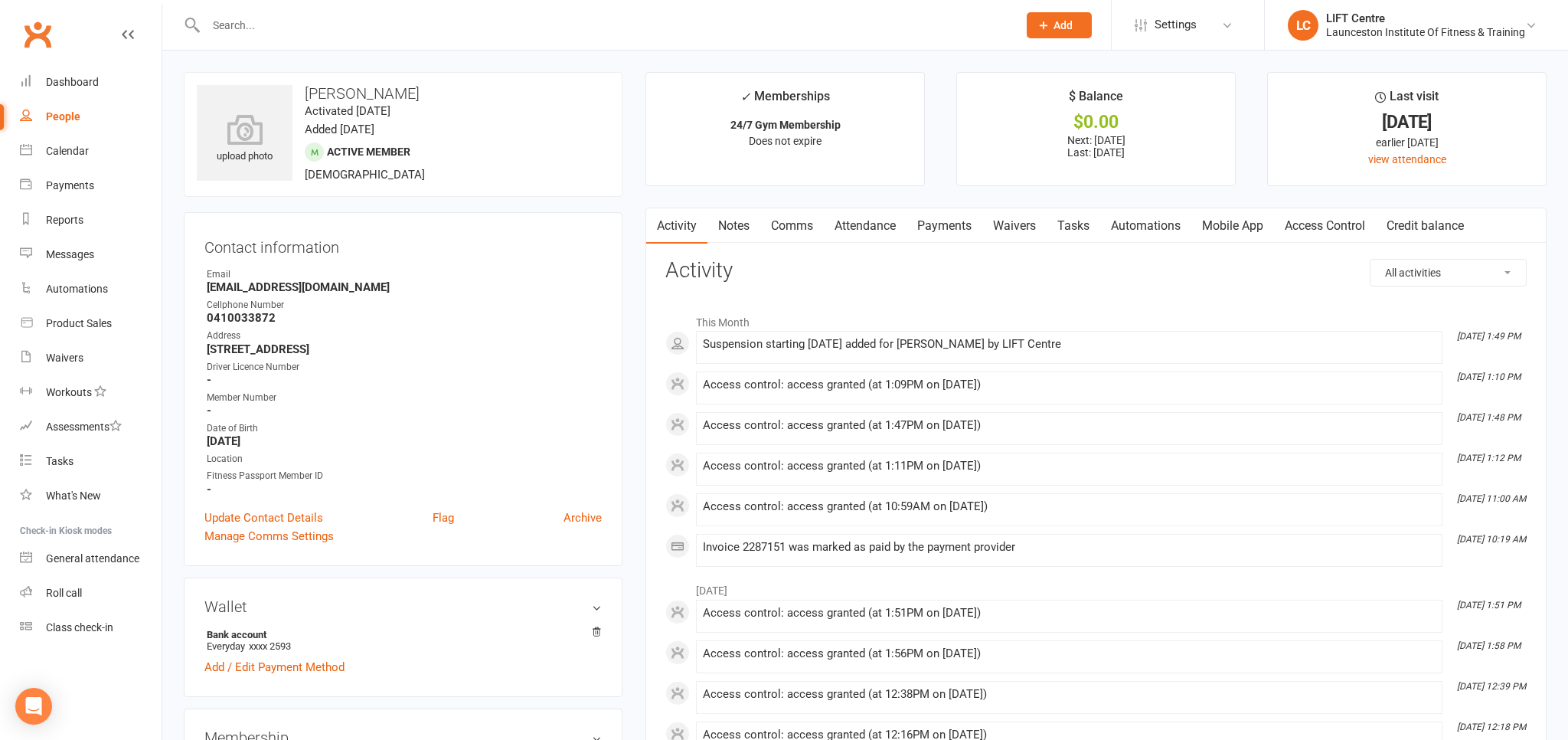
click at [930, 220] on link "Payments" at bounding box center [944, 226] width 76 height 35
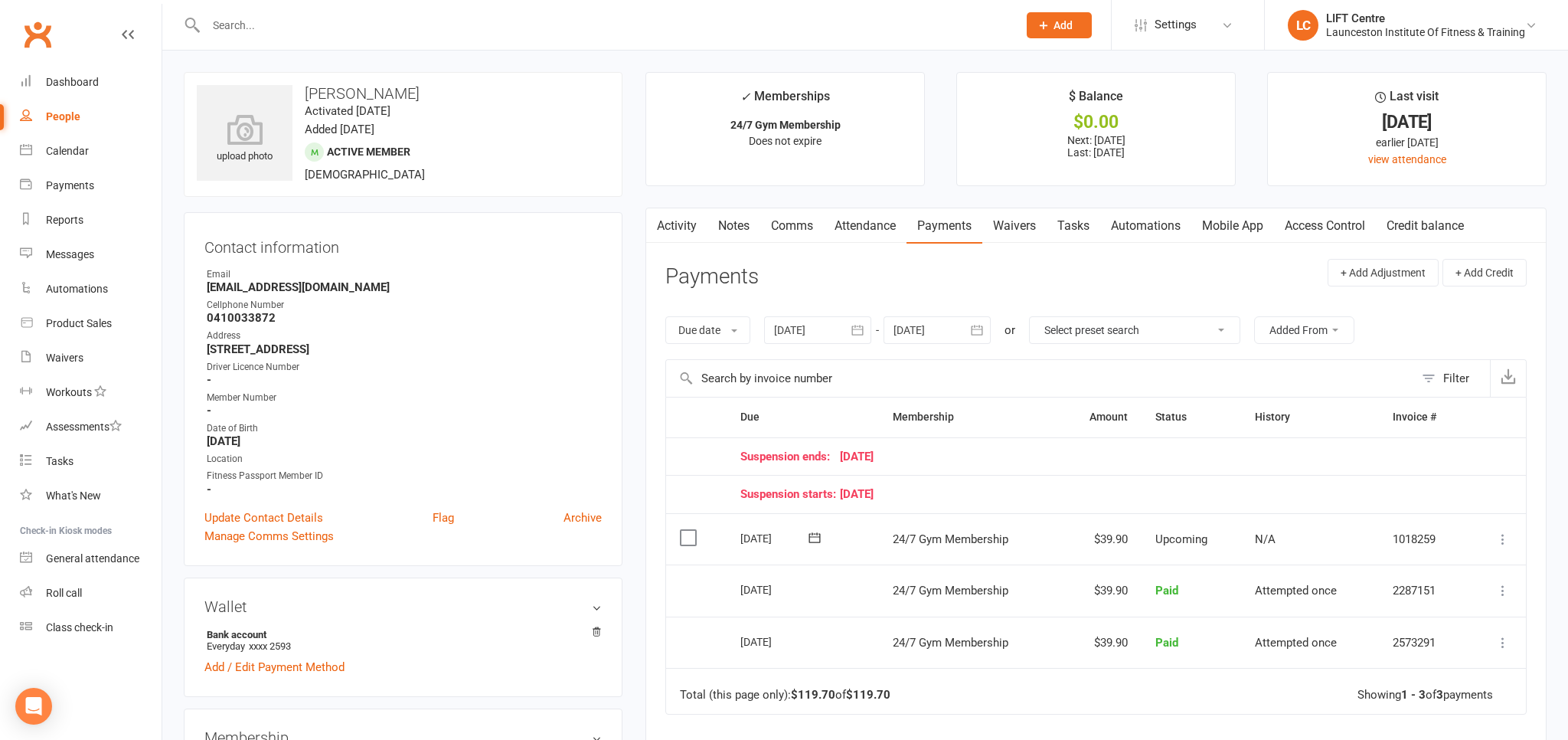
click at [683, 235] on link "Activity" at bounding box center [676, 226] width 61 height 35
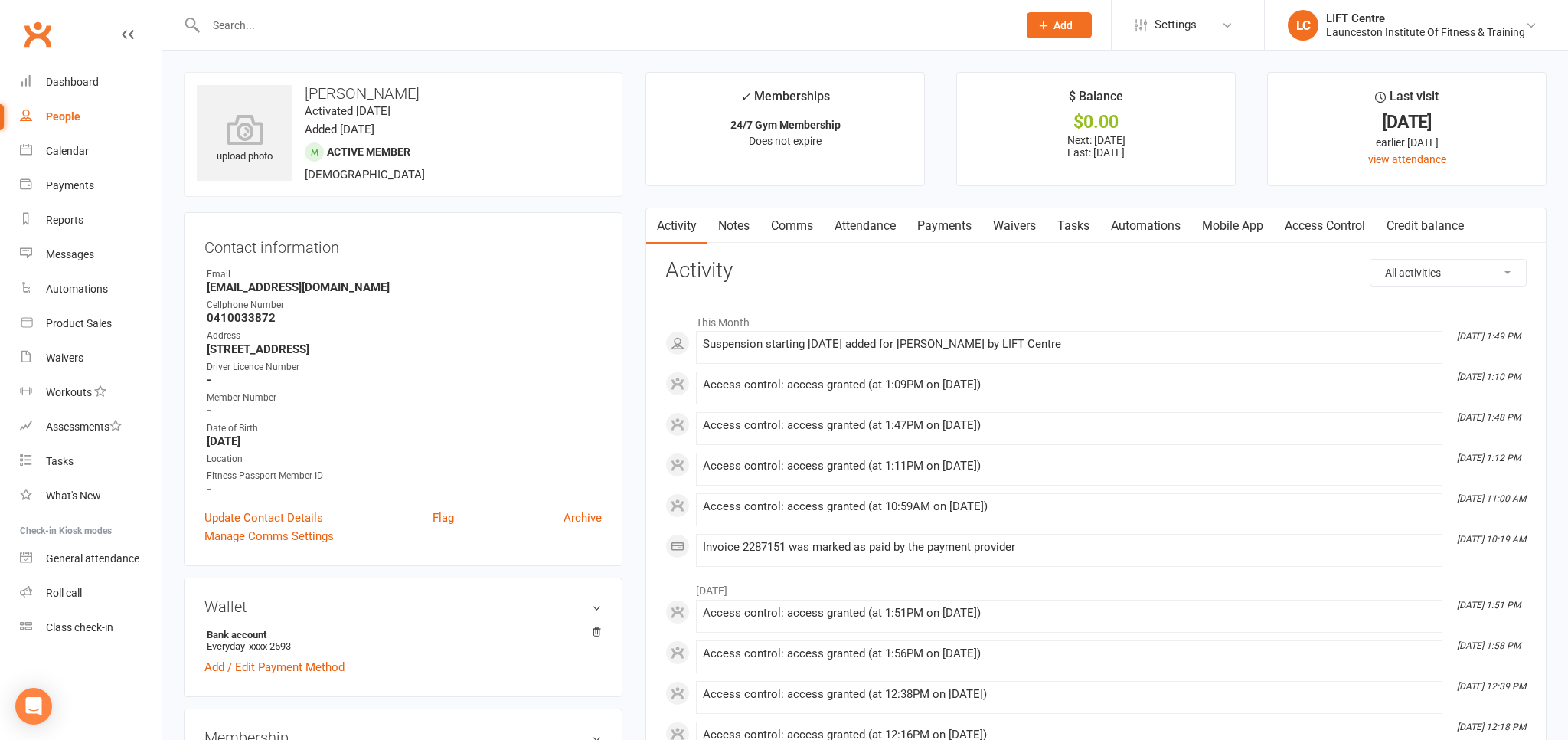
click at [51, 32] on link "Clubworx" at bounding box center [37, 34] width 38 height 38
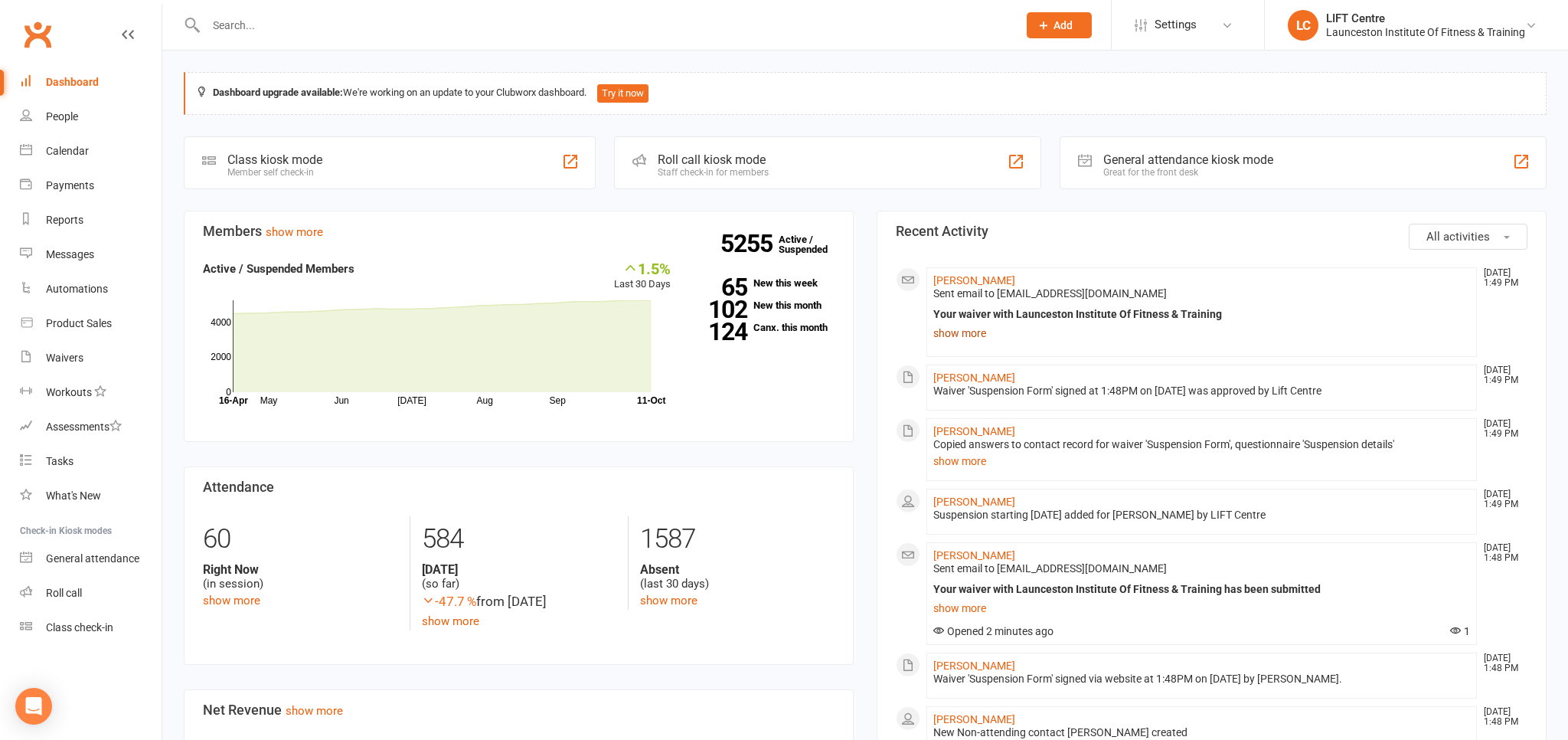
click at [956, 327] on link "show more" at bounding box center [1202, 333] width 537 height 21
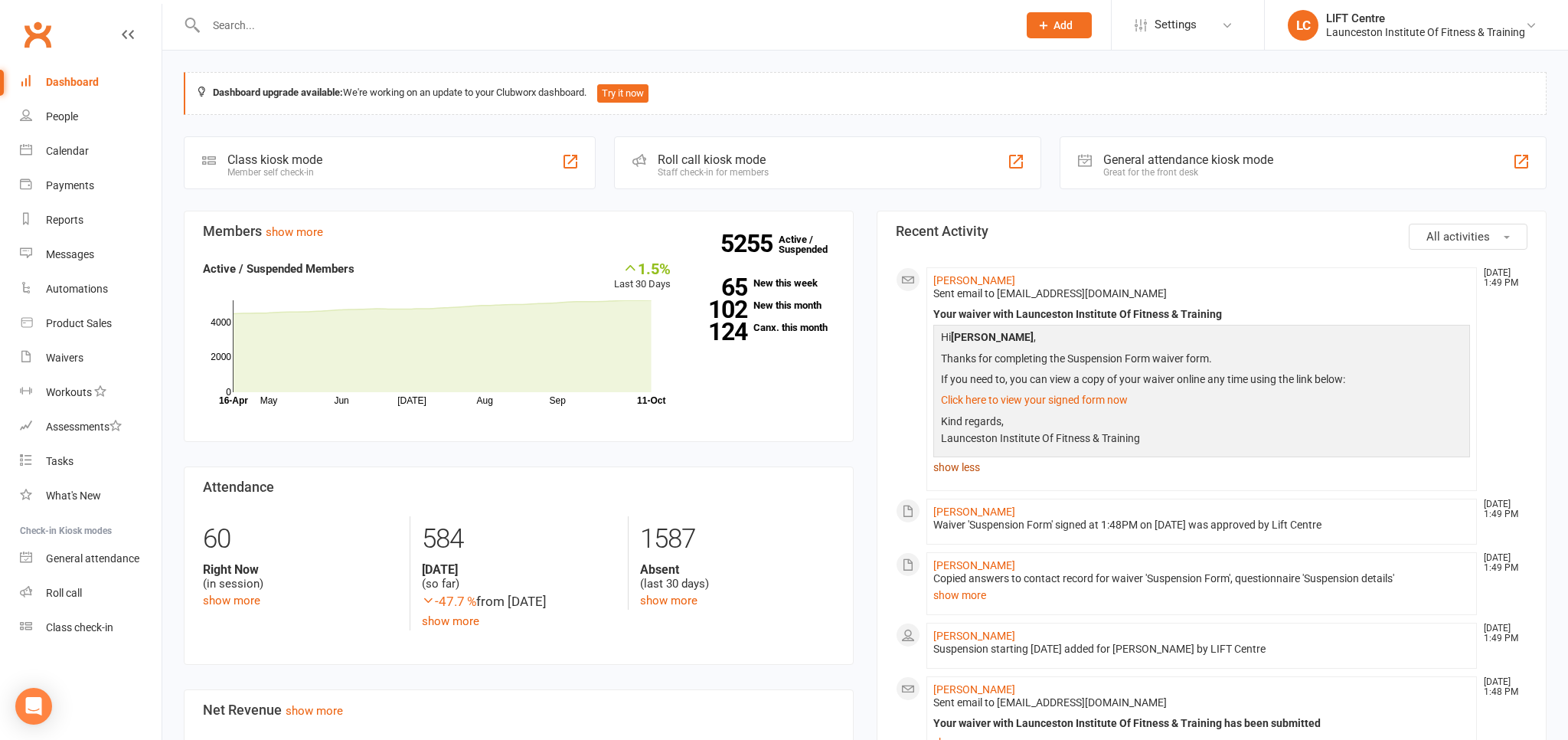
click at [948, 465] on link "show less" at bounding box center [1202, 467] width 537 height 21
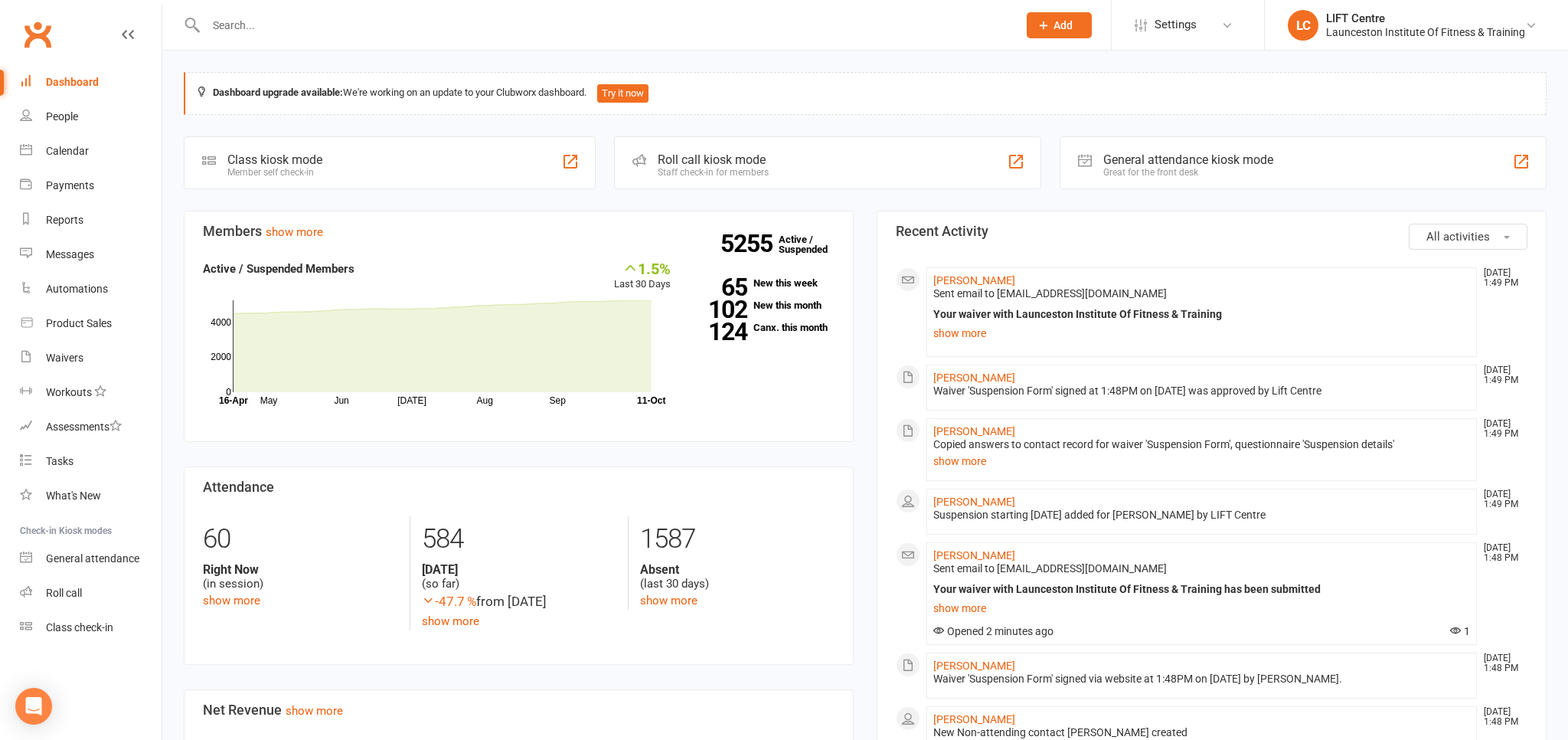
click at [56, 32] on link "Clubworx" at bounding box center [37, 34] width 38 height 38
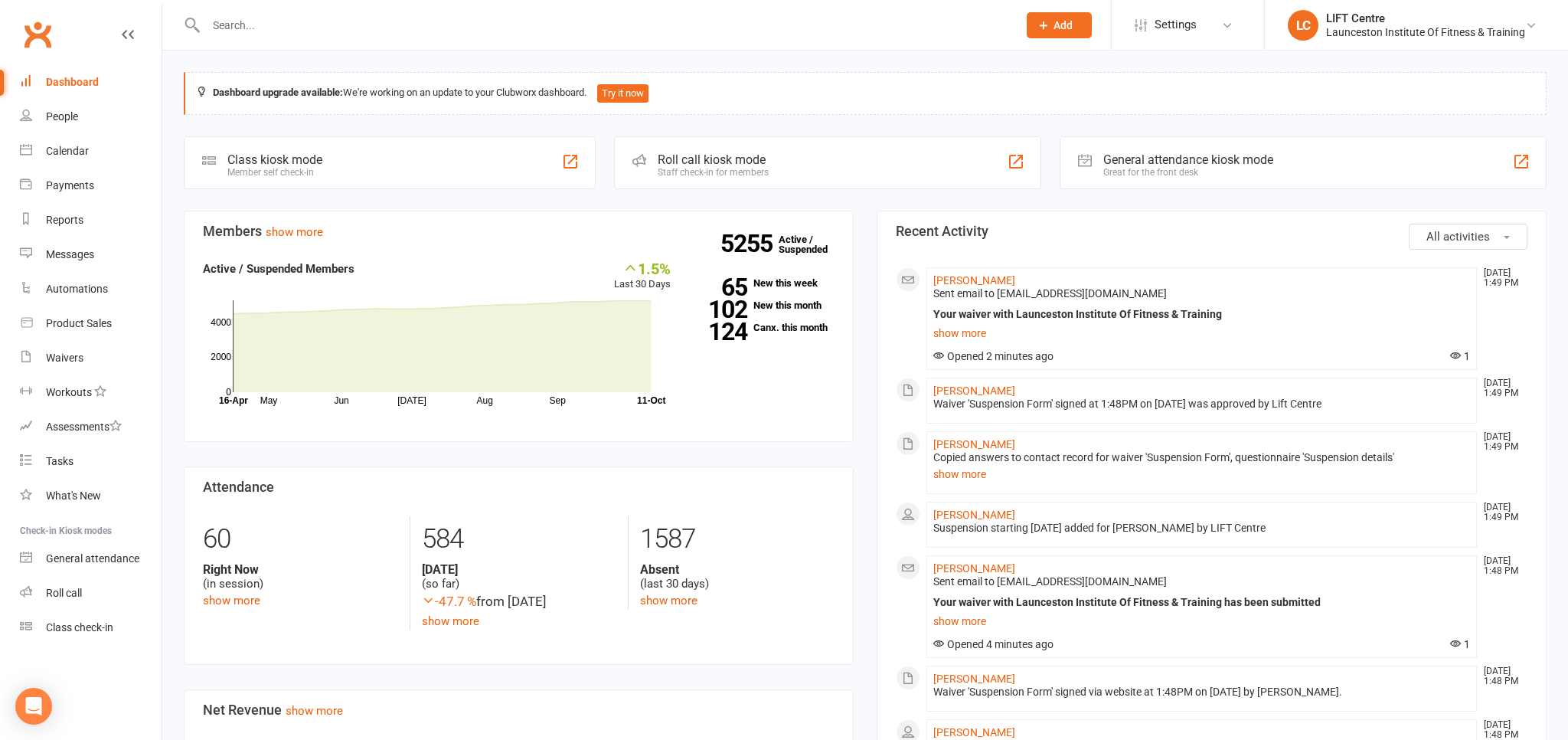
click at [38, 47] on link "Clubworx" at bounding box center [37, 34] width 38 height 38
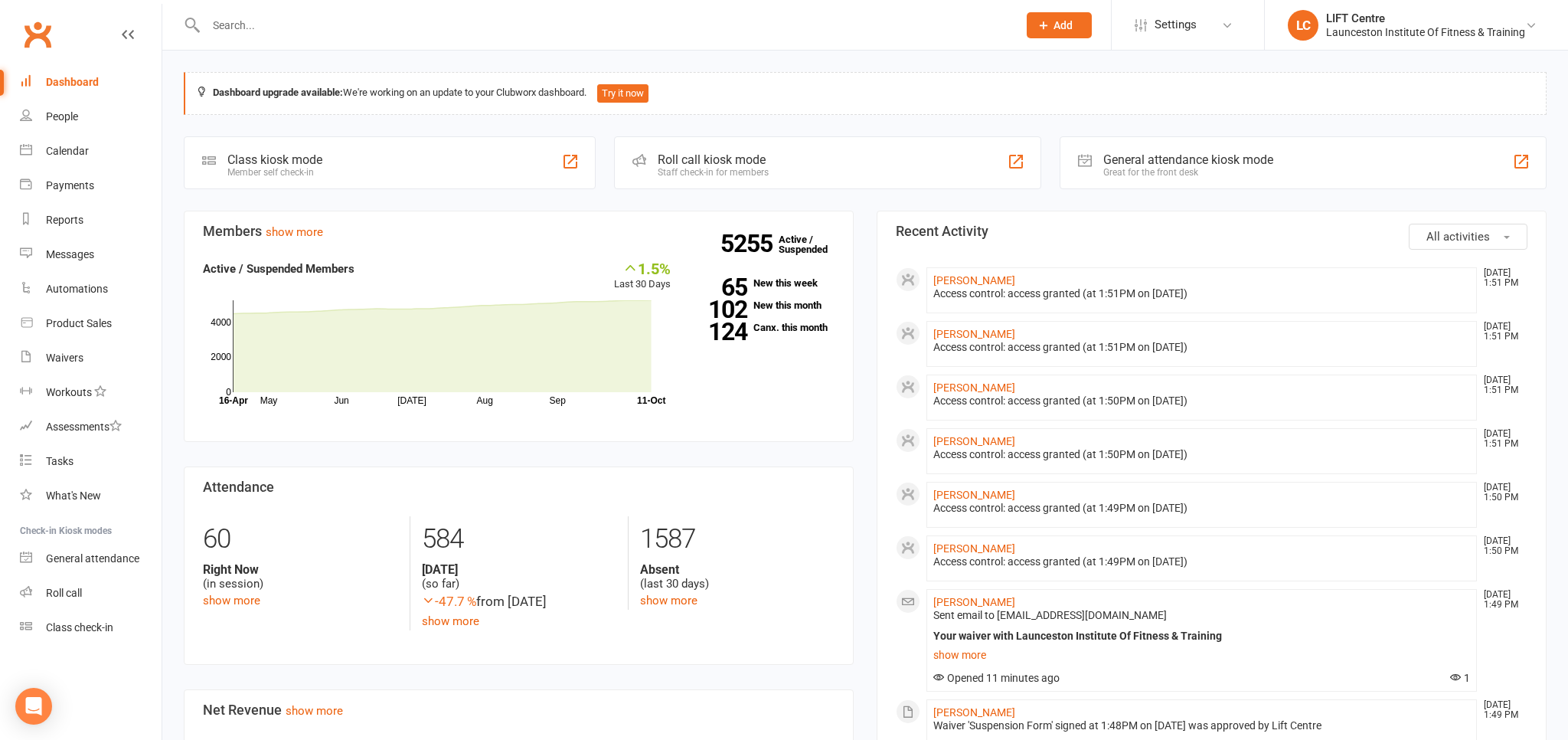
click at [38, 47] on link "Clubworx" at bounding box center [37, 34] width 38 height 38
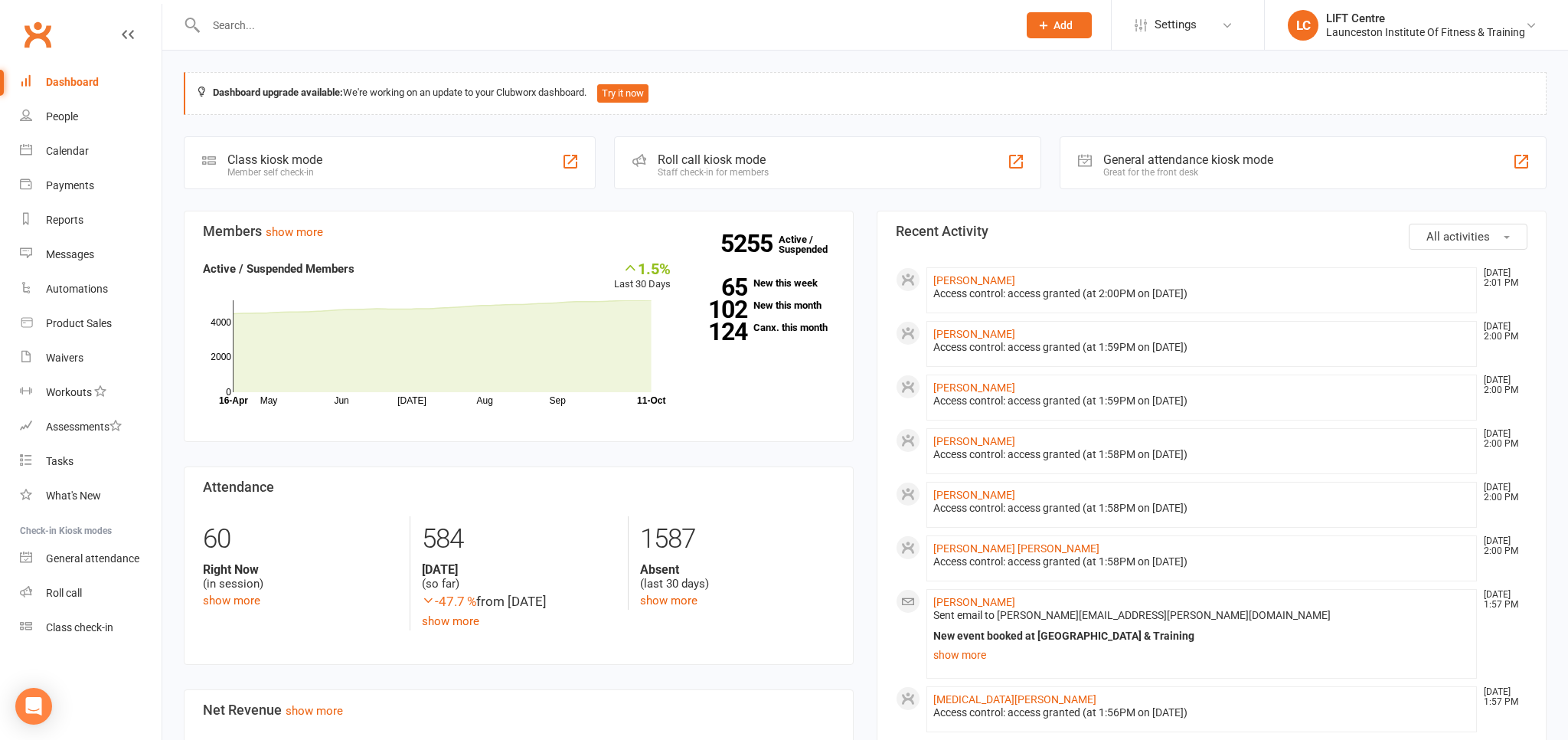
click at [46, 27] on link "Clubworx" at bounding box center [37, 34] width 38 height 38
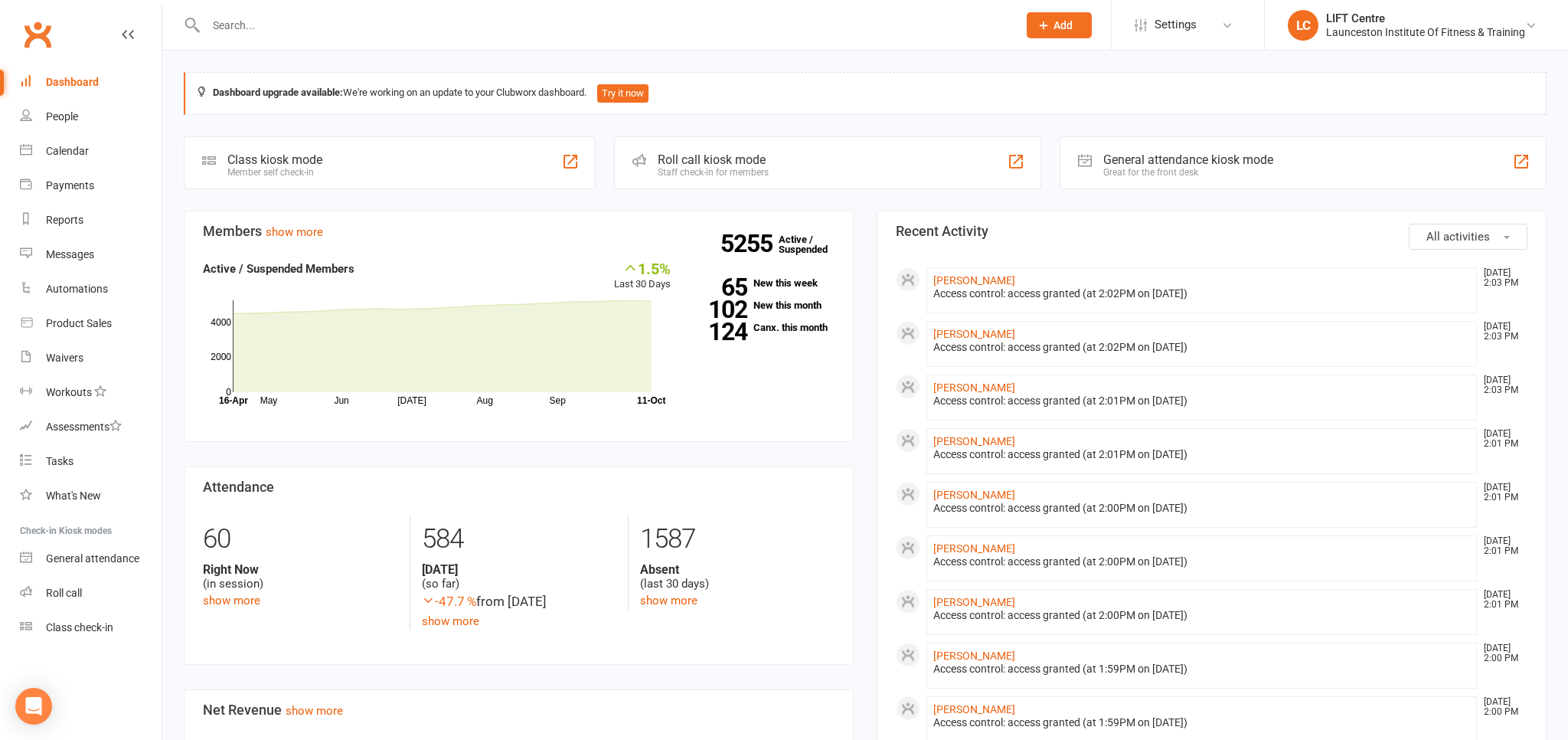
click at [271, 14] on div at bounding box center [595, 25] width 823 height 50
click at [309, 32] on input "text" at bounding box center [603, 25] width 805 height 21
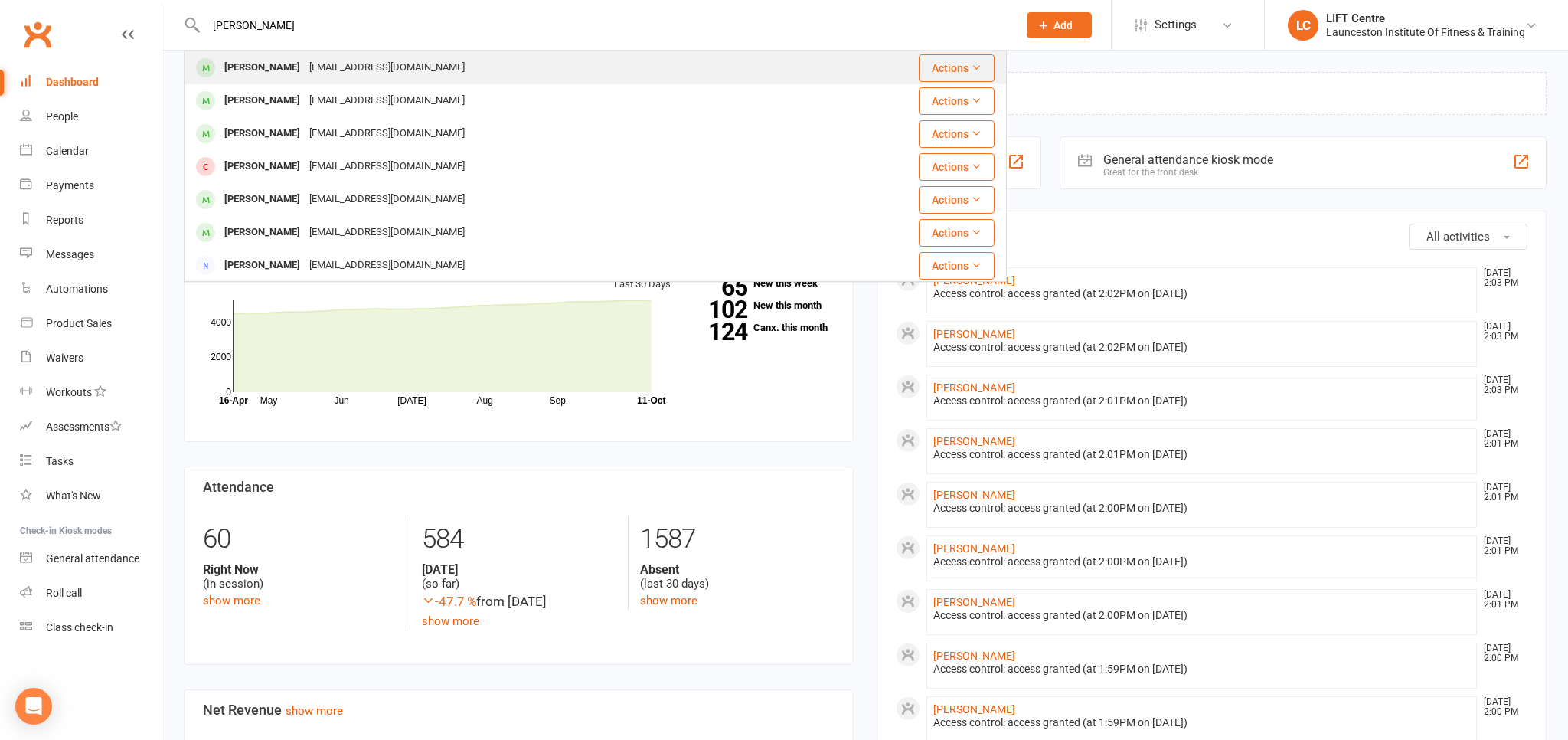
type input "alex burges"
click at [366, 60] on div "alexburgess4@icloud.com" at bounding box center [387, 67] width 164 height 22
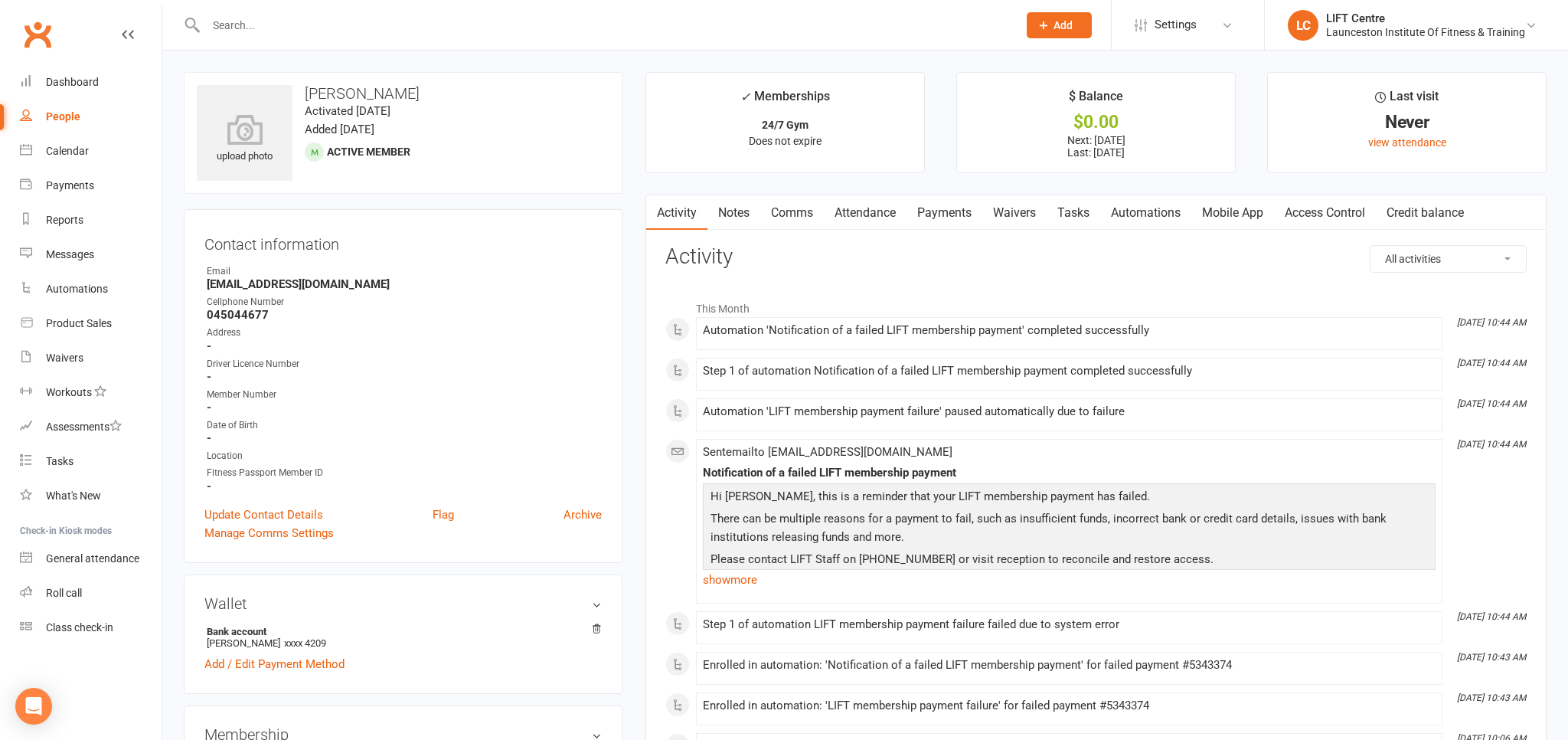
click at [943, 206] on link "Payments" at bounding box center [944, 213] width 76 height 35
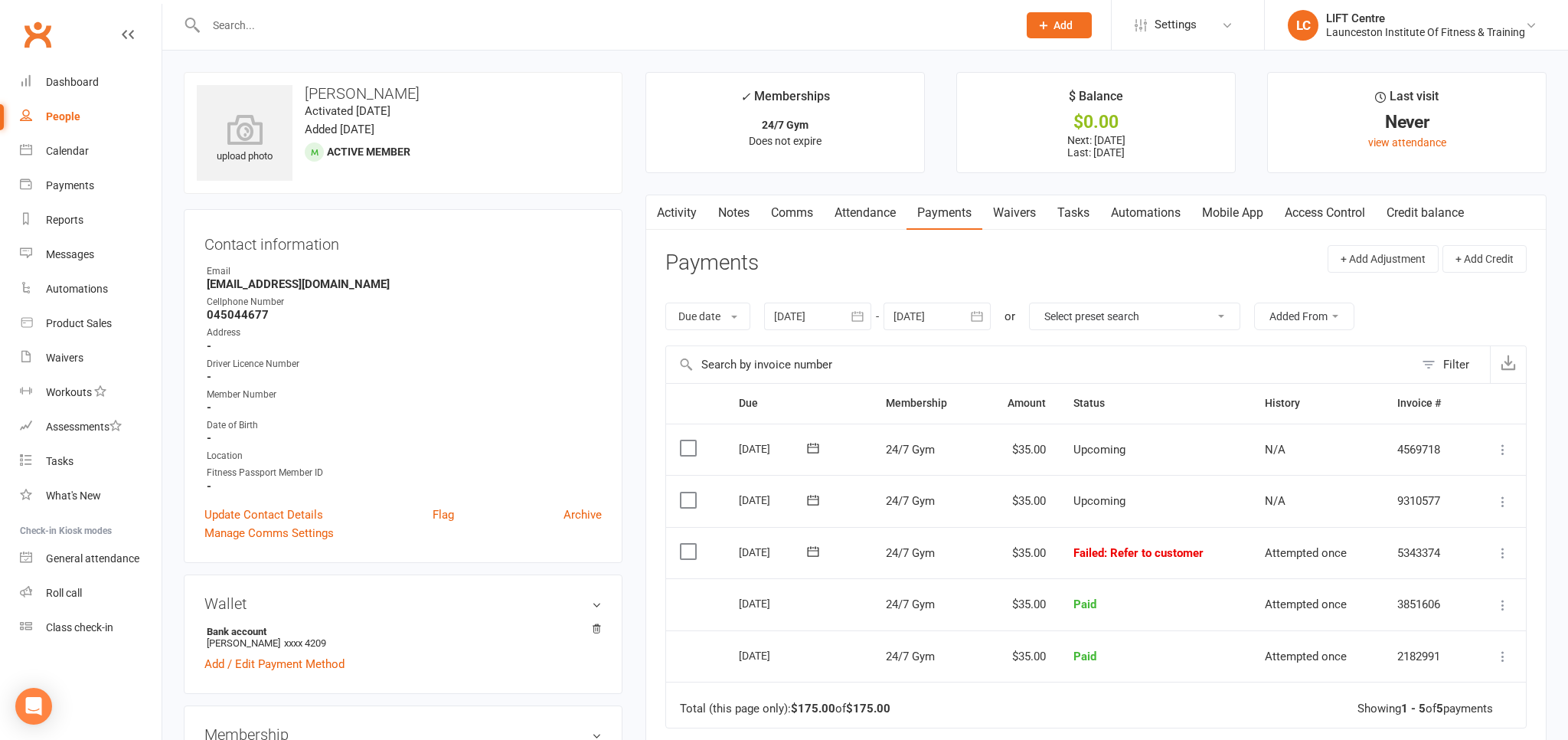
click at [691, 210] on link "Activity" at bounding box center [676, 213] width 61 height 35
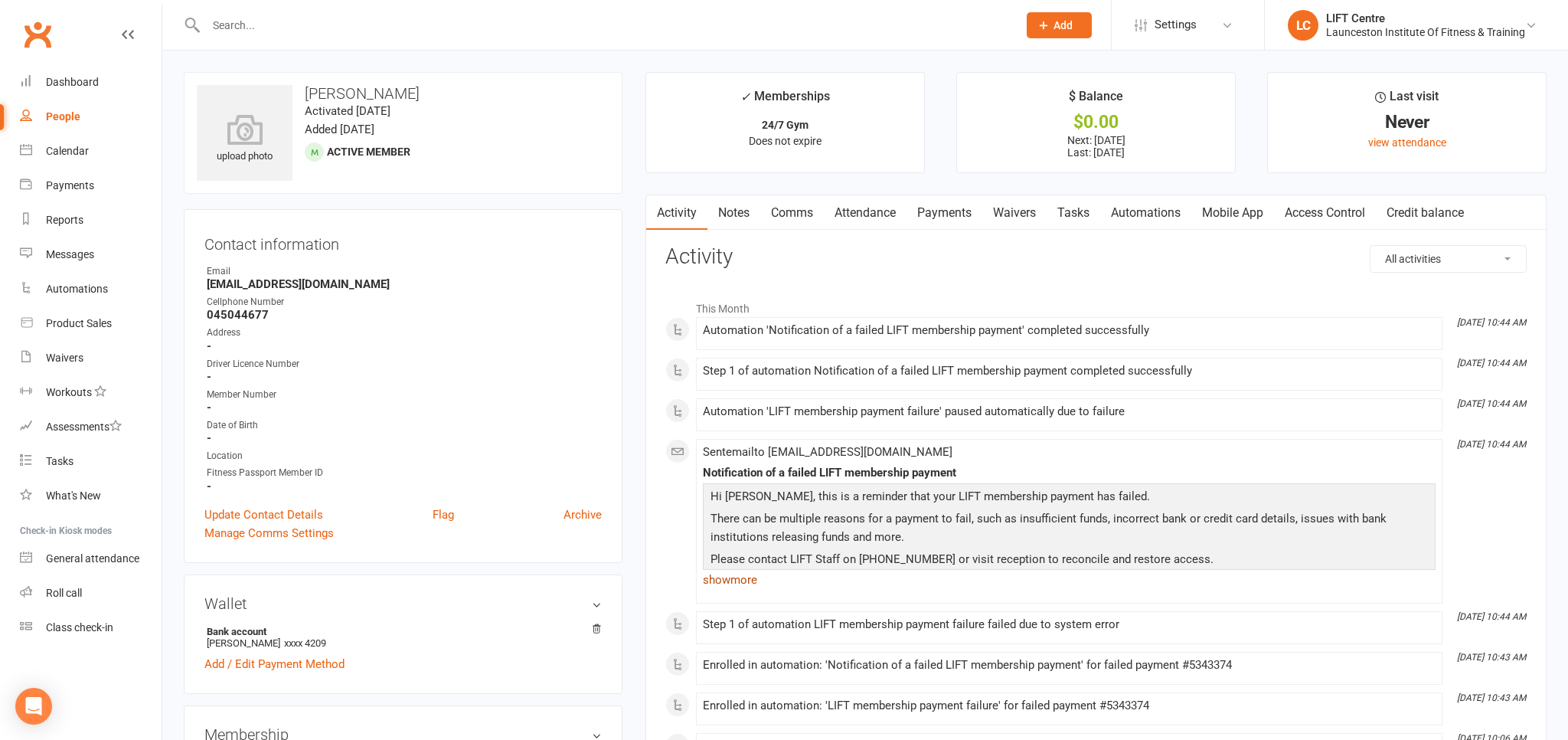
click at [740, 574] on link "show more" at bounding box center [1069, 580] width 732 height 21
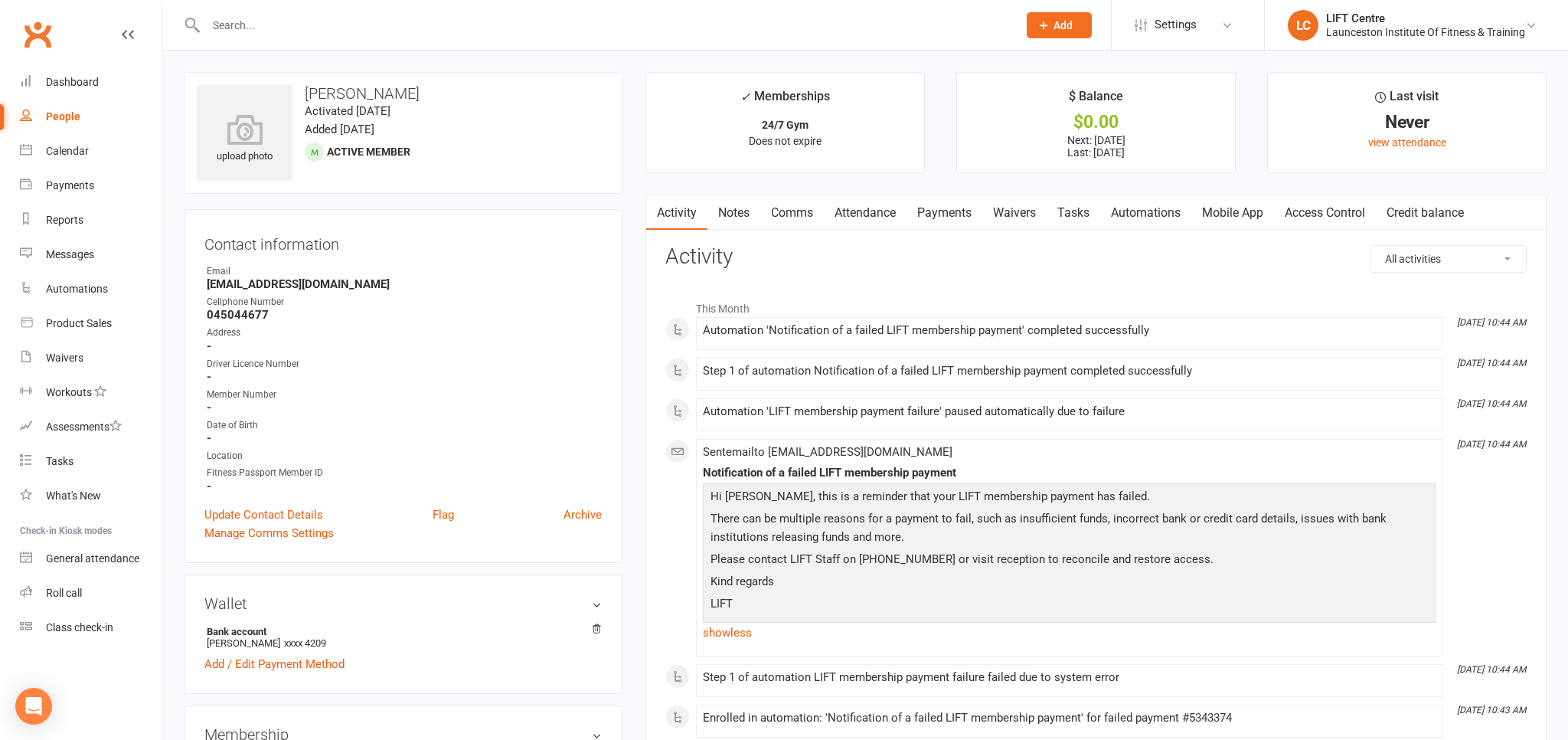
click at [244, 29] on input "text" at bounding box center [603, 25] width 805 height 21
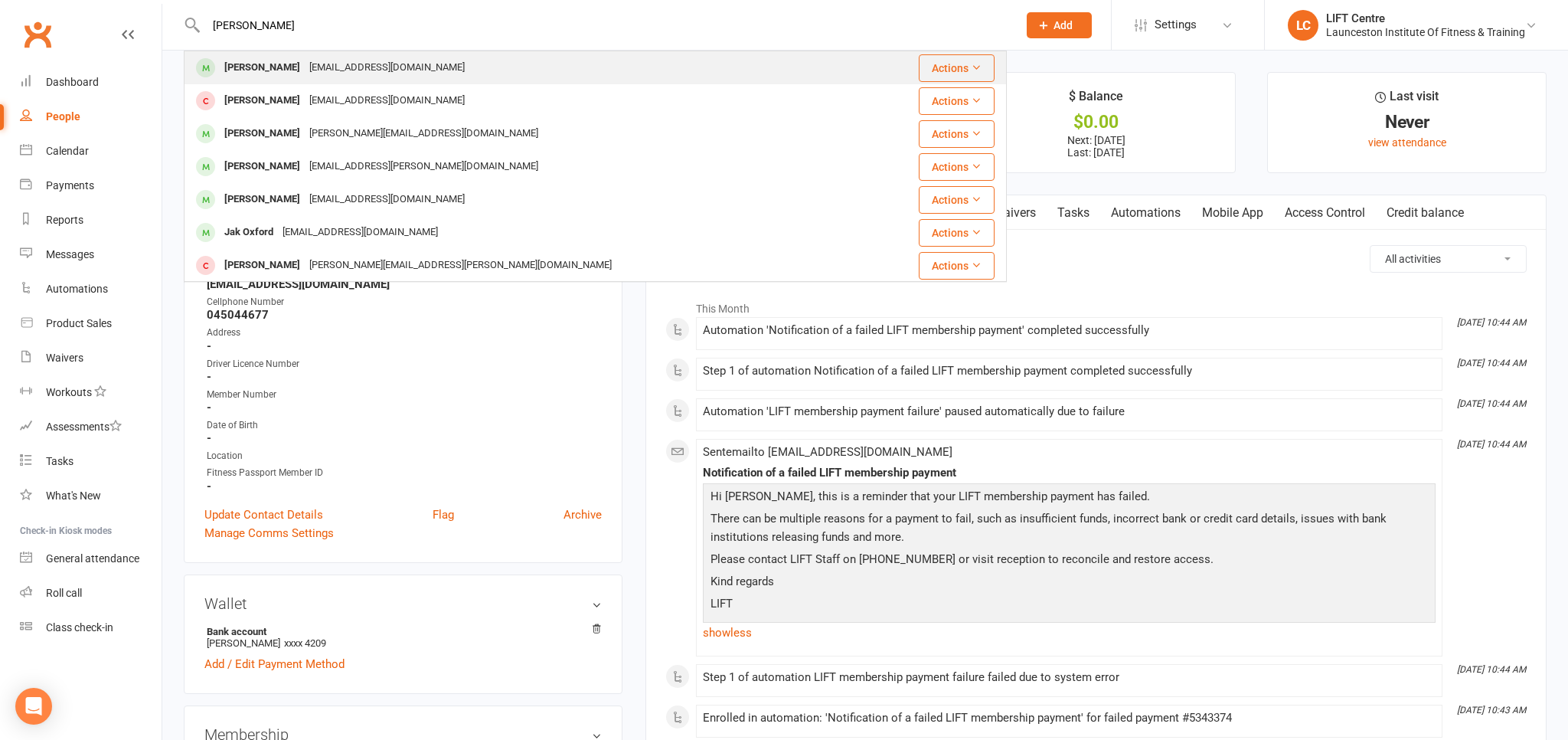
type input "jake cook"
click at [310, 58] on div "jcook133@hotmail.com" at bounding box center [387, 67] width 164 height 22
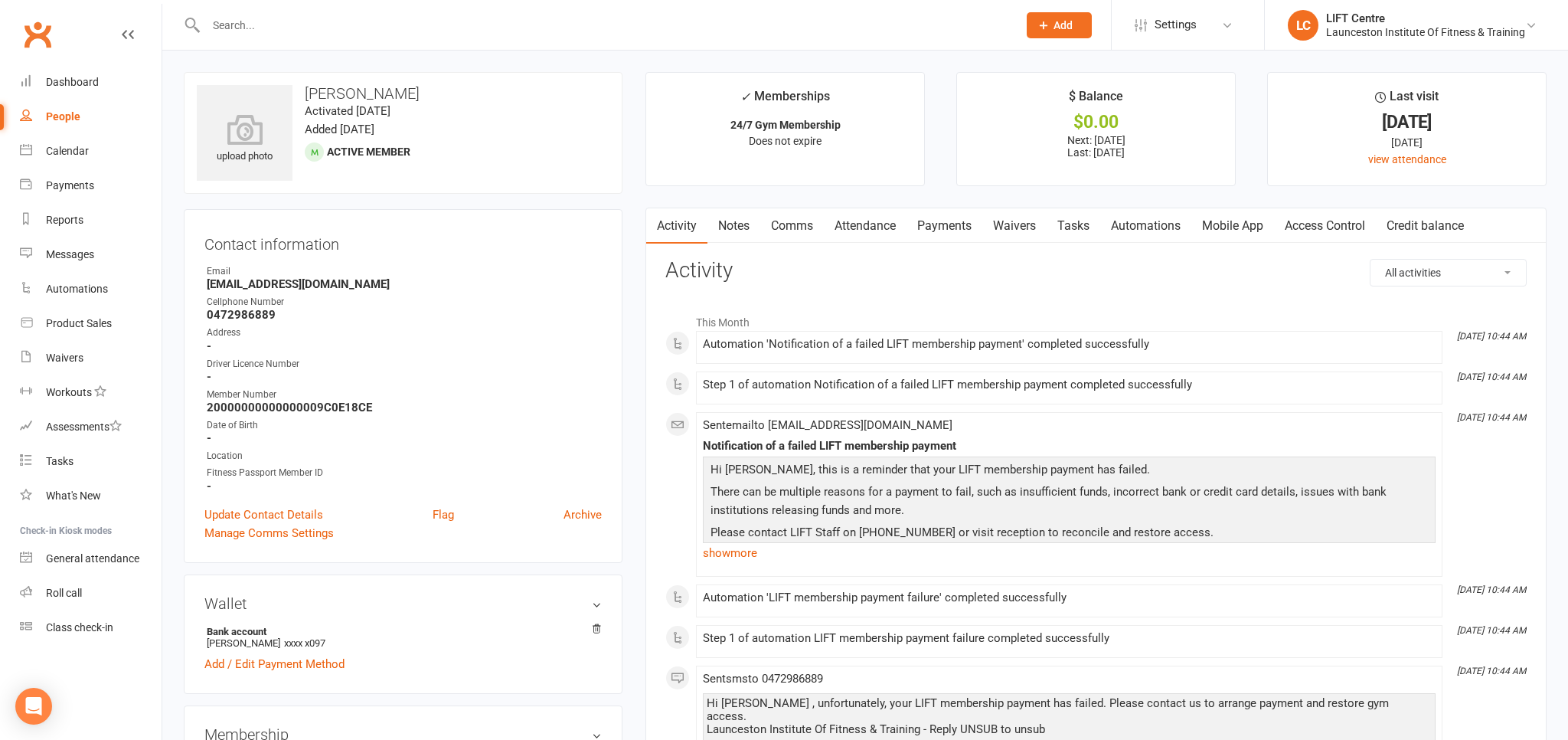
click at [943, 226] on link "Payments" at bounding box center [944, 226] width 76 height 35
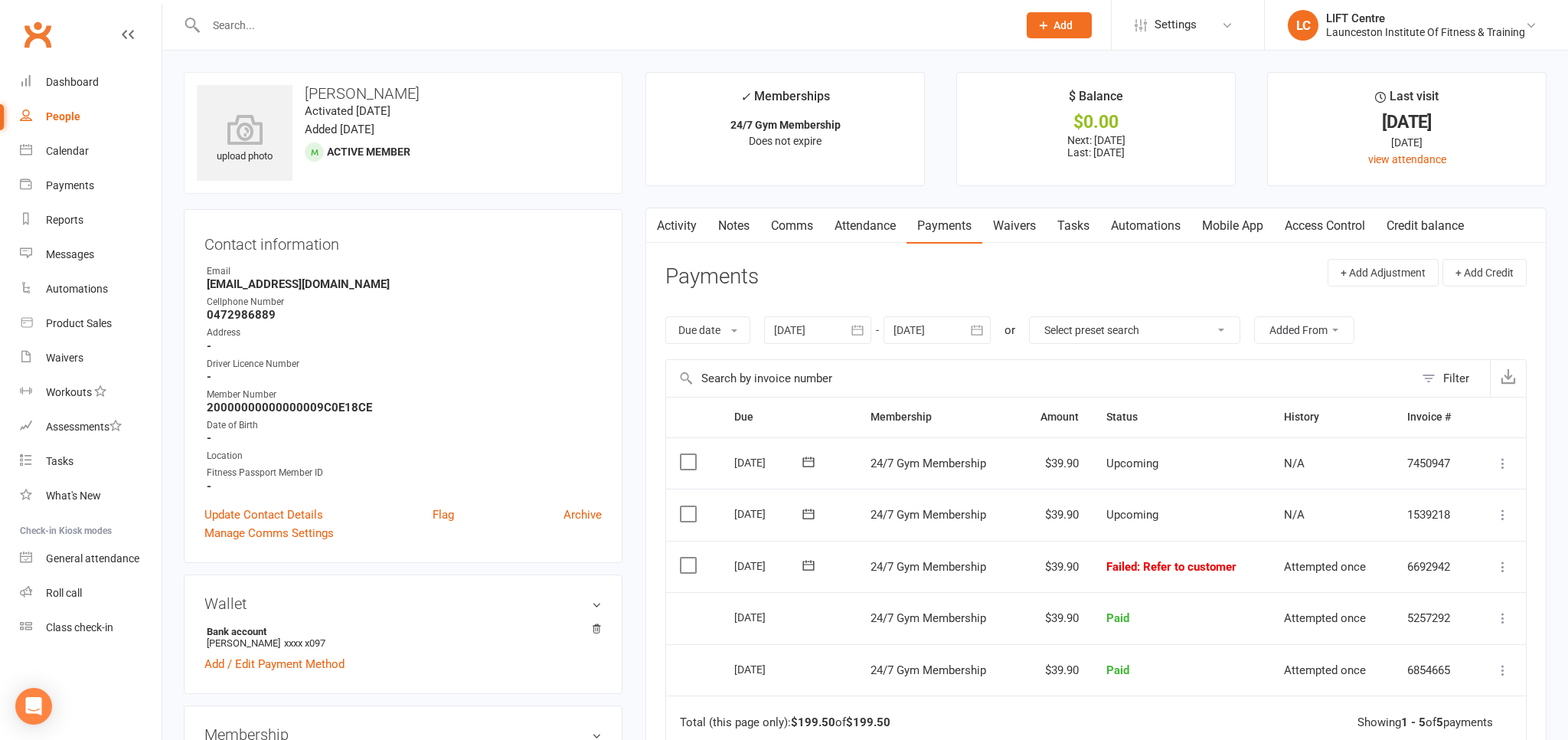
click at [302, 26] on input "text" at bounding box center [603, 25] width 805 height 21
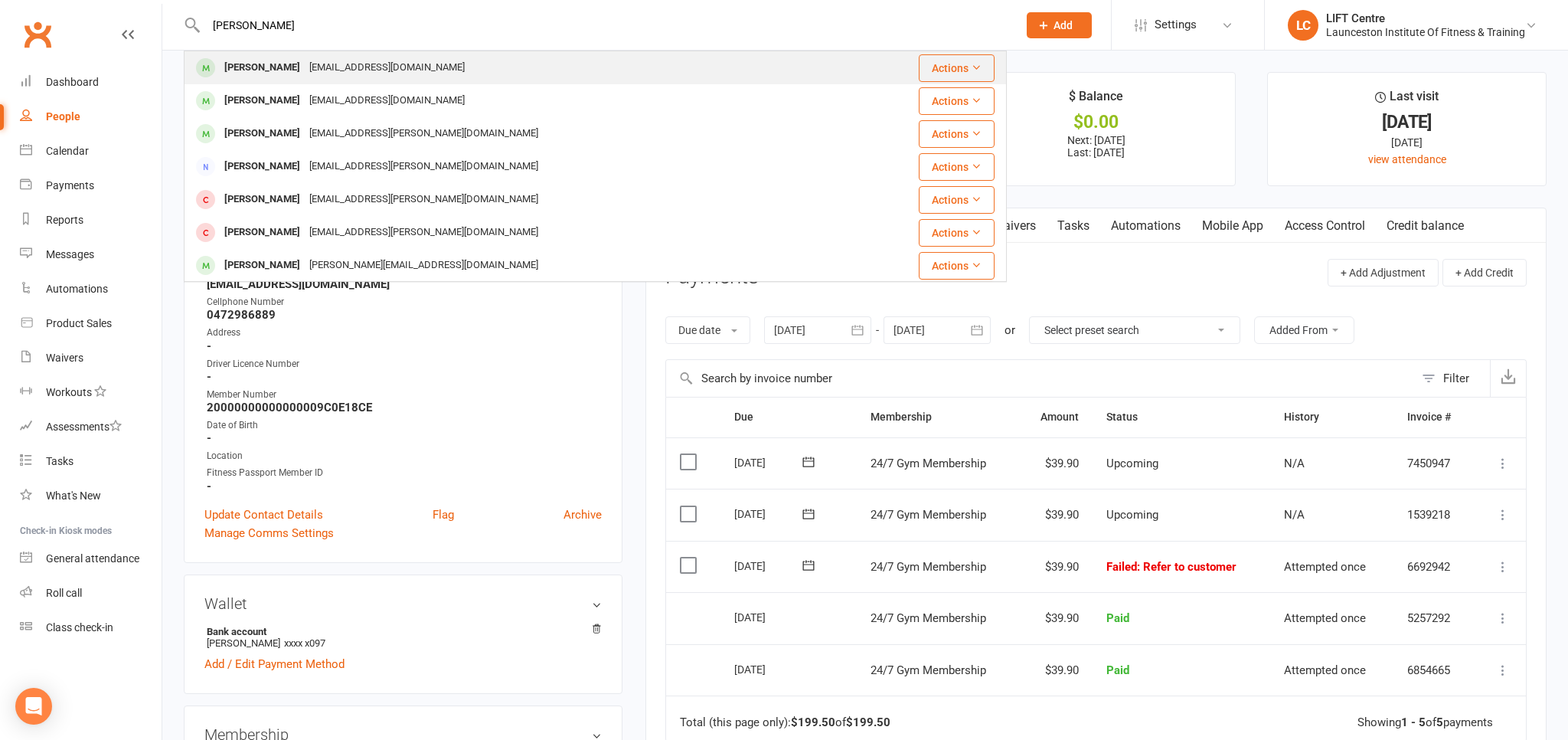
type input "luke cross"
click at [368, 72] on div "lukecross1818@gmail.com" at bounding box center [387, 67] width 164 height 22
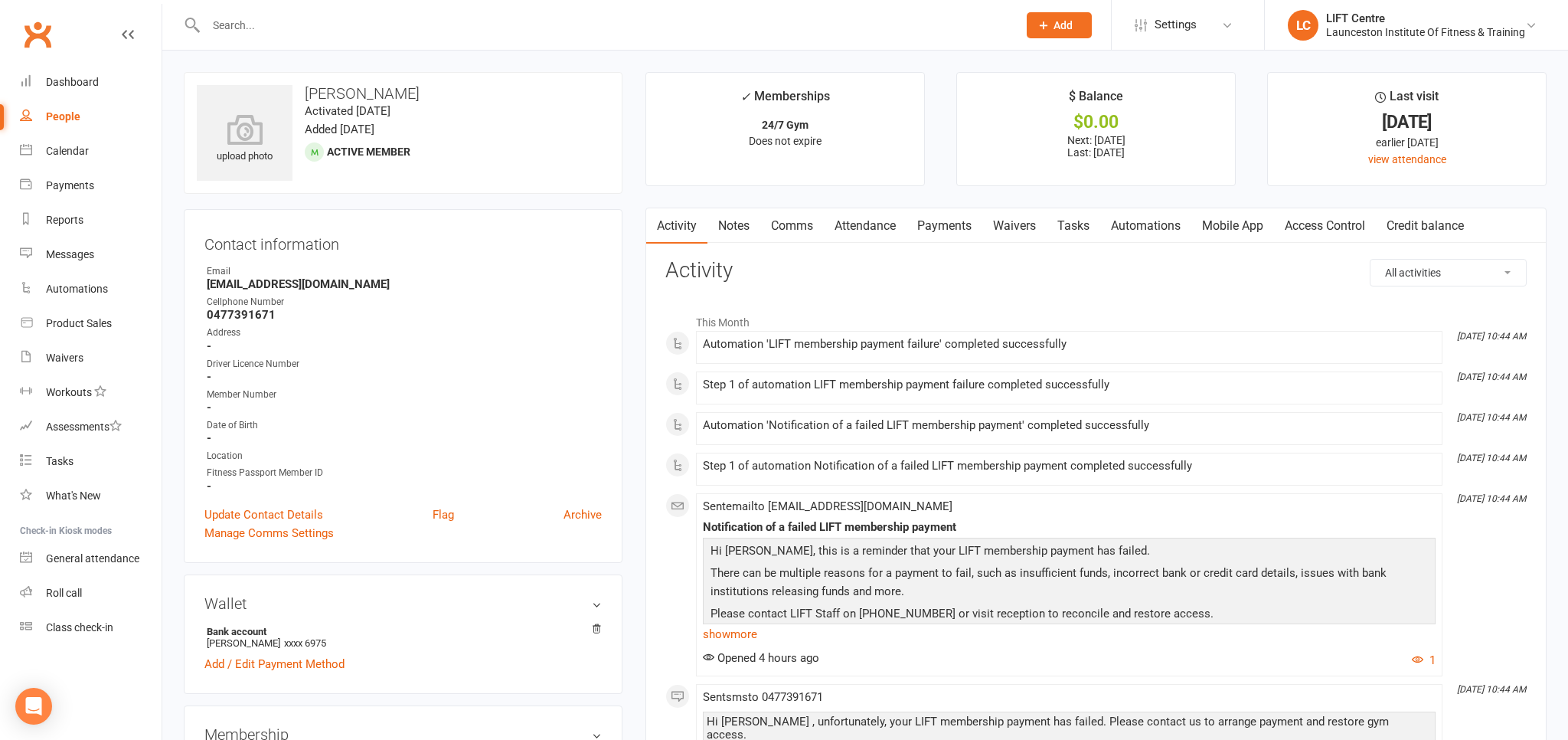
click at [953, 229] on link "Payments" at bounding box center [944, 226] width 76 height 35
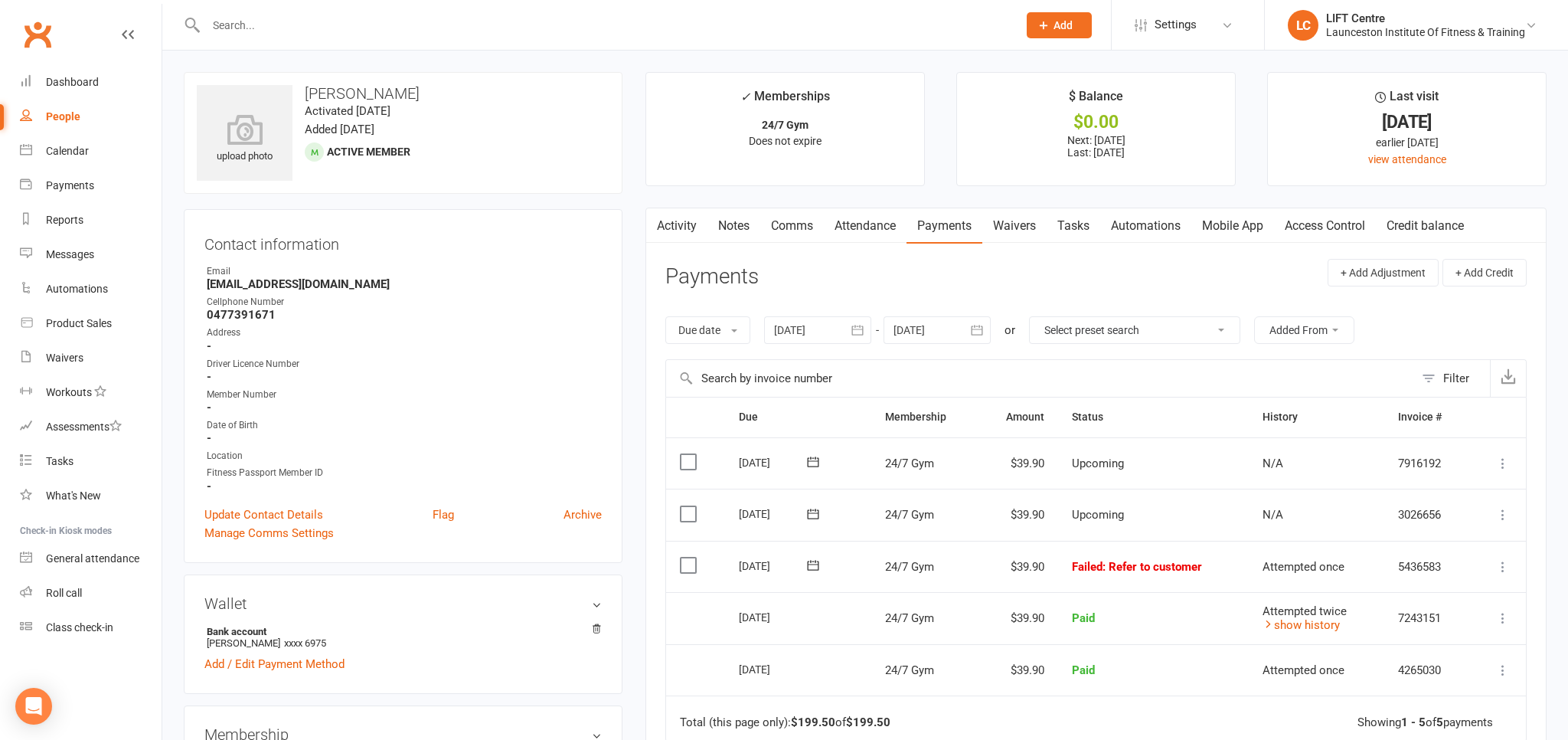
click at [56, 40] on div "Clubworx" at bounding box center [81, 43] width 162 height 56
click at [38, 31] on link "Clubworx" at bounding box center [37, 34] width 38 height 38
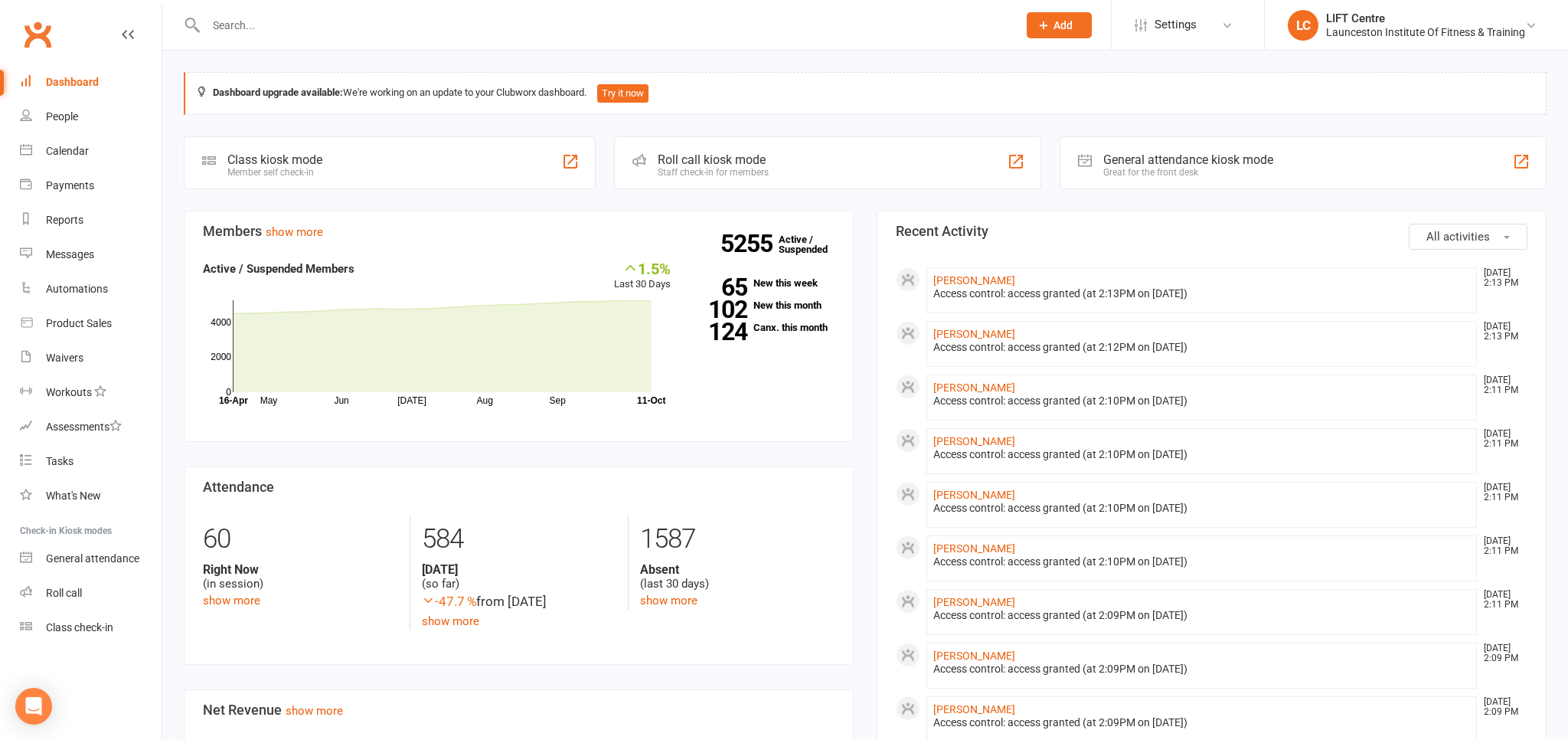
click at [29, 31] on link "Clubworx" at bounding box center [37, 34] width 38 height 38
click at [45, 43] on link "Clubworx" at bounding box center [37, 34] width 38 height 38
click at [47, 28] on link "Clubworx" at bounding box center [37, 34] width 38 height 38
click at [50, 33] on link "Clubworx" at bounding box center [37, 34] width 38 height 38
click at [87, 219] on link "Reports" at bounding box center [90, 220] width 141 height 34
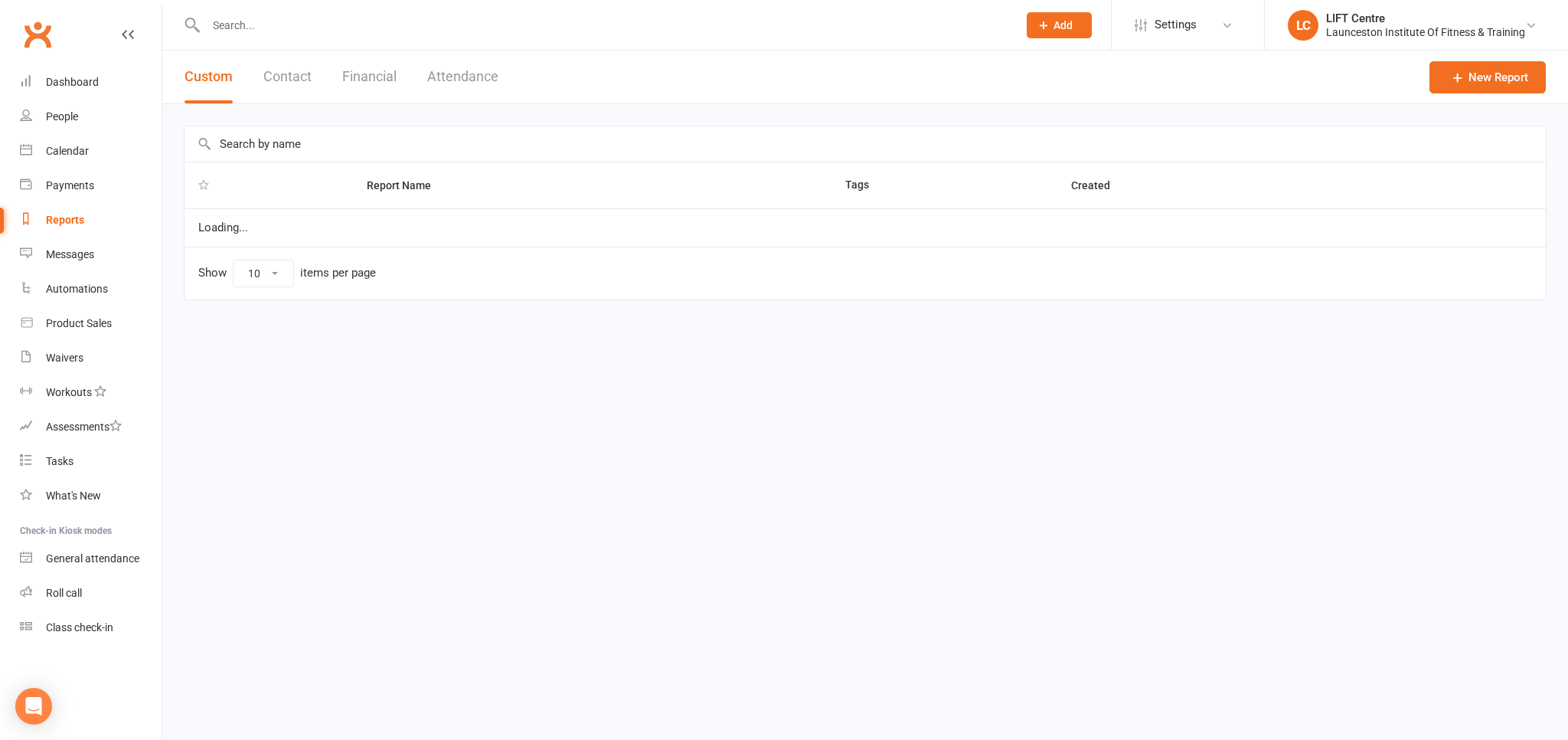
select select "100"
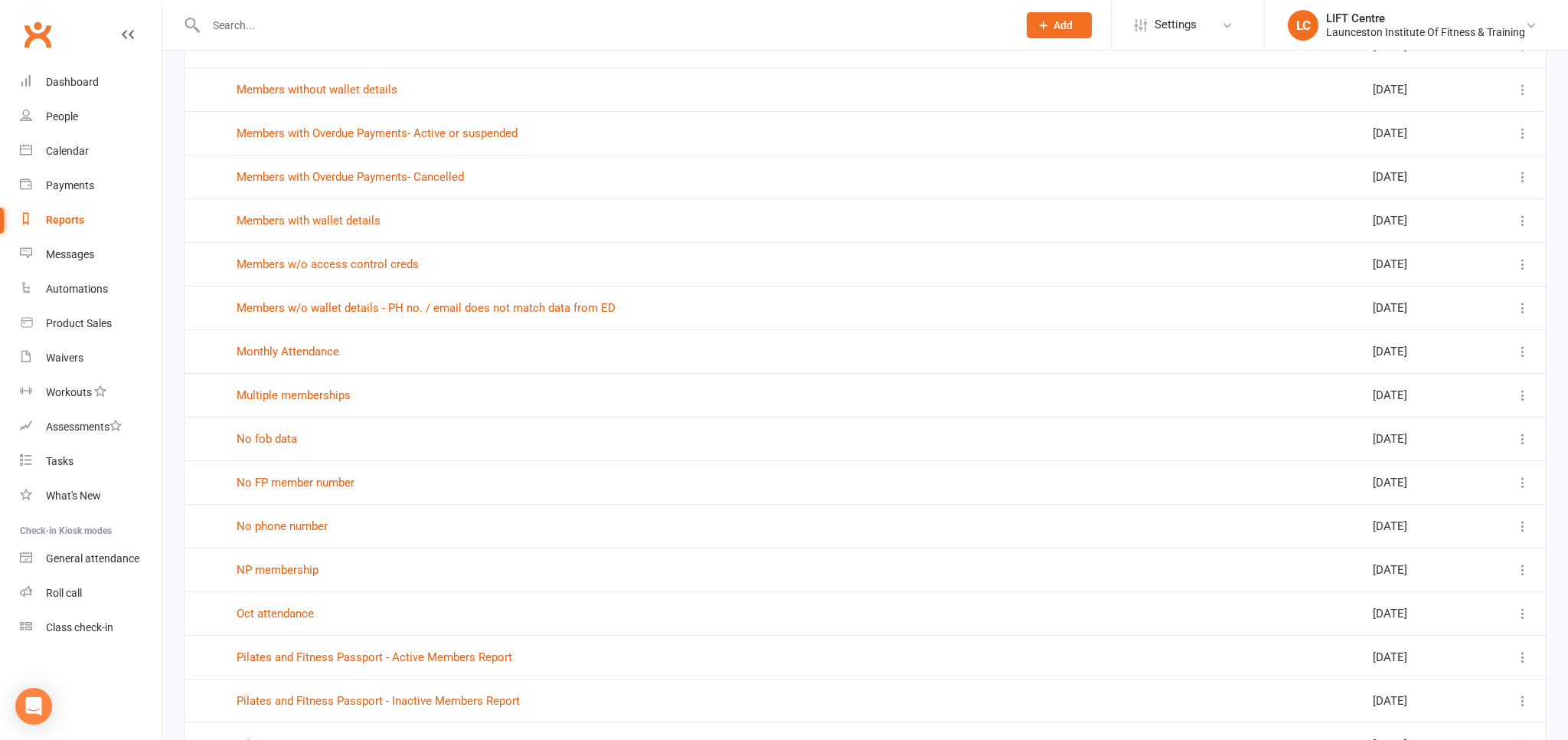
scroll to position [2021, 0]
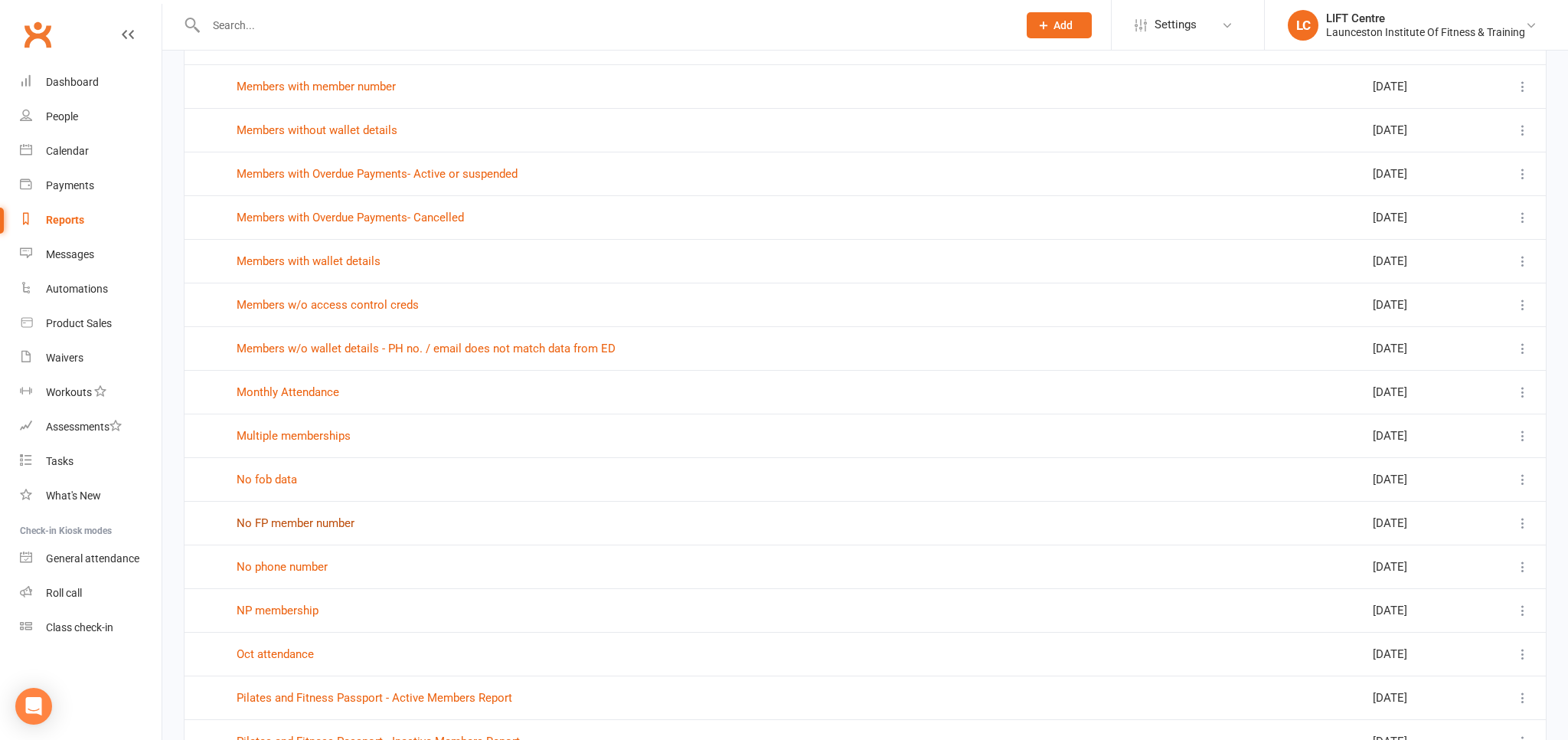
click at [264, 516] on link "No FP member number" at bounding box center [295, 522] width 118 height 14
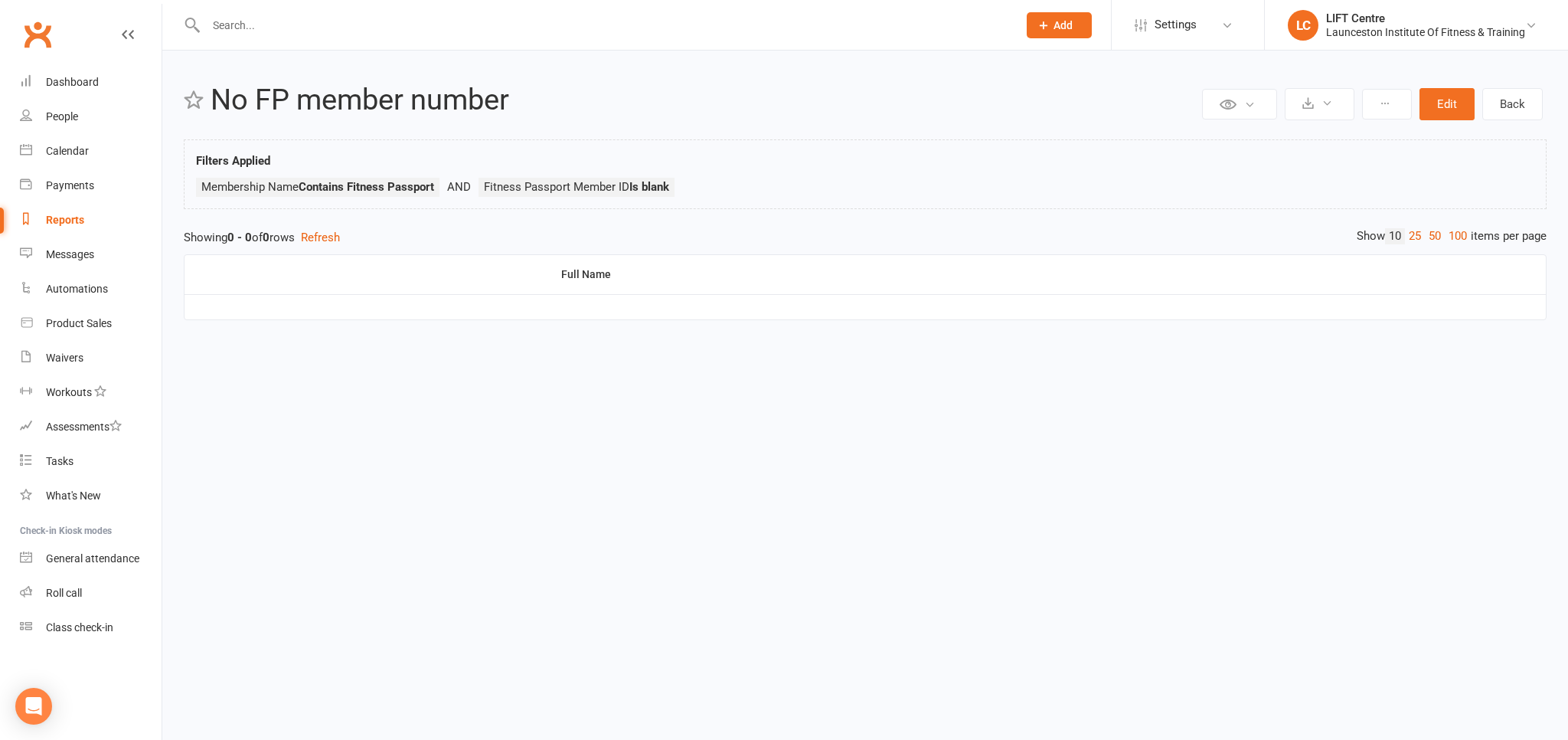
select select "100"
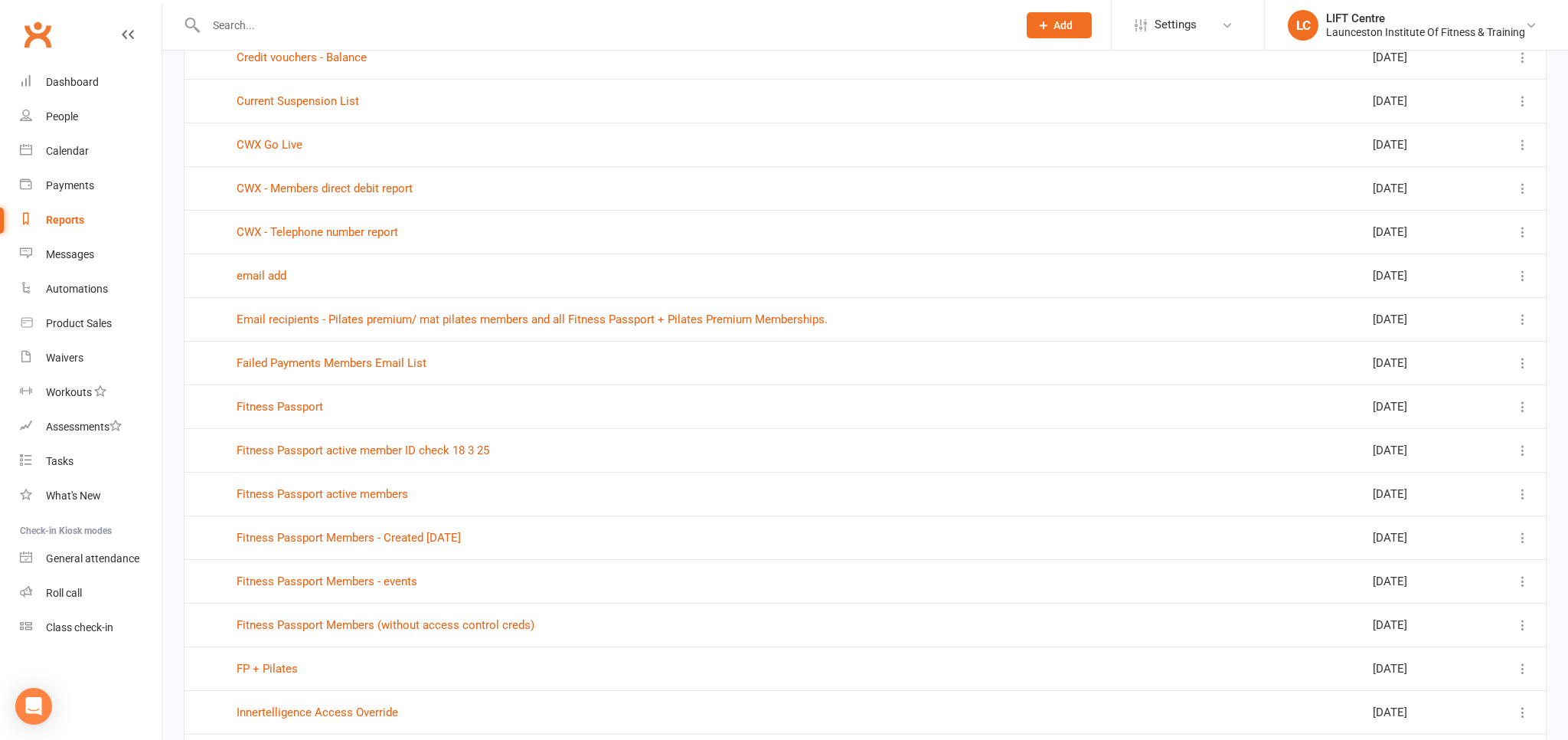
scroll to position [646, 0]
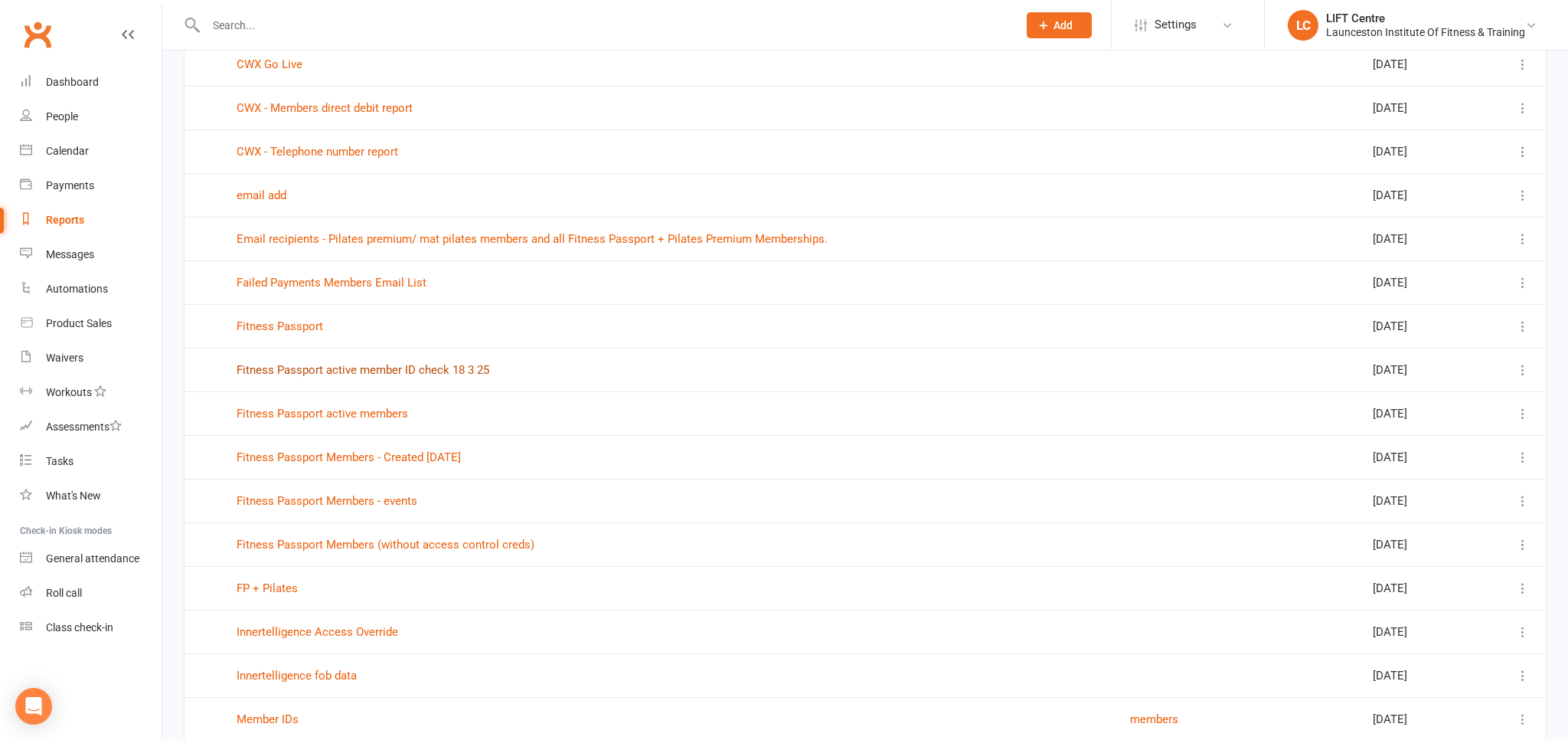
click at [344, 369] on link "Fitness Passport active member ID check 18 3 25" at bounding box center [362, 370] width 253 height 14
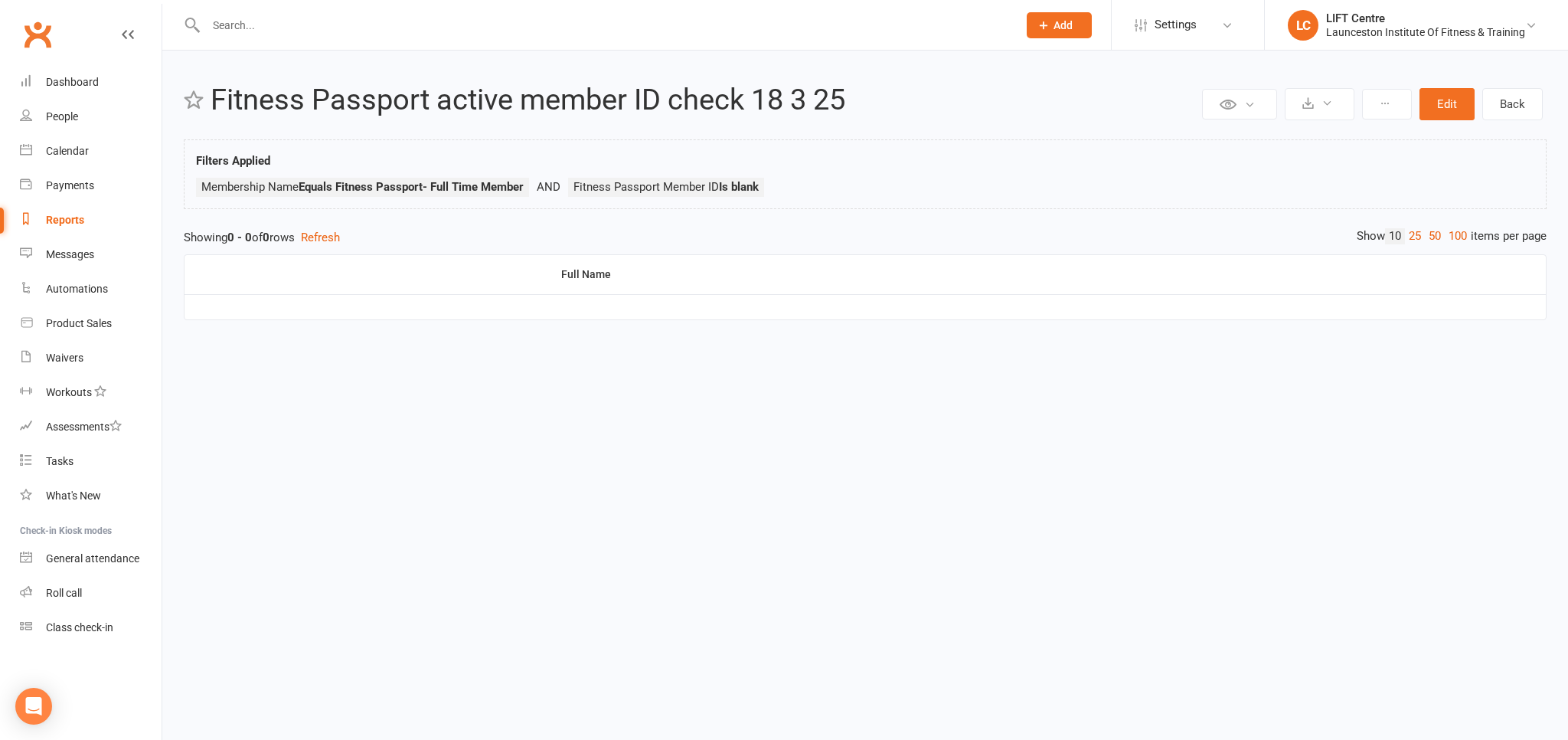
select select "100"
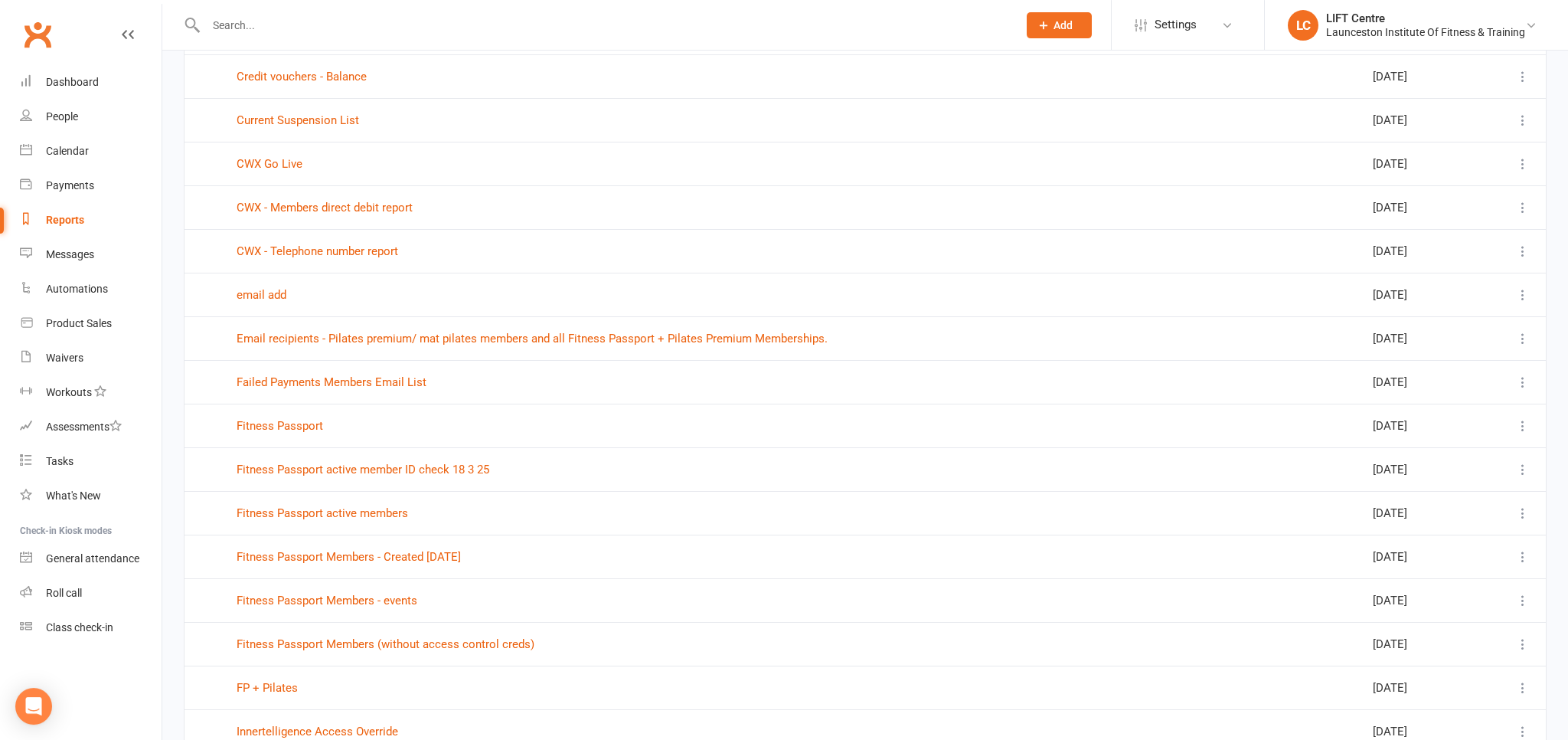
scroll to position [566, 0]
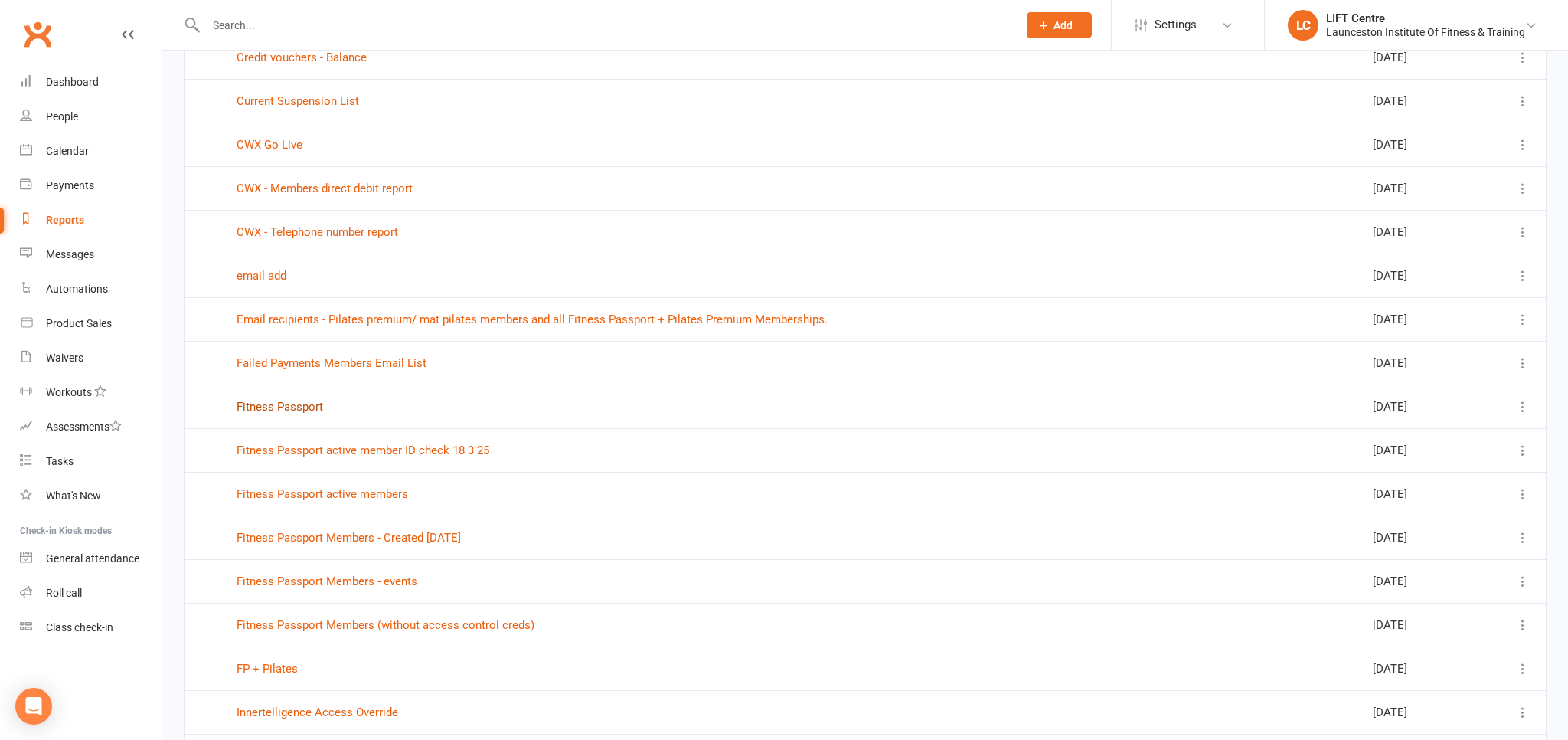
click at [271, 406] on link "Fitness Passport" at bounding box center [280, 406] width 87 height 14
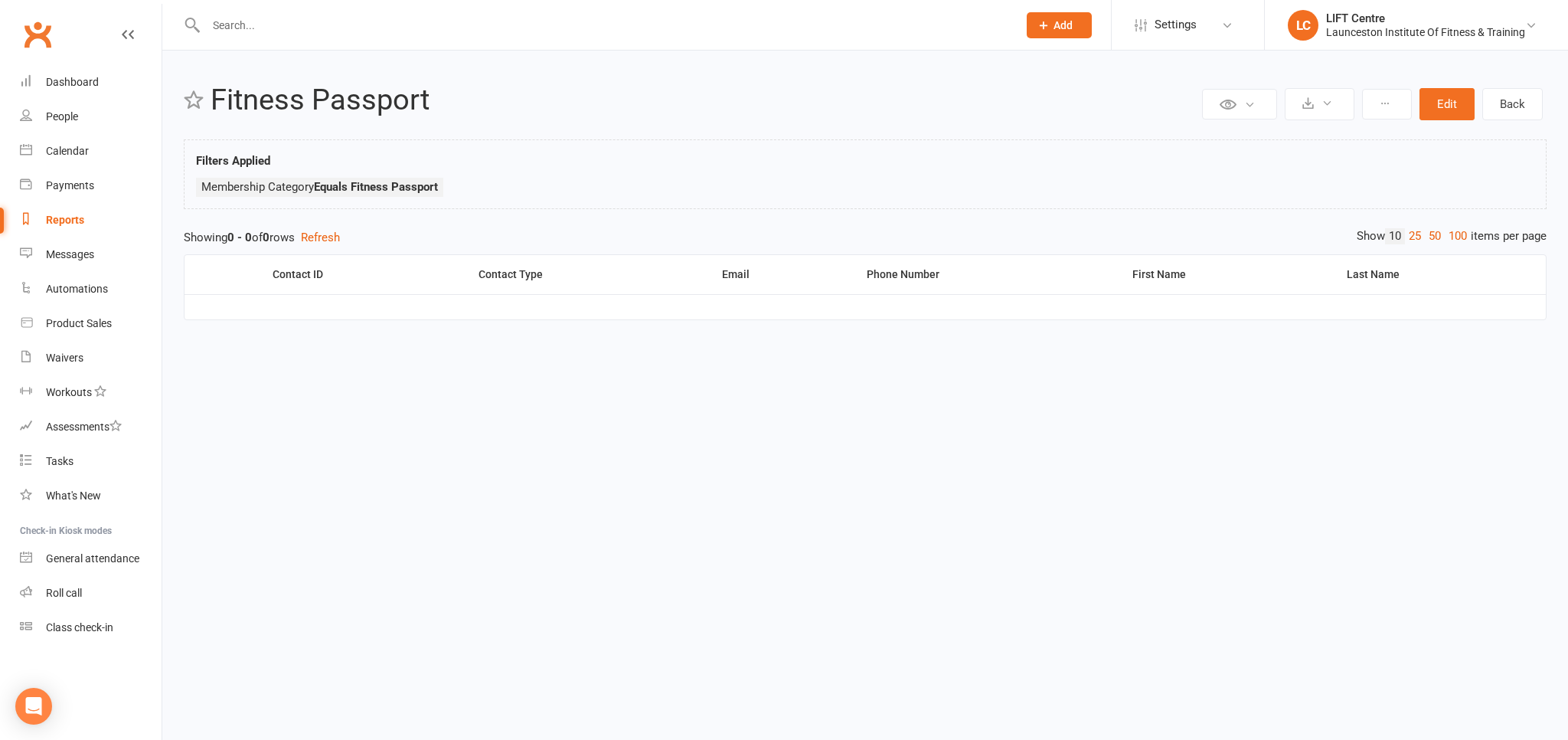
select select "100"
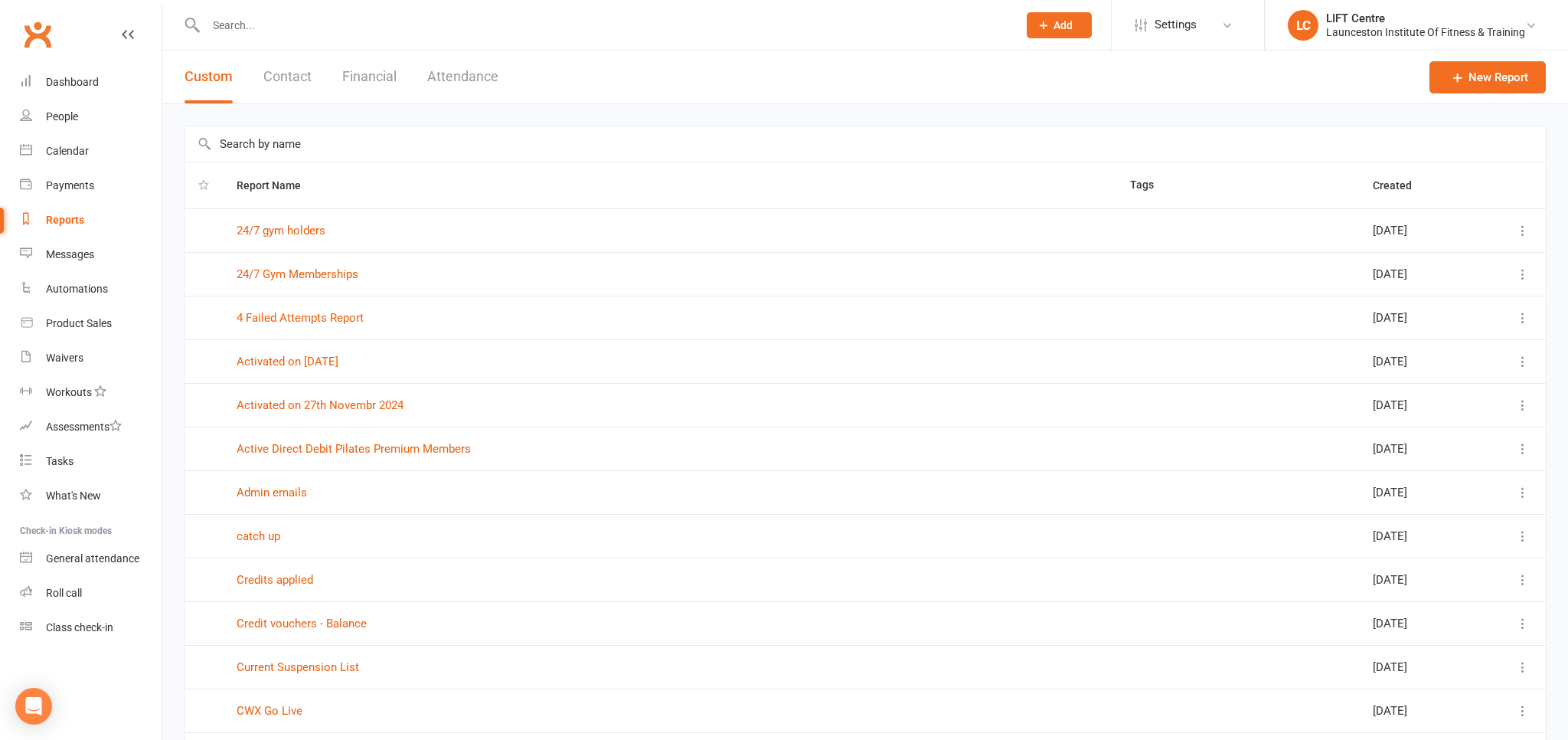
click at [47, 34] on link "Clubworx" at bounding box center [37, 34] width 38 height 38
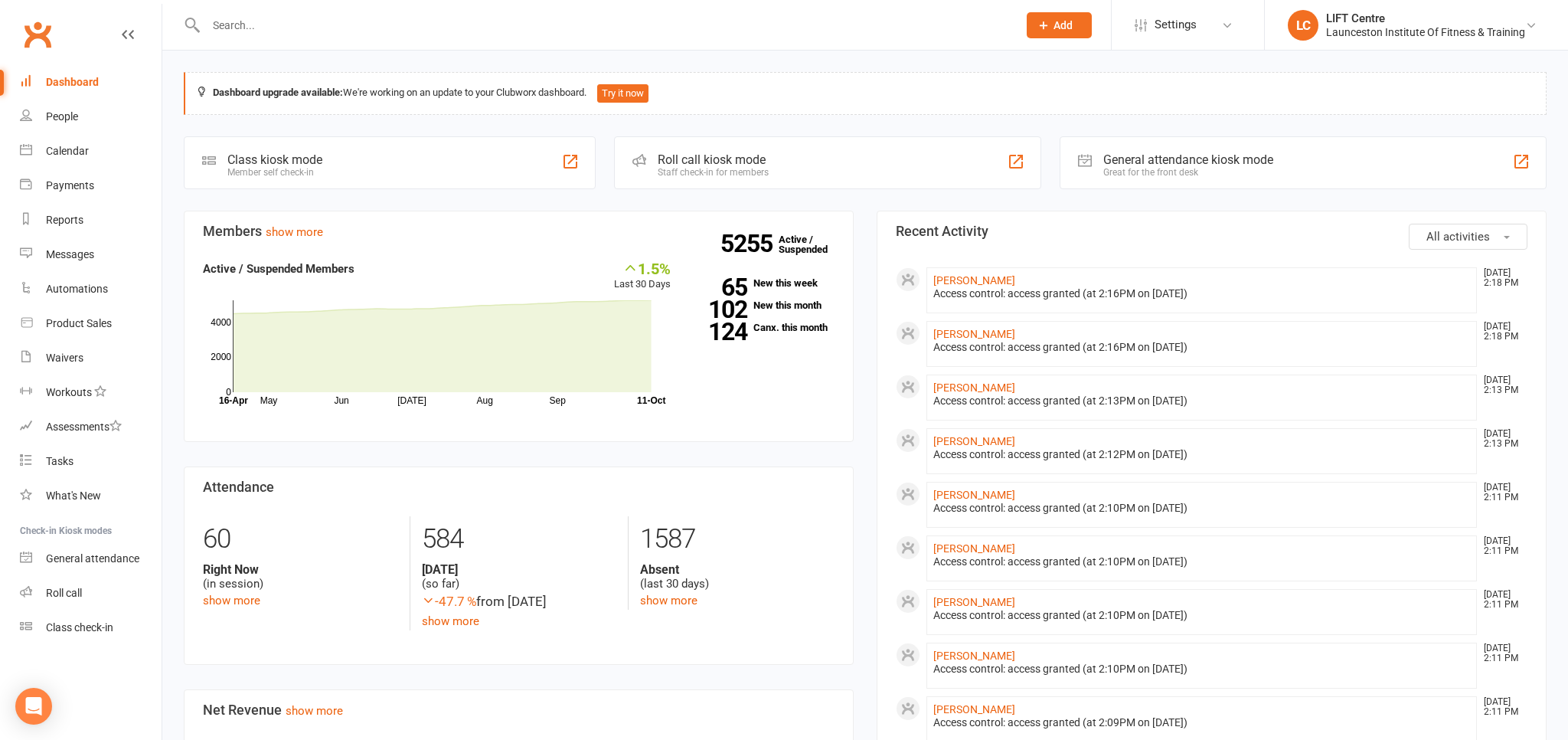
click at [20, 21] on link "Clubworx" at bounding box center [37, 34] width 38 height 38
click at [37, 20] on link "Clubworx" at bounding box center [37, 34] width 38 height 38
click at [35, 35] on link "Clubworx" at bounding box center [37, 34] width 38 height 38
click at [30, 28] on link "Clubworx" at bounding box center [37, 34] width 38 height 38
click at [228, 31] on input "text" at bounding box center [603, 25] width 805 height 21
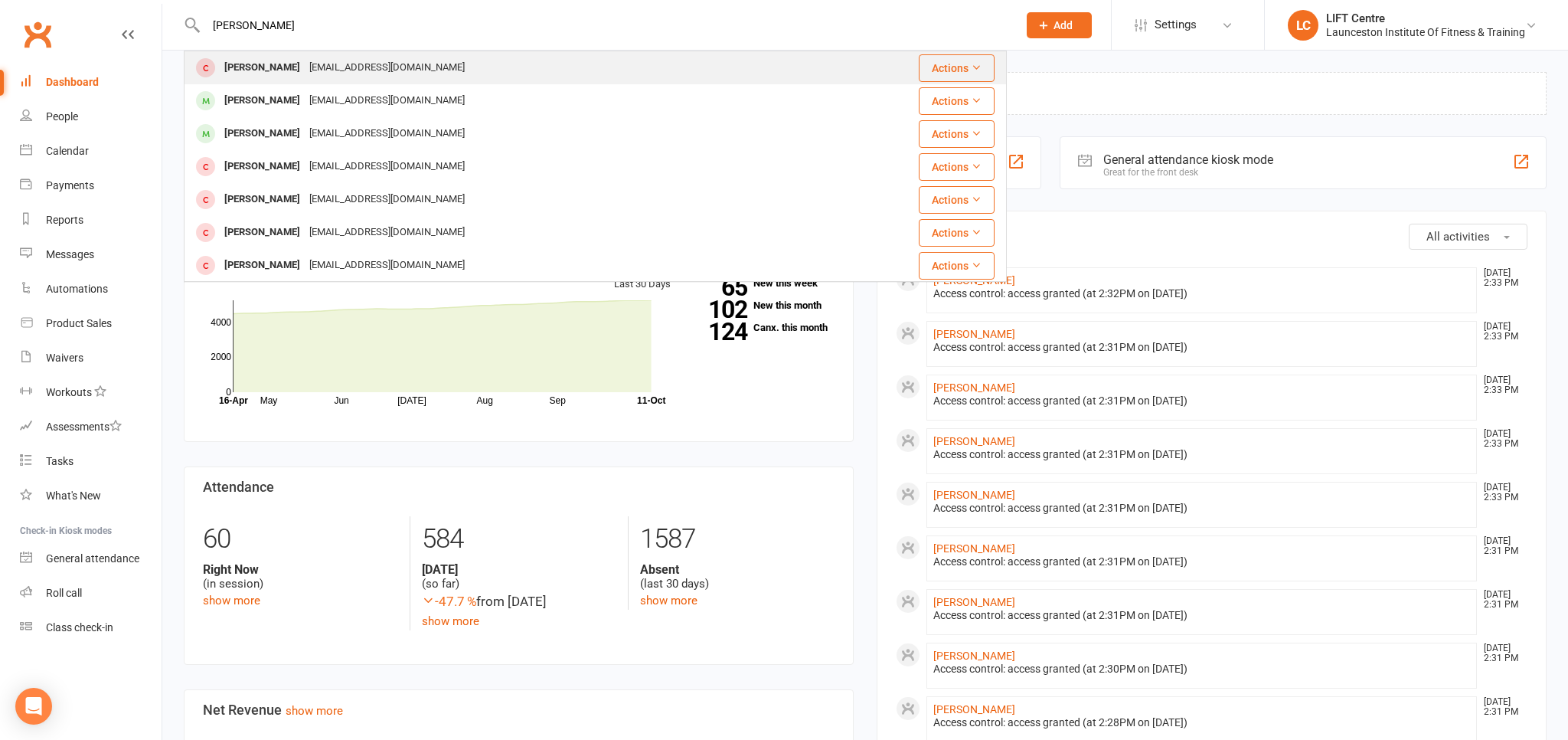
type input "[PERSON_NAME]"
click at [331, 67] on div "[EMAIL_ADDRESS][DOMAIN_NAME]" at bounding box center [387, 67] width 164 height 22
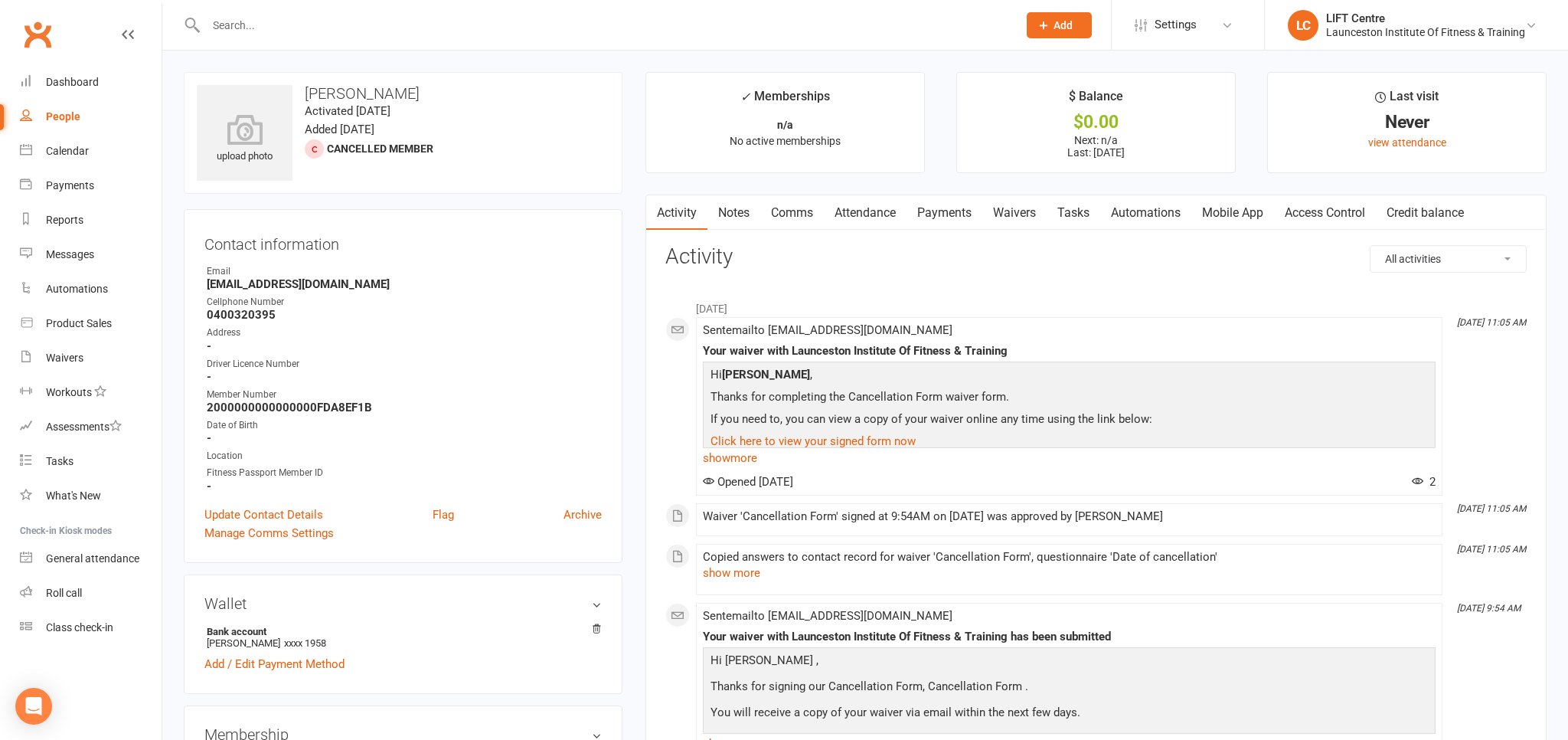
click at [281, 26] on input "text" at bounding box center [603, 25] width 805 height 21
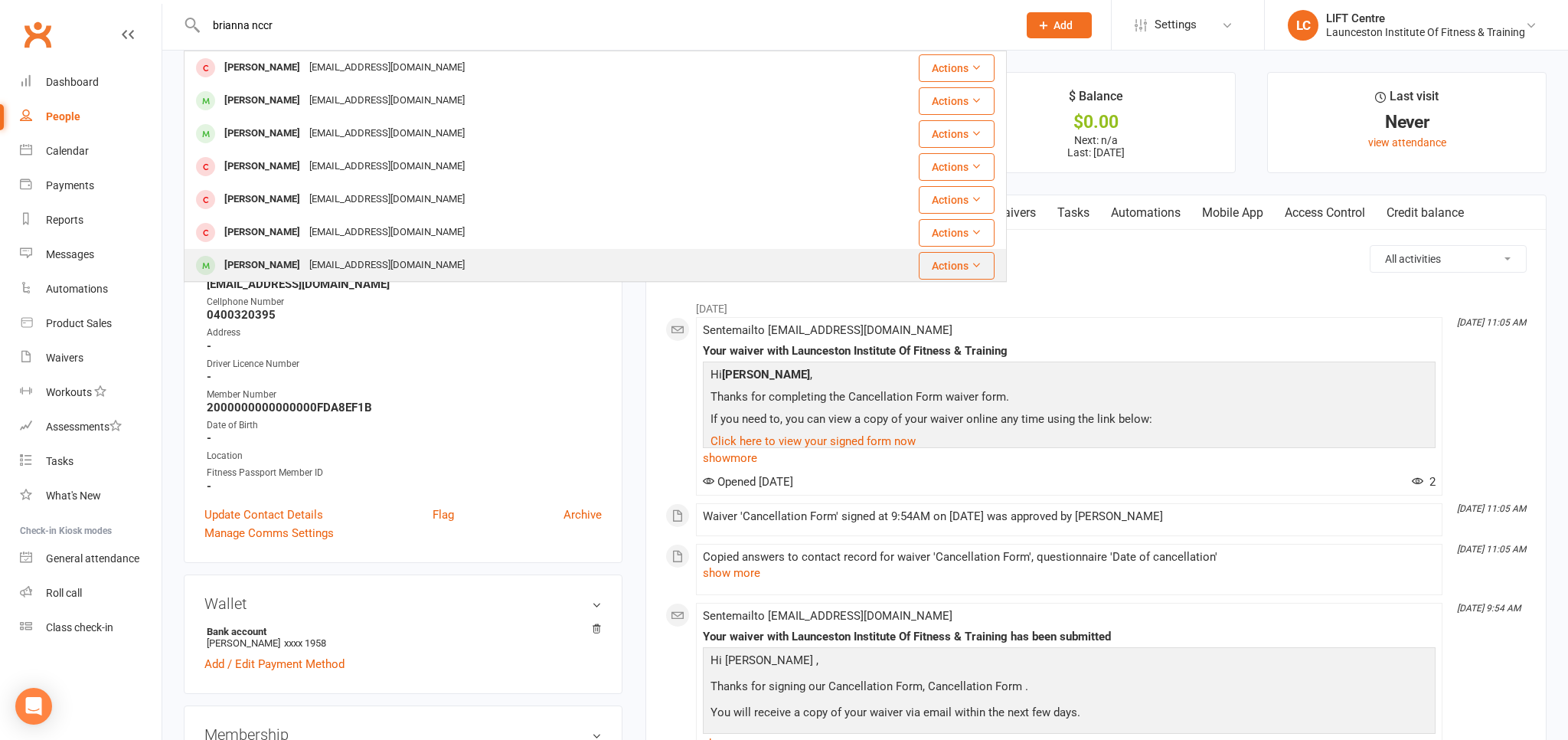
type input "brianna nccr"
click at [305, 268] on div "[PERSON_NAME]" at bounding box center [262, 265] width 85 height 22
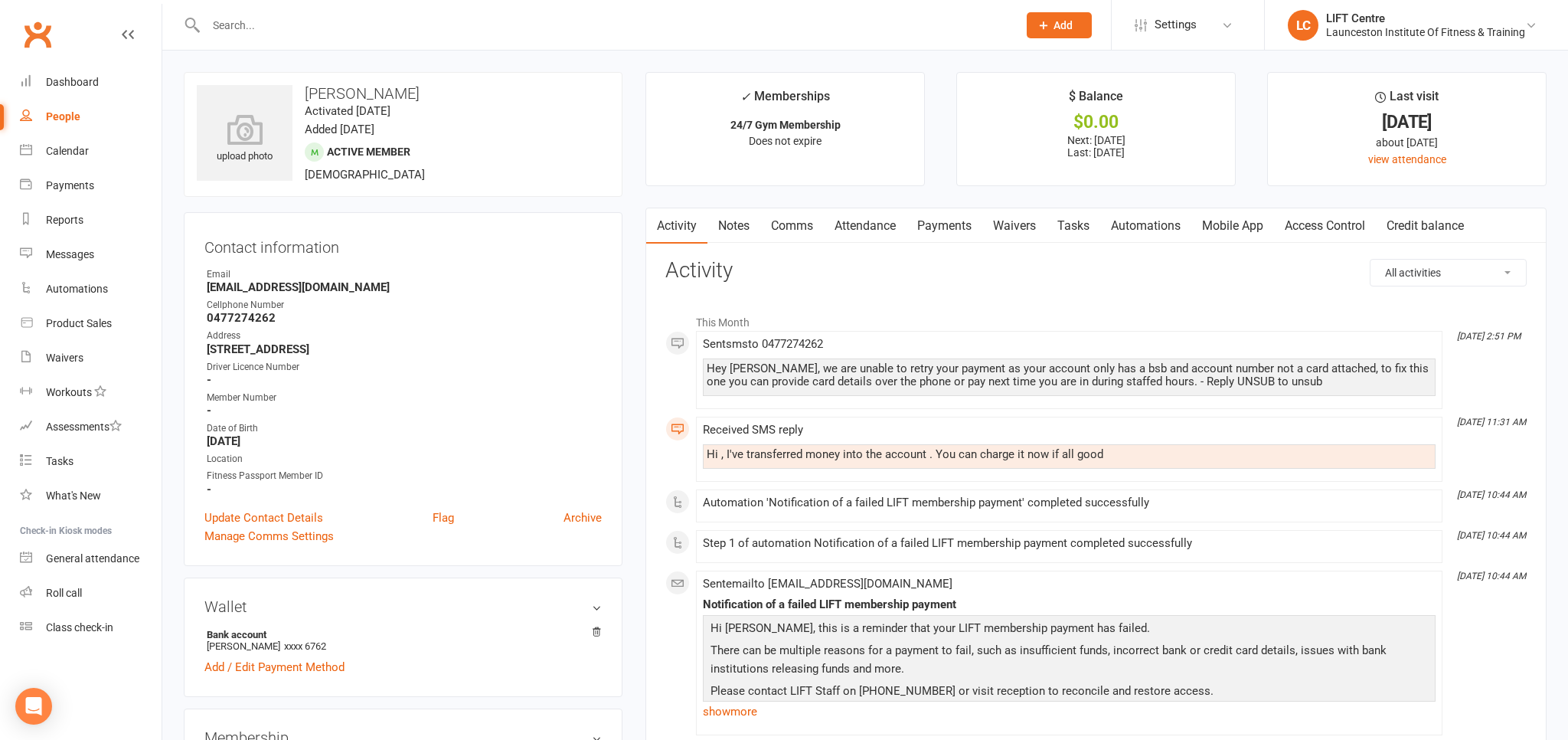
click at [938, 224] on link "Payments" at bounding box center [944, 226] width 76 height 35
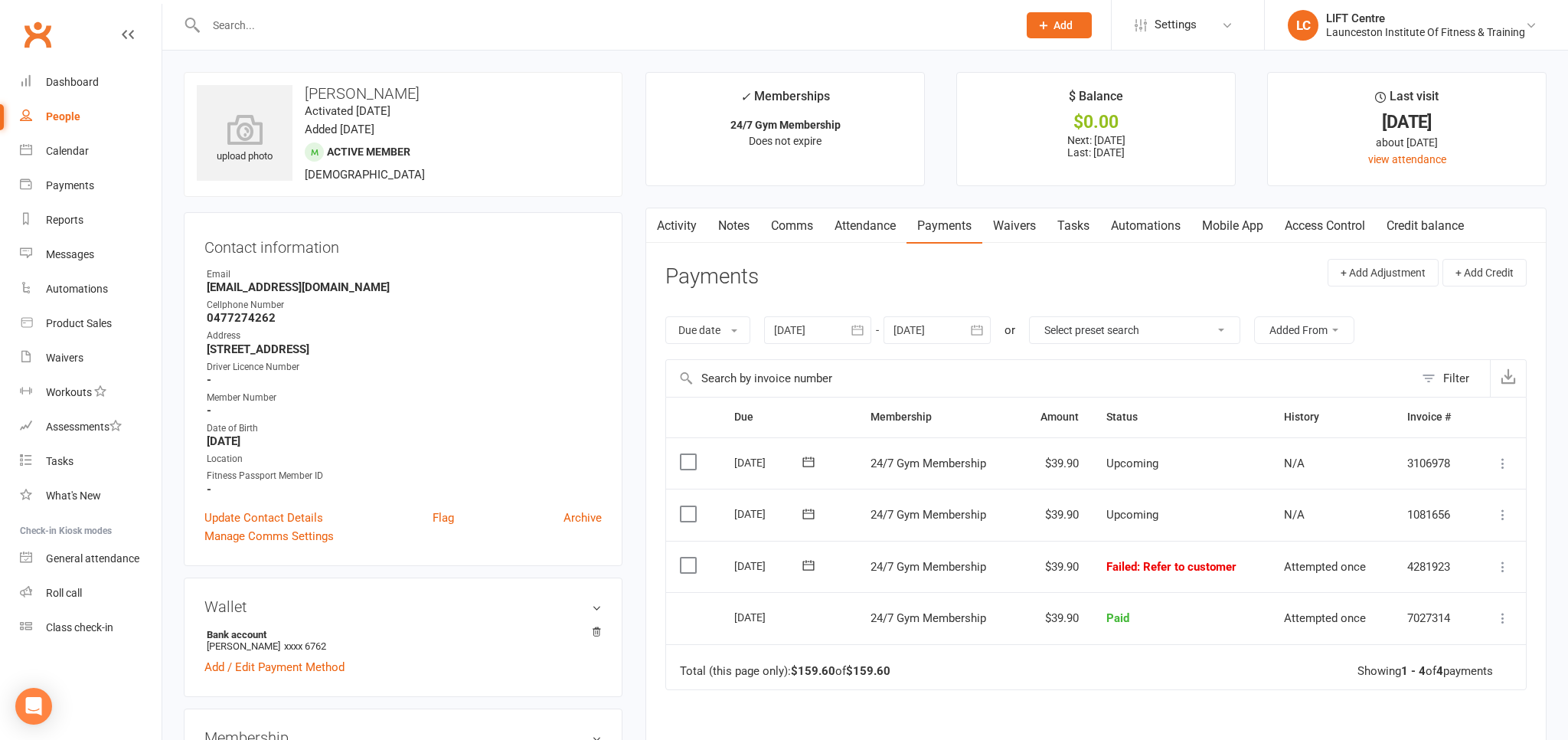
click at [1507, 563] on icon at bounding box center [1503, 567] width 16 height 16
click at [1430, 619] on link "Mark as Paid (POS)" at bounding box center [1435, 626] width 151 height 30
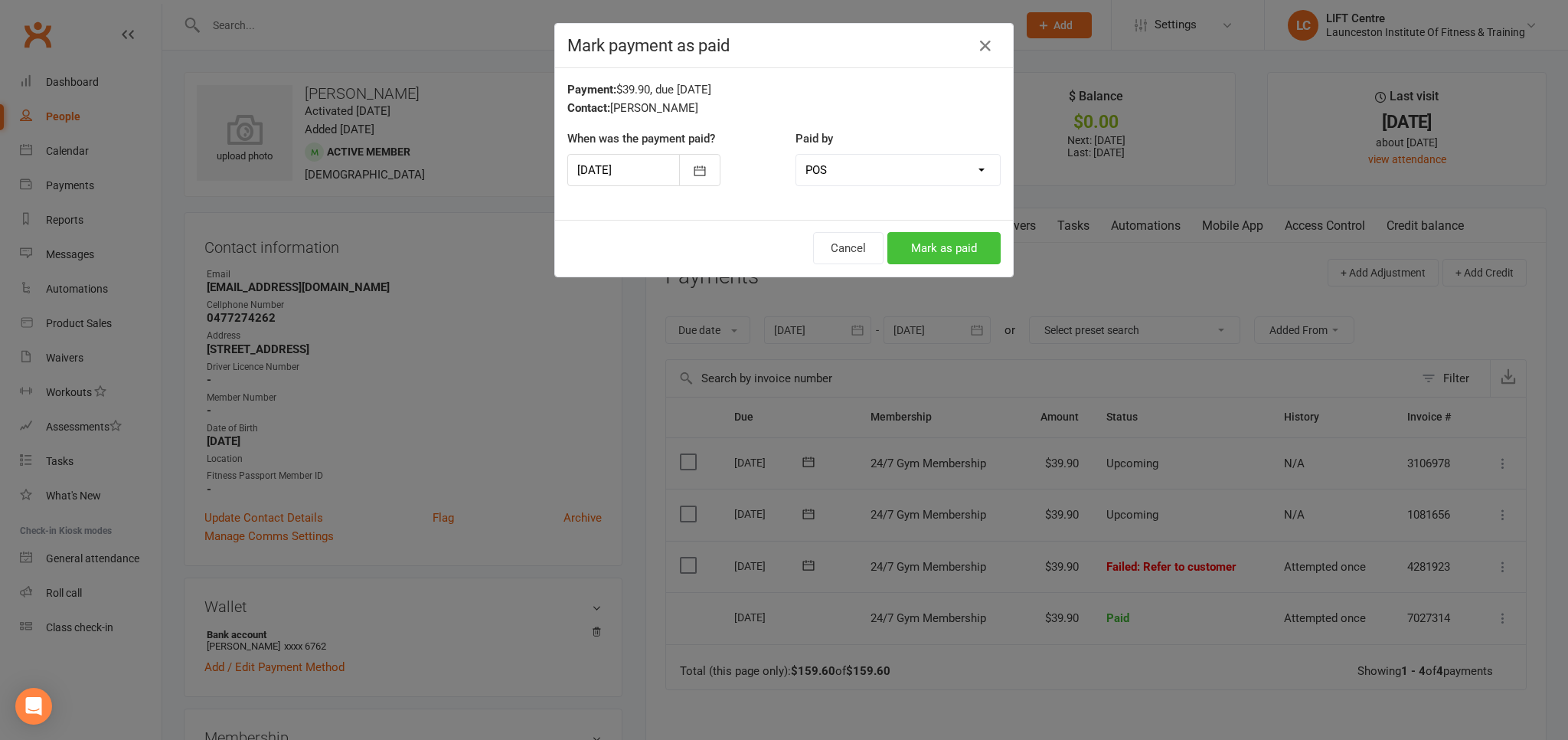
click at [960, 249] on button "Mark as paid" at bounding box center [943, 248] width 114 height 32
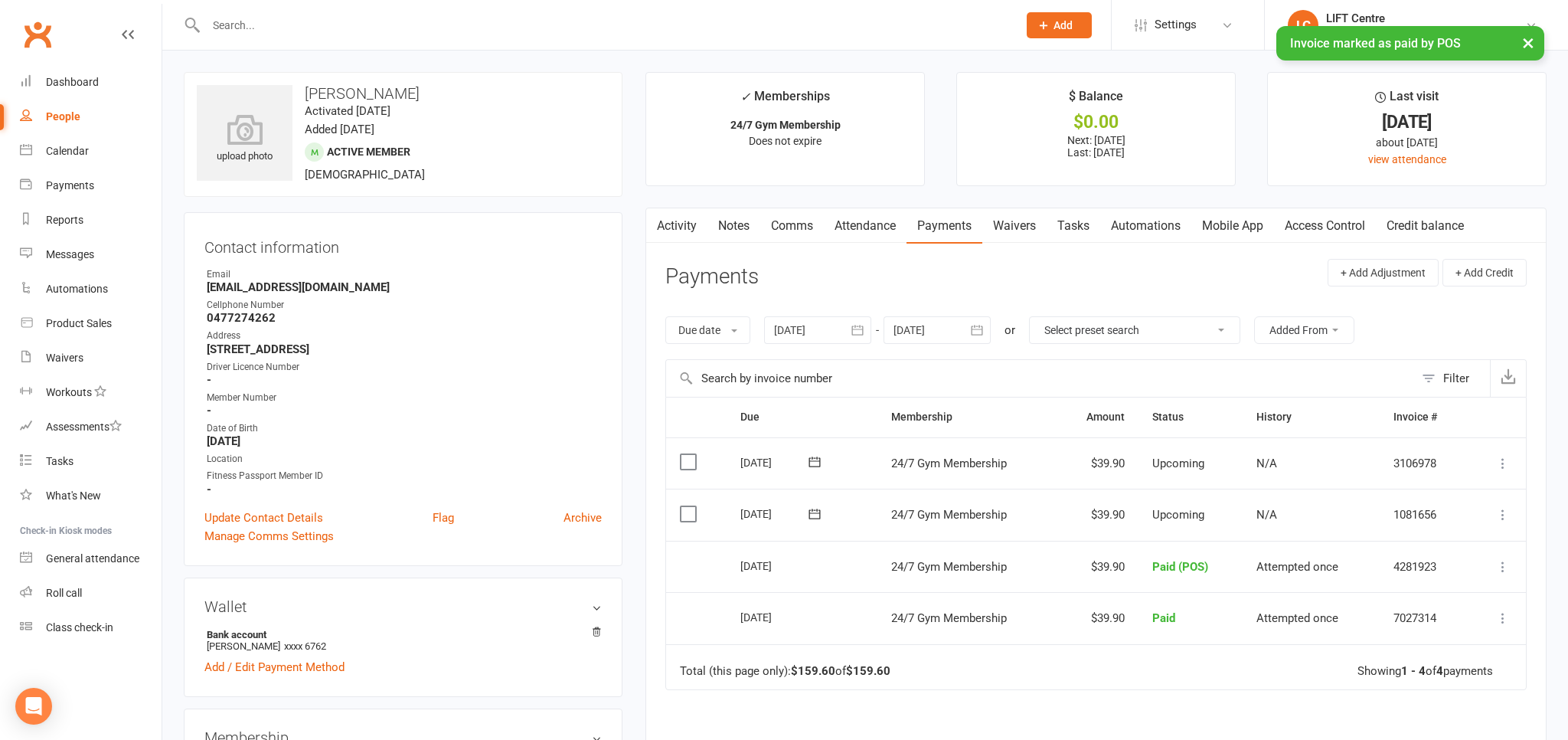
click at [244, 14] on div at bounding box center [595, 25] width 823 height 50
click at [232, 28] on input "text" at bounding box center [603, 25] width 805 height 21
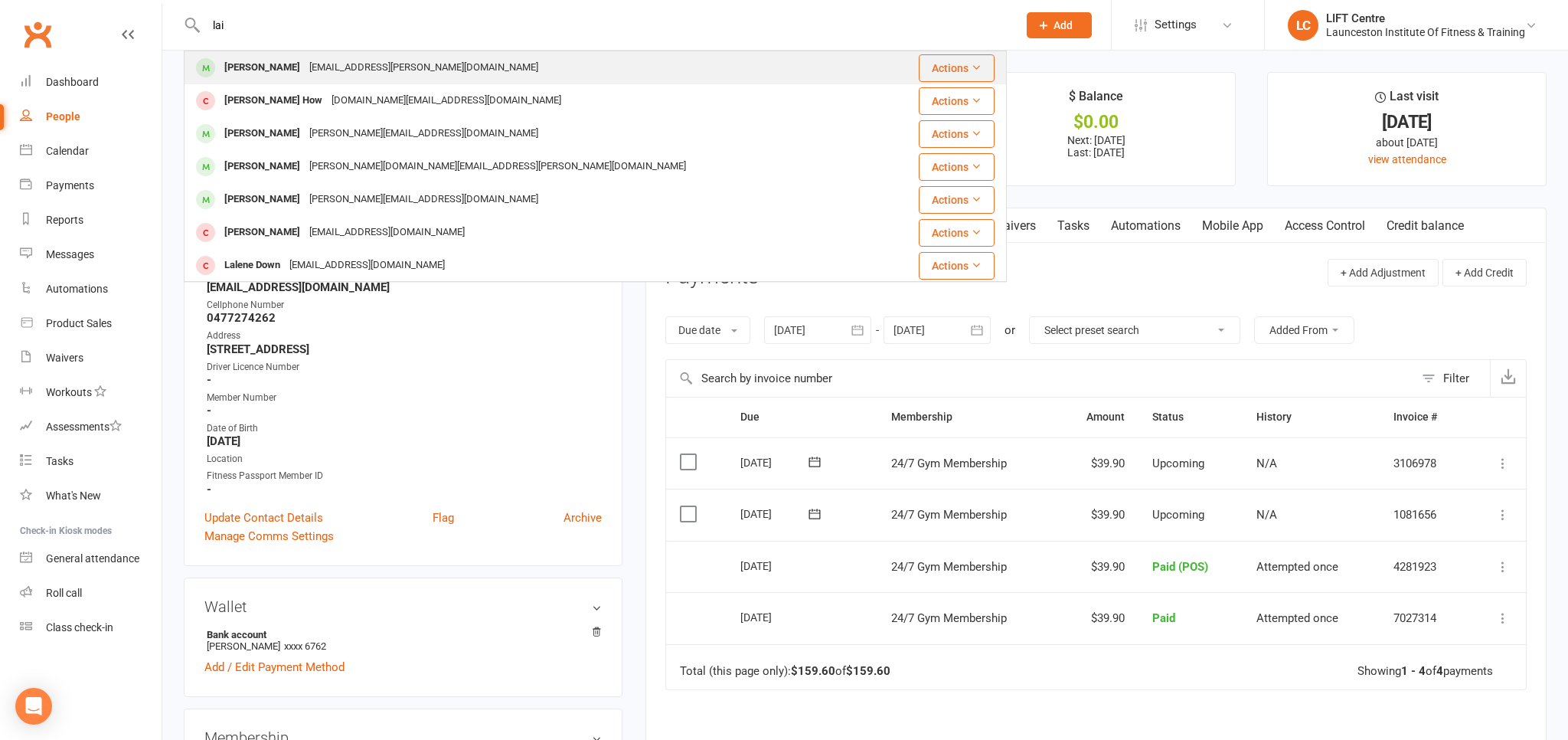
type input "lai"
click at [243, 59] on div "[PERSON_NAME]" at bounding box center [262, 67] width 85 height 22
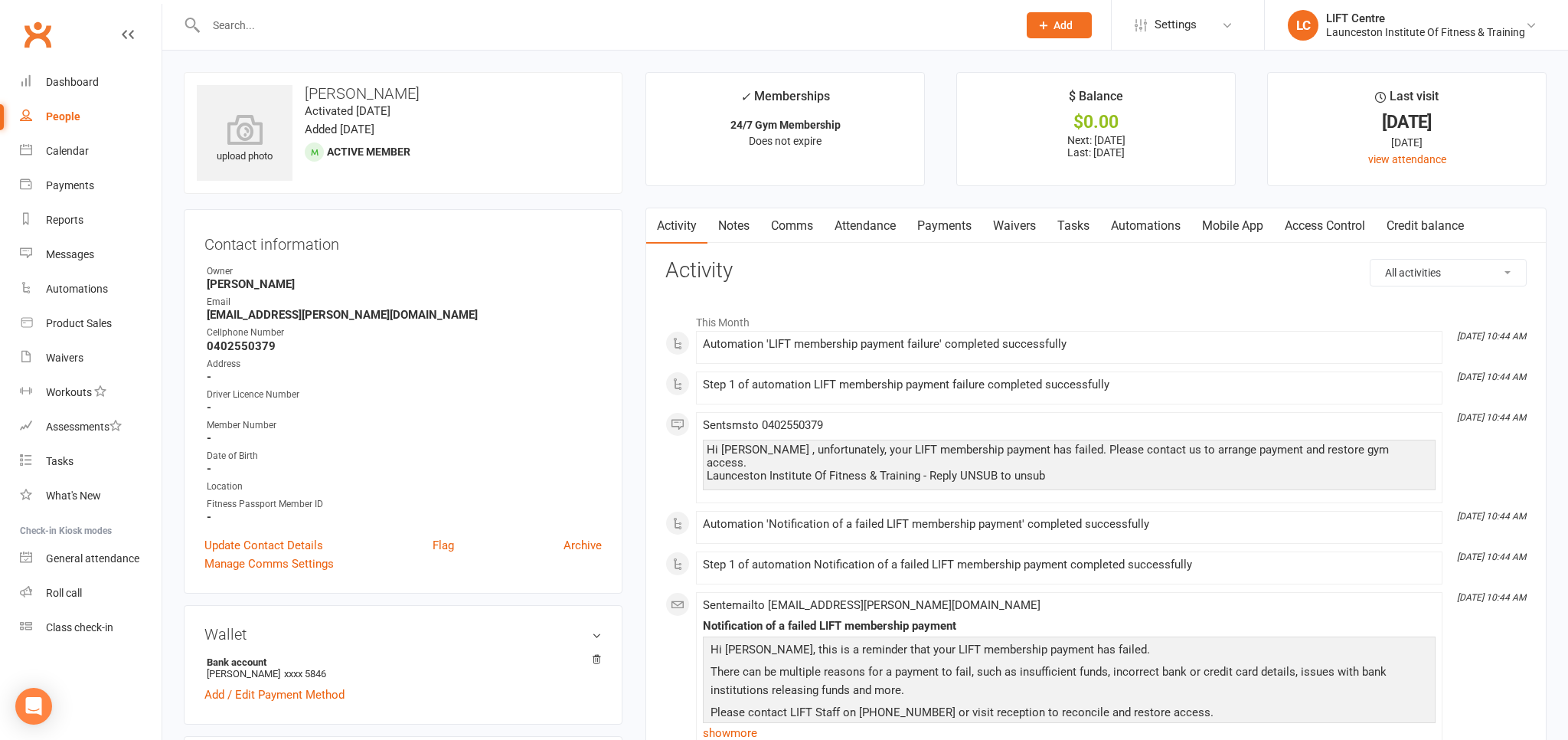
click at [942, 228] on link "Payments" at bounding box center [944, 226] width 76 height 35
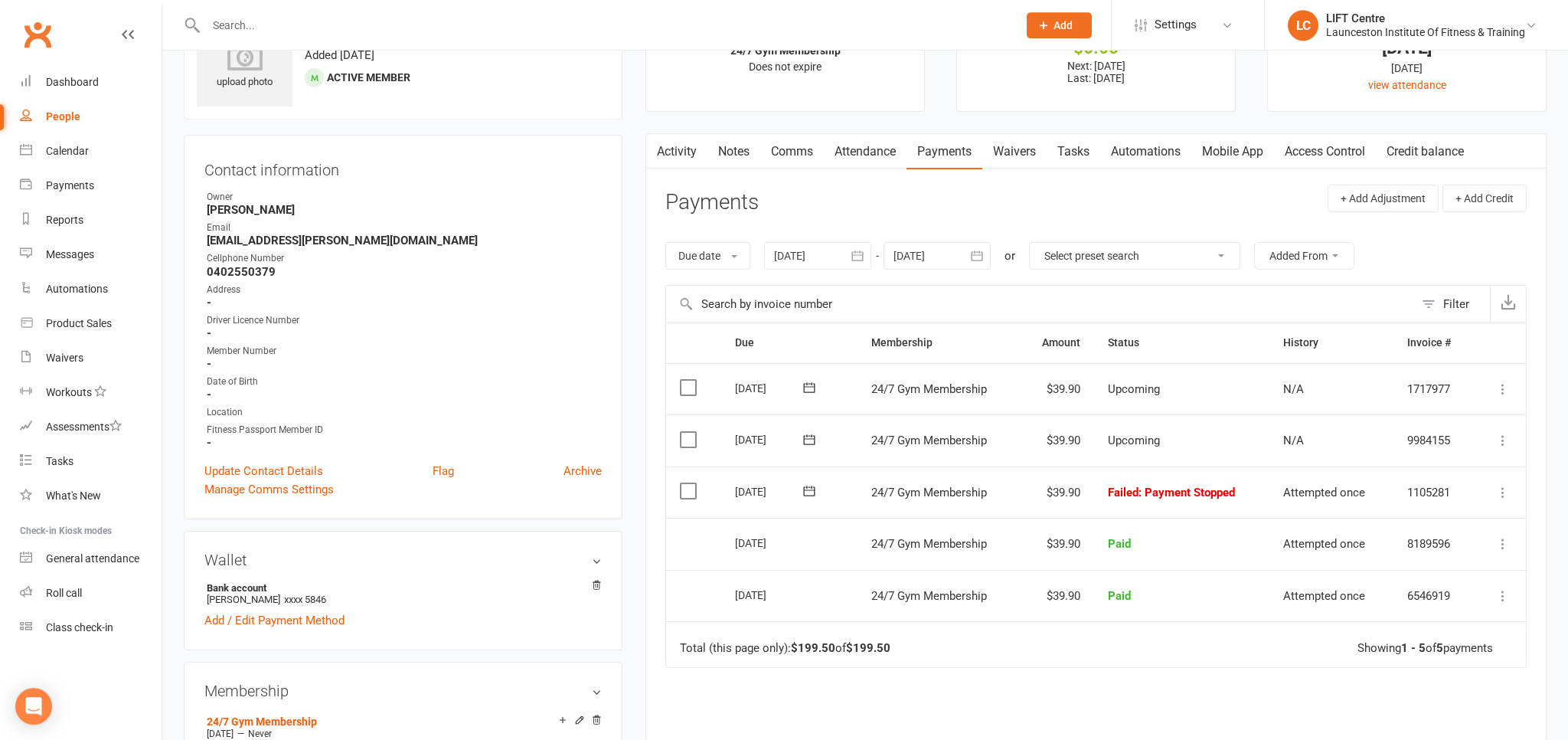
scroll to position [80, 0]
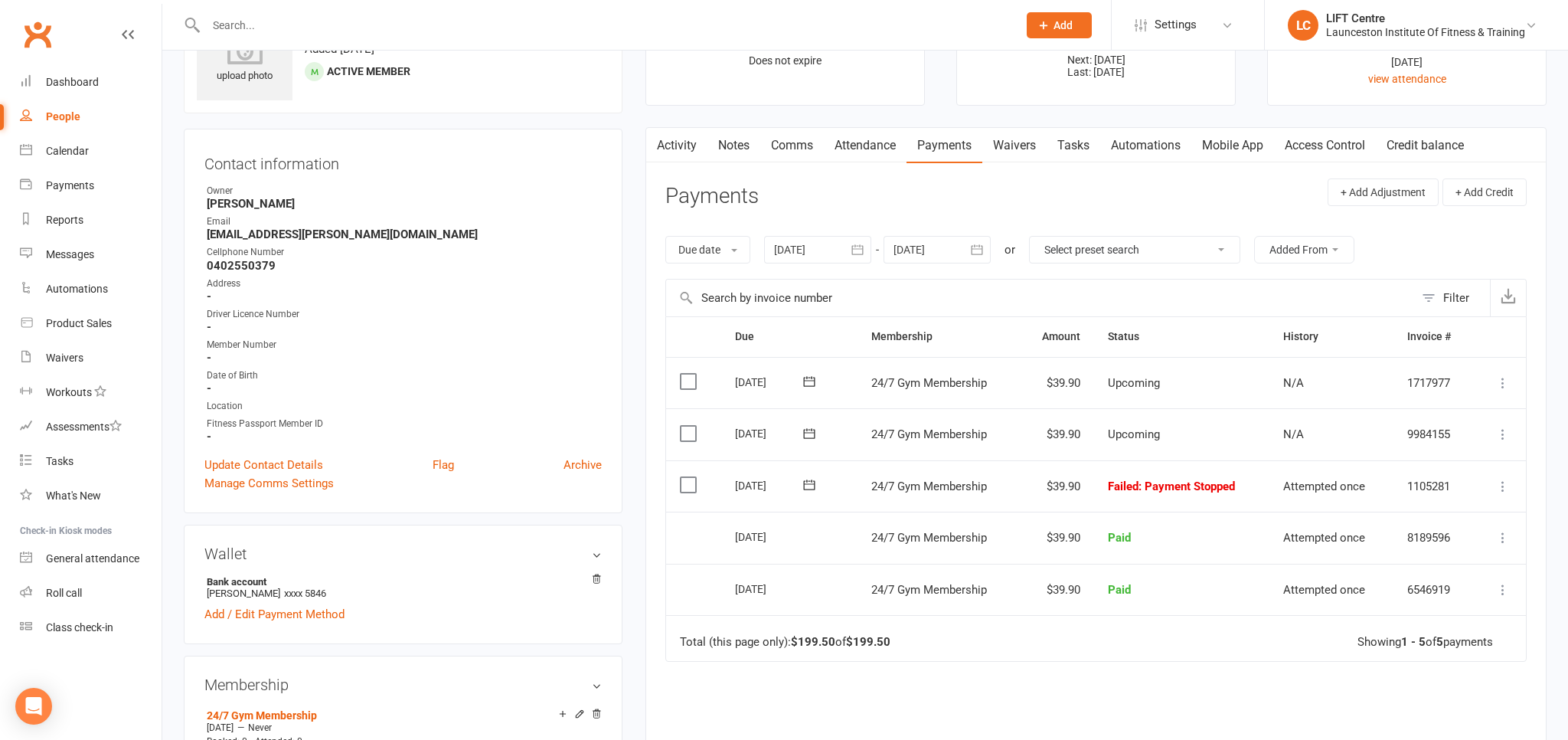
click at [1502, 477] on button at bounding box center [1503, 486] width 18 height 18
click at [1437, 540] on link "Mark as Paid (POS)" at bounding box center [1435, 546] width 151 height 30
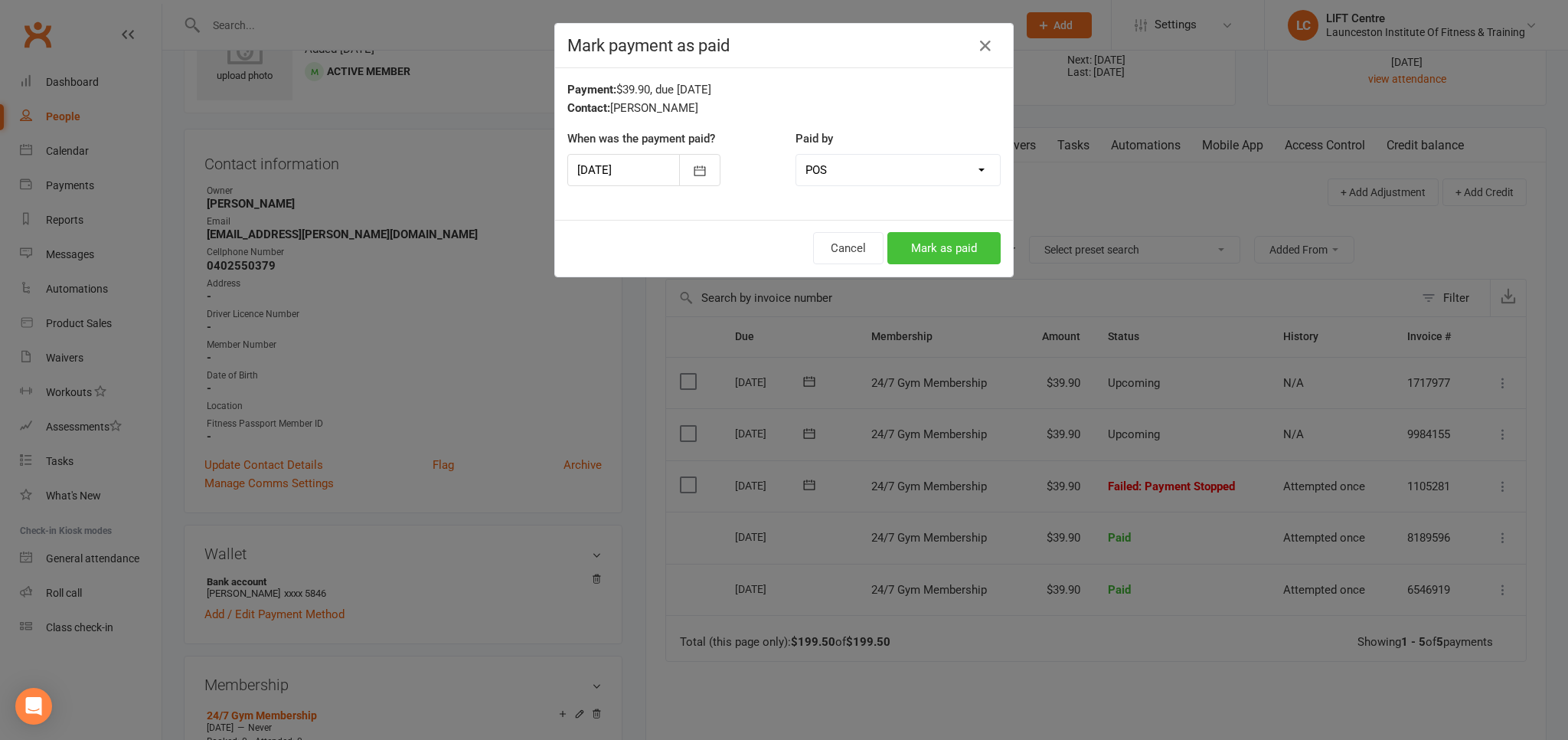
click at [963, 244] on button "Mark as paid" at bounding box center [943, 248] width 114 height 32
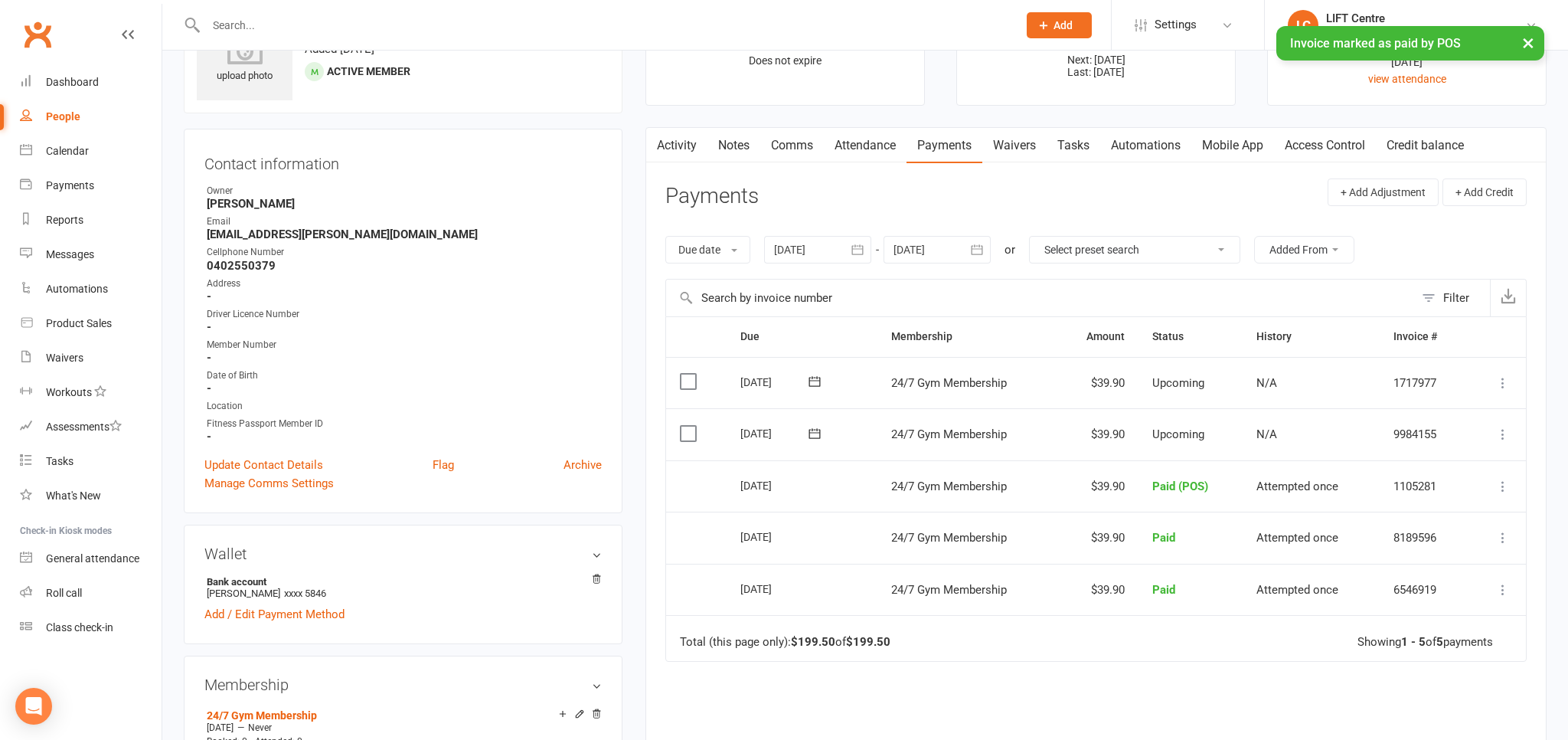
click at [682, 150] on link "Activity" at bounding box center [676, 145] width 61 height 35
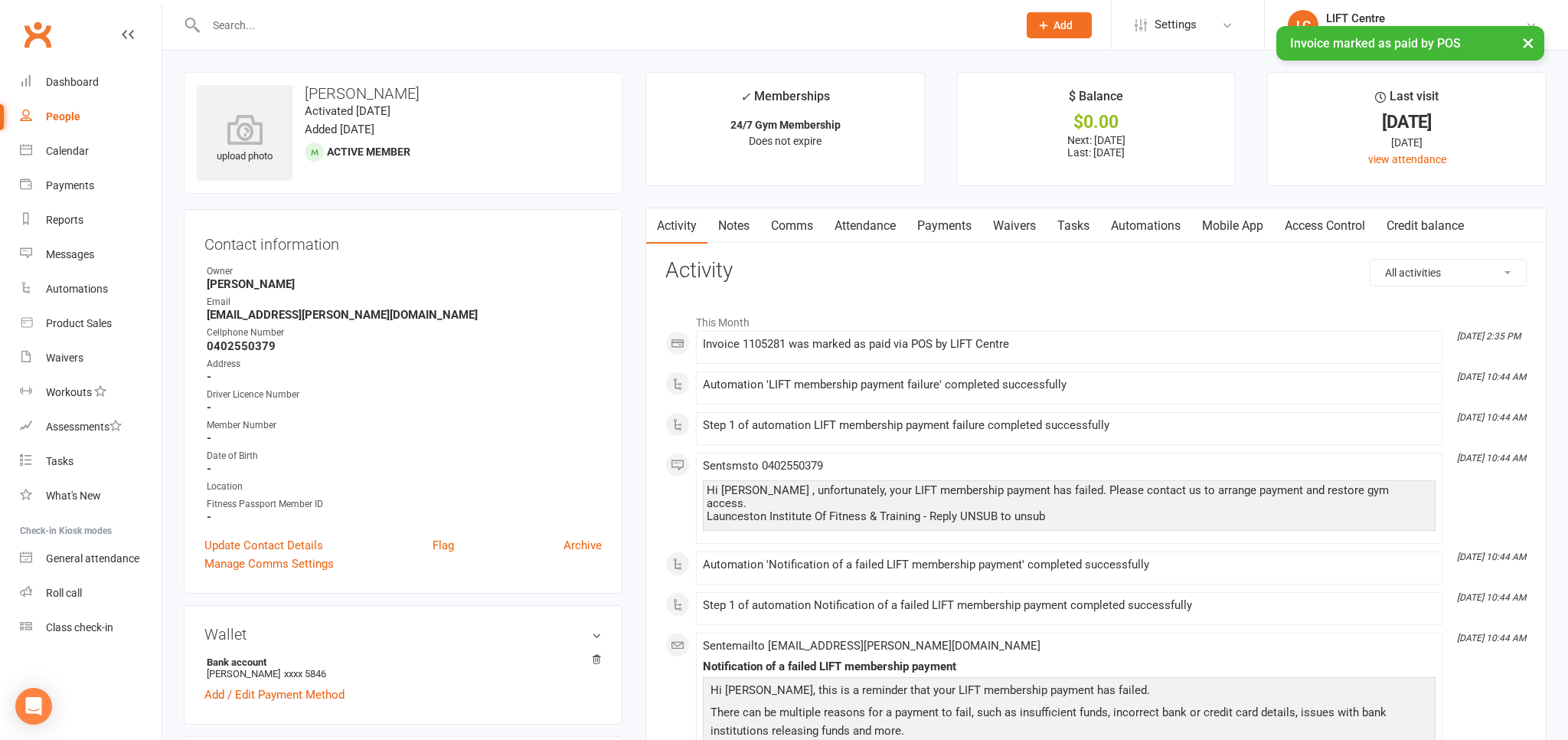
click at [34, 43] on link "Clubworx" at bounding box center [37, 34] width 38 height 38
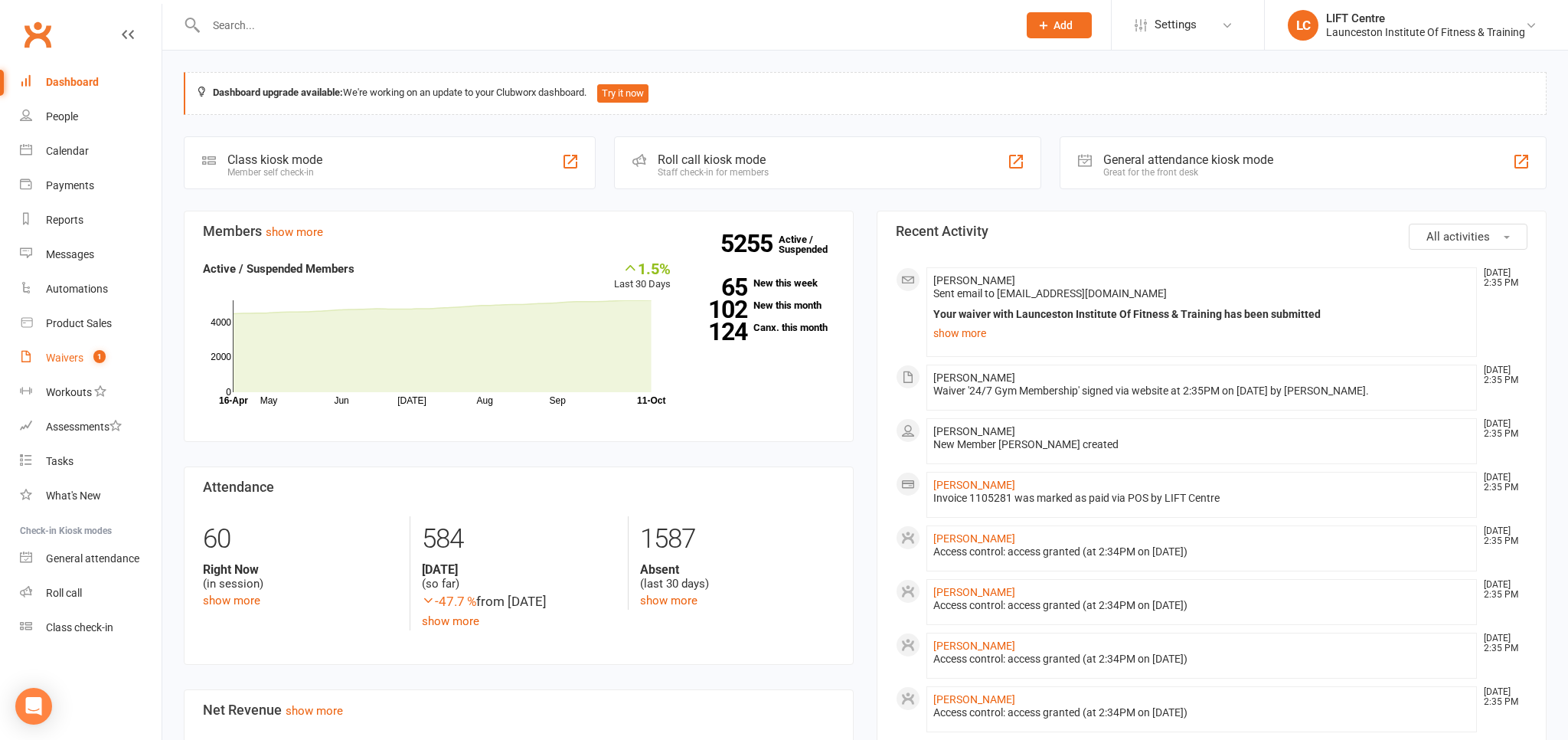
click at [73, 359] on div "Waivers" at bounding box center [65, 357] width 38 height 12
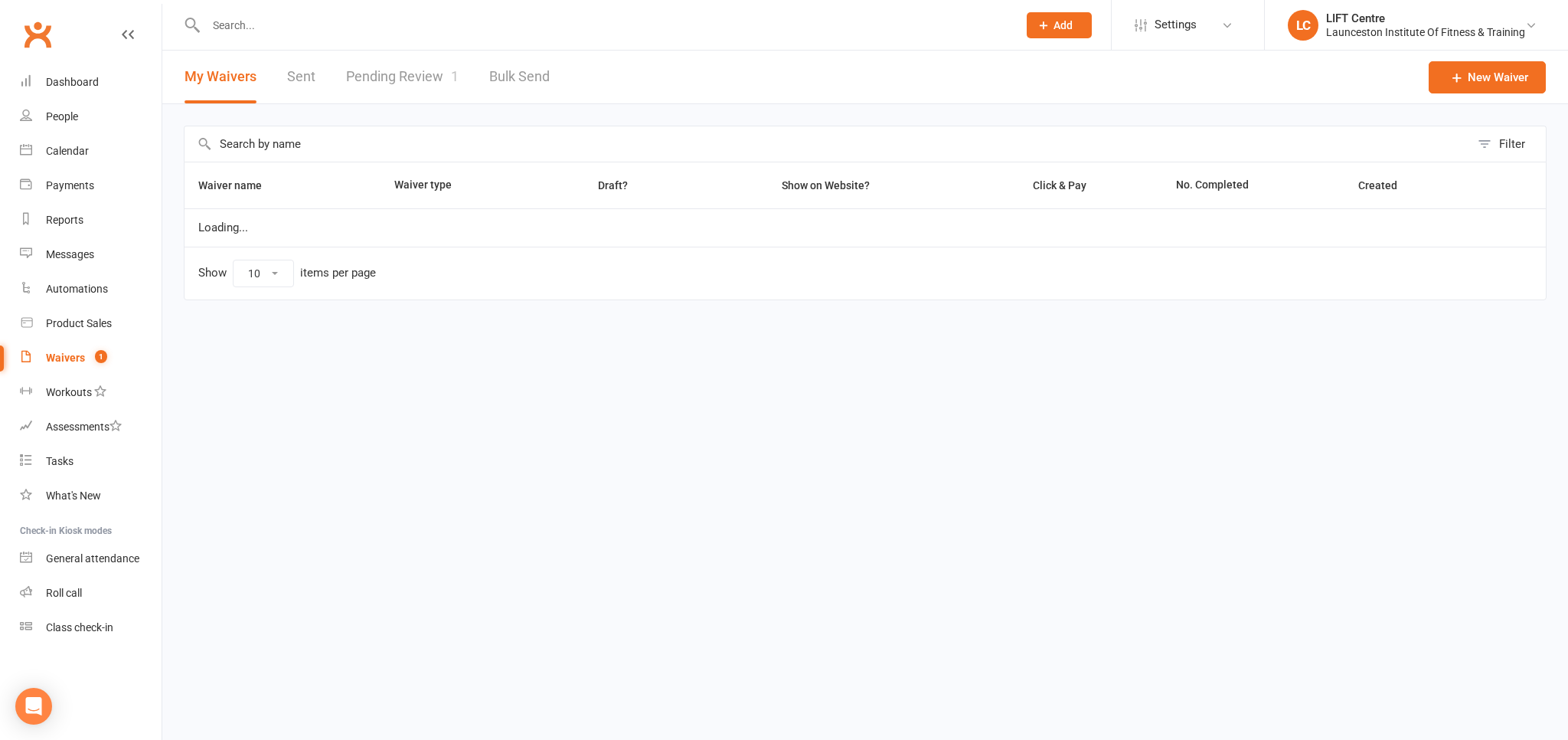
select select "50"
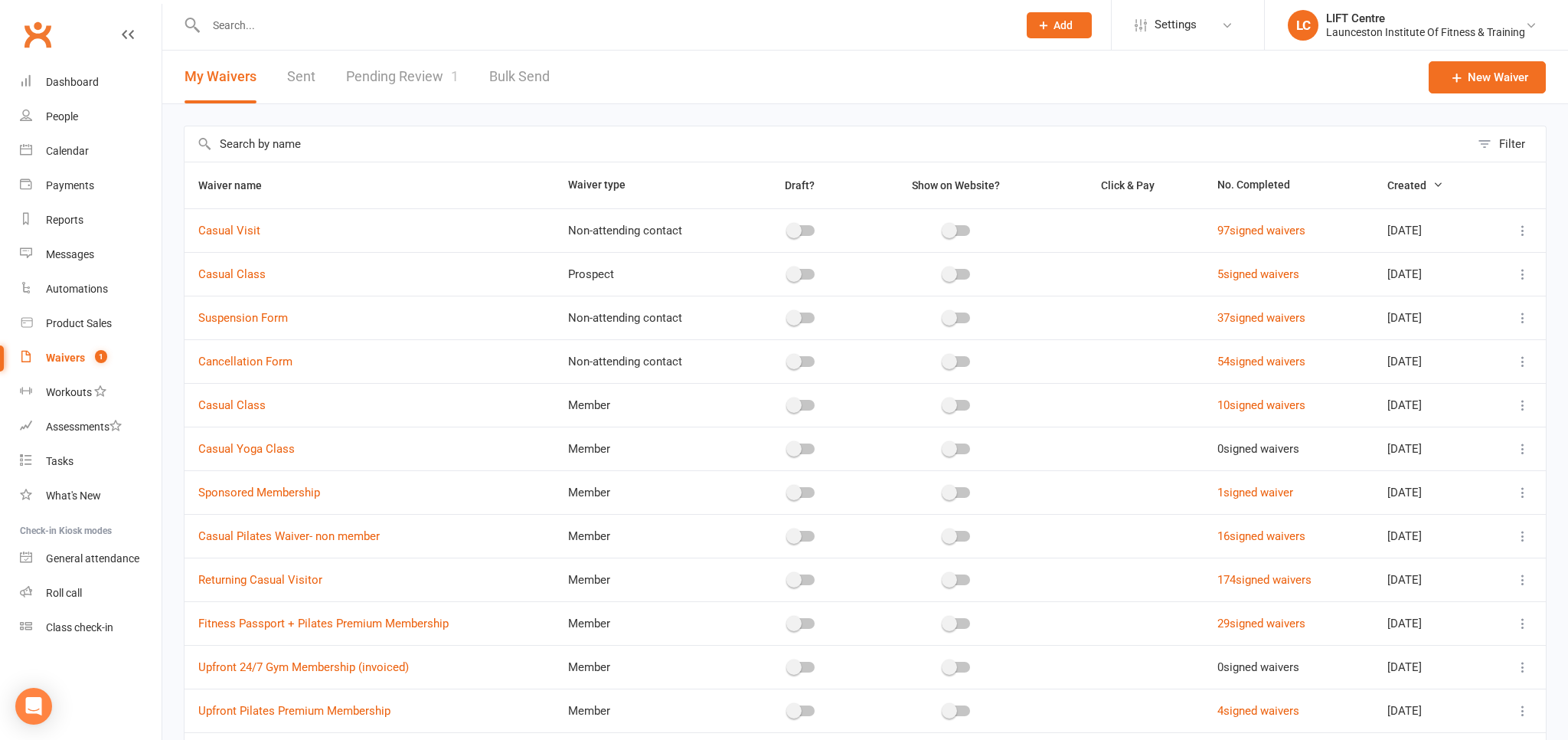
click at [379, 69] on link "Pending Review 1" at bounding box center [402, 77] width 113 height 53
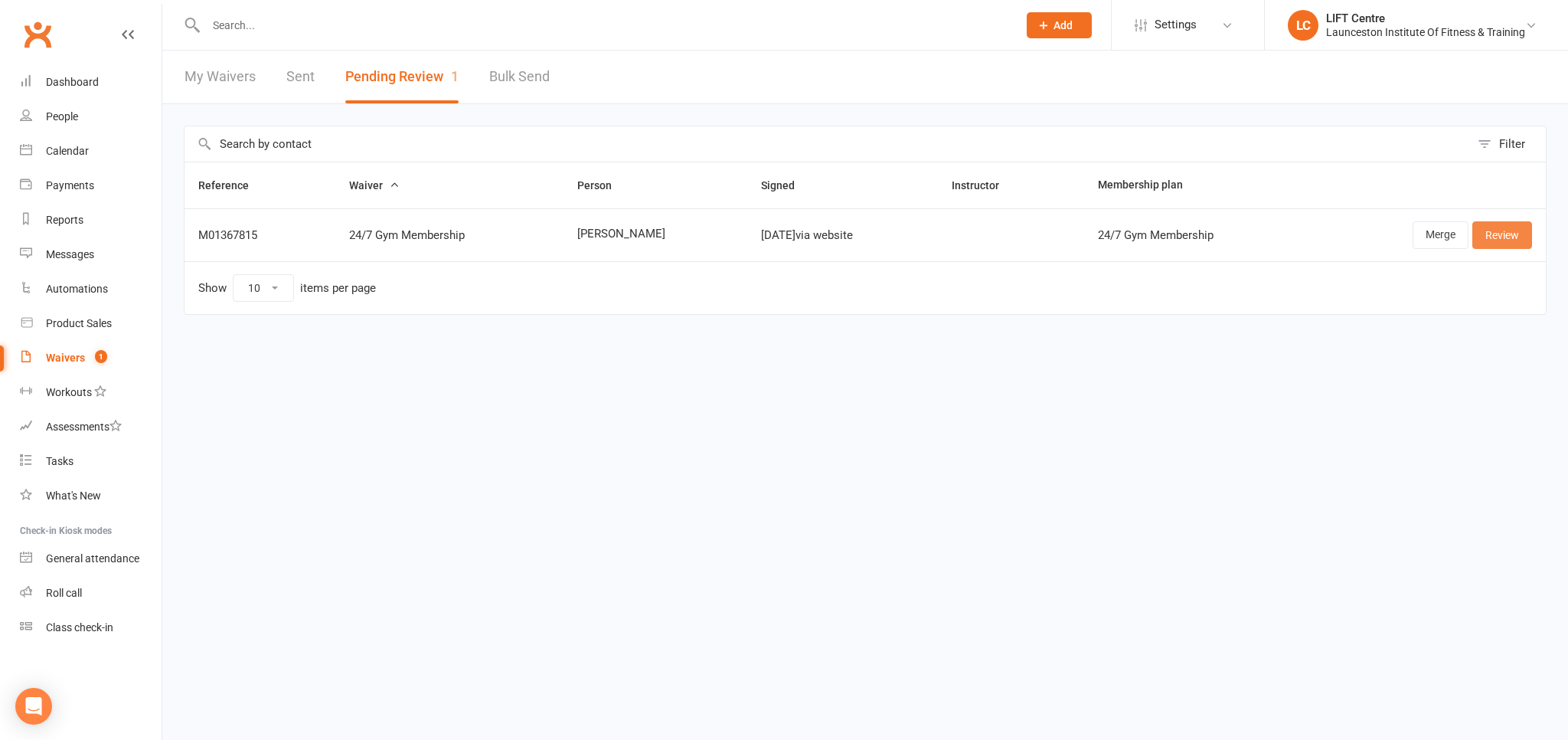
click at [1508, 232] on link "Review" at bounding box center [1502, 235] width 60 height 28
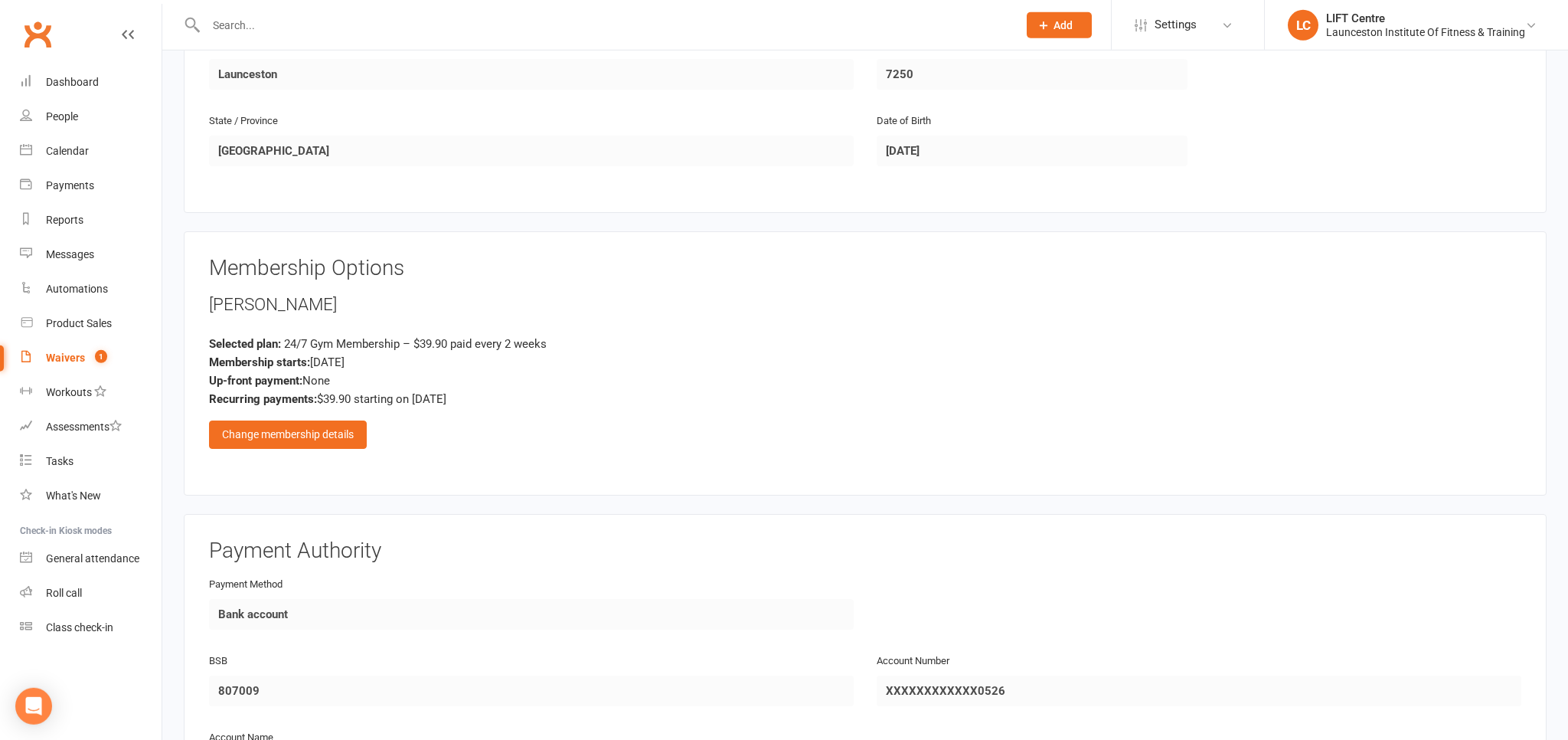
scroll to position [646, 0]
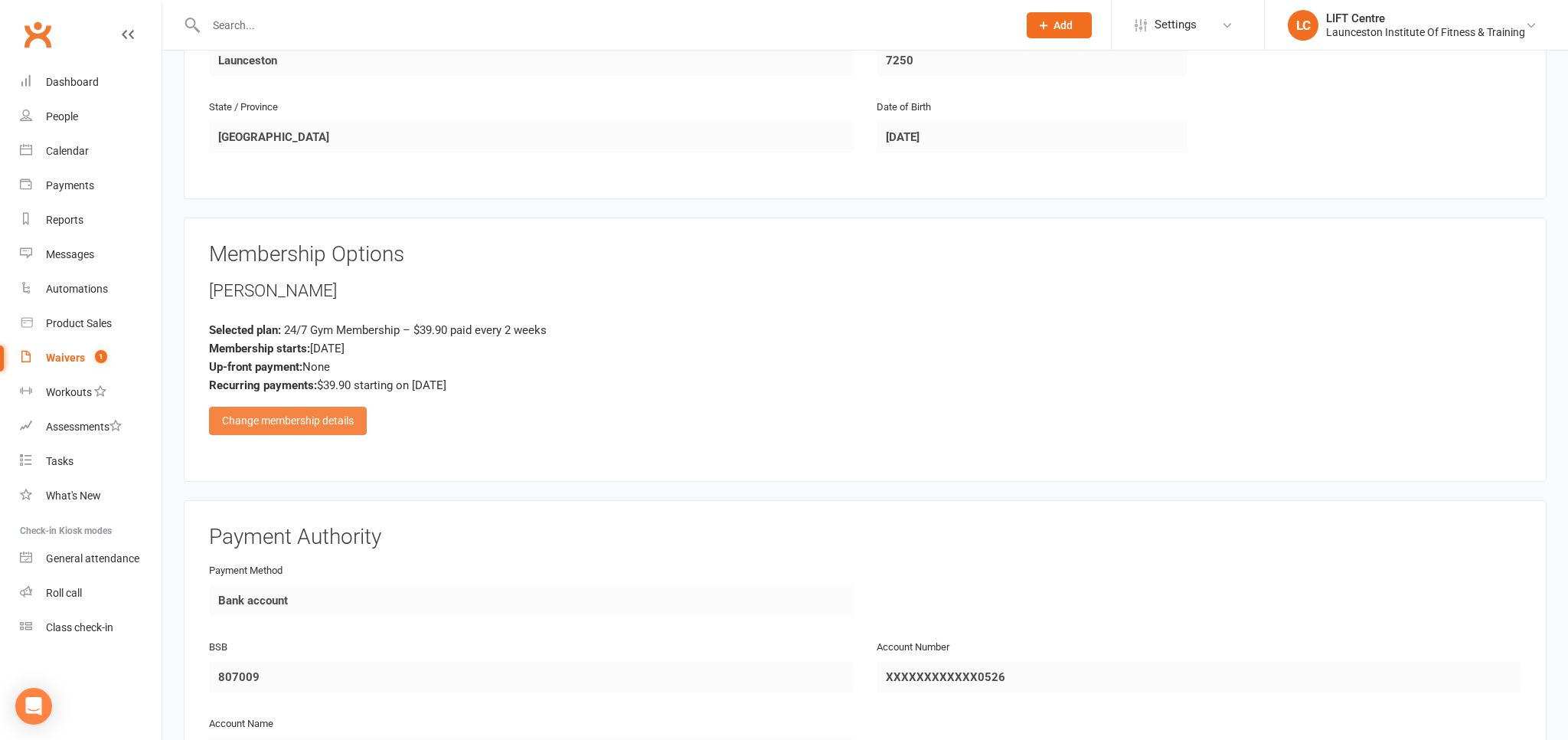
click at [273, 412] on div "Change membership details" at bounding box center [288, 420] width 158 height 28
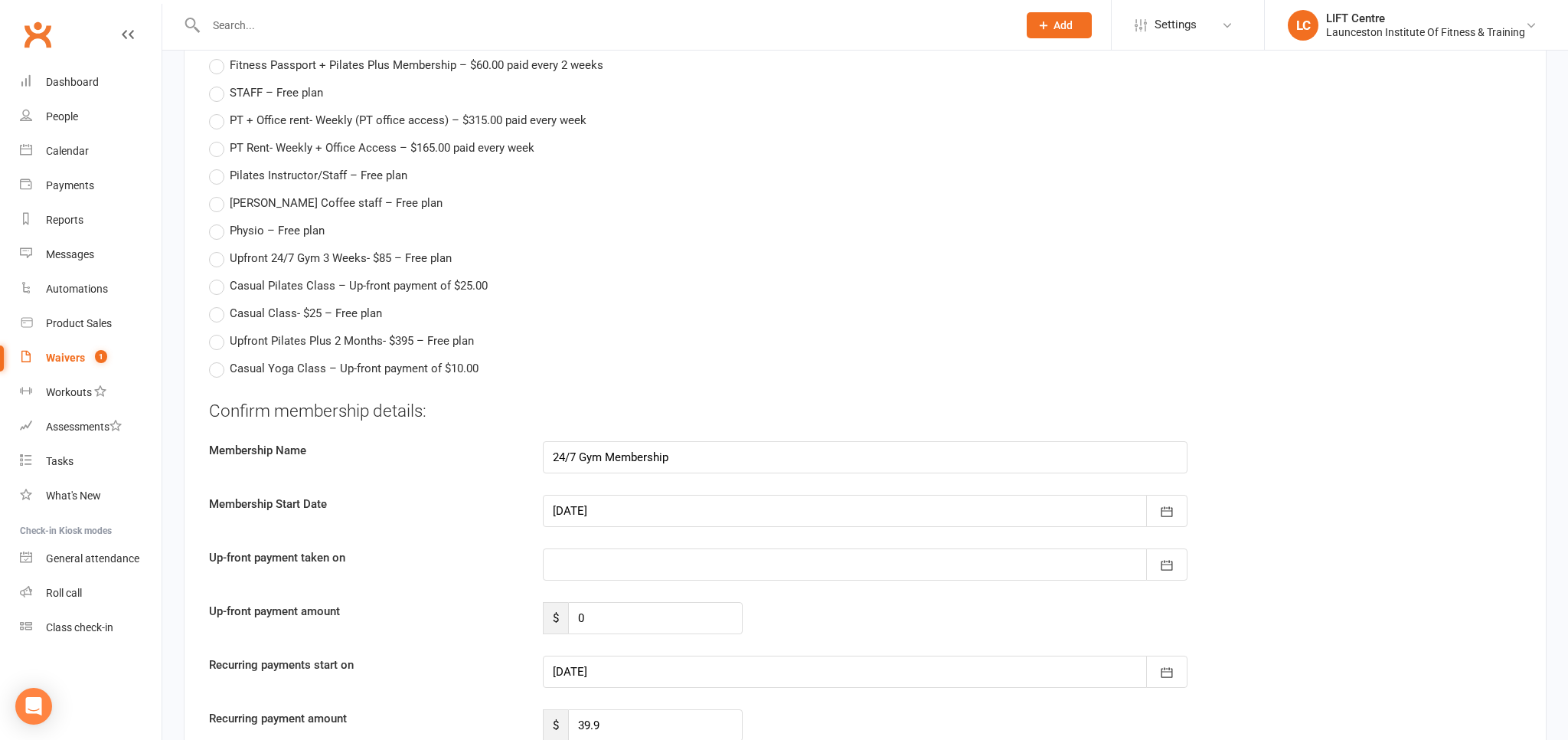
scroll to position [2021, 0]
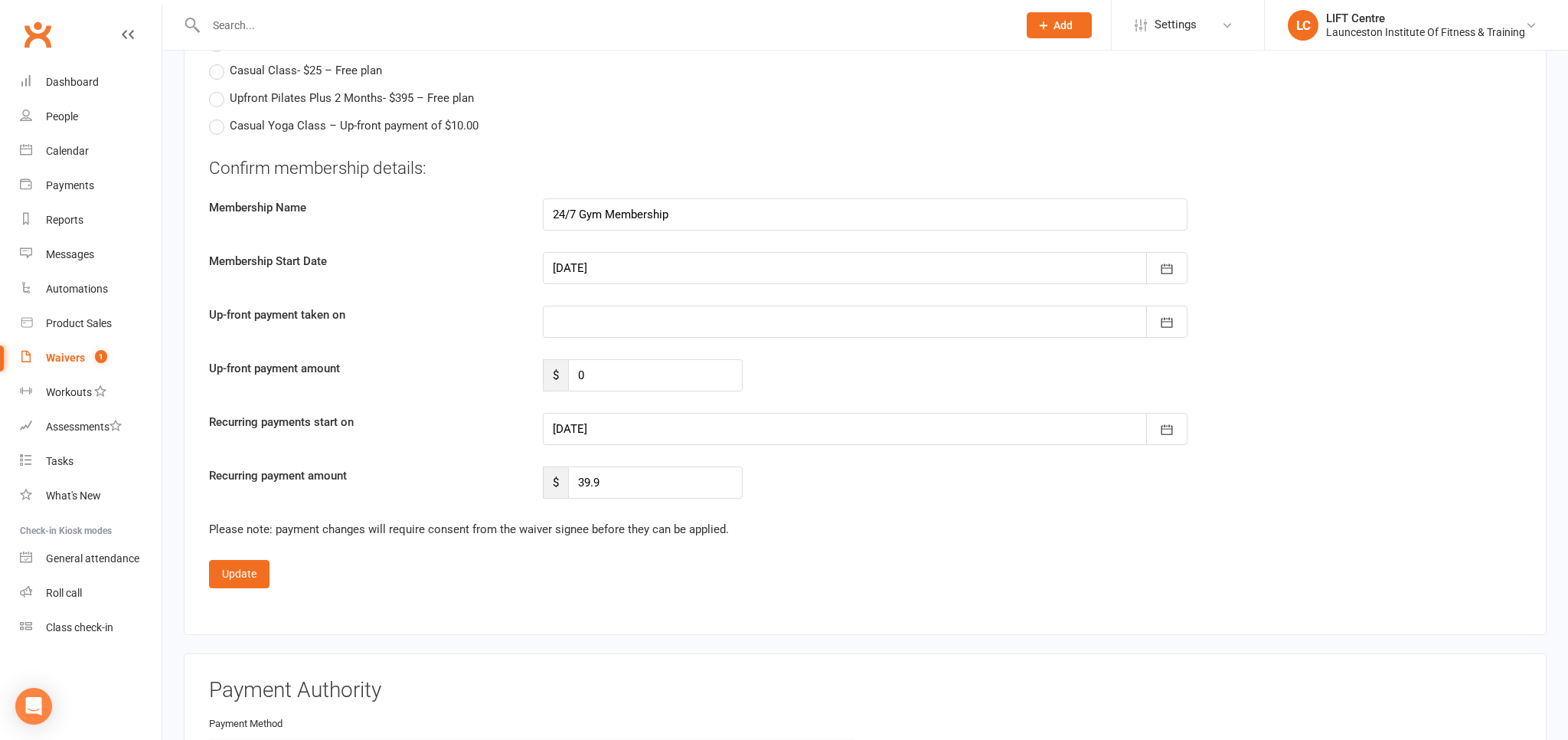
click at [694, 424] on div at bounding box center [865, 428] width 645 height 32
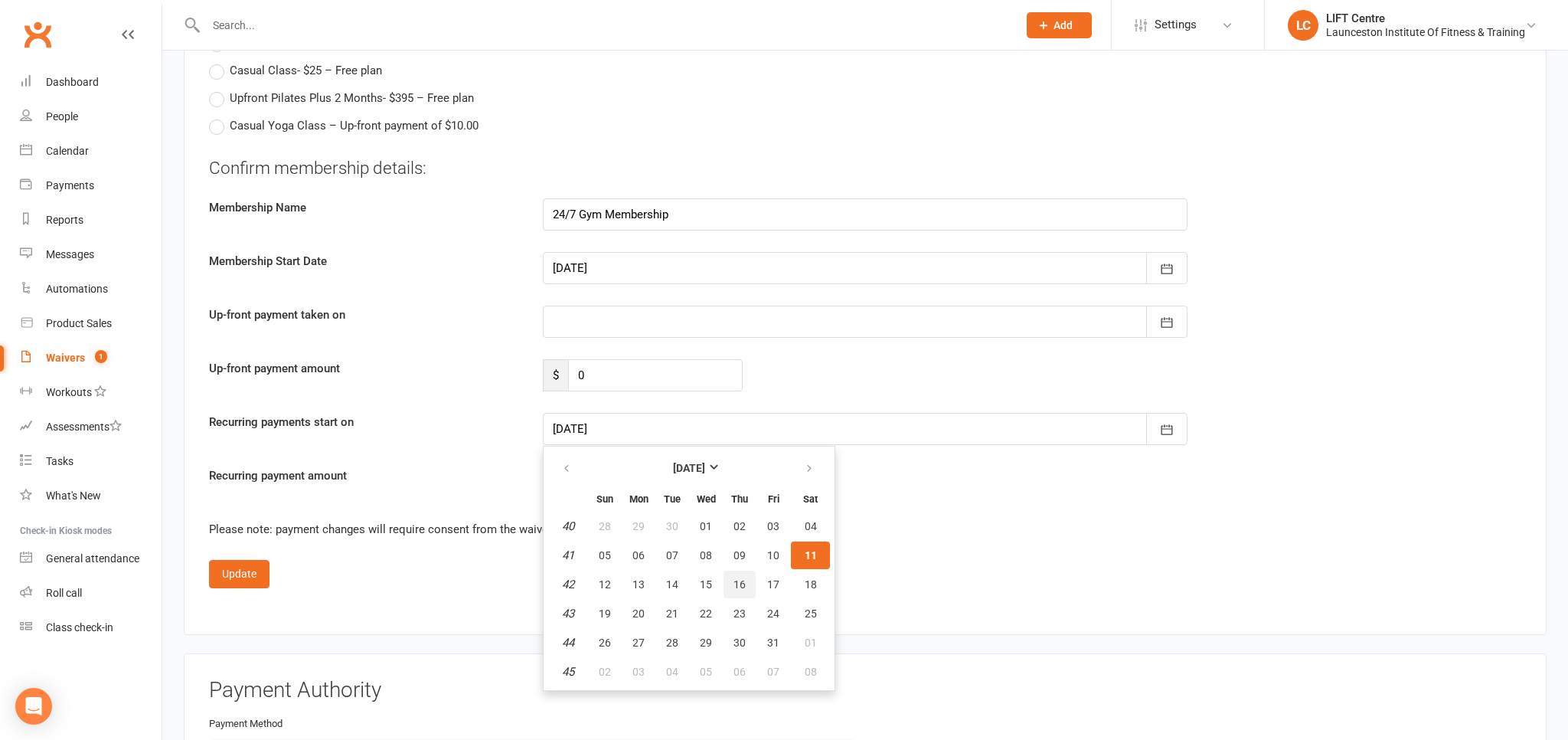
click at [741, 581] on span "16" at bounding box center [739, 584] width 12 height 12
type input "[DATE]"
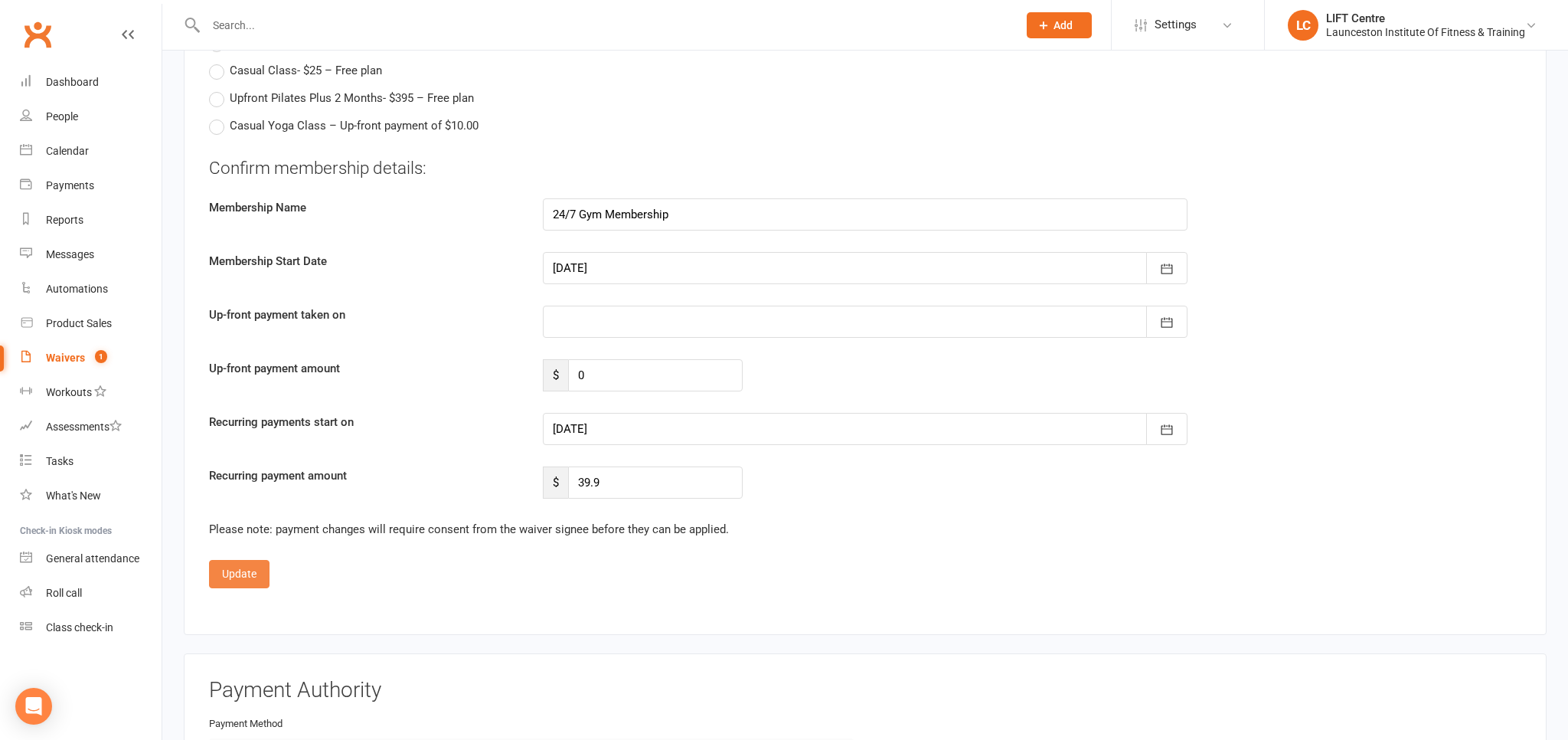
click at [258, 568] on button "Update" at bounding box center [240, 574] width 60 height 28
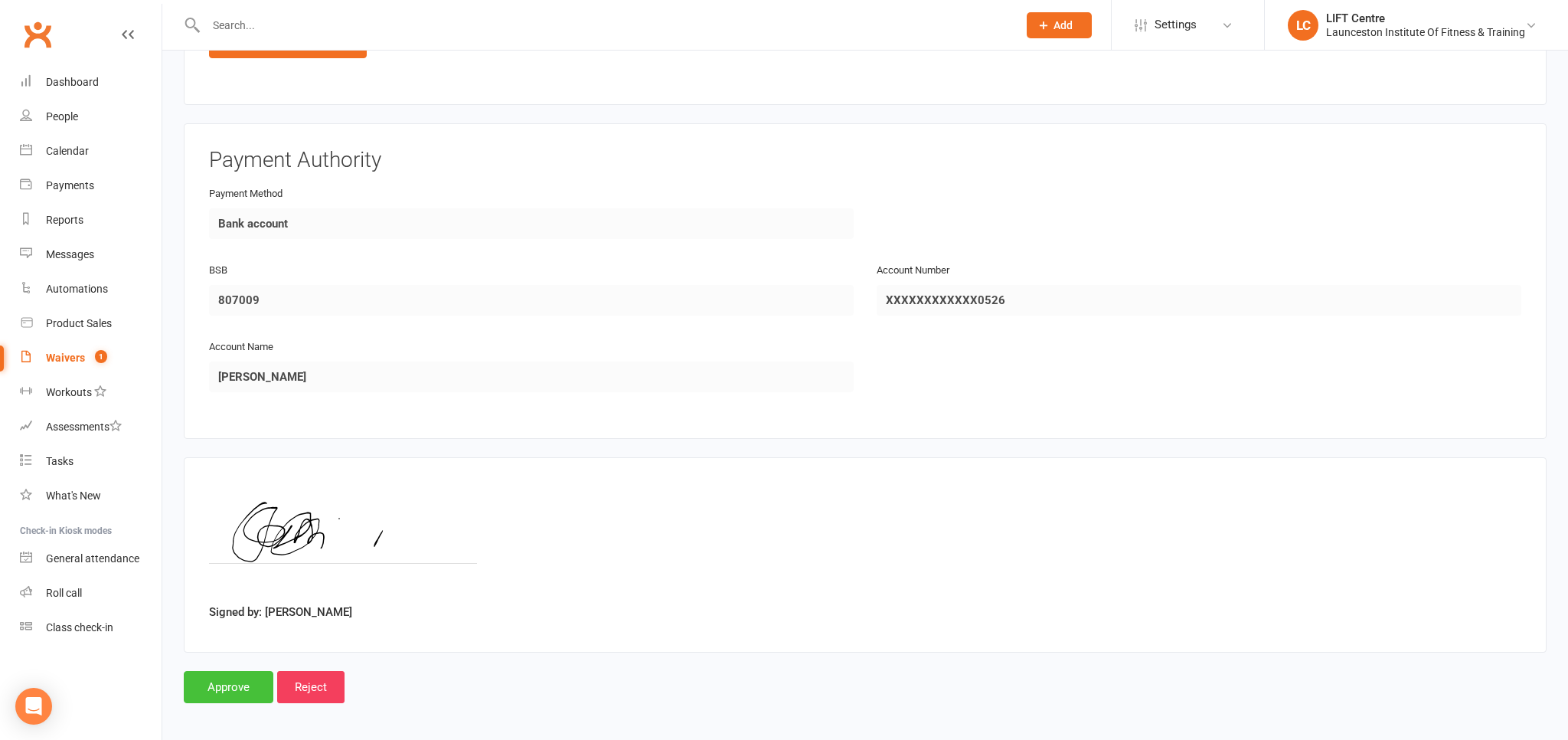
click at [219, 678] on input "Approve" at bounding box center [229, 686] width 90 height 32
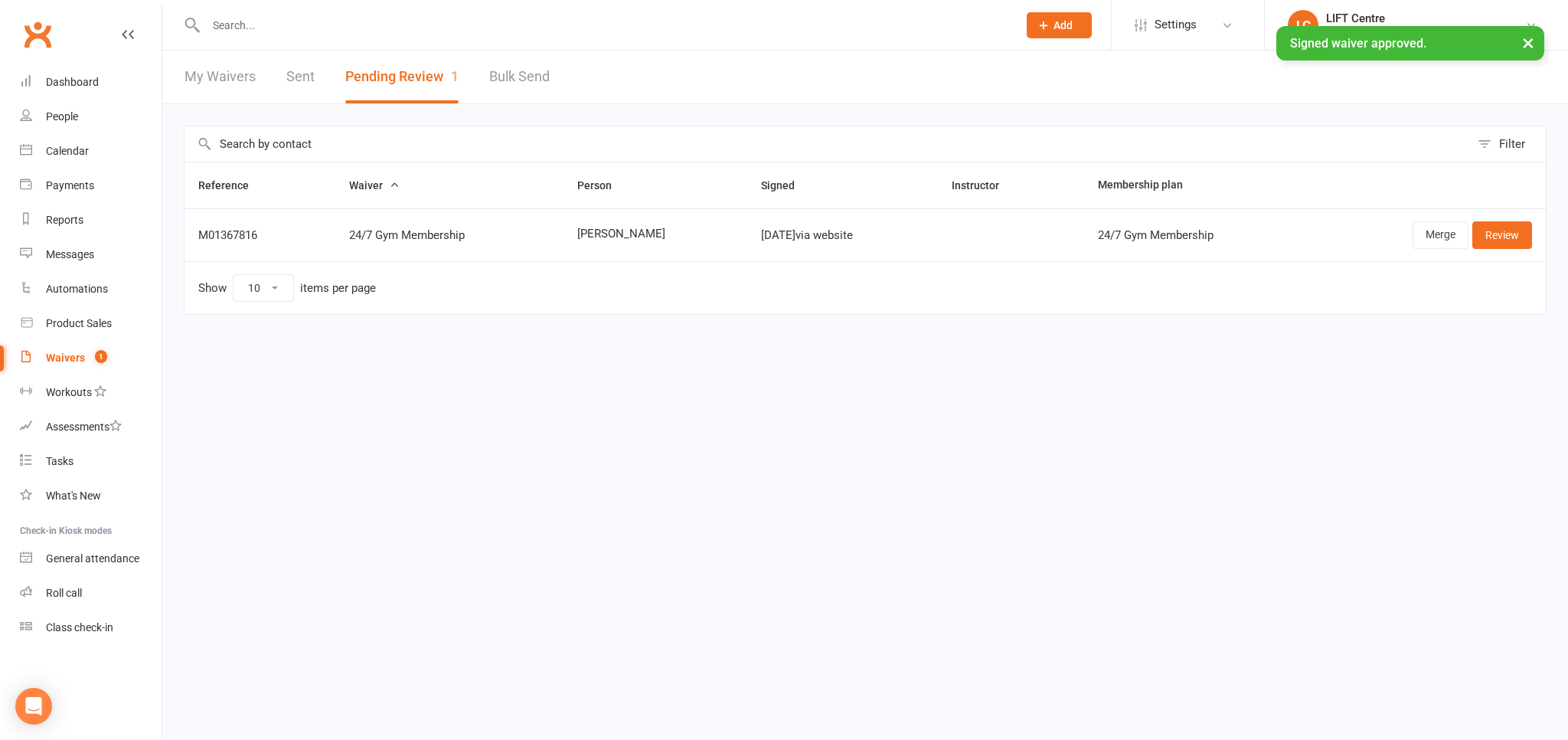
click at [227, 29] on input "text" at bounding box center [603, 25] width 805 height 21
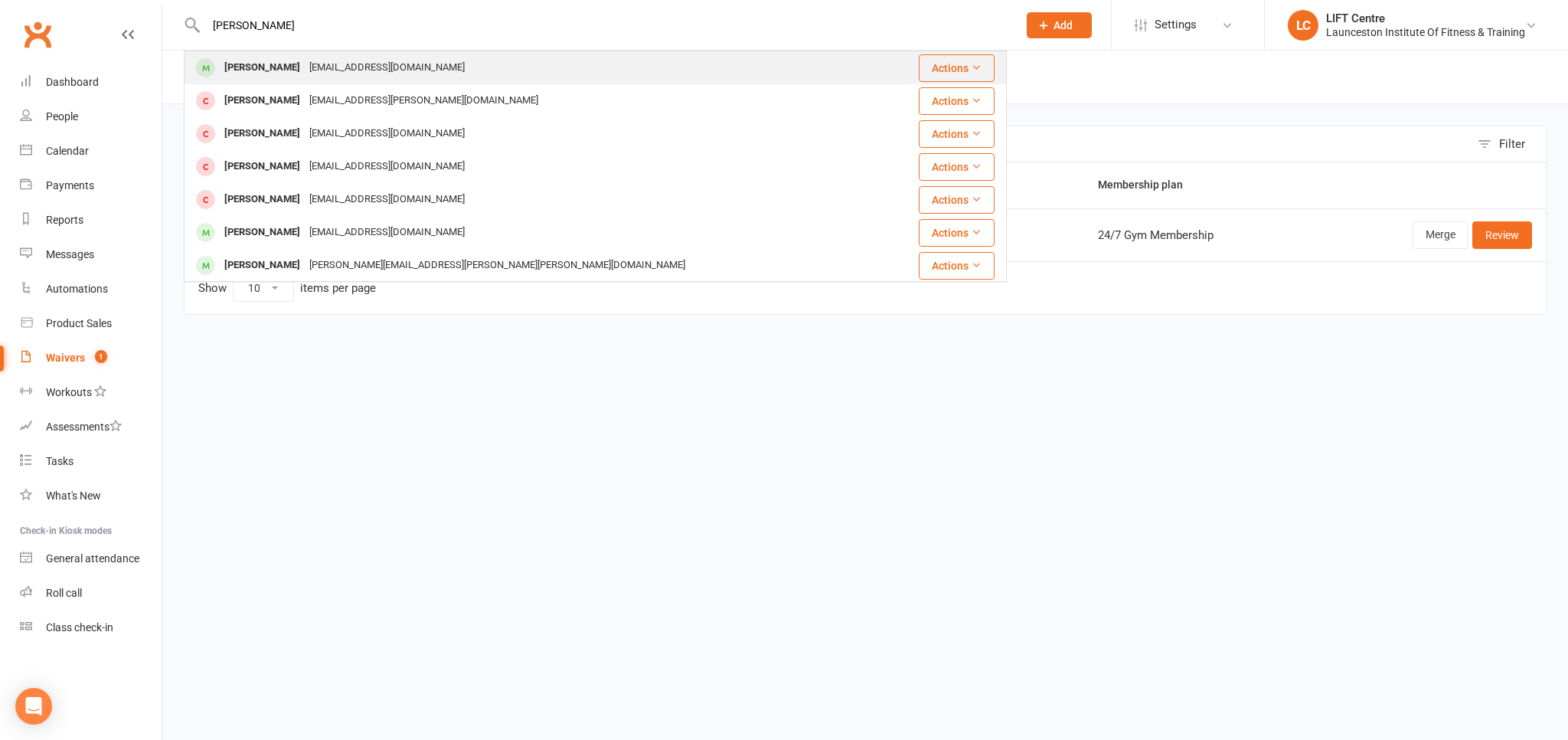
type input "grayson adams"
click at [264, 76] on div "[PERSON_NAME]" at bounding box center [262, 67] width 85 height 22
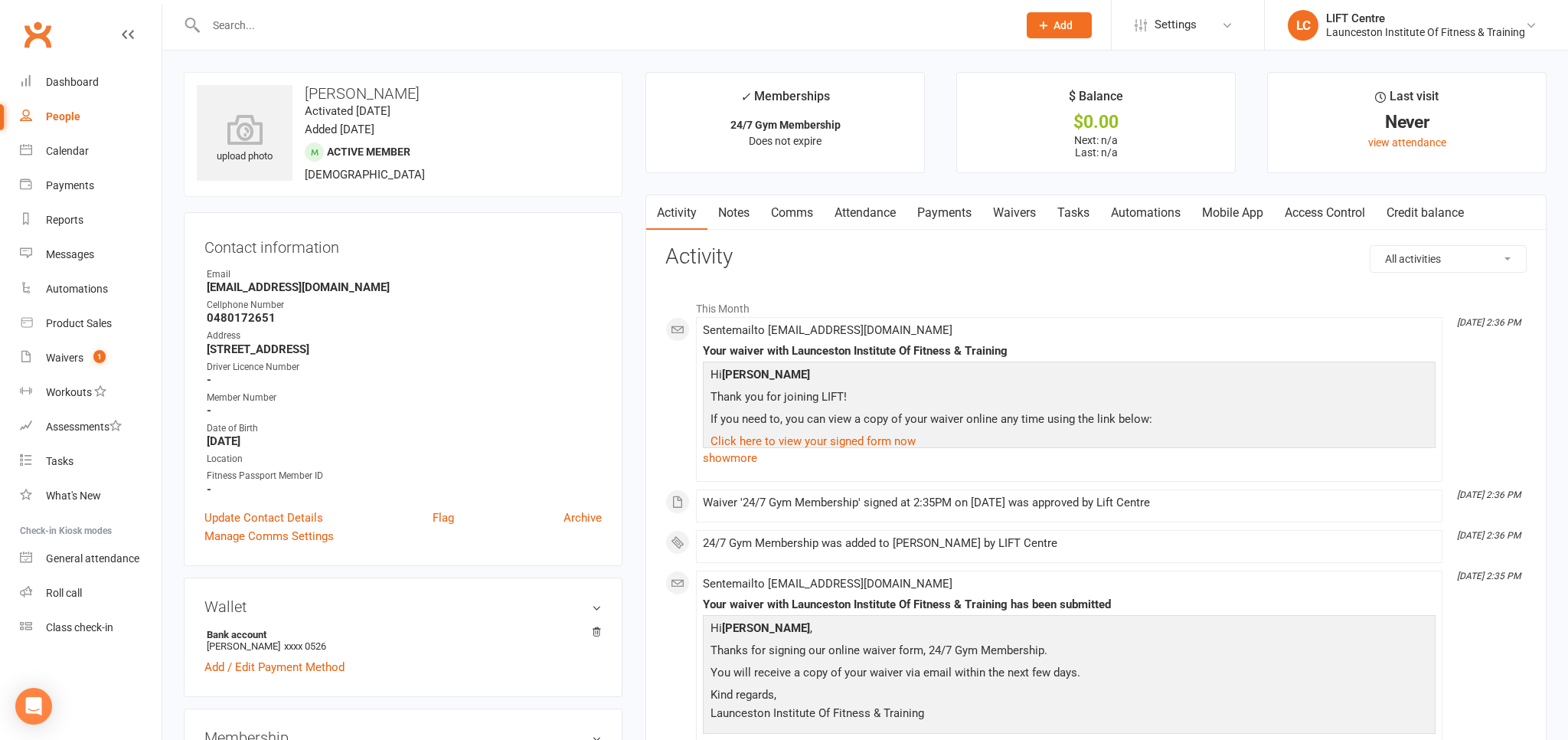
click at [1322, 210] on link "Access Control" at bounding box center [1324, 213] width 102 height 35
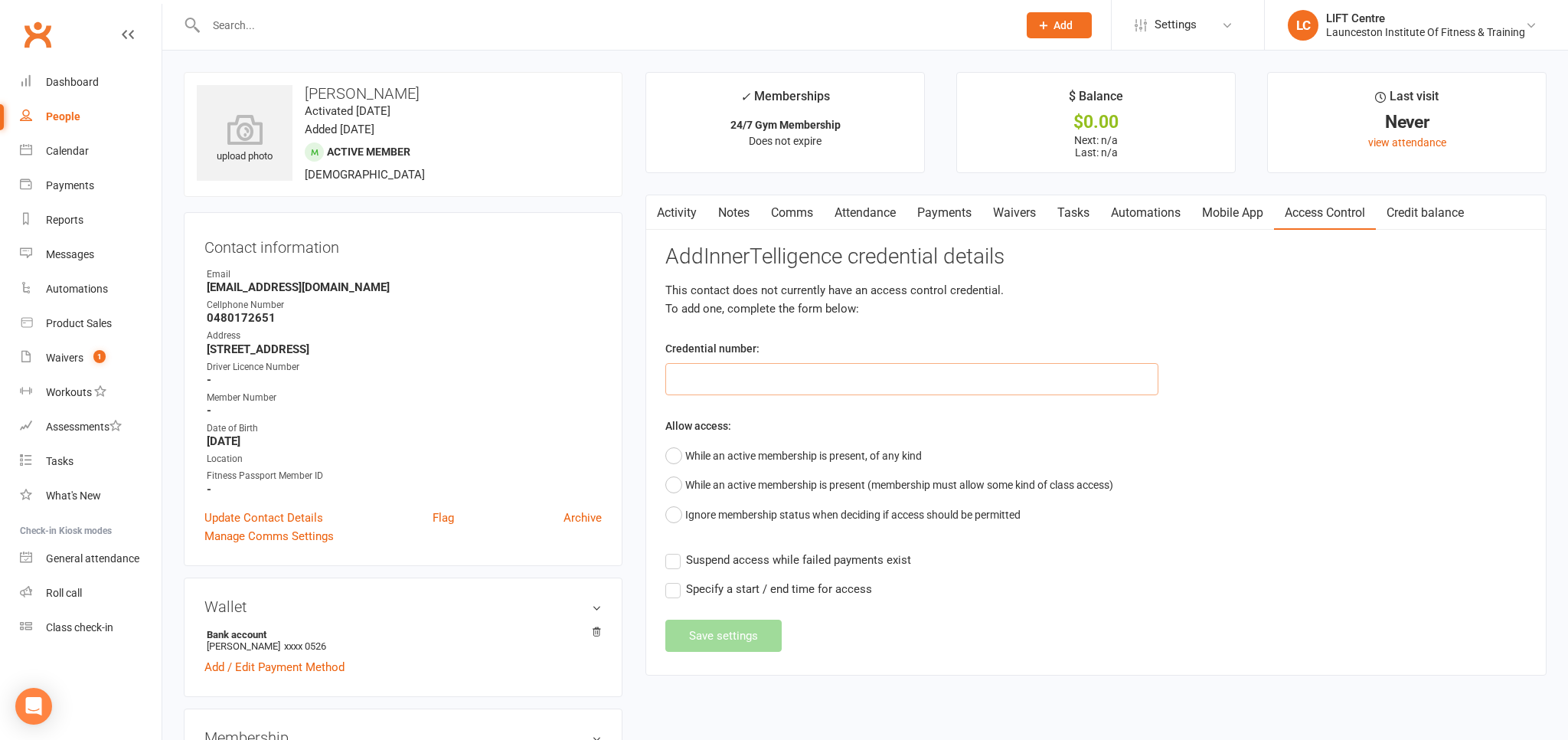
click at [758, 376] on input "text" at bounding box center [912, 379] width 493 height 32
paste input "2000000000000000DB99467E"
type input "2000000000000000DB99467E"
click at [664, 452] on div "Activity Notes Comms Attendance Payments Waivers Tasks Automations Mobile App A…" at bounding box center [1095, 435] width 901 height 481
click at [672, 452] on button "While an active membership is present, of any kind" at bounding box center [794, 455] width 257 height 29
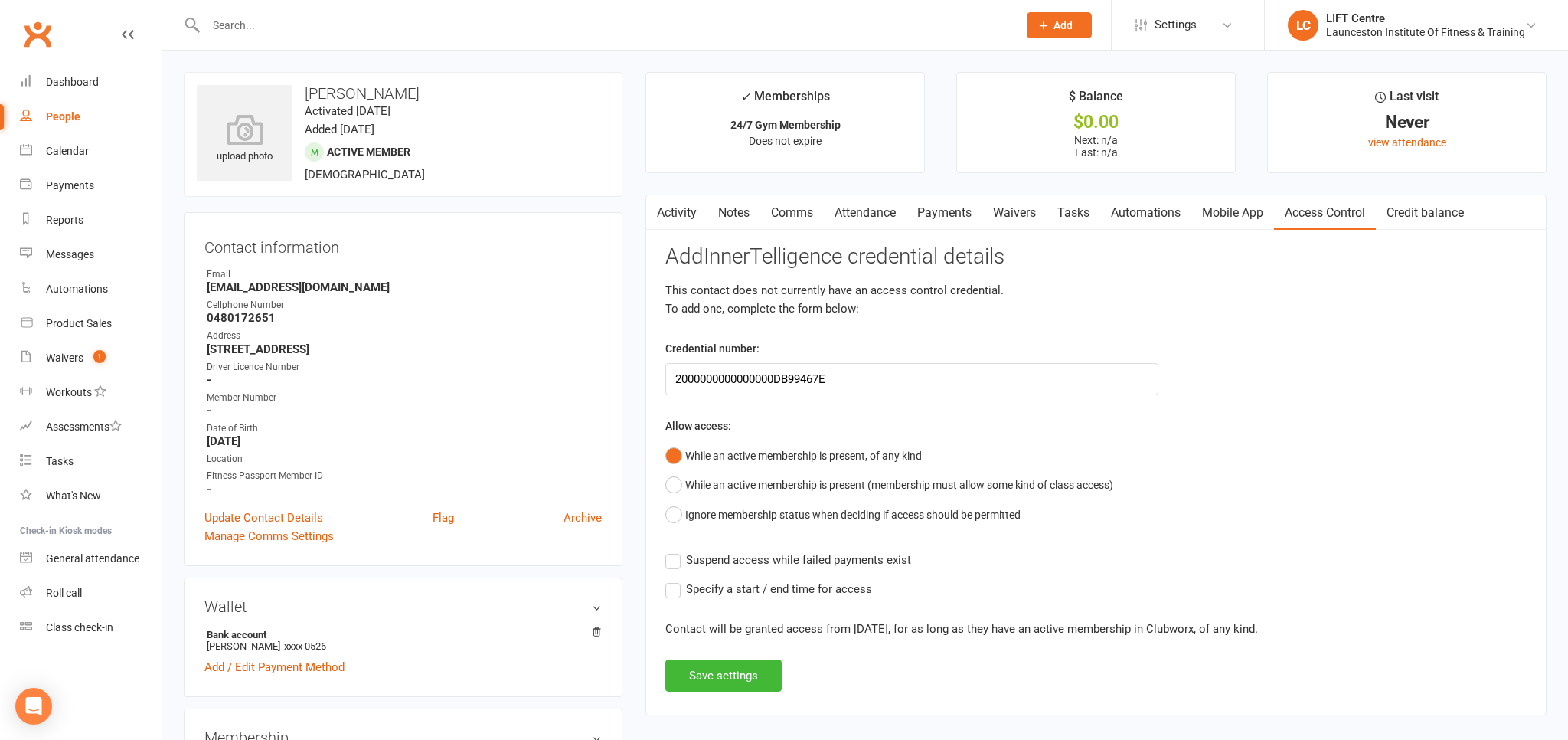
click at [678, 559] on label "Suspend access while failed payments exist" at bounding box center [788, 559] width 246 height 18
click at [678, 550] on input "Suspend access while failed payments exist" at bounding box center [788, 550] width 246 height 0
click at [674, 587] on label "Specify a start / end time for access" at bounding box center [768, 589] width 207 height 18
click at [674, 580] on input "Specify a start / end time for access" at bounding box center [768, 580] width 207 height 0
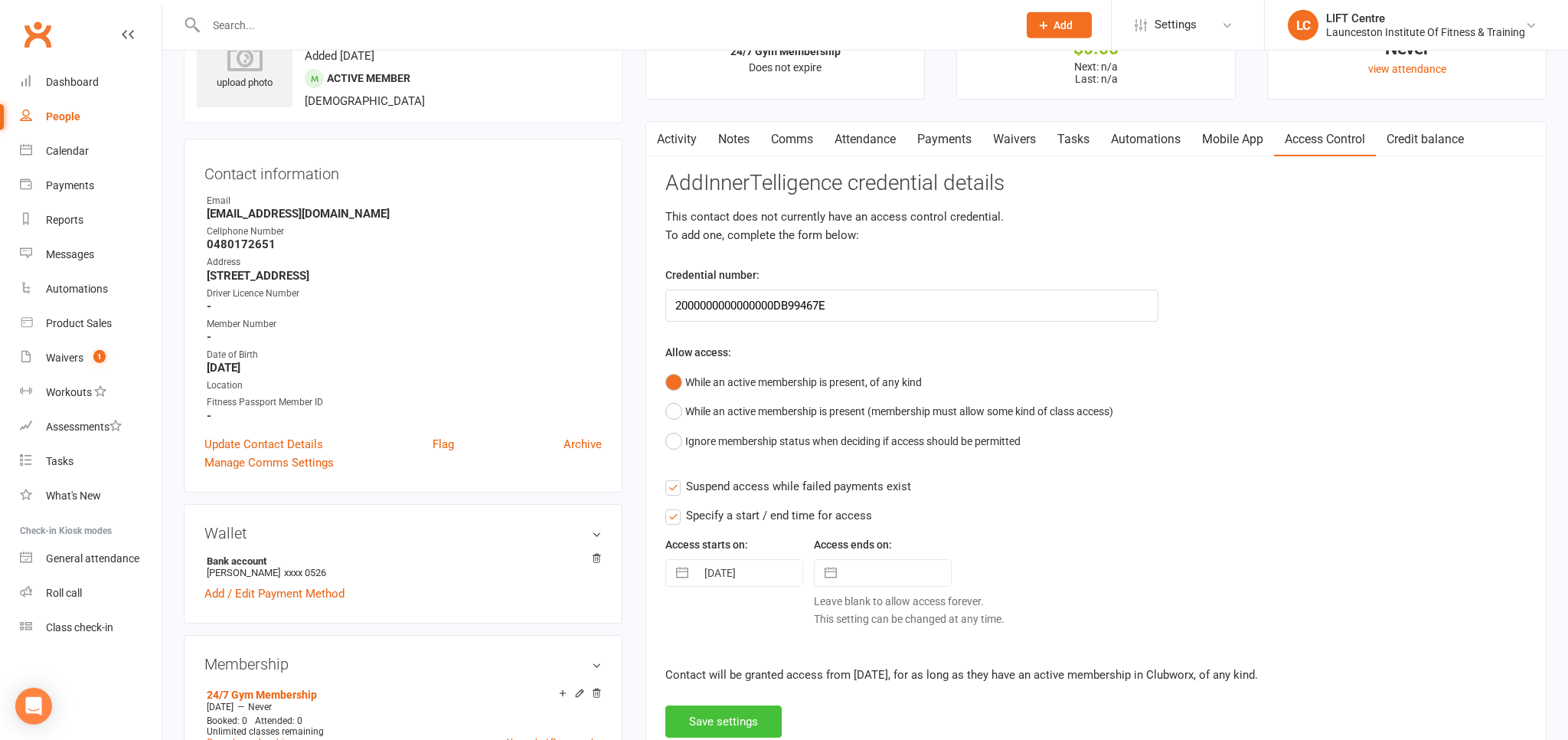
scroll to position [80, 0]
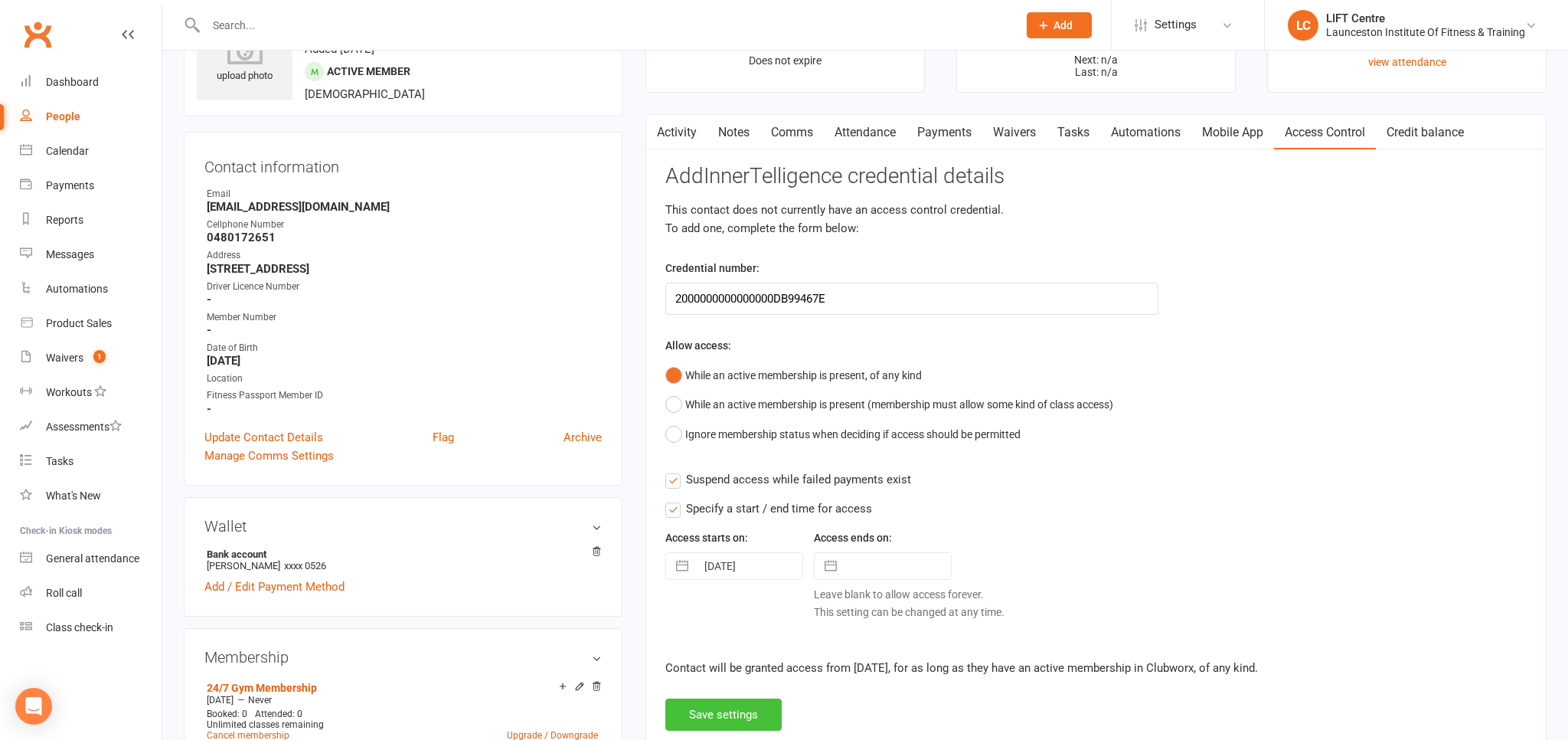
click at [742, 706] on button "Save settings" at bounding box center [724, 714] width 116 height 32
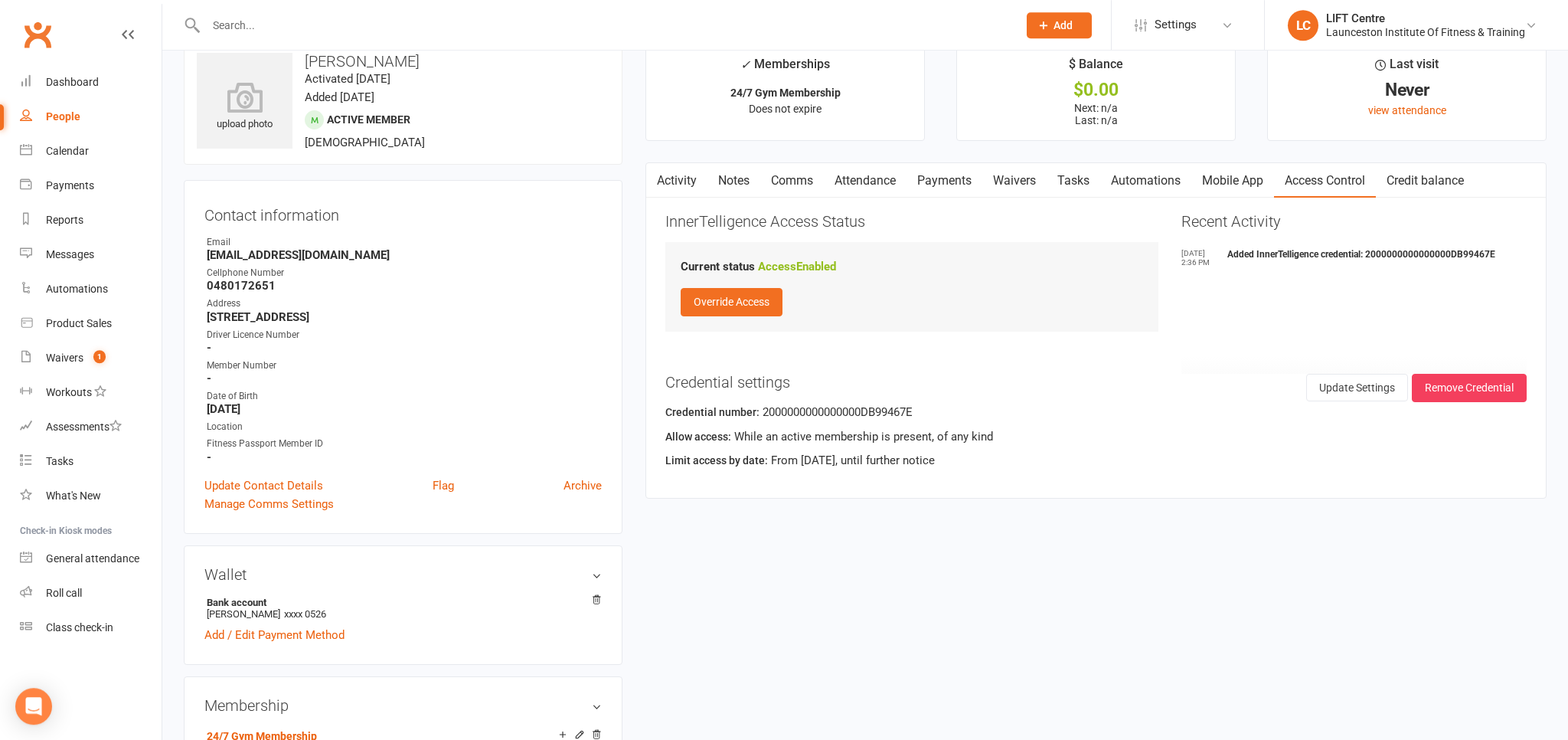
scroll to position [0, 0]
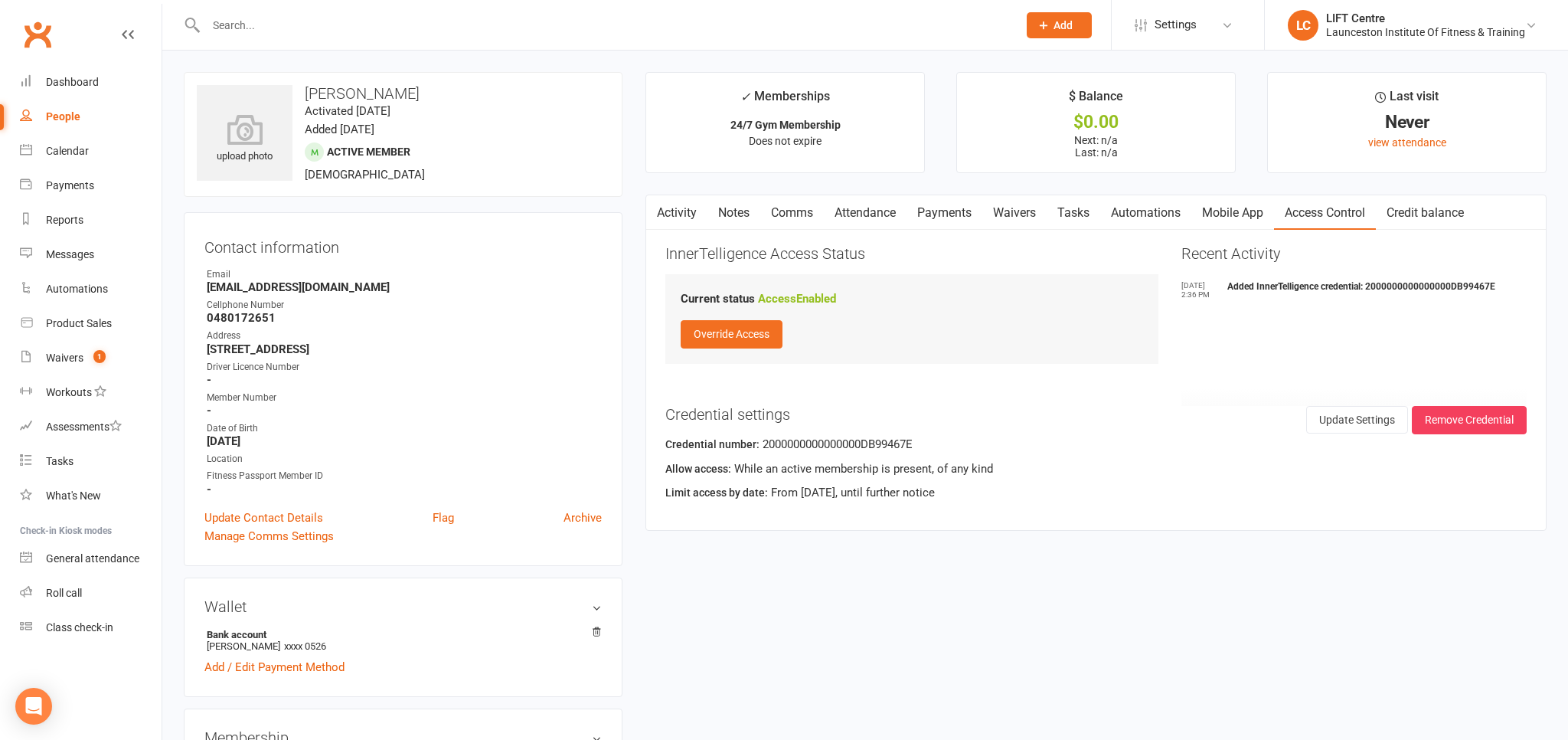
click at [691, 207] on link "Activity" at bounding box center [676, 213] width 61 height 35
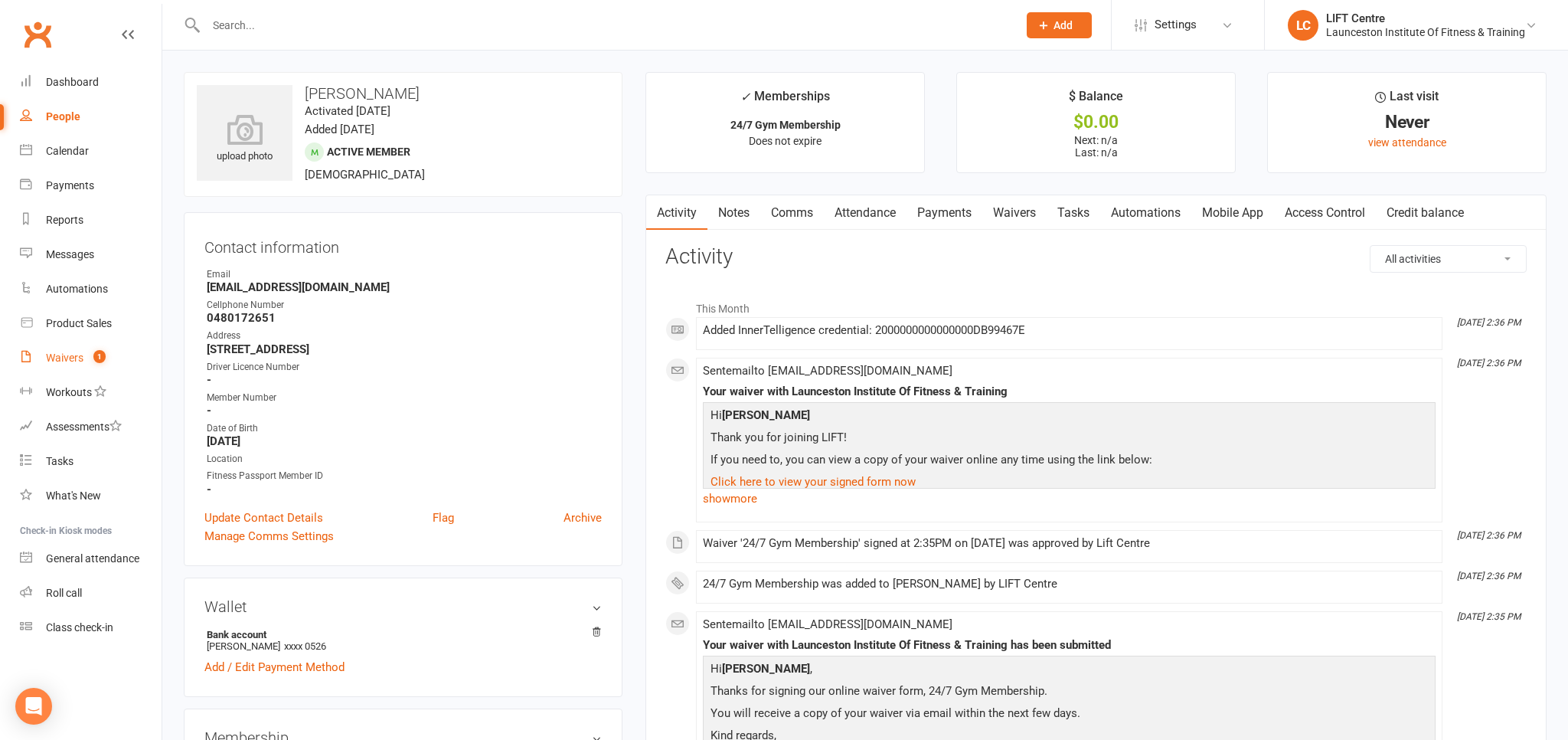
click at [85, 359] on link "Waivers 1" at bounding box center [90, 358] width 141 height 34
select select "50"
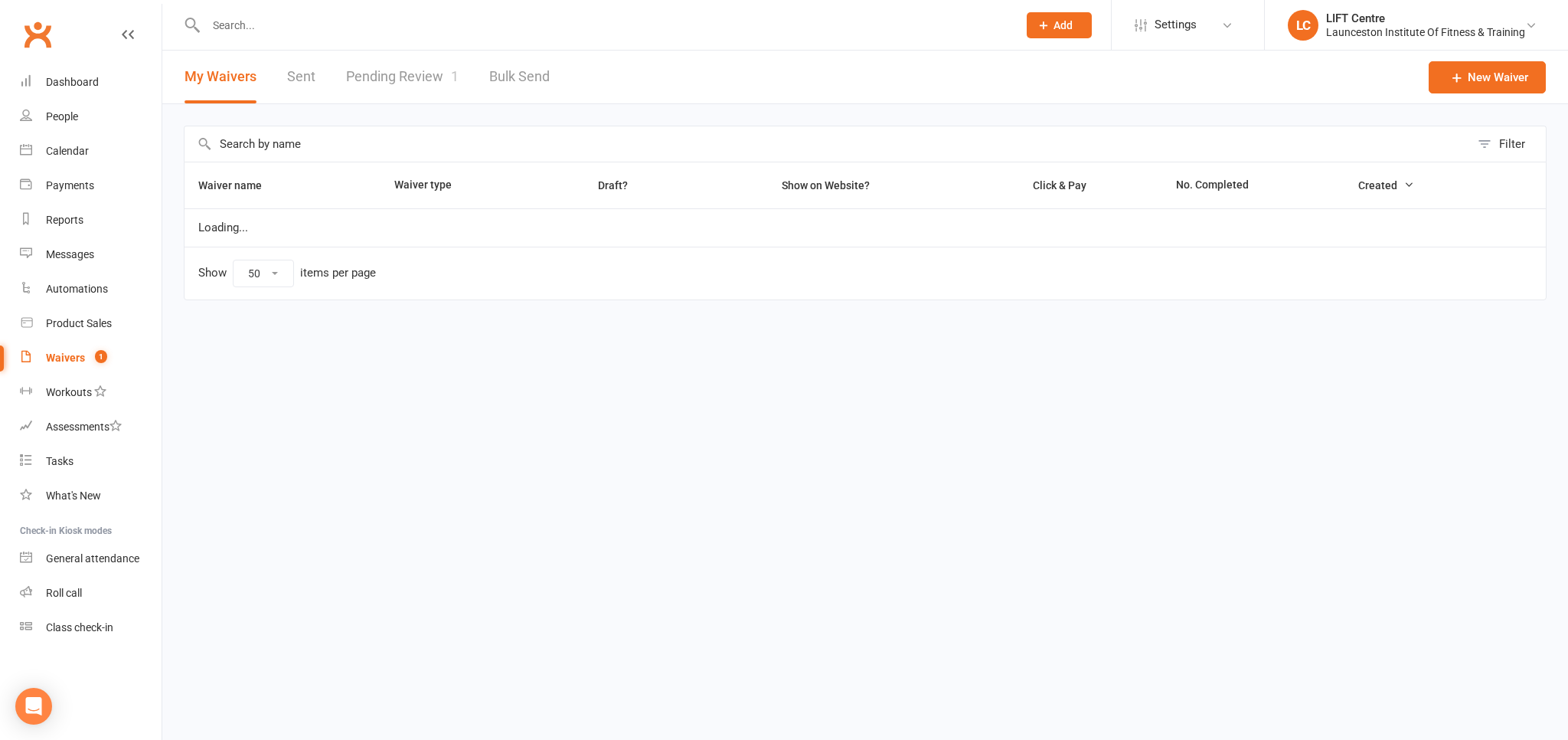
click at [403, 87] on link "Pending Review 1" at bounding box center [402, 77] width 113 height 53
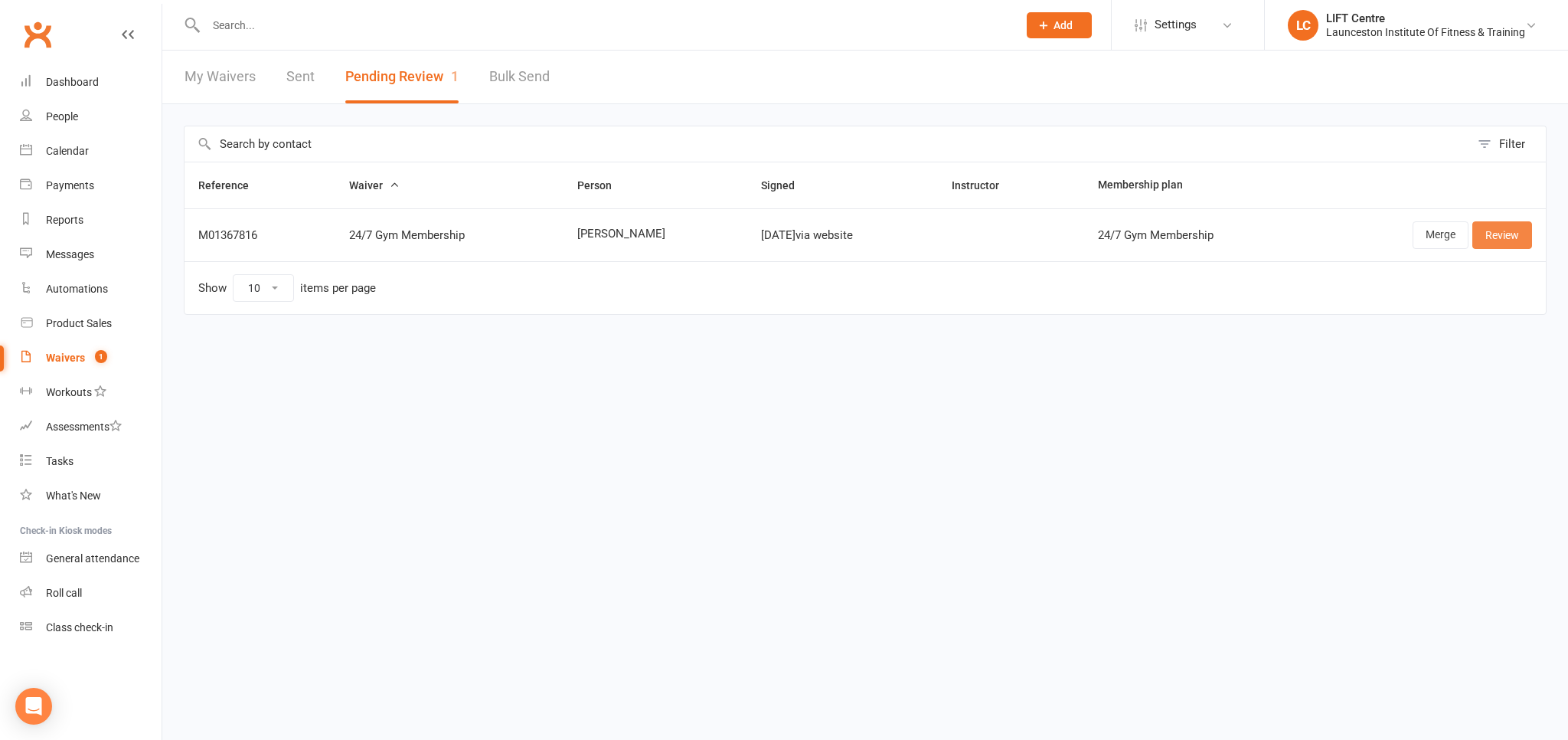
click at [1525, 231] on link "Review" at bounding box center [1502, 235] width 60 height 28
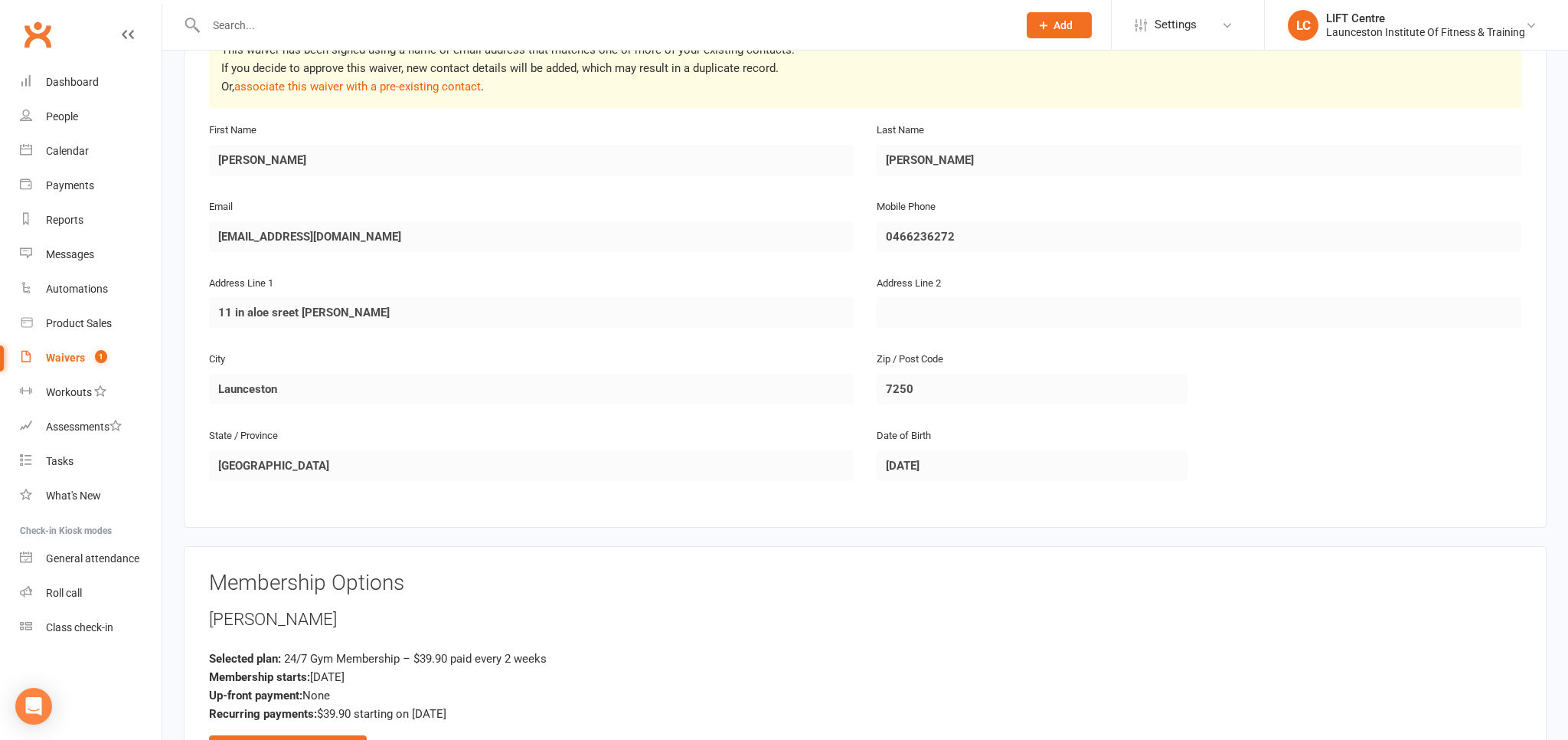
scroll to position [404, 0]
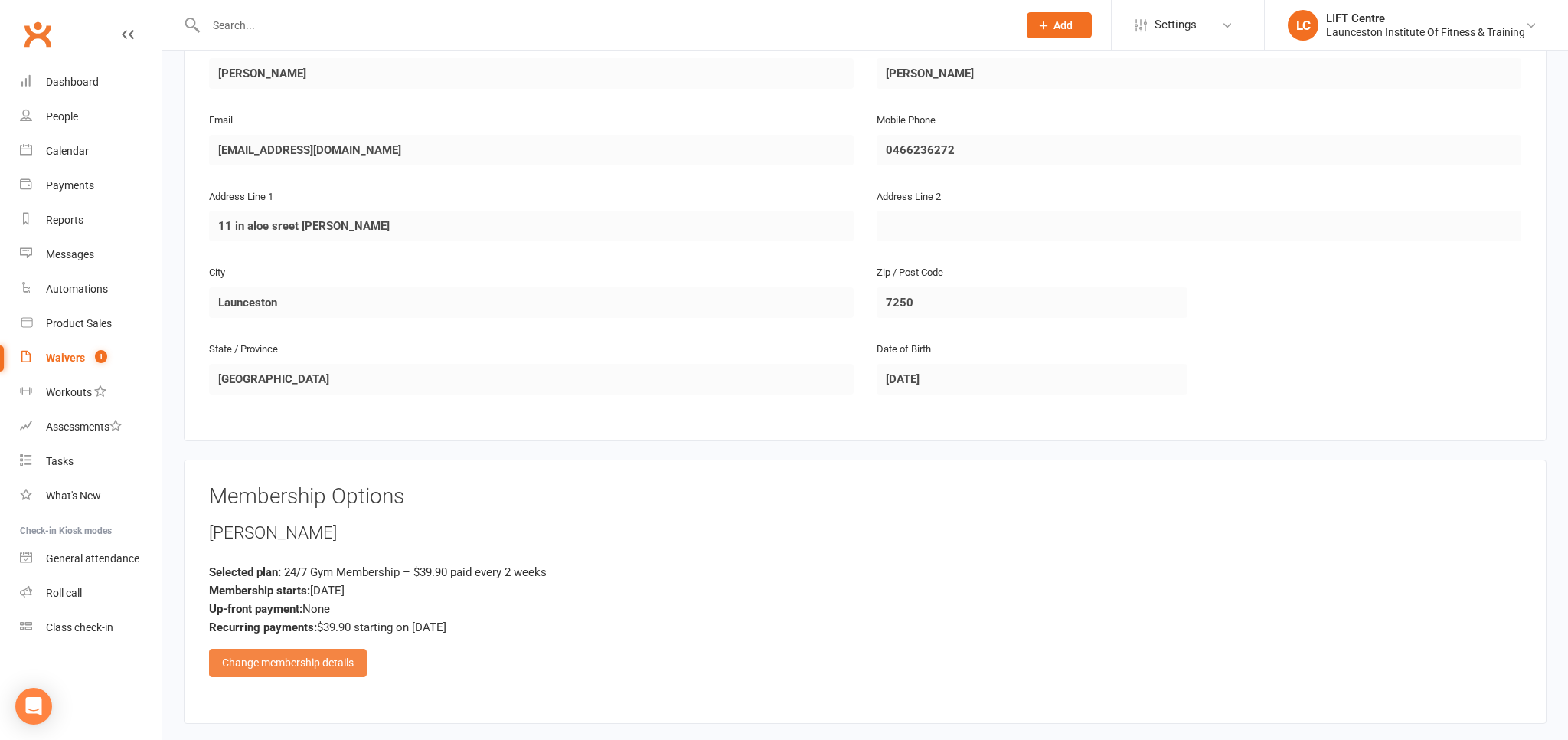
click at [293, 654] on div "Change membership details" at bounding box center [288, 662] width 158 height 28
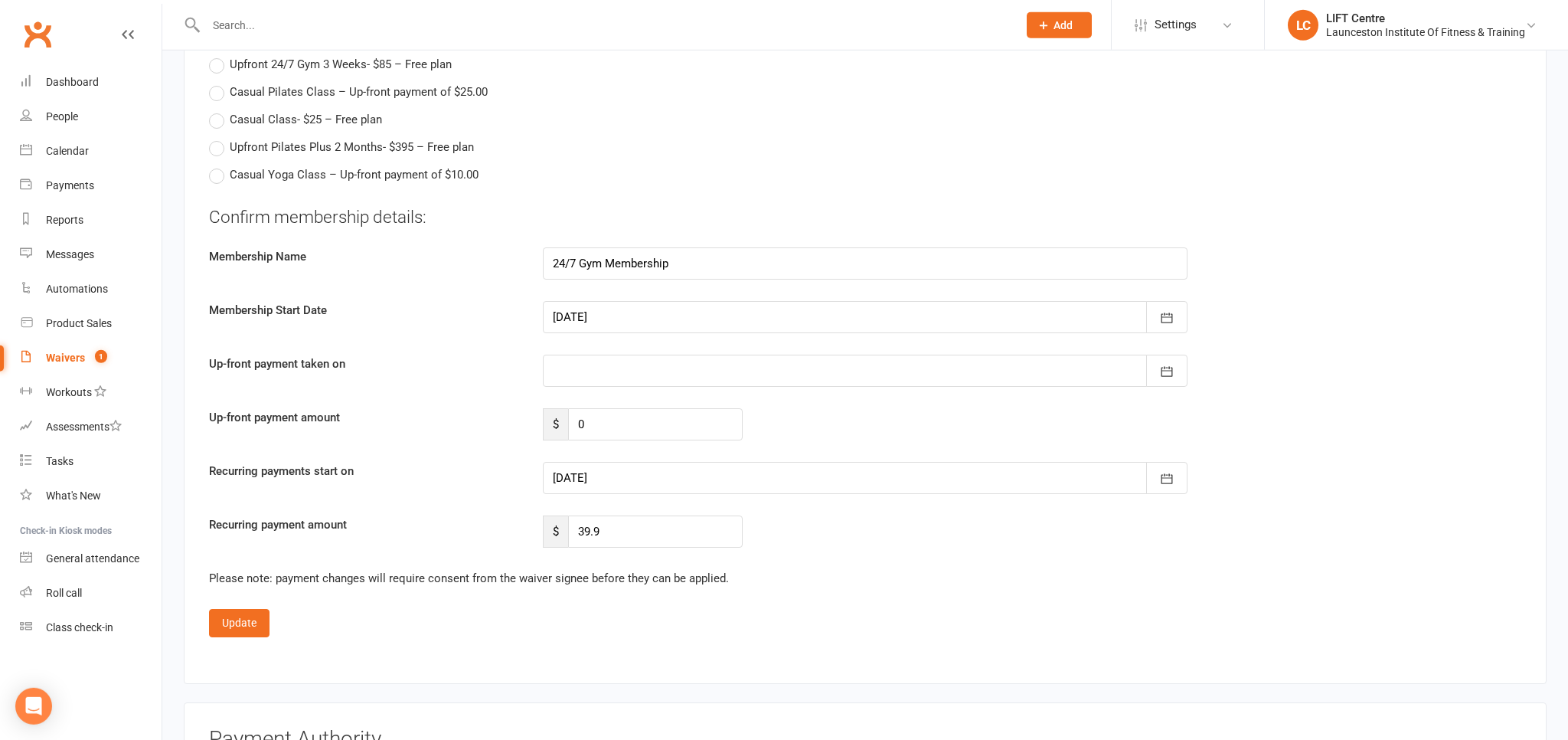
scroll to position [2021, 0]
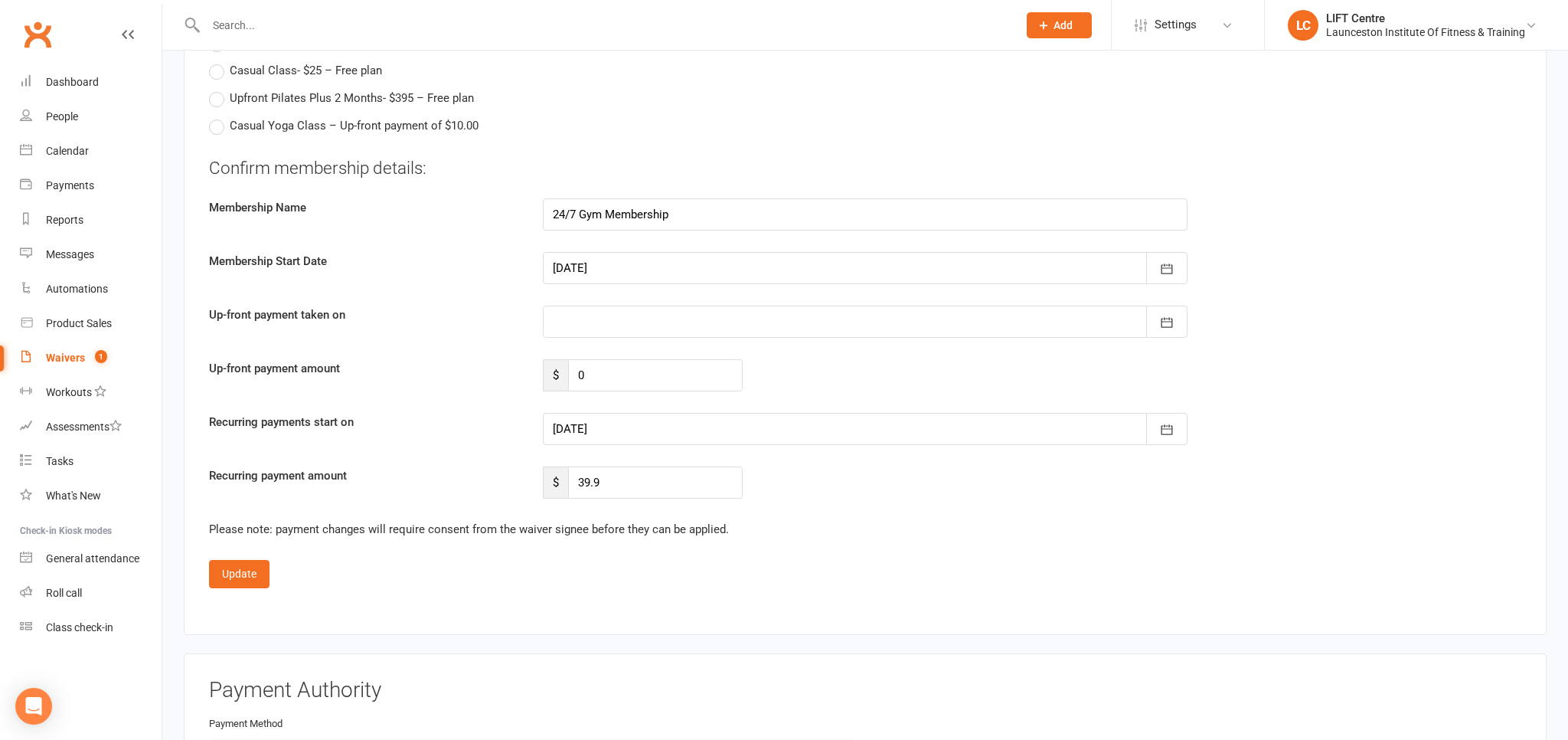
click at [707, 429] on div at bounding box center [865, 428] width 645 height 32
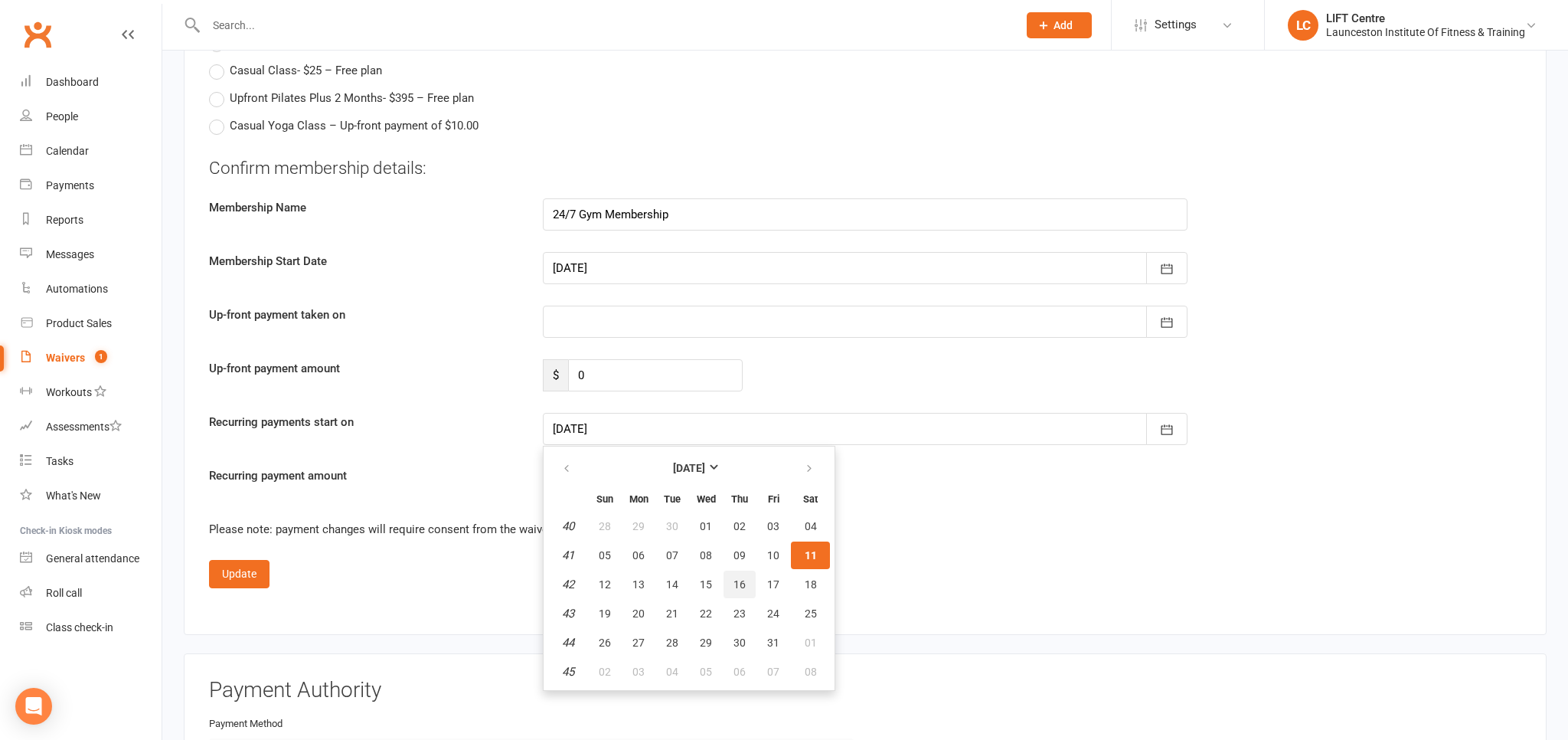
click at [742, 578] on span "16" at bounding box center [739, 584] width 12 height 12
type input "16 Oct 2025"
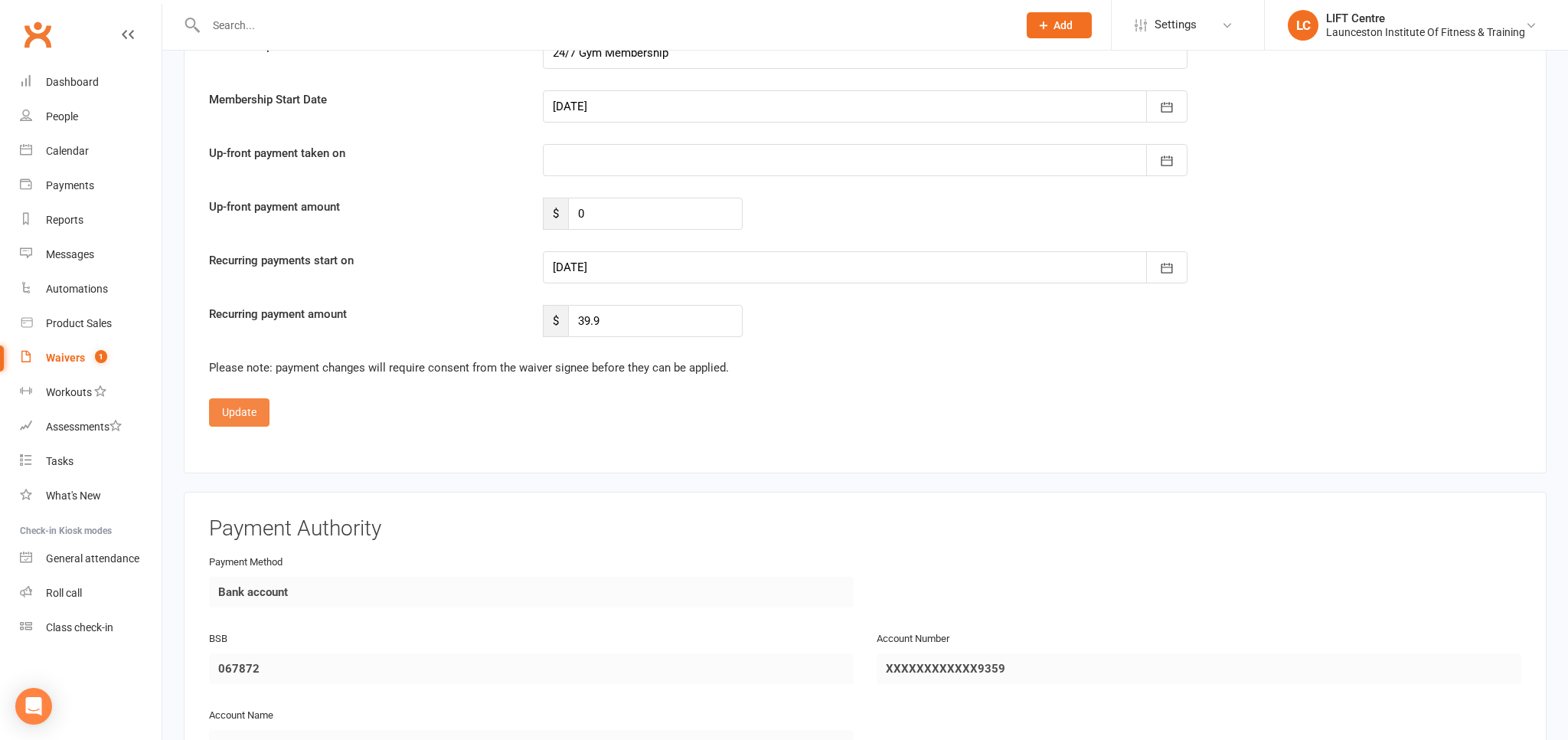
click at [226, 402] on button "Update" at bounding box center [240, 412] width 60 height 28
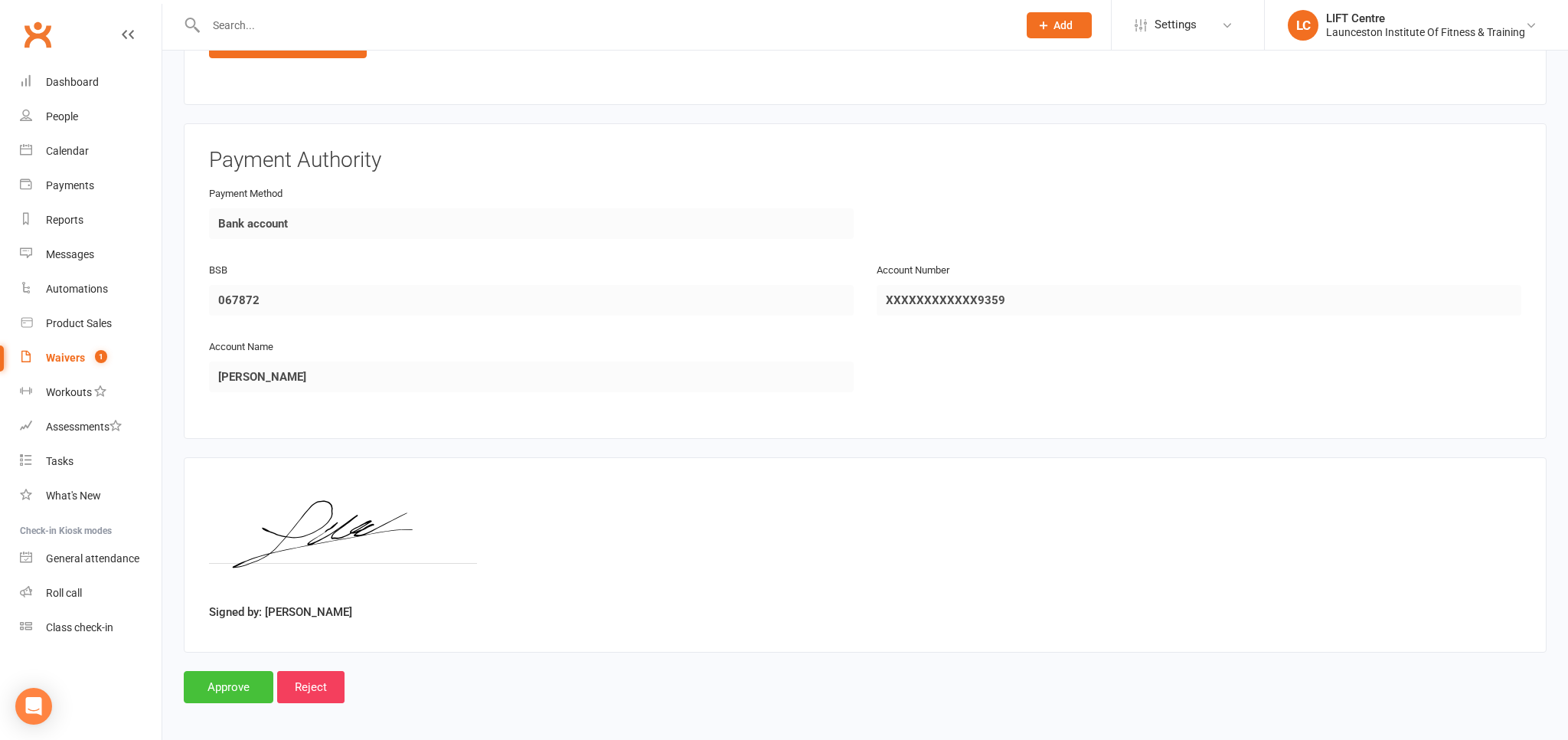
click at [222, 680] on input "Approve" at bounding box center [229, 686] width 90 height 32
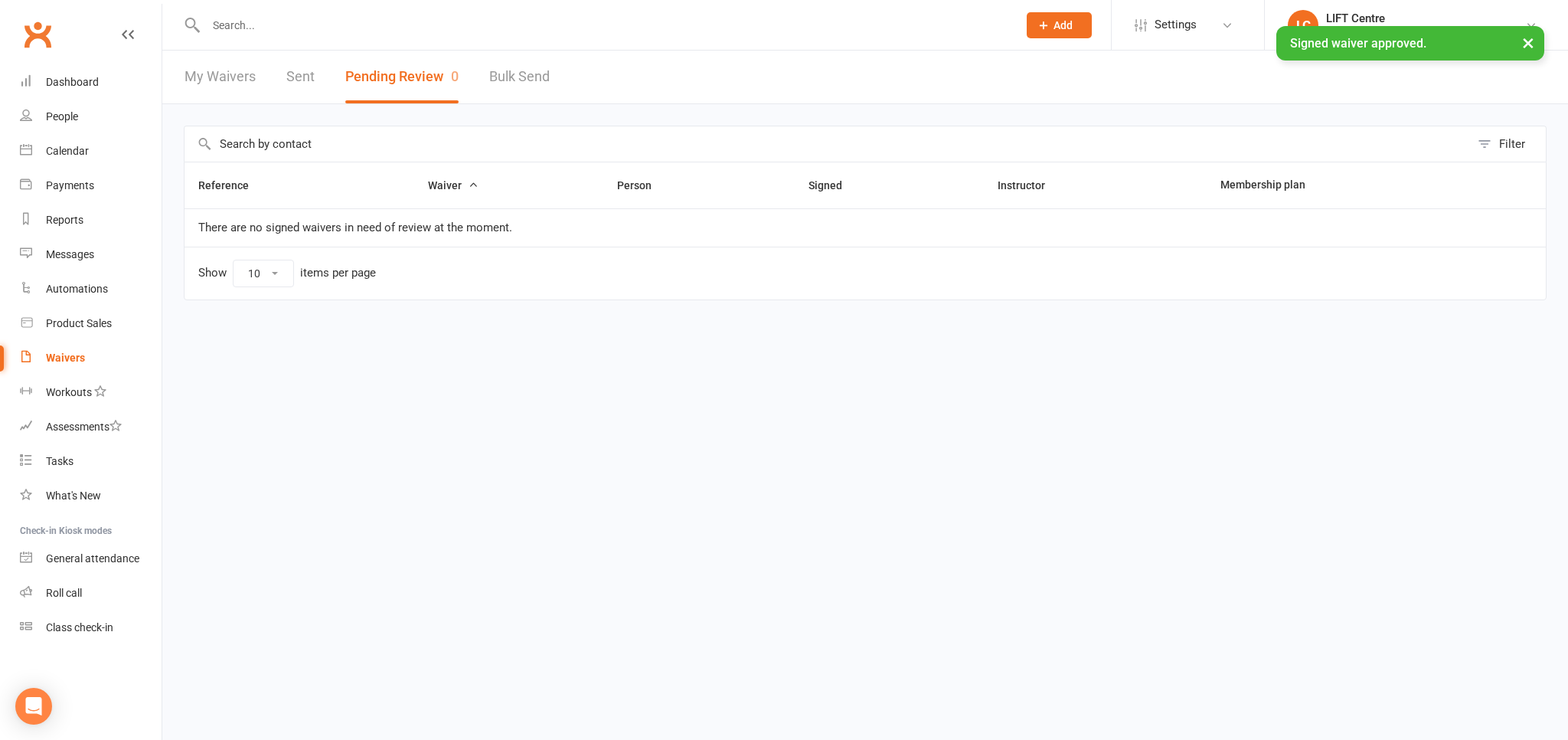
click at [248, 22] on input "text" at bounding box center [603, 25] width 805 height 21
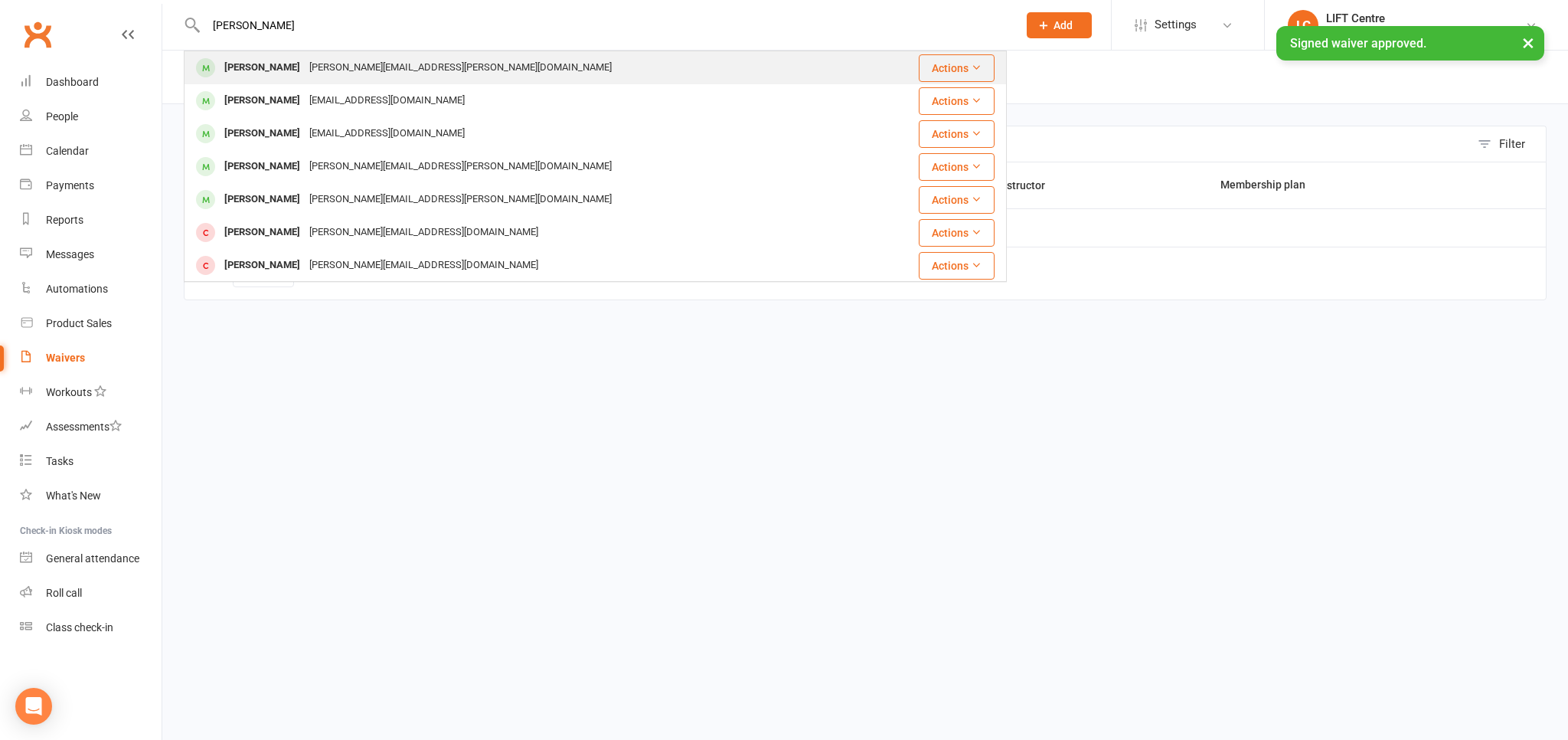
type input "jay baker"
click at [317, 63] on div "jay.baker.16@live.com.au" at bounding box center [460, 67] width 311 height 22
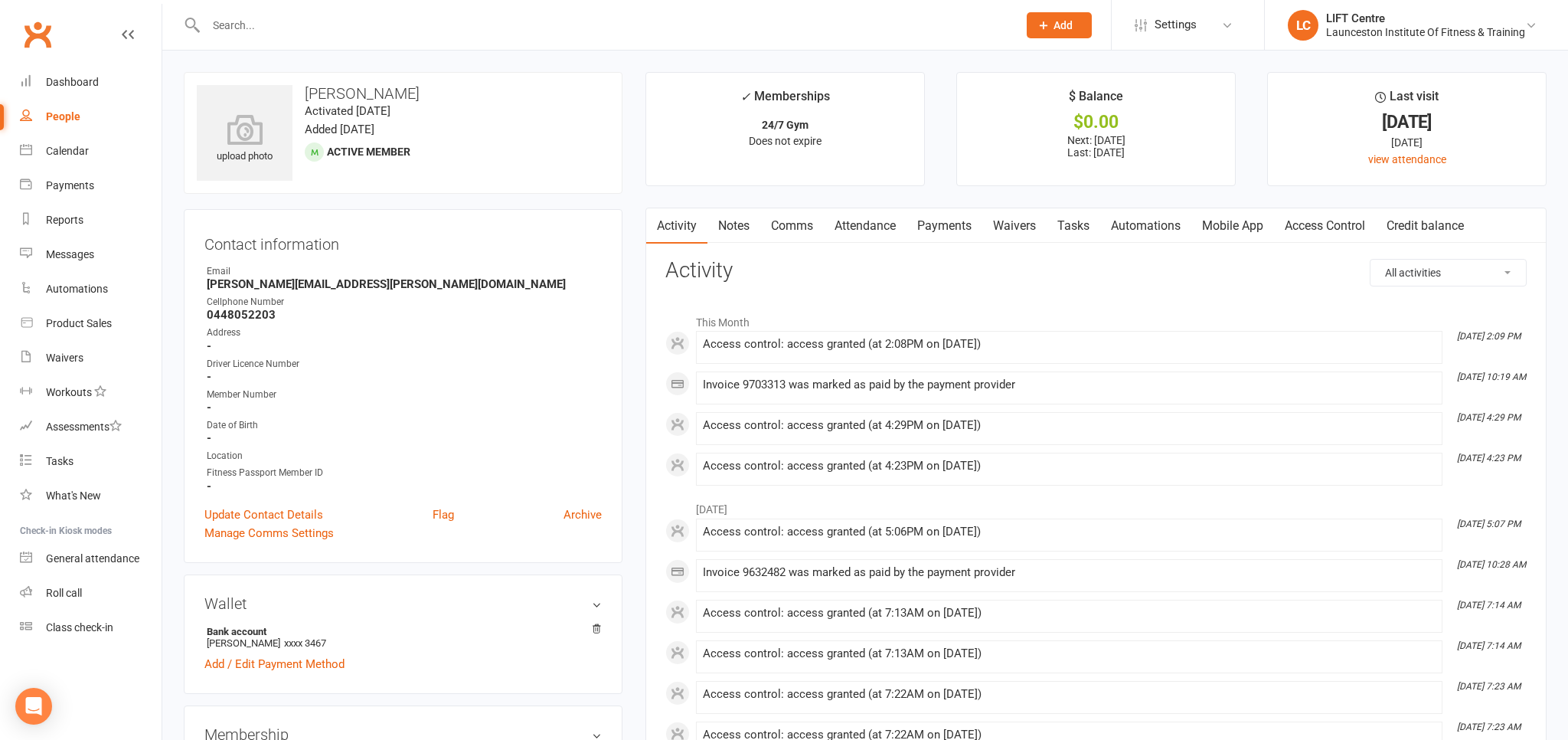
click at [1303, 225] on link "Access Control" at bounding box center [1324, 226] width 102 height 35
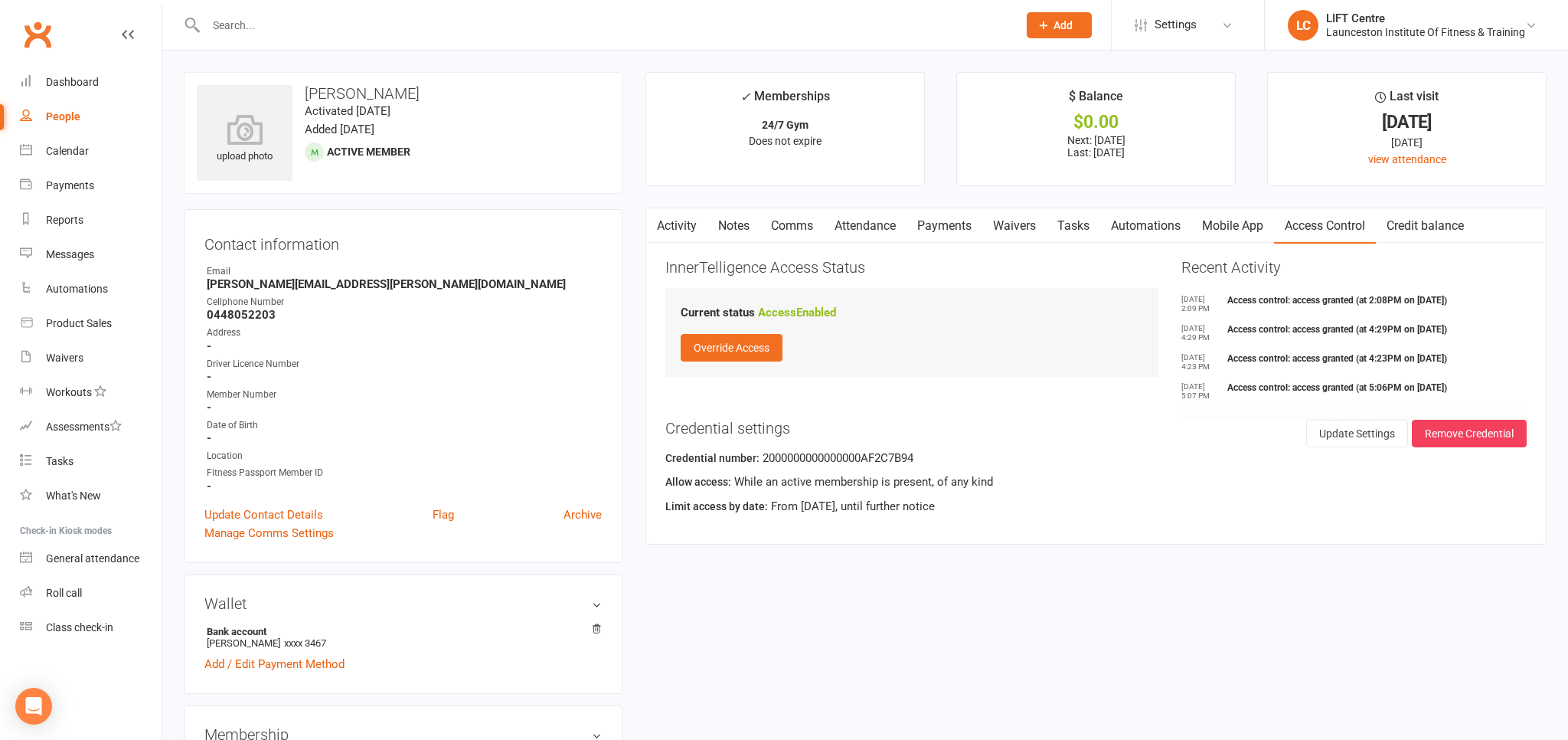
click at [691, 225] on link "Activity" at bounding box center [676, 226] width 61 height 35
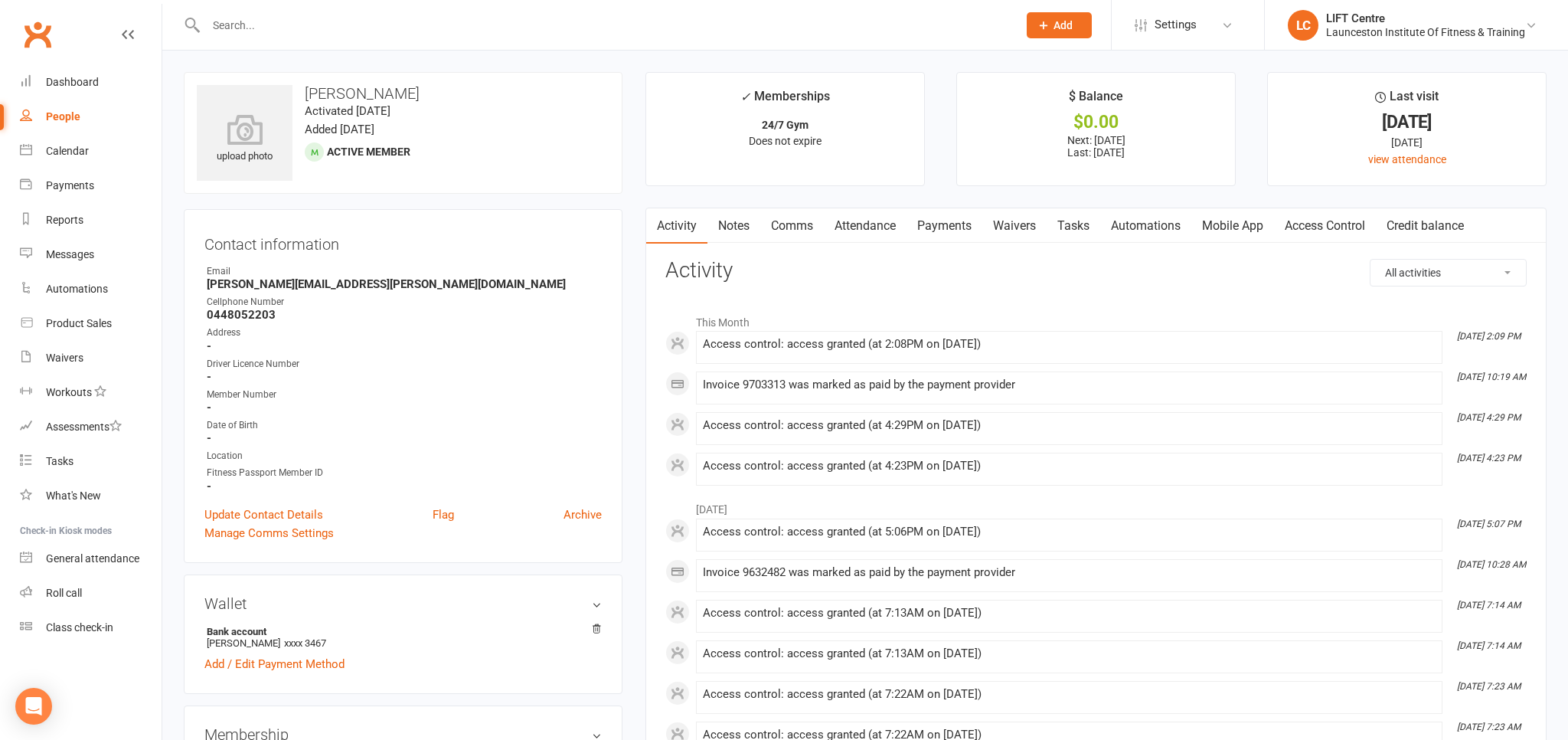
click at [267, 23] on input "text" at bounding box center [603, 25] width 805 height 21
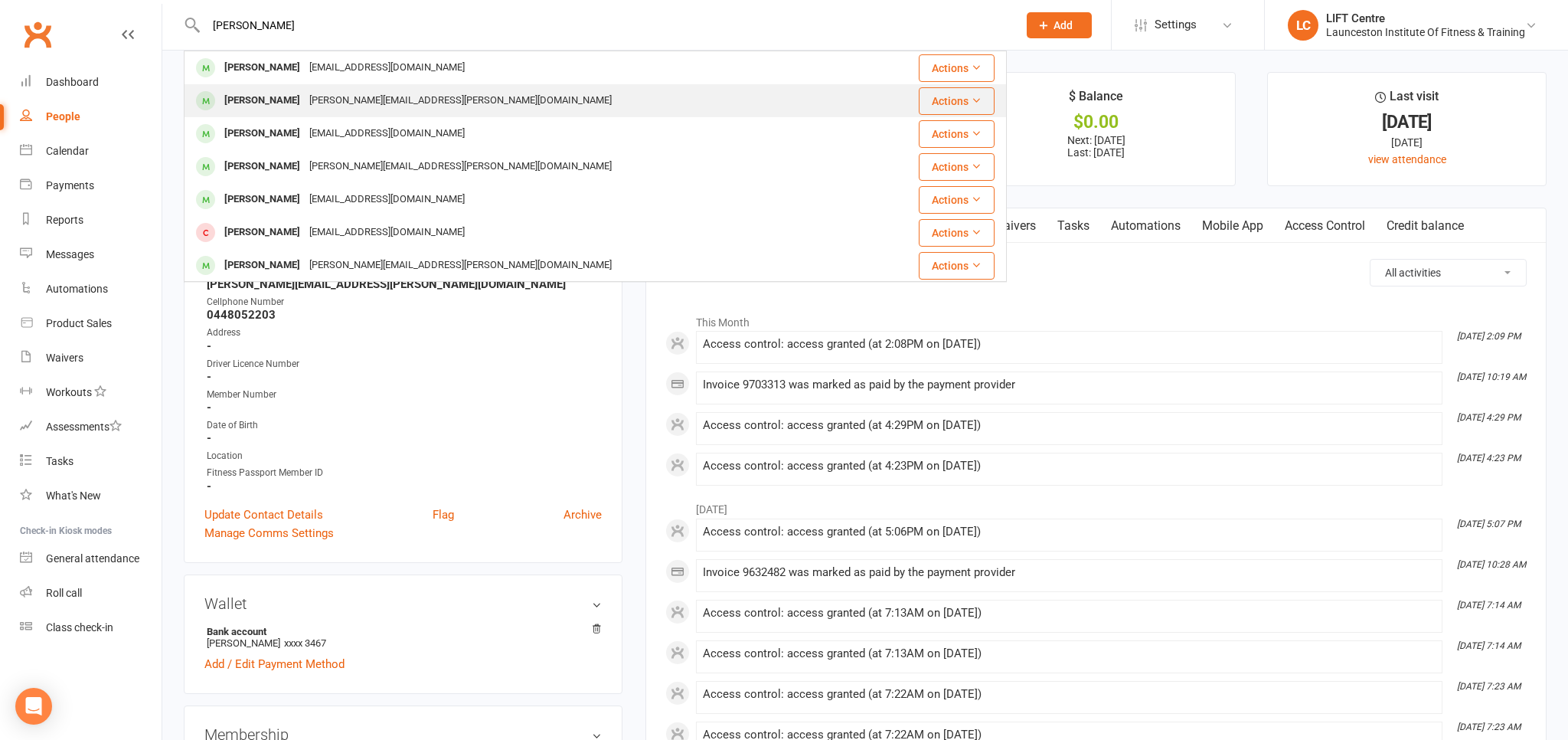
type input "jay bakjer"
click at [344, 98] on div "jay.baker.16@live.com.au" at bounding box center [460, 101] width 311 height 22
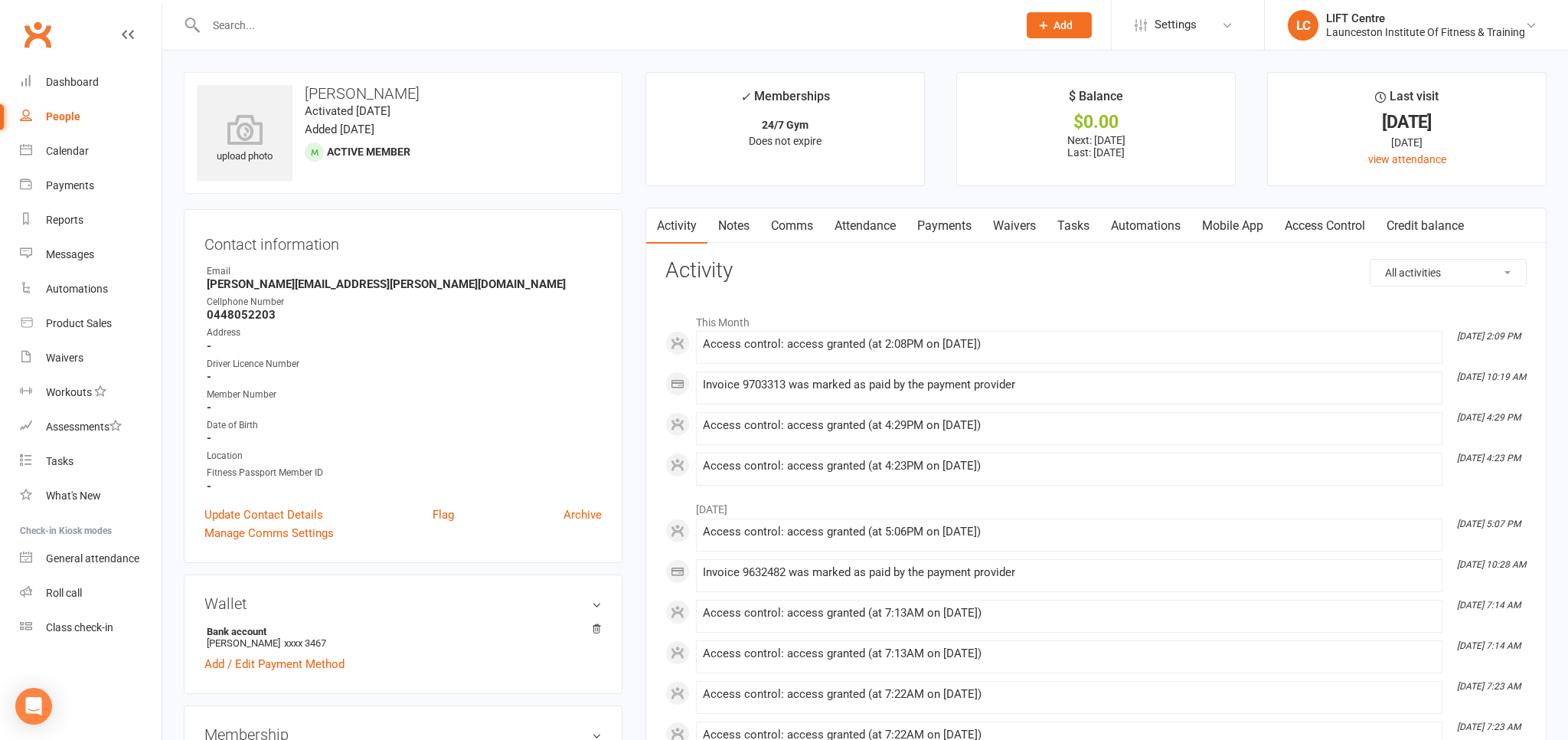
click at [260, 19] on input "text" at bounding box center [603, 25] width 805 height 21
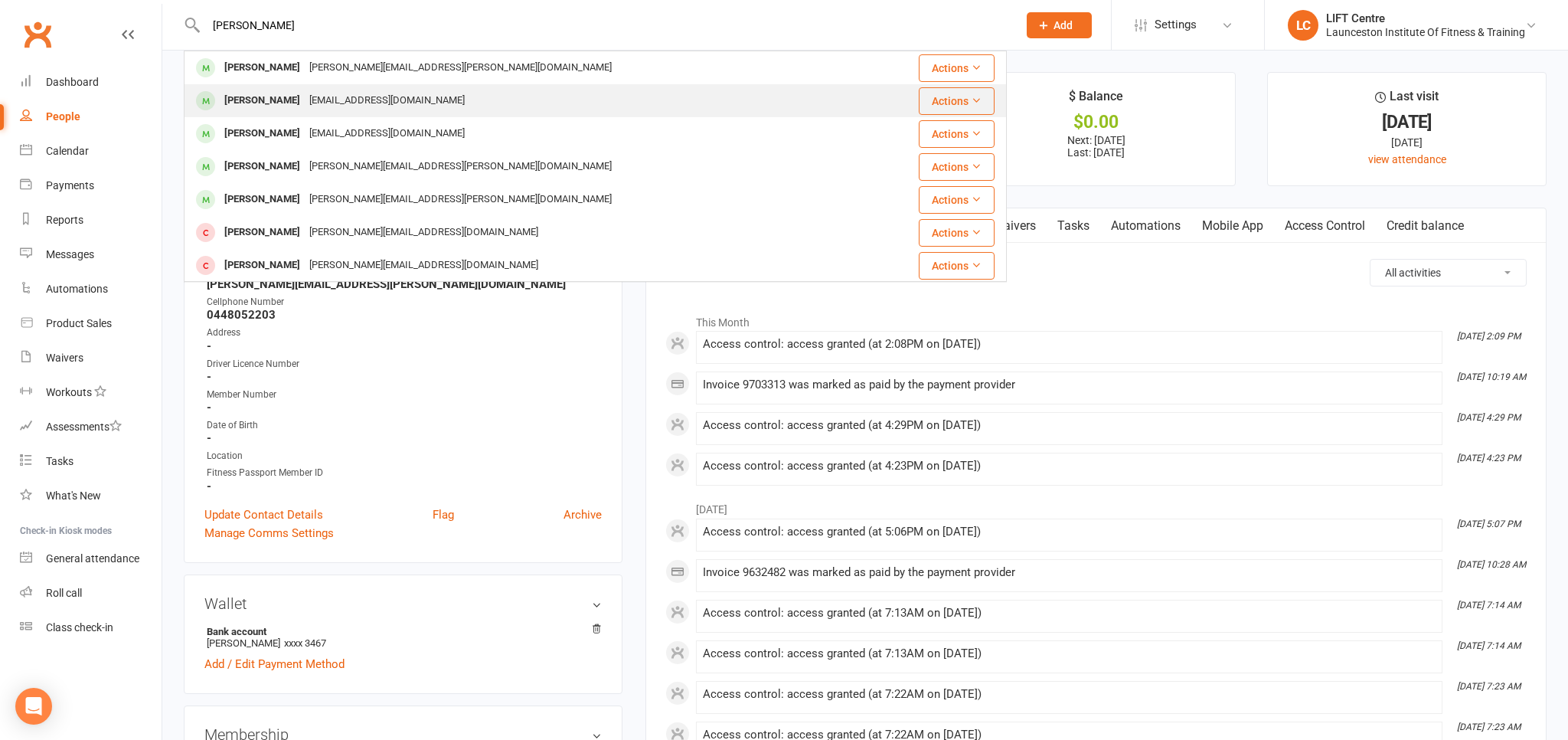
type input "jay baker"
click at [369, 105] on div "Jayraybaker@gmail.com" at bounding box center [387, 101] width 164 height 22
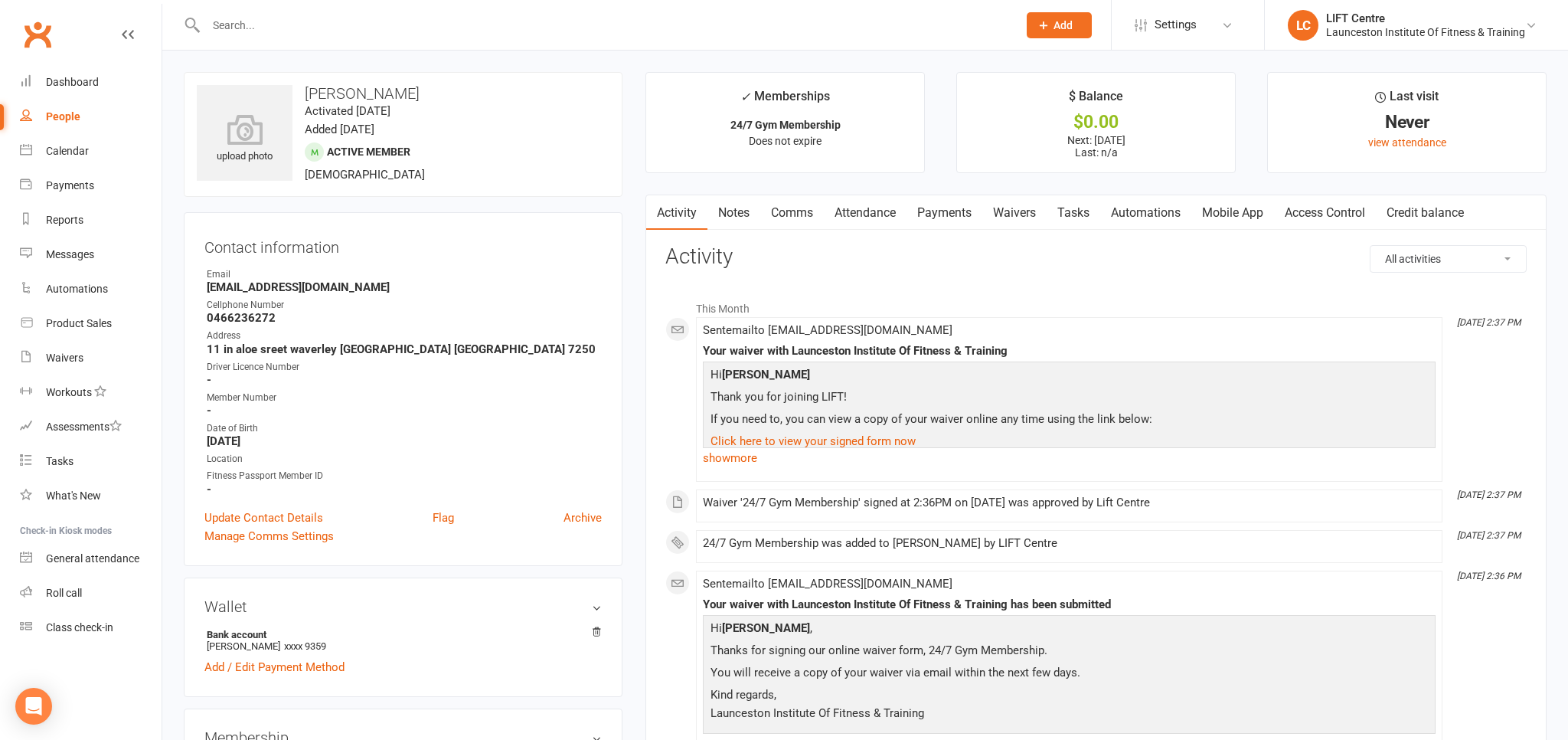
click at [1345, 213] on link "Access Control" at bounding box center [1324, 213] width 102 height 35
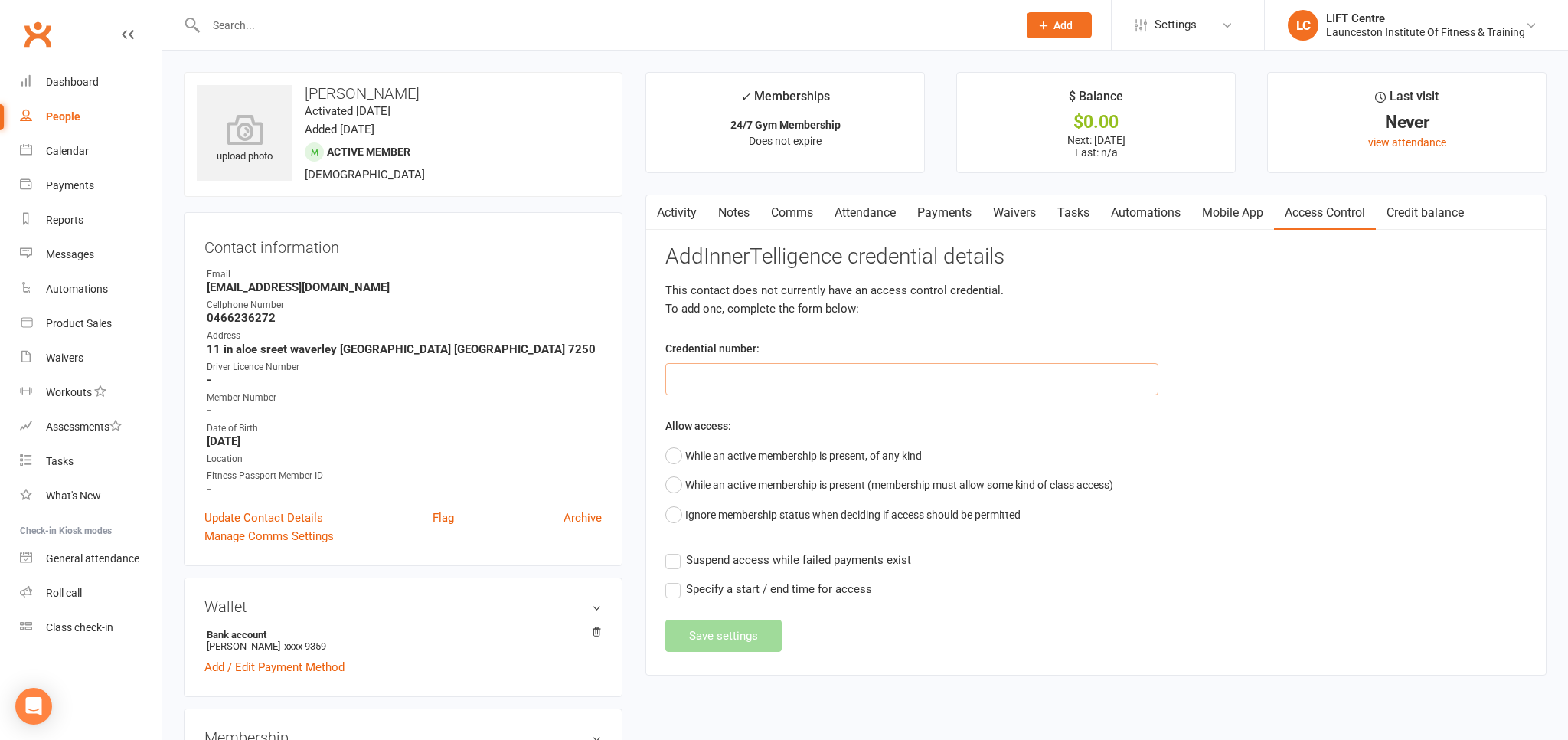
click at [789, 376] on input "text" at bounding box center [912, 379] width 493 height 32
paste input "2000000000000000DB528FFE"
type input "2000000000000000DB528FFE"
click at [670, 455] on button "While an active membership is present, of any kind" at bounding box center [794, 455] width 257 height 29
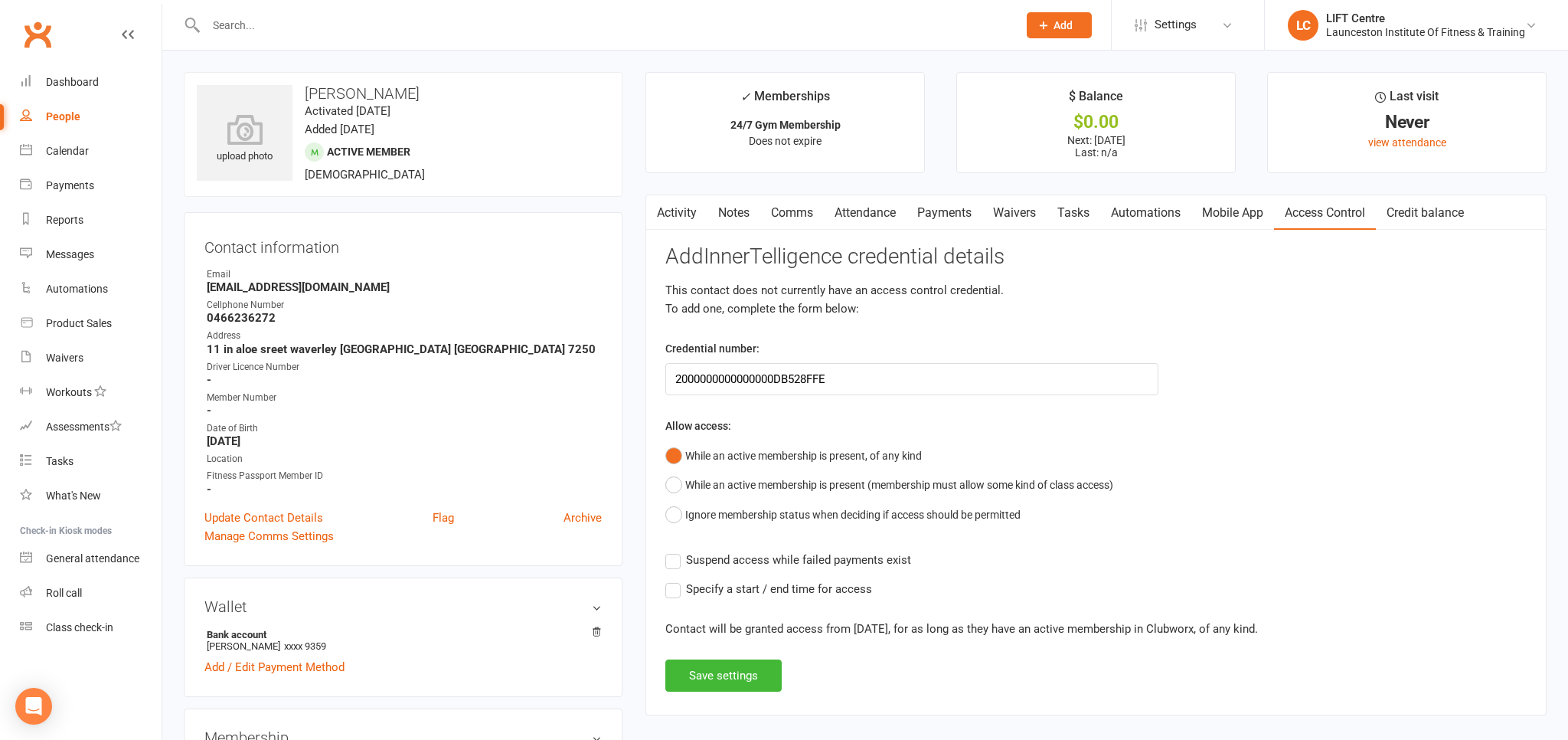
click at [668, 558] on label "Suspend access while failed payments exist" at bounding box center [788, 559] width 246 height 18
click at [668, 550] on input "Suspend access while failed payments exist" at bounding box center [788, 550] width 246 height 0
click at [672, 592] on label "Specify a start / end time for access" at bounding box center [768, 589] width 207 height 18
click at [672, 580] on input "Specify a start / end time for access" at bounding box center [768, 580] width 207 height 0
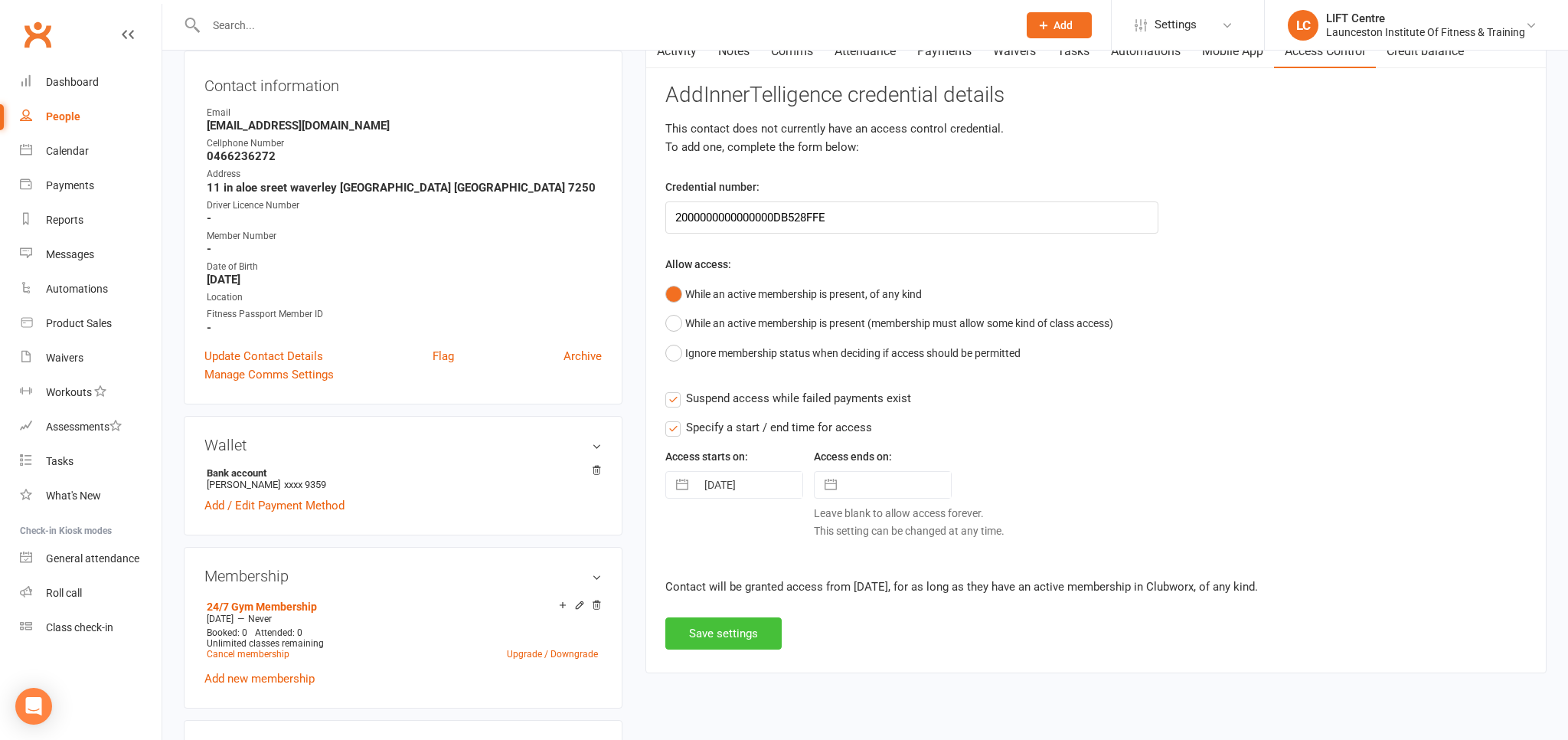
click at [728, 633] on button "Save settings" at bounding box center [724, 633] width 116 height 32
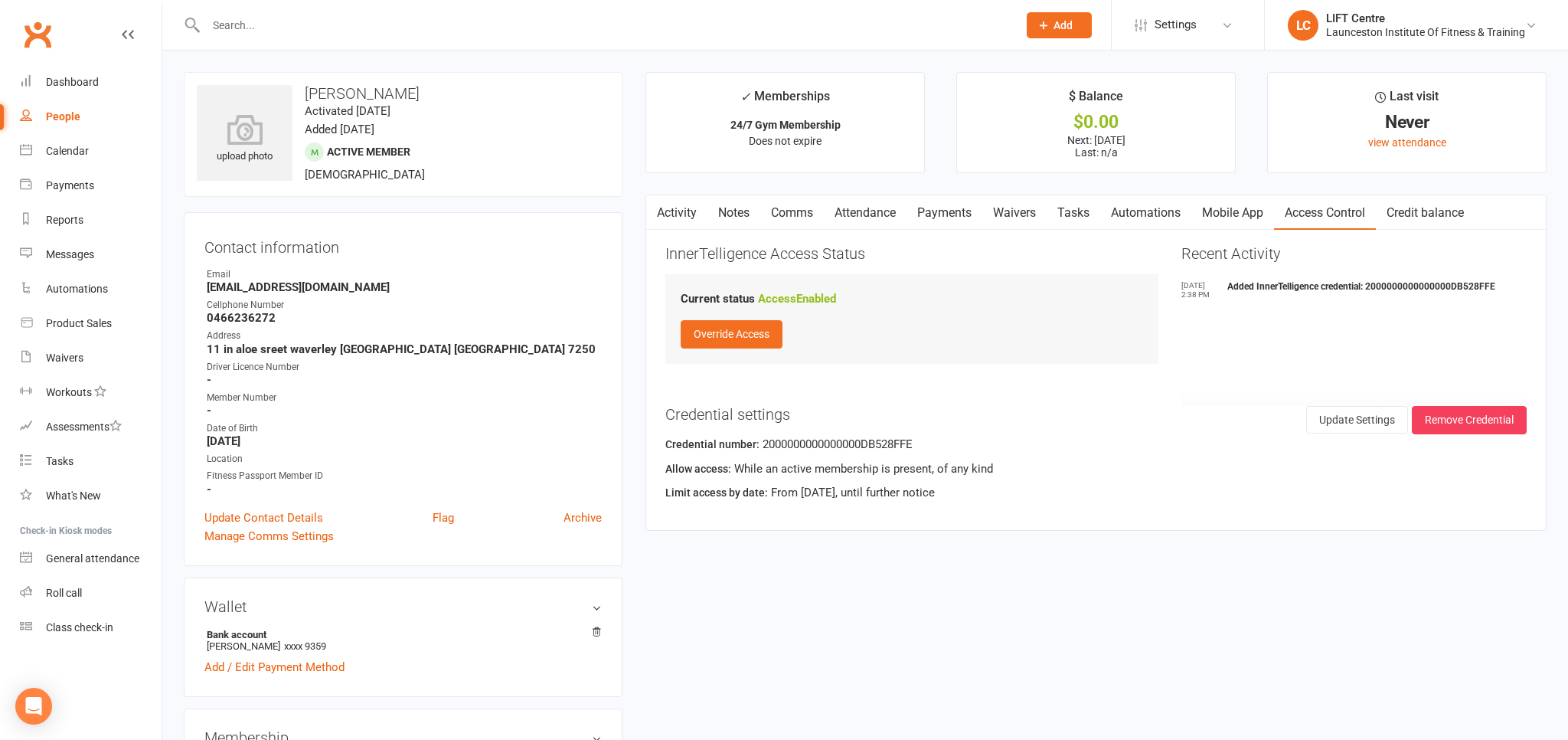
click at [683, 211] on link "Activity" at bounding box center [676, 213] width 61 height 35
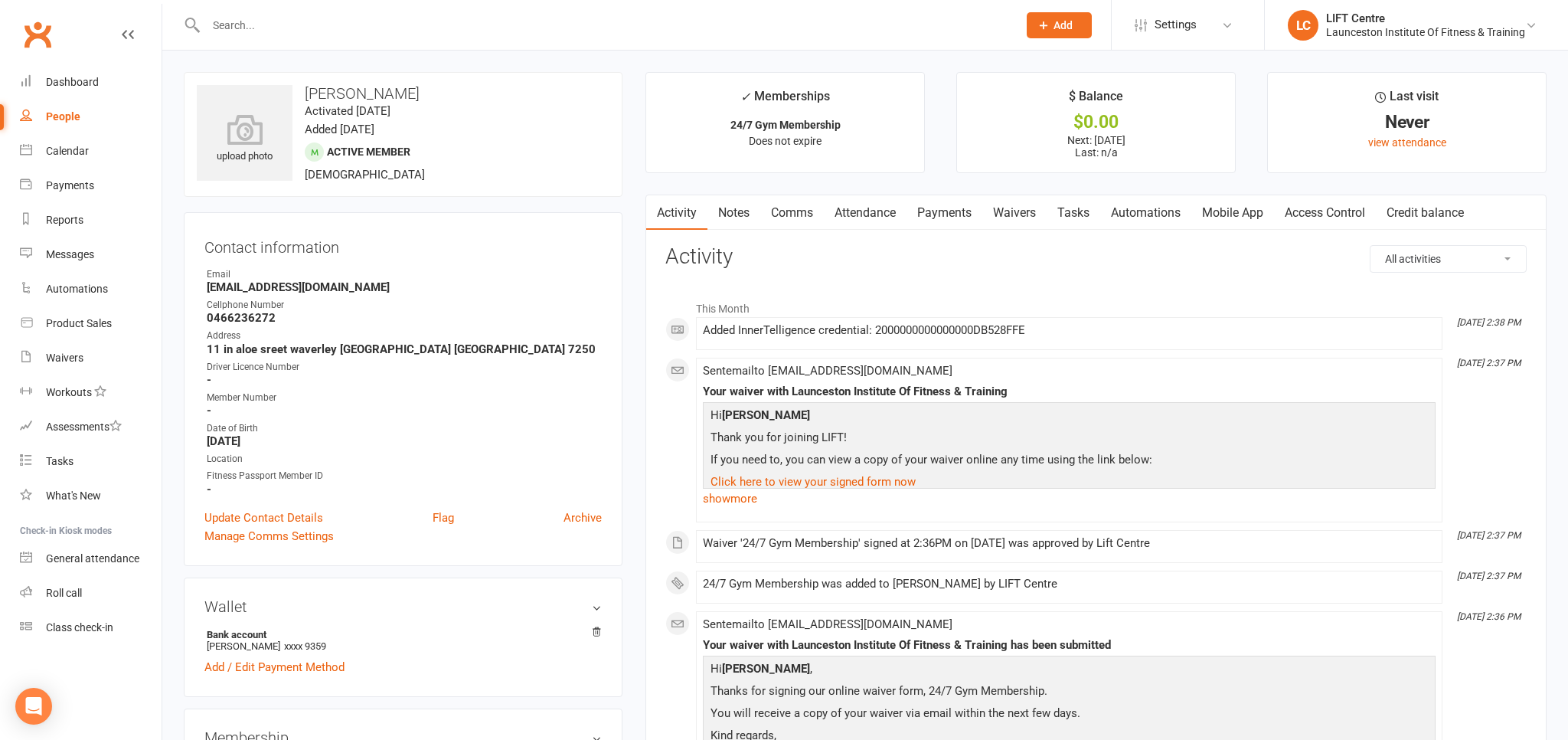
click at [38, 35] on link "Clubworx" at bounding box center [37, 34] width 38 height 38
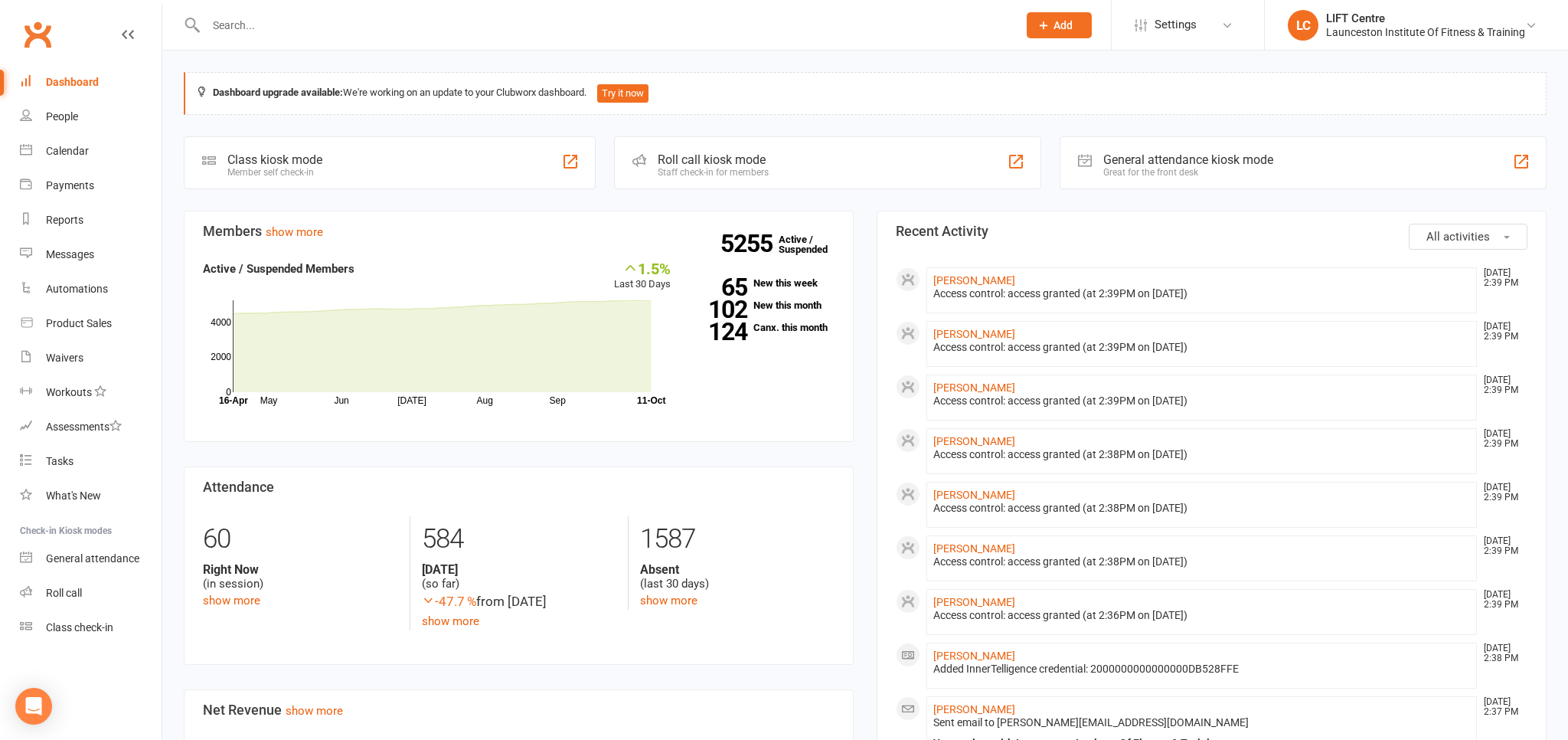
click at [54, 32] on link "Clubworx" at bounding box center [37, 34] width 38 height 38
click at [44, 28] on link "Clubworx" at bounding box center [37, 34] width 38 height 38
click at [69, 354] on div "Waivers" at bounding box center [65, 357] width 38 height 12
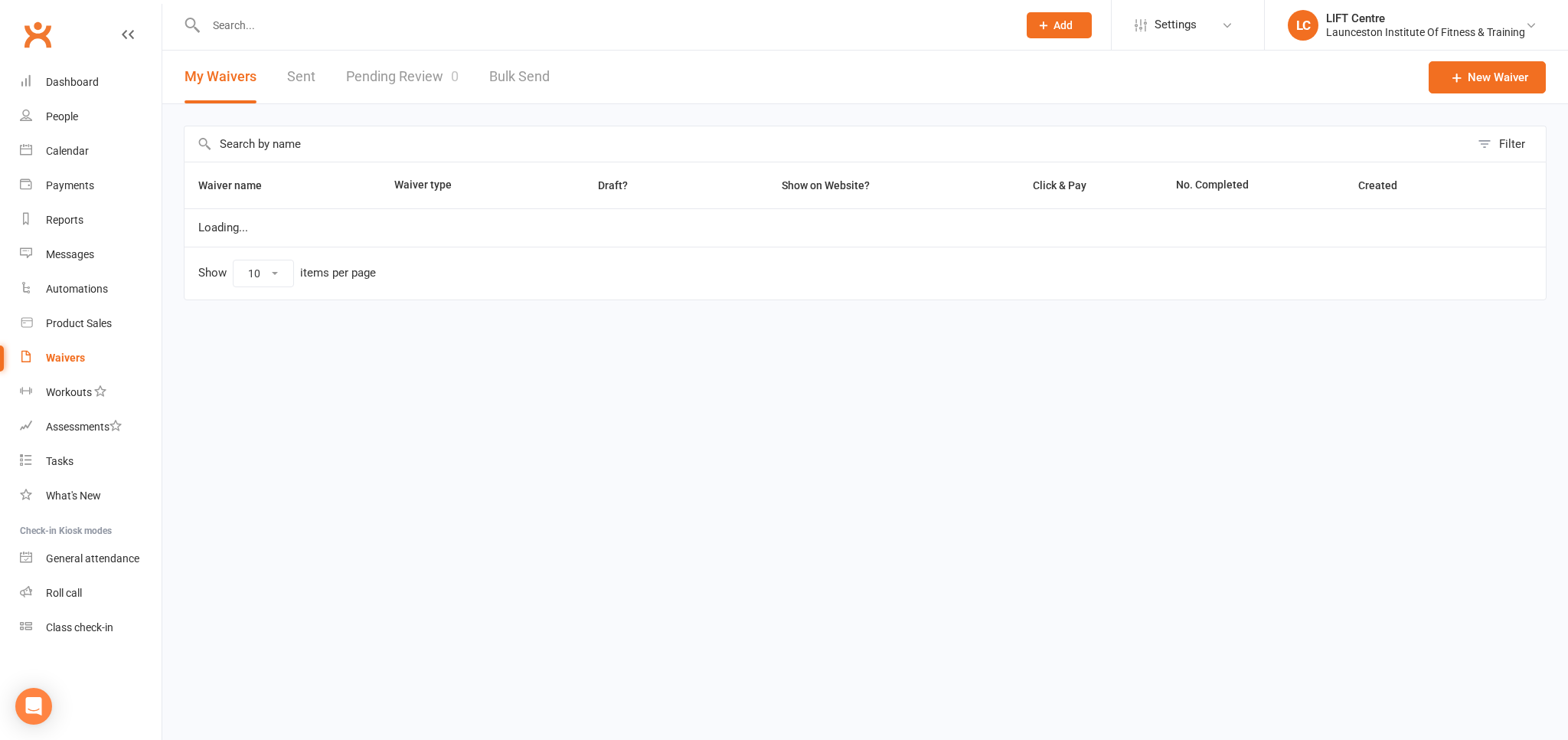
select select "50"
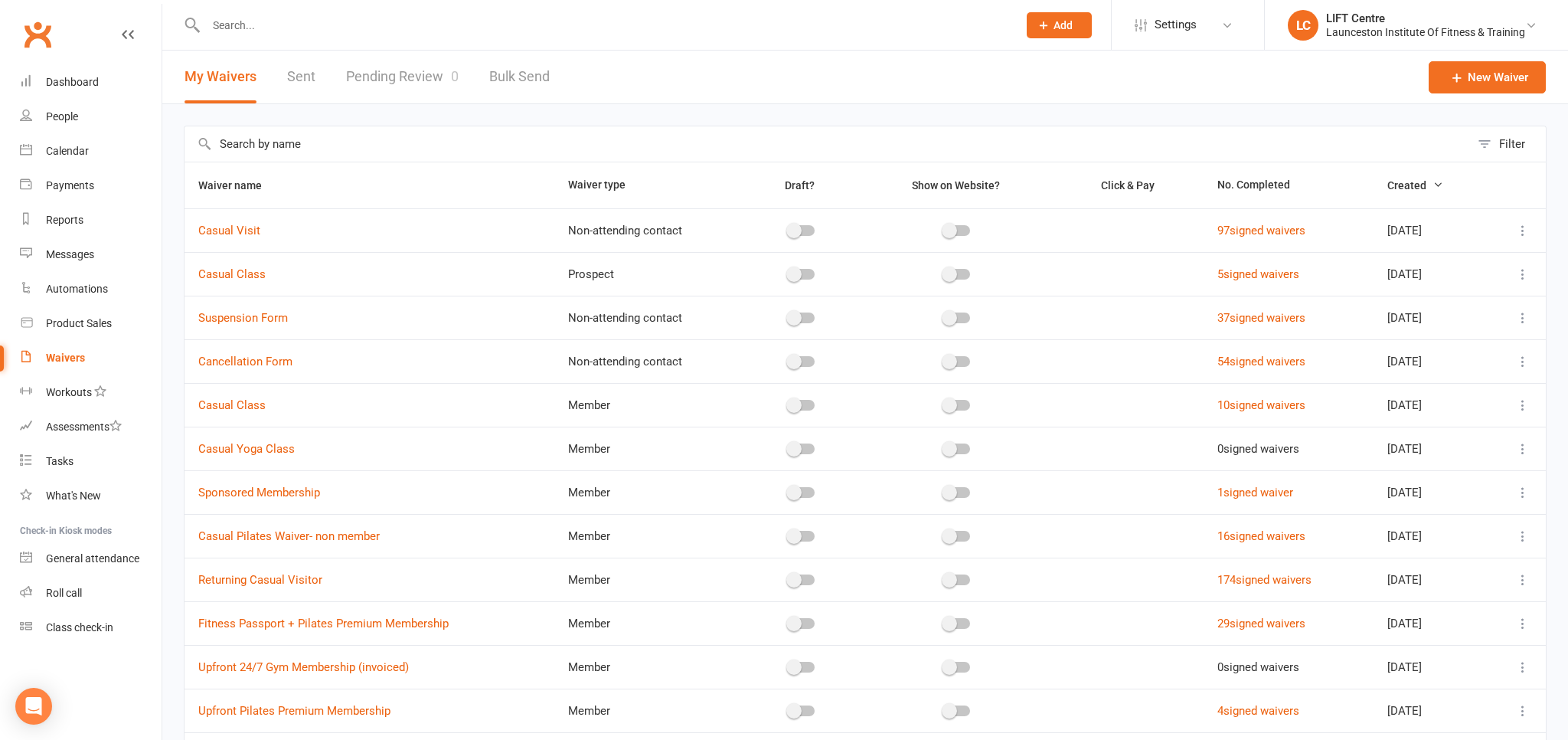
click at [391, 77] on link "Pending Review 0" at bounding box center [402, 77] width 113 height 53
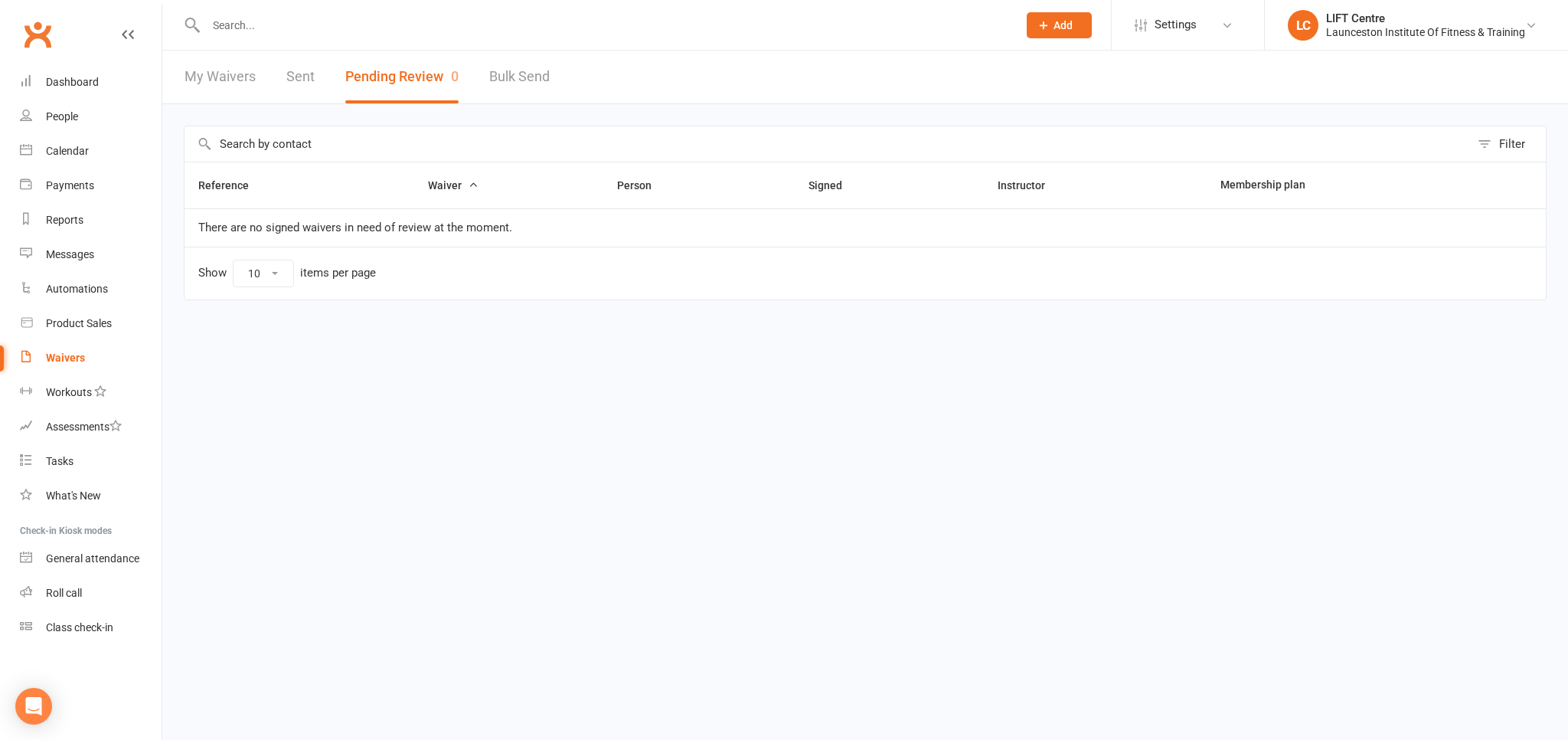
click at [30, 31] on link "Clubworx" at bounding box center [37, 34] width 38 height 38
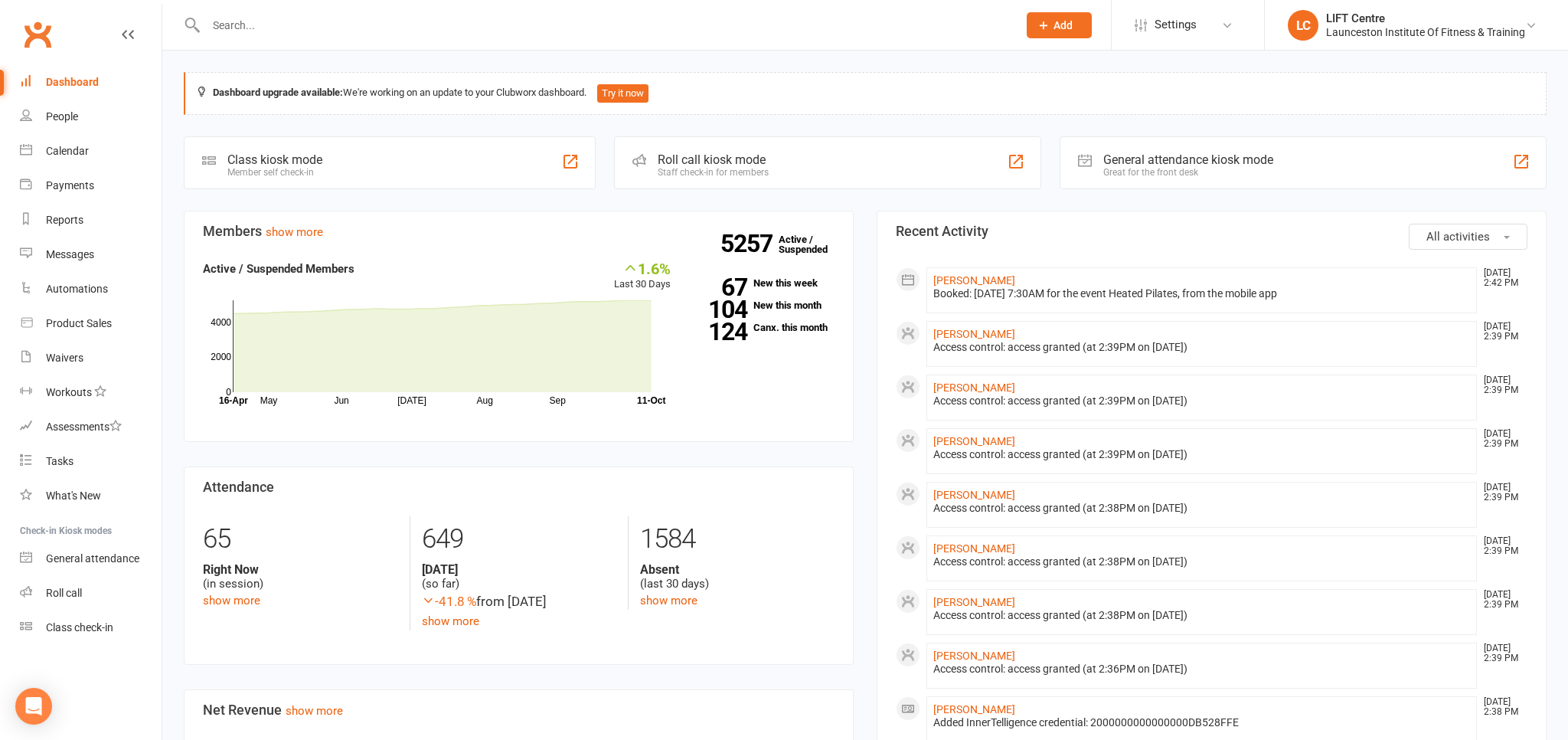
click at [49, 34] on link "Clubworx" at bounding box center [37, 34] width 38 height 38
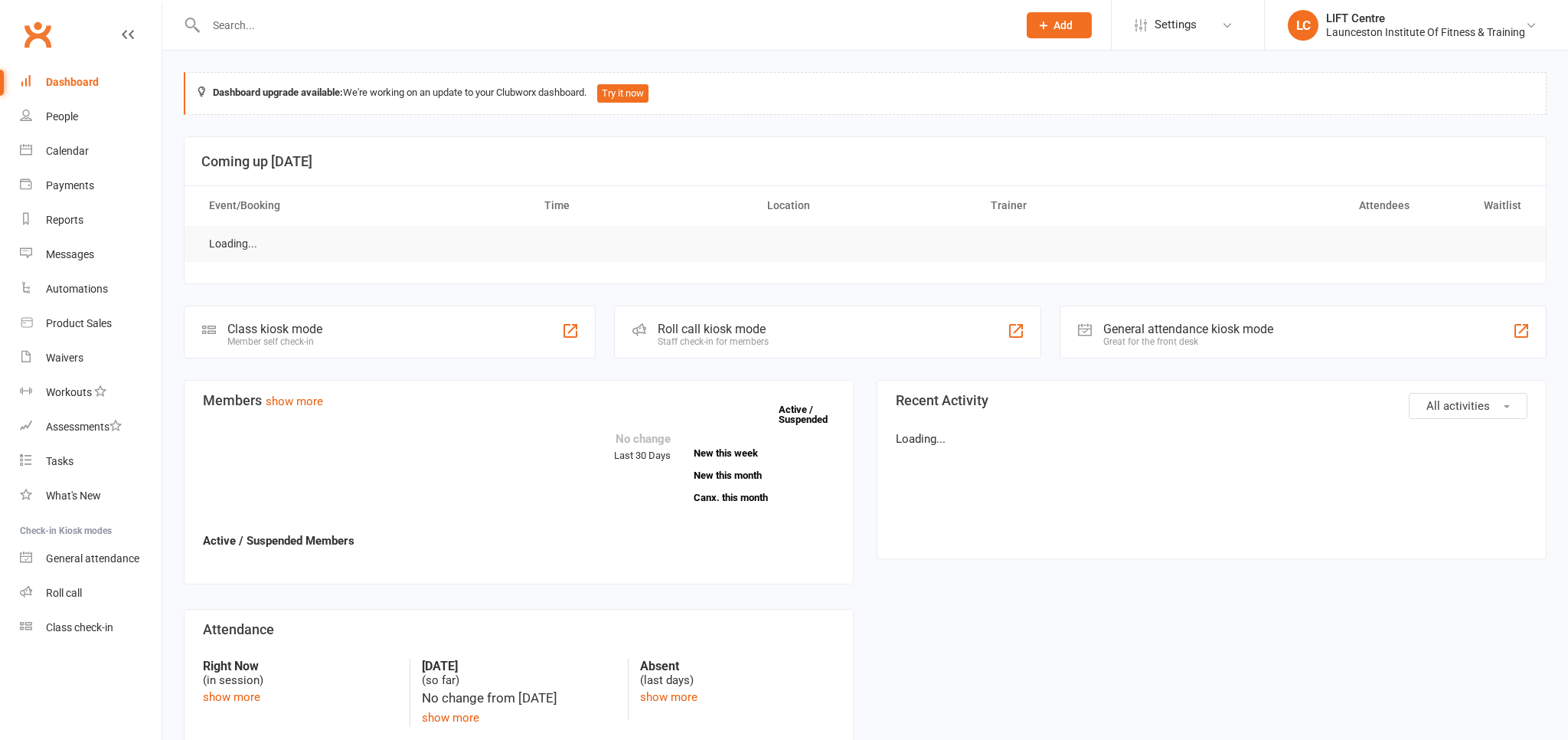
click at [85, 350] on link "Waivers" at bounding box center [90, 358] width 141 height 34
select select "50"
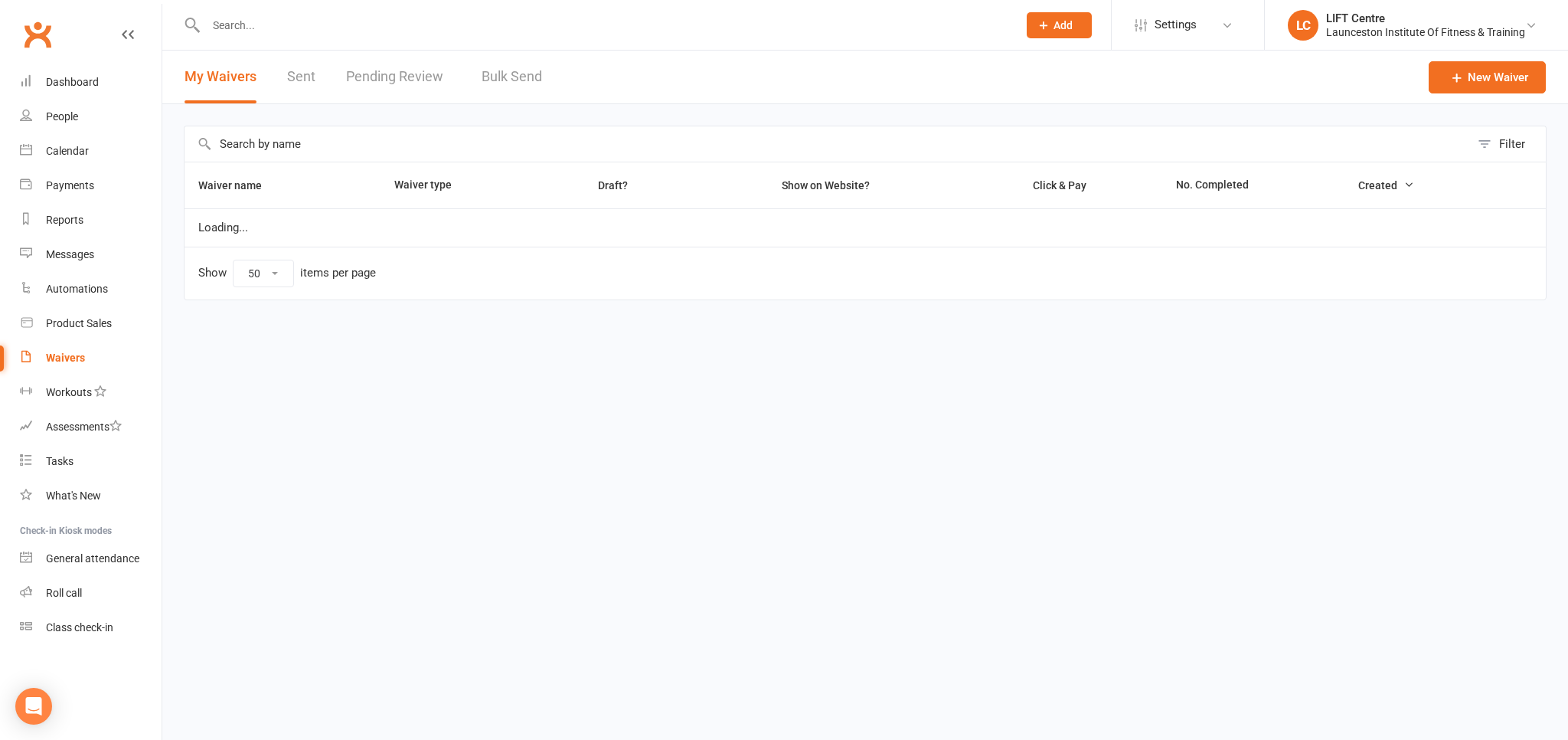
click at [388, 71] on link "Pending Review" at bounding box center [398, 77] width 105 height 53
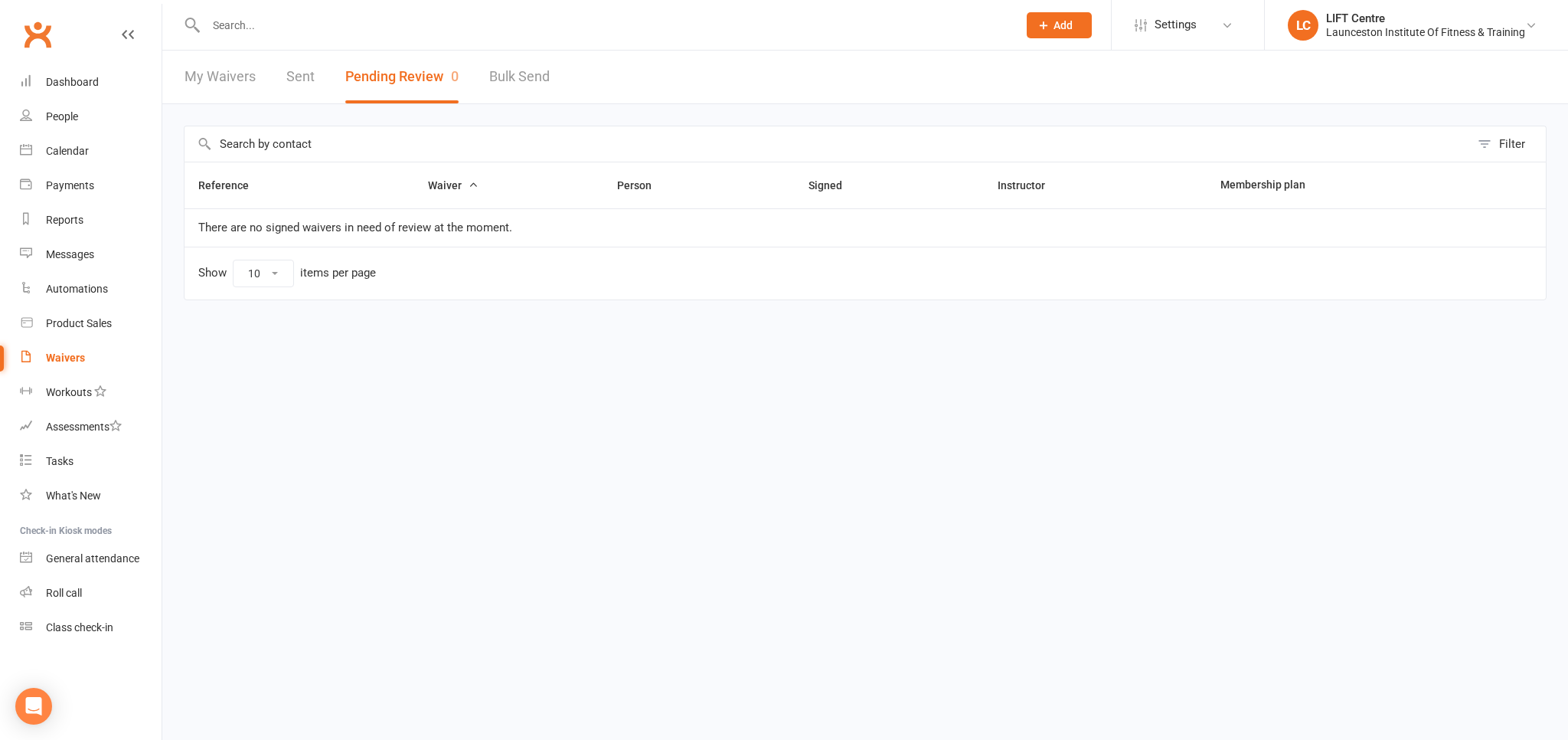
click at [47, 42] on link "Clubworx" at bounding box center [37, 34] width 38 height 38
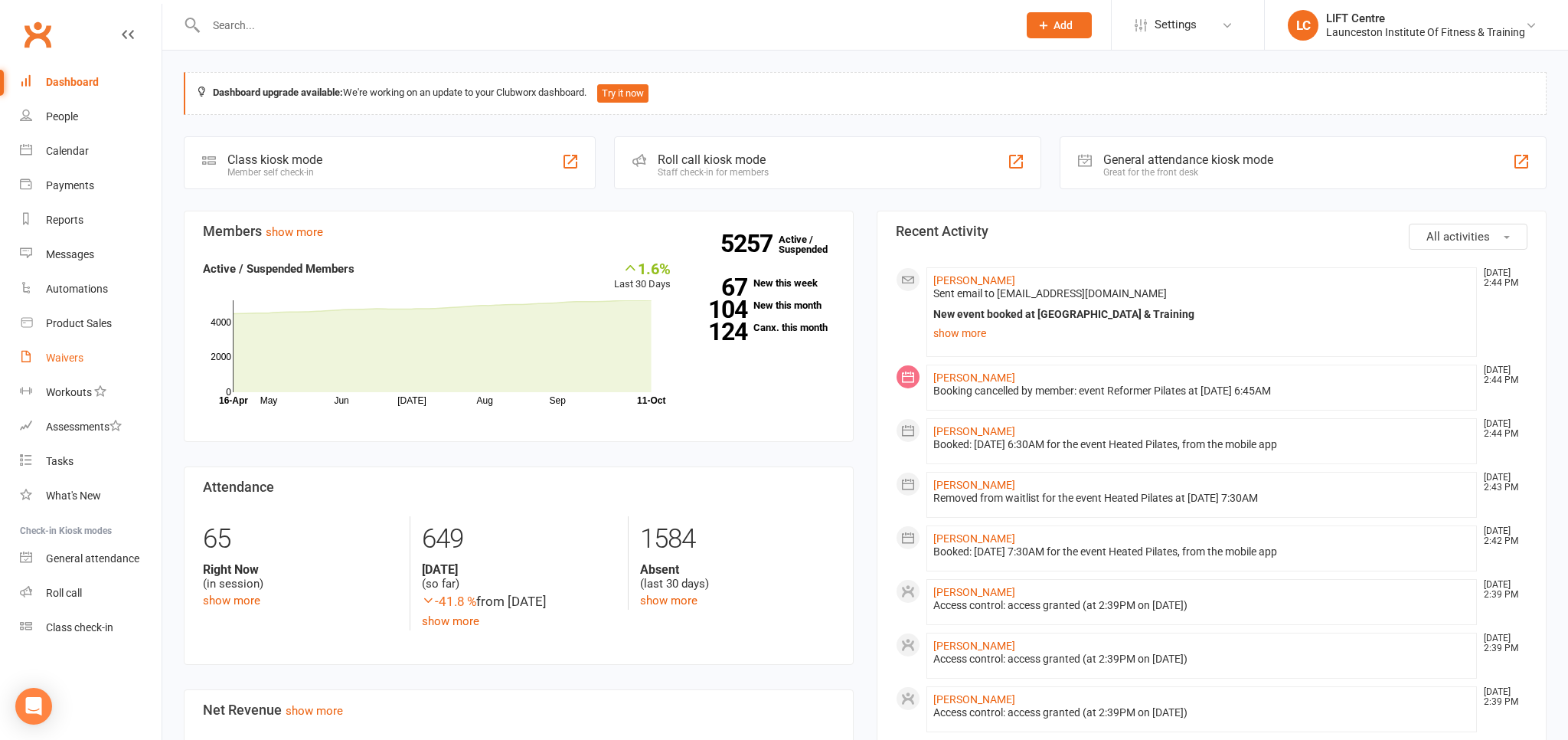
click at [78, 363] on div "Waivers" at bounding box center [65, 357] width 38 height 12
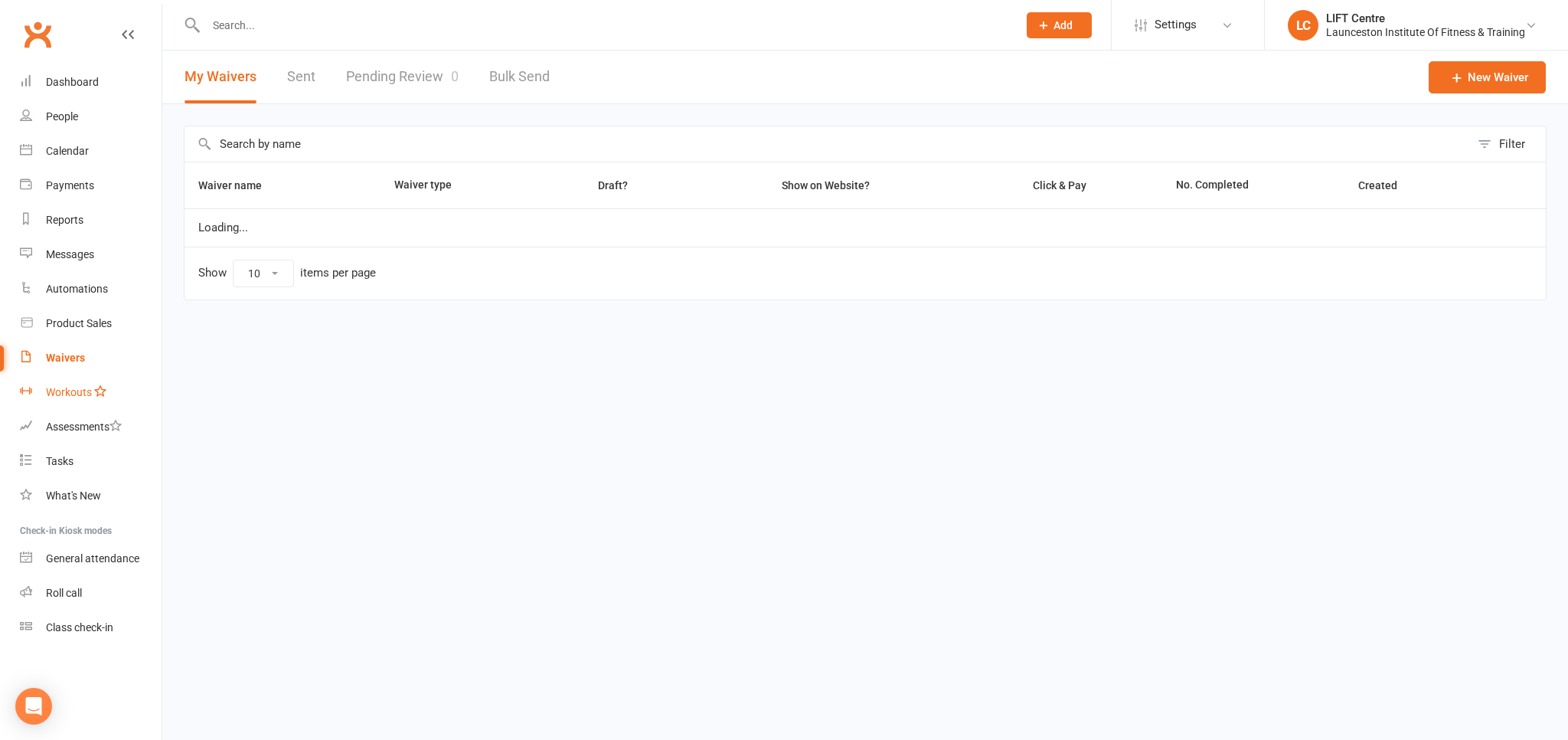
select select "50"
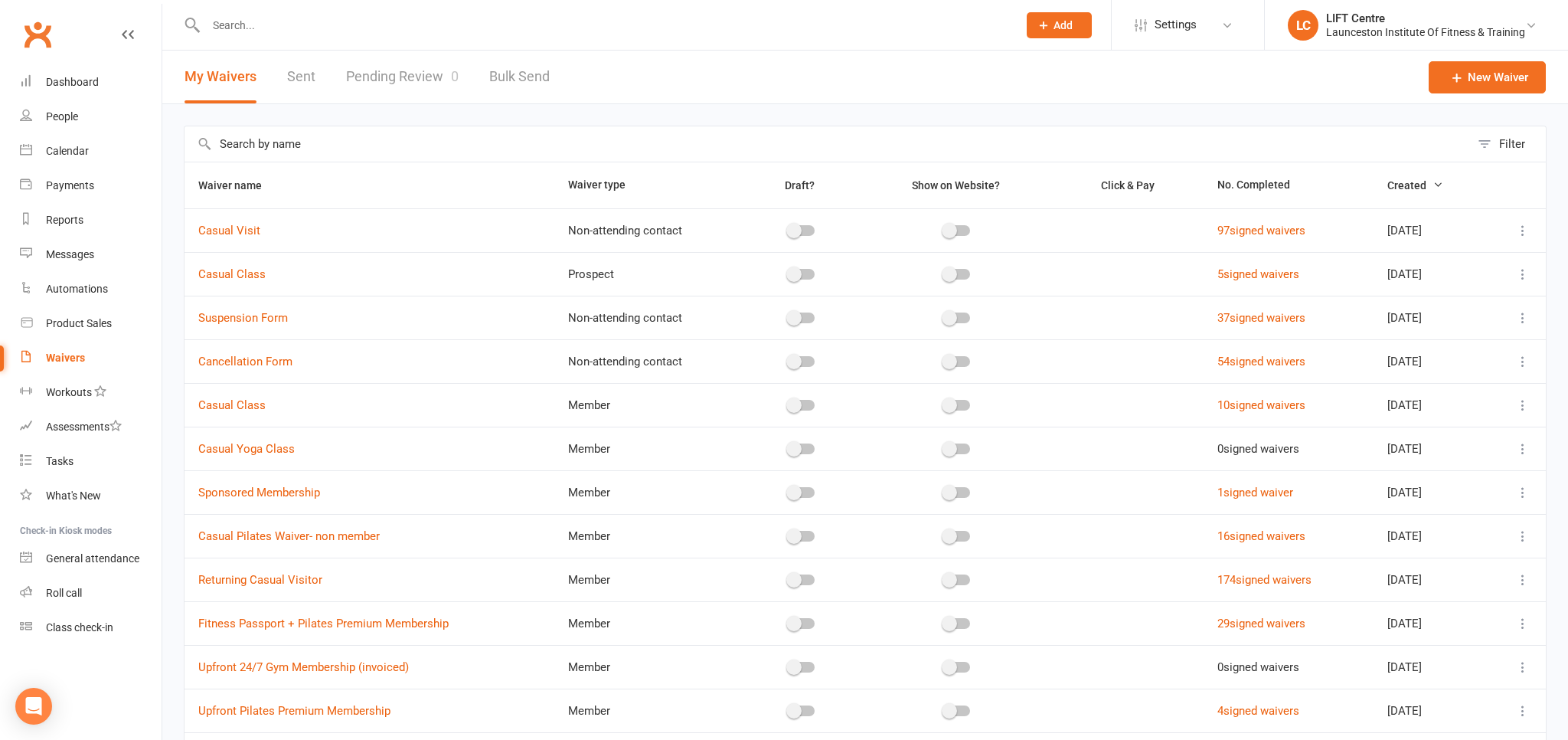
click at [406, 81] on link "Pending Review 0" at bounding box center [402, 77] width 113 height 53
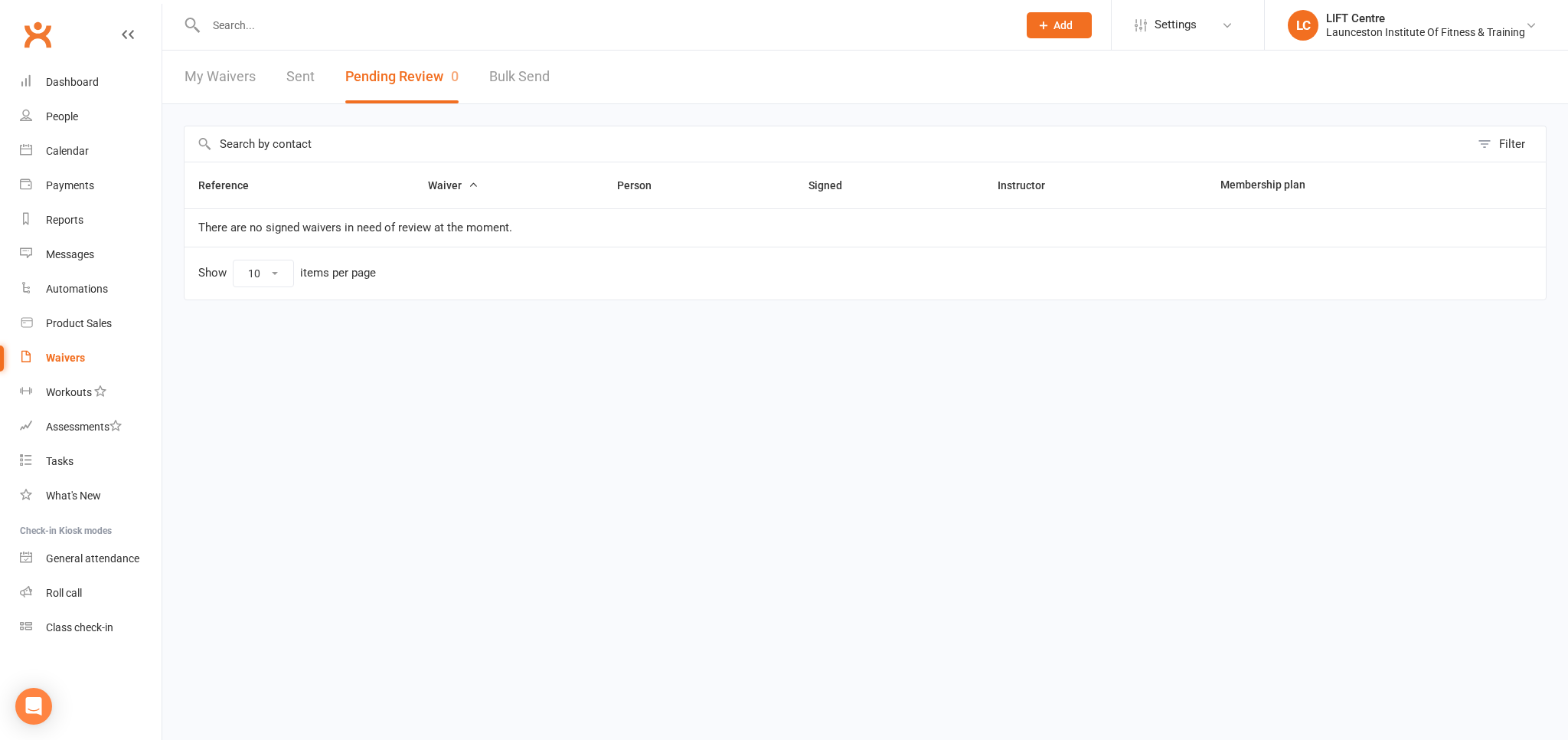
click at [37, 35] on link "Clubworx" at bounding box center [37, 34] width 38 height 38
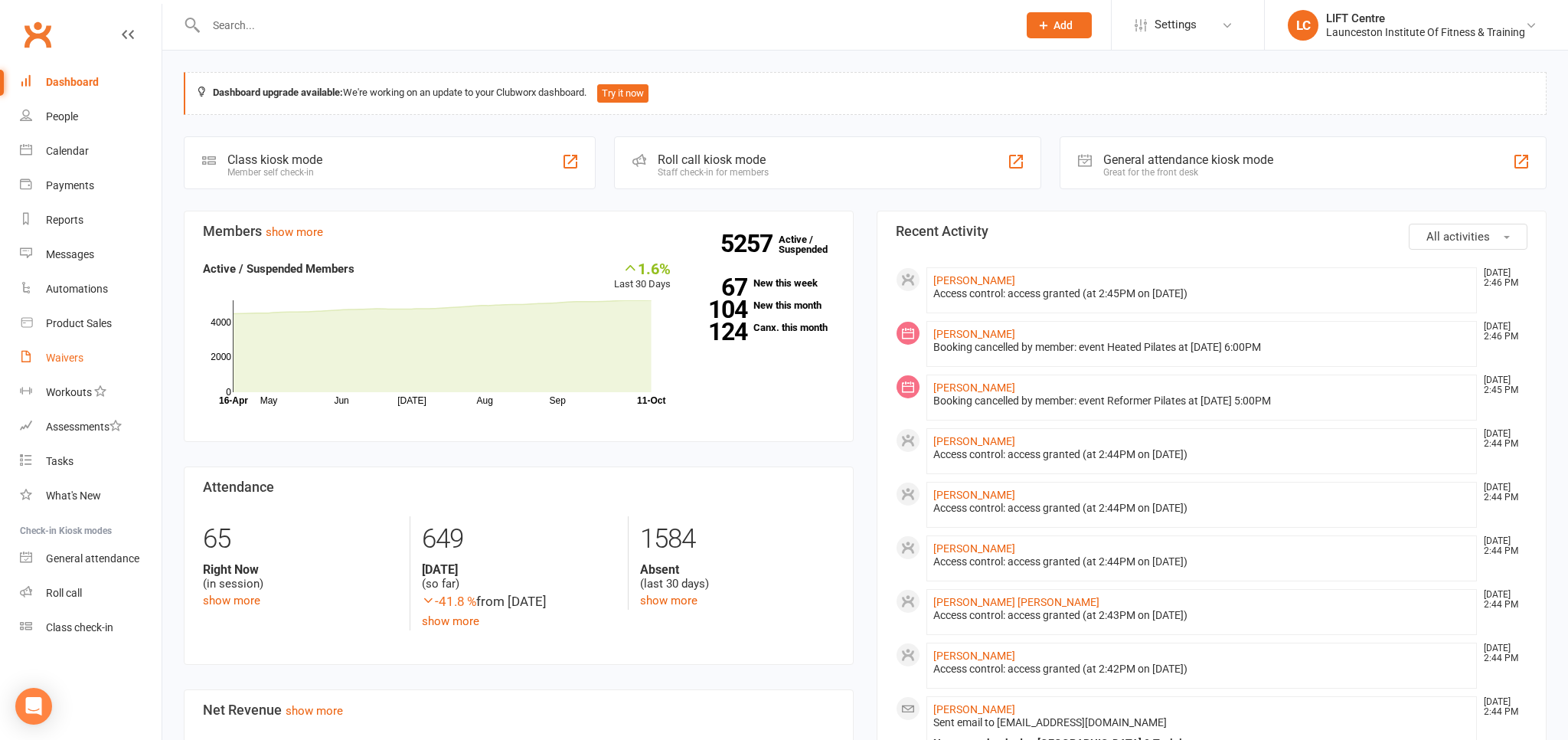
click at [48, 355] on div "Waivers" at bounding box center [65, 357] width 38 height 12
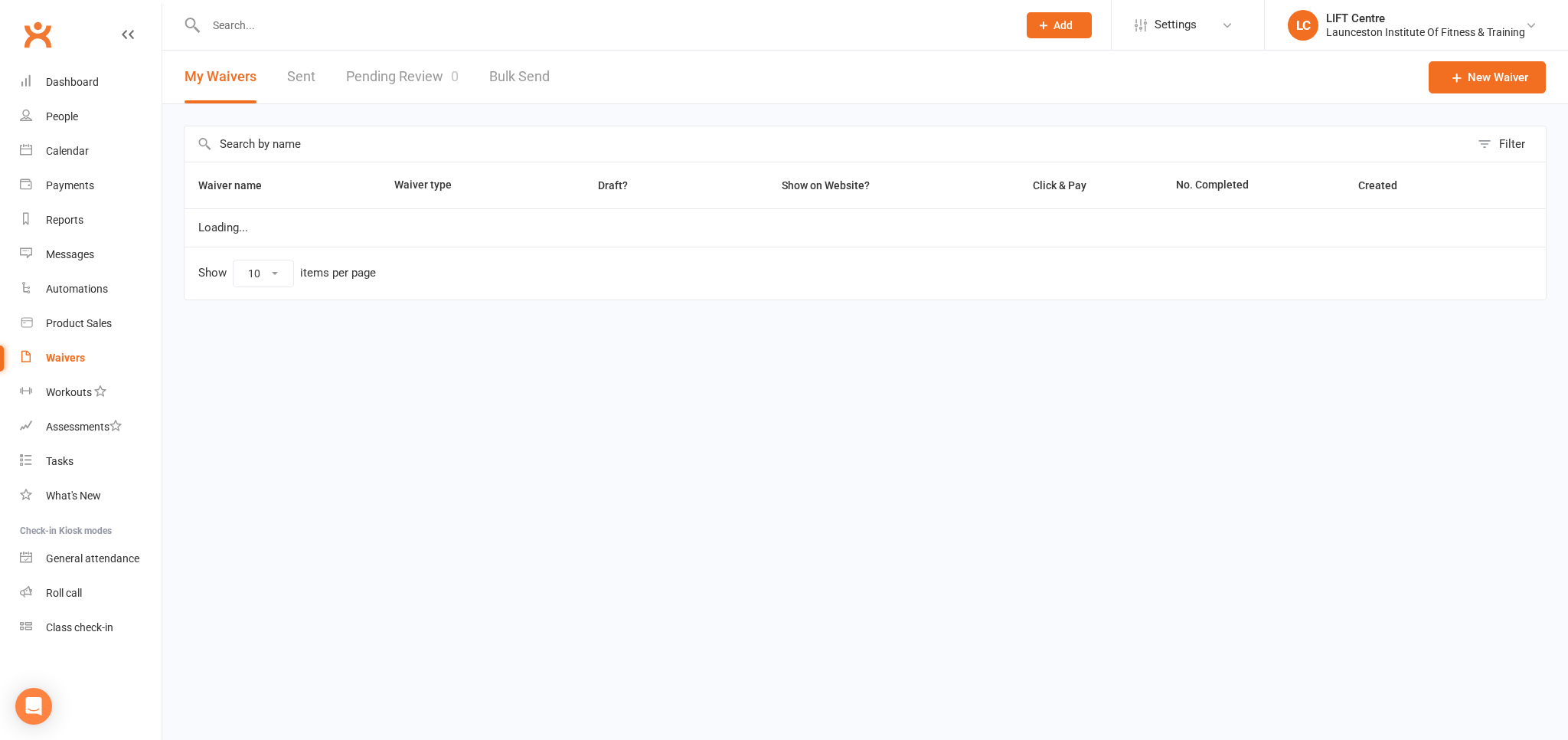
select select "50"
click at [419, 87] on link "Pending Review 0" at bounding box center [402, 77] width 113 height 53
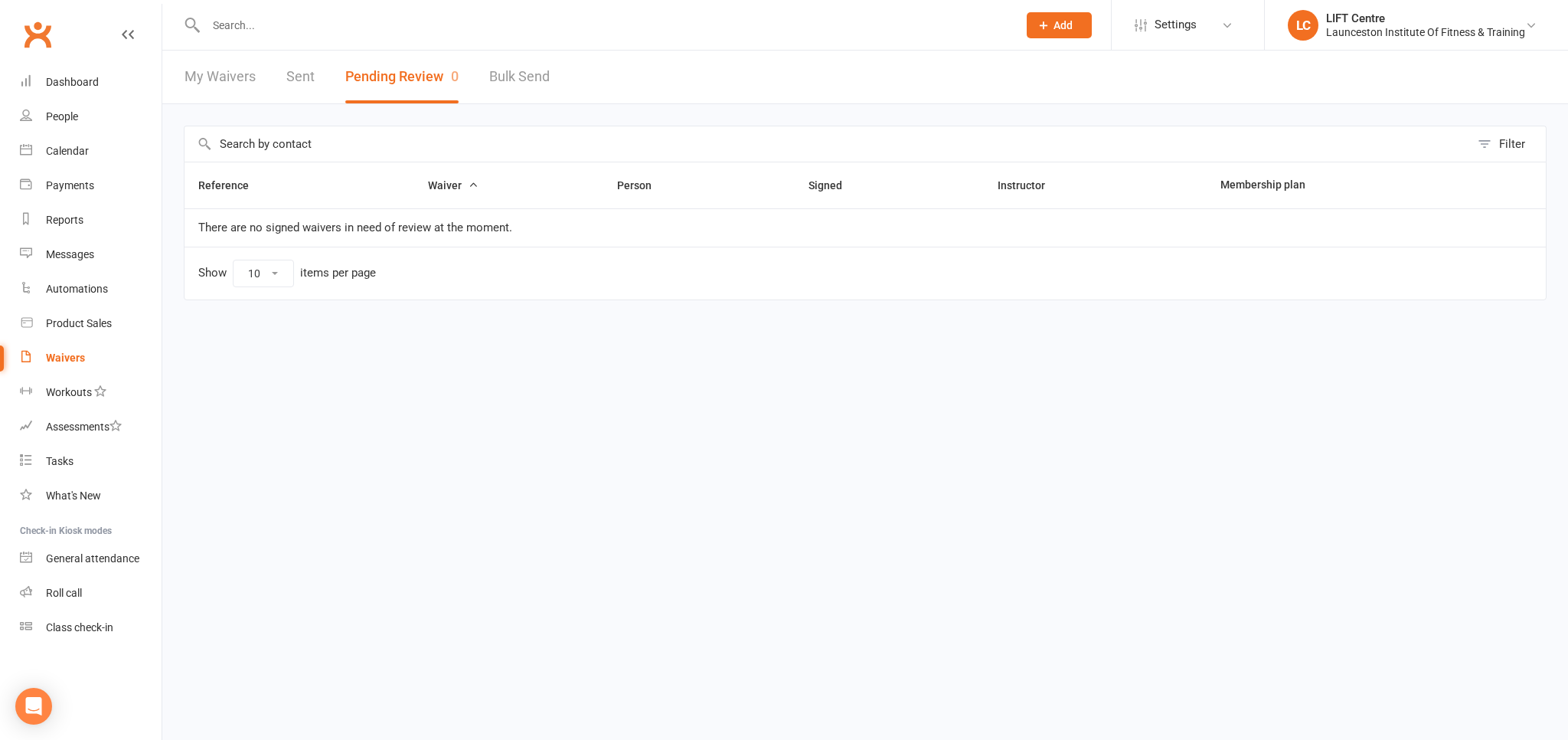
click at [51, 44] on link "Clubworx" at bounding box center [37, 34] width 38 height 38
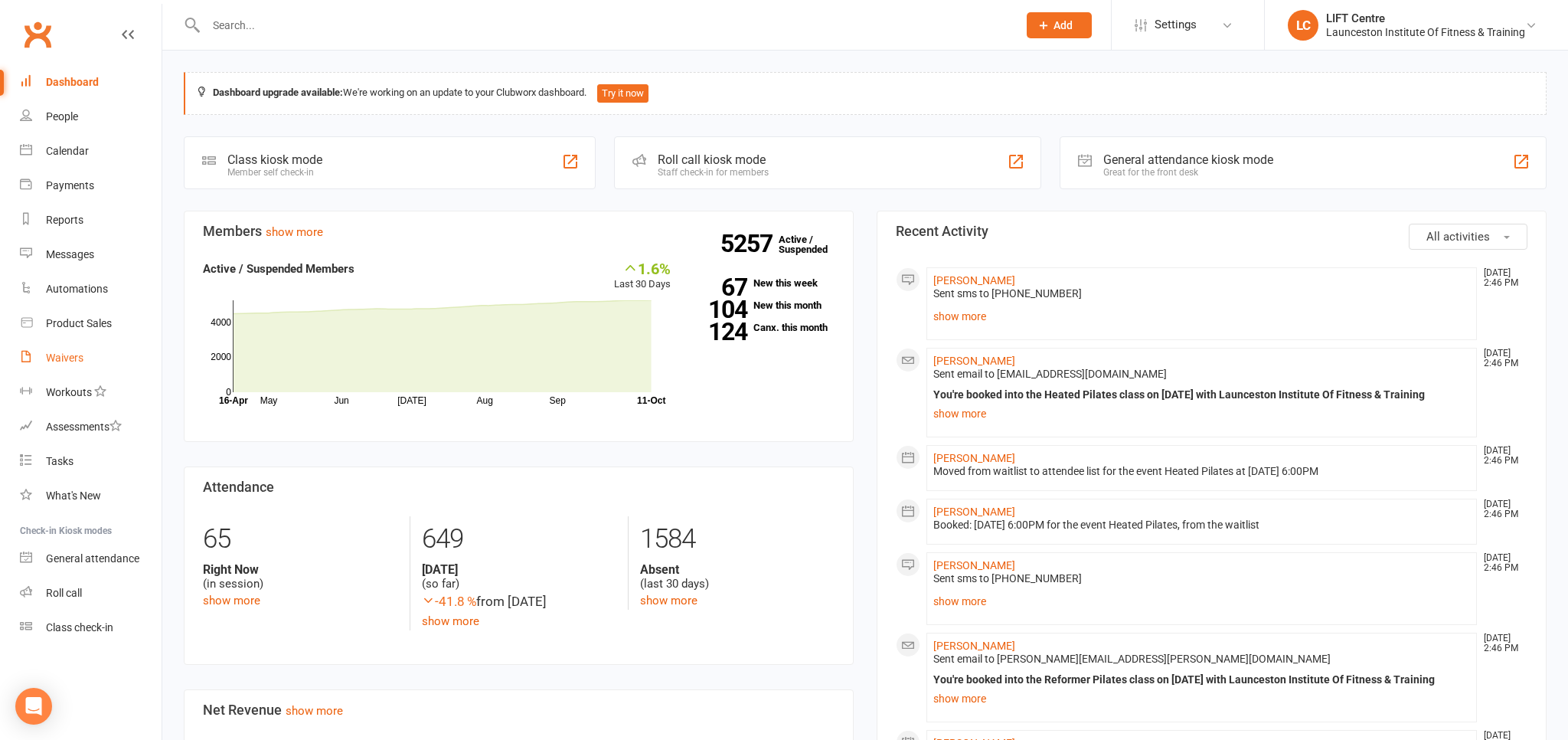
click at [57, 356] on div "Waivers" at bounding box center [65, 357] width 38 height 12
select select "50"
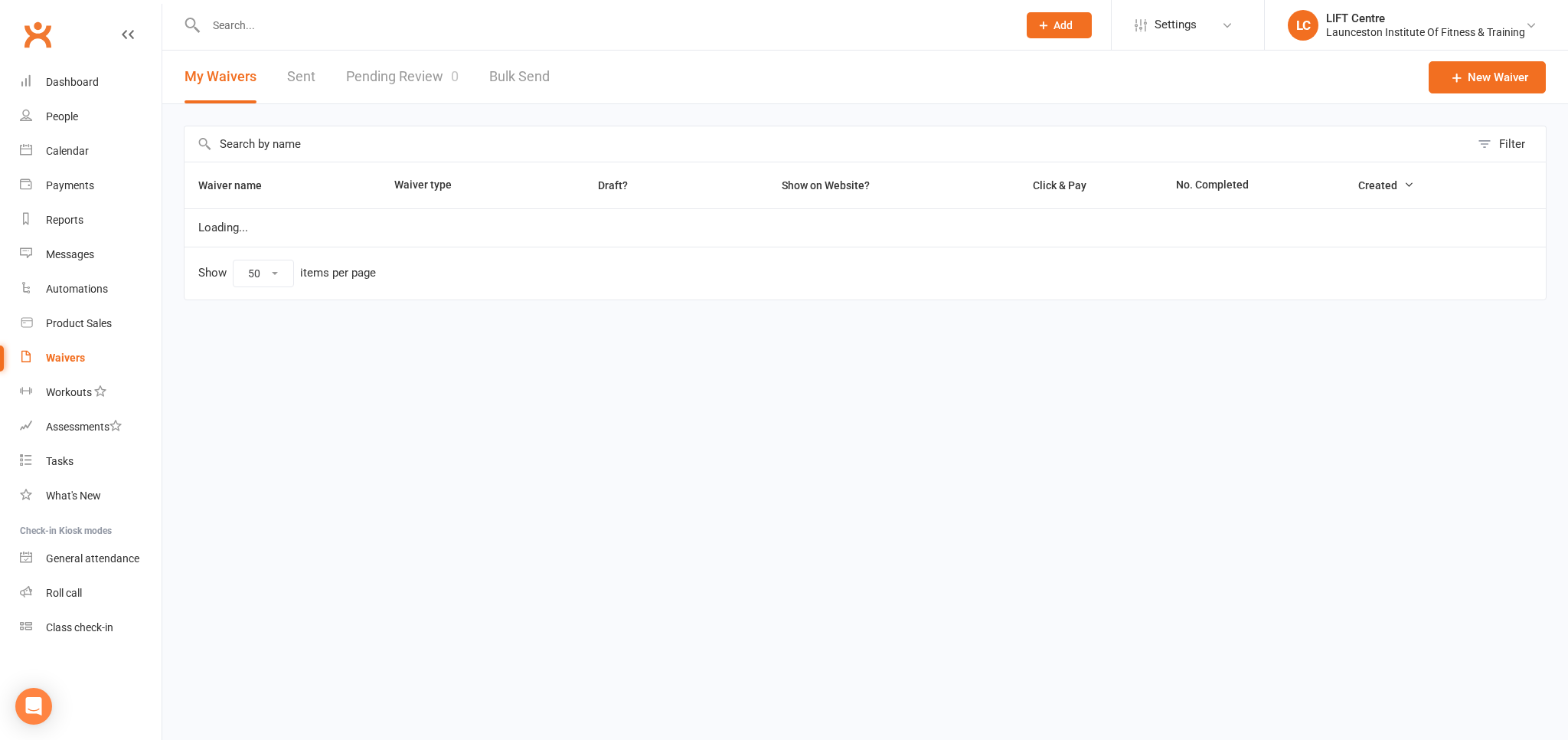
click at [383, 85] on link "Pending Review 0" at bounding box center [402, 77] width 113 height 53
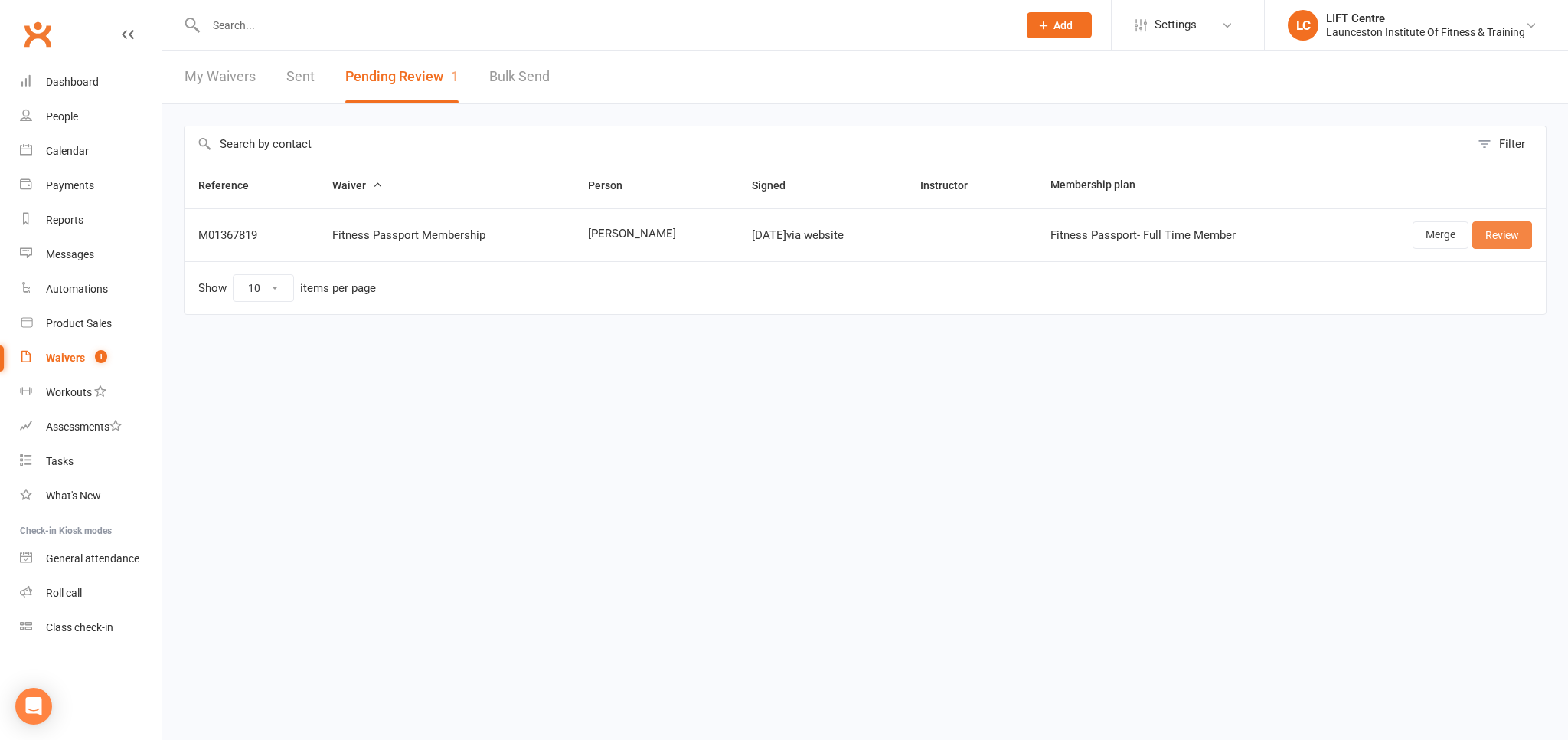
click at [1487, 244] on link "Review" at bounding box center [1502, 235] width 60 height 28
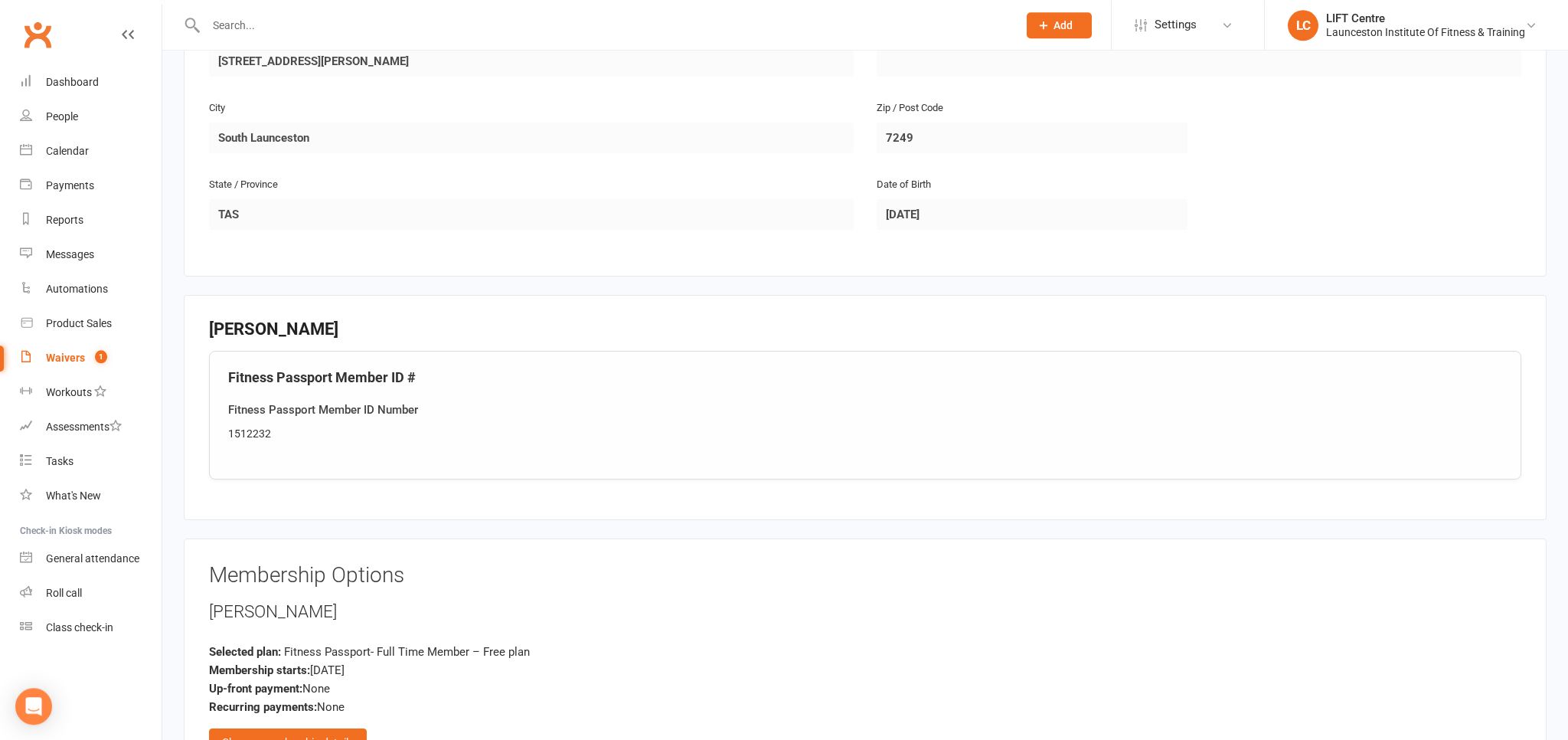
scroll to position [566, 0]
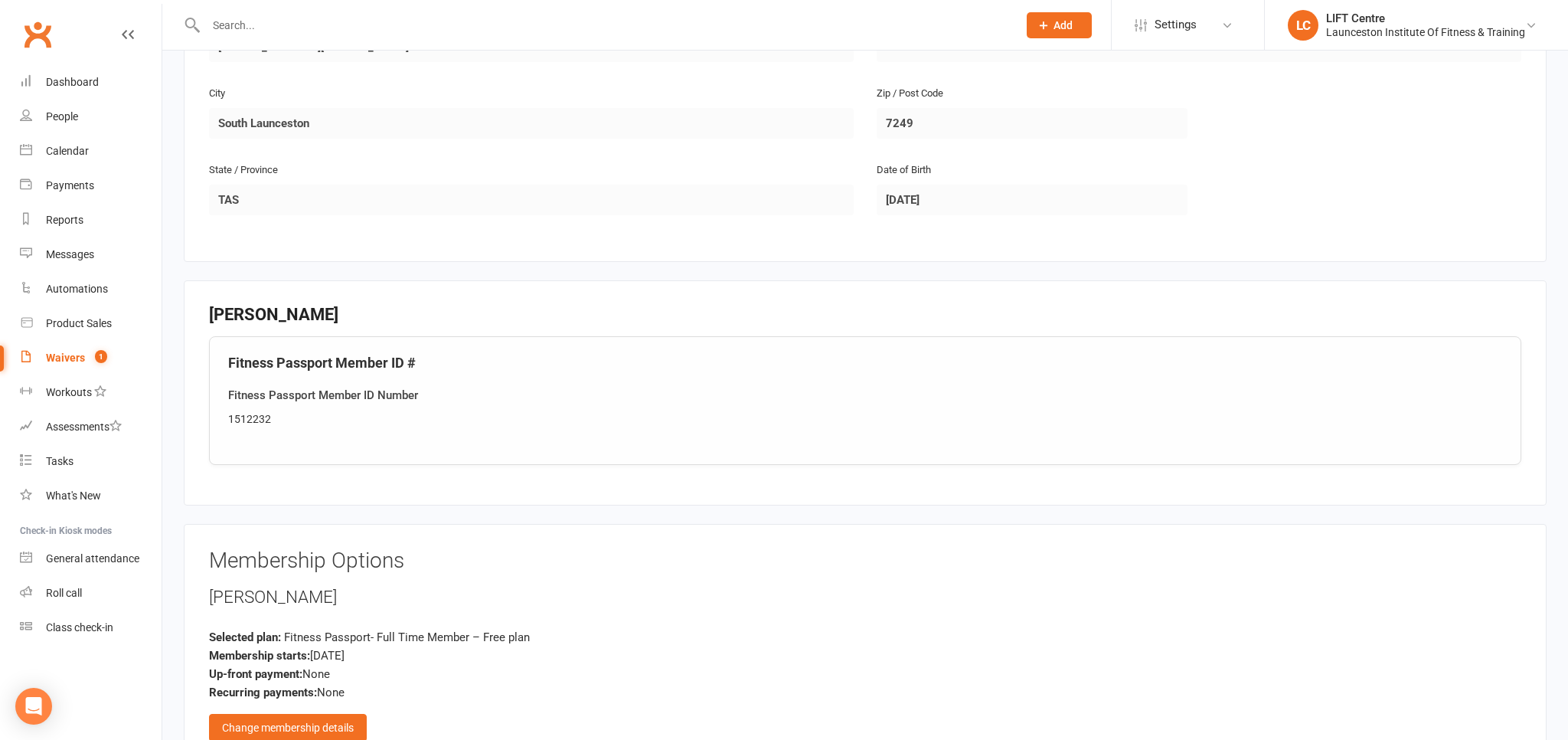
click at [253, 417] on div "1512232" at bounding box center [865, 419] width 1274 height 17
copy div "1512232"
click at [531, 363] on h4 "Fitness Passport Member ID #" at bounding box center [865, 363] width 1274 height 16
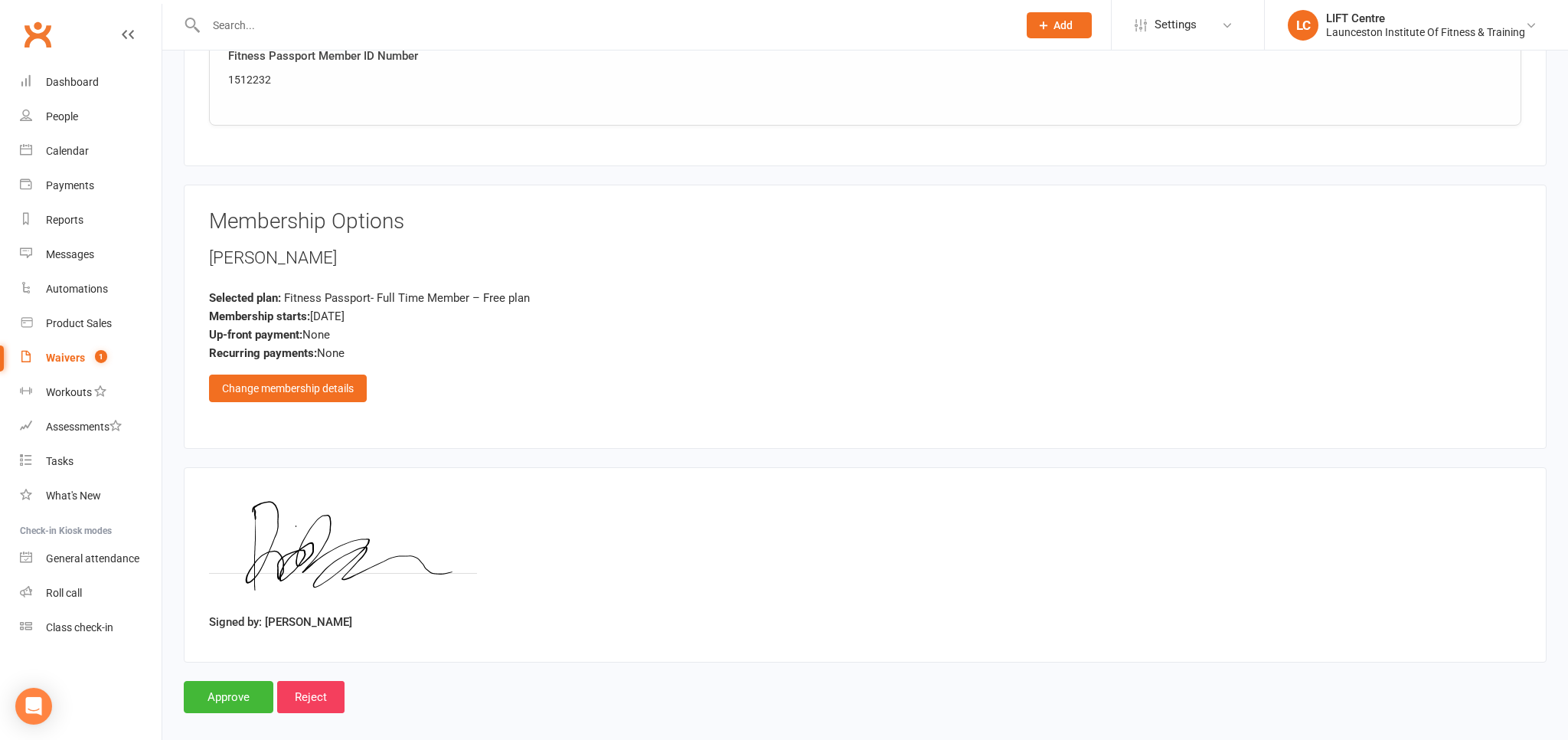
scroll to position [916, 0]
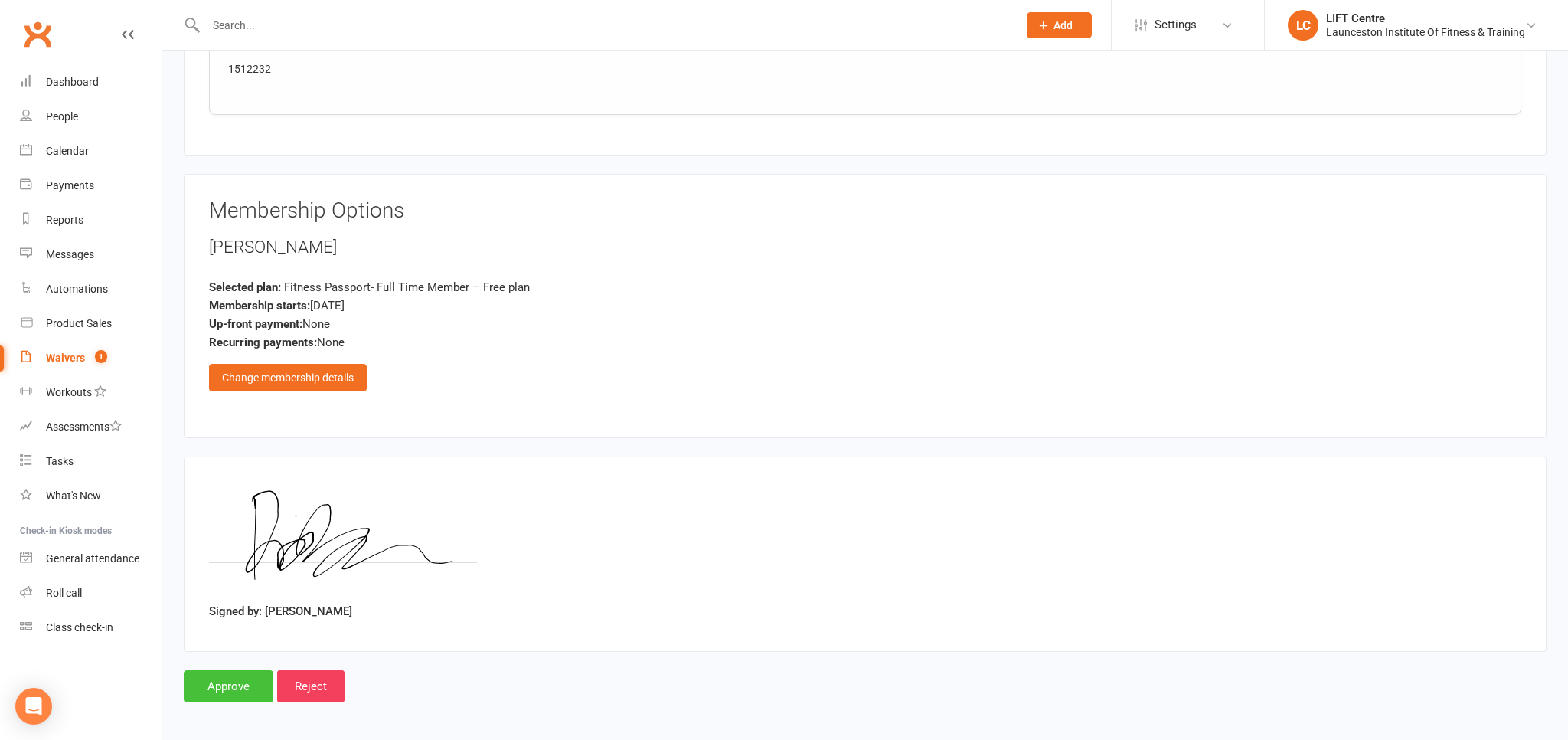
click at [235, 682] on input "Approve" at bounding box center [229, 685] width 90 height 32
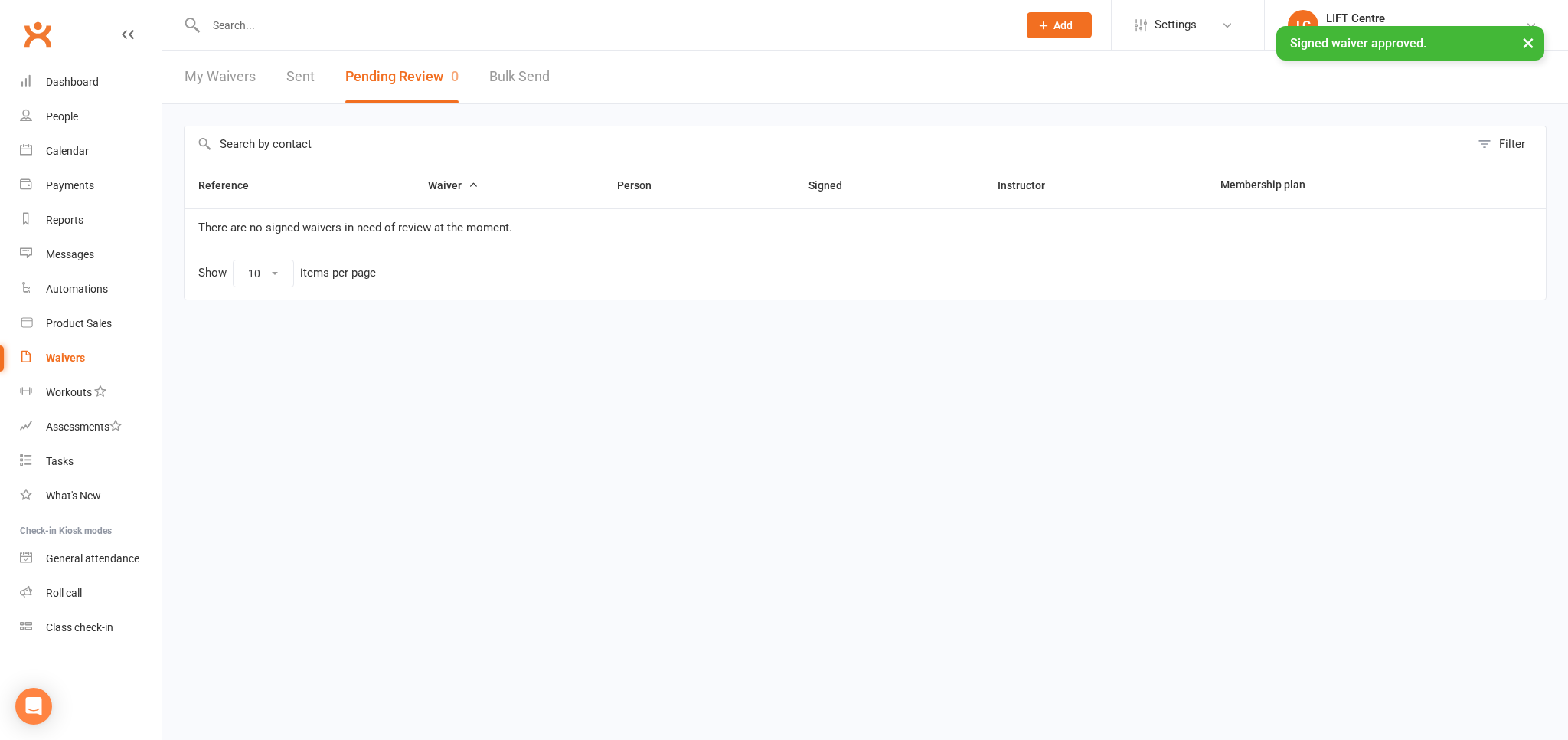
click at [231, 18] on input "text" at bounding box center [603, 25] width 805 height 21
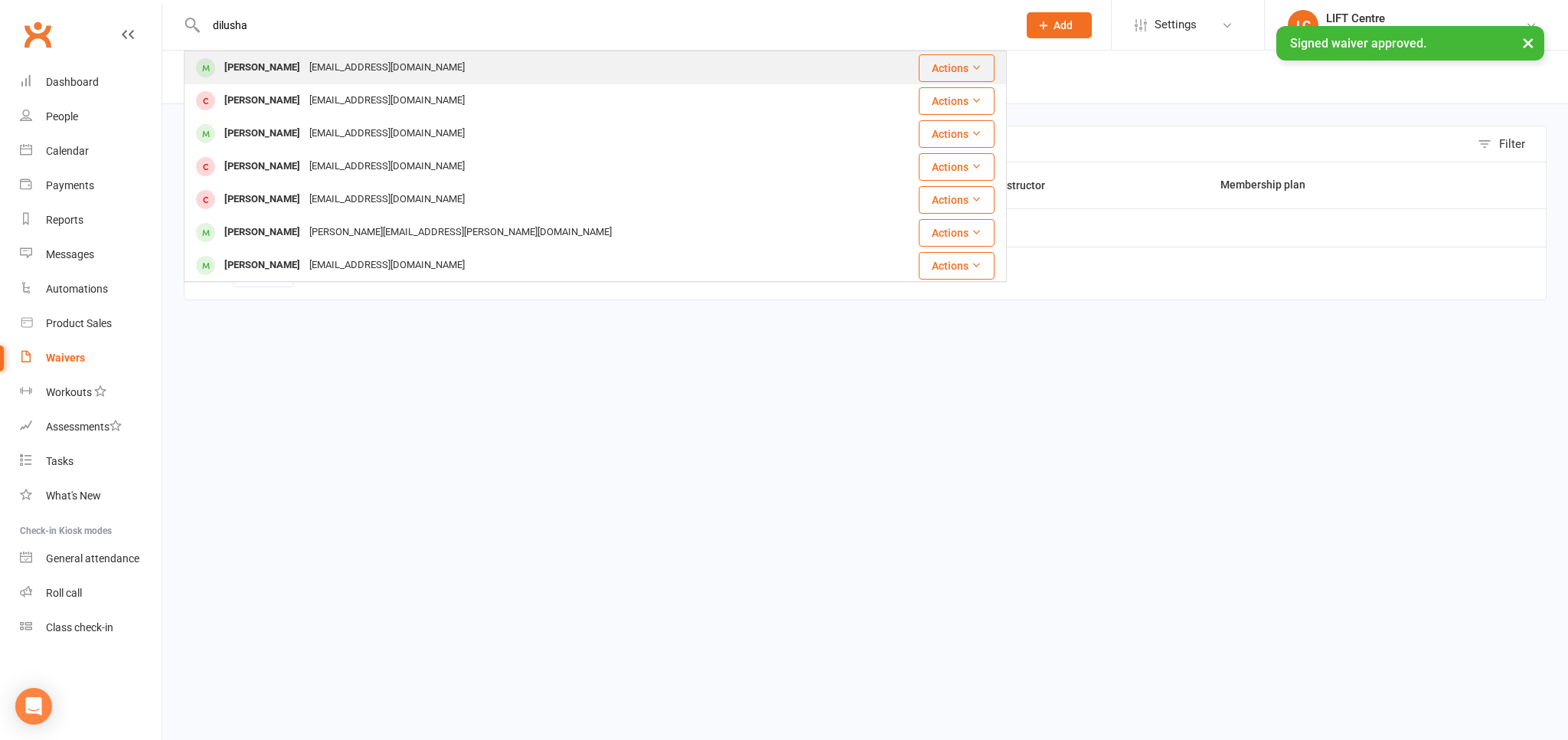
type input "dilusha"
click at [347, 56] on div "Dilusha Nadanapatham dilusha.nada@gmail.com" at bounding box center [526, 68] width 683 height 31
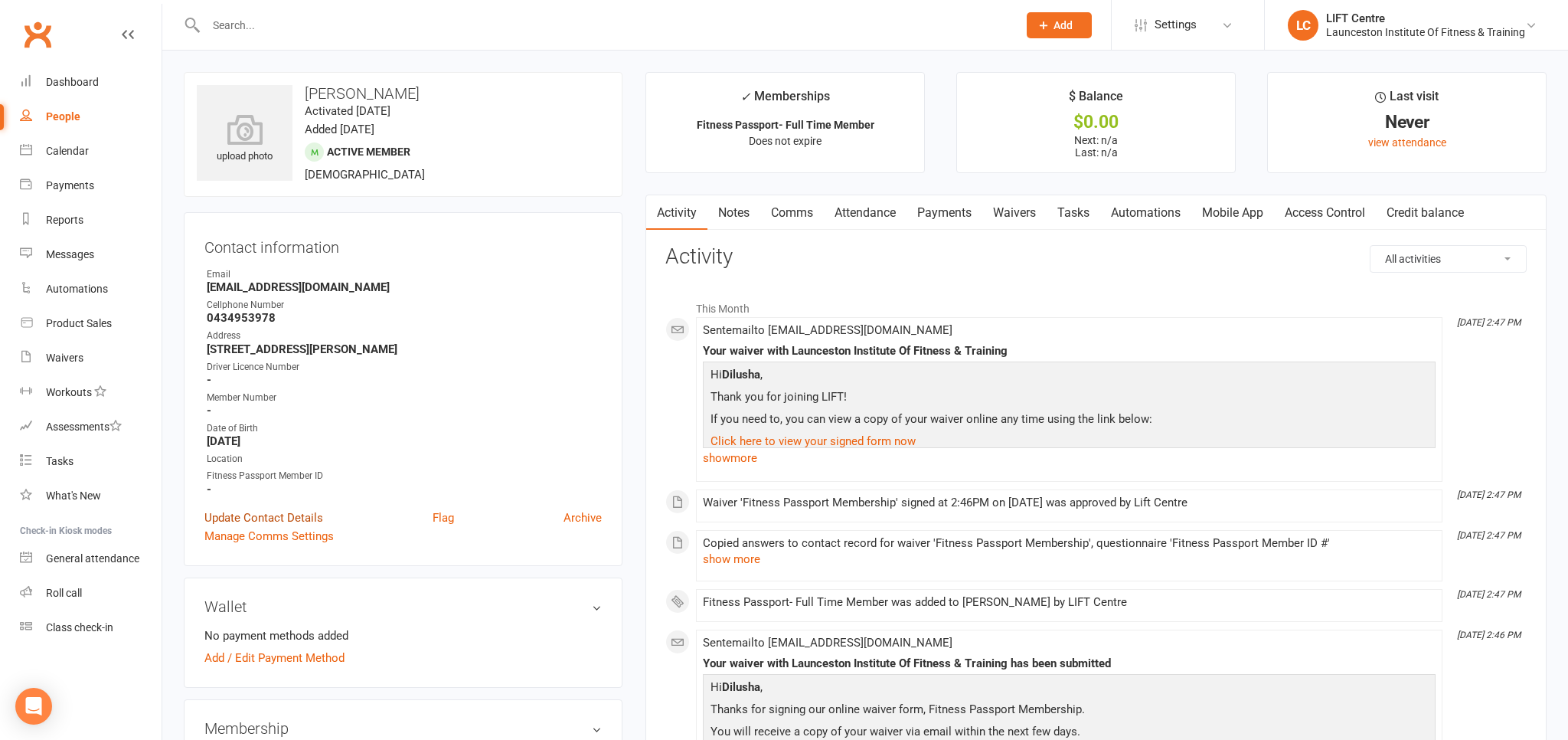
click at [301, 514] on link "Update Contact Details" at bounding box center [263, 518] width 119 height 18
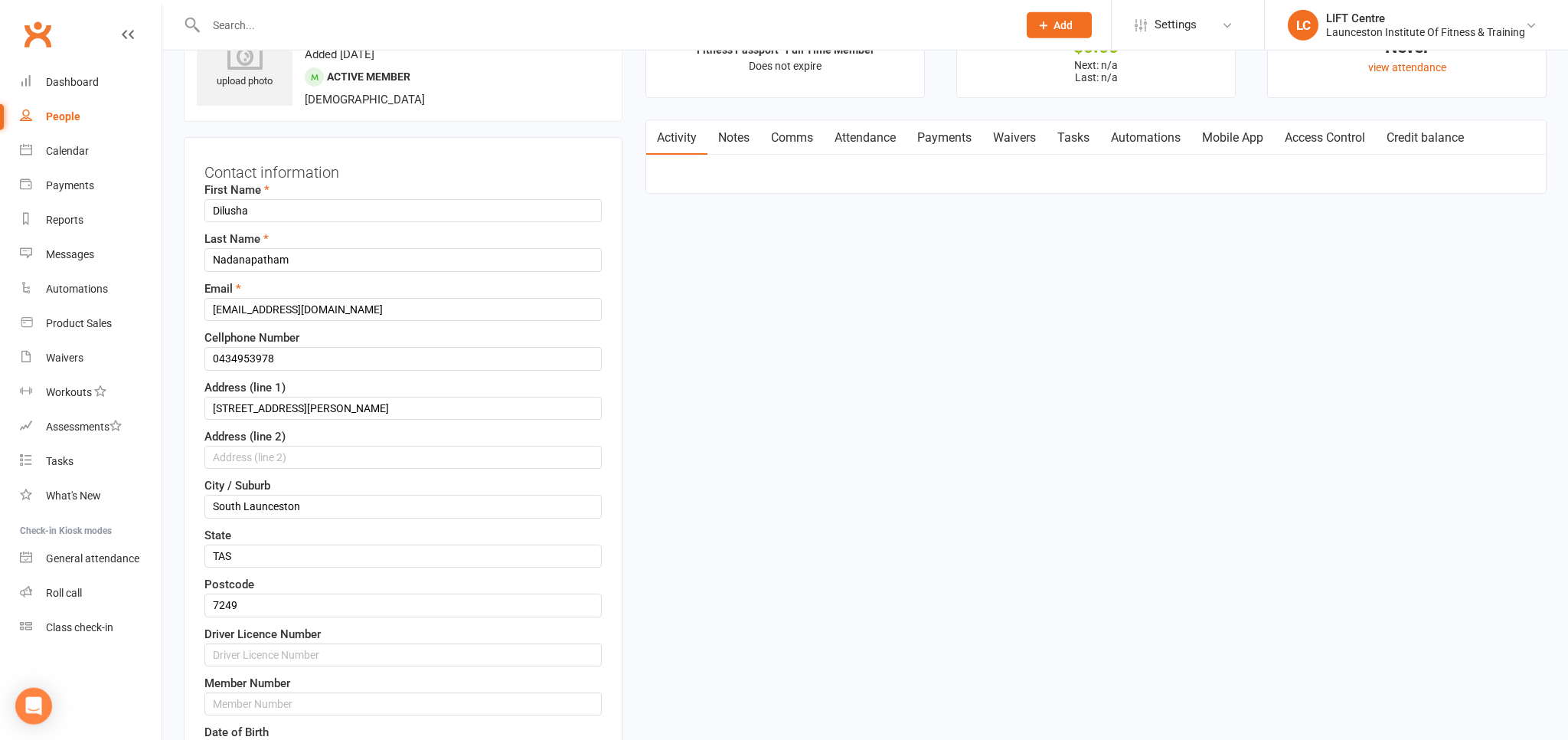
scroll to position [314, 0]
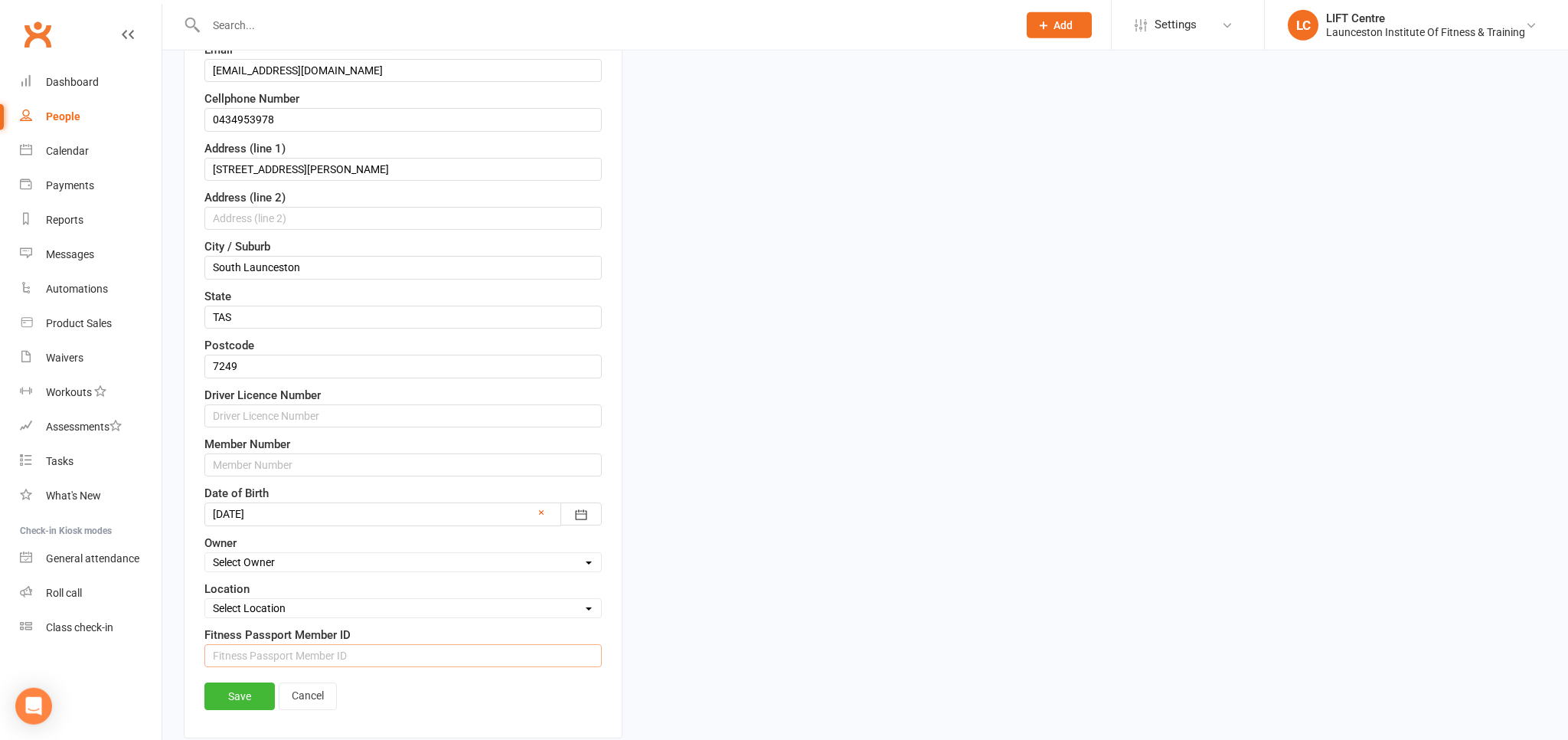
click at [240, 646] on input "string" at bounding box center [403, 656] width 397 height 23
paste input "1512232"
type input "1512232"
click at [225, 685] on link "Save" at bounding box center [240, 696] width 70 height 28
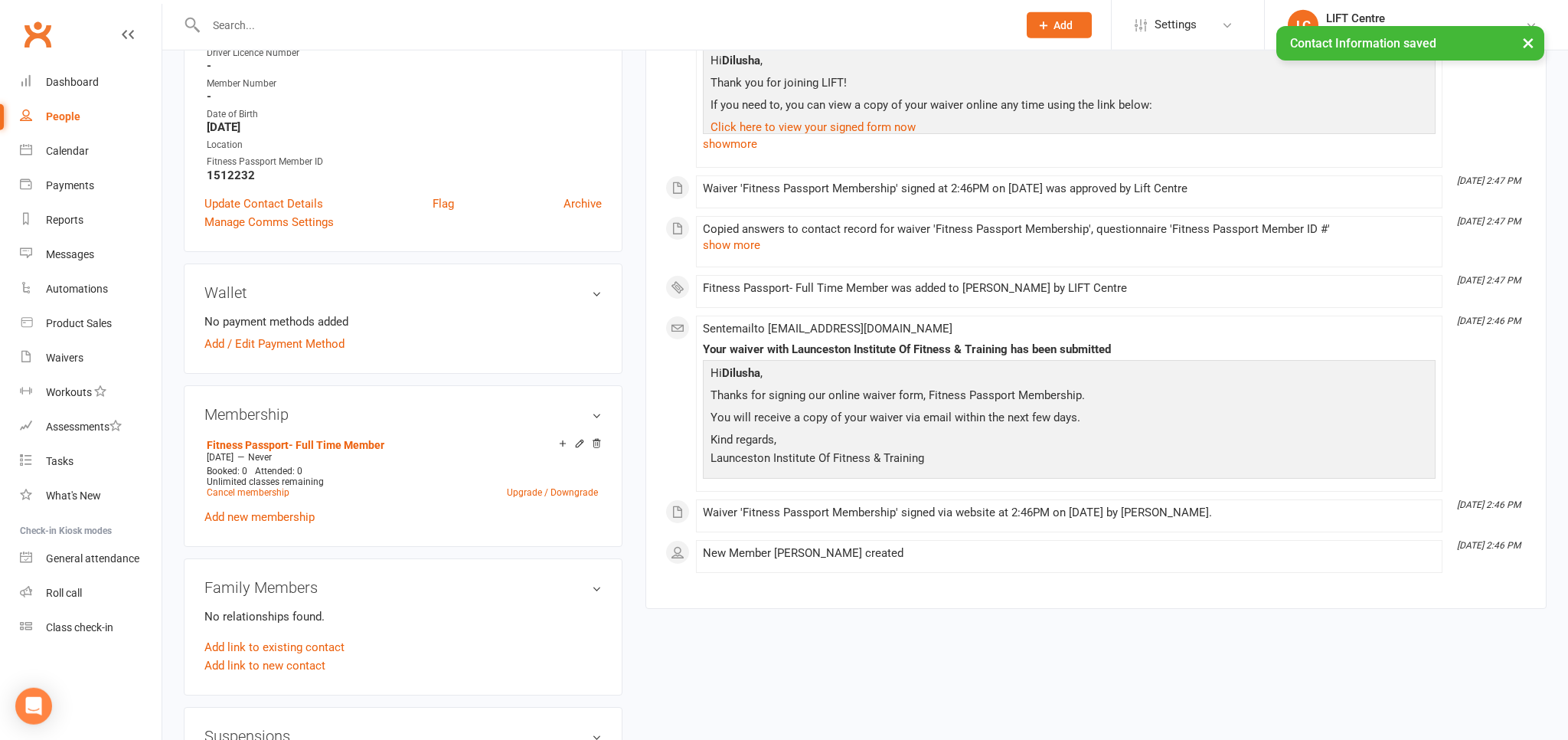
scroll to position [0, 0]
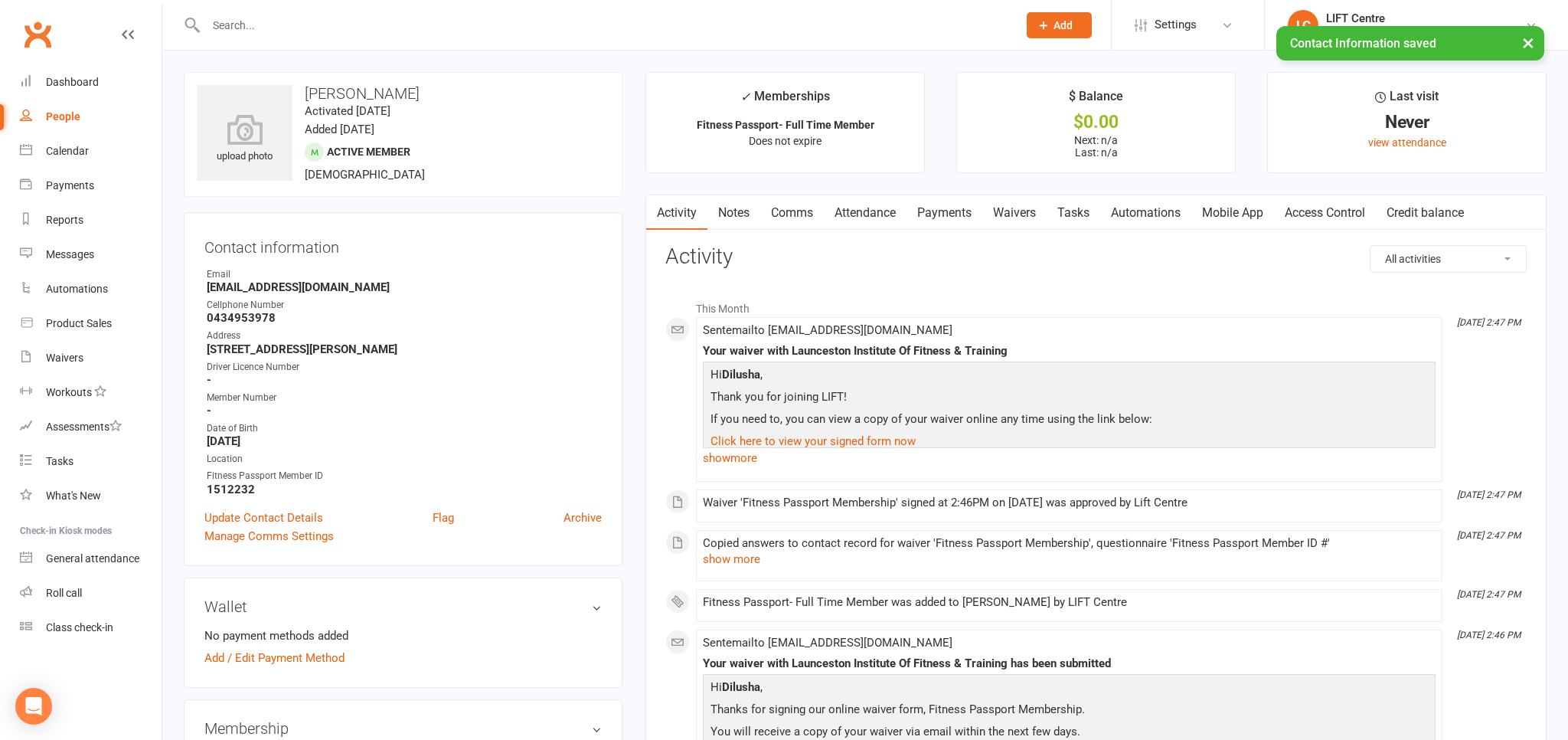
click at [1297, 215] on link "Access Control" at bounding box center [1324, 213] width 102 height 35
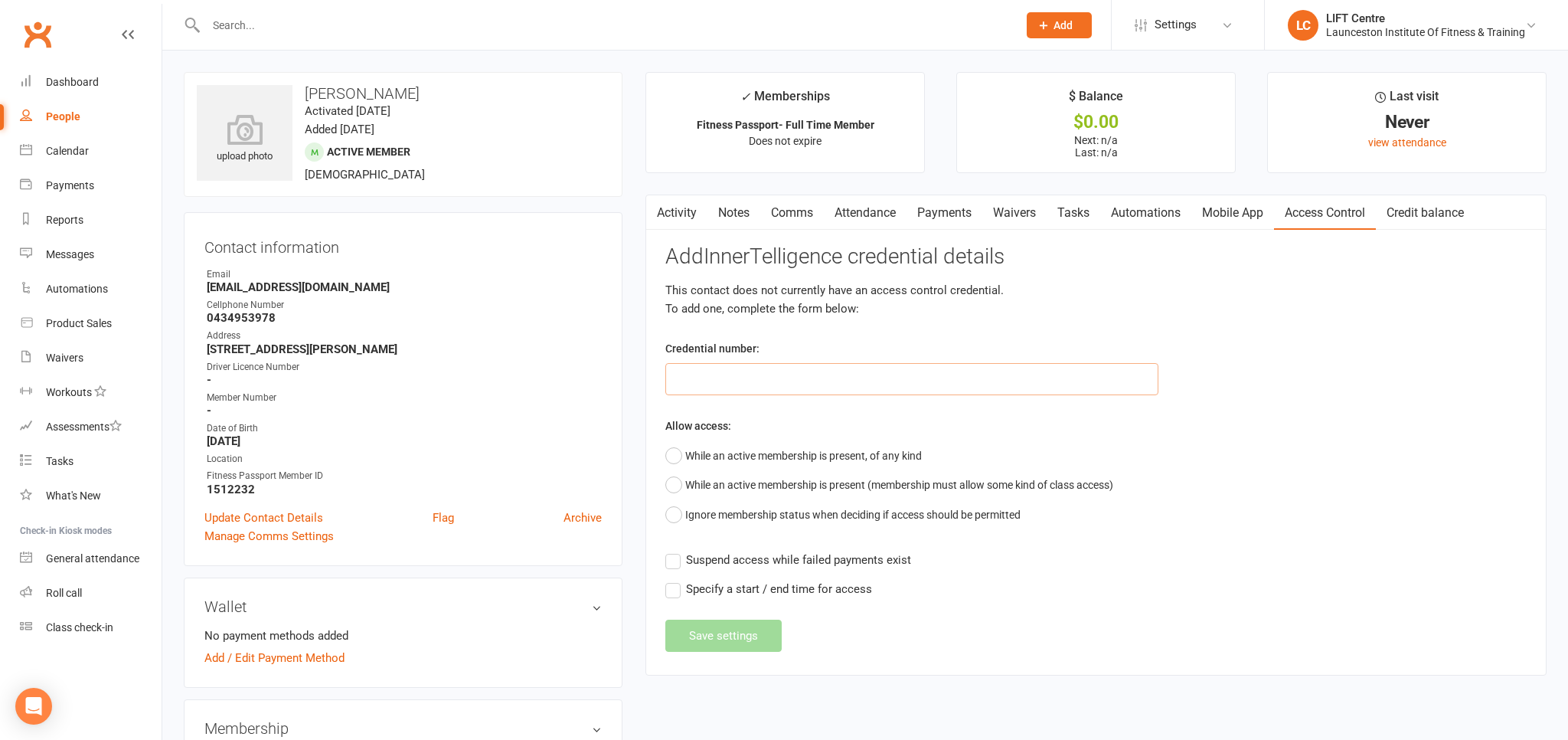
click at [755, 369] on input "text" at bounding box center [912, 379] width 493 height 32
paste input "2000000000000000DB53493E"
type input "2000000000000000DB53493E"
click at [670, 455] on button "While an active membership is present, of any kind" at bounding box center [794, 455] width 257 height 29
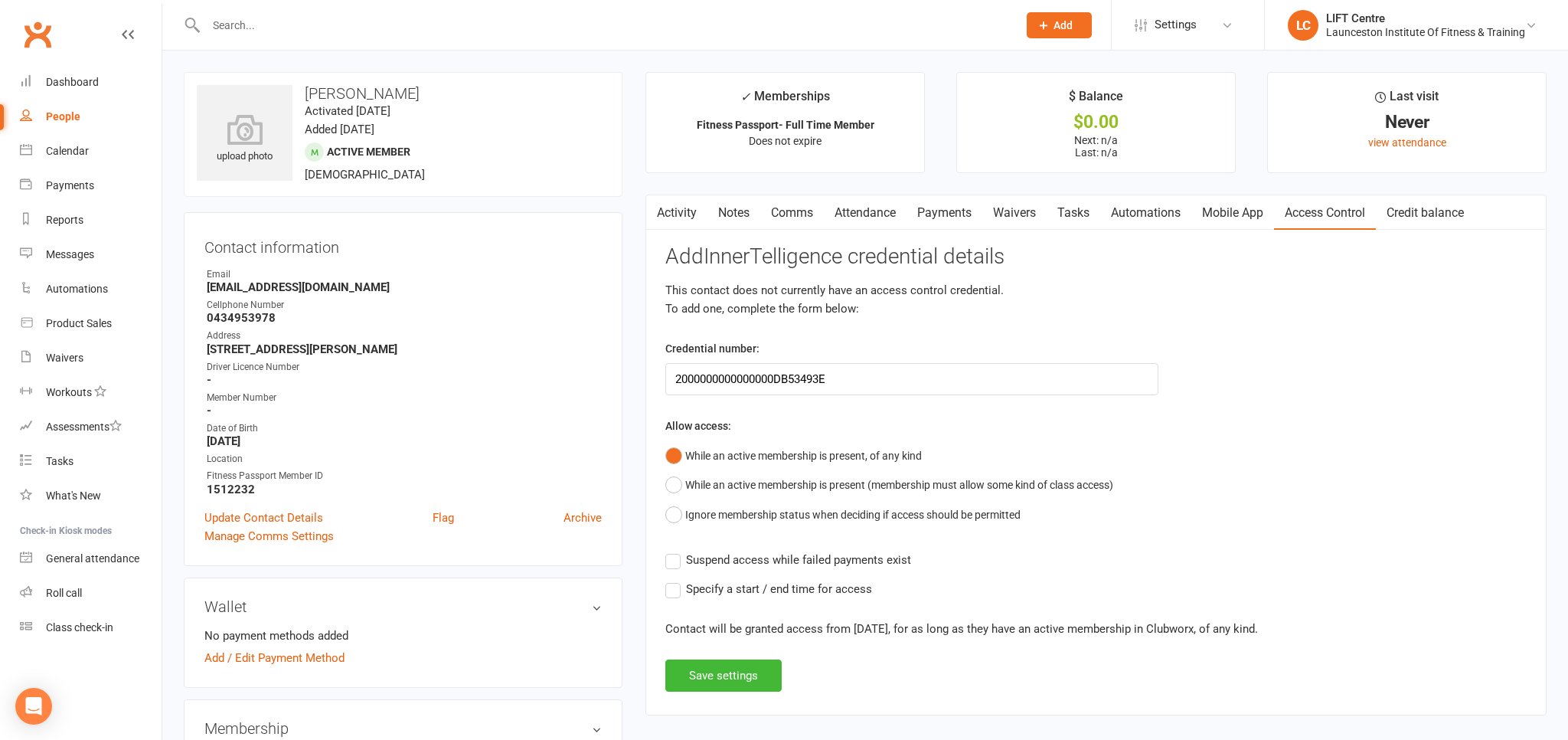
click at [674, 558] on label "Suspend access while failed payments exist" at bounding box center [788, 559] width 246 height 18
click at [674, 550] on input "Suspend access while failed payments exist" at bounding box center [788, 550] width 246 height 0
click at [679, 593] on label "Specify a start / end time for access" at bounding box center [768, 589] width 207 height 18
click at [679, 580] on input "Specify a start / end time for access" at bounding box center [768, 580] width 207 height 0
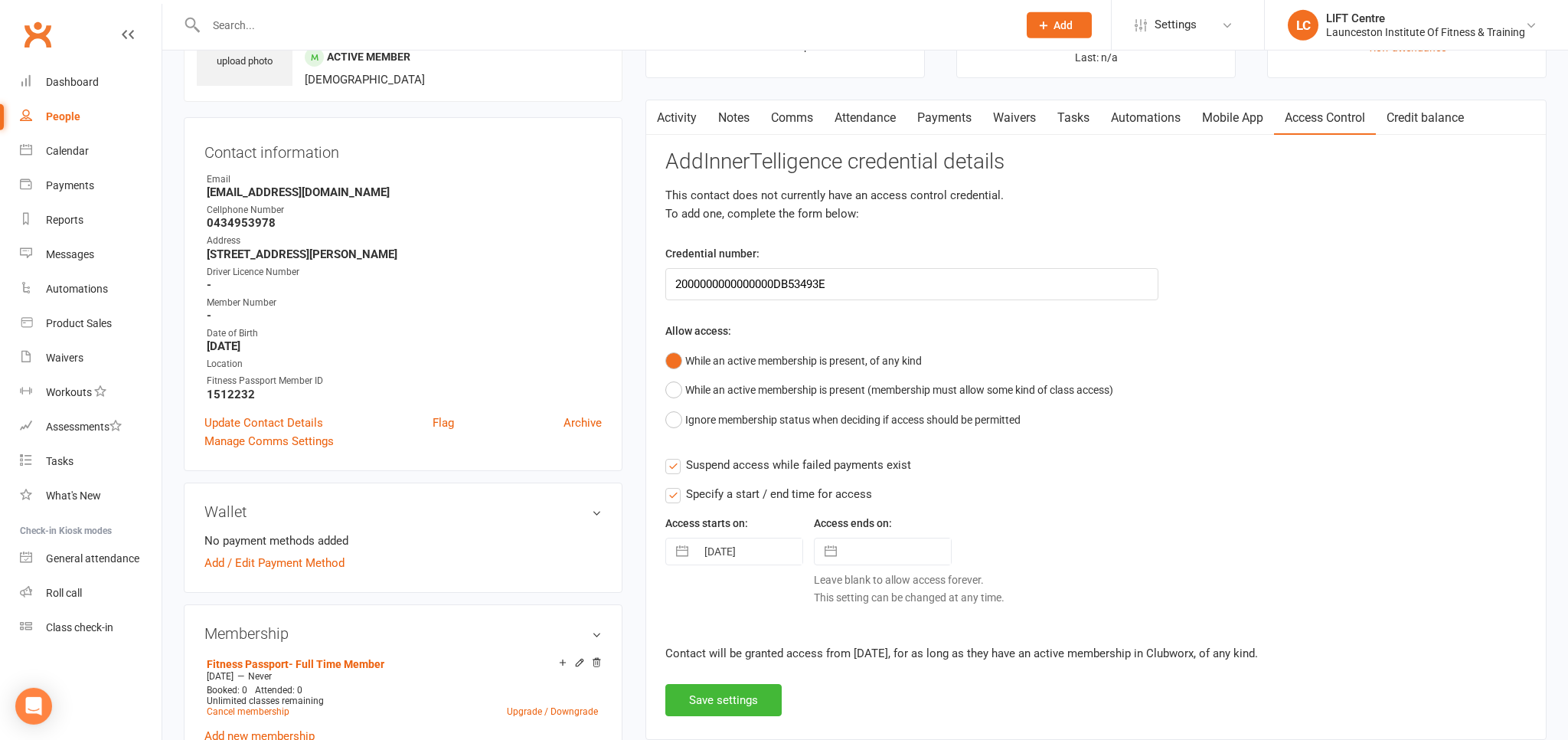
scroll to position [162, 0]
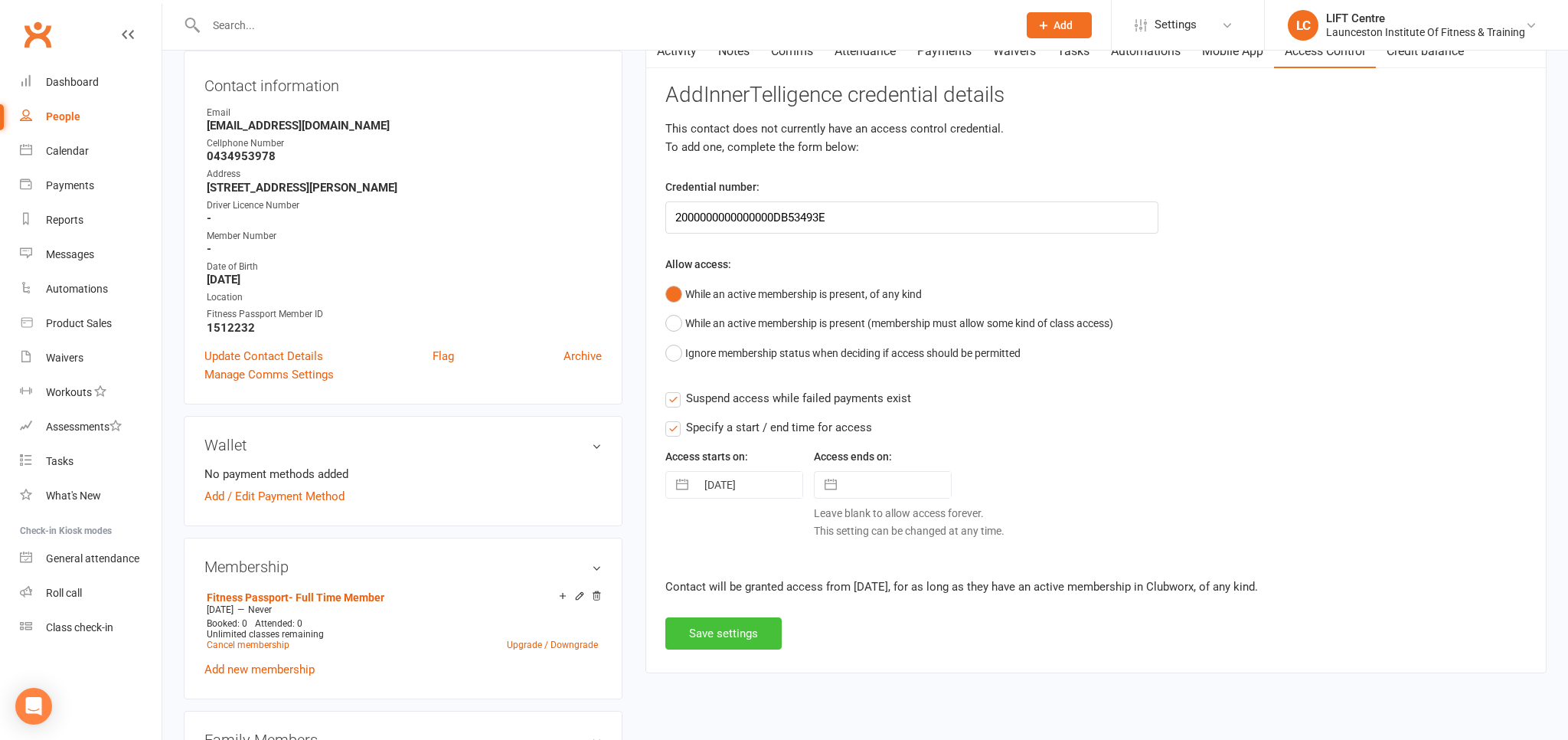
click at [709, 626] on button "Save settings" at bounding box center [724, 633] width 116 height 32
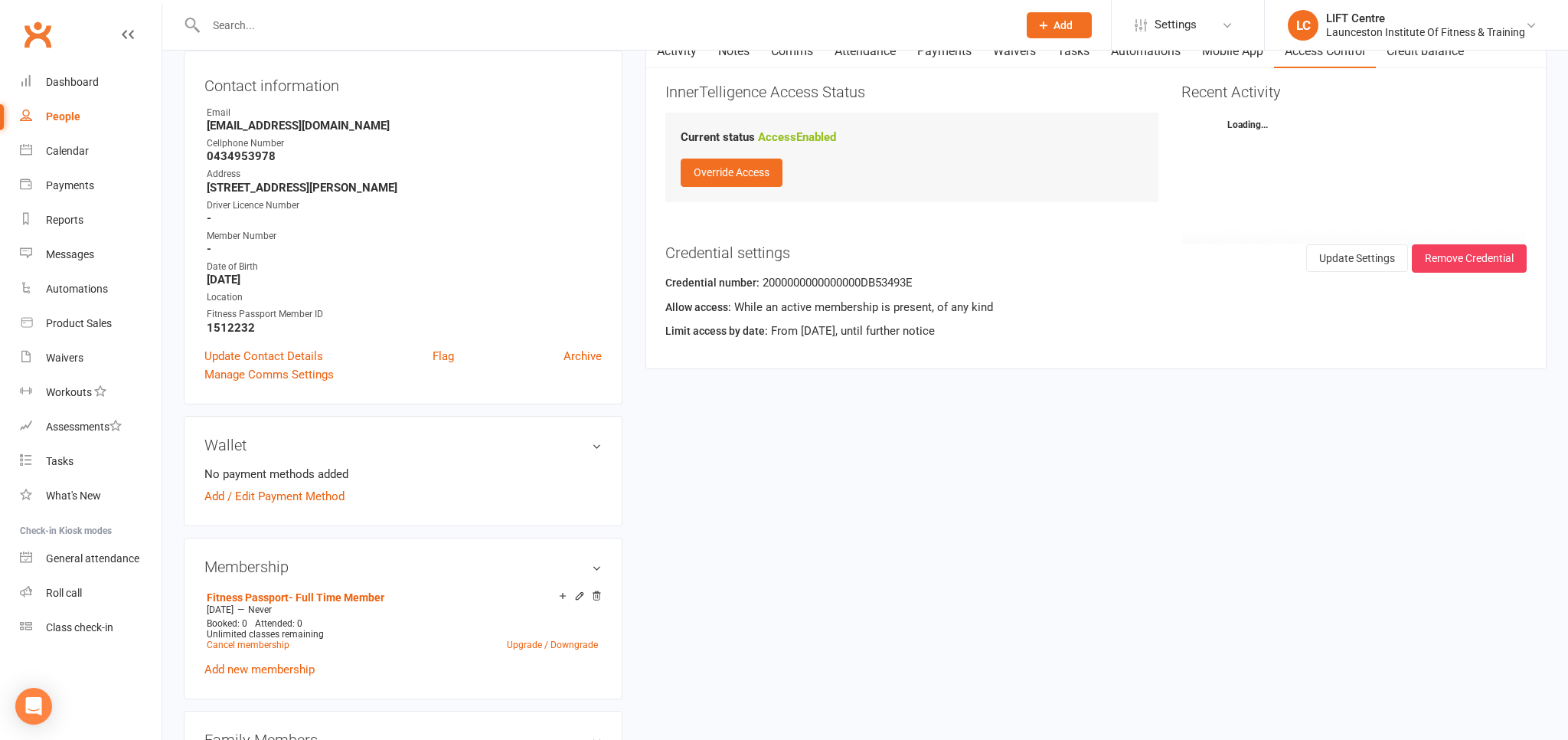
scroll to position [0, 0]
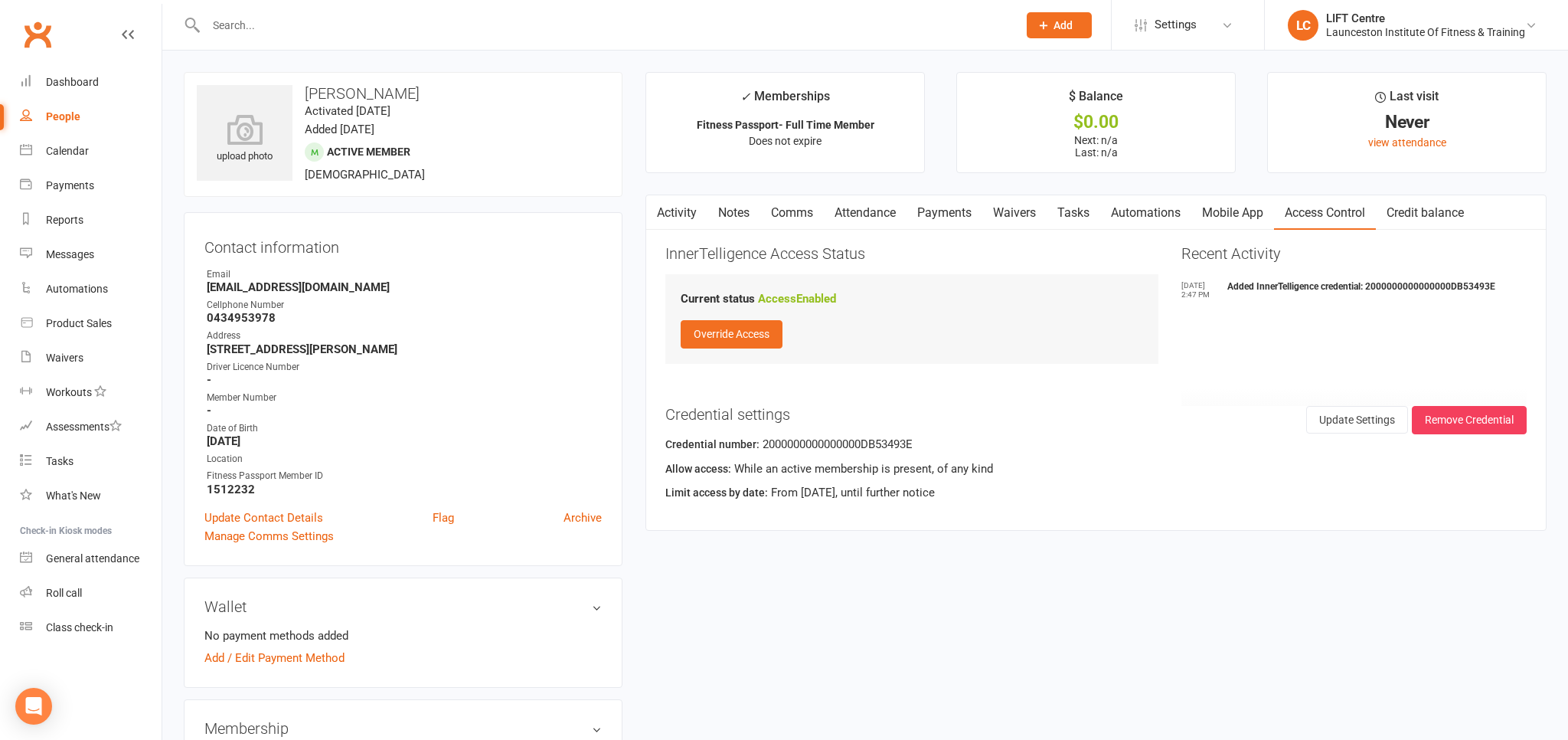
click at [669, 209] on link "Activity" at bounding box center [676, 213] width 61 height 35
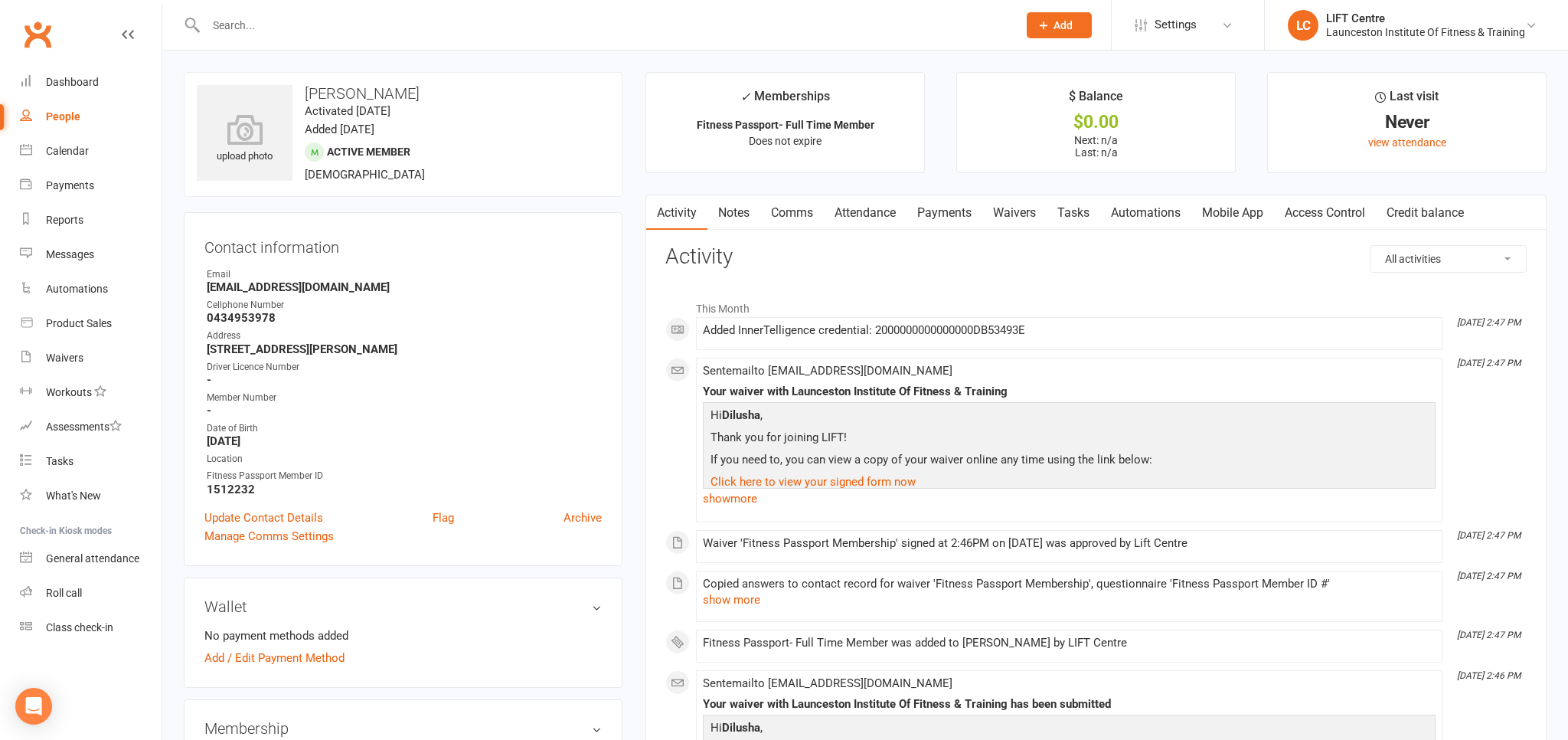
click at [32, 29] on link "Clubworx" at bounding box center [37, 34] width 38 height 38
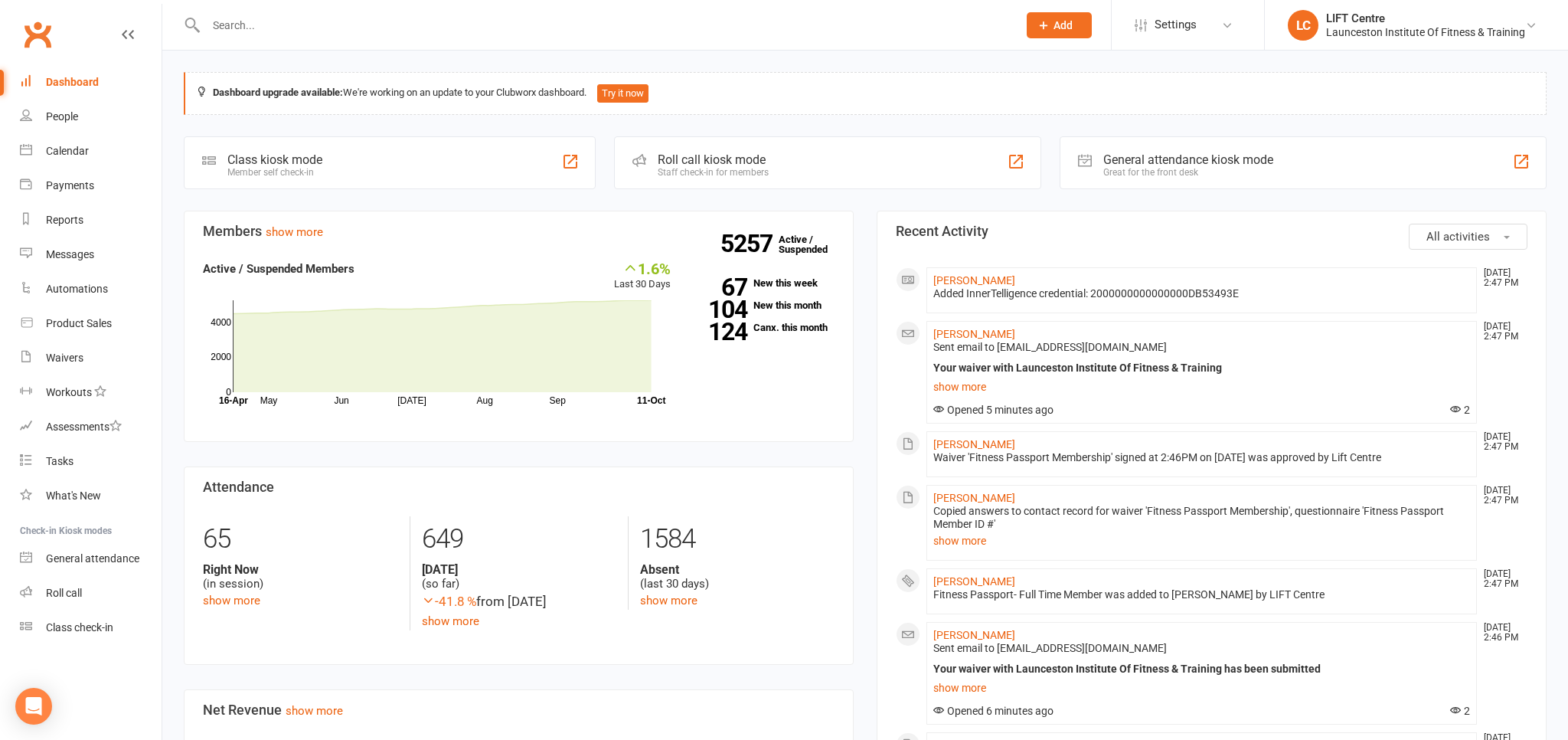
click at [43, 45] on link "Clubworx" at bounding box center [37, 34] width 38 height 38
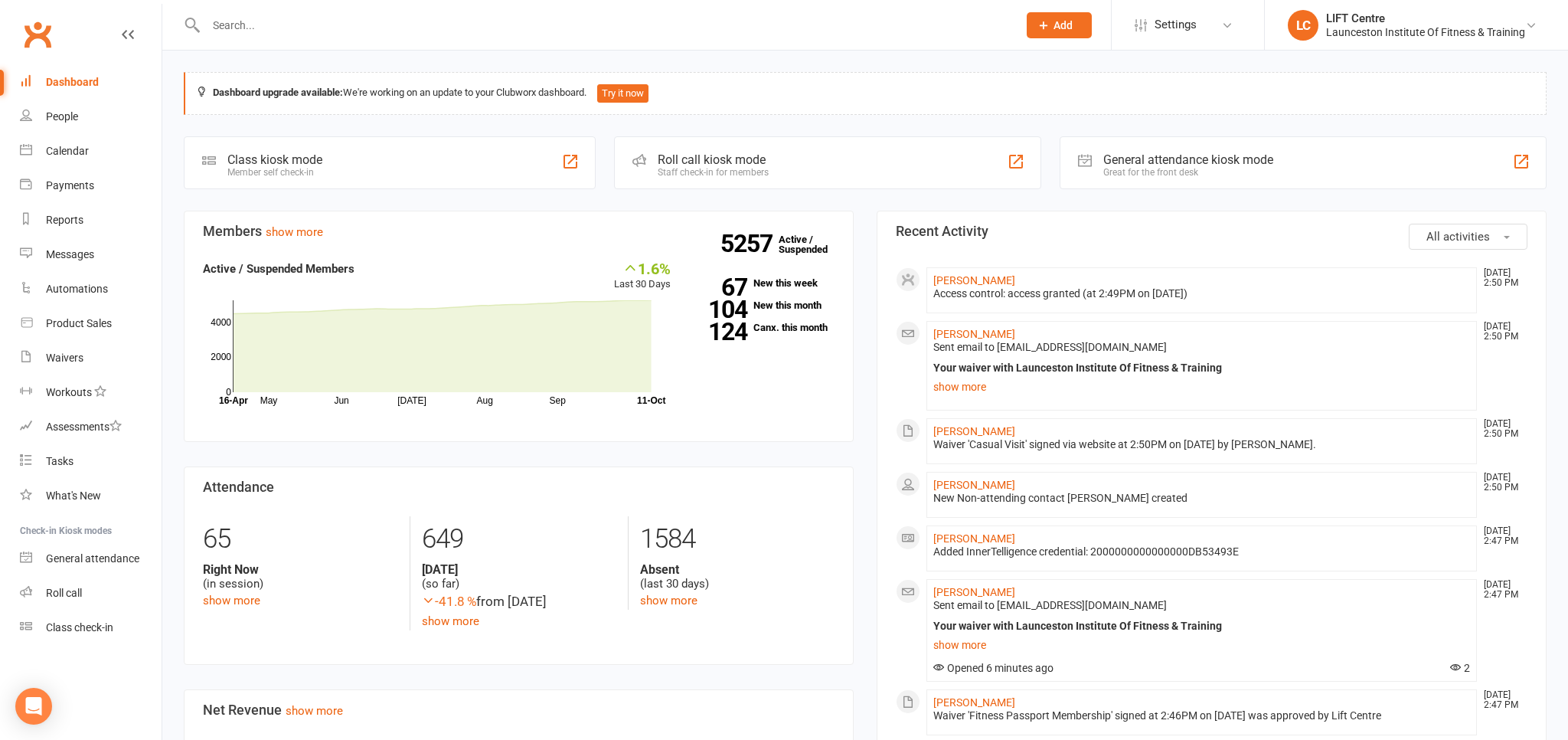
click at [41, 41] on link "Clubworx" at bounding box center [37, 34] width 38 height 38
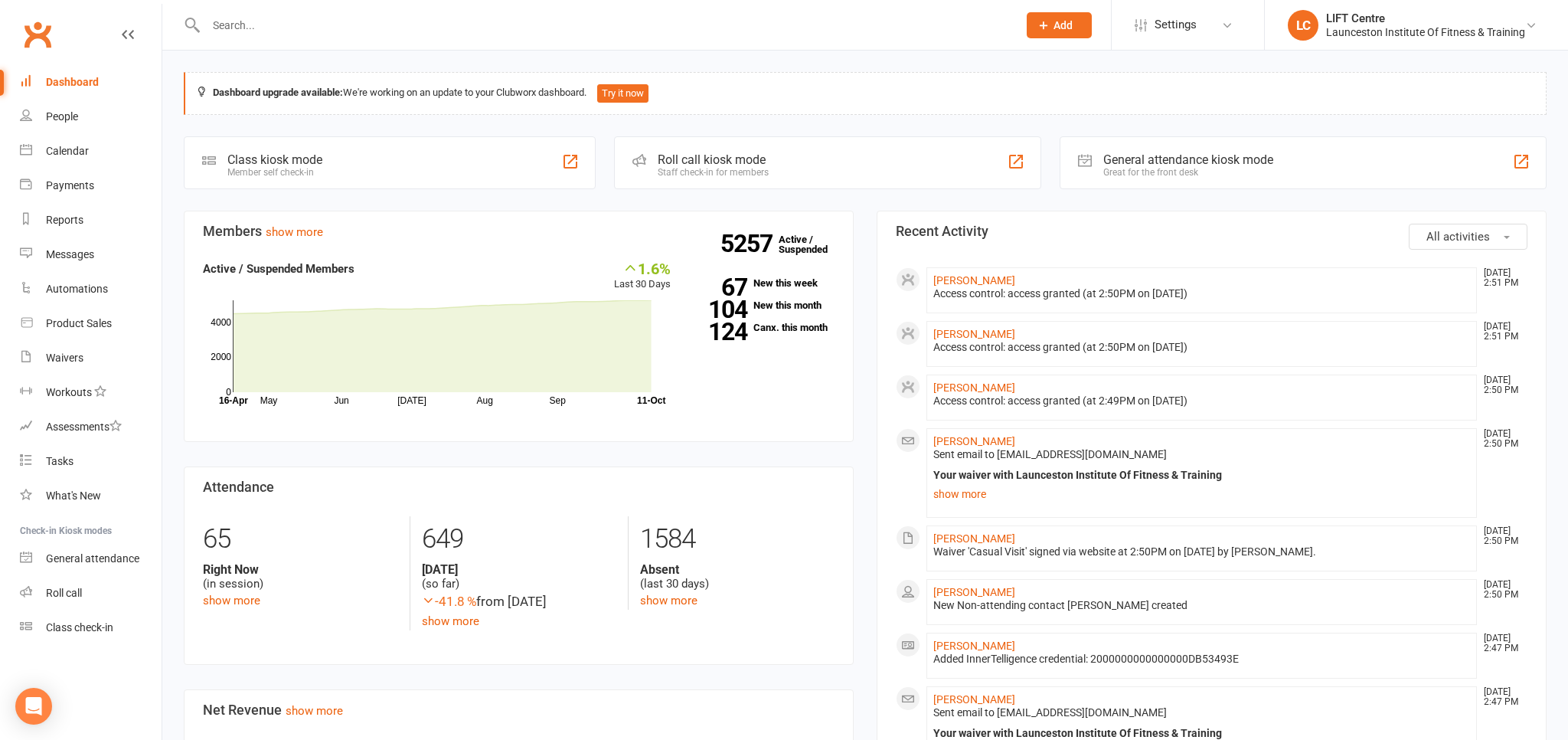
click at [38, 30] on link "Clubworx" at bounding box center [37, 34] width 38 height 38
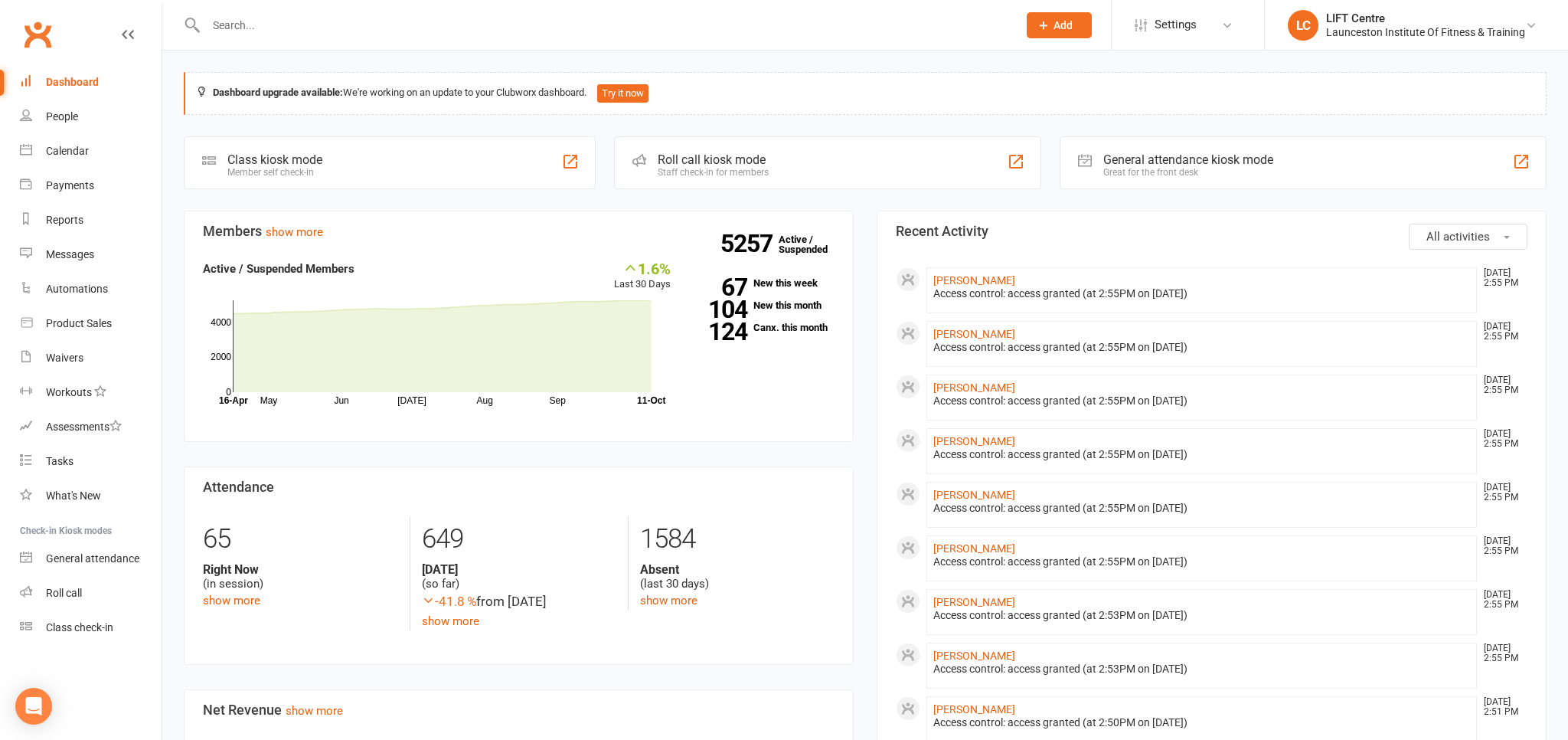
click at [267, 20] on input "text" at bounding box center [603, 25] width 805 height 21
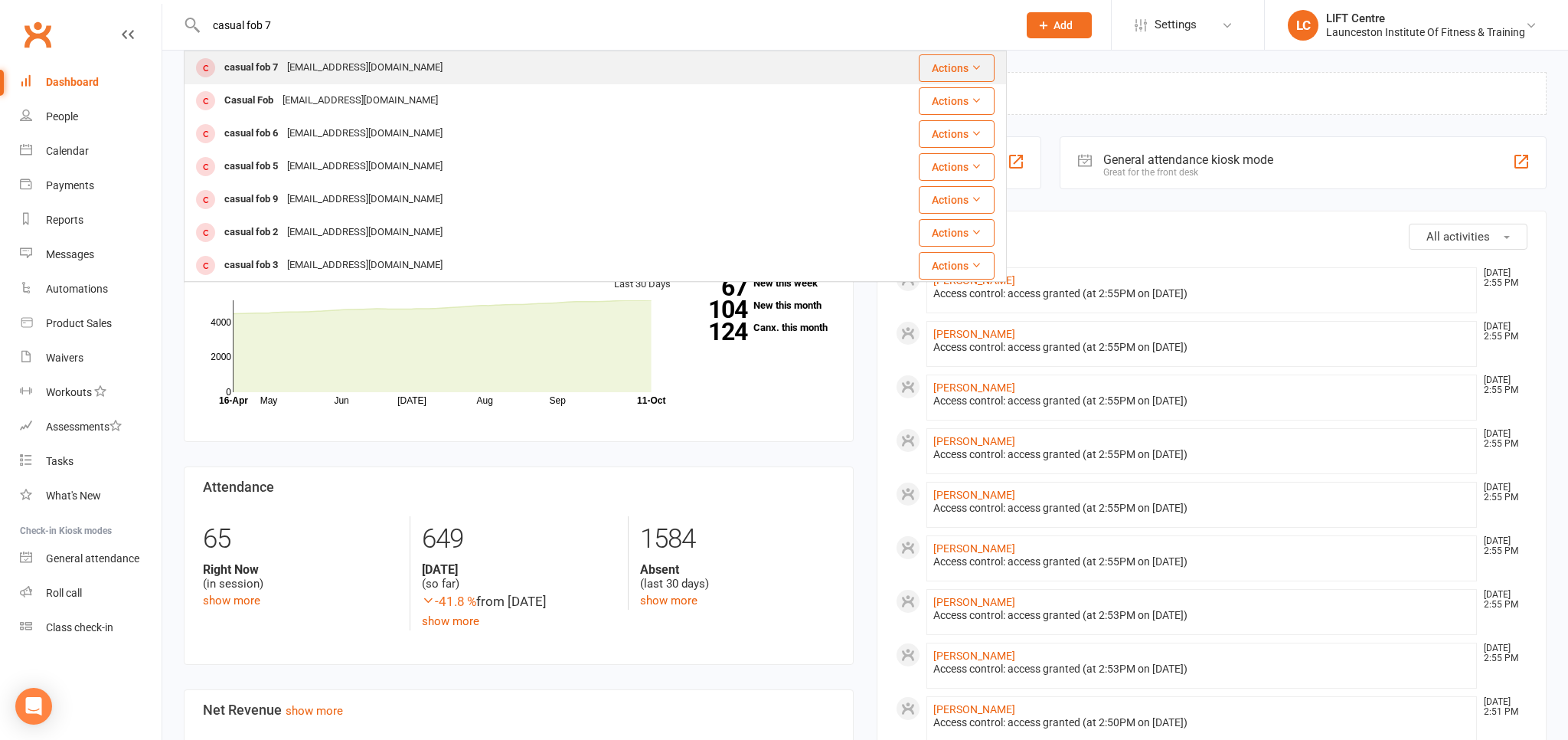
type input "casual fob 7"
click at [294, 64] on div "admin@liftcentre.com.au" at bounding box center [365, 67] width 164 height 22
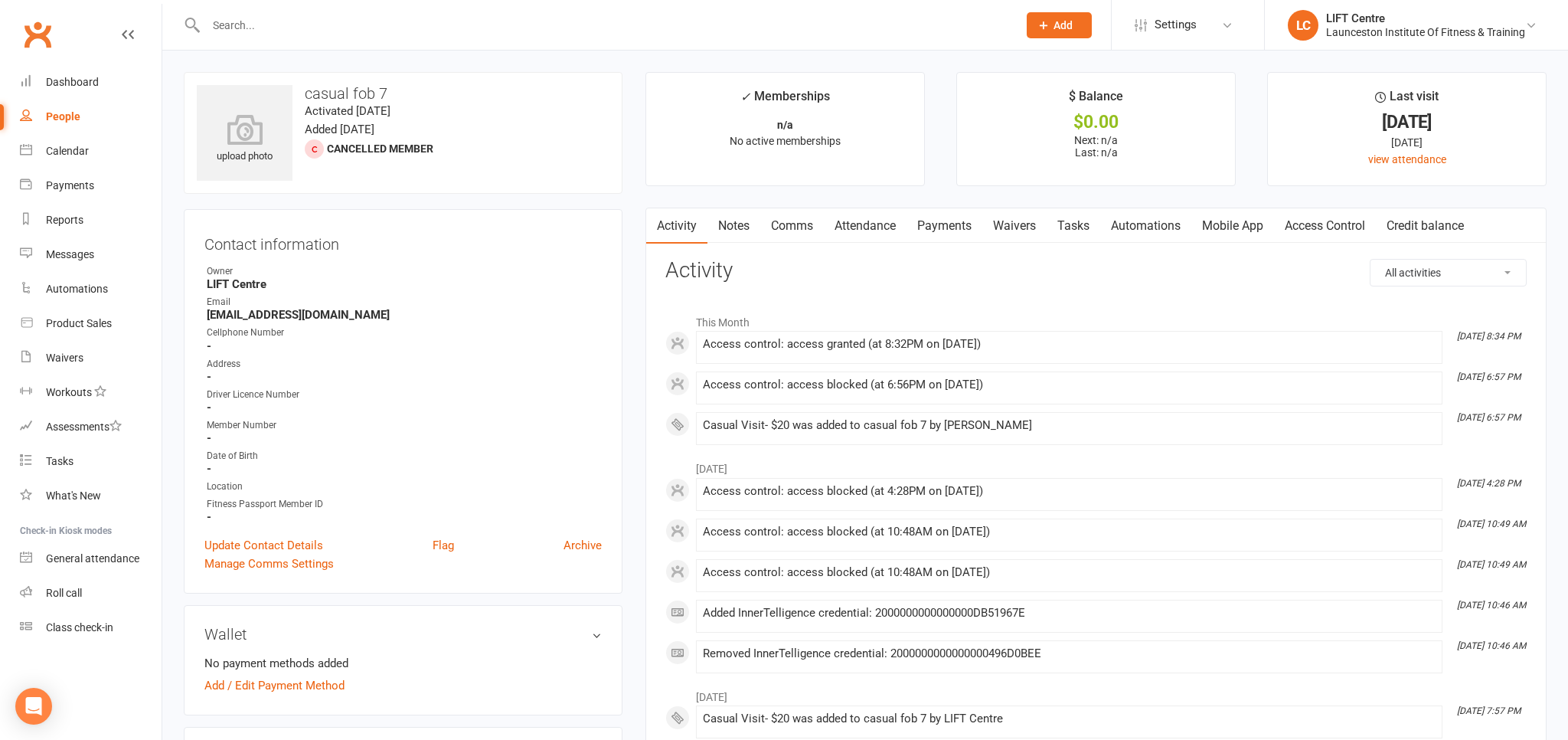
click at [1327, 232] on link "Access Control" at bounding box center [1324, 226] width 102 height 35
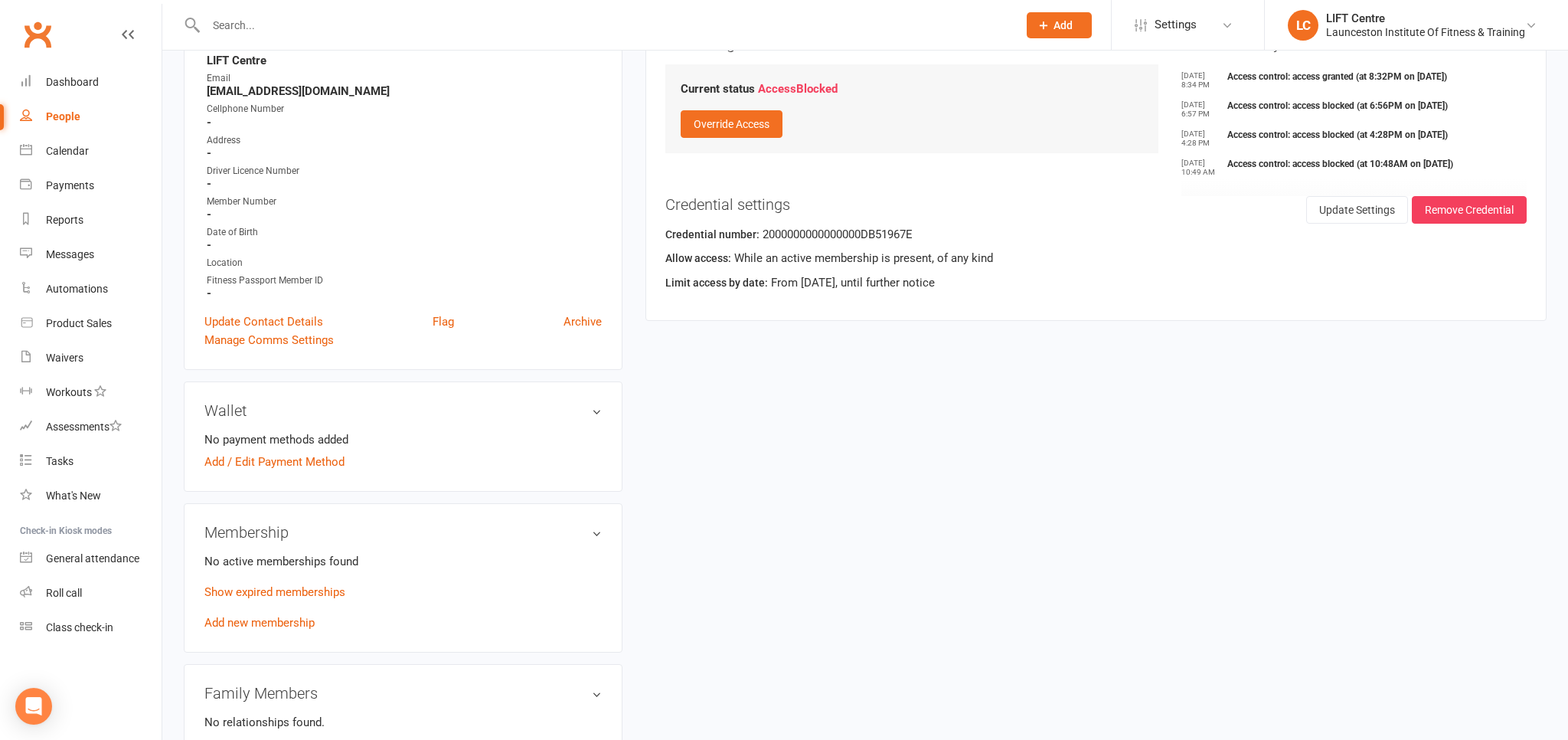
scroll to position [242, 0]
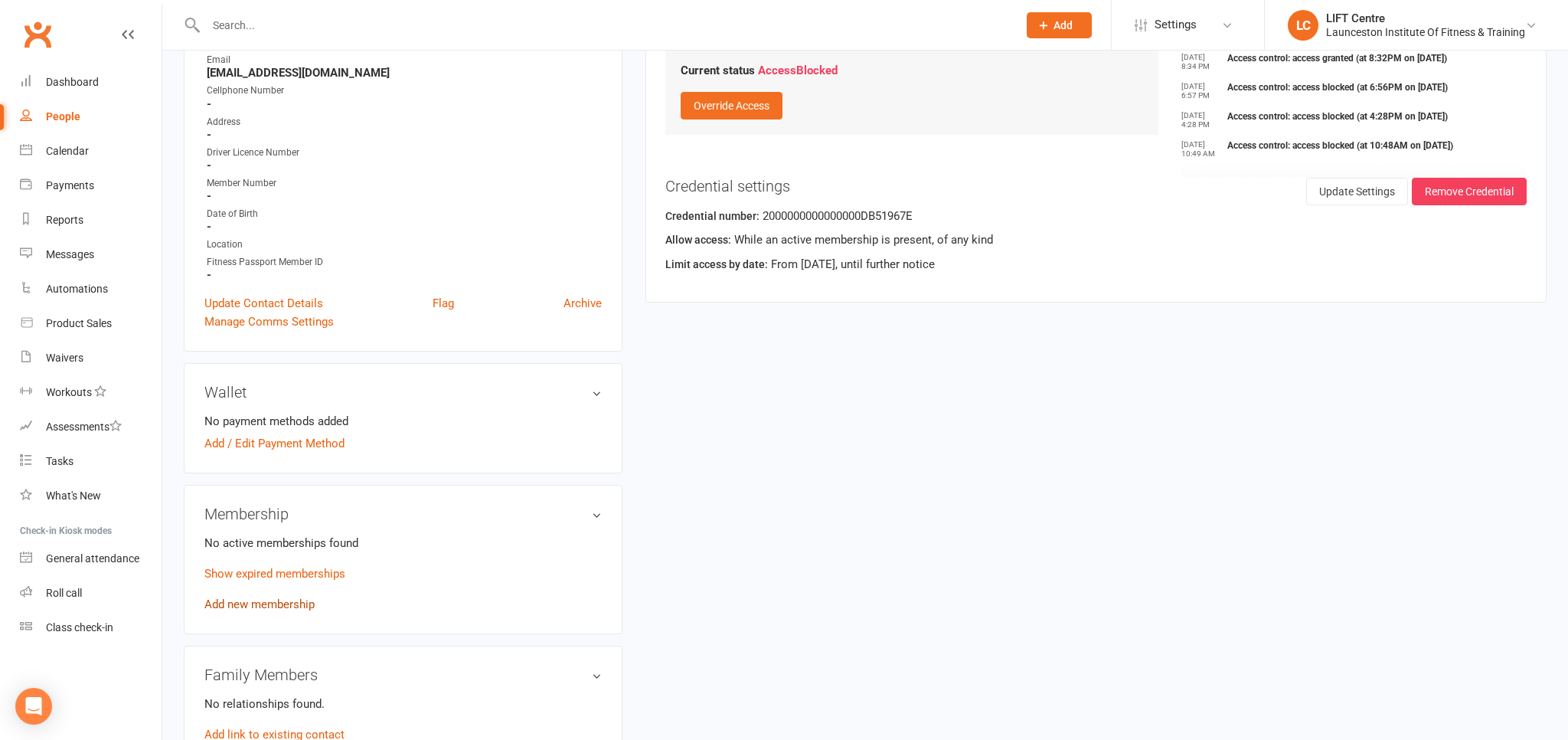
click at [280, 606] on link "Add new membership" at bounding box center [259, 603] width 110 height 14
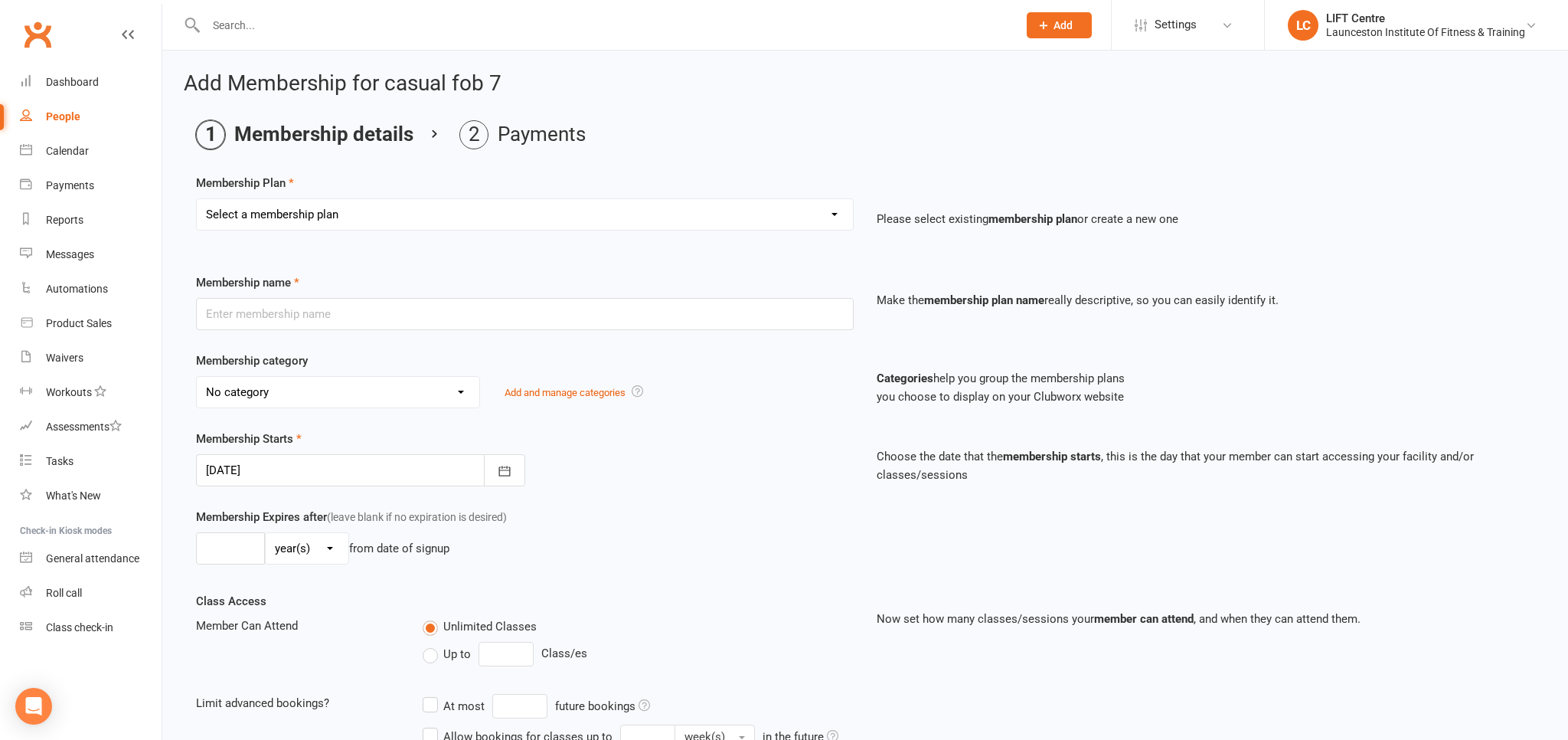
click at [197, 199] on select "Select a membership plan Create new Membership Plan 24/7 Gym Membership Pilates…" at bounding box center [525, 213] width 656 height 30
select select "3"
click option "Casual Visit- $20" at bounding box center [0, 0] width 0 height 0
type input "Casual Visit- $20"
select select "1"
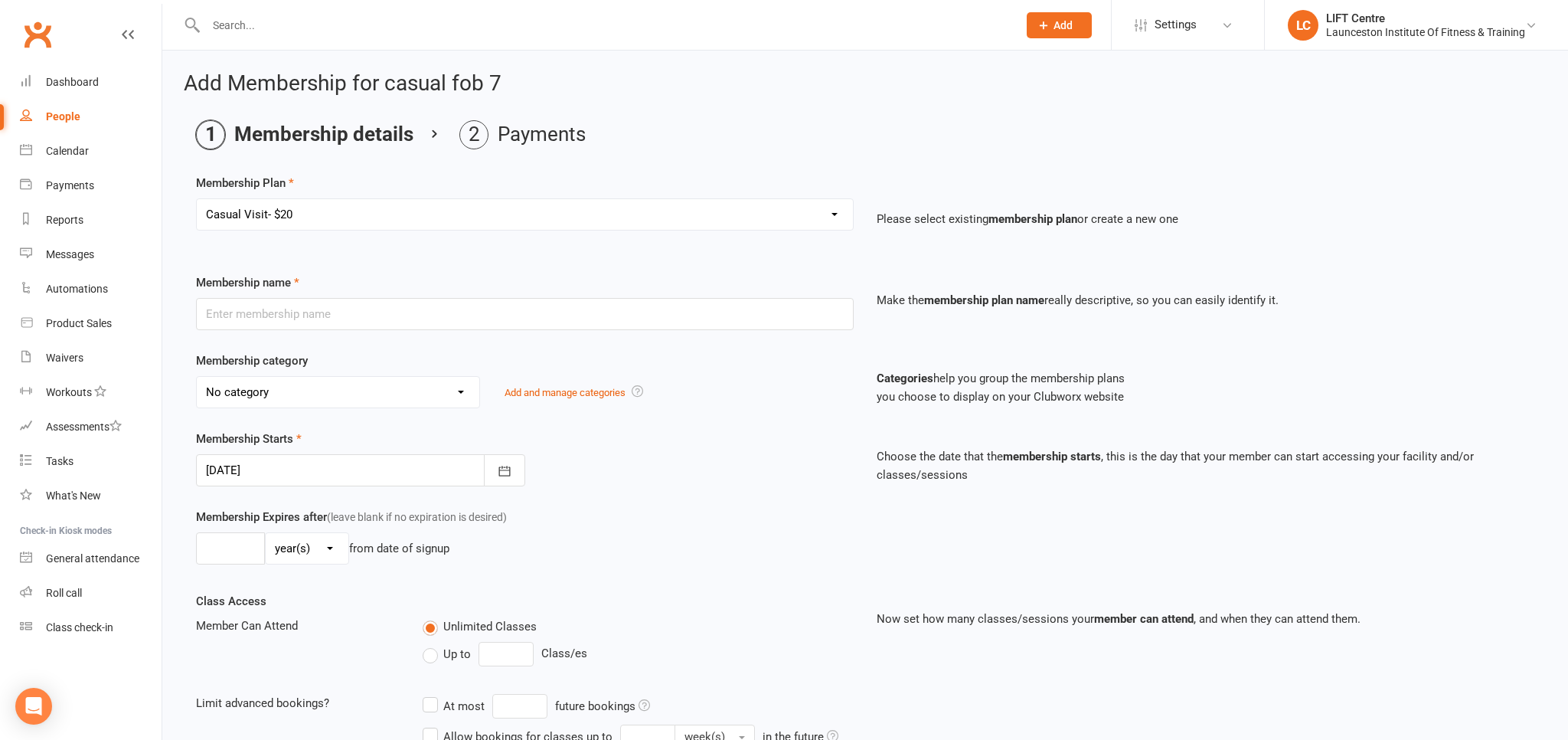
type input "1"
select select "0"
type input "1"
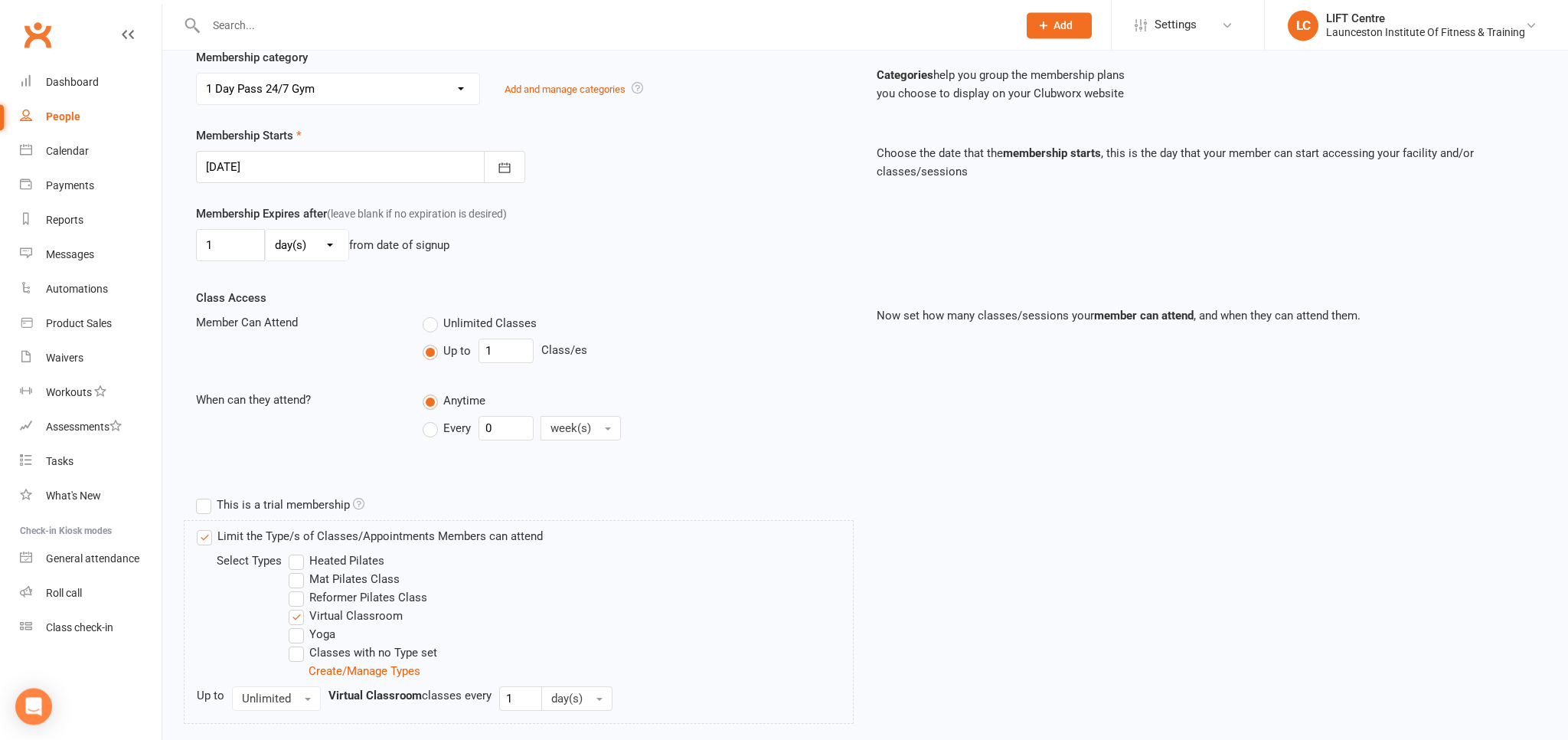
scroll to position [456, 0]
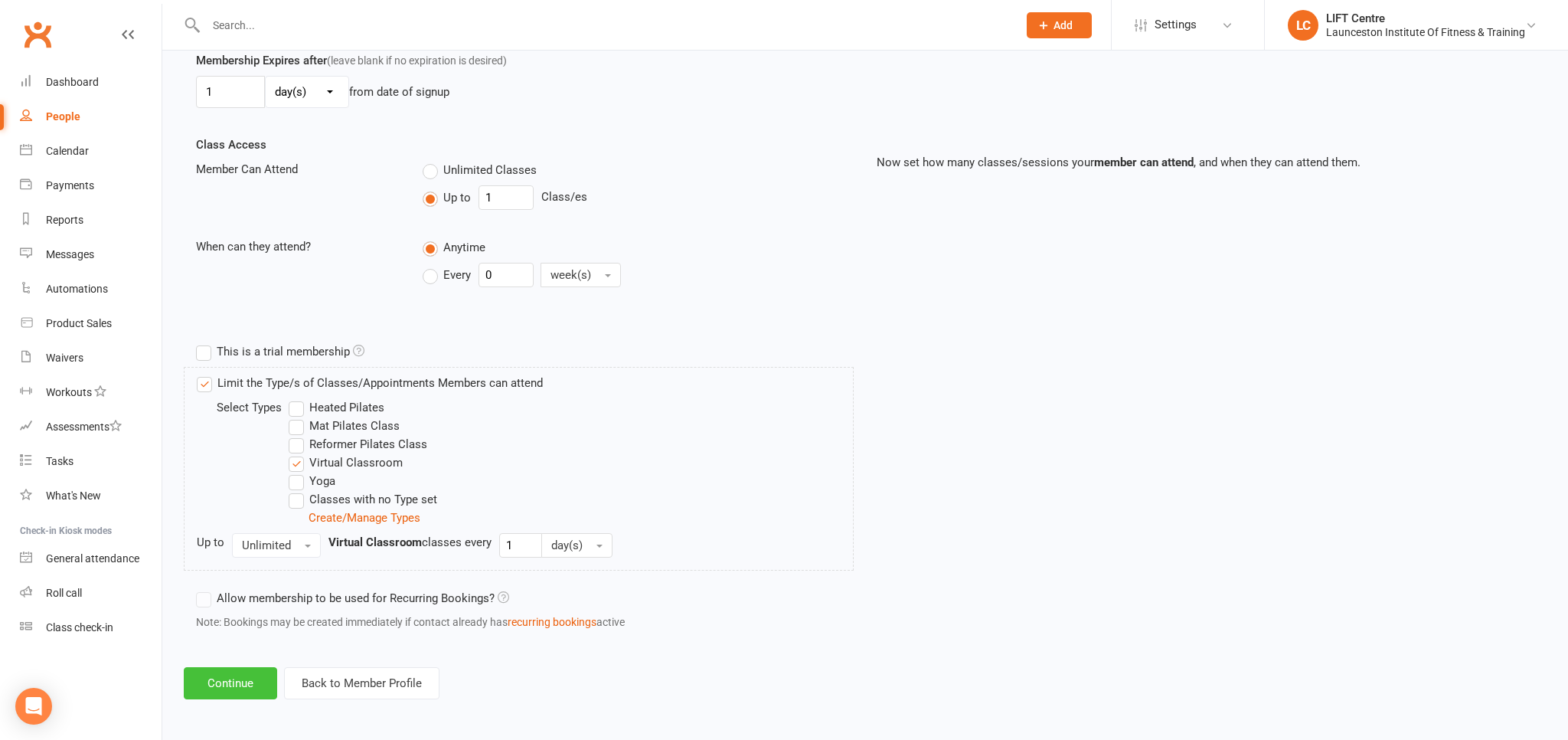
click at [253, 687] on button "Continue" at bounding box center [231, 683] width 93 height 32
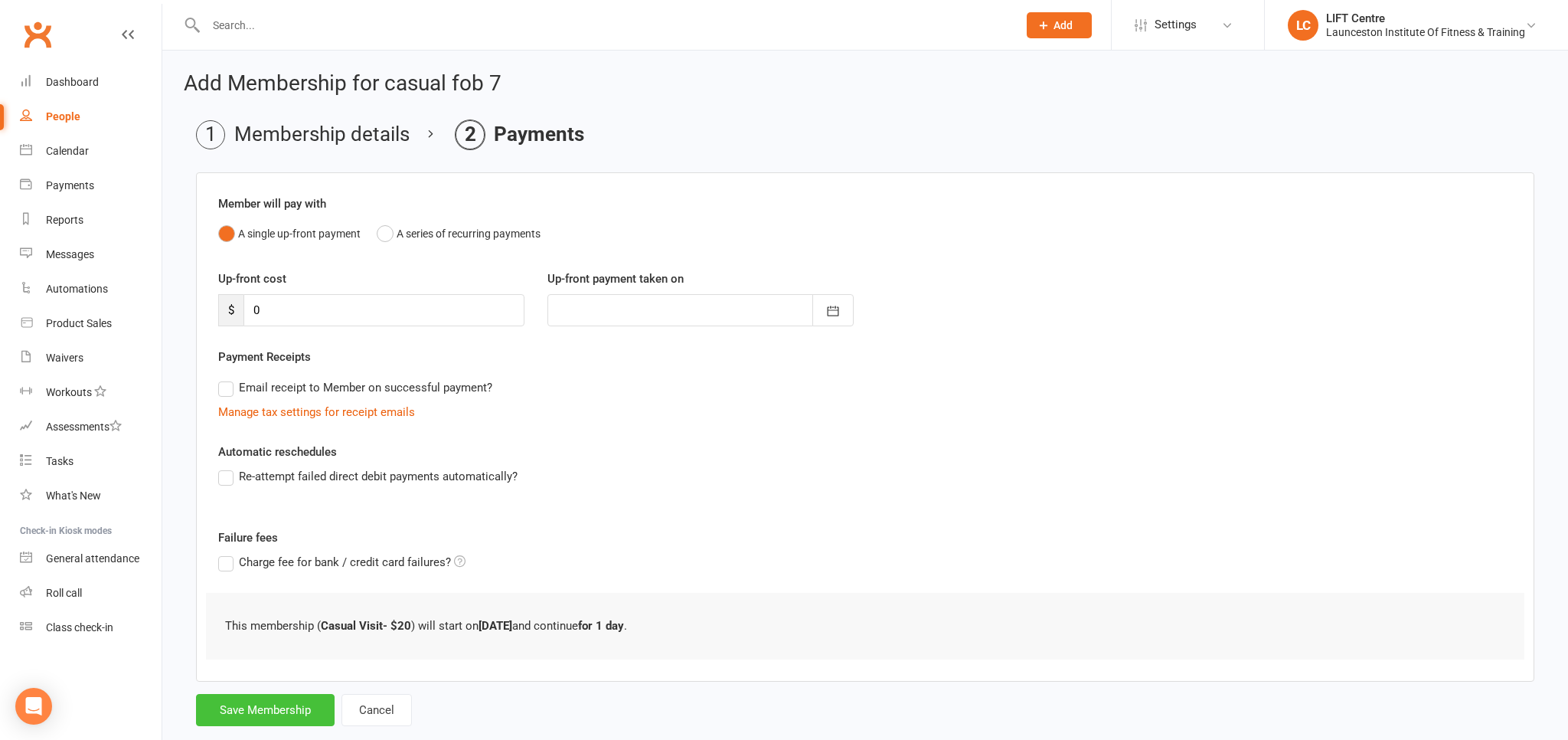
click at [253, 702] on button "Save Membership" at bounding box center [266, 710] width 139 height 32
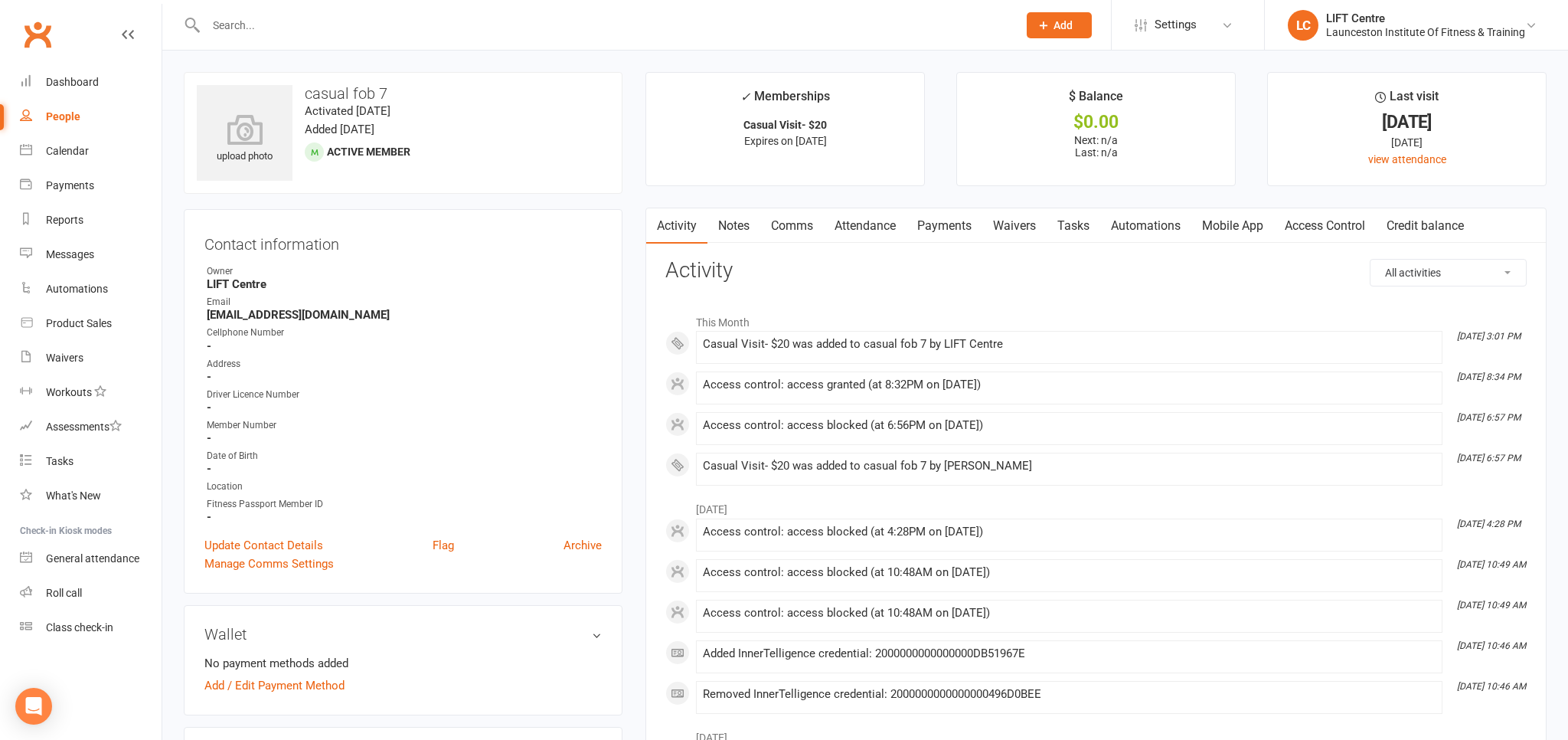
click at [240, 26] on input "text" at bounding box center [603, 25] width 805 height 21
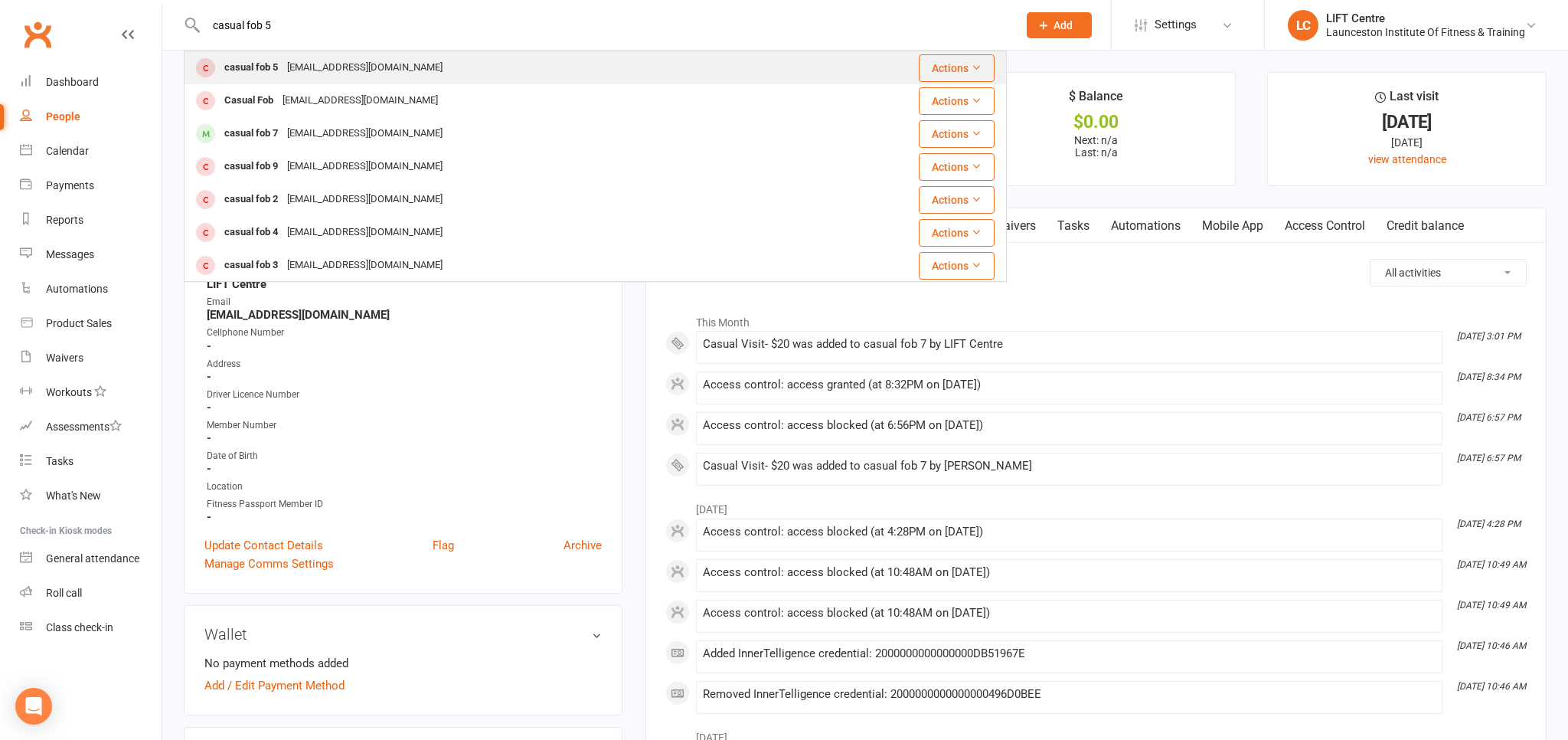
type input "casual fob 5"
click at [321, 69] on div "admin@liftcentre.com.au" at bounding box center [365, 67] width 164 height 22
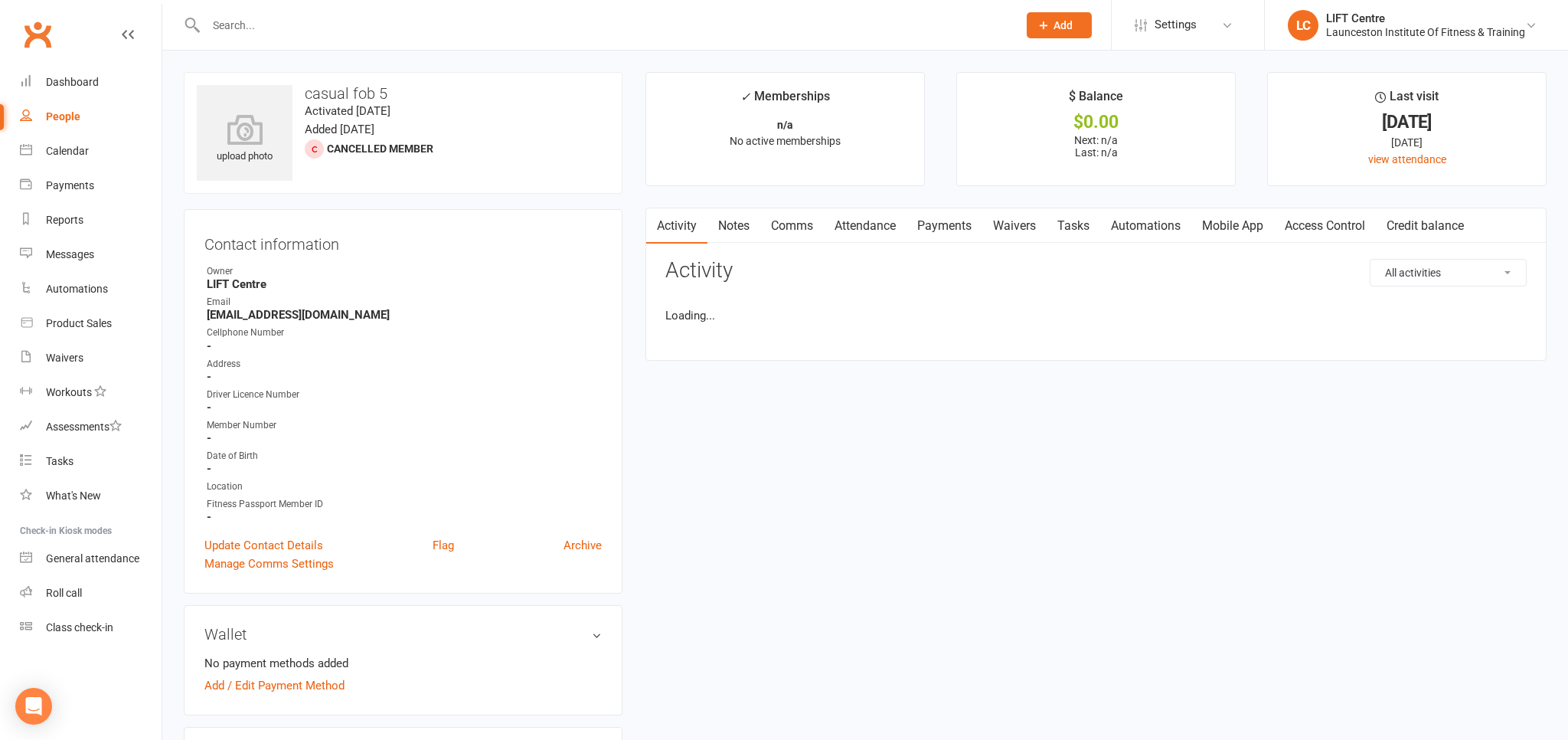
click at [1331, 226] on link "Access Control" at bounding box center [1324, 226] width 102 height 35
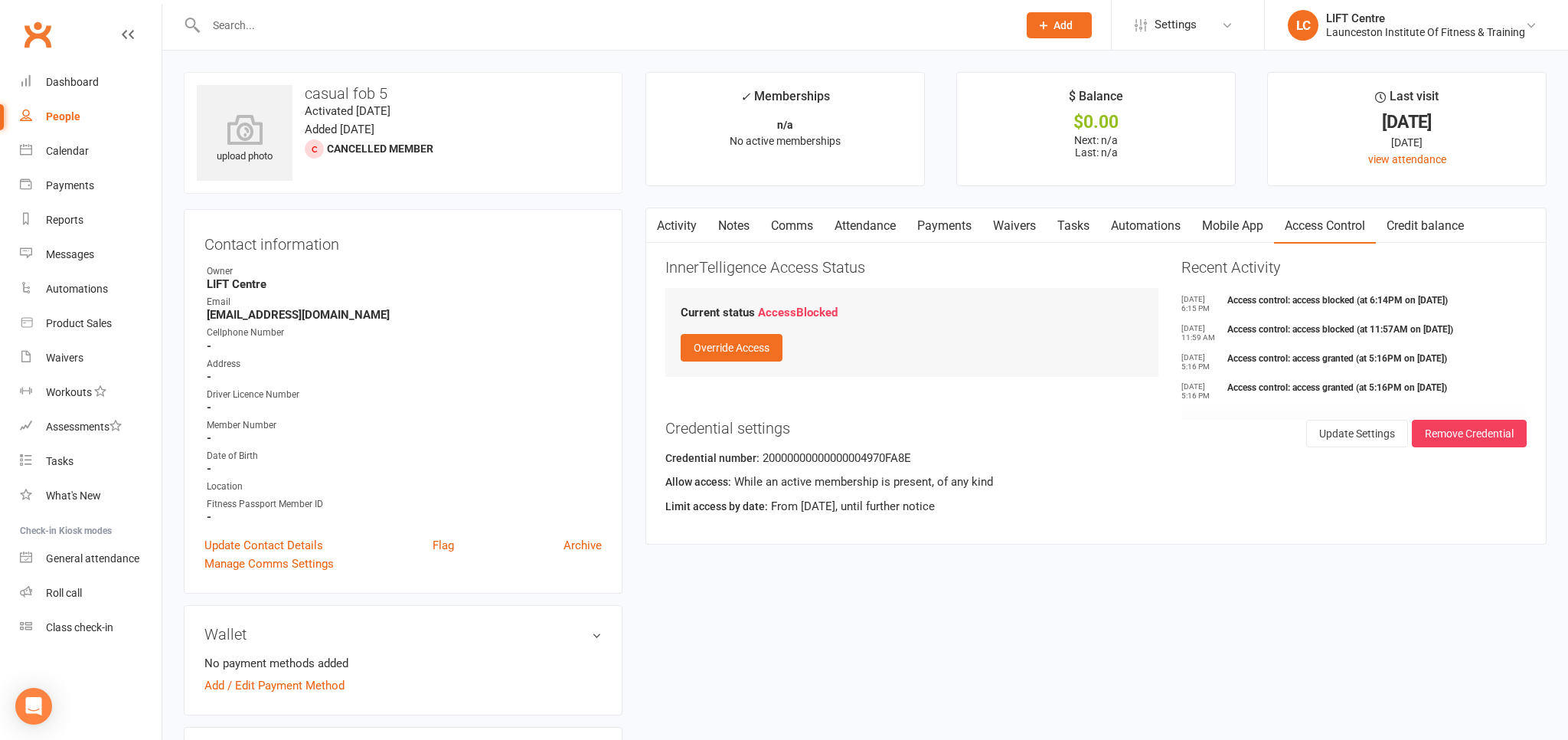
click at [351, 29] on input "text" at bounding box center [603, 25] width 805 height 21
paste input "2000000000000000DB975D8E"
type input "2000000000000000DB975D8E"
drag, startPoint x: 419, startPoint y: 34, endPoint x: 118, endPoint y: -5, distance: 303.5
click at [201, 15] on input "2000000000000000DB975D8E" at bounding box center [603, 25] width 805 height 21
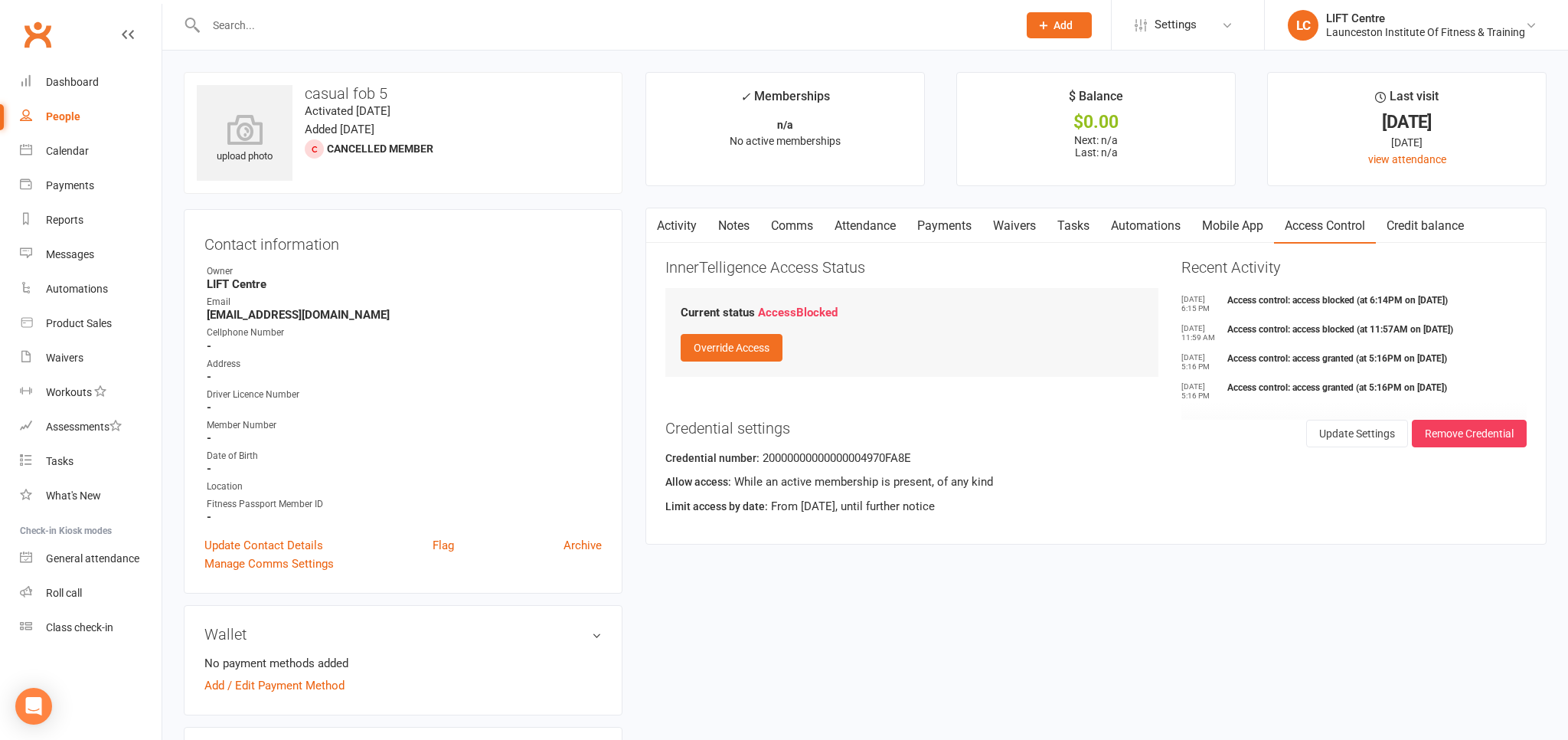
click at [692, 229] on link "Activity" at bounding box center [676, 226] width 61 height 35
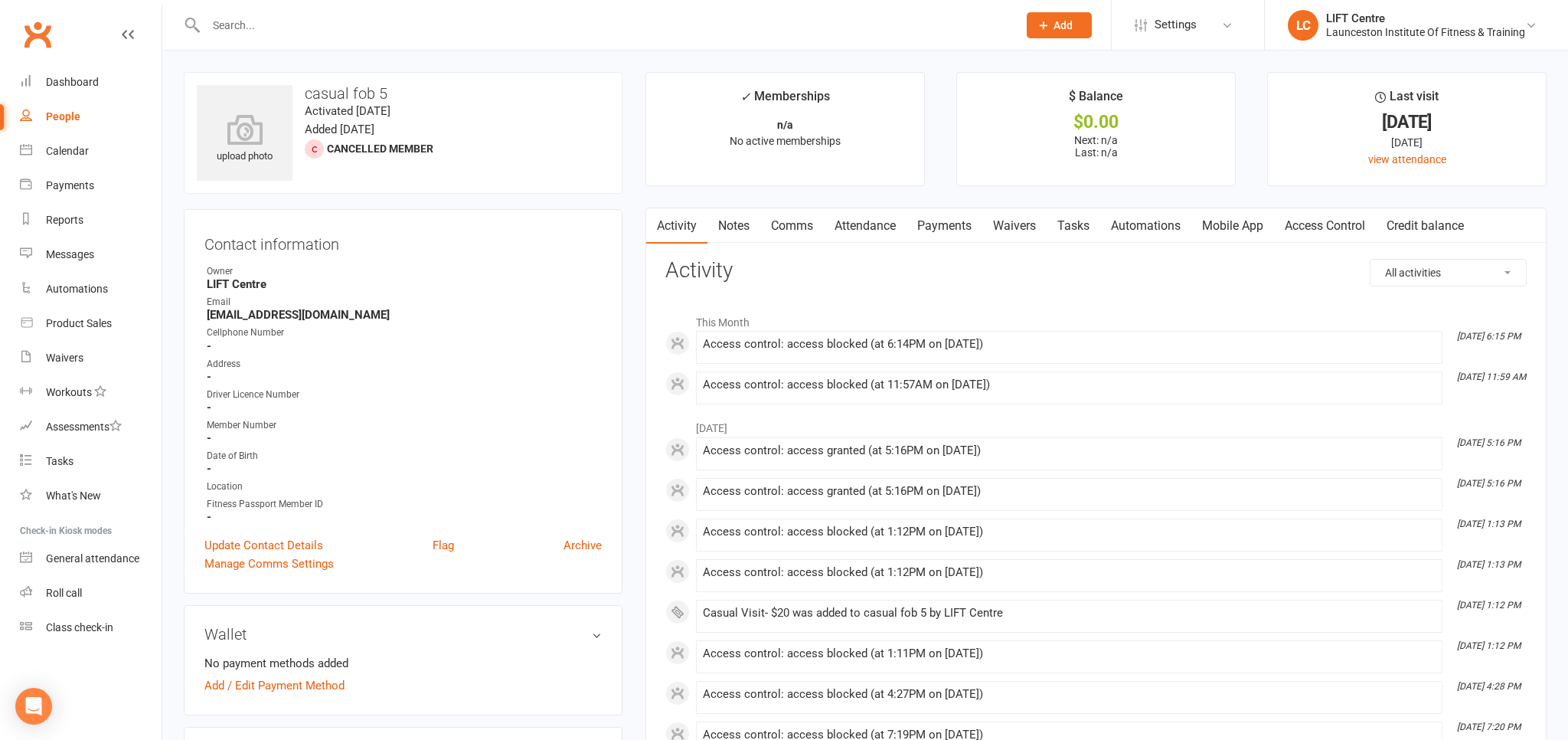
click at [1312, 214] on link "Access Control" at bounding box center [1324, 226] width 102 height 35
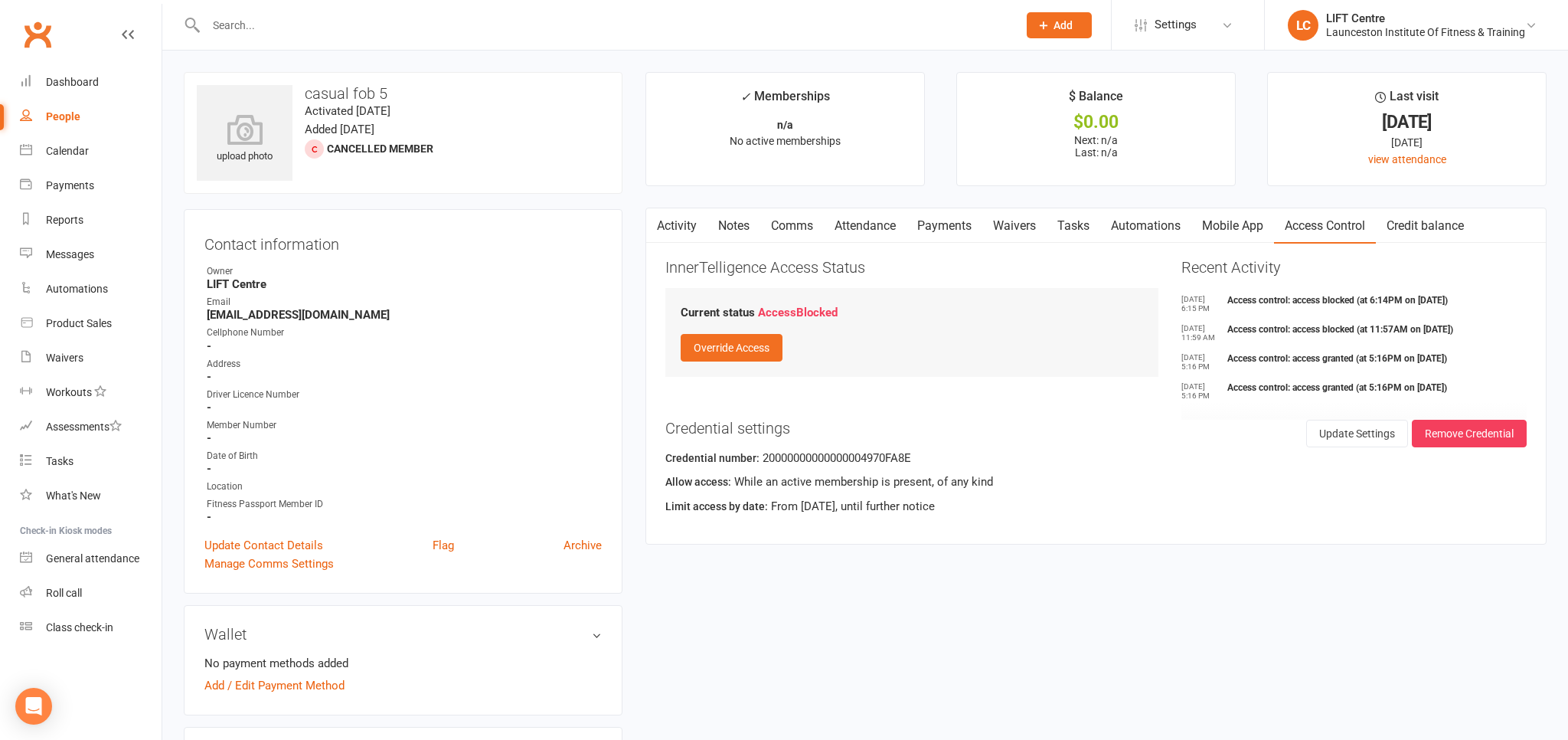
click at [672, 222] on link "Activity" at bounding box center [676, 226] width 61 height 35
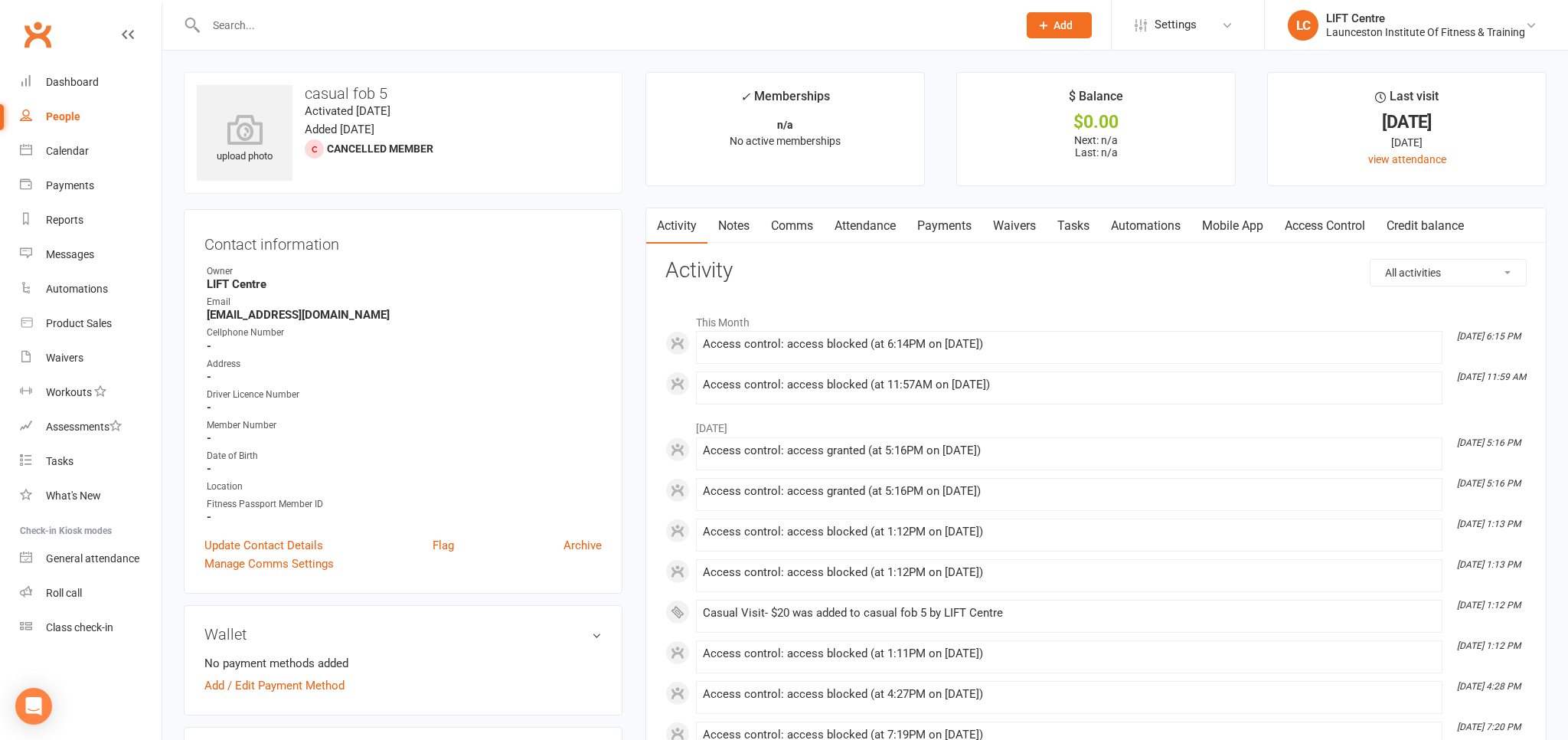
drag, startPoint x: 236, startPoint y: 6, endPoint x: 239, endPoint y: 23, distance: 17.3
click at [239, 21] on div at bounding box center [595, 25] width 823 height 50
click at [239, 26] on input "text" at bounding box center [603, 25] width 805 height 21
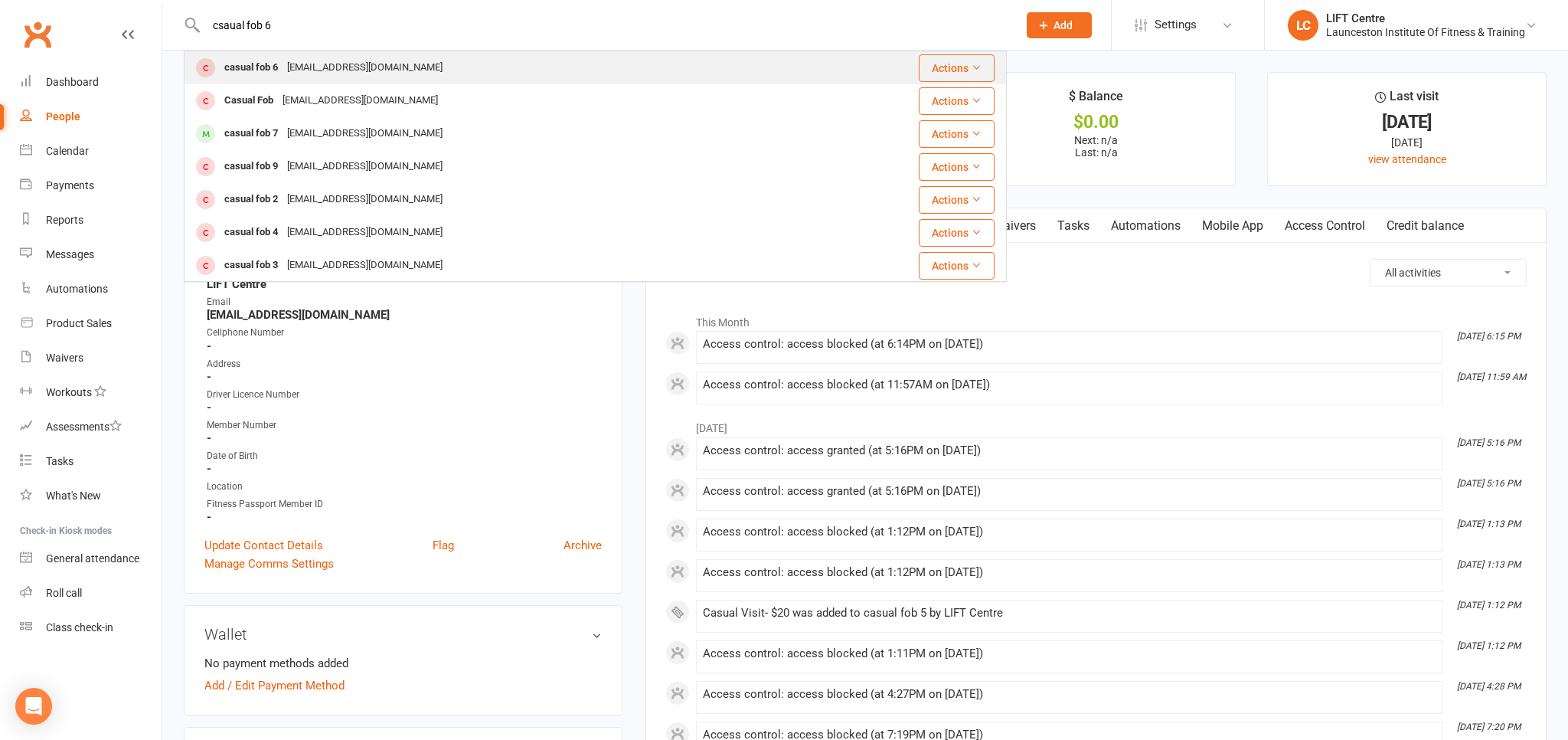
type input "csaual fob 6"
click at [336, 65] on div "admin@liftcentre.com.au" at bounding box center [365, 67] width 164 height 22
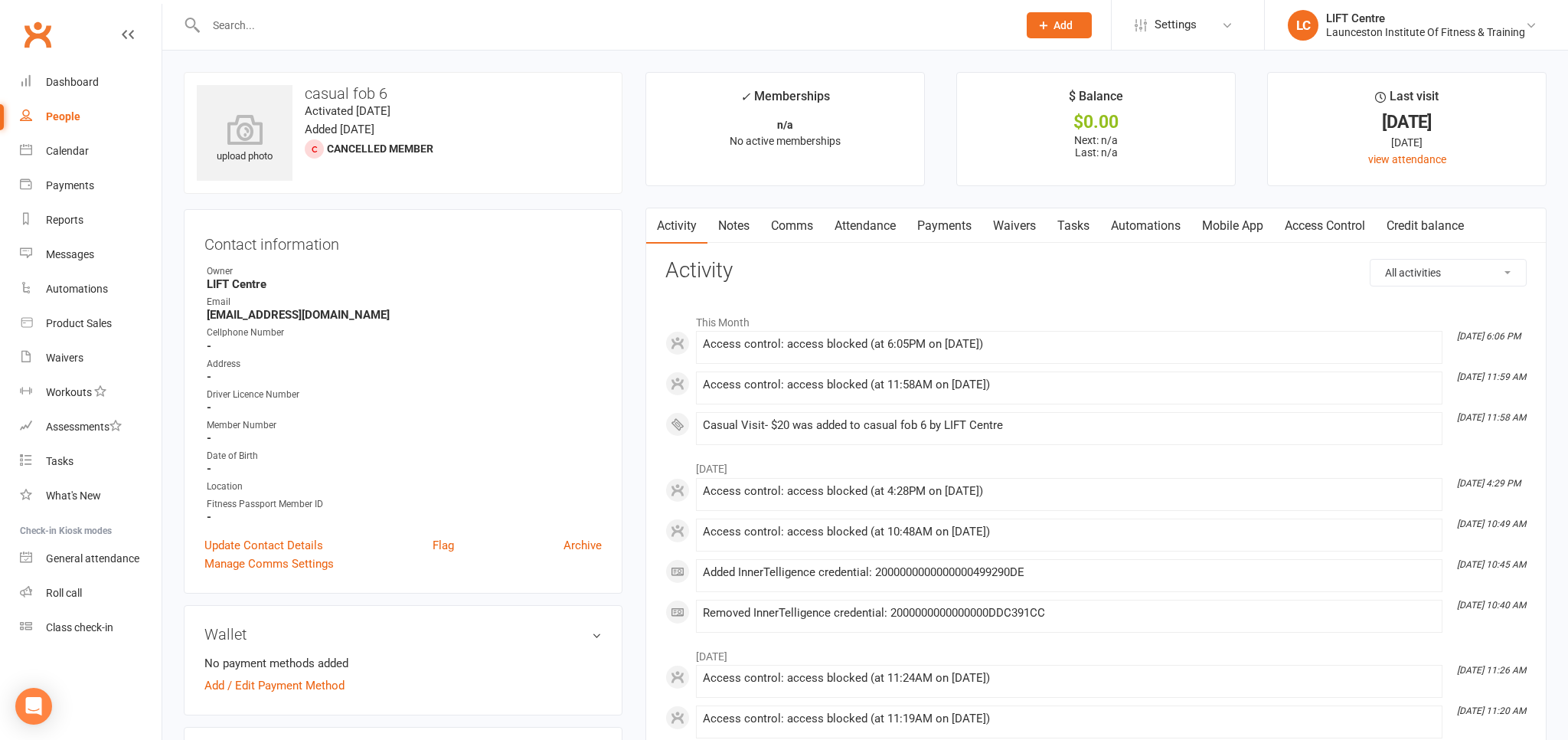
click at [1331, 226] on link "Access Control" at bounding box center [1324, 226] width 102 height 35
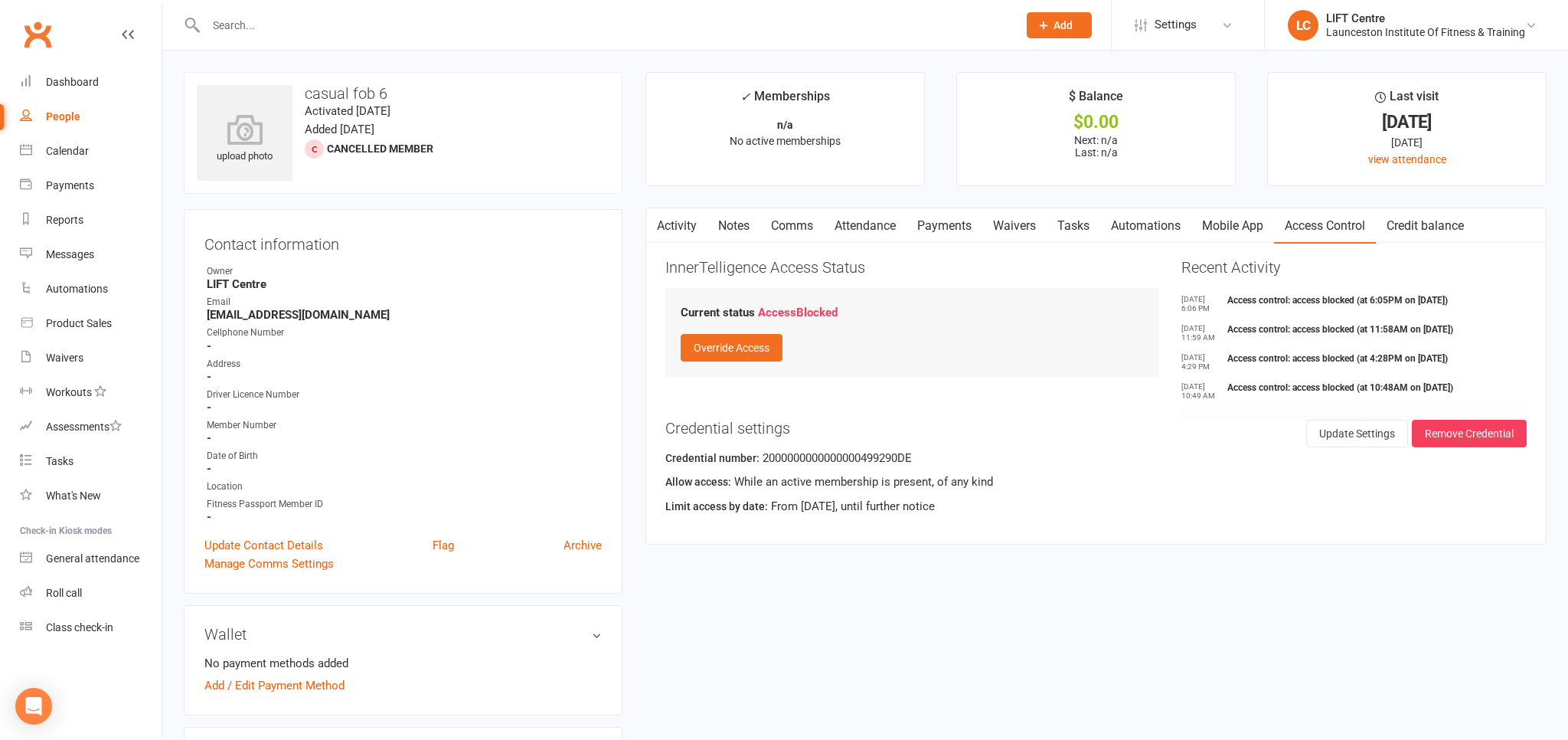
click at [675, 231] on link "Activity" at bounding box center [676, 226] width 61 height 35
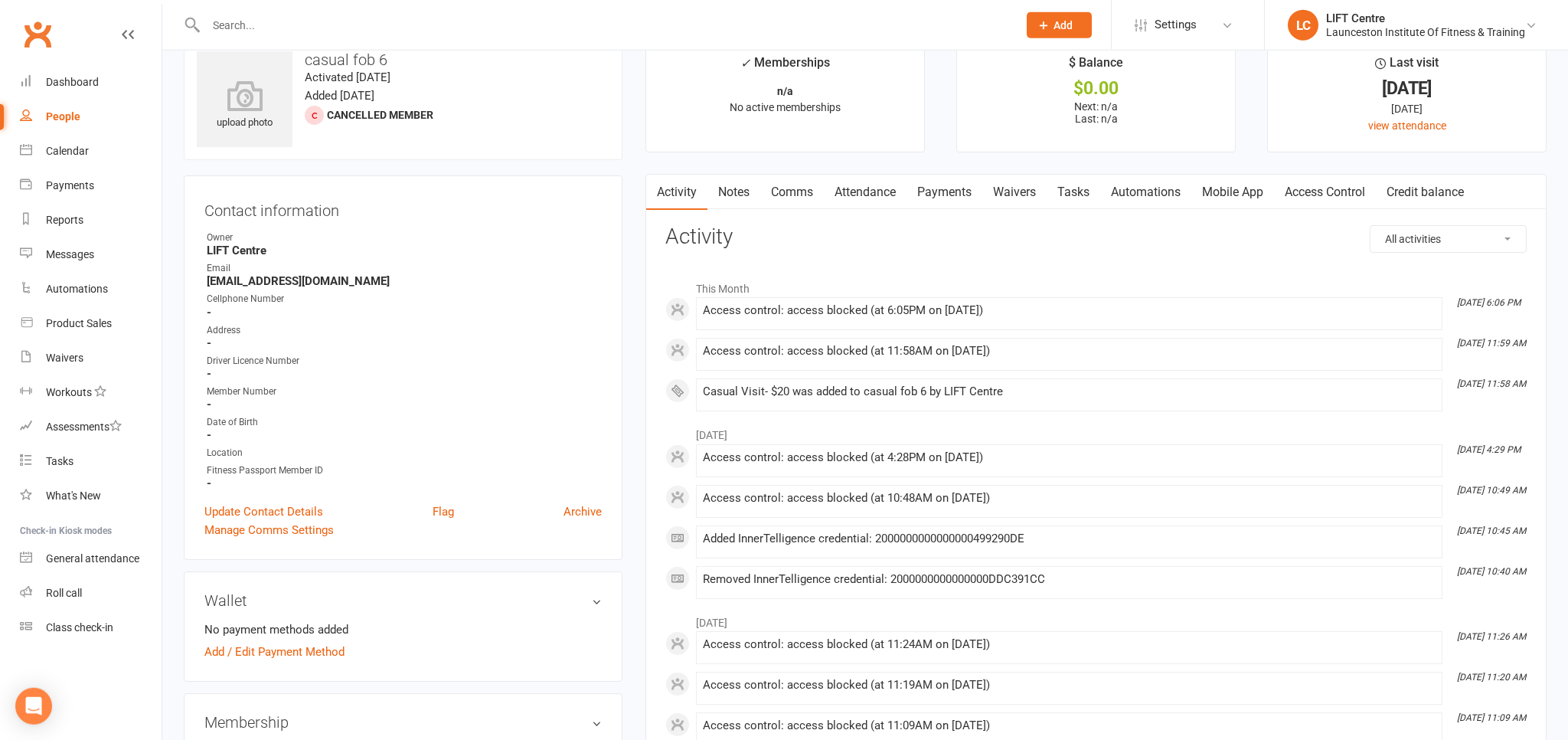
scroll to position [323, 0]
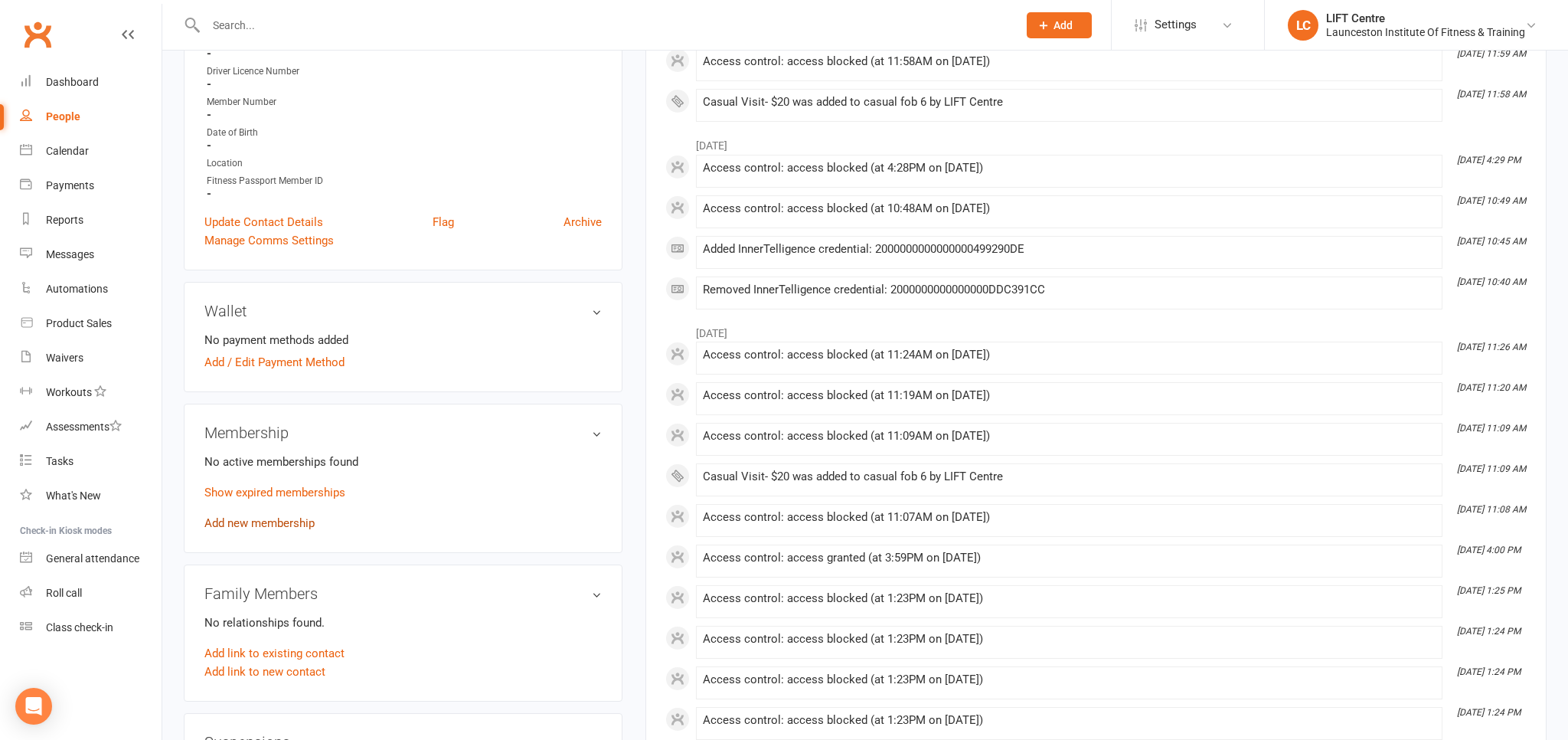
click at [253, 519] on link "Add new membership" at bounding box center [259, 522] width 110 height 14
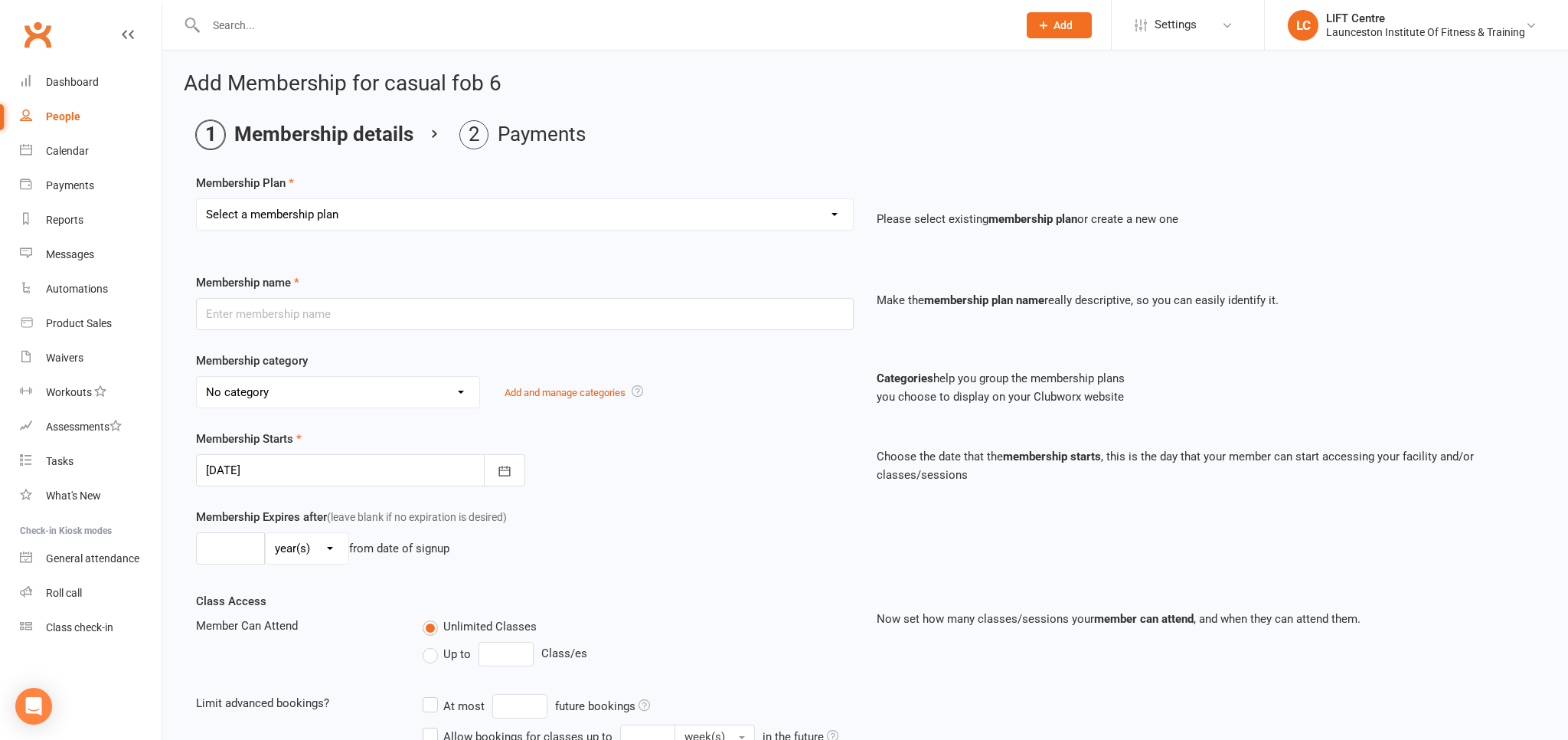
click at [197, 199] on select "Select a membership plan Create new Membership Plan 24/7 Gym Membership Pilates…" at bounding box center [525, 213] width 656 height 30
select select "3"
click option "Casual Visit- $20" at bounding box center [0, 0] width 0 height 0
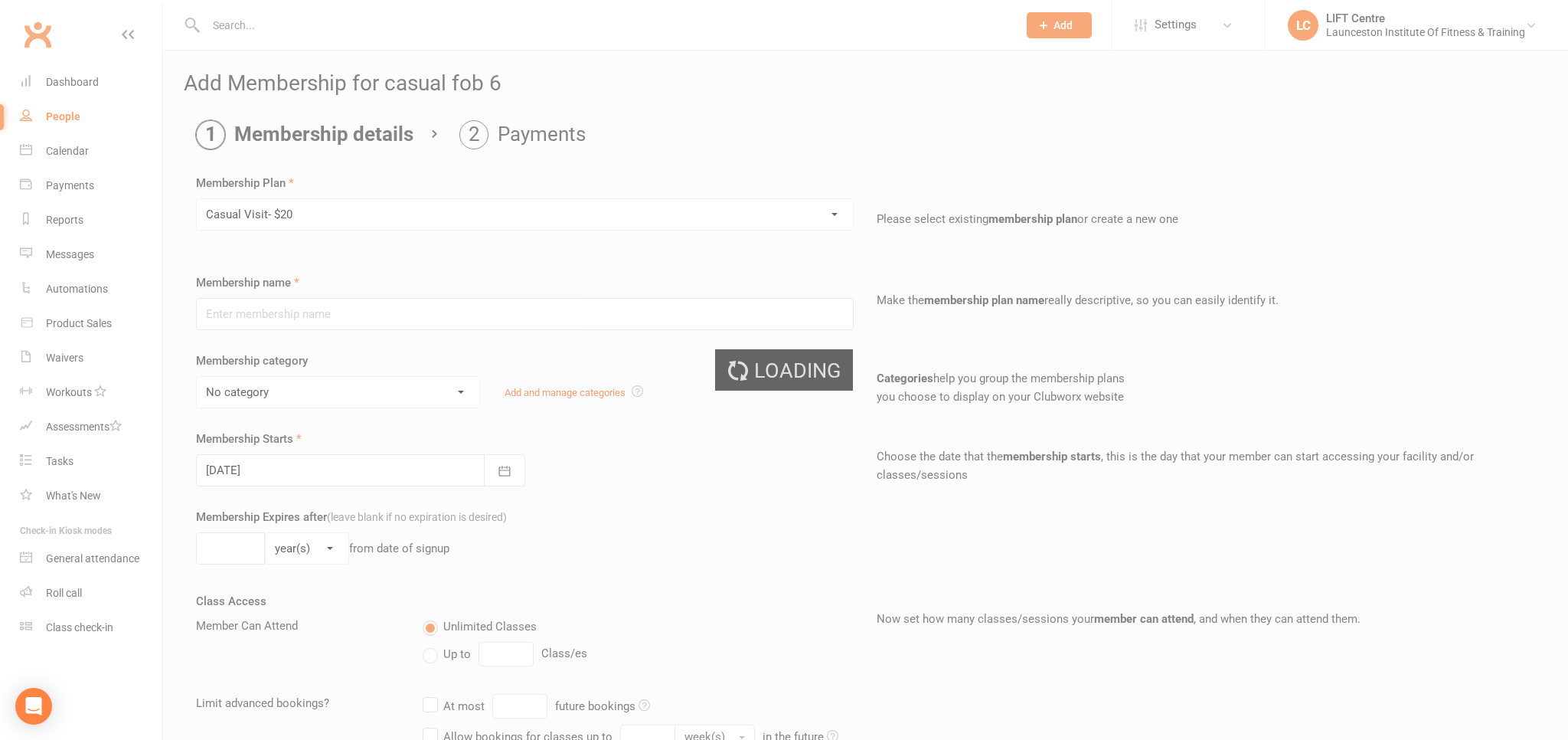
type input "Casual Visit- $20"
select select "1"
type input "1"
select select "0"
type input "1"
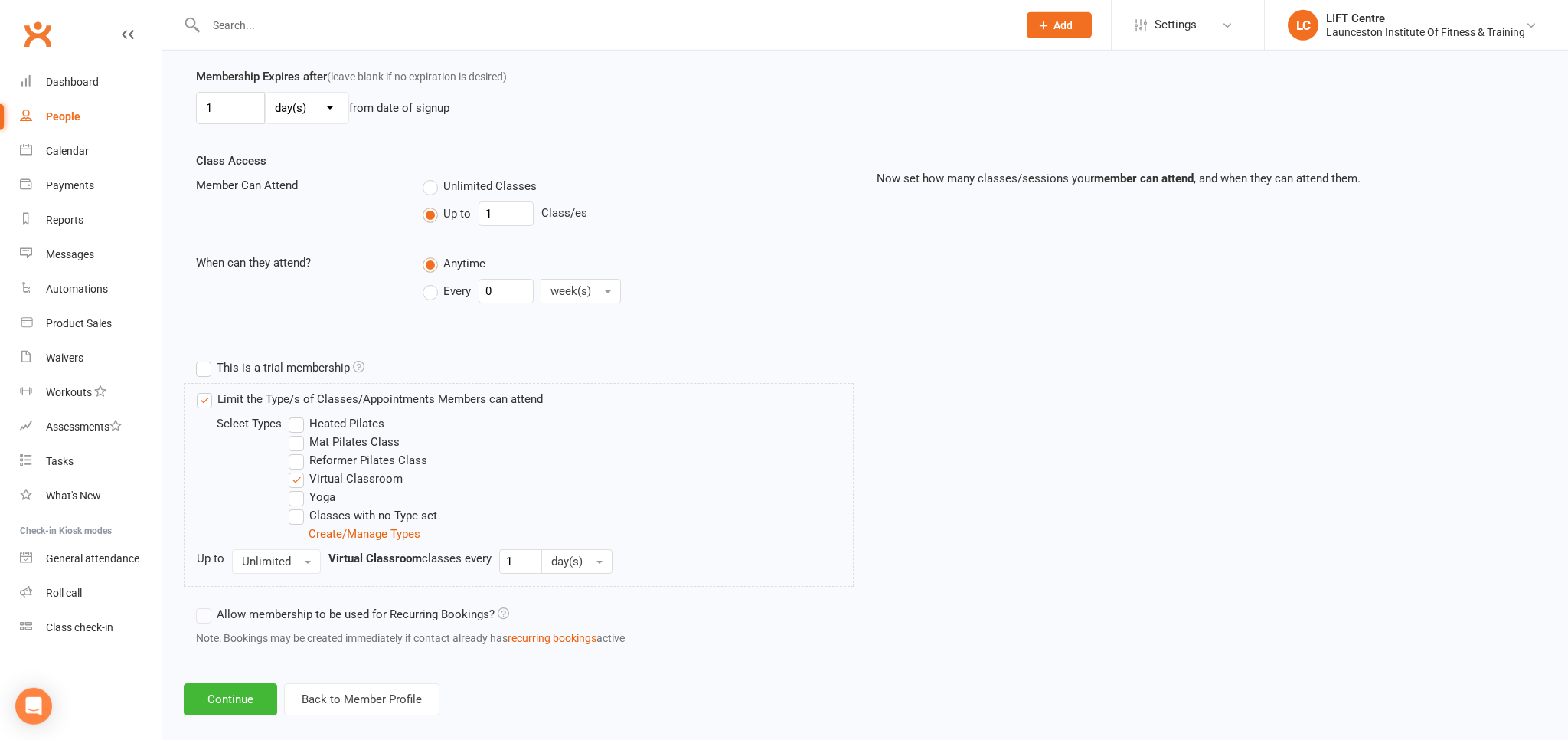
scroll to position [456, 0]
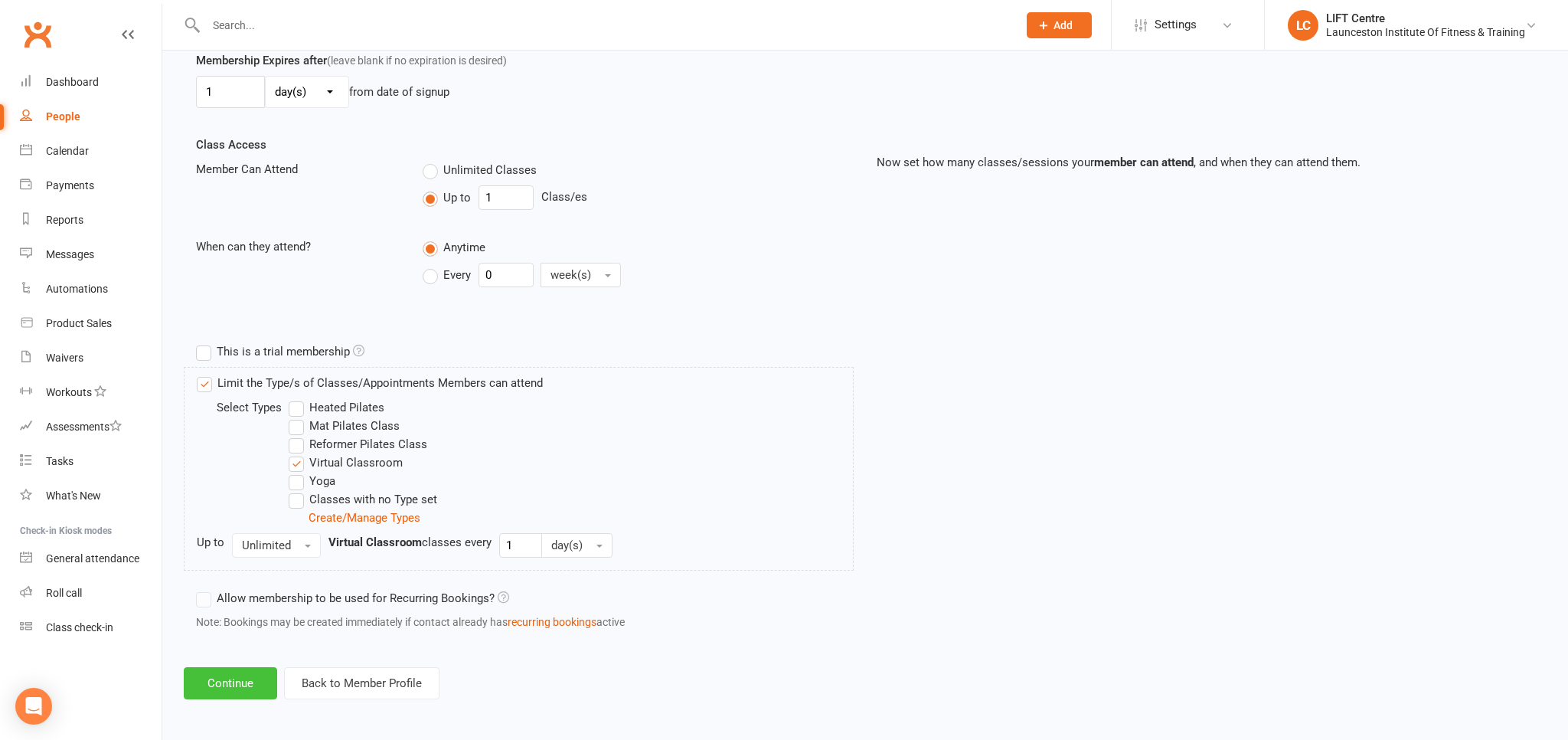
click at [228, 681] on button "Continue" at bounding box center [231, 683] width 93 height 32
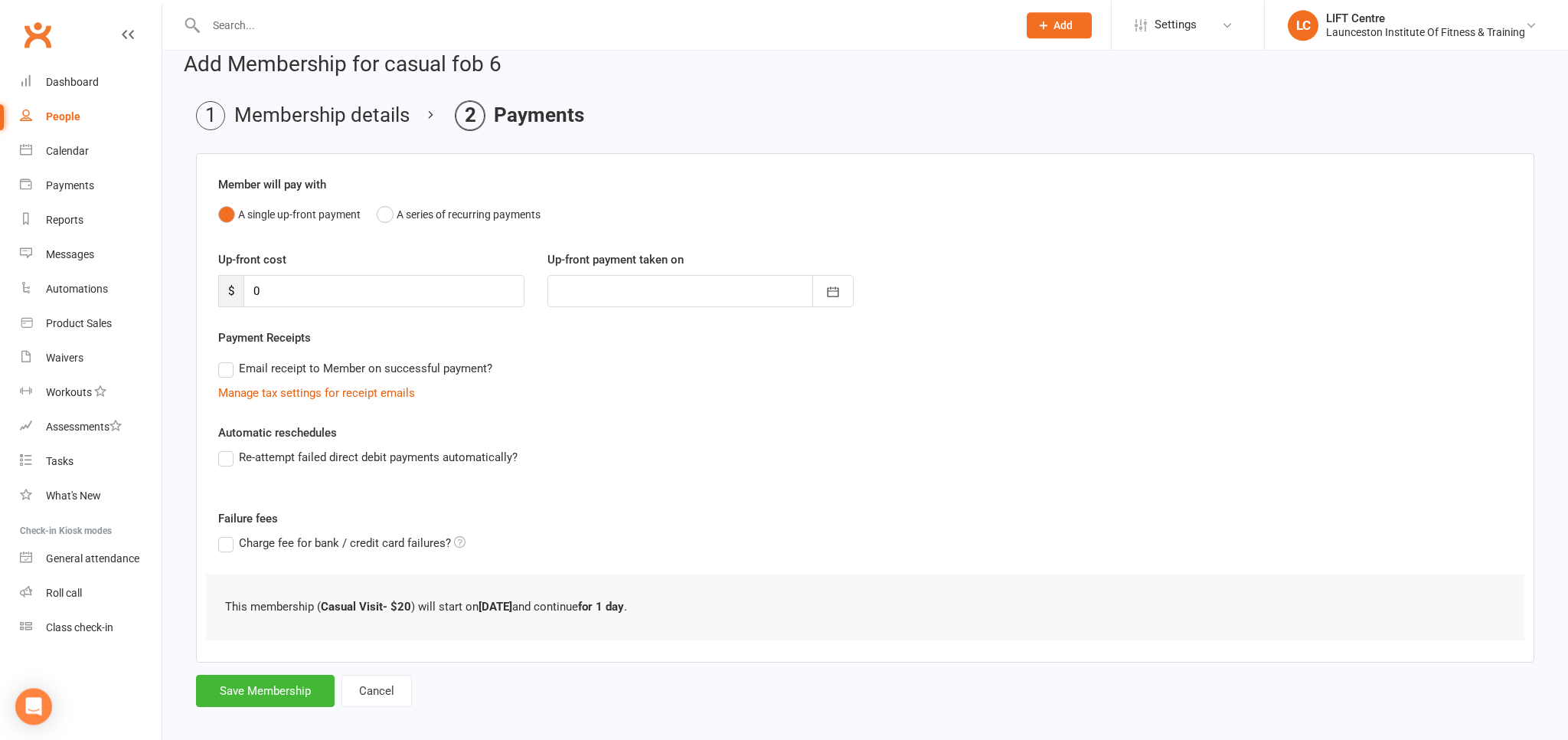
scroll to position [30, 0]
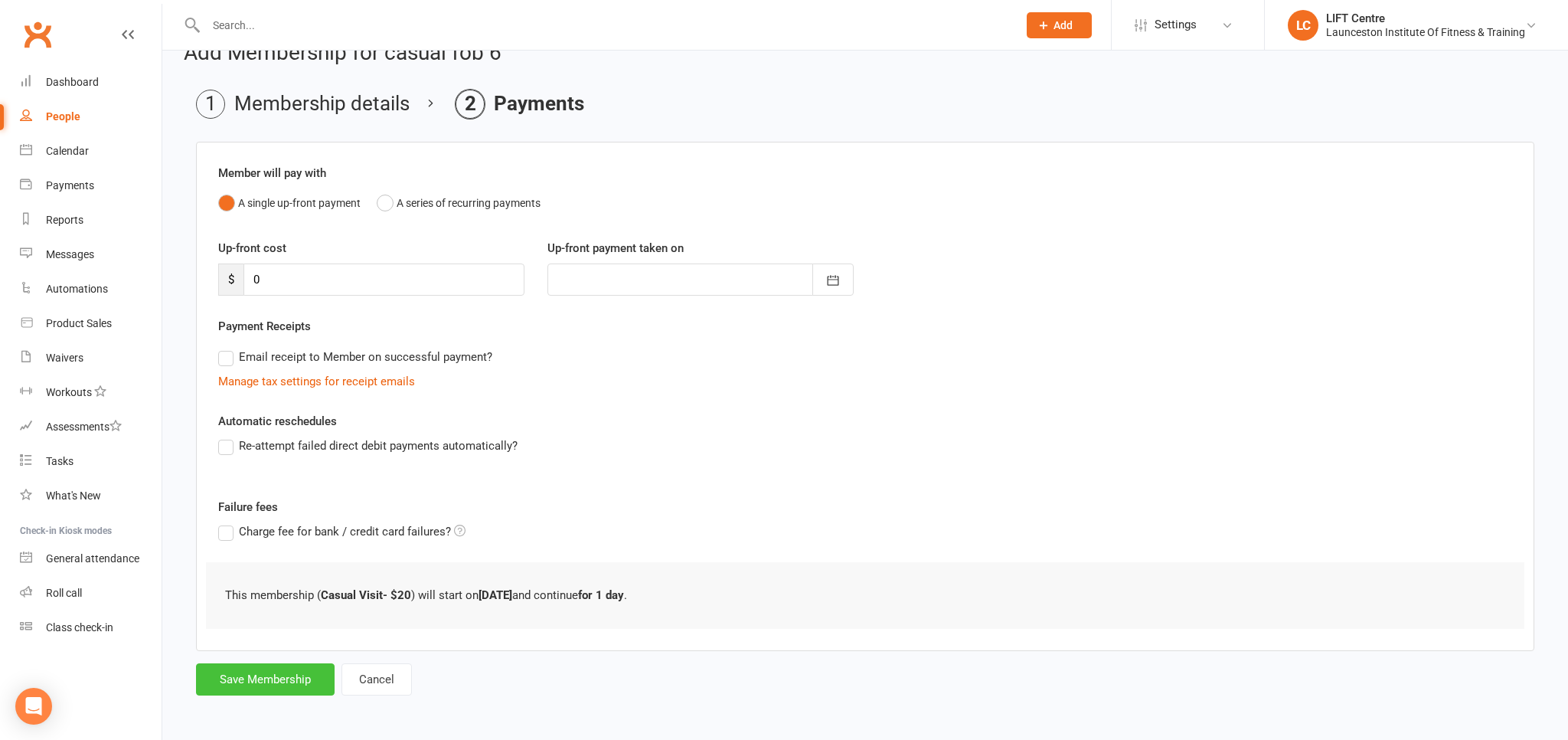
click at [263, 663] on button "Save Membership" at bounding box center [266, 679] width 139 height 32
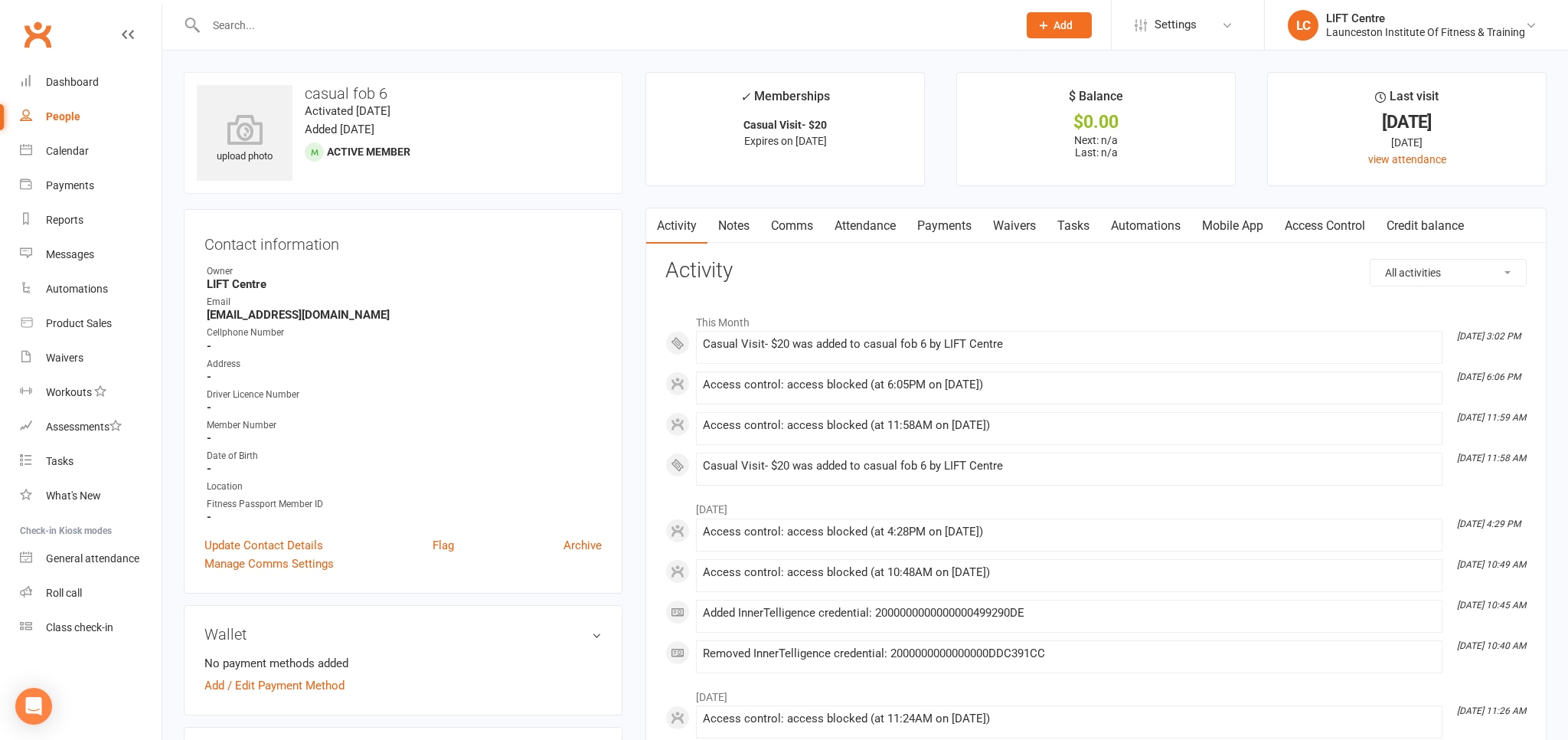
click at [274, 31] on input "text" at bounding box center [603, 25] width 805 height 21
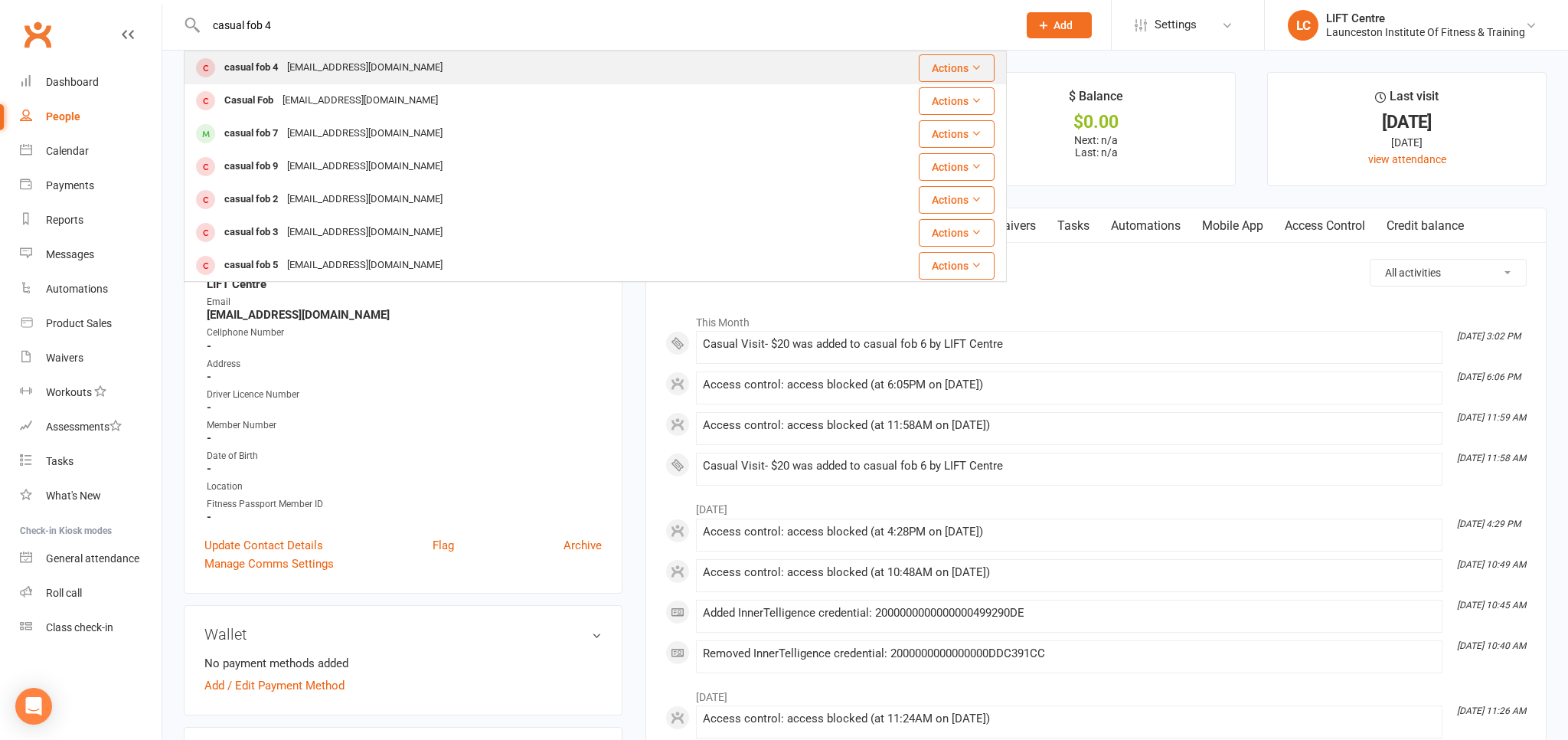
type input "casual fob 4"
click at [366, 73] on div "admin@liftcentre.com.au" at bounding box center [365, 67] width 164 height 22
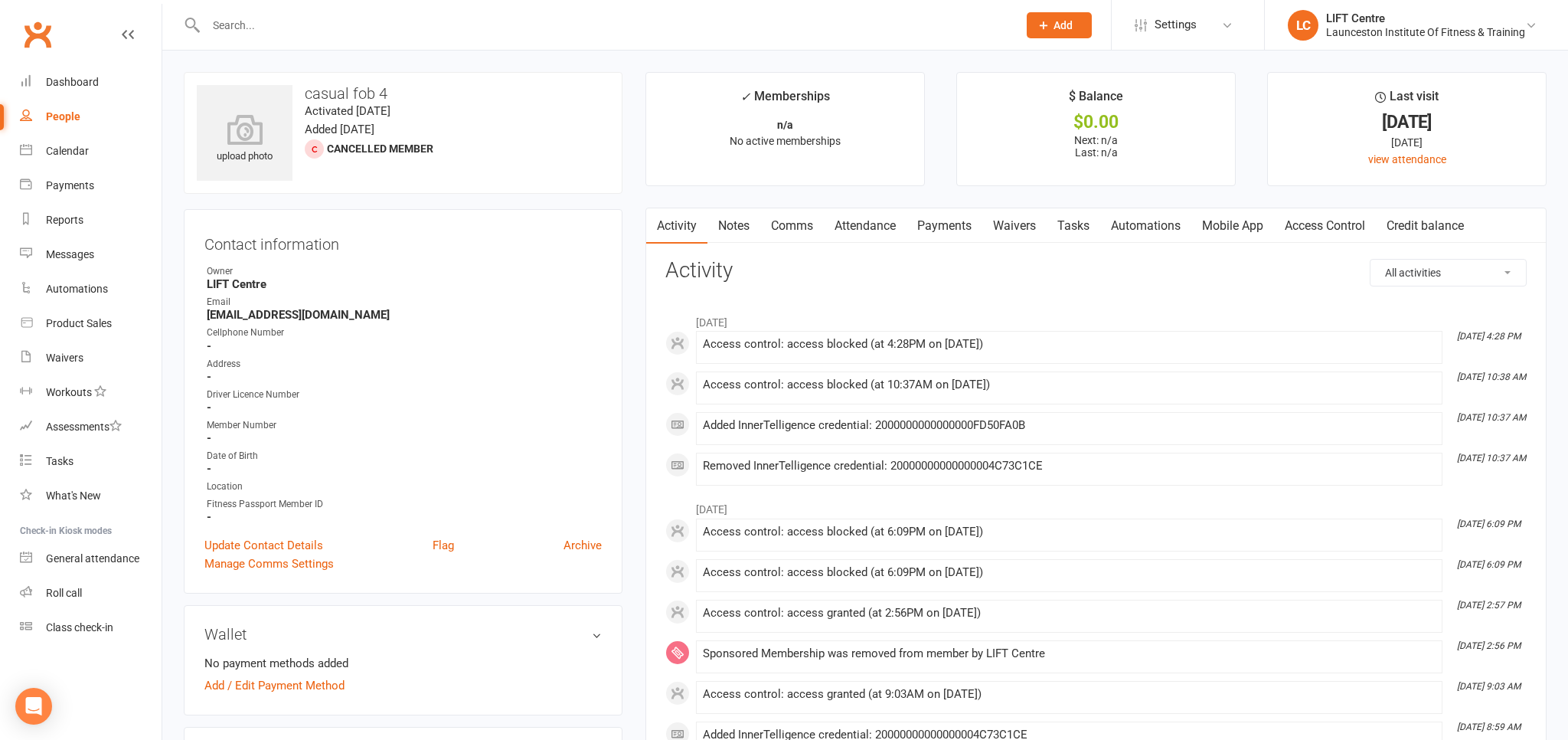
click at [1311, 228] on link "Access Control" at bounding box center [1324, 226] width 102 height 35
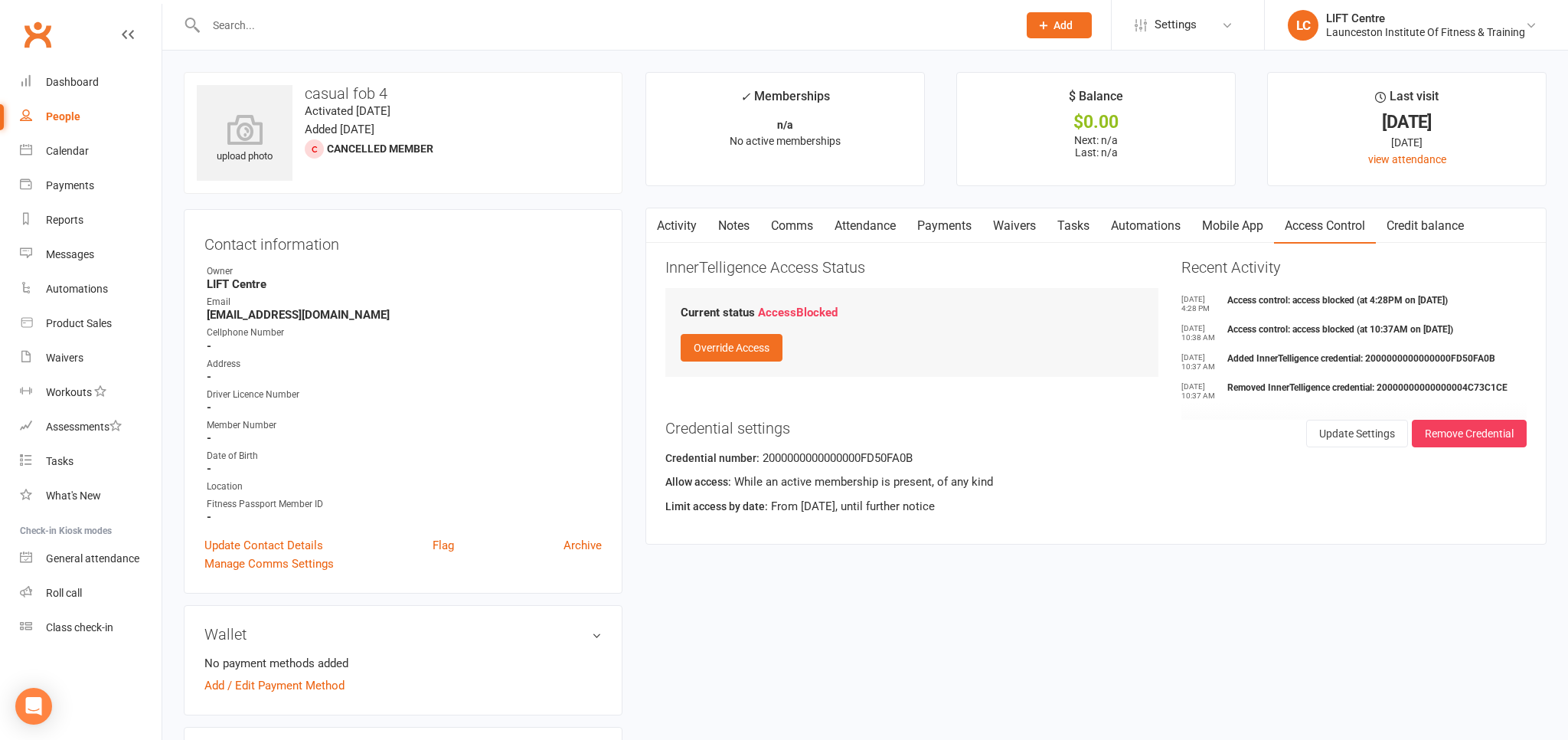
click at [680, 223] on link "Activity" at bounding box center [676, 226] width 61 height 35
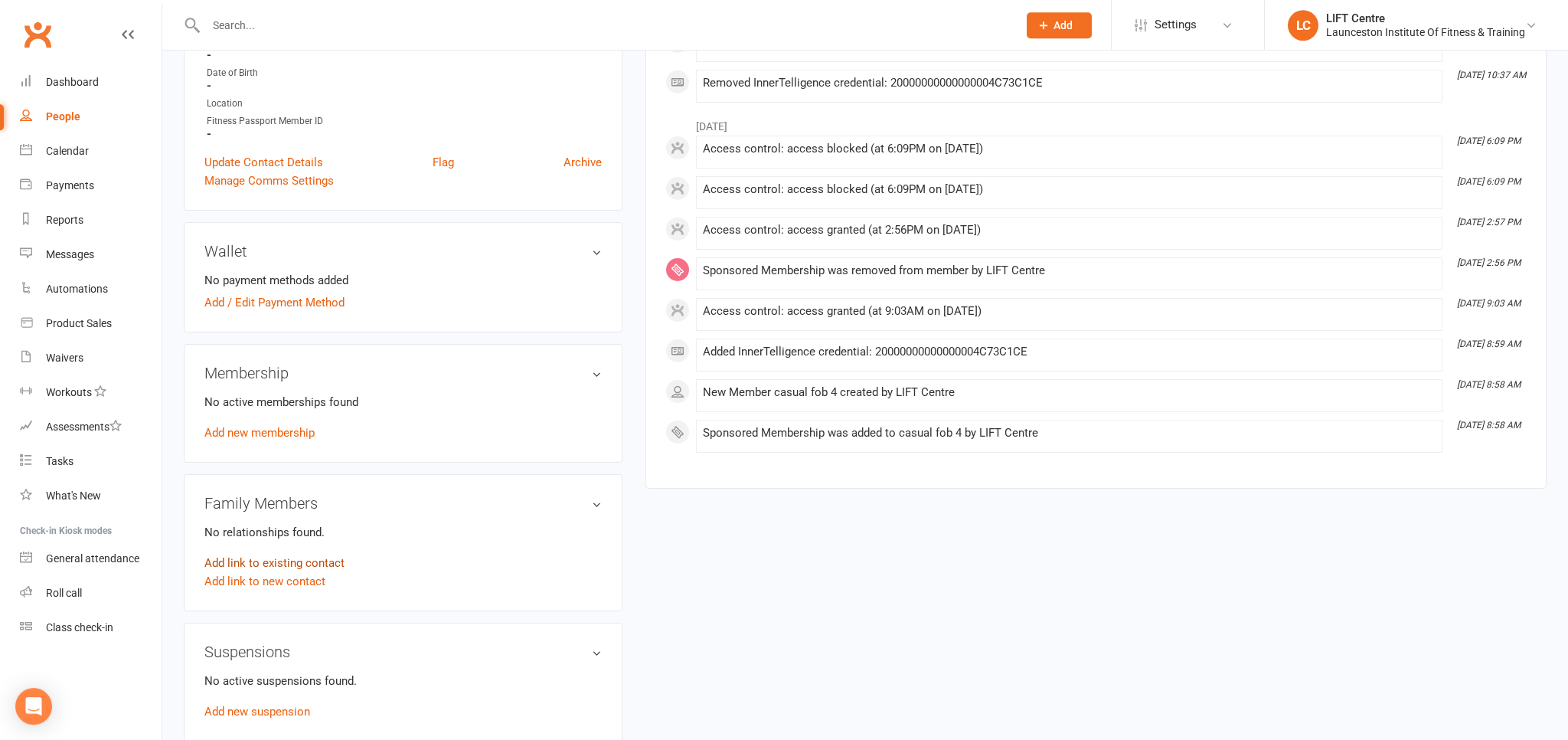
scroll to position [485, 0]
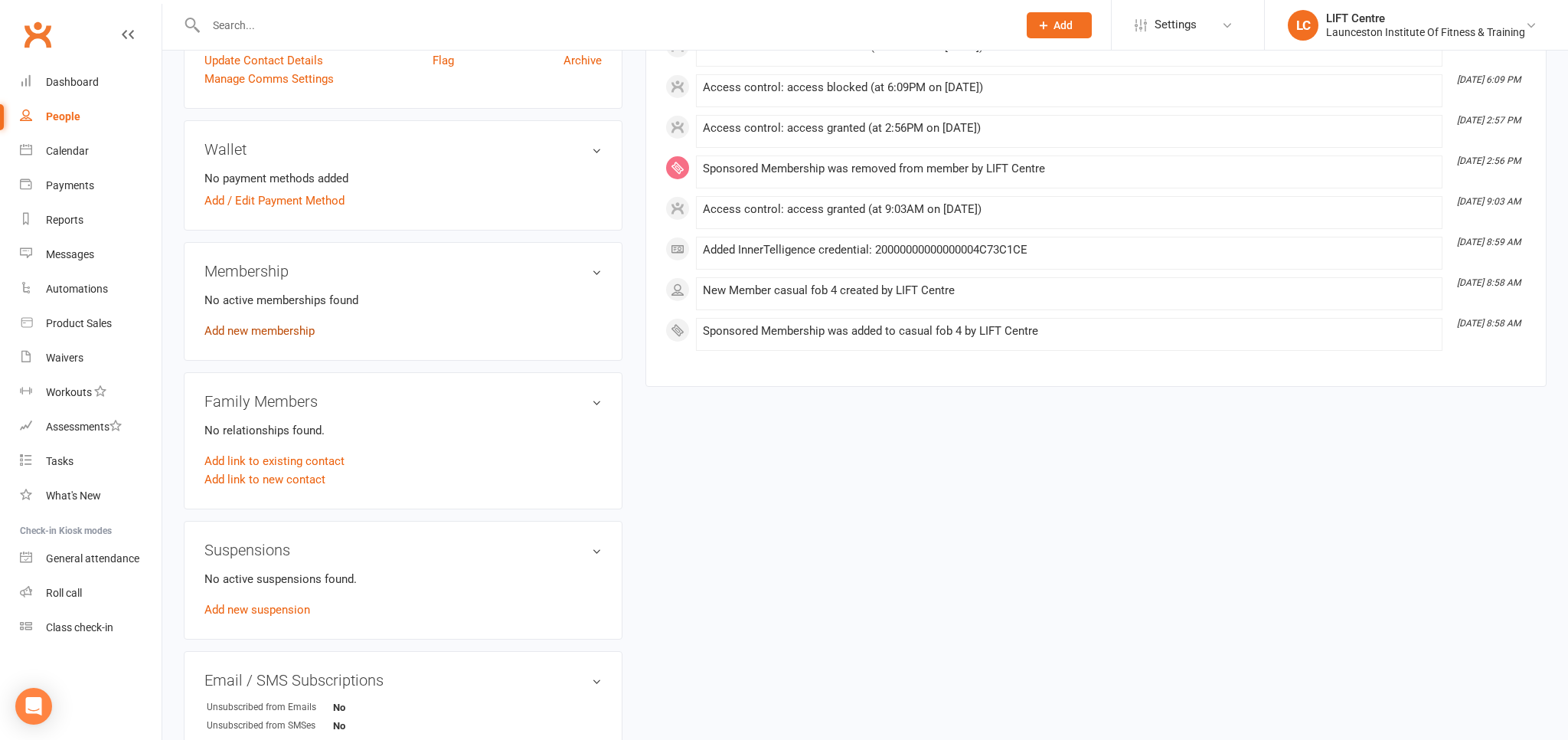
click at [261, 333] on link "Add new membership" at bounding box center [259, 330] width 110 height 14
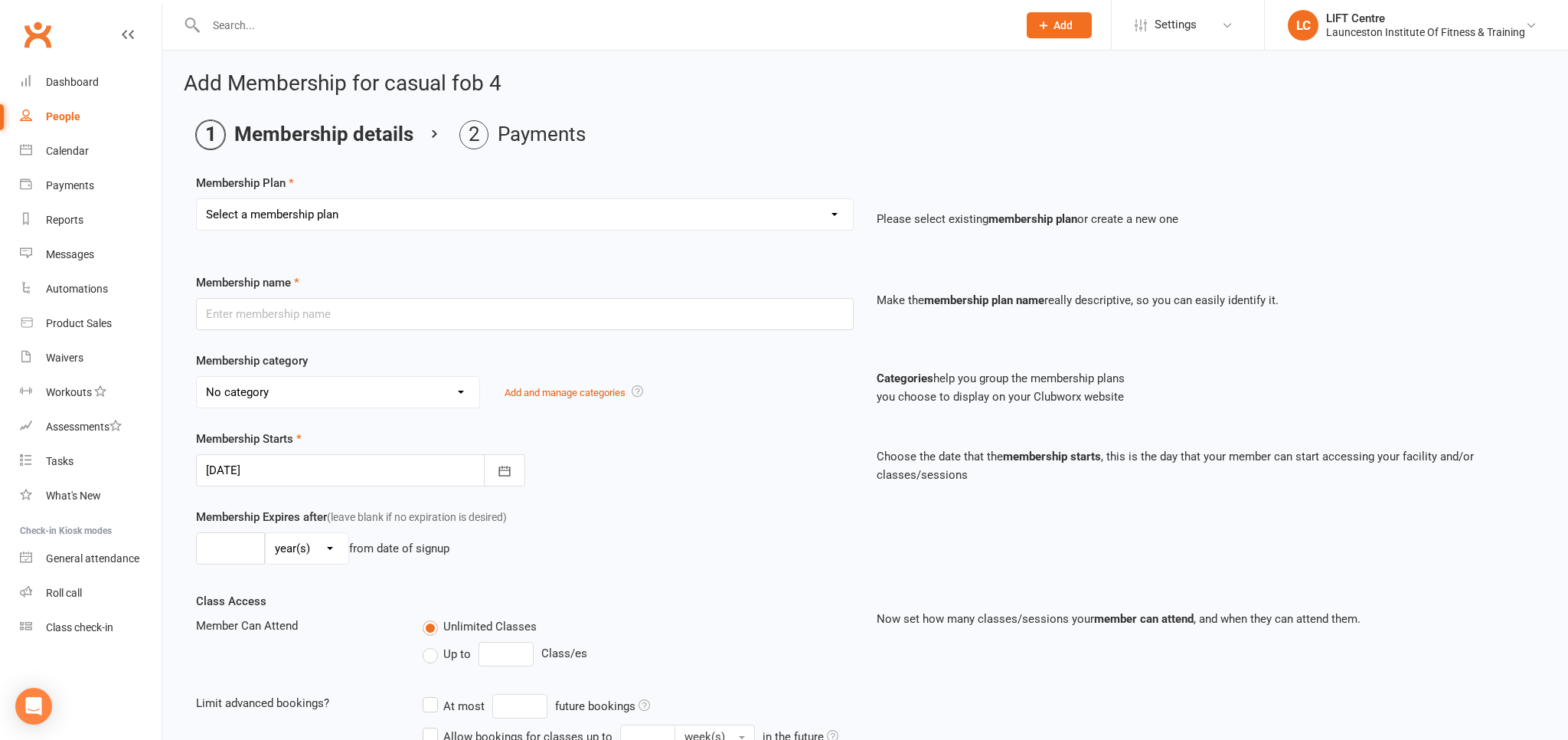
click at [197, 199] on select "Select a membership plan Create new Membership Plan 24/7 Gym Membership Pilates…" at bounding box center [525, 213] width 656 height 30
select select "3"
click option "Casual Visit- $20" at bounding box center [0, 0] width 0 height 0
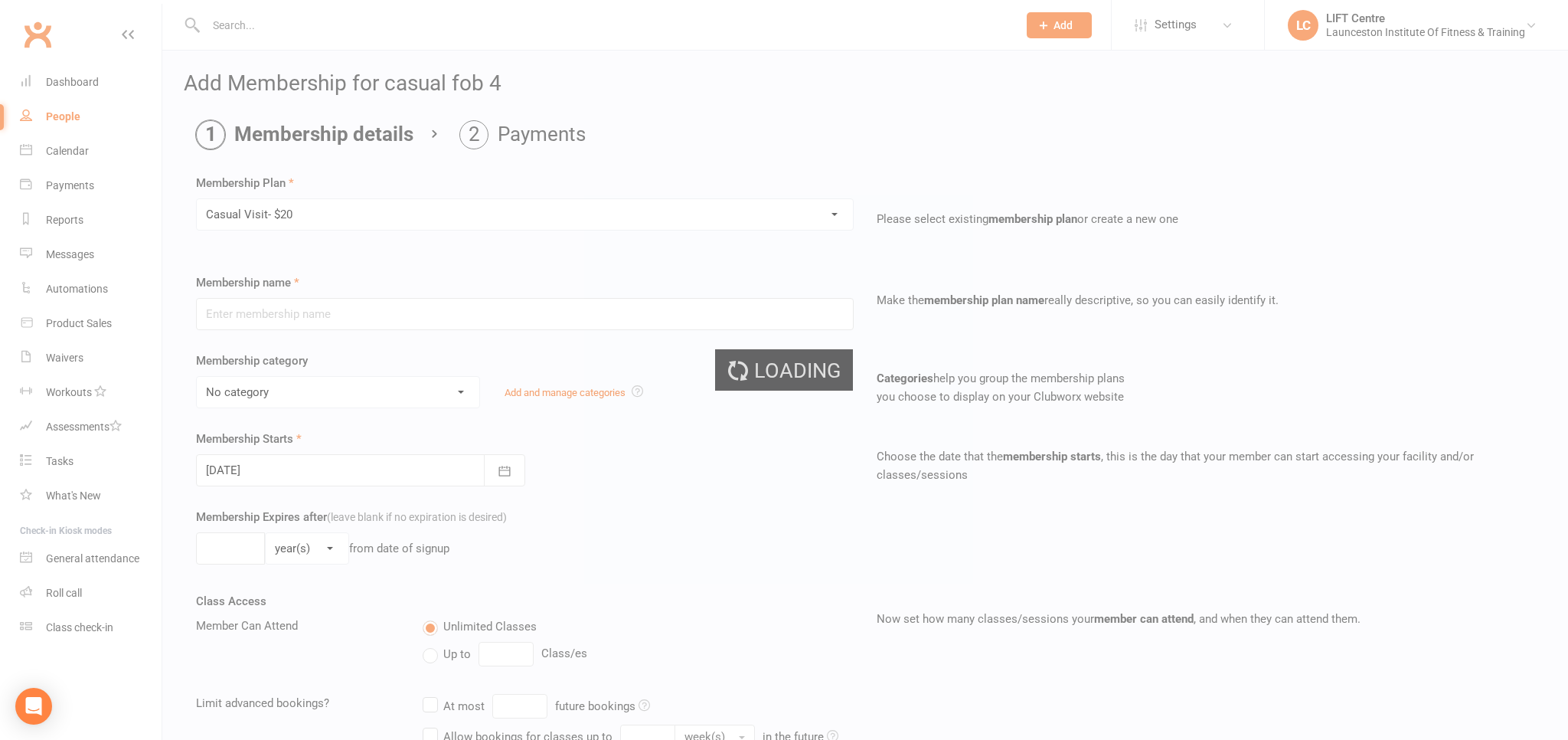
type input "Casual Visit- $20"
select select "1"
type input "1"
select select "0"
type input "1"
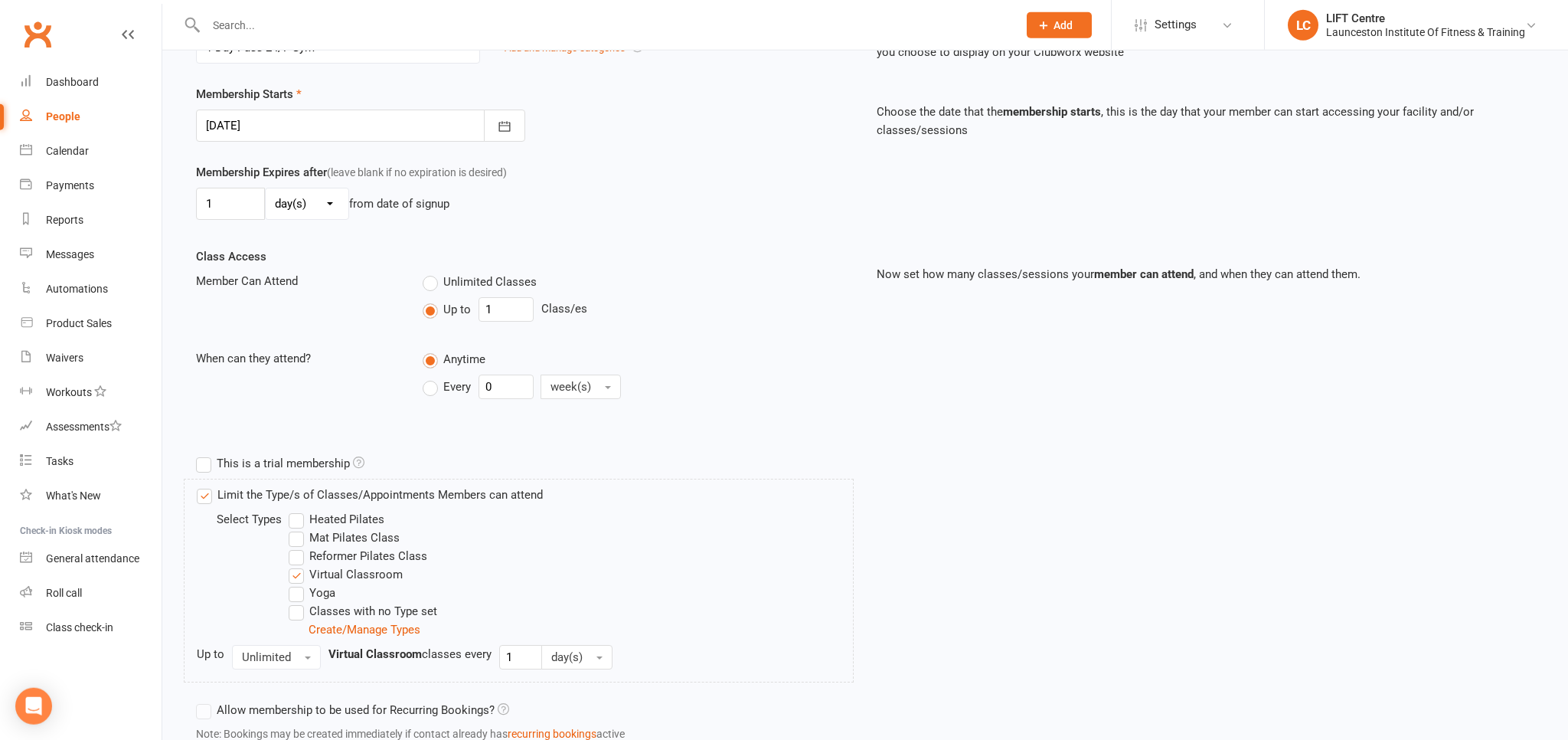
scroll to position [404, 0]
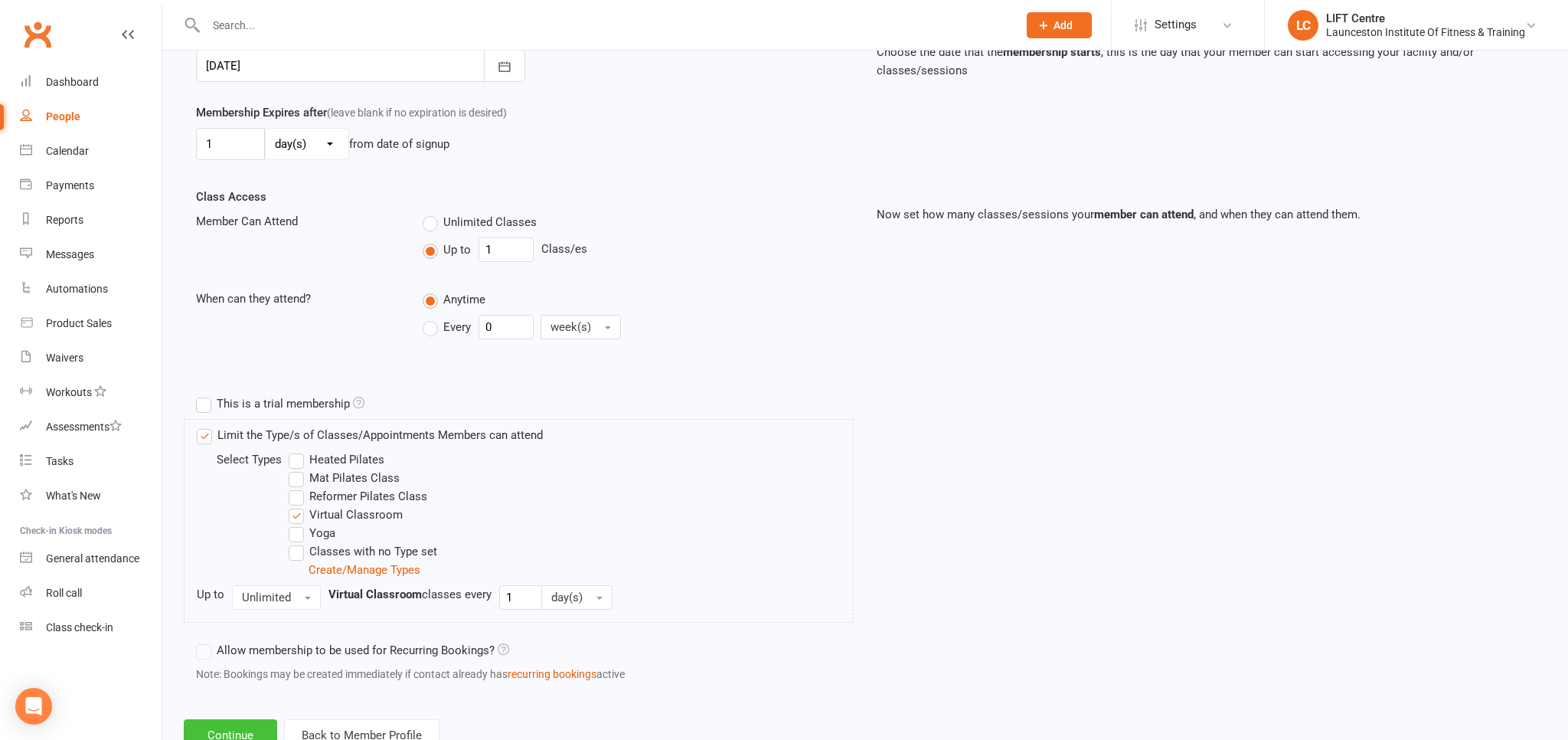
click at [238, 728] on button "Continue" at bounding box center [231, 734] width 93 height 32
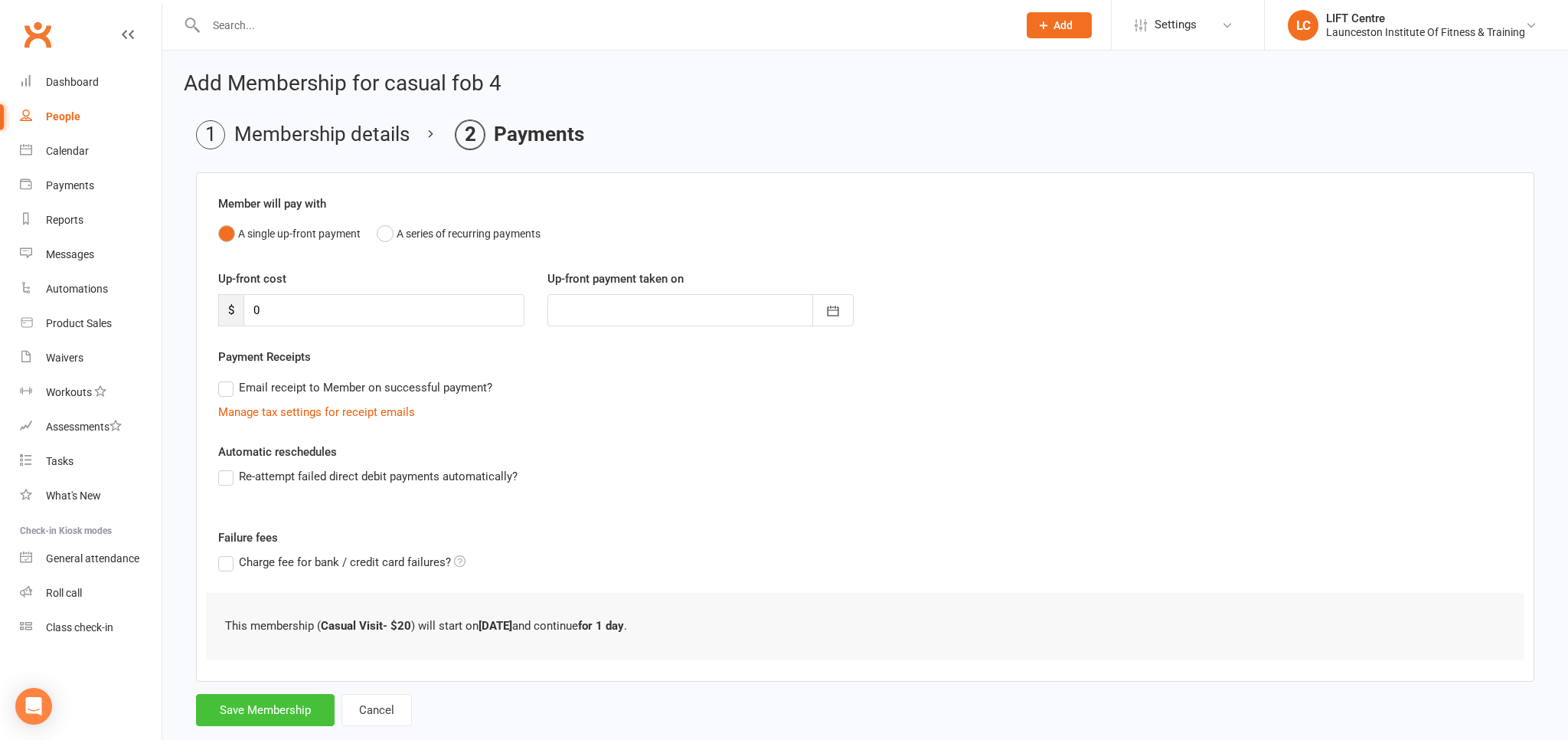
click at [242, 703] on button "Save Membership" at bounding box center [266, 710] width 139 height 32
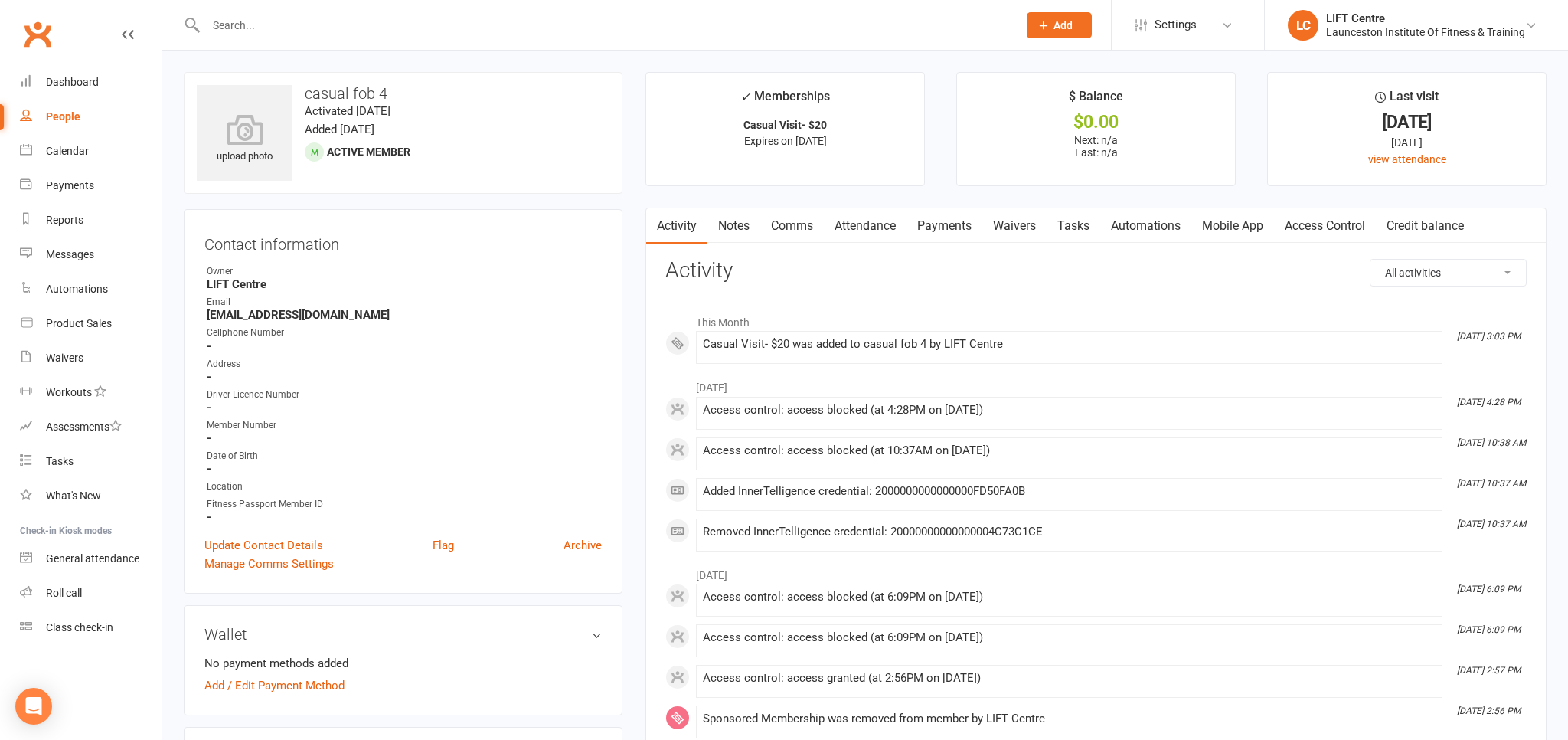
click at [42, 21] on link "Clubworx" at bounding box center [37, 34] width 38 height 38
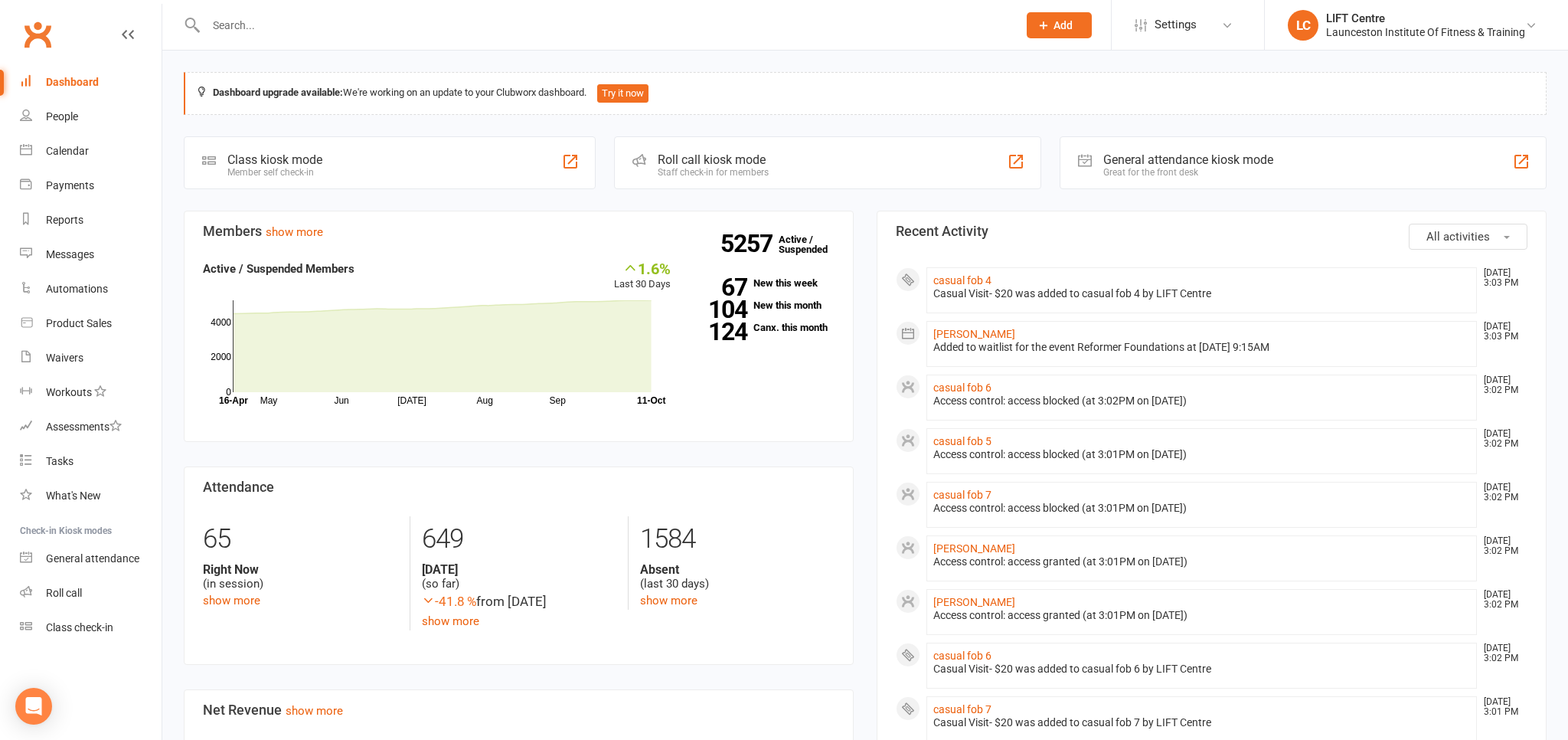
click at [37, 29] on link "Clubworx" at bounding box center [37, 34] width 38 height 38
click at [29, 29] on link "Clubworx" at bounding box center [37, 34] width 38 height 38
click at [235, 31] on input "text" at bounding box center [603, 25] width 805 height 21
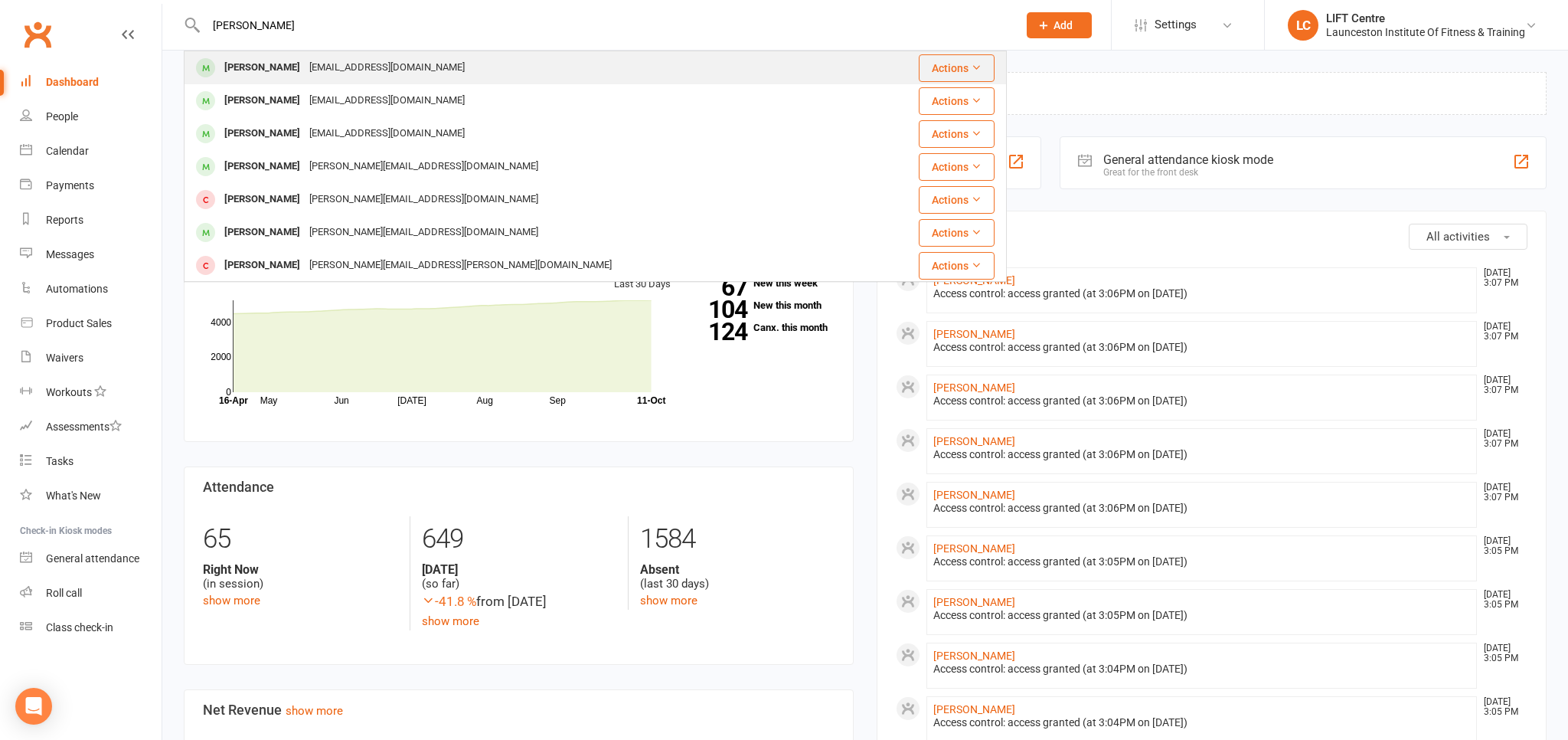
type input "josh mcma"
click at [312, 70] on div "joshmcmwhon123@icloud.com" at bounding box center [387, 67] width 164 height 22
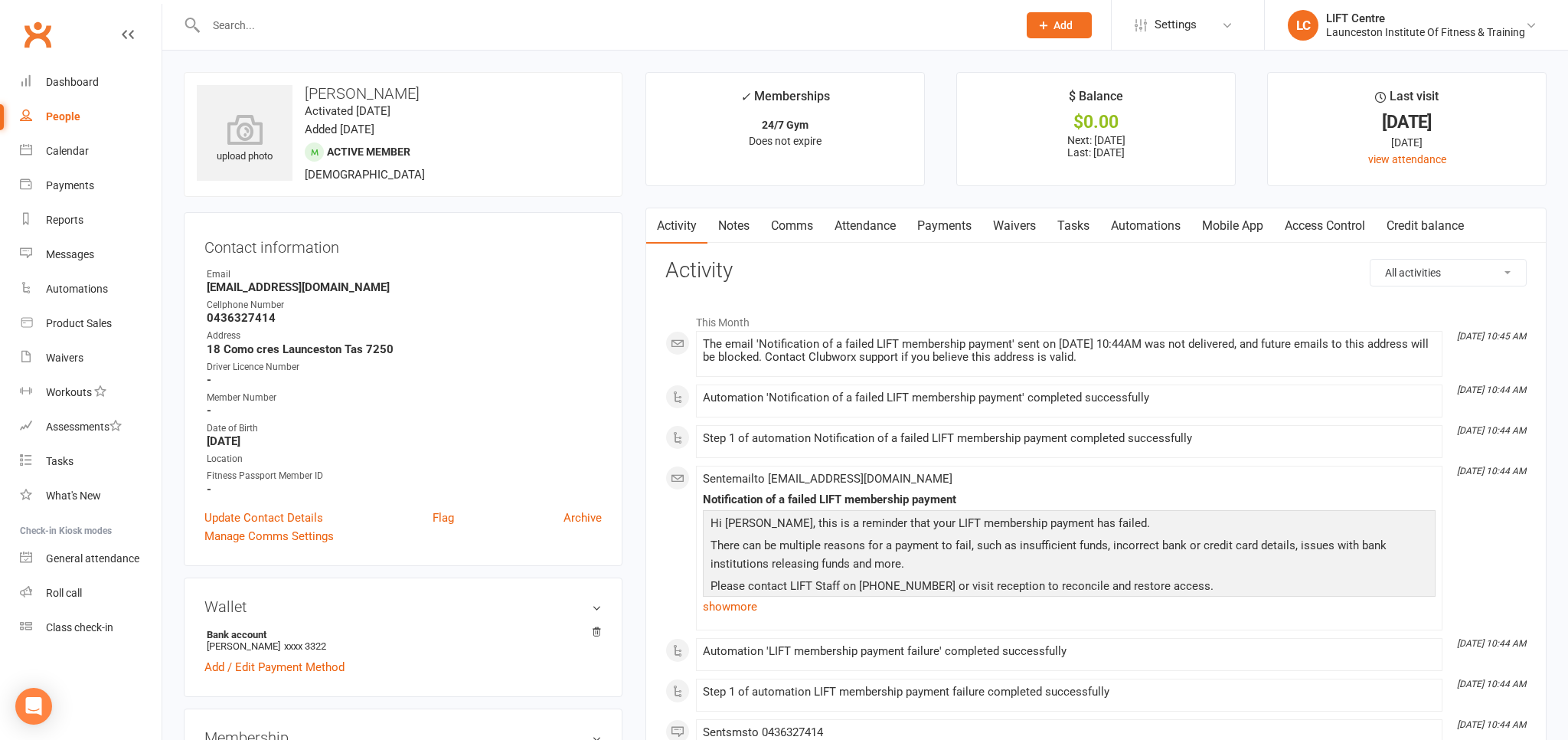
click at [935, 224] on link "Payments" at bounding box center [944, 226] width 76 height 35
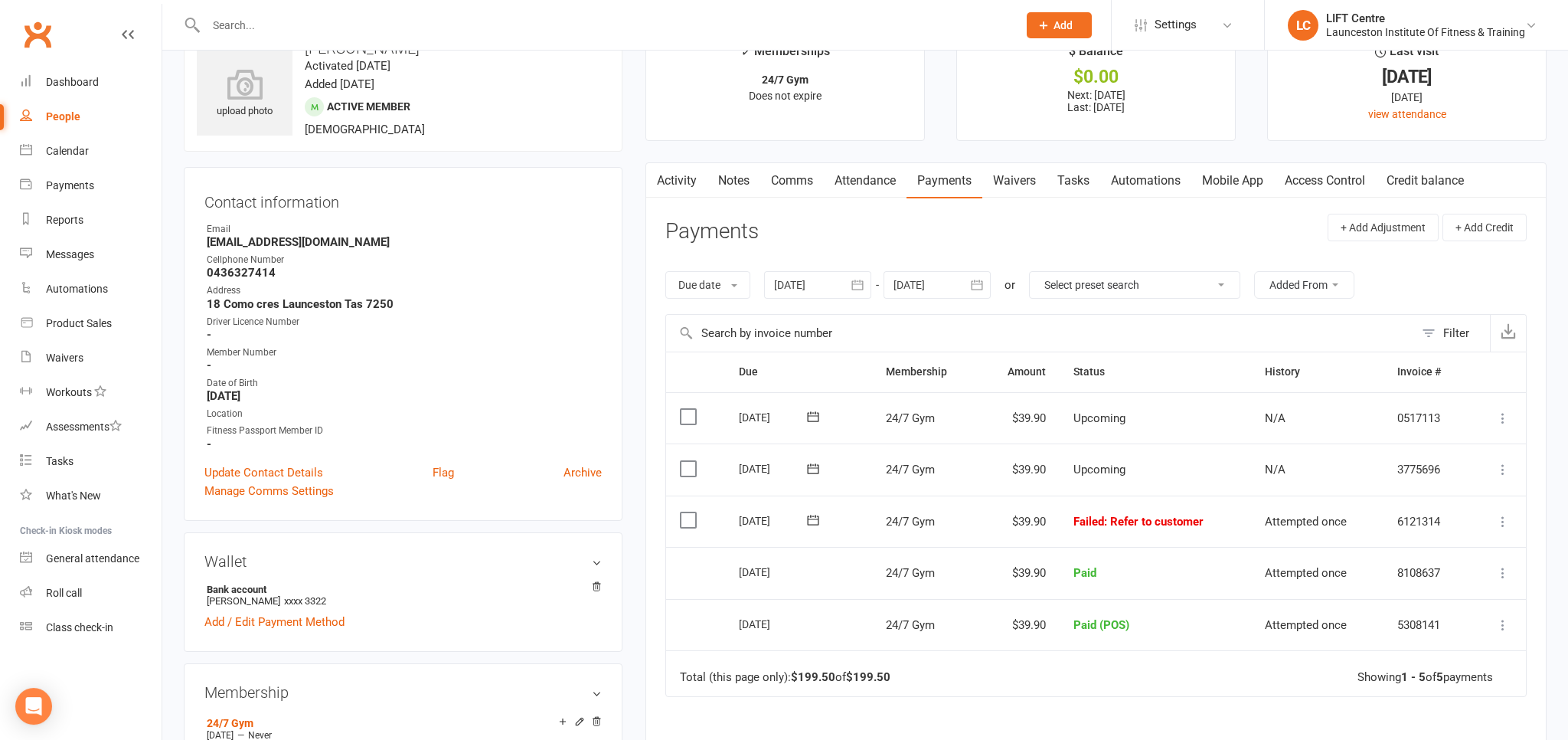
scroll to position [80, 0]
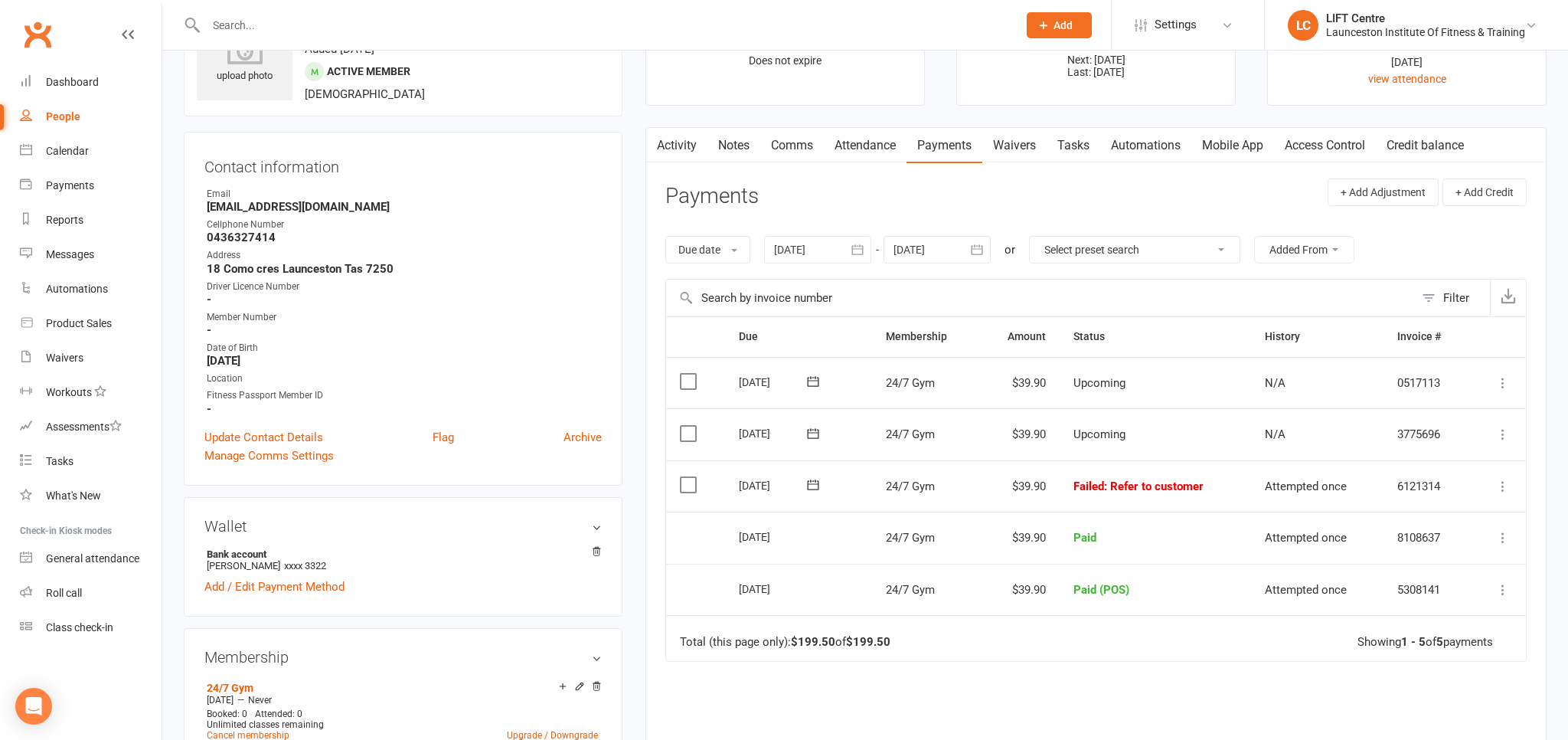
click at [1499, 479] on icon at bounding box center [1503, 486] width 16 height 16
click at [1451, 547] on link "Mark as Paid (POS)" at bounding box center [1435, 546] width 151 height 30
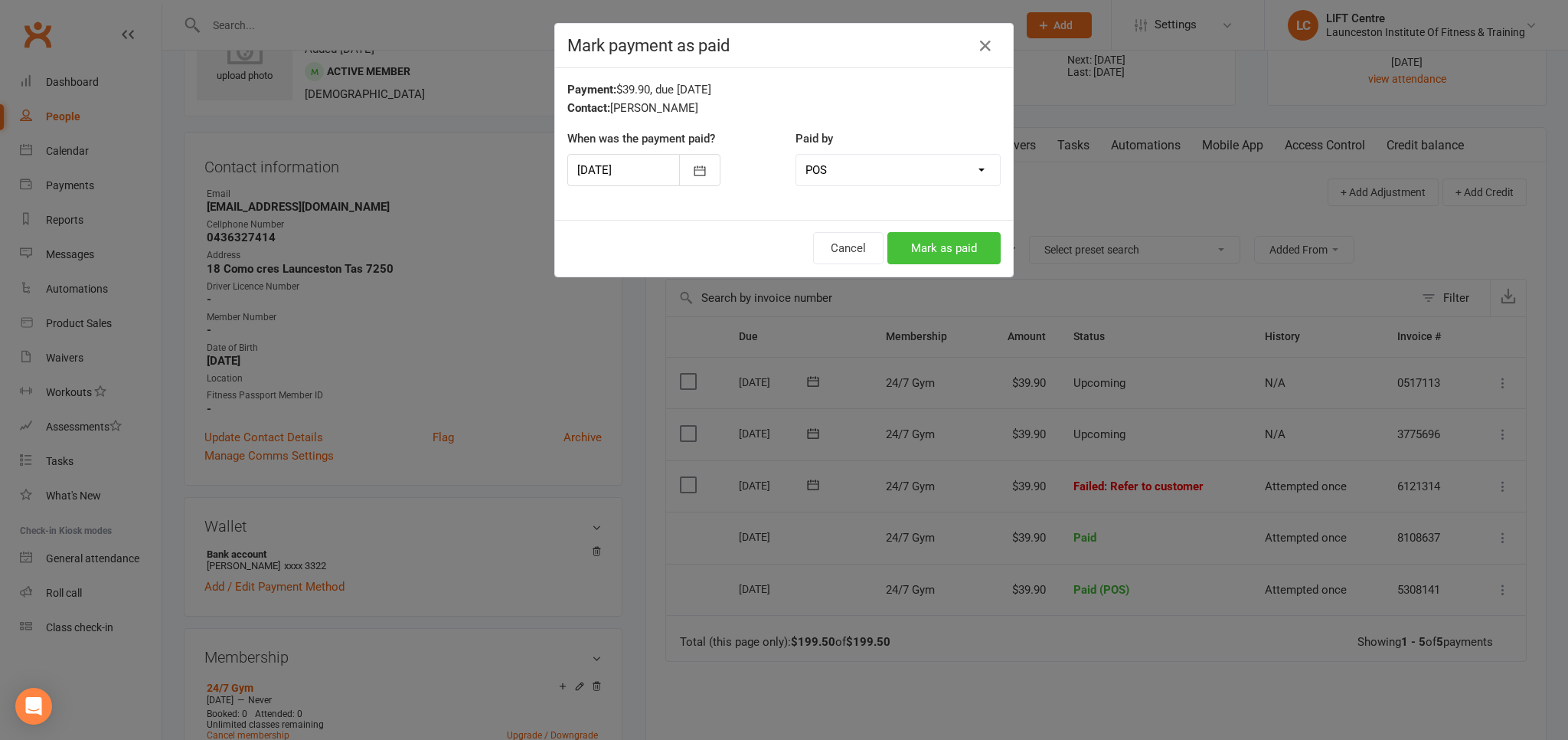
click at [992, 243] on button "Mark as paid" at bounding box center [943, 248] width 114 height 32
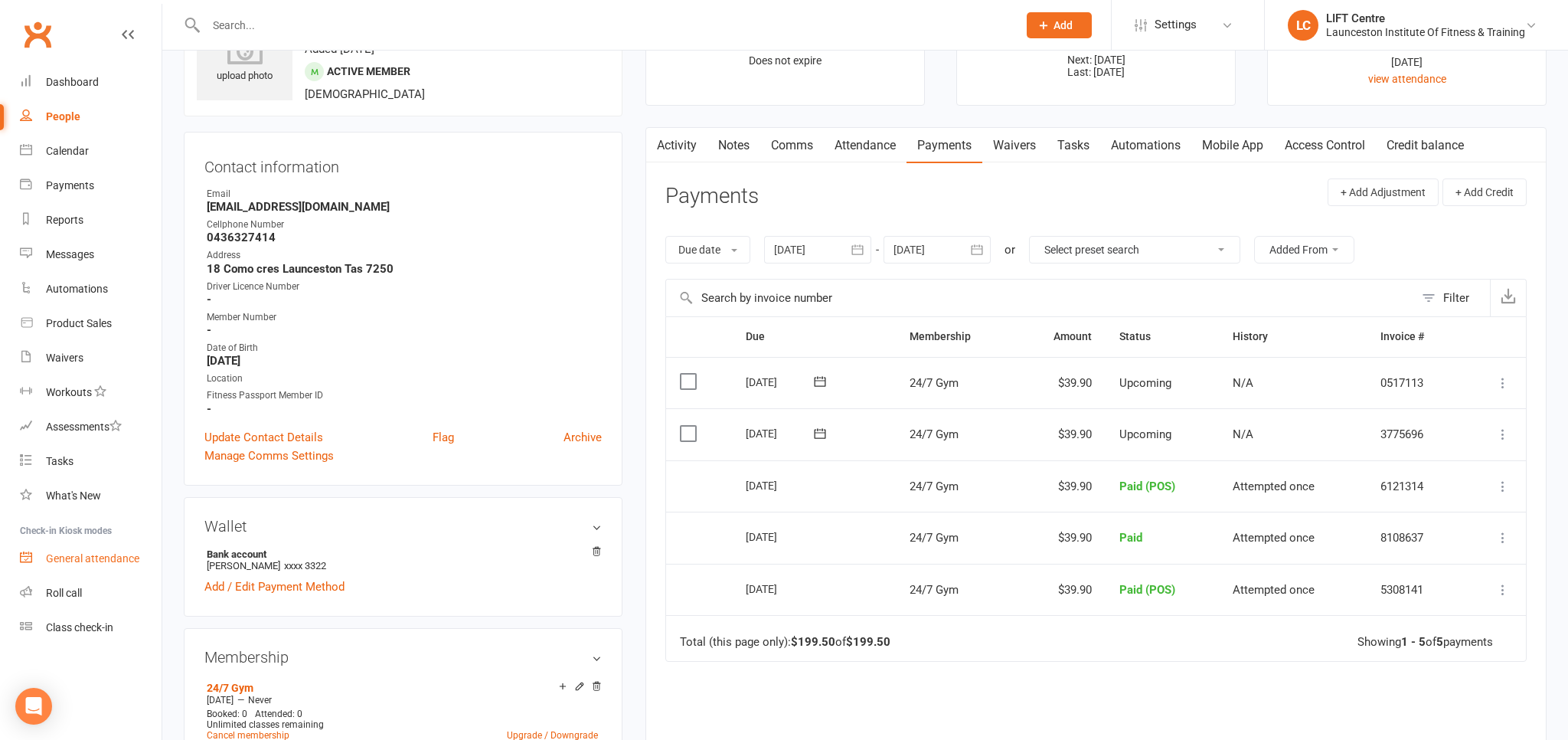
click at [78, 568] on link "General attendance" at bounding box center [90, 558] width 141 height 34
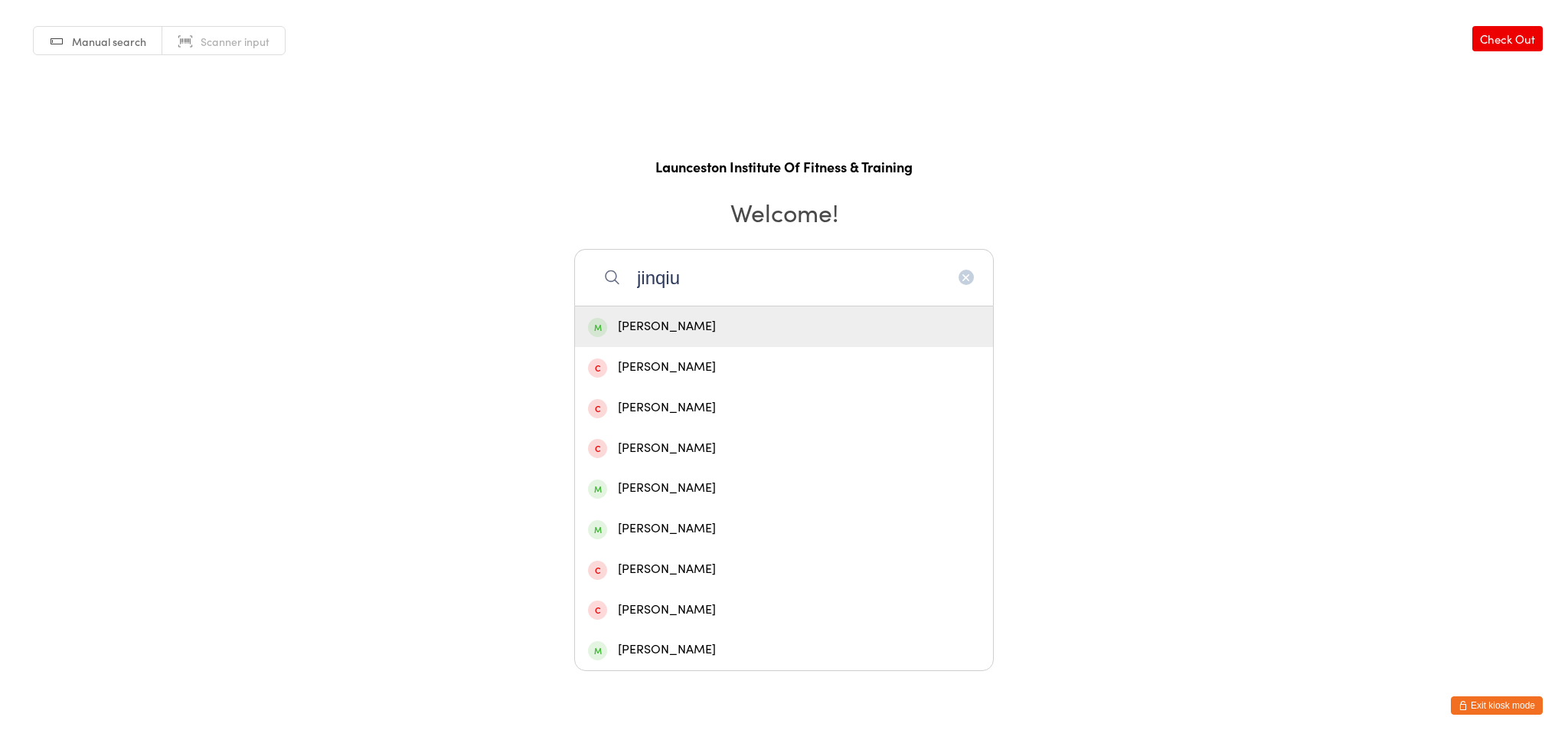
type input "jinqiu"
click at [684, 323] on div "[PERSON_NAME]" at bounding box center [784, 326] width 392 height 20
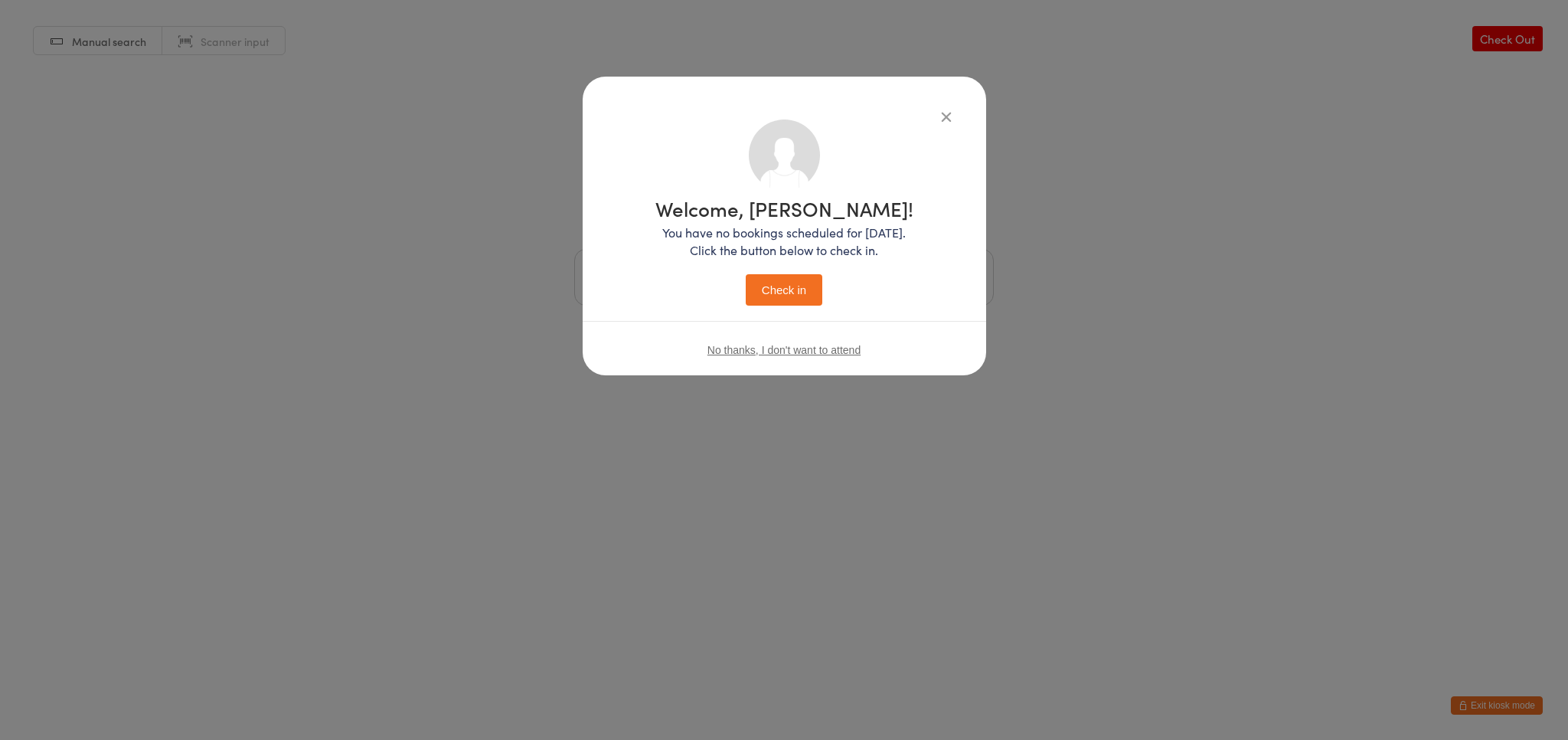
click at [809, 291] on button "Check in" at bounding box center [784, 289] width 77 height 31
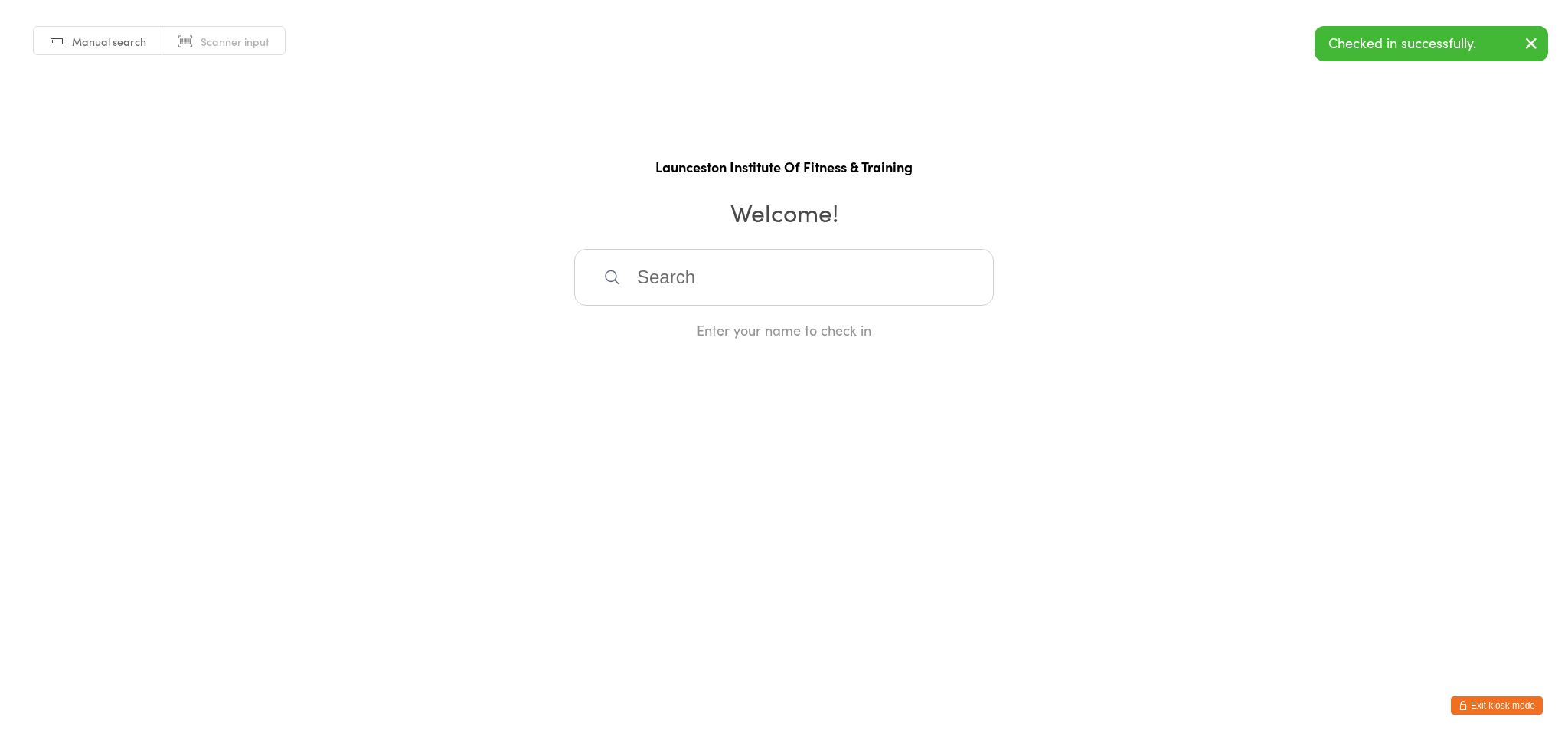
click at [1481, 706] on button "Exit kiosk mode" at bounding box center [1497, 705] width 92 height 18
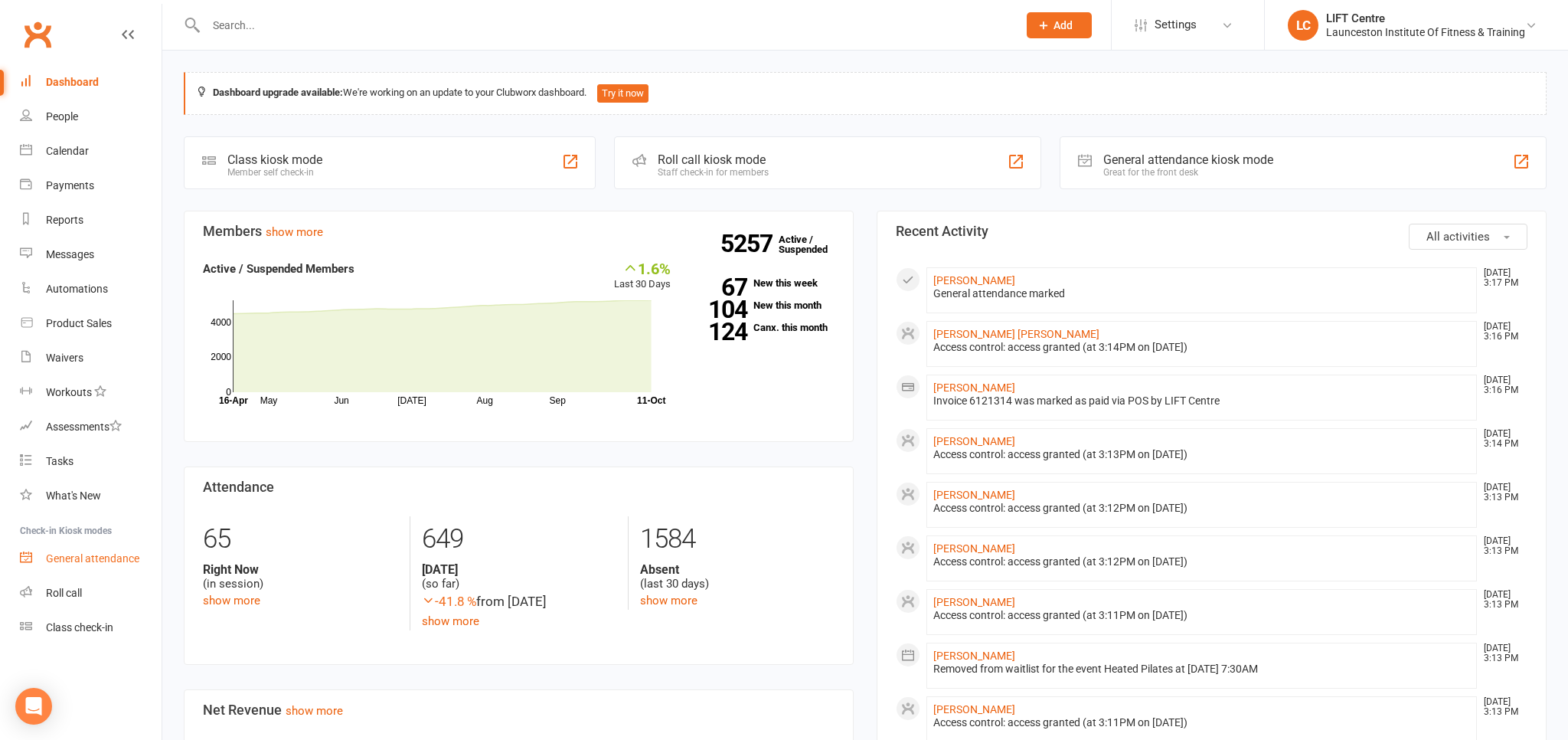
click at [132, 558] on div "General attendance" at bounding box center [92, 558] width 93 height 12
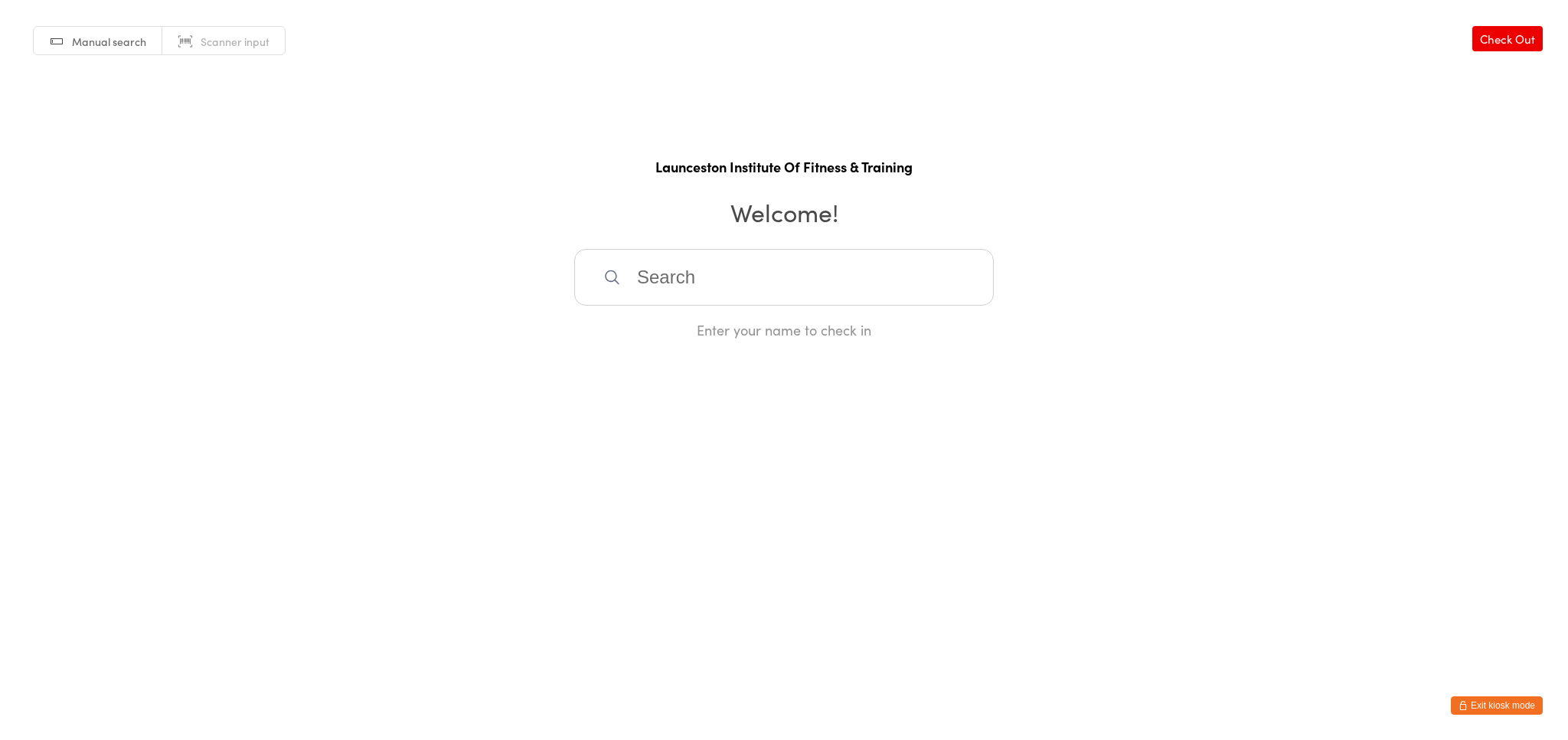
click at [647, 284] on input "search" at bounding box center [783, 276] width 419 height 56
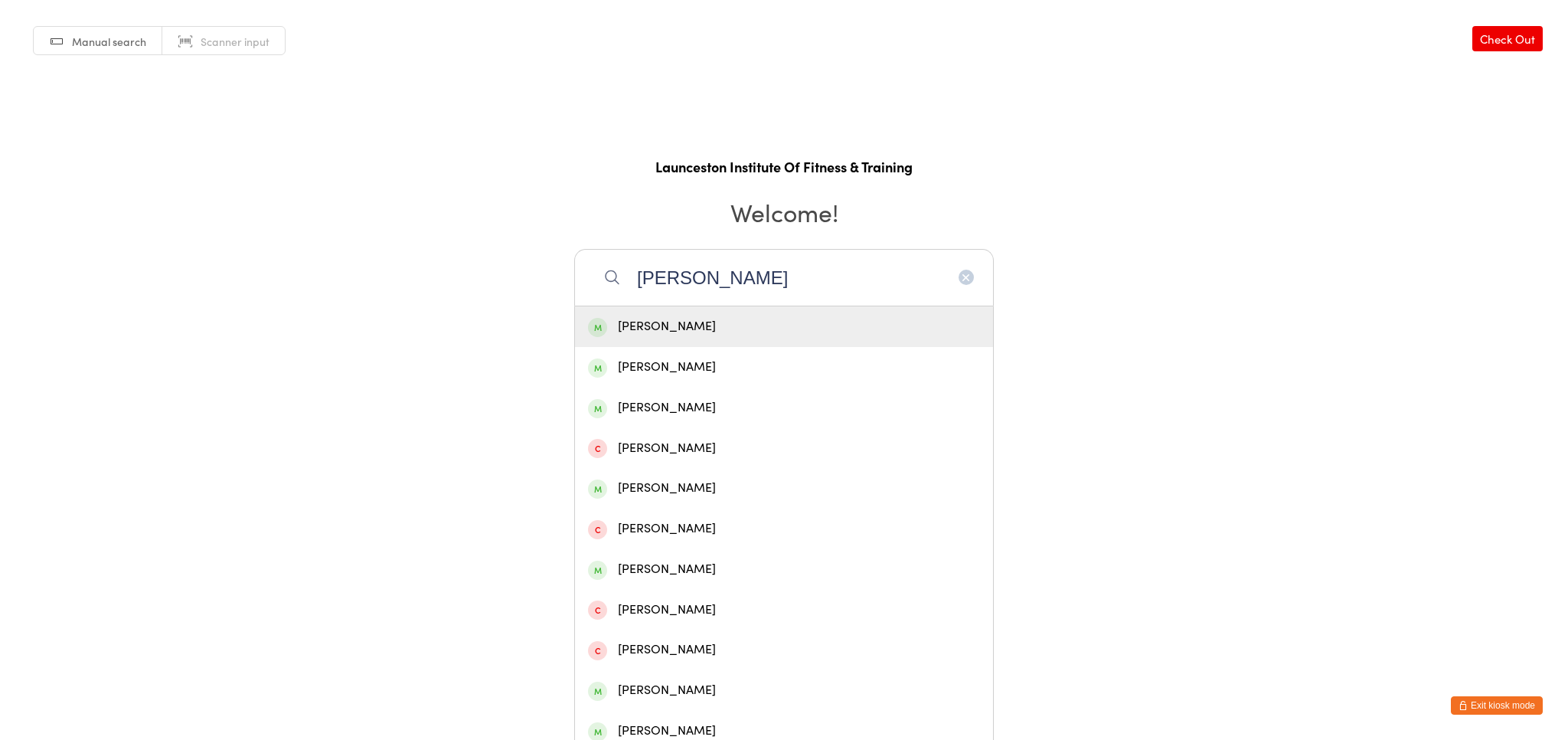
type input "[PERSON_NAME]"
click at [658, 330] on div "[PERSON_NAME]" at bounding box center [784, 326] width 392 height 20
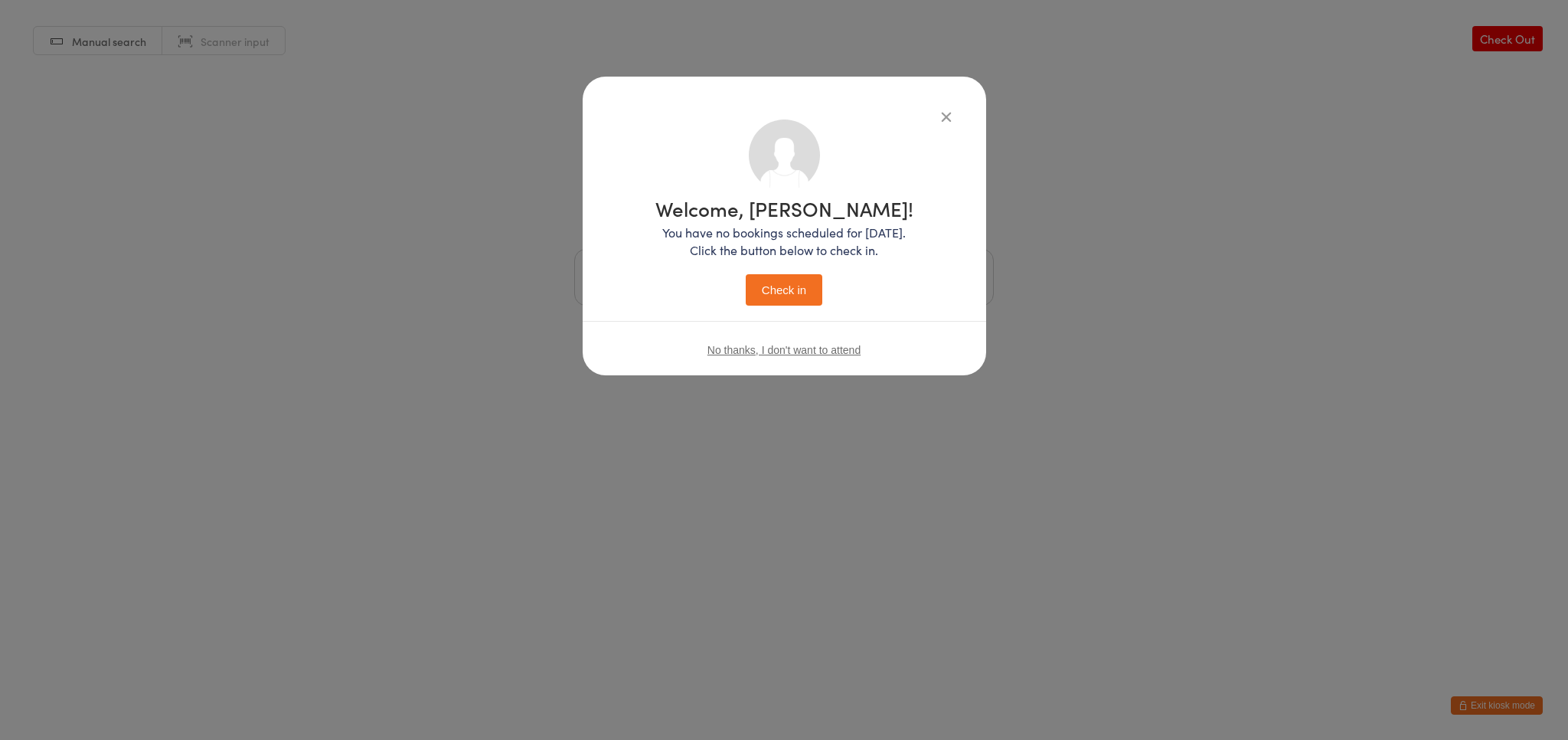
click at [767, 293] on button "Check in" at bounding box center [784, 289] width 77 height 31
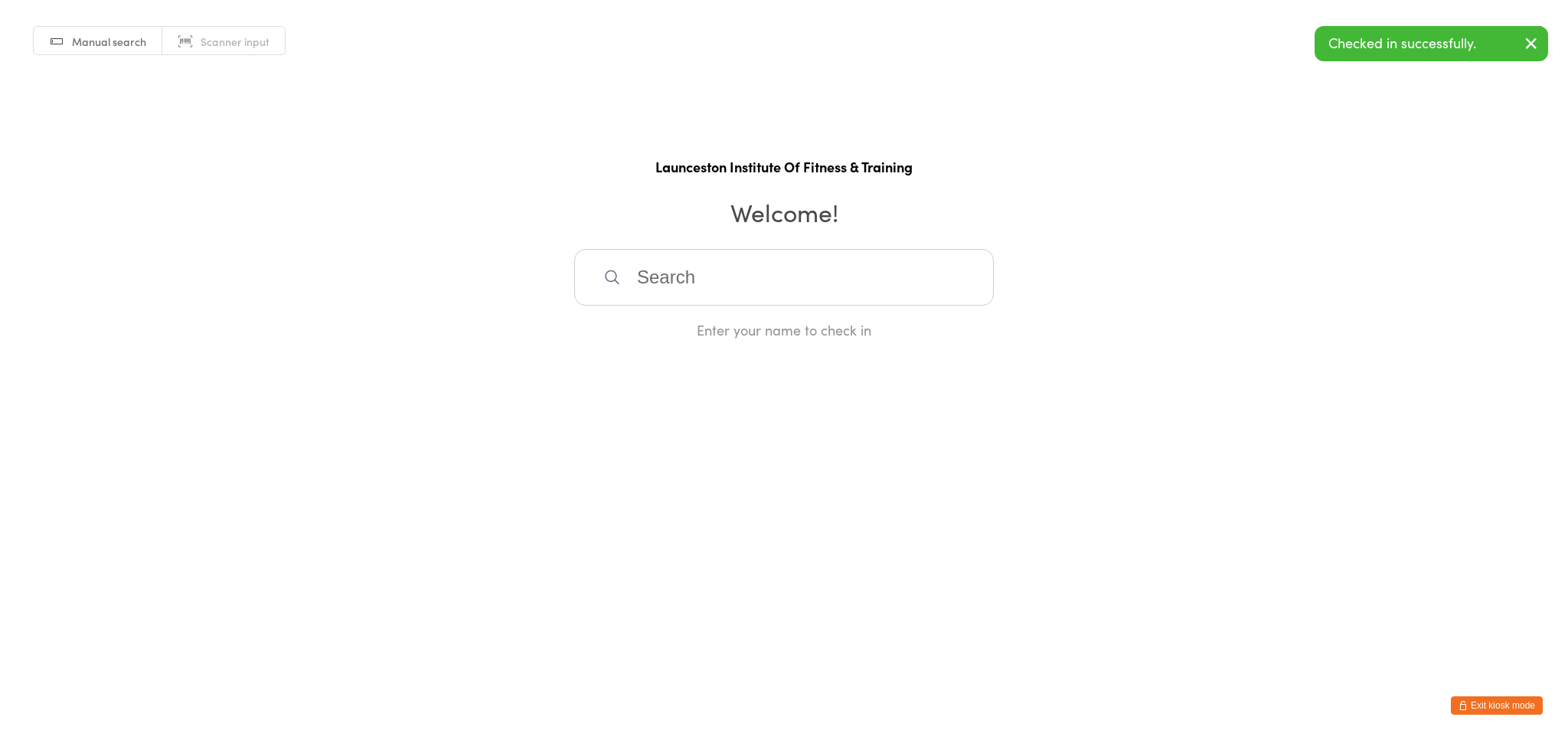
click at [1508, 709] on button "Exit kiosk mode" at bounding box center [1497, 705] width 92 height 18
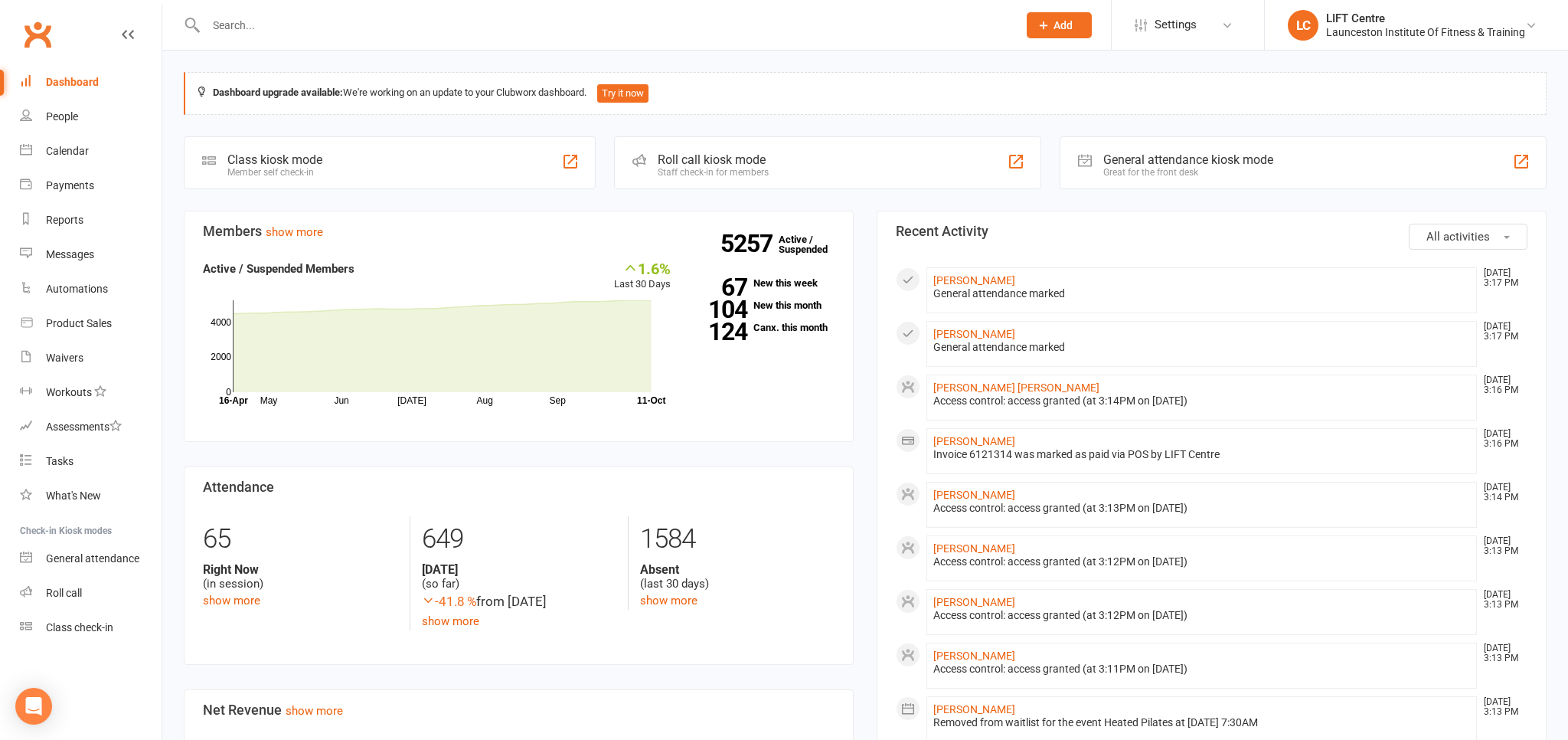
click at [25, 34] on link "Clubworx" at bounding box center [37, 34] width 38 height 38
click at [248, 30] on input "text" at bounding box center [603, 25] width 805 height 21
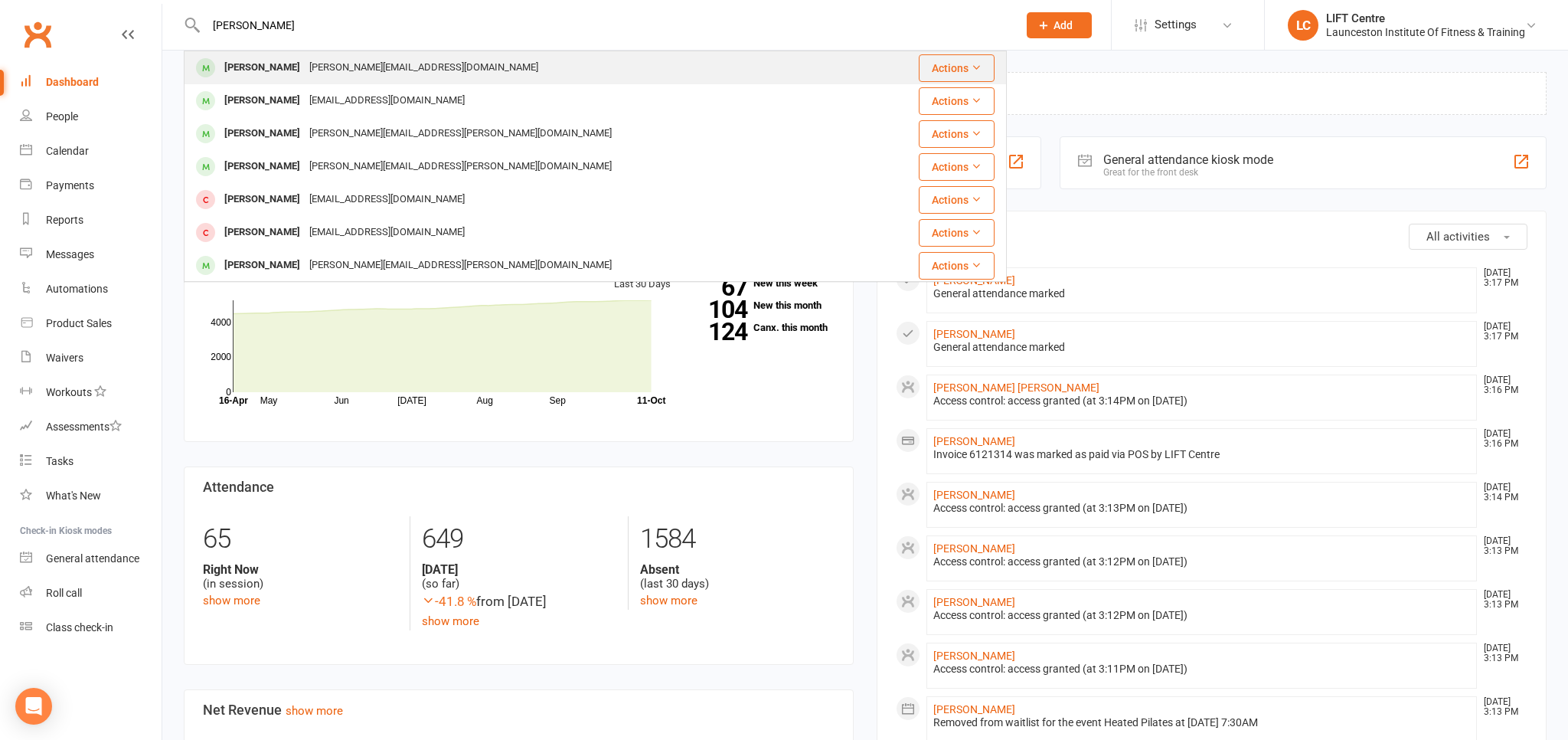
type input "[PERSON_NAME]"
click at [305, 61] on div "[PERSON_NAME][EMAIL_ADDRESS][DOMAIN_NAME]" at bounding box center [423, 67] width 238 height 22
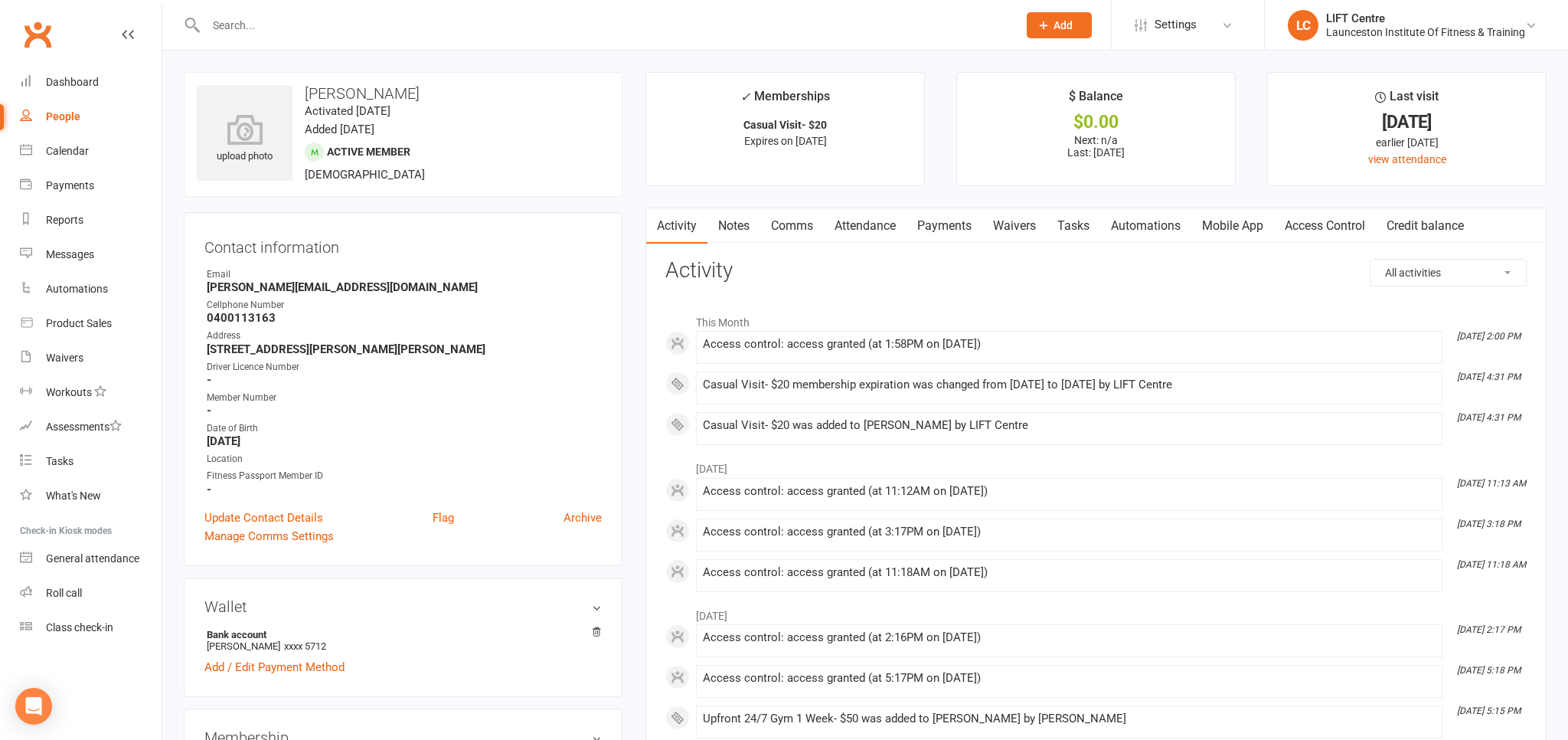
click at [43, 34] on link "Clubworx" at bounding box center [37, 34] width 38 height 38
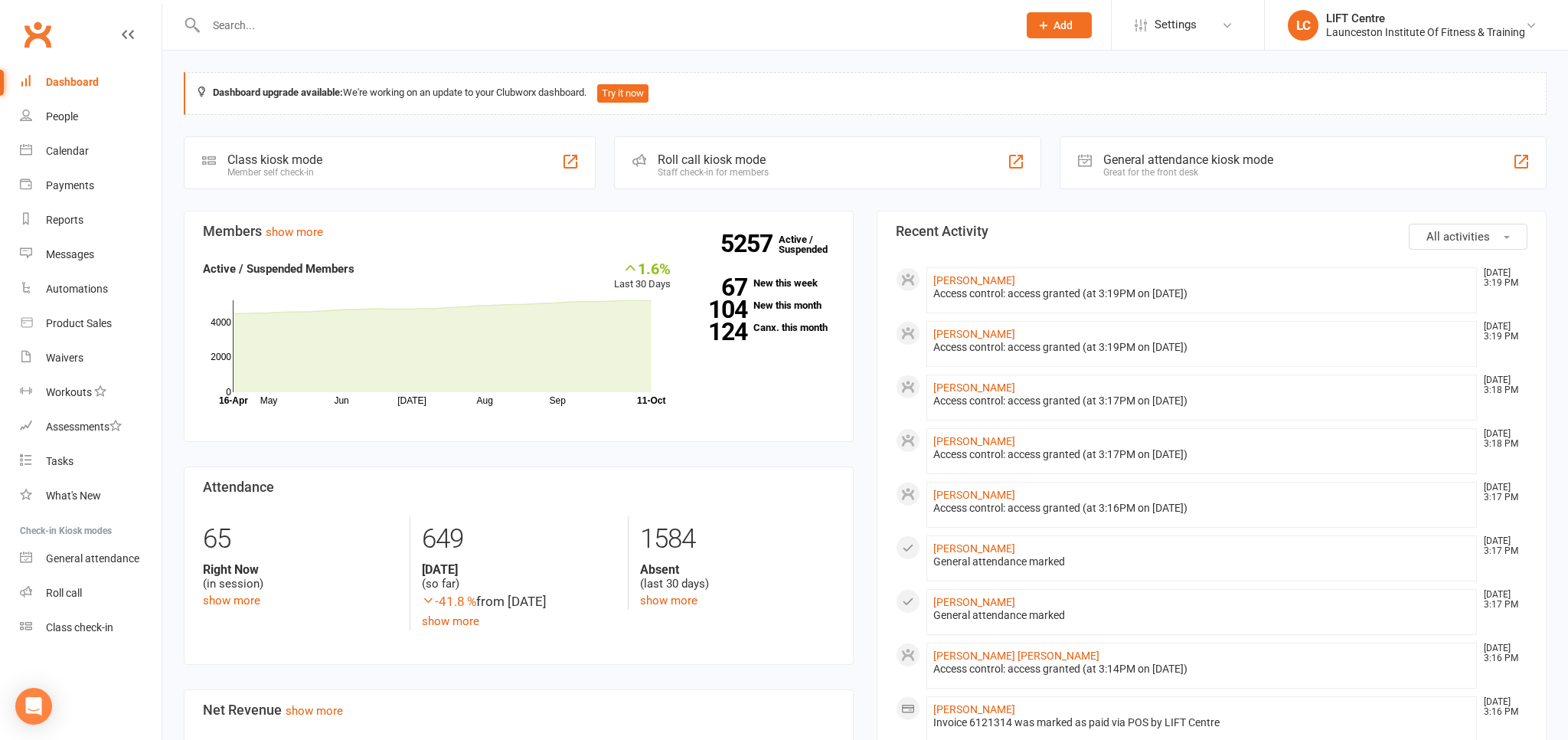
click at [44, 23] on link "Clubworx" at bounding box center [37, 34] width 38 height 38
click at [44, 39] on link "Clubworx" at bounding box center [37, 34] width 38 height 38
click at [40, 30] on link "Clubworx" at bounding box center [37, 34] width 38 height 38
click at [47, 38] on link "Clubworx" at bounding box center [37, 34] width 38 height 38
click at [47, 27] on link "Clubworx" at bounding box center [37, 34] width 38 height 38
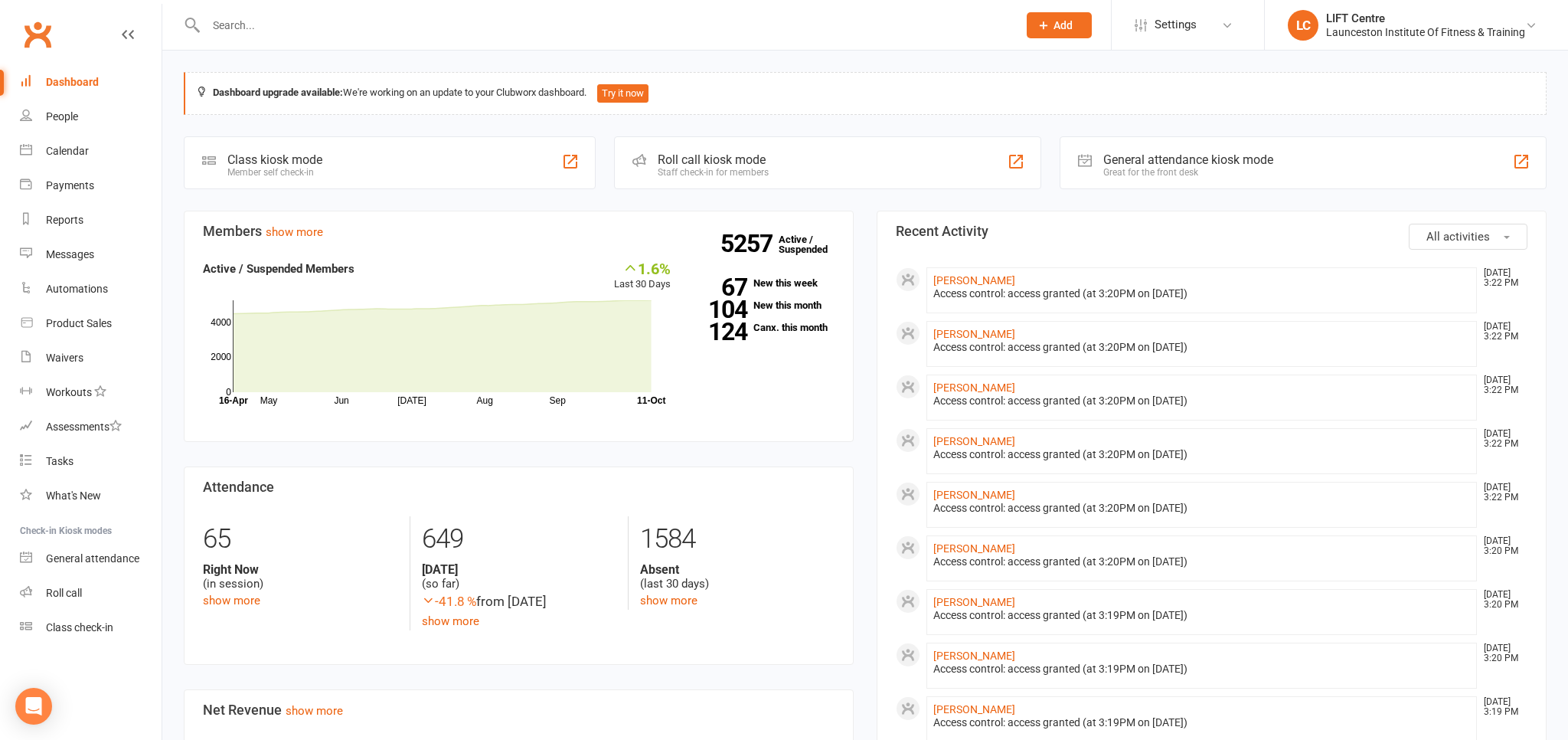
click at [38, 31] on link "Clubworx" at bounding box center [37, 34] width 38 height 38
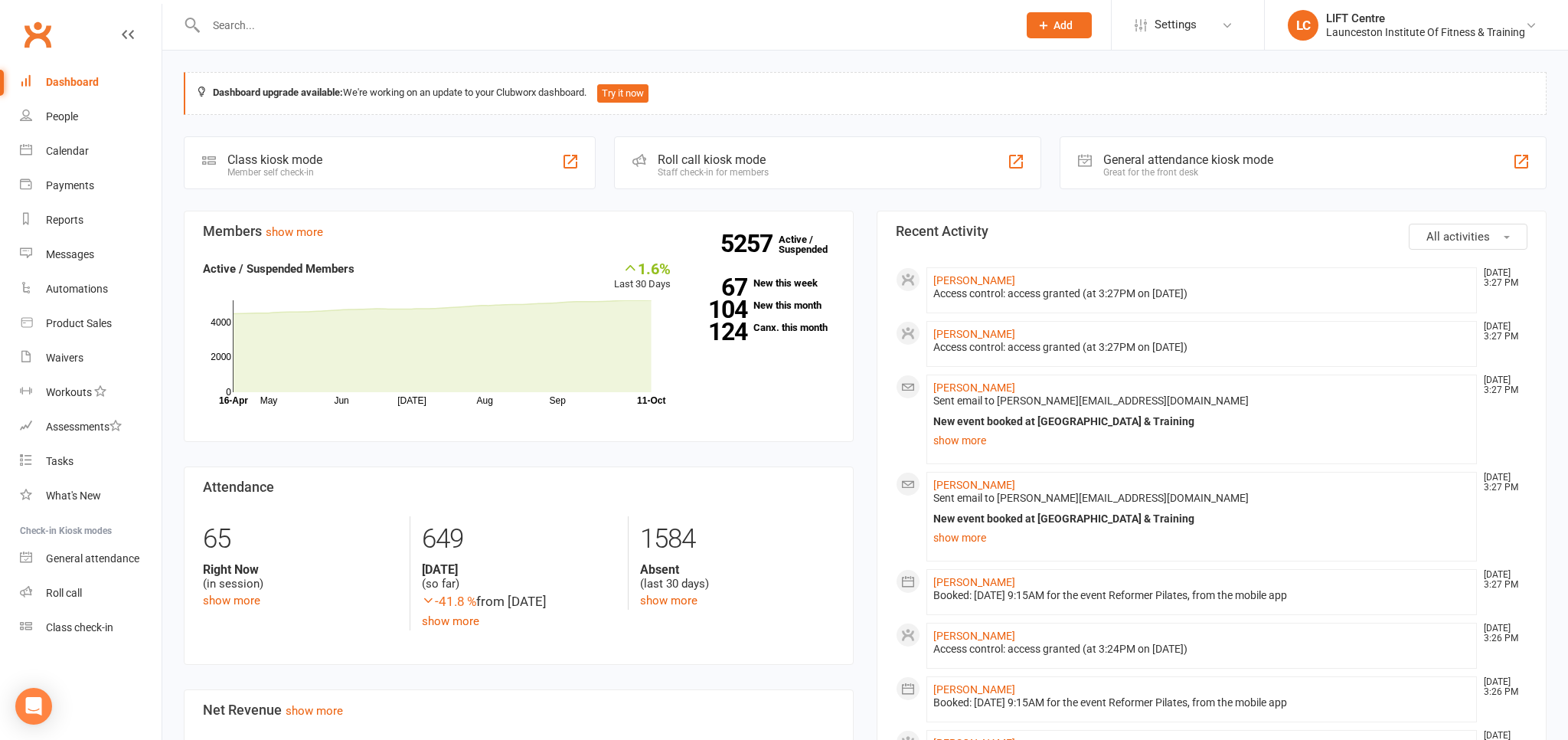
click at [248, 29] on input "text" at bounding box center [603, 25] width 805 height 21
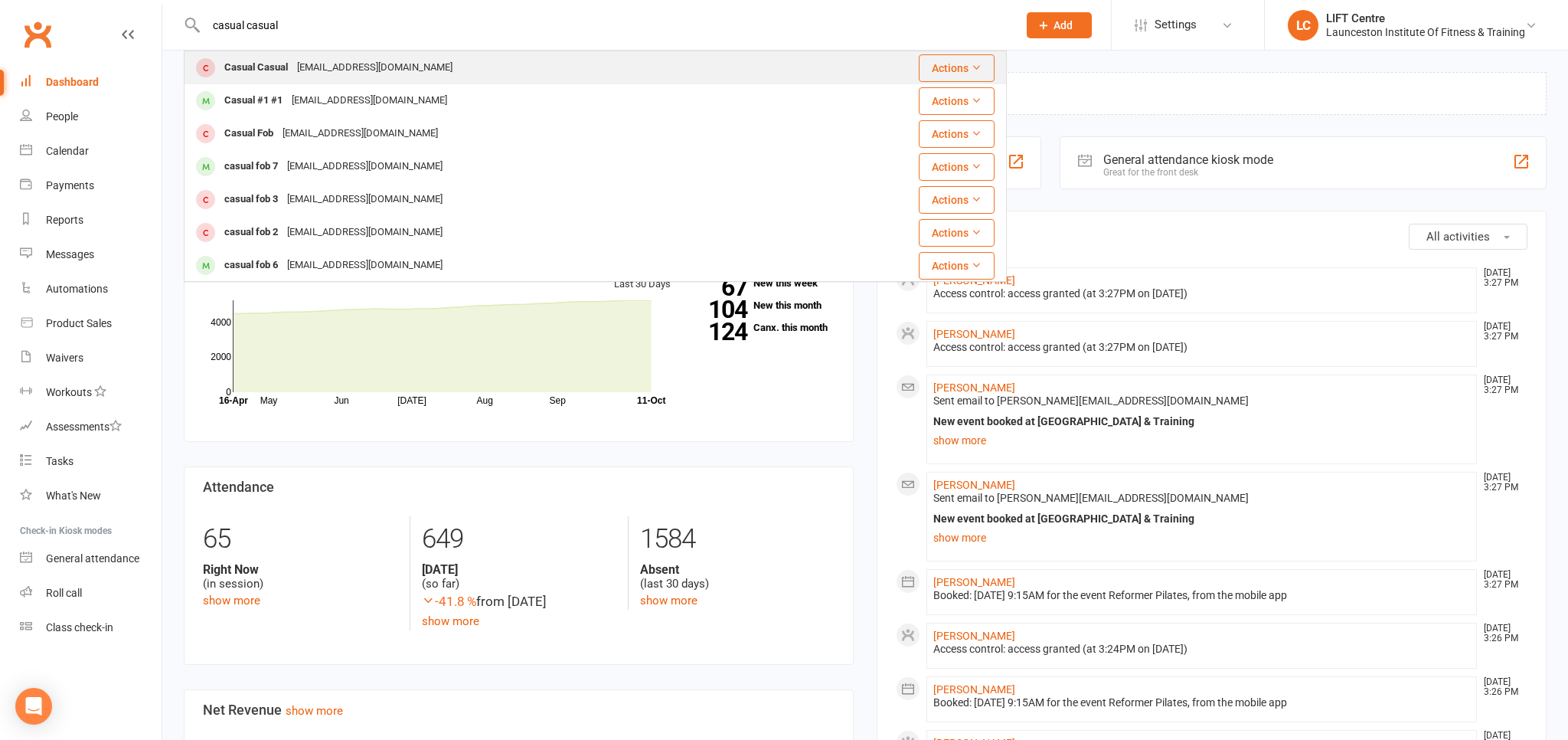
type input "casual casual"
click at [329, 54] on div "Casual Casual admin@liftcentre.com.au" at bounding box center [517, 68] width 664 height 31
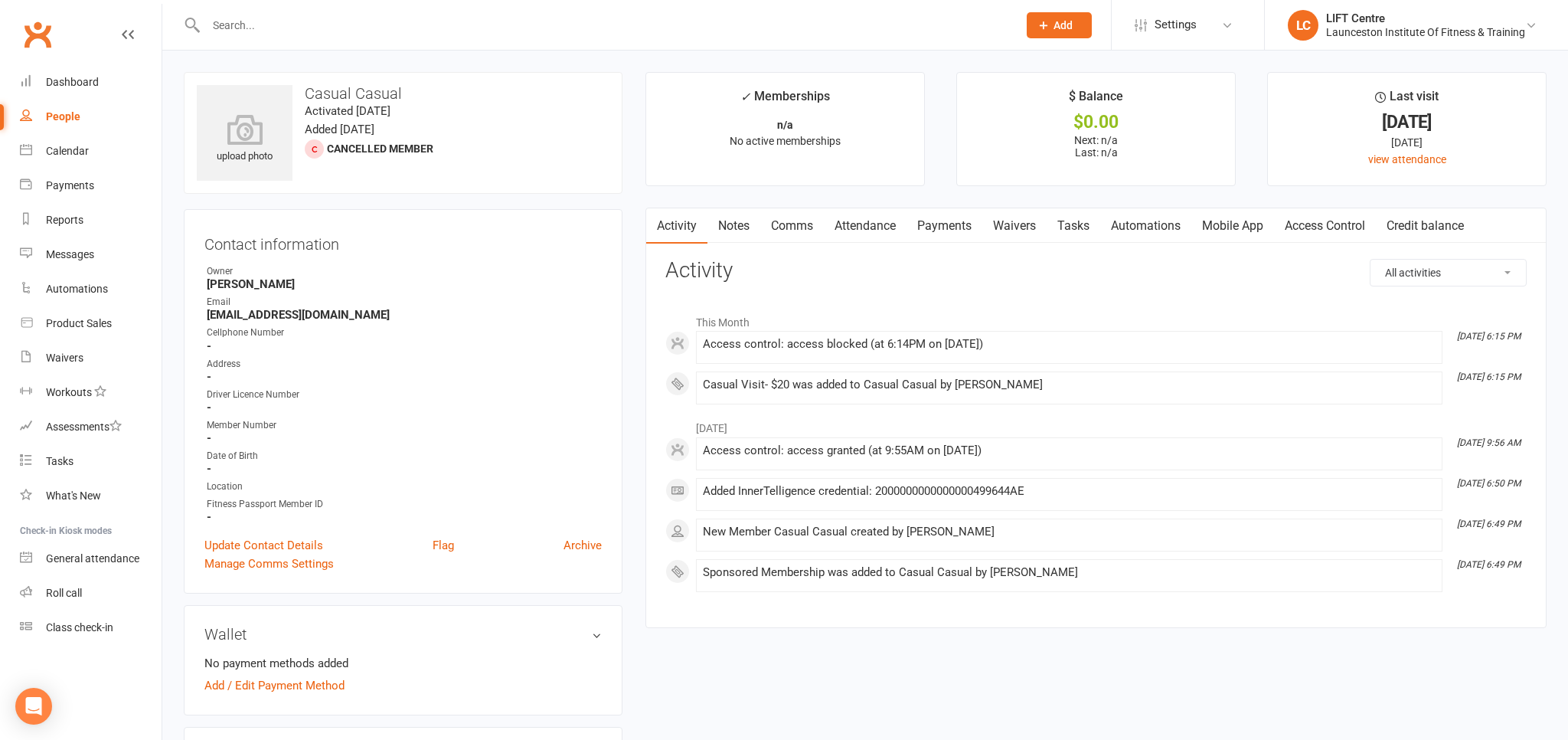
click at [1352, 219] on link "Access Control" at bounding box center [1324, 226] width 102 height 35
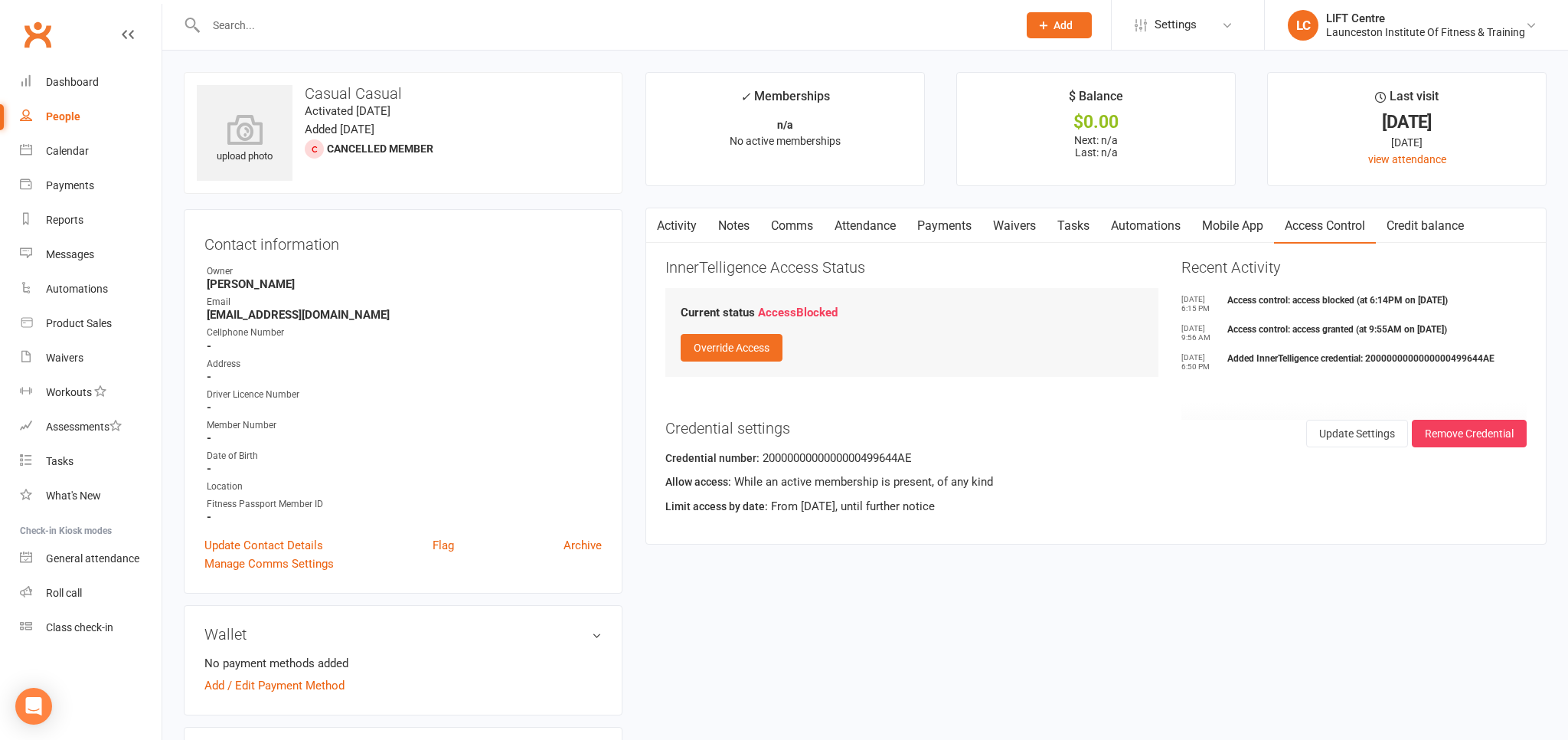
click at [695, 228] on link "Activity" at bounding box center [676, 226] width 61 height 35
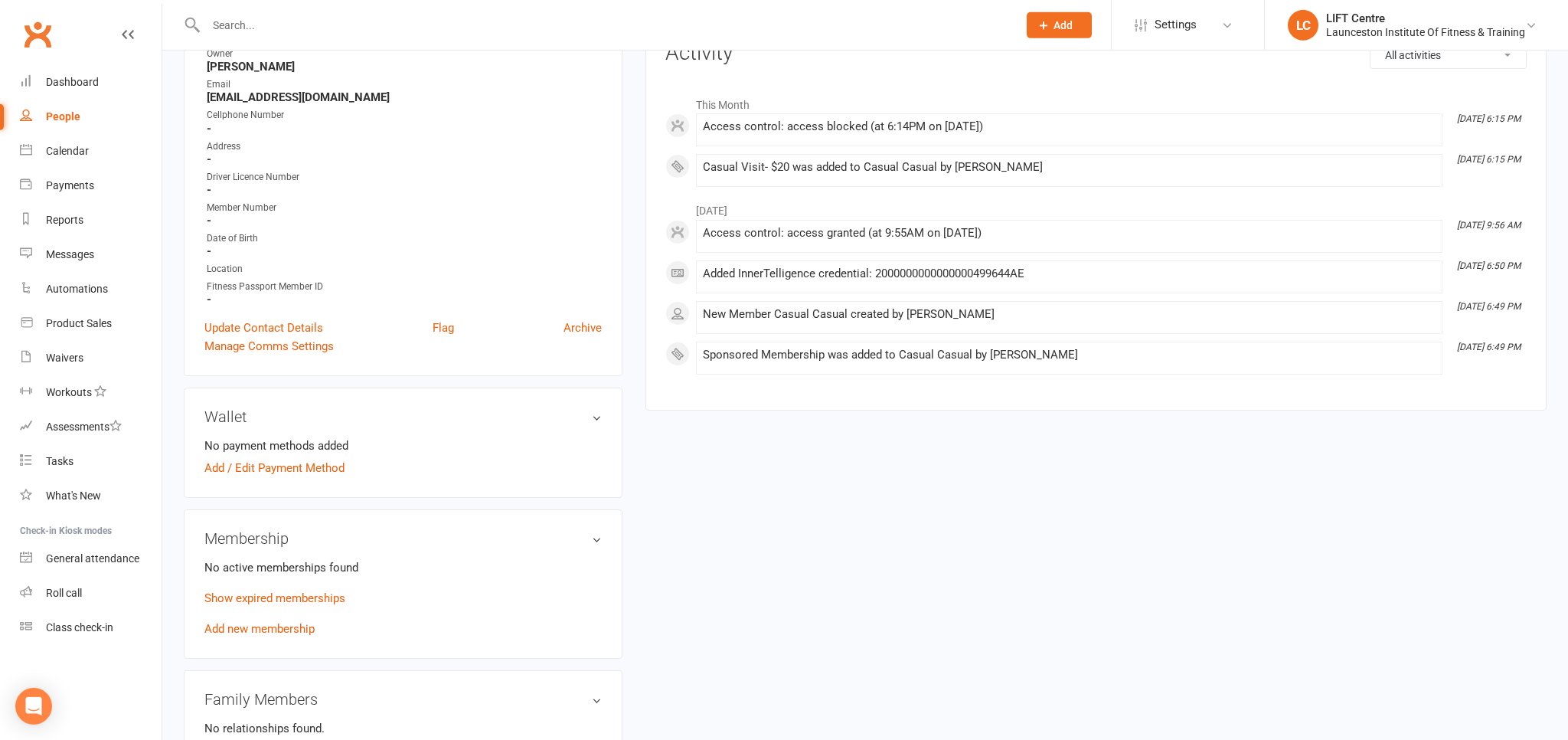
scroll to position [242, 0]
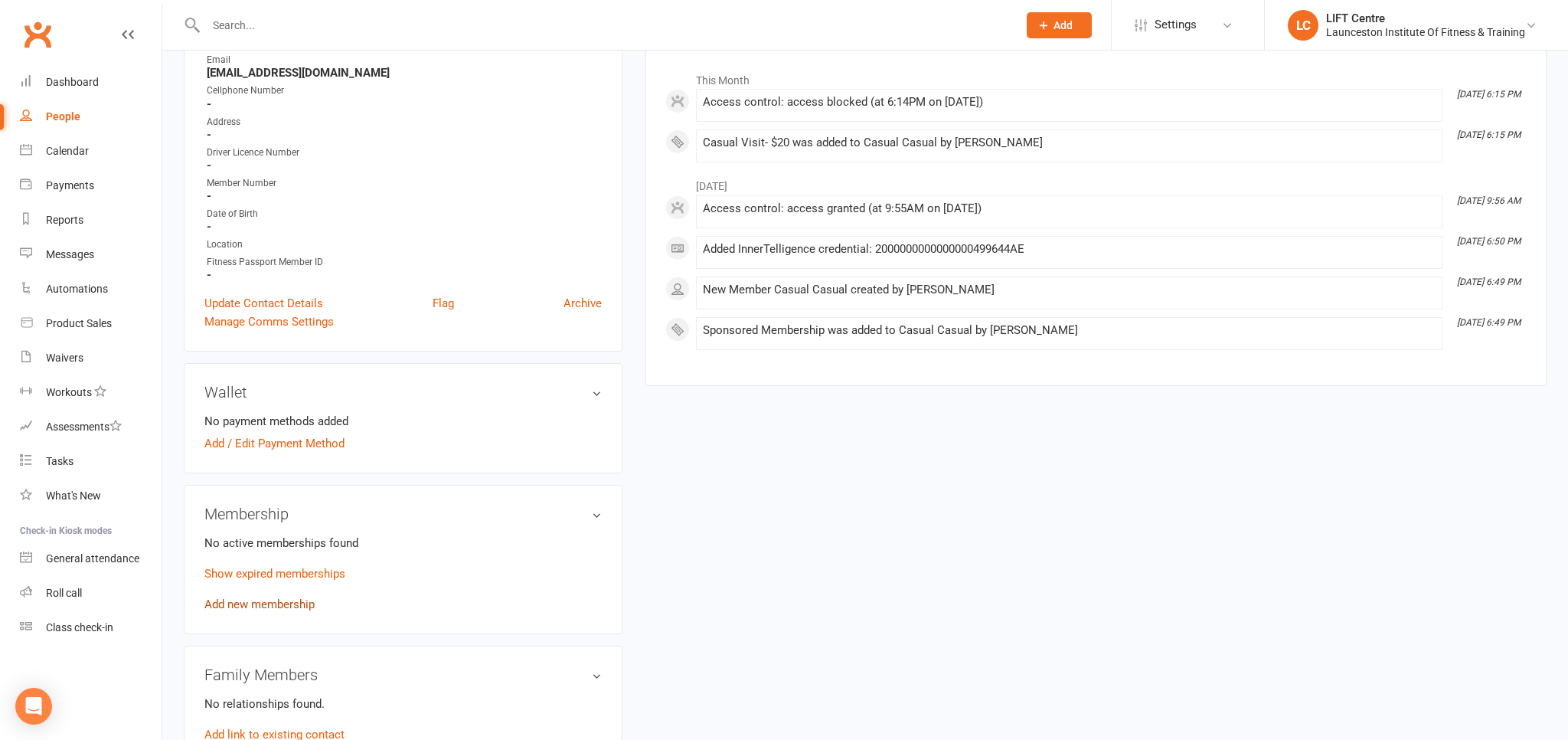
click at [280, 609] on link "Add new membership" at bounding box center [259, 603] width 110 height 14
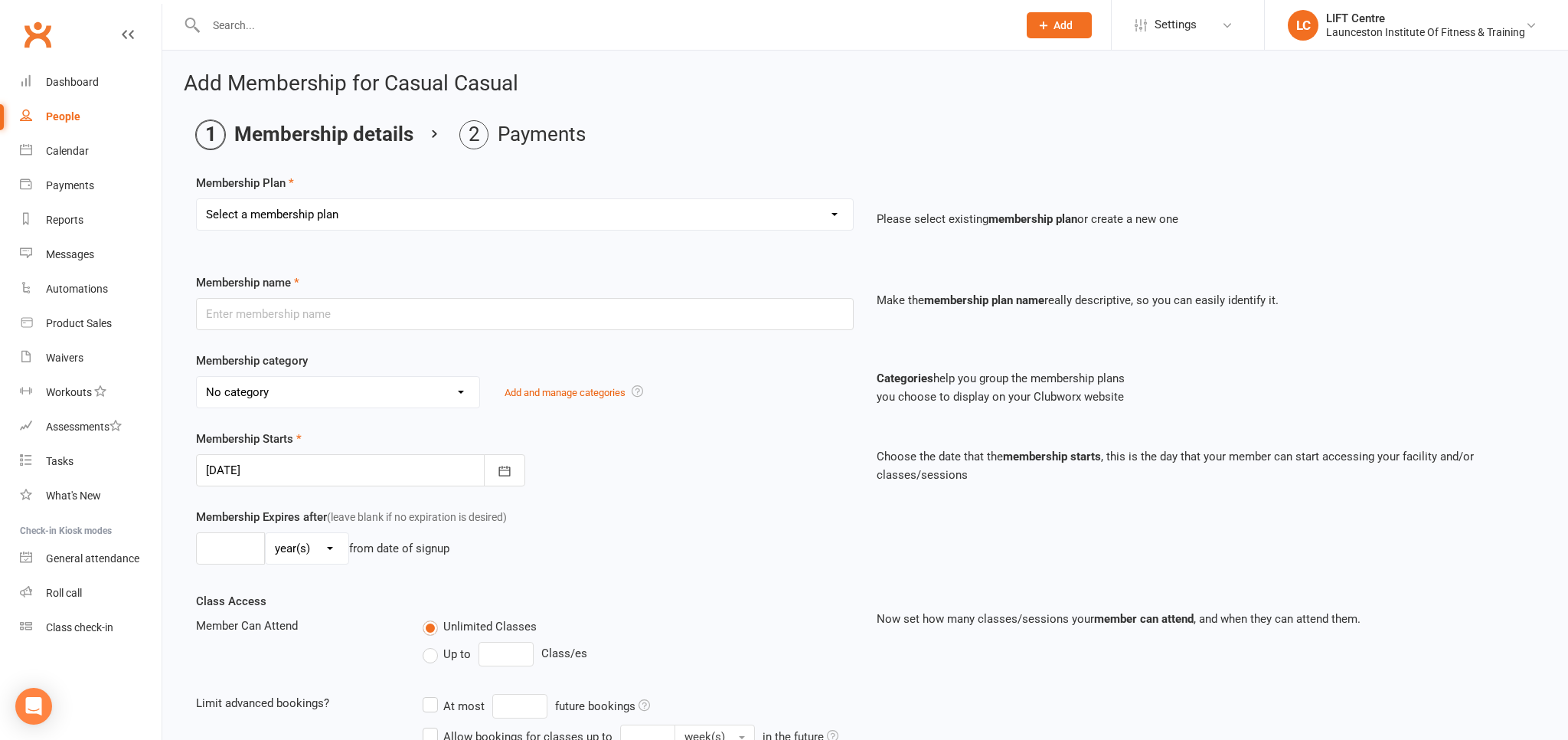
click at [197, 199] on select "Select a membership plan Create new Membership Plan 24/7 Gym Membership Pilates…" at bounding box center [525, 213] width 656 height 30
select select "3"
click option "Casual Visit- $20" at bounding box center [0, 0] width 0 height 0
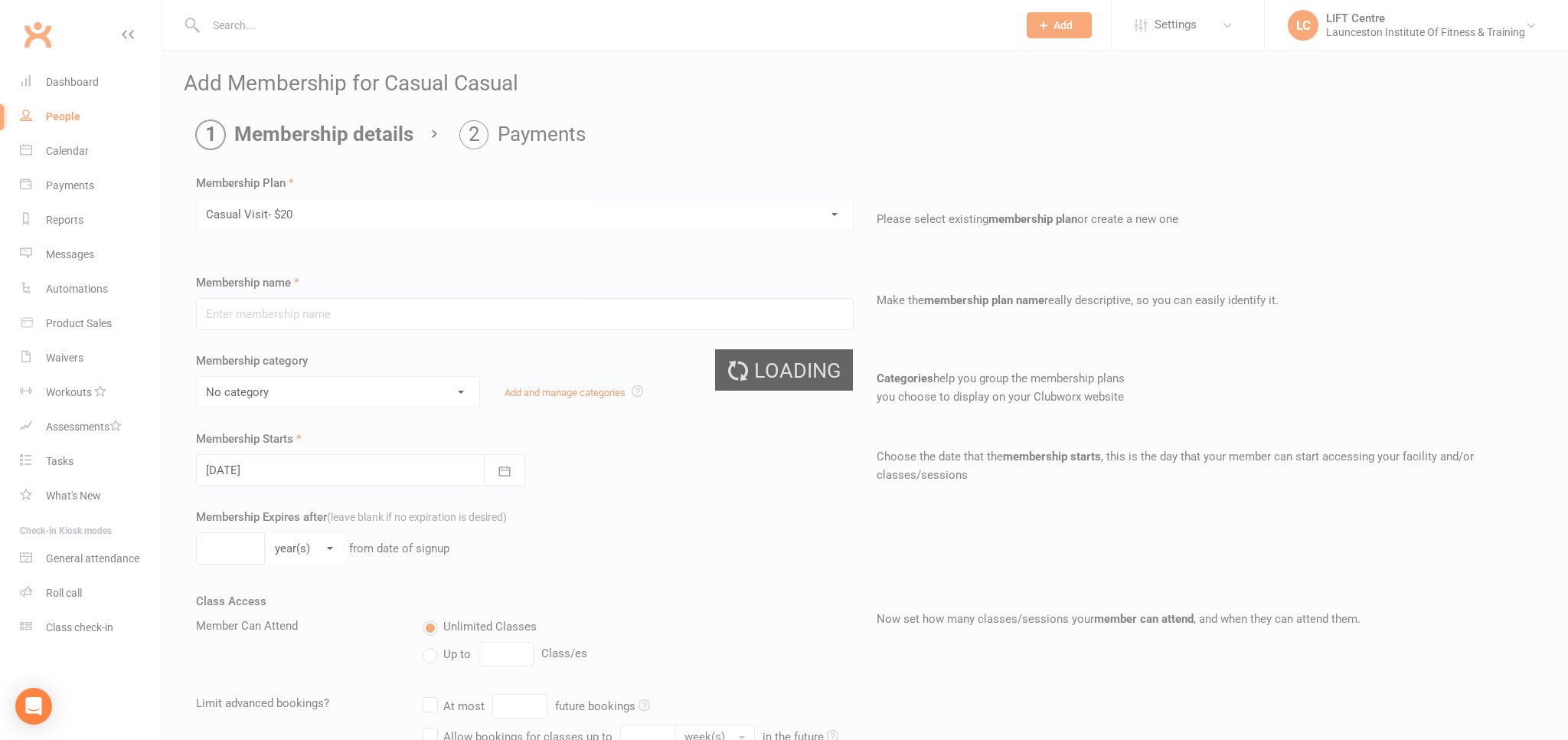
type input "Casual Visit- $20"
select select "1"
type input "1"
select select "0"
type input "1"
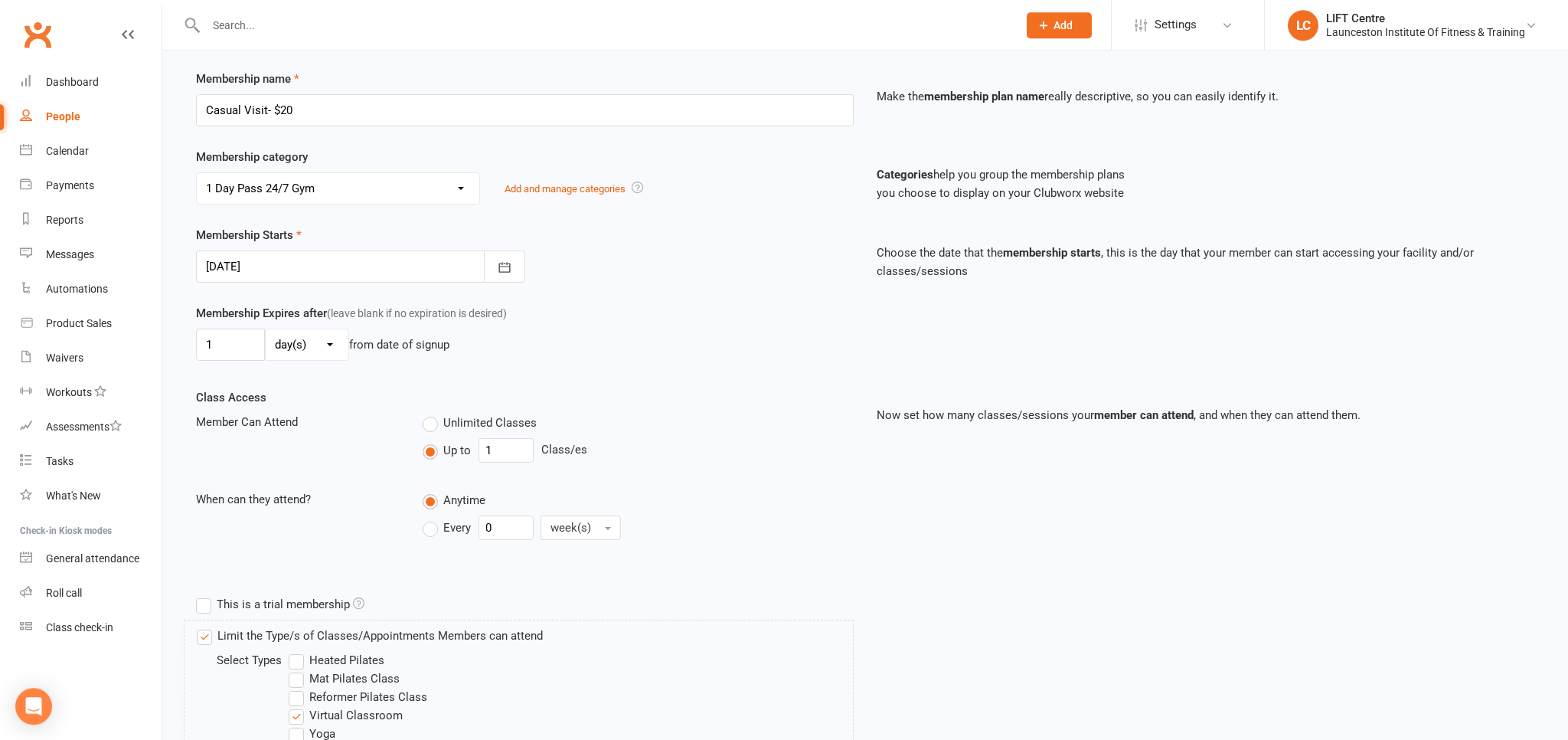
scroll to position [404, 0]
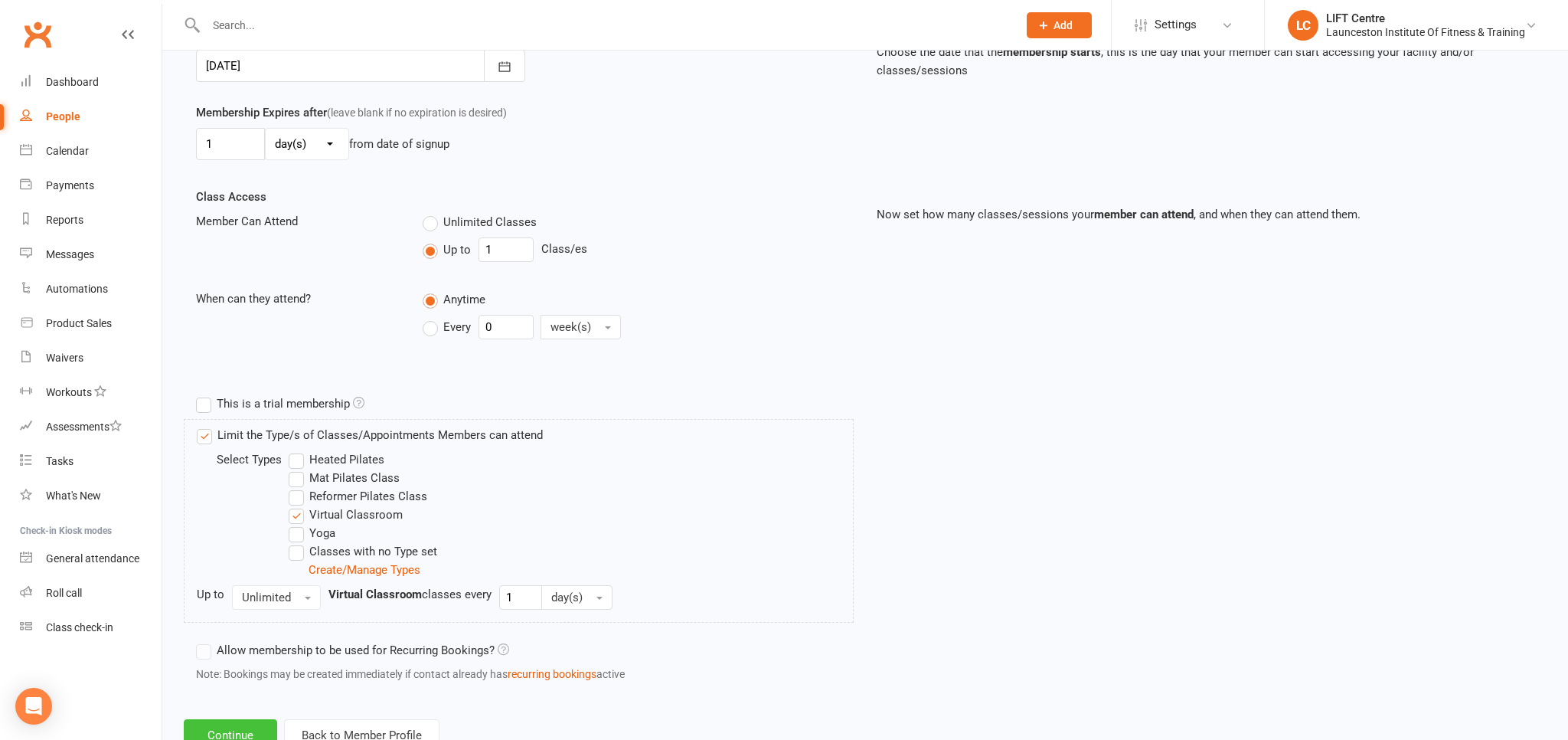
click at [223, 726] on button "Continue" at bounding box center [231, 734] width 93 height 32
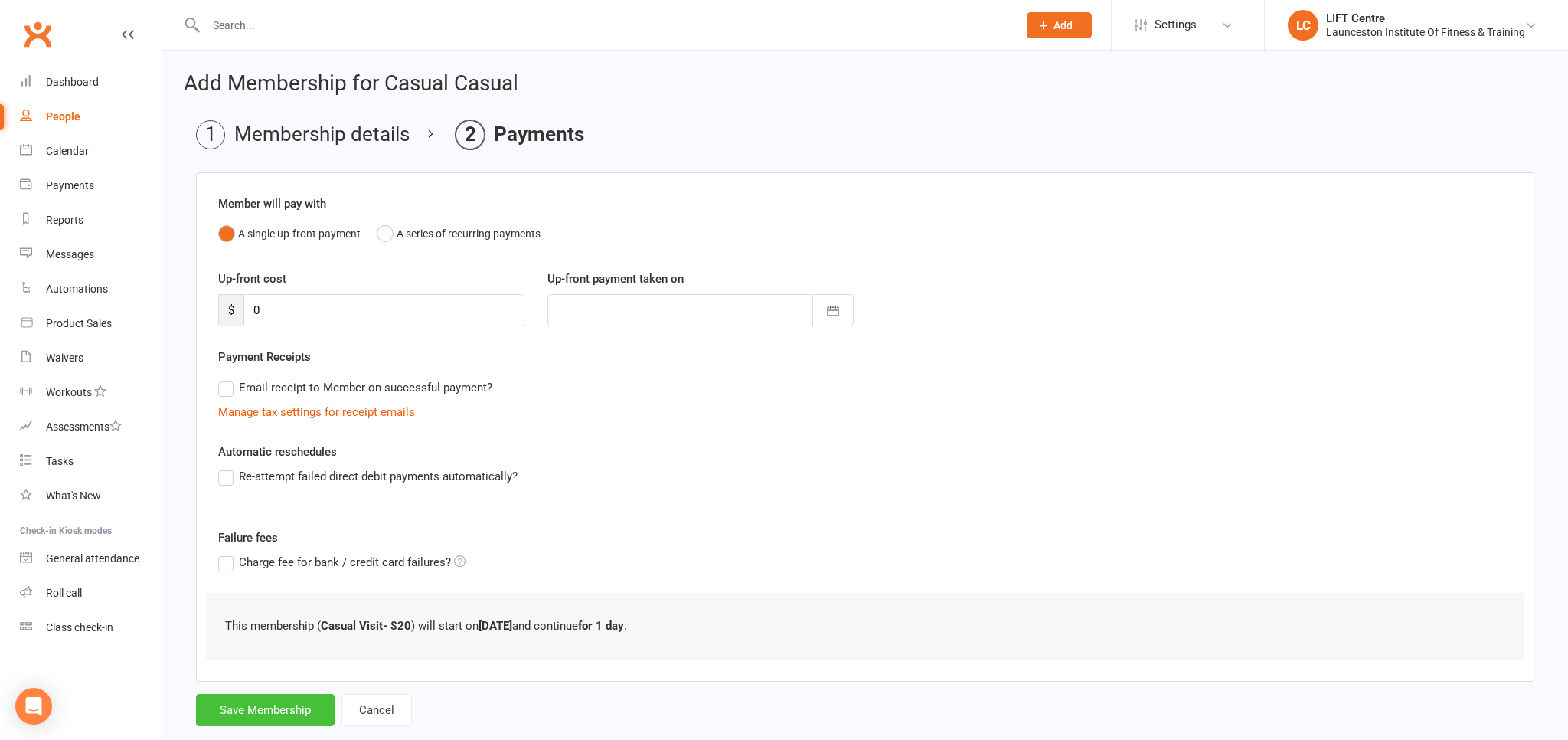
click at [284, 706] on button "Save Membership" at bounding box center [266, 710] width 139 height 32
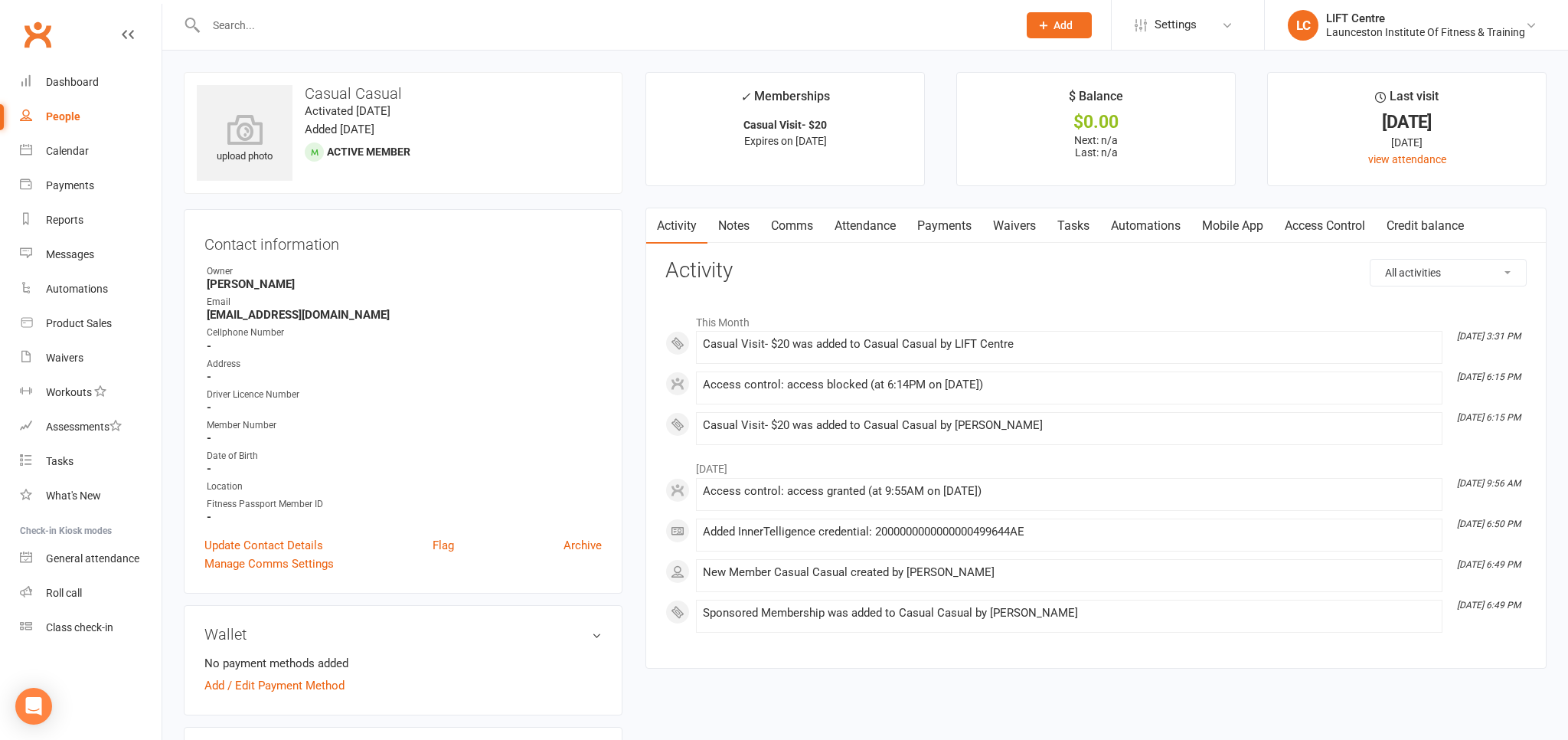
click at [26, 35] on link "Clubworx" at bounding box center [37, 34] width 38 height 38
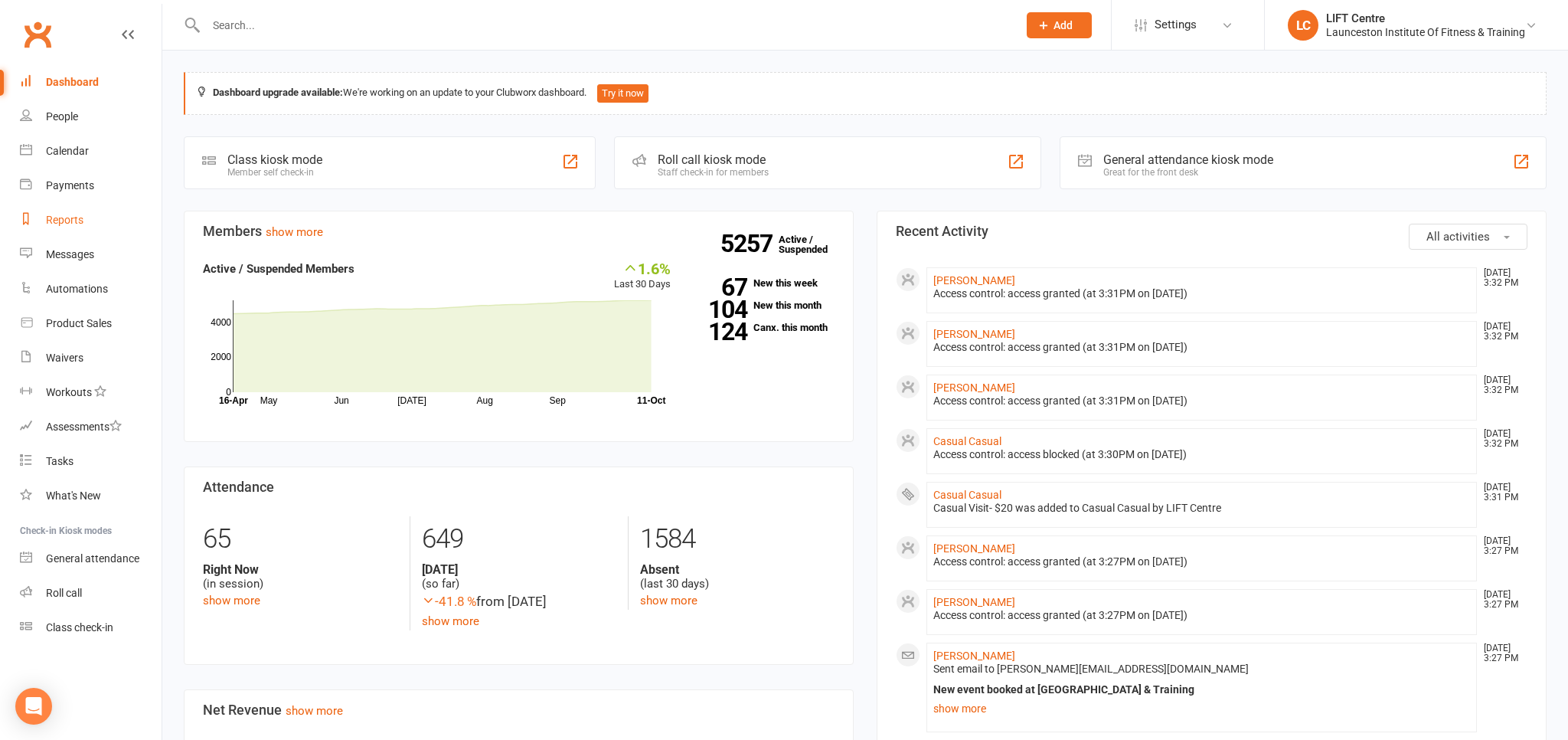
click at [102, 228] on link "Reports" at bounding box center [90, 220] width 141 height 34
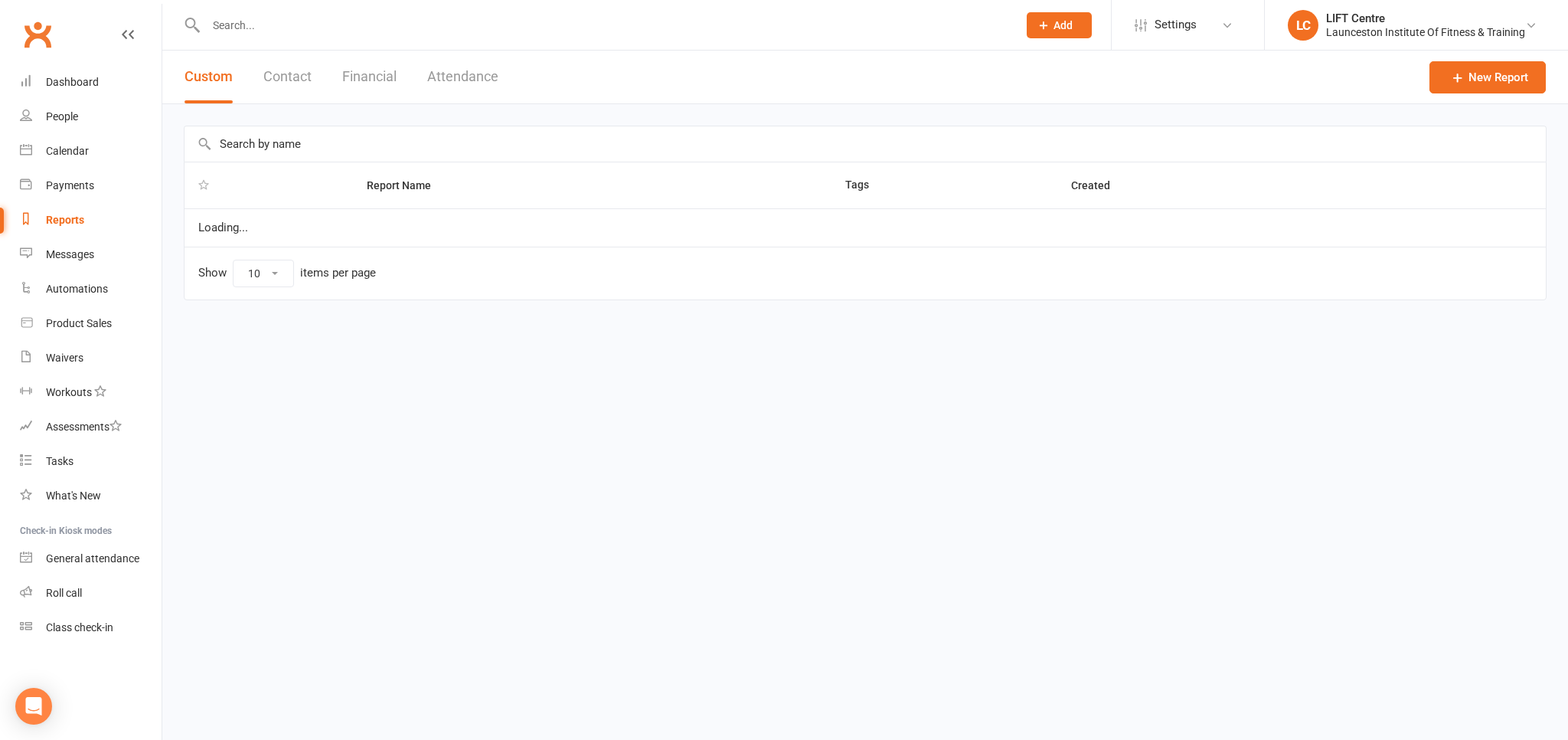
select select "100"
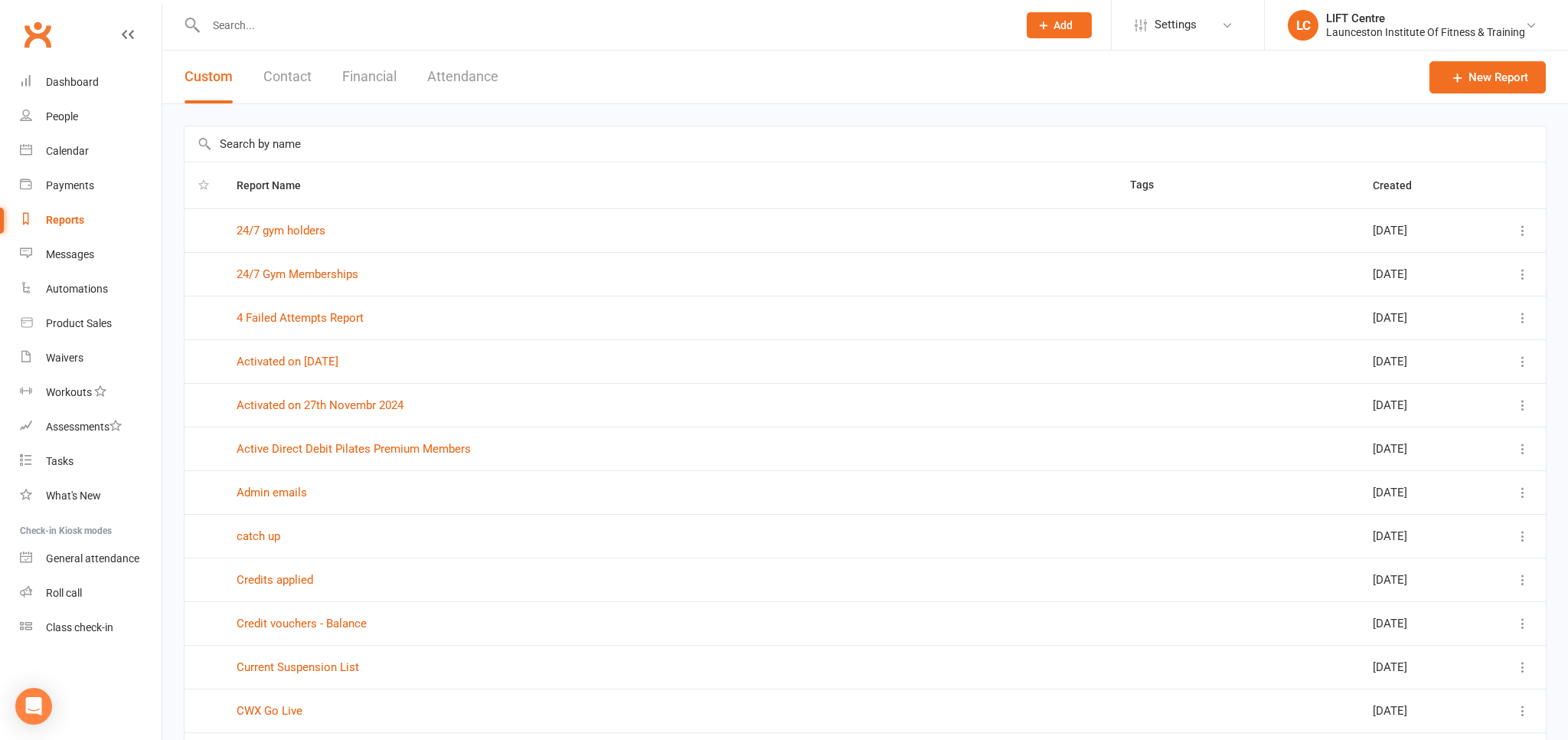
click at [29, 38] on link "Clubworx" at bounding box center [37, 34] width 38 height 38
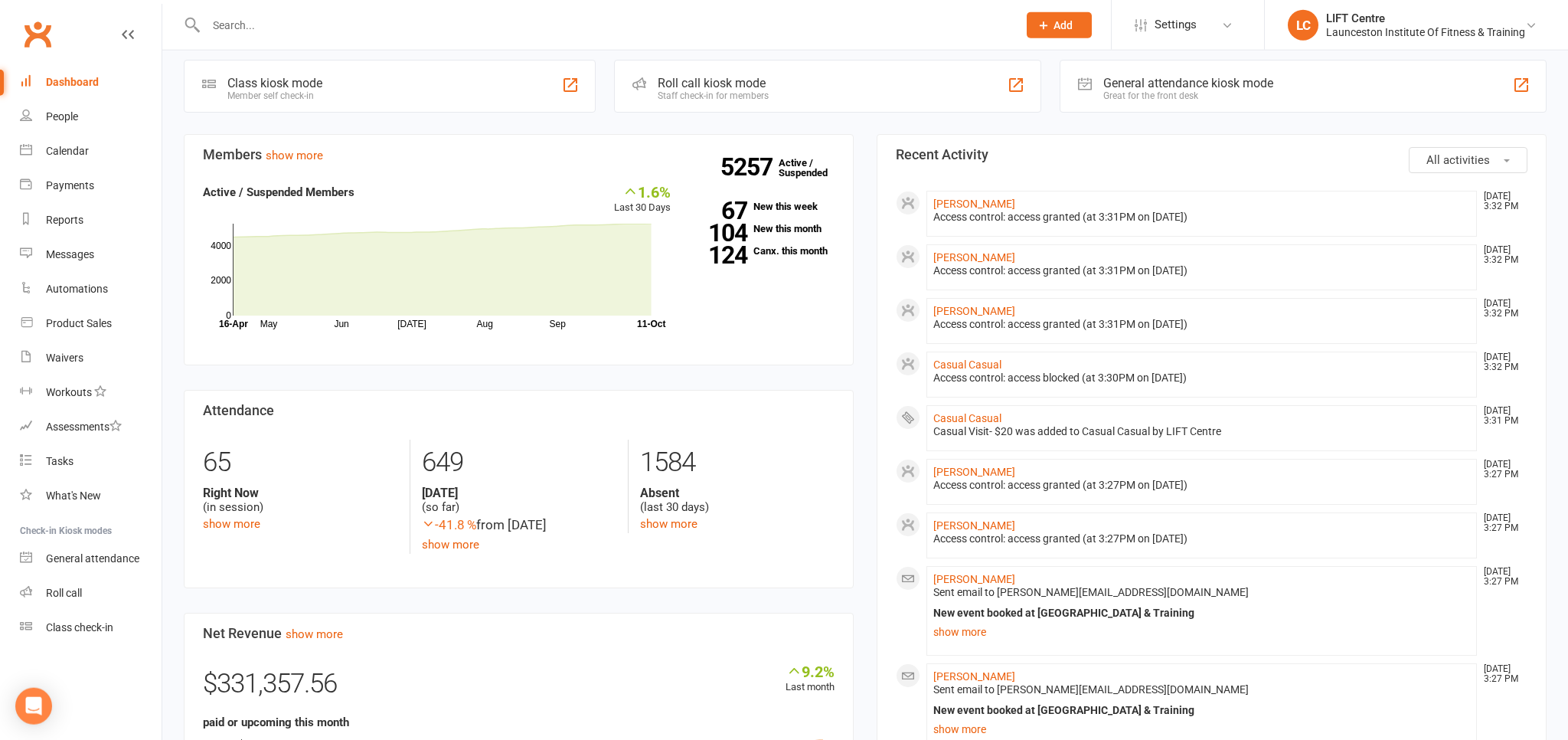
scroll to position [80, 0]
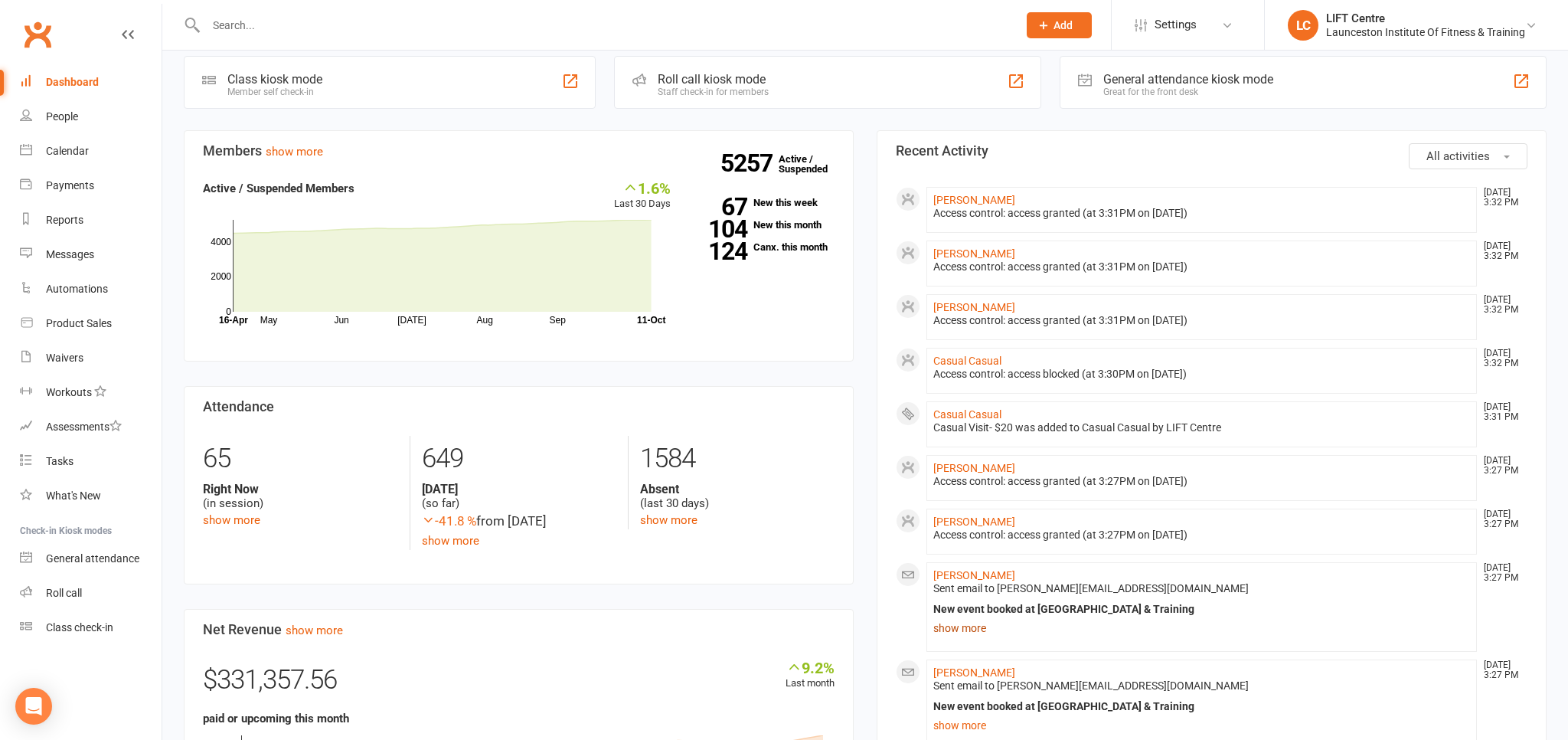
click at [966, 621] on link "show more" at bounding box center [1202, 628] width 537 height 21
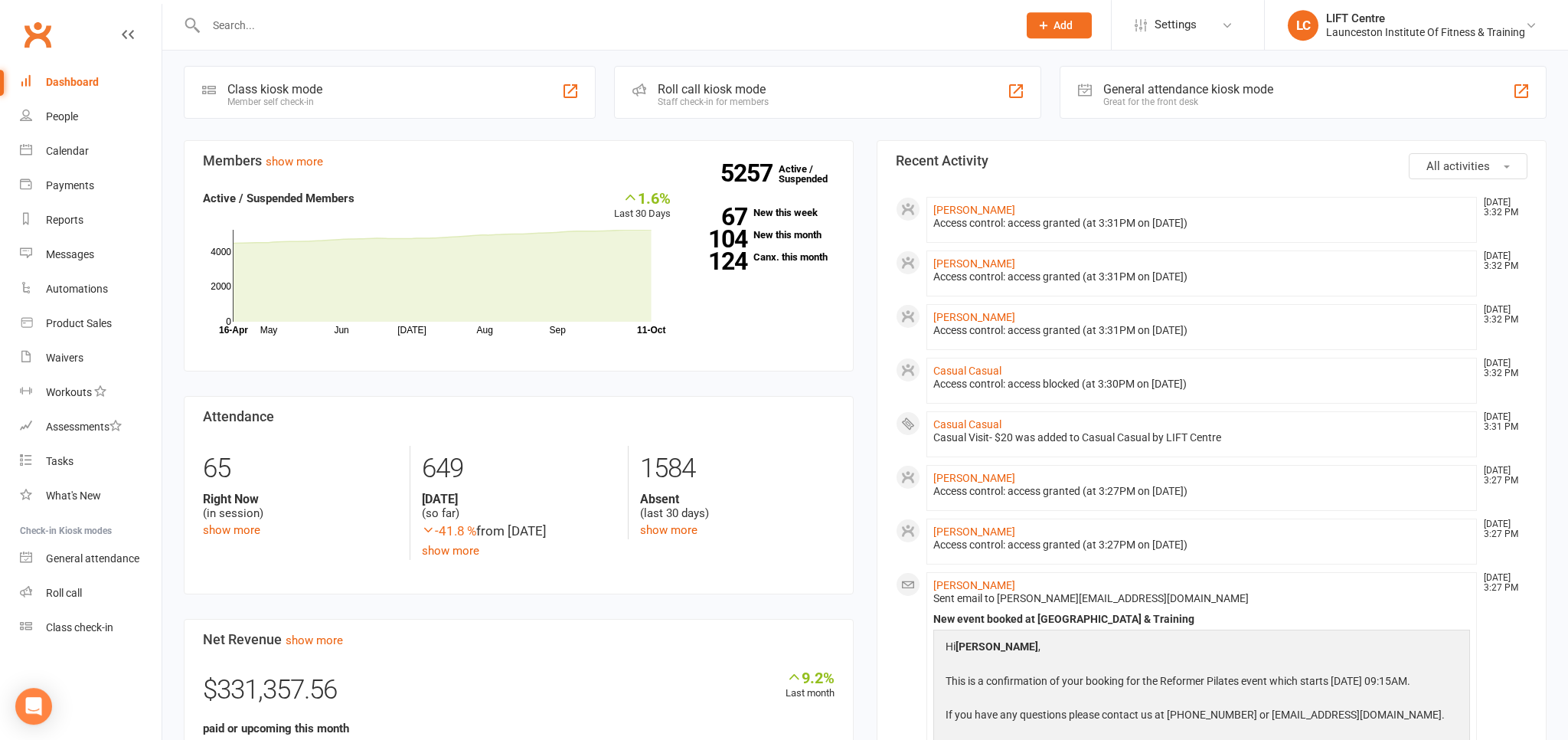
scroll to position [0, 0]
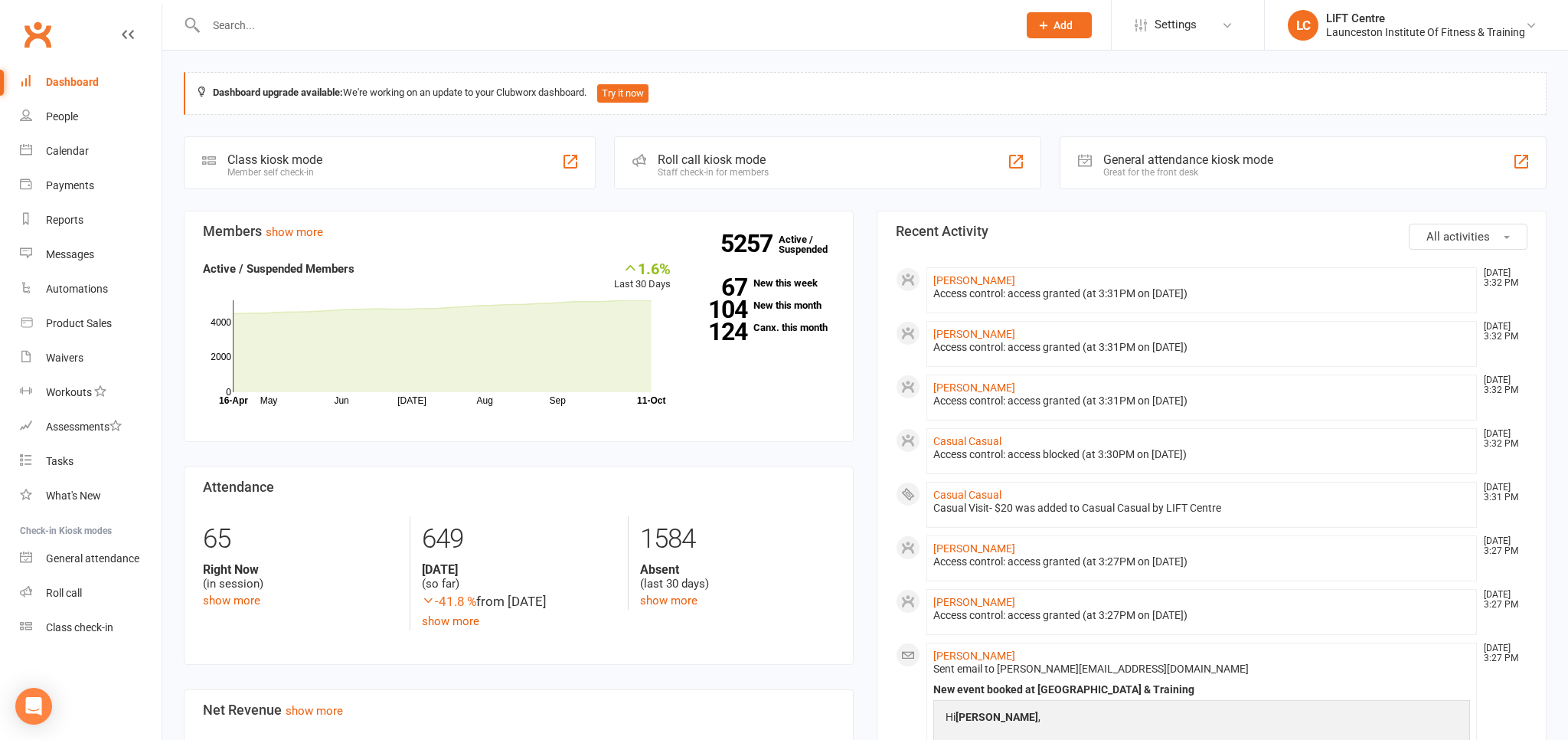
click at [25, 28] on link "Clubworx" at bounding box center [37, 34] width 38 height 38
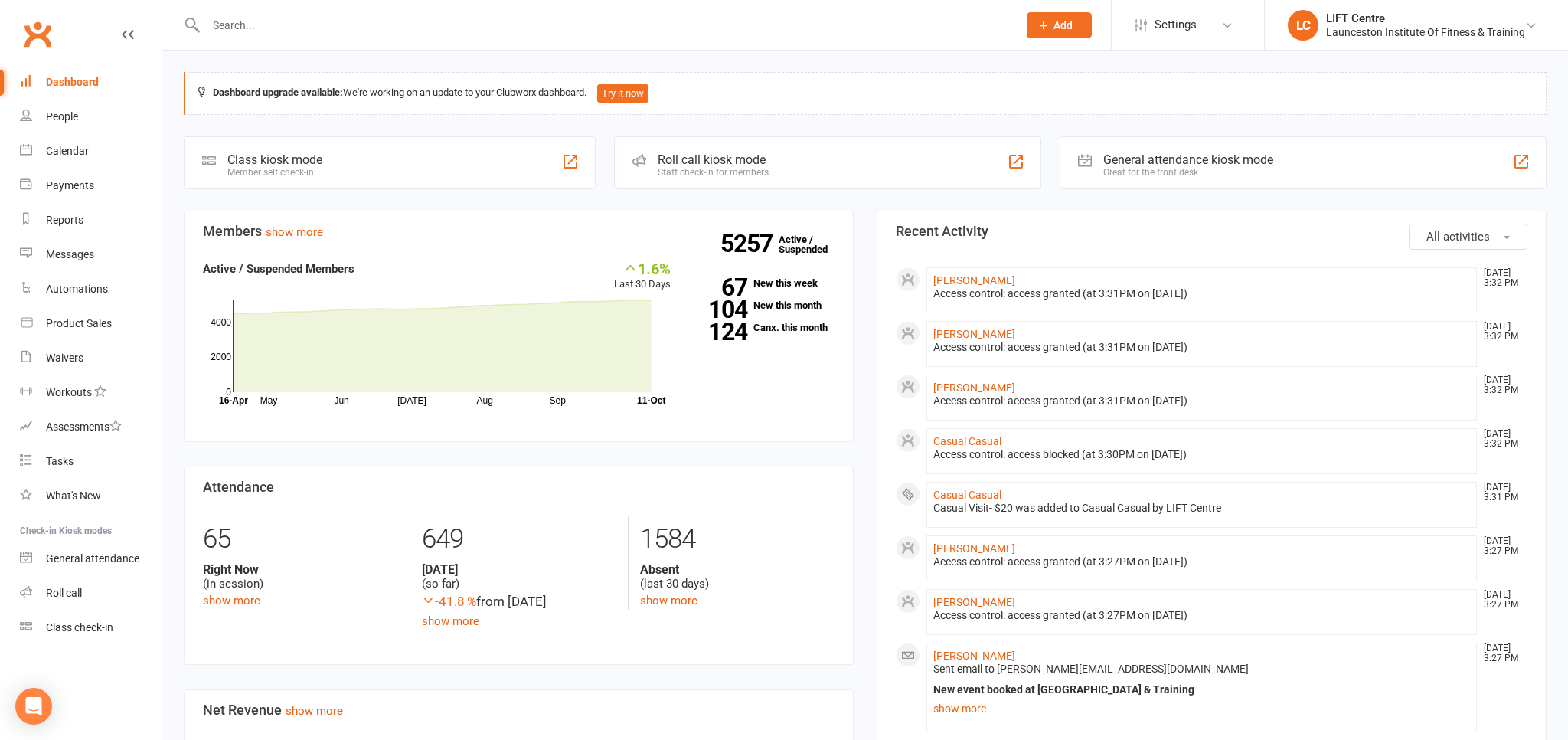
click at [34, 29] on link "Clubworx" at bounding box center [37, 34] width 38 height 38
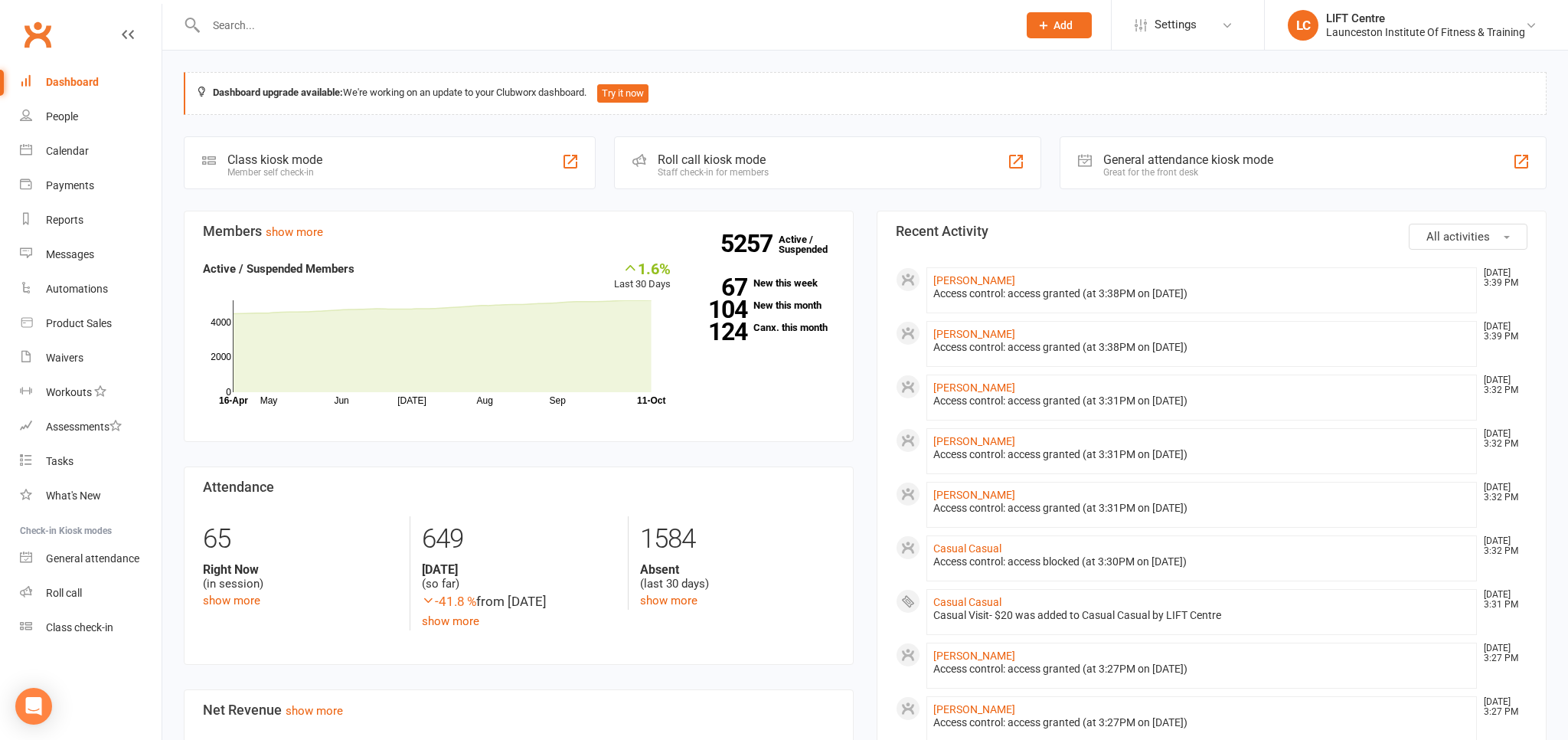
click at [38, 38] on link "Clubworx" at bounding box center [37, 34] width 38 height 38
click at [272, 23] on input "text" at bounding box center [603, 25] width 805 height 21
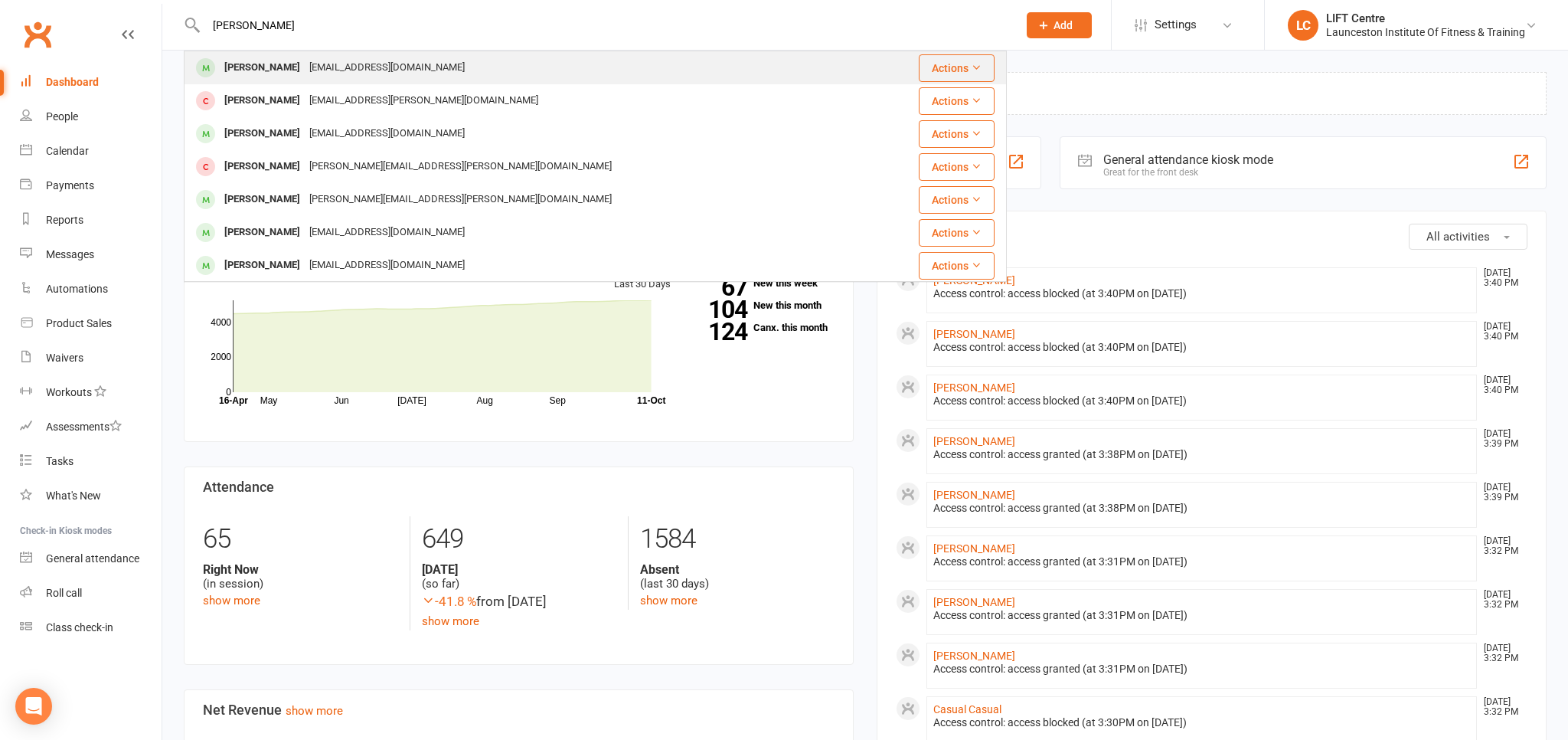
type input "mamie bingo"
click at [305, 66] on div "smpnathome6@hotmail.com" at bounding box center [387, 67] width 164 height 22
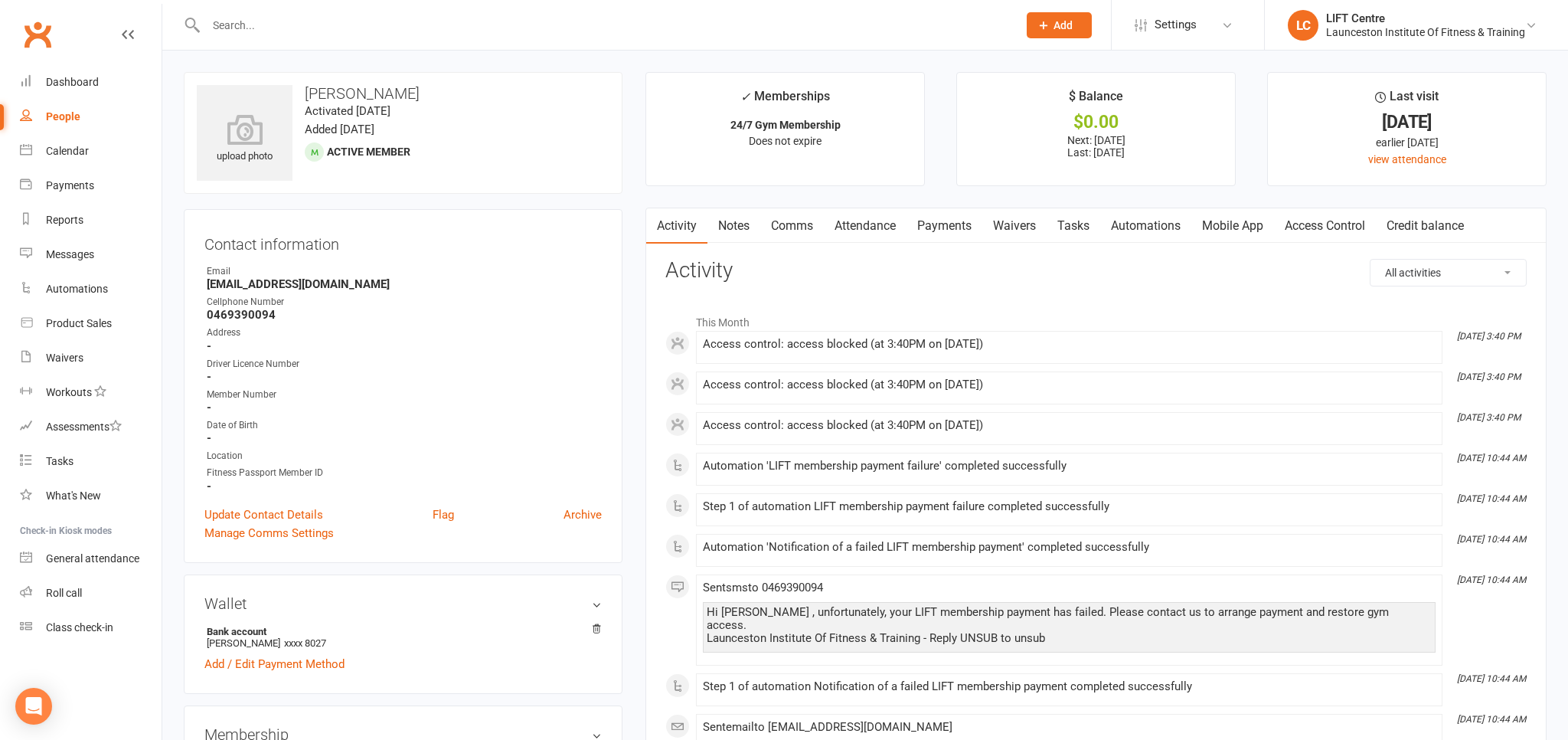
click at [955, 220] on link "Payments" at bounding box center [944, 226] width 76 height 35
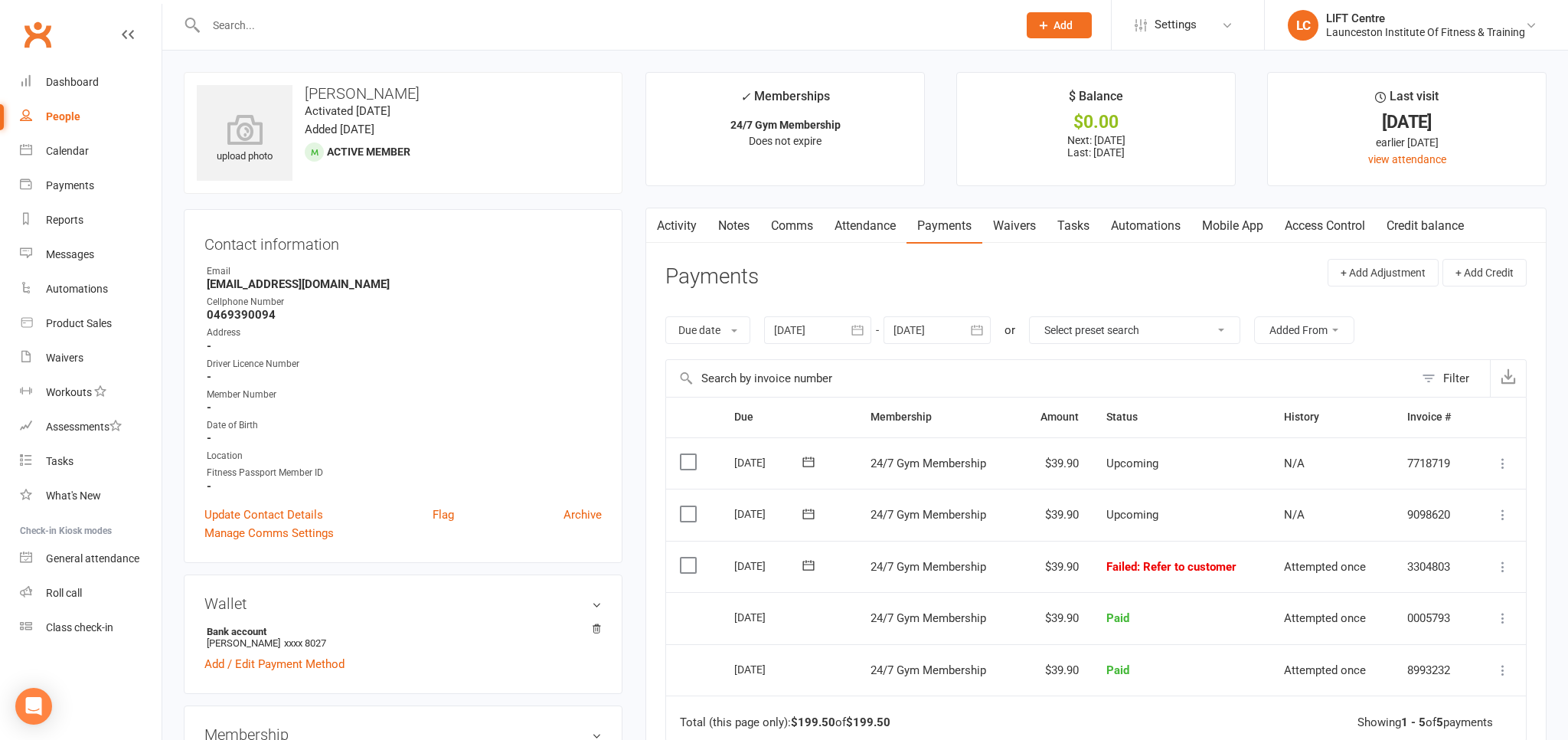
click at [1297, 222] on link "Access Control" at bounding box center [1324, 226] width 102 height 35
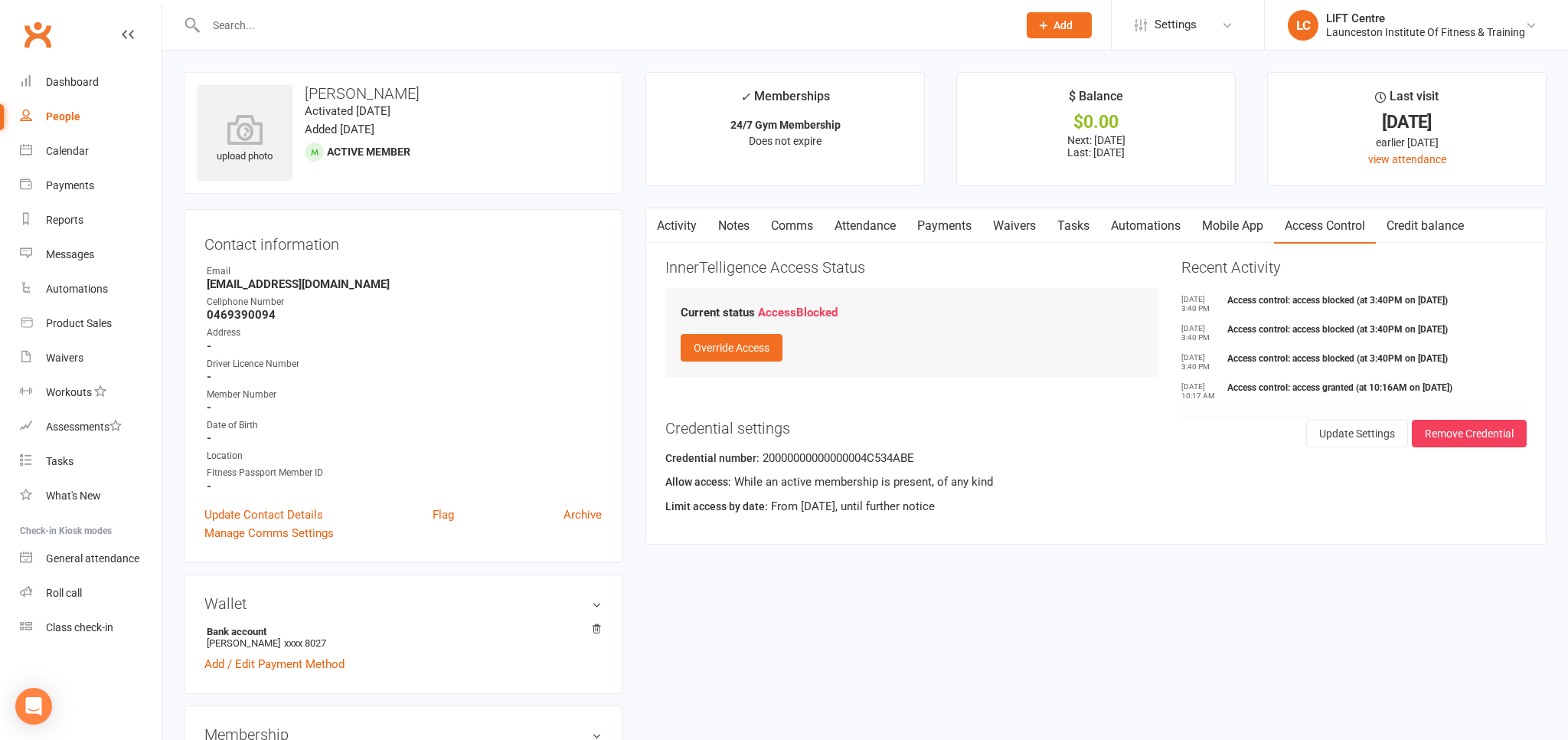
click at [684, 222] on link "Activity" at bounding box center [676, 226] width 61 height 35
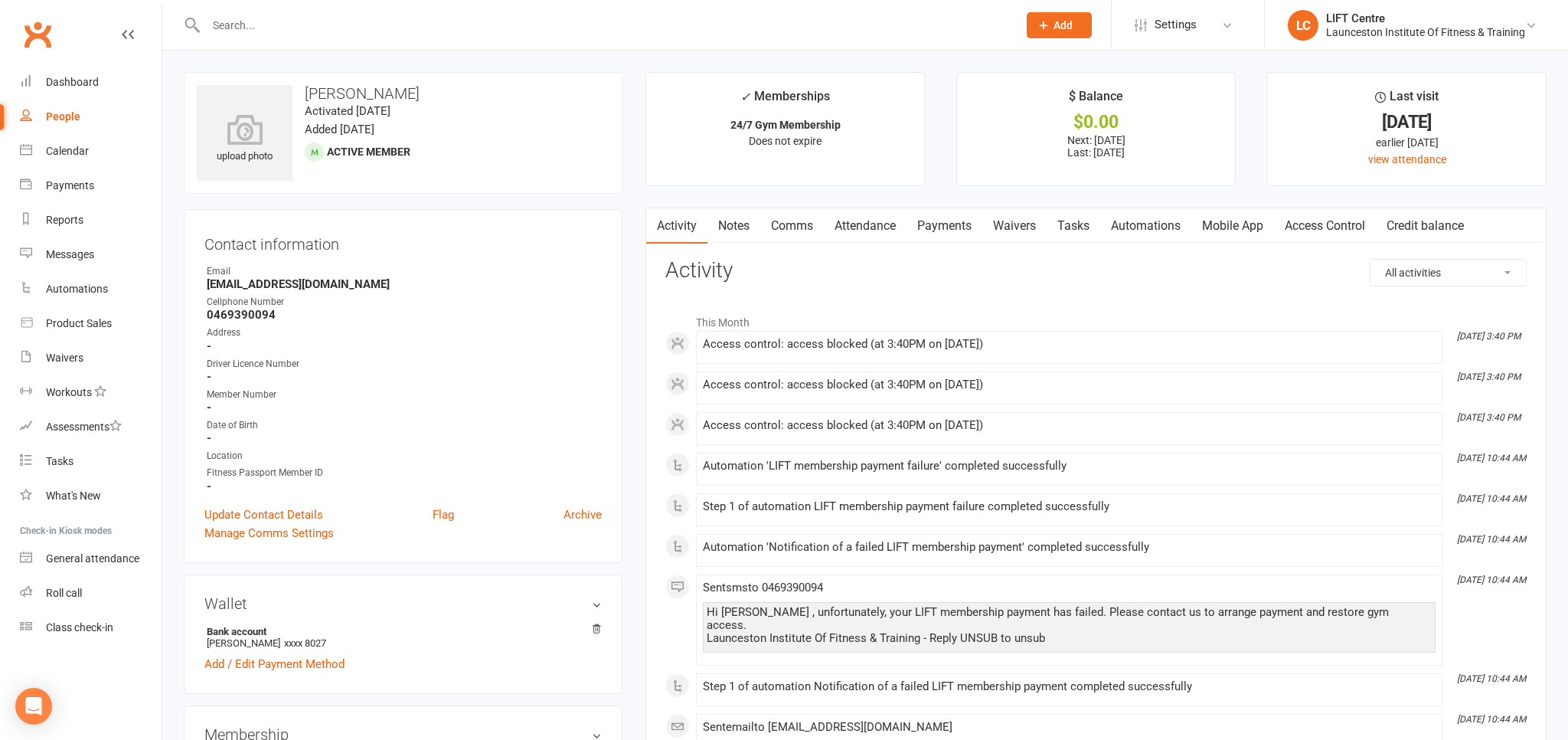
click at [51, 32] on link "Clubworx" at bounding box center [37, 34] width 38 height 38
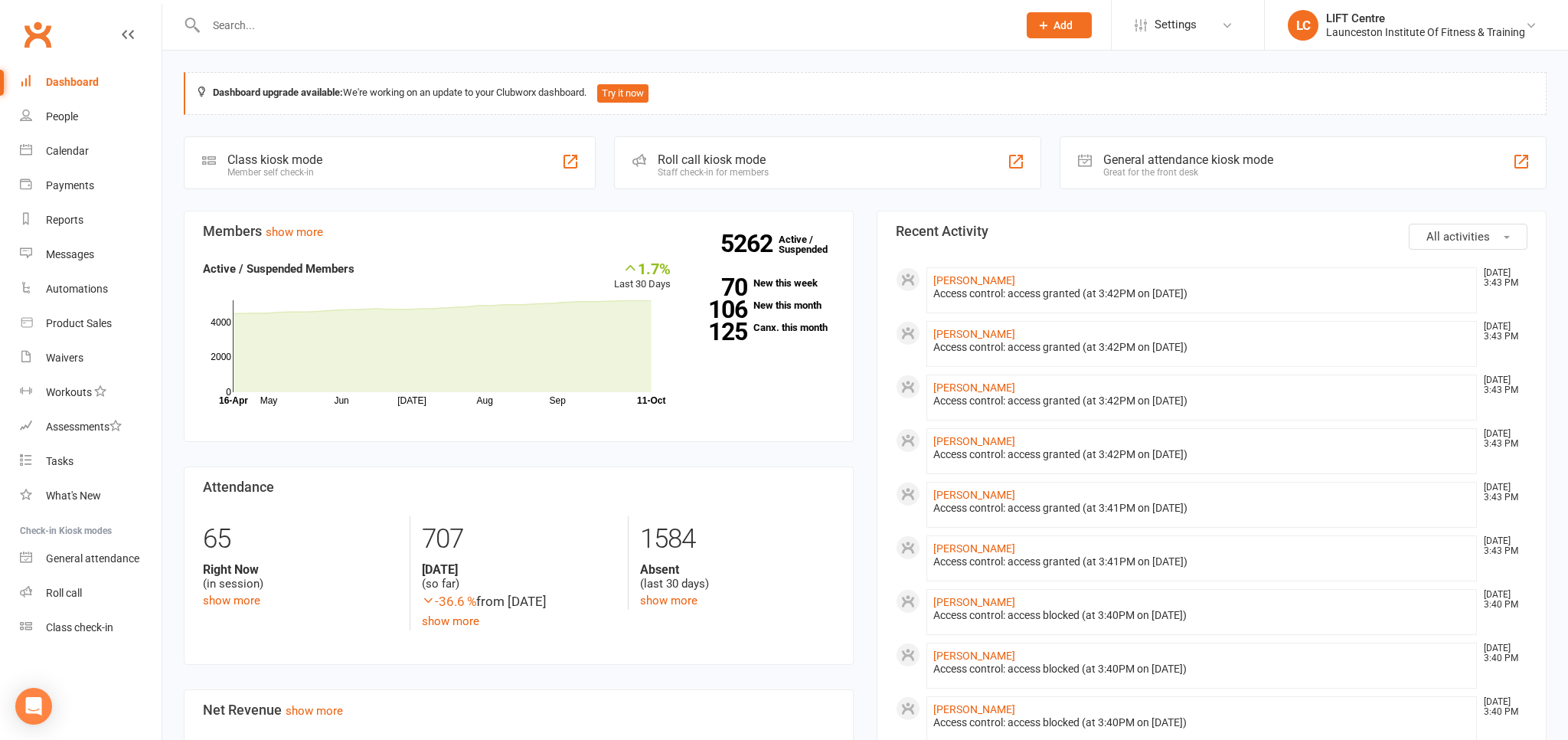
click at [42, 27] on link "Clubworx" at bounding box center [37, 34] width 38 height 38
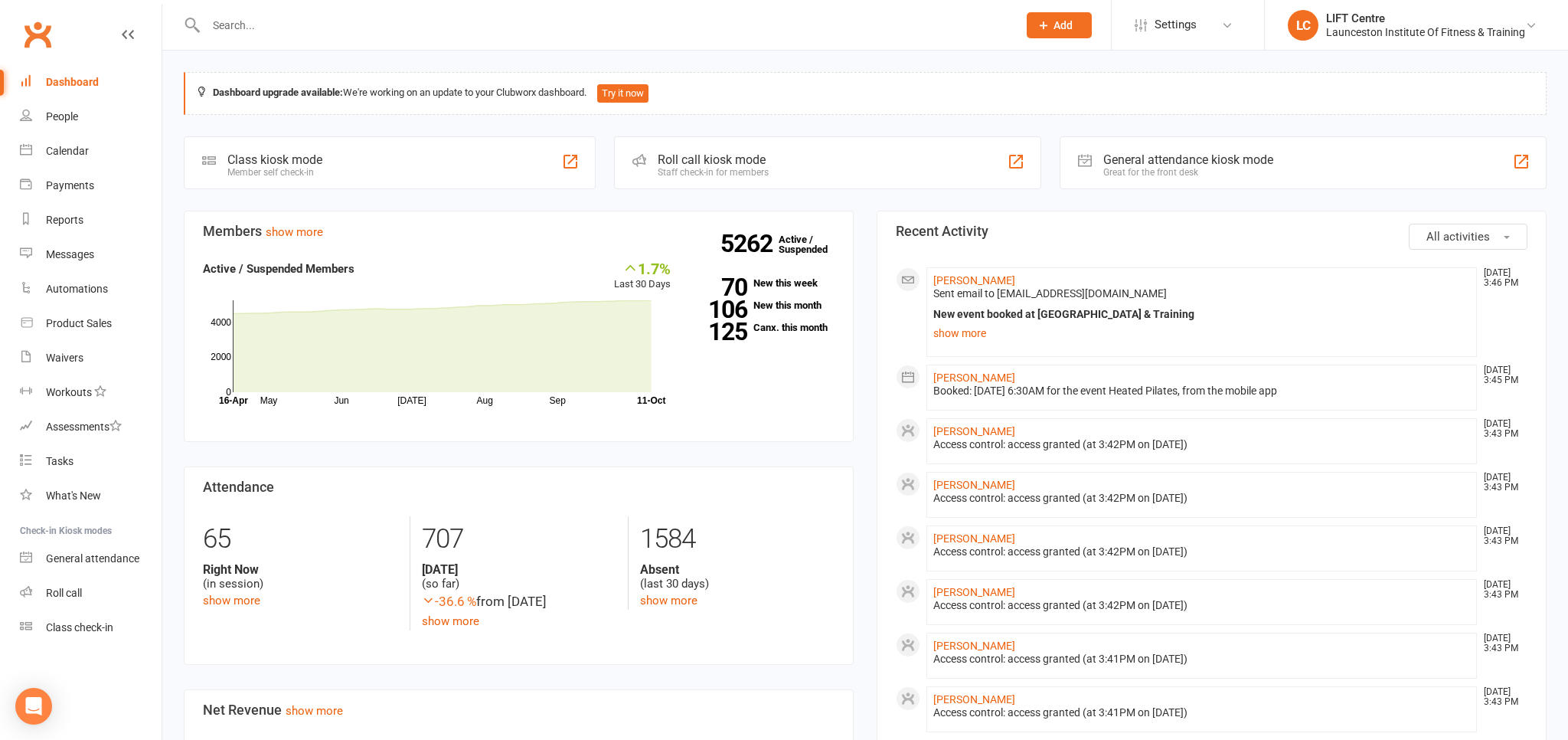
click at [31, 26] on link "Clubworx" at bounding box center [37, 34] width 38 height 38
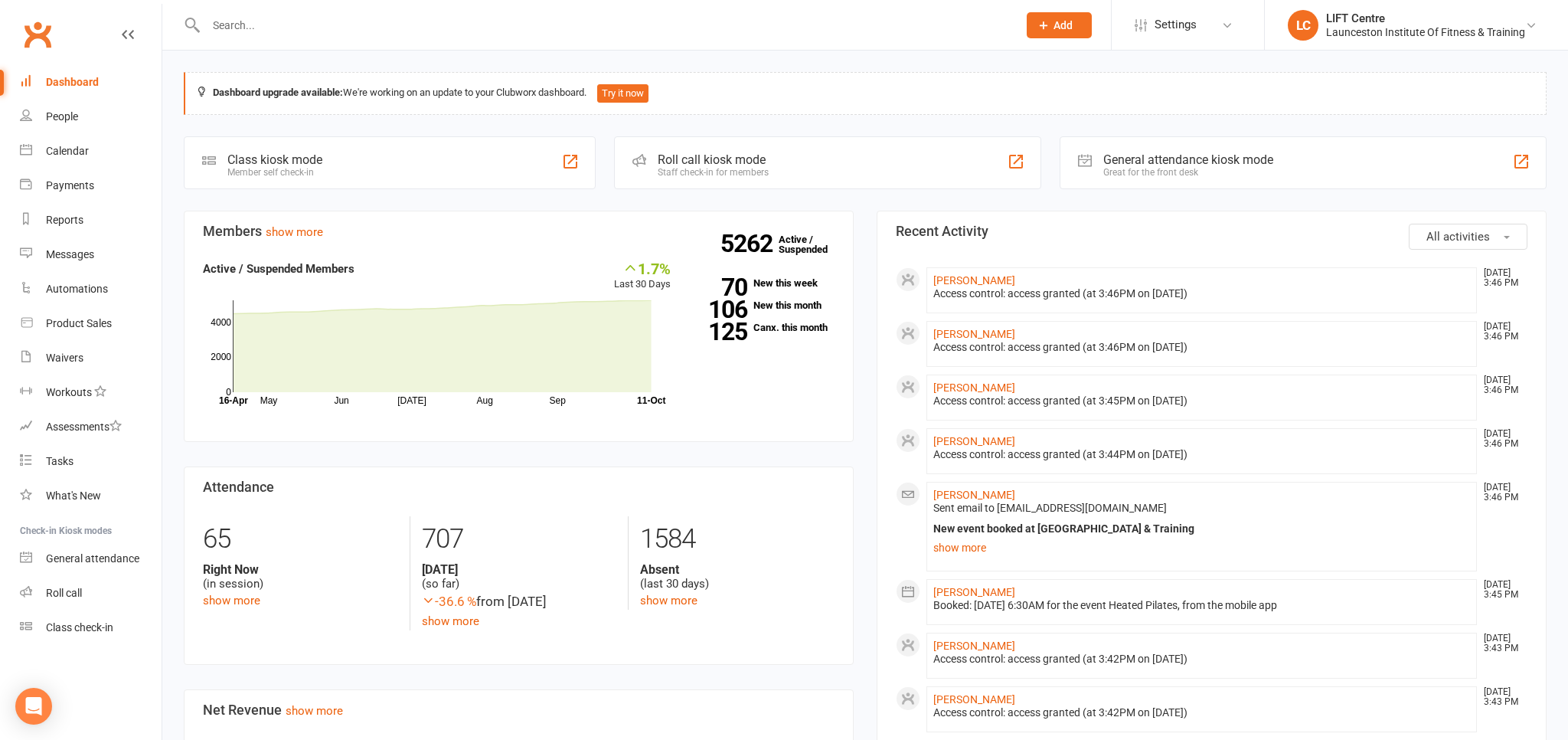
click at [34, 34] on link "Clubworx" at bounding box center [37, 34] width 38 height 38
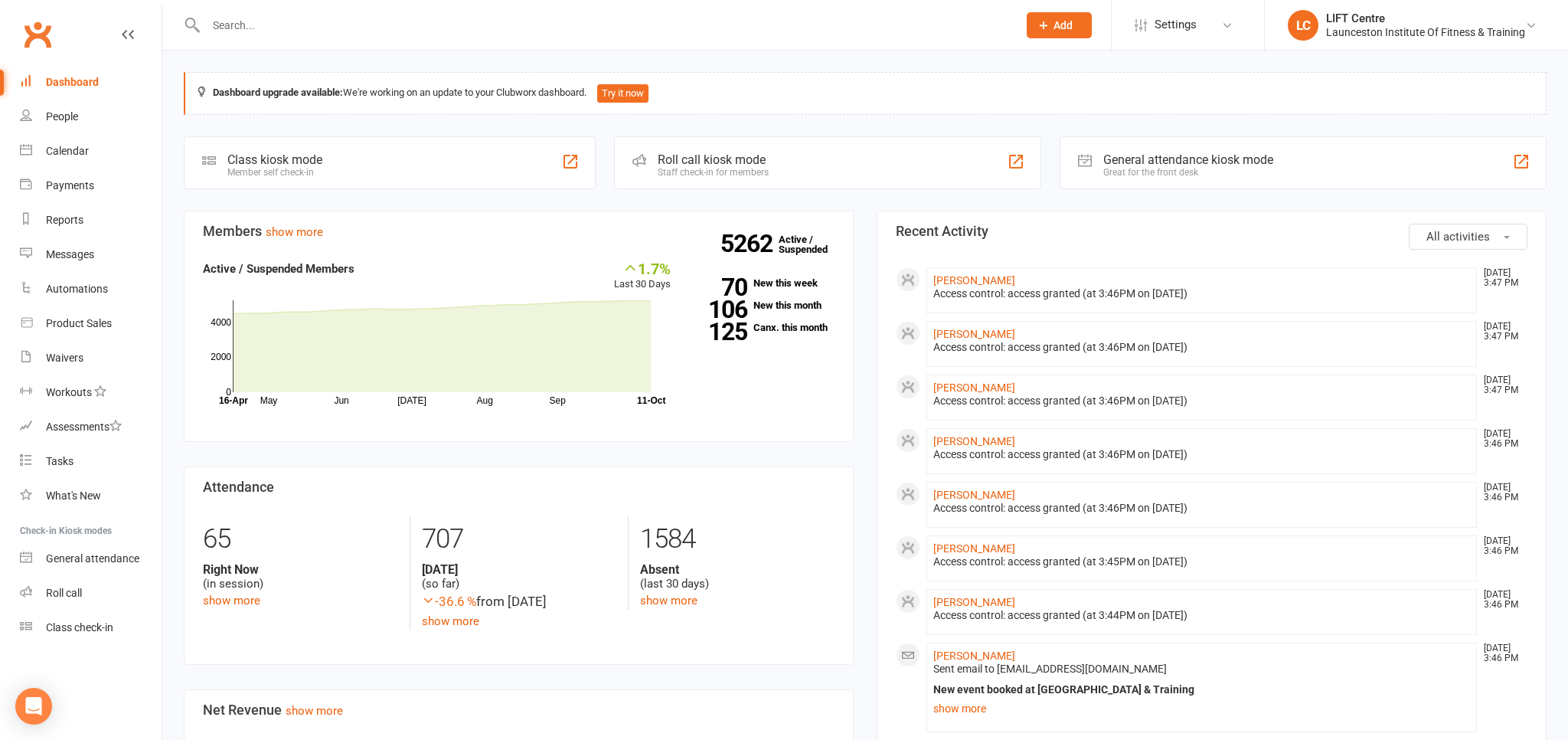
click at [49, 39] on link "Clubworx" at bounding box center [37, 34] width 38 height 38
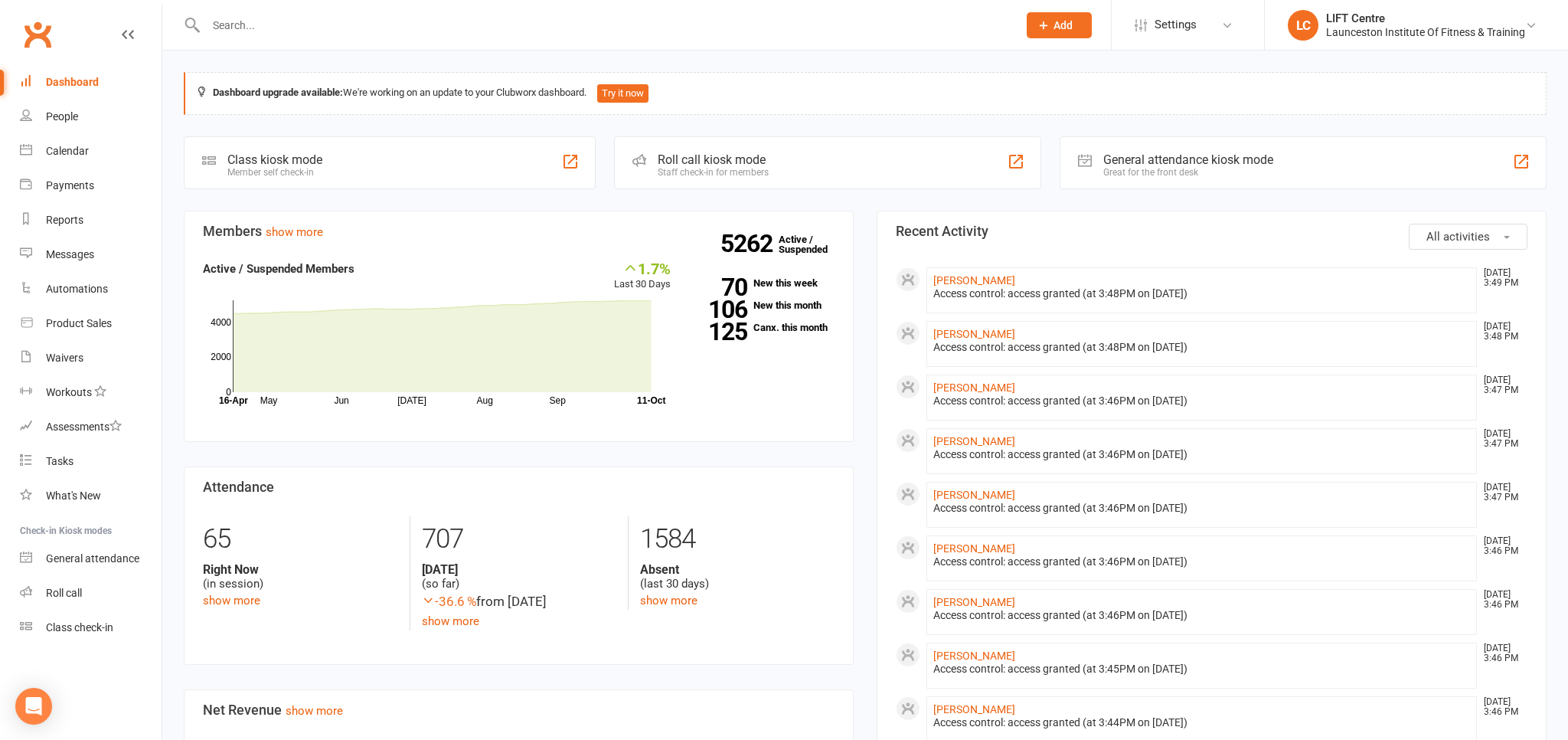
click at [42, 32] on link "Clubworx" at bounding box center [37, 34] width 38 height 38
